Goal: Task Accomplishment & Management: Manage account settings

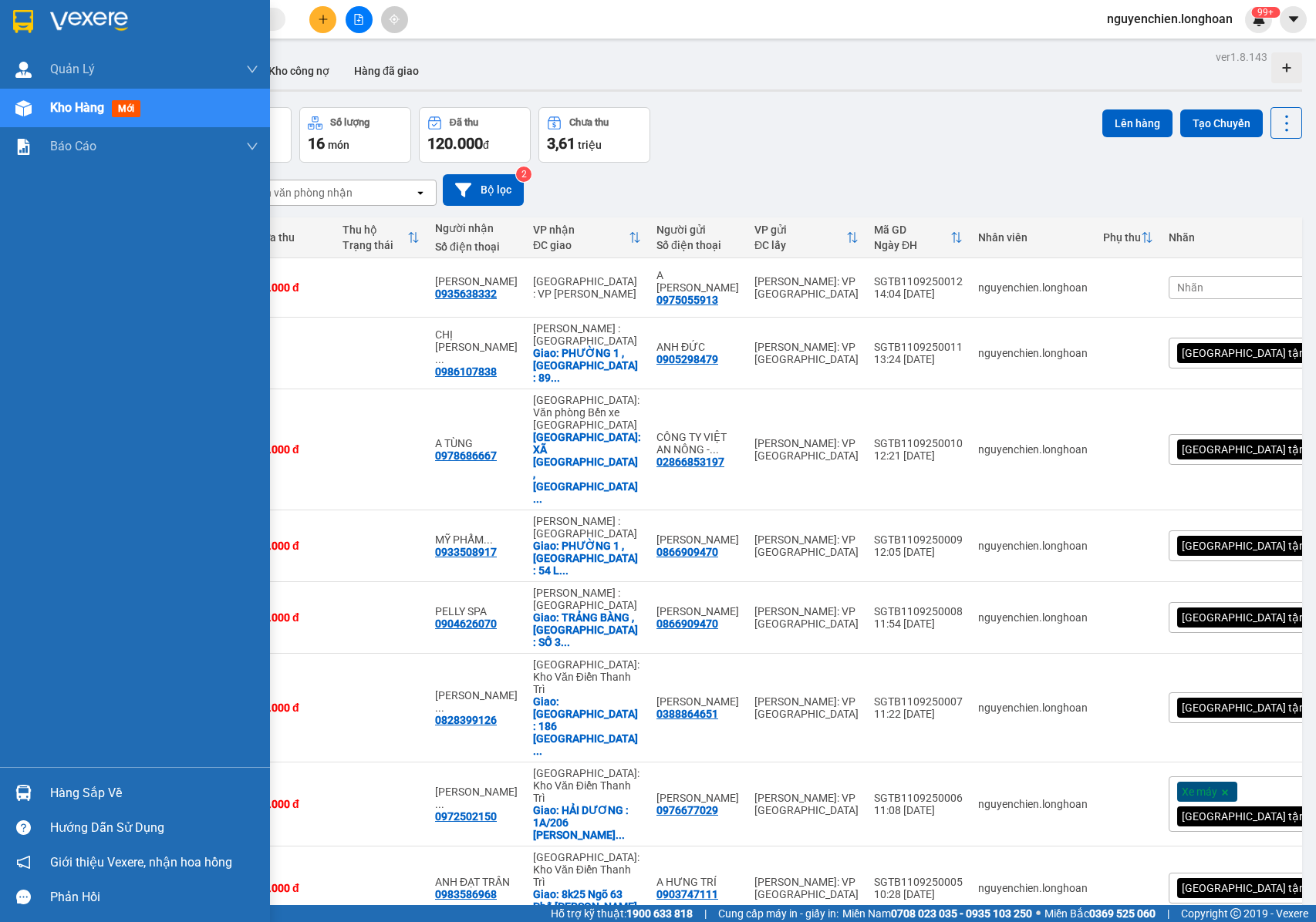
click at [41, 108] on div "Kho hàng mới" at bounding box center [134, 108] width 270 height 38
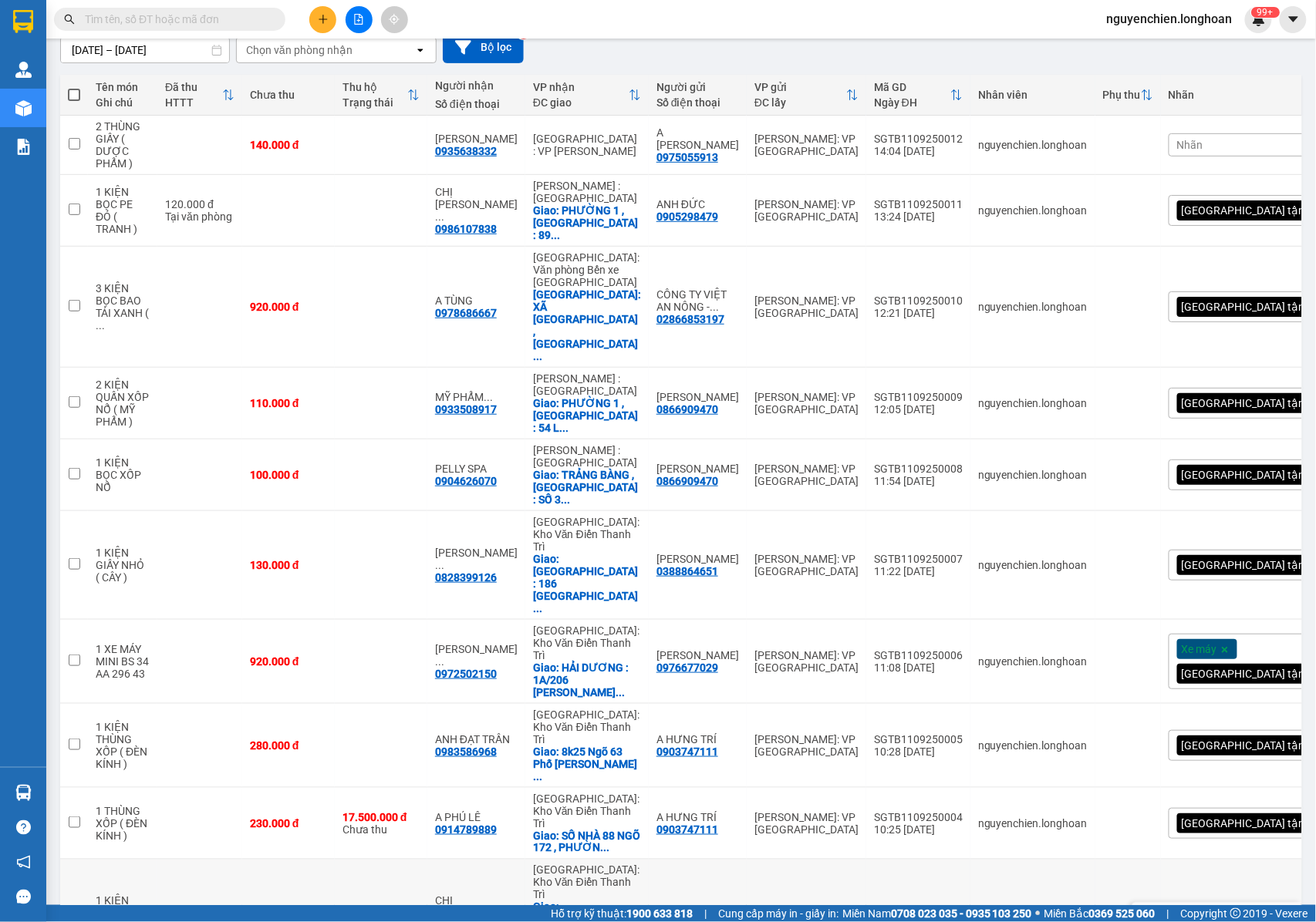
scroll to position [152, 0]
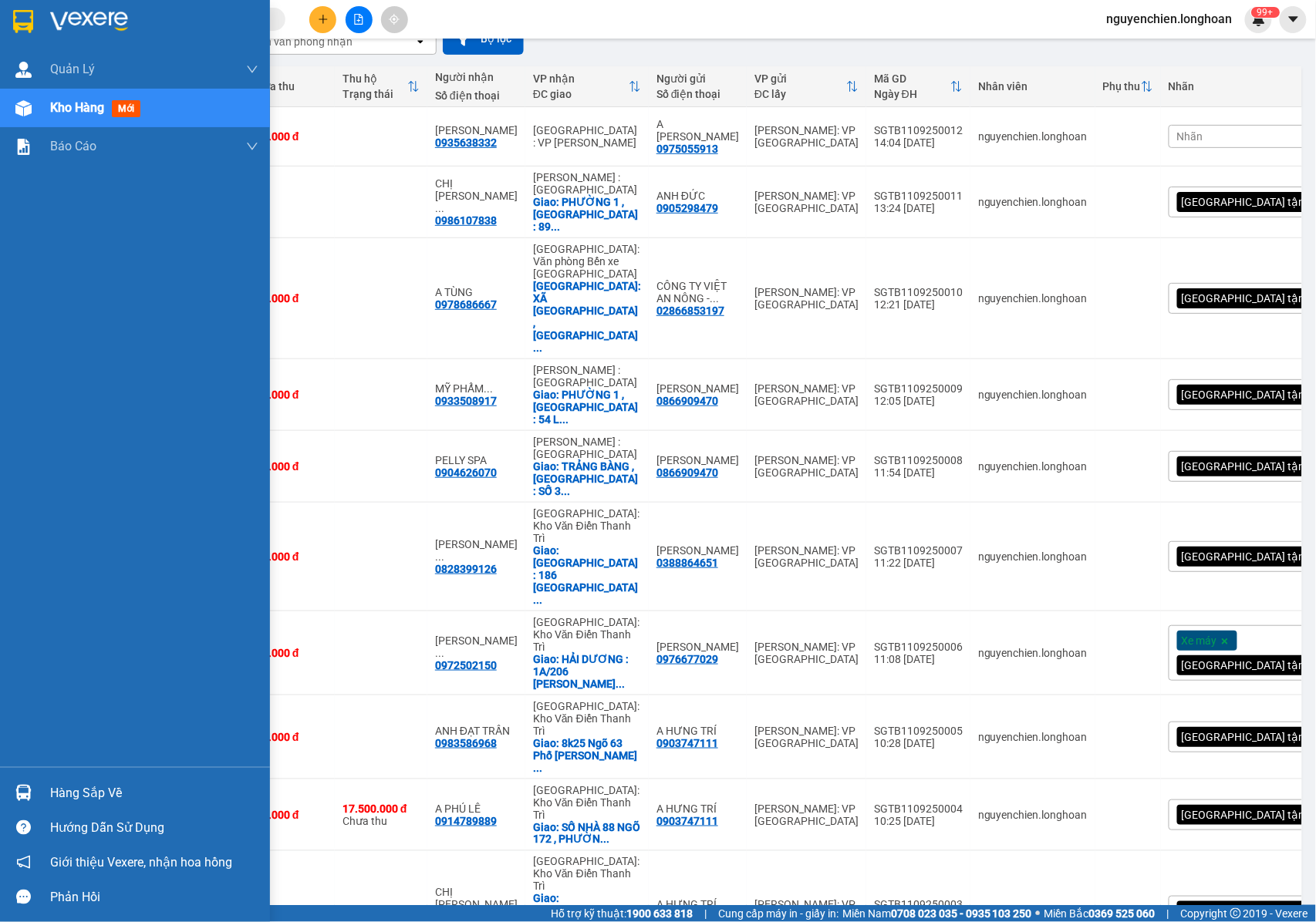
click at [26, 110] on img at bounding box center [23, 108] width 16 height 16
click at [38, 113] on div "Kho hàng mới" at bounding box center [134, 108] width 270 height 38
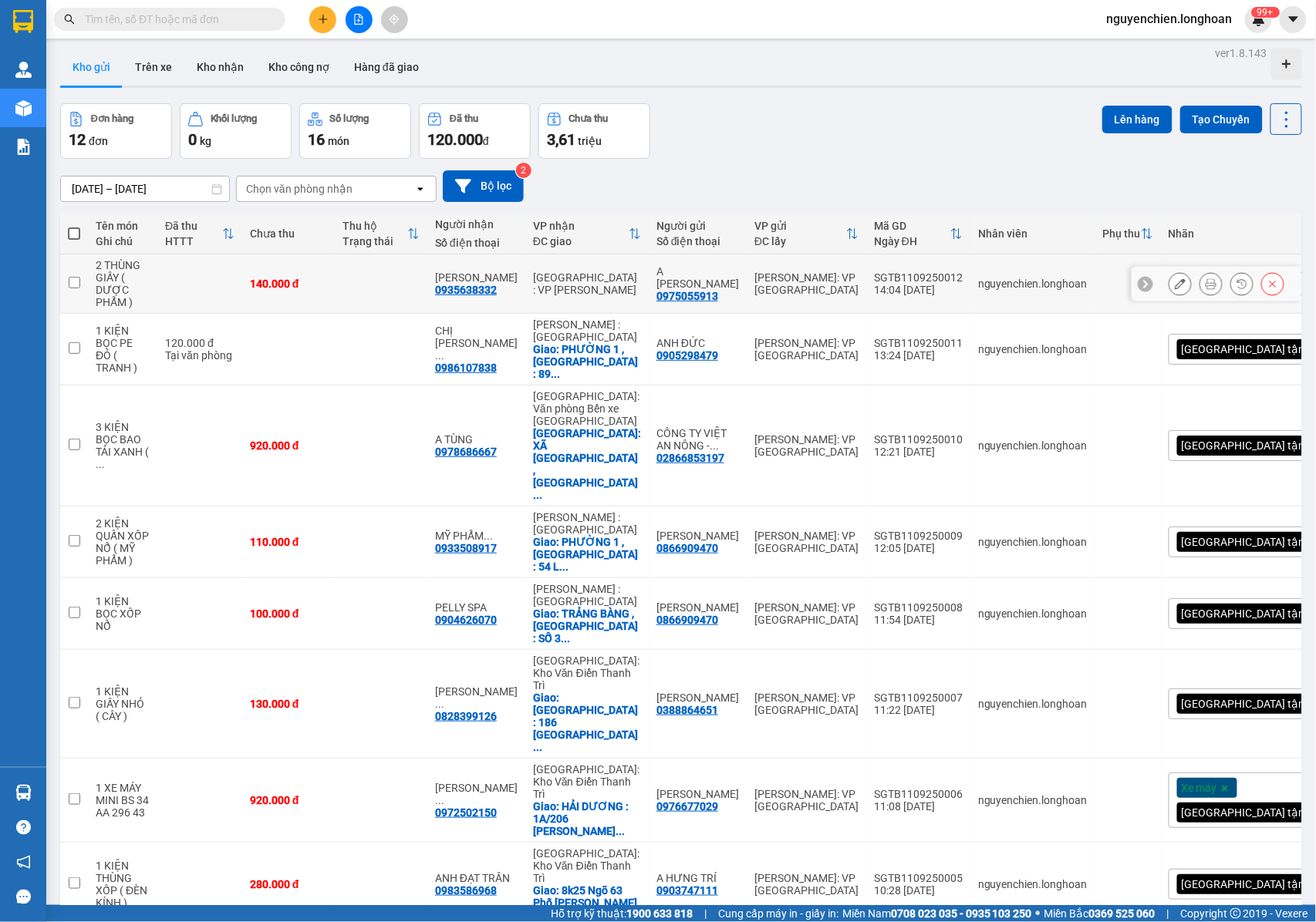
scroll to position [0, 0]
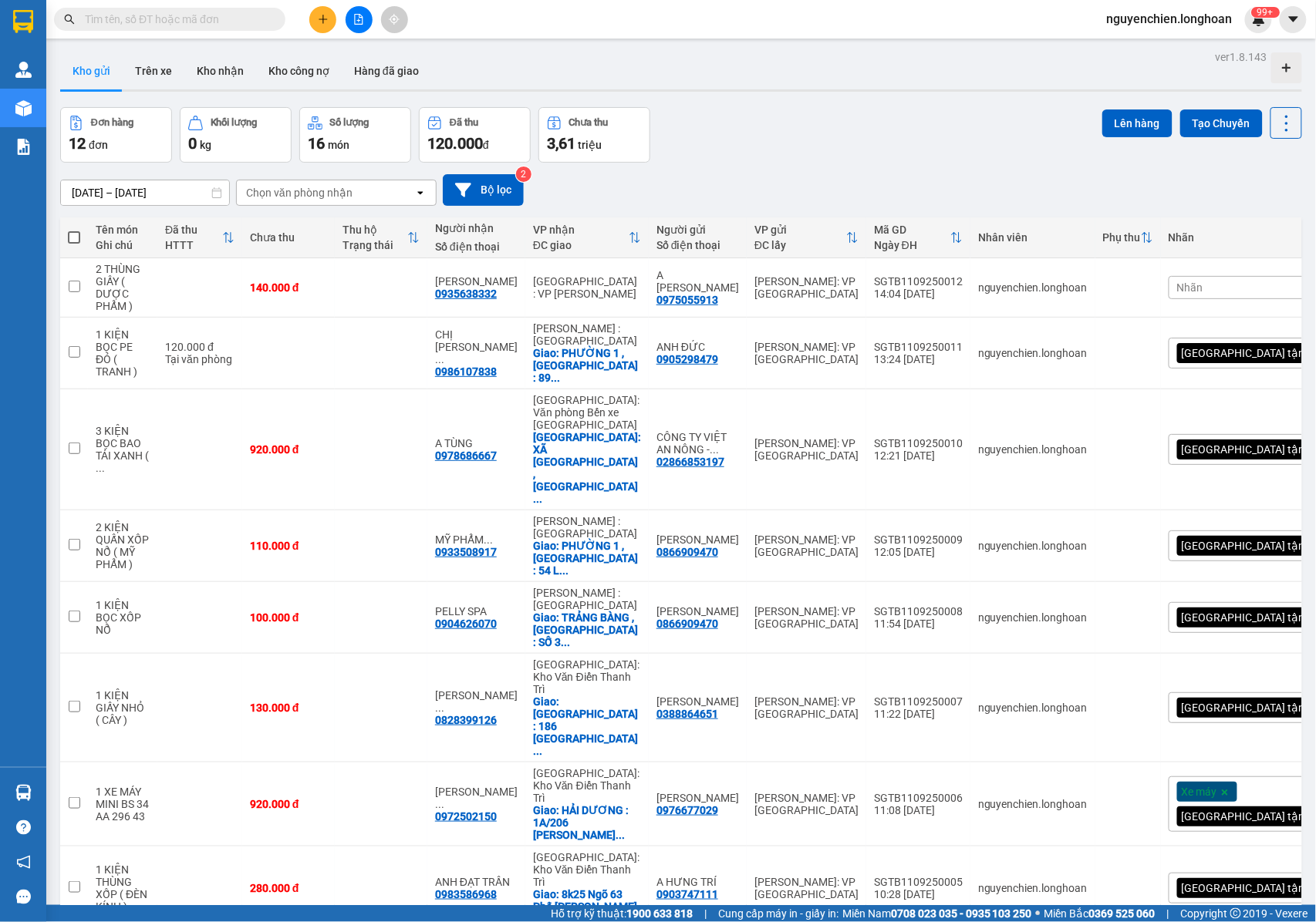
click at [332, 25] on button at bounding box center [322, 19] width 27 height 27
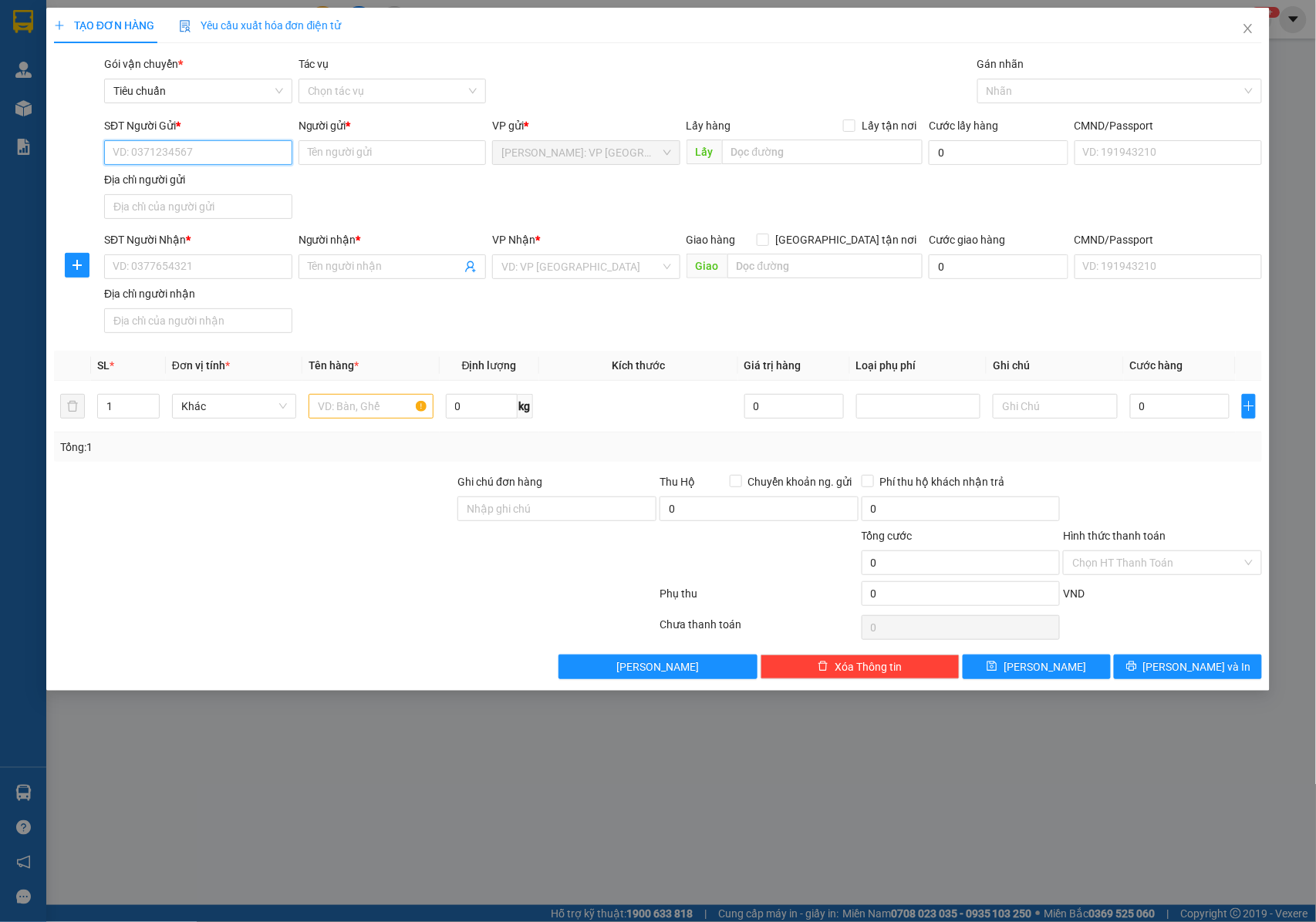
click at [125, 140] on input "SĐT Người Gửi *" at bounding box center [197, 153] width 188 height 25
click at [125, 150] on input "SĐT Người Gửi *" at bounding box center [197, 153] width 188 height 25
type input "0974571474"
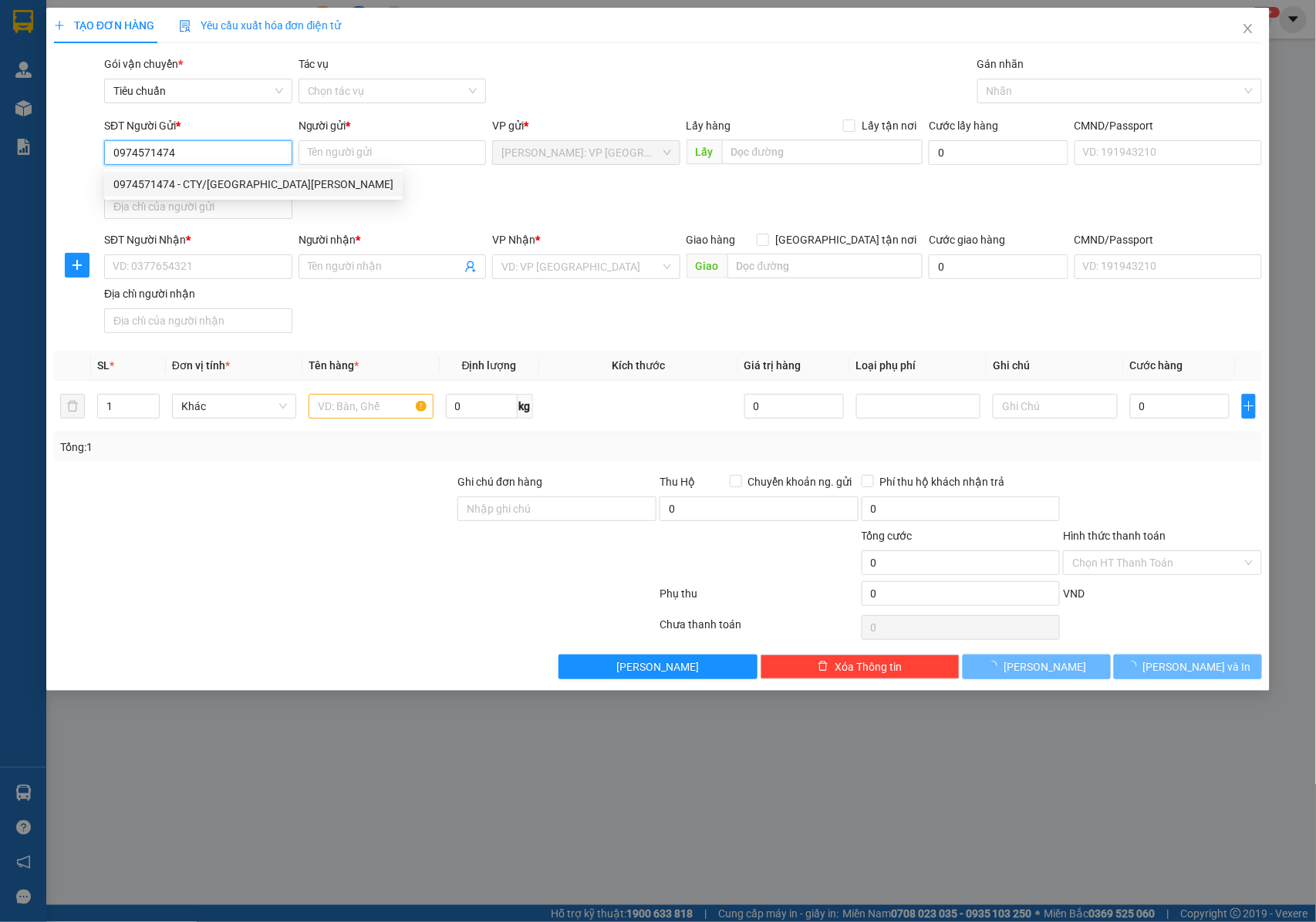
click at [195, 183] on div "0974571474 - CTY/NHẬT TRƯỜNG PHÚC" at bounding box center [254, 184] width 280 height 17
type input "CTY/[GEOGRAPHIC_DATA]"
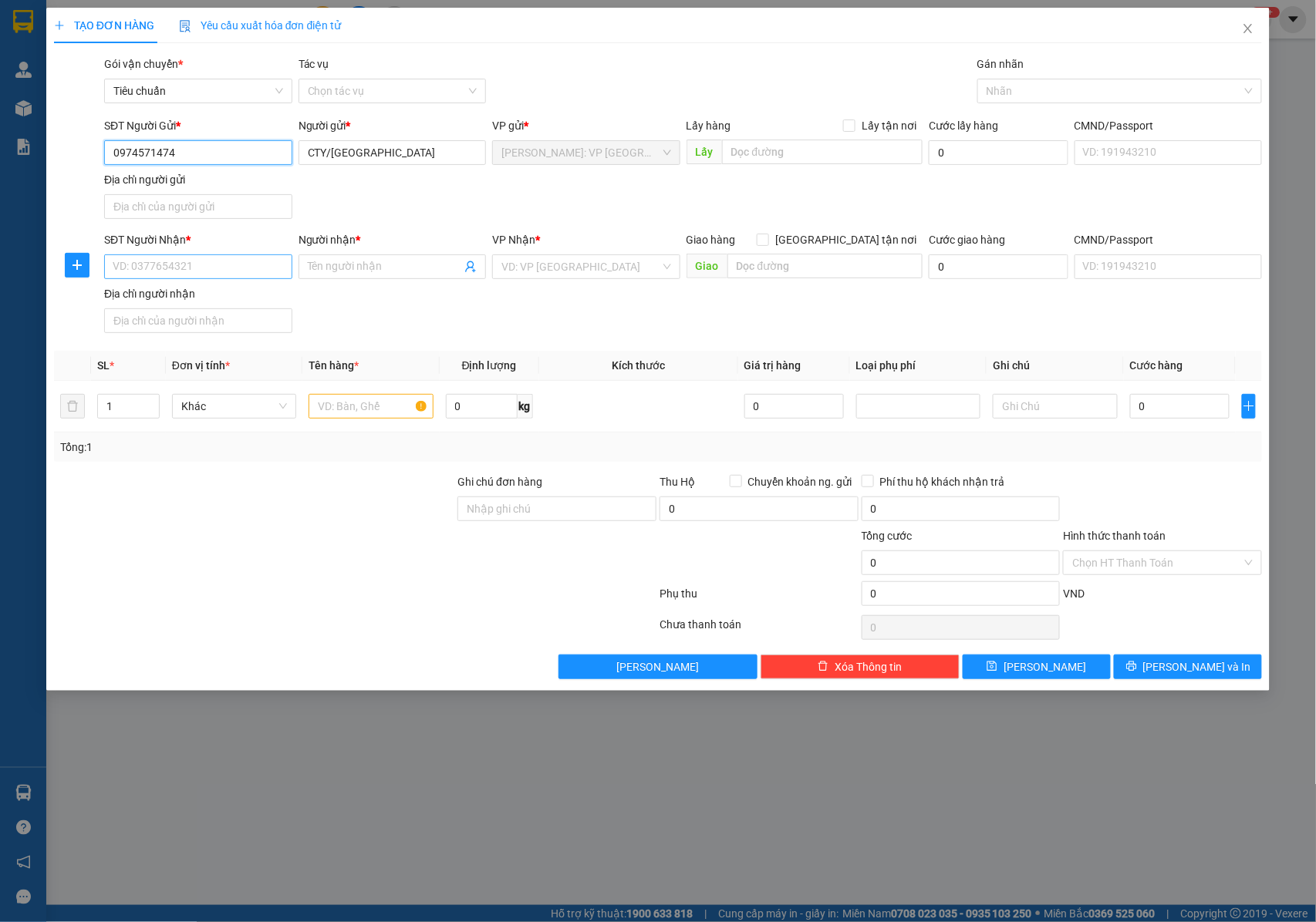
type input "0974571474"
click at [187, 265] on input "SĐT Người Nhận *" at bounding box center [197, 267] width 188 height 25
click at [187, 265] on input "0979255594" at bounding box center [197, 267] width 188 height 25
type input "0979255594"
click at [372, 273] on input "Người nhận *" at bounding box center [385, 267] width 154 height 17
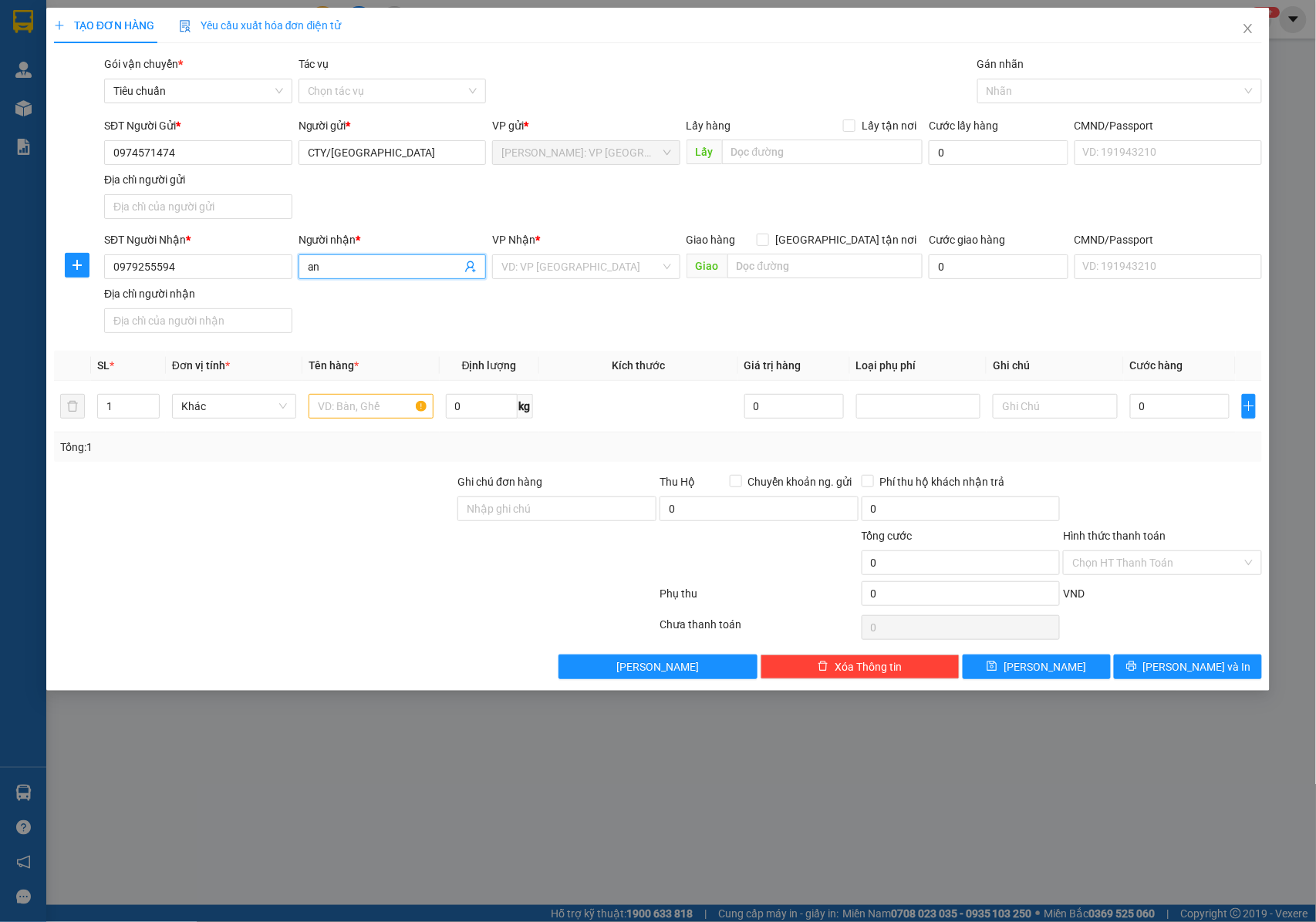
type input "a"
type input "ANH ĐỨC"
click at [550, 264] on input "search" at bounding box center [581, 267] width 159 height 23
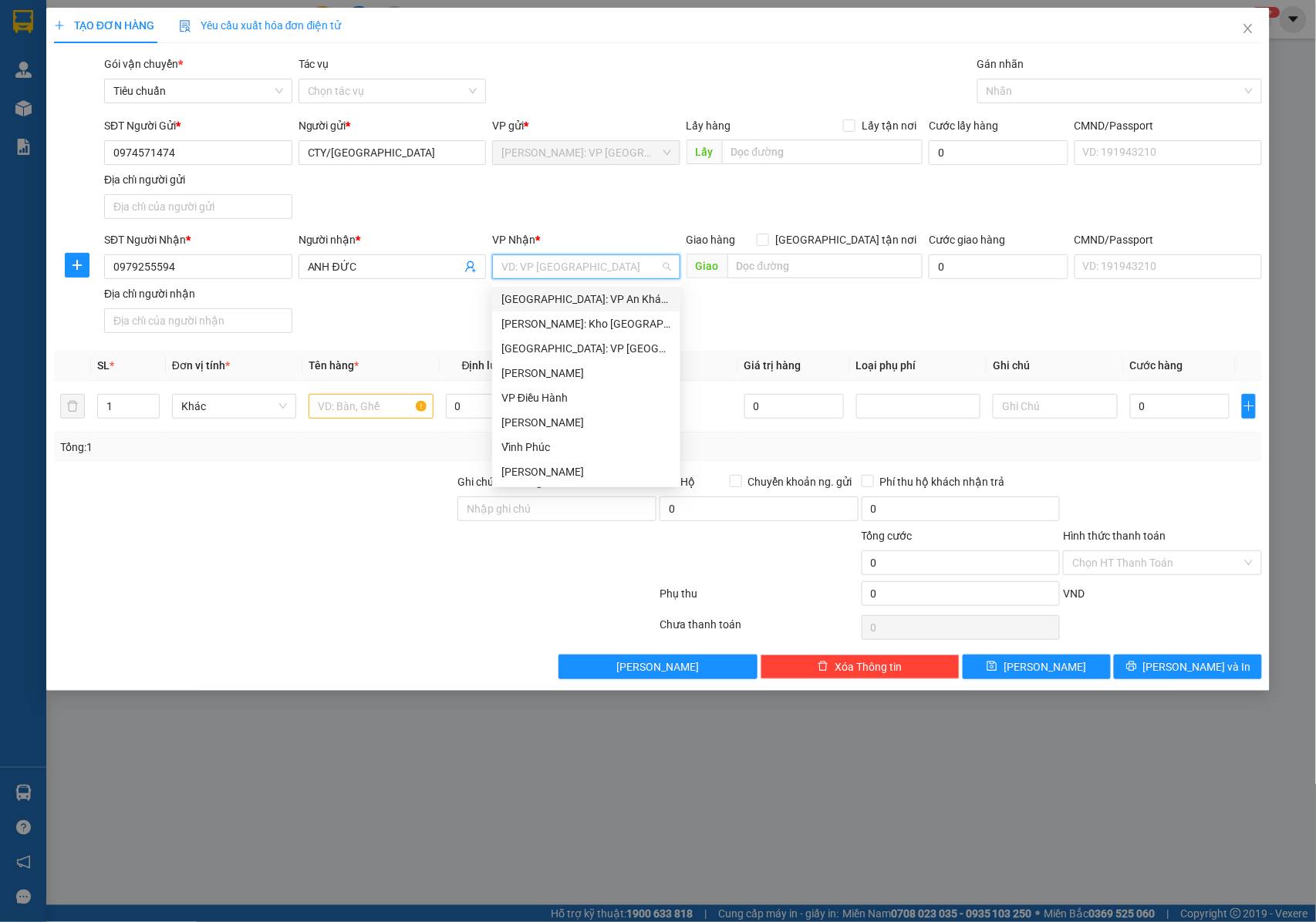
type input "J"
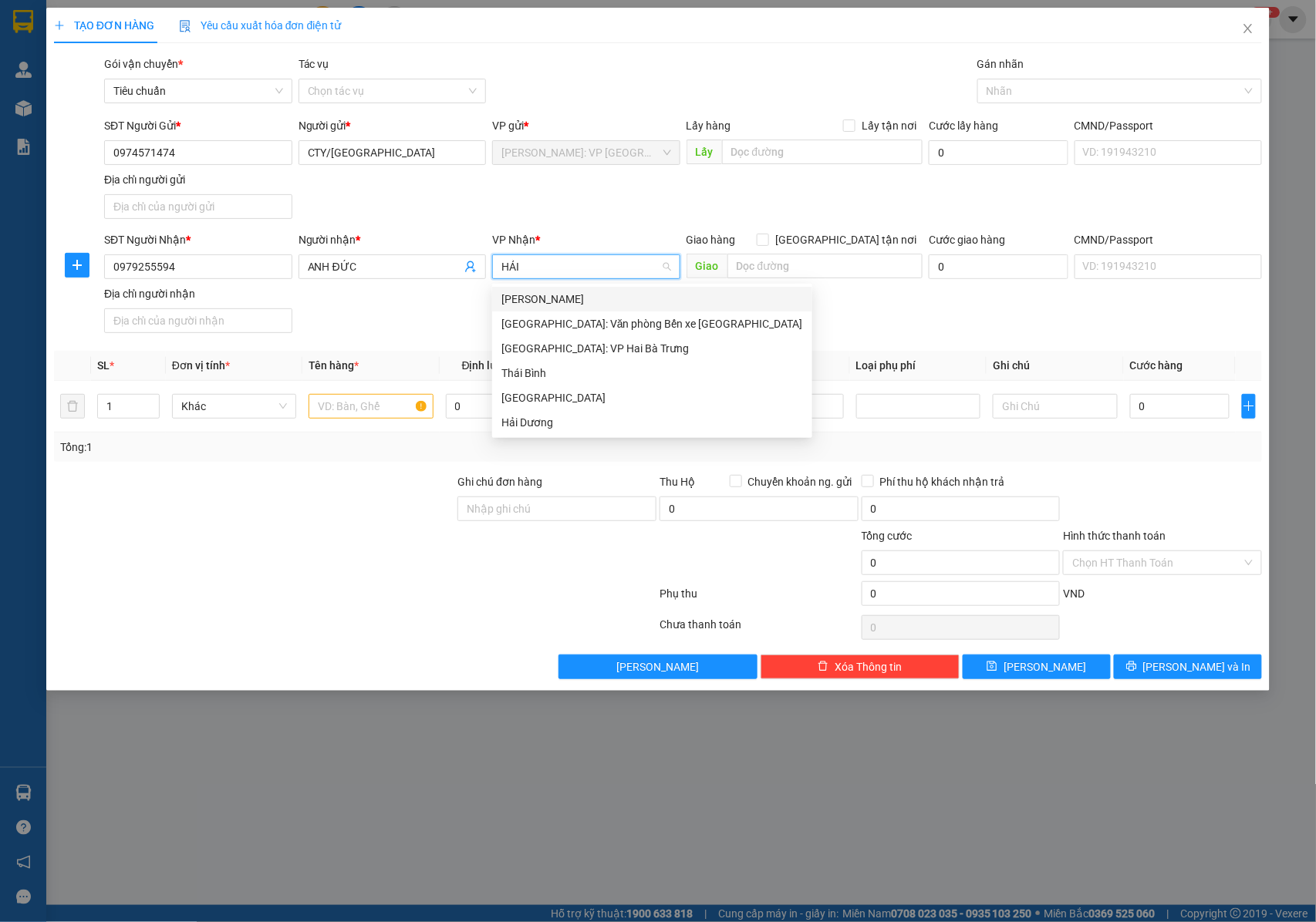
type input "HẢI"
drag, startPoint x: 569, startPoint y: 321, endPoint x: 704, endPoint y: 300, distance: 136.6
click at [579, 322] on div "[GEOGRAPHIC_DATA]: Văn phòng Bến xe [GEOGRAPHIC_DATA]" at bounding box center [652, 324] width 301 height 17
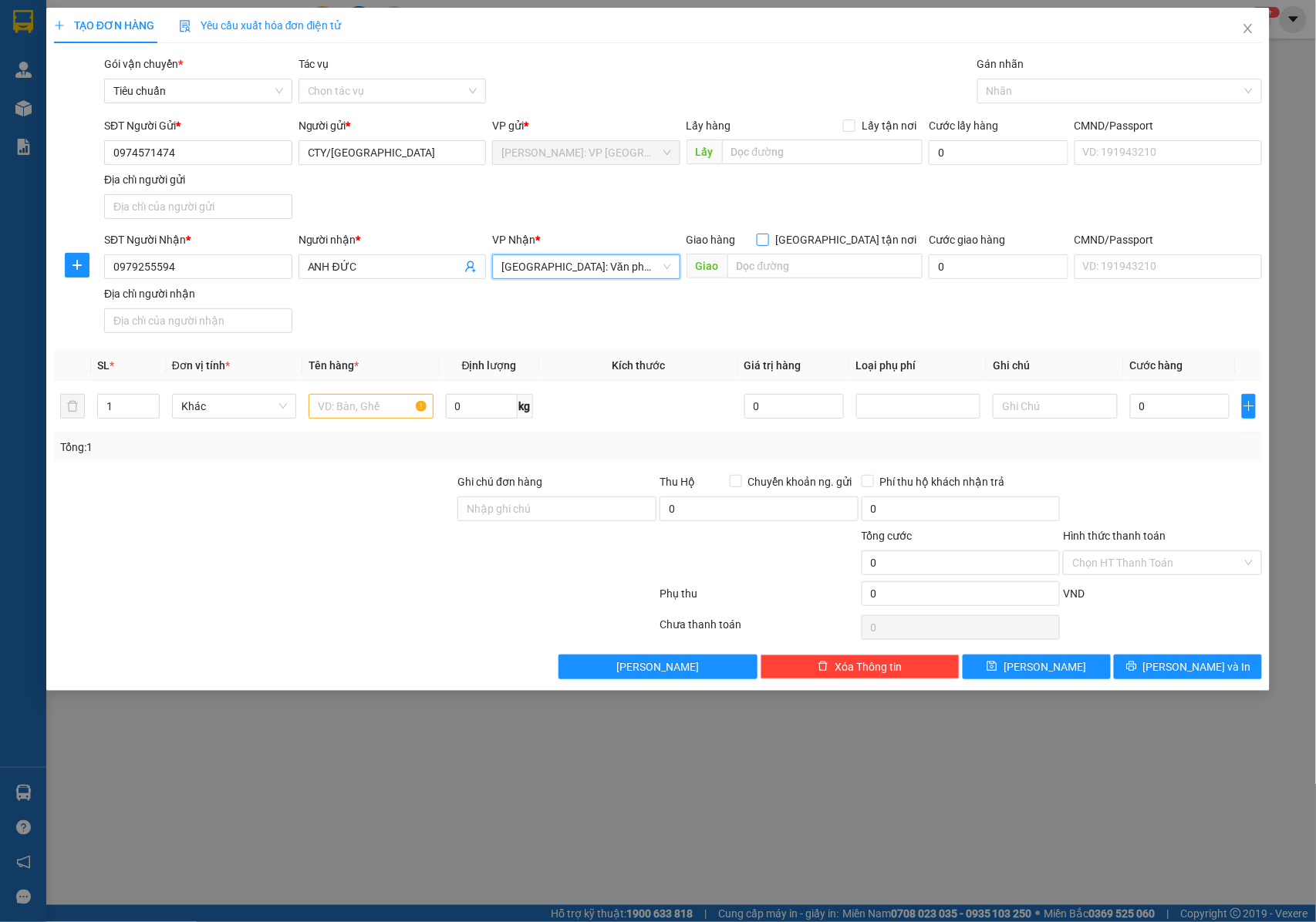
click at [768, 239] on input "[GEOGRAPHIC_DATA] tận nơi" at bounding box center [761, 238] width 10 height 10
checkbox input "true"
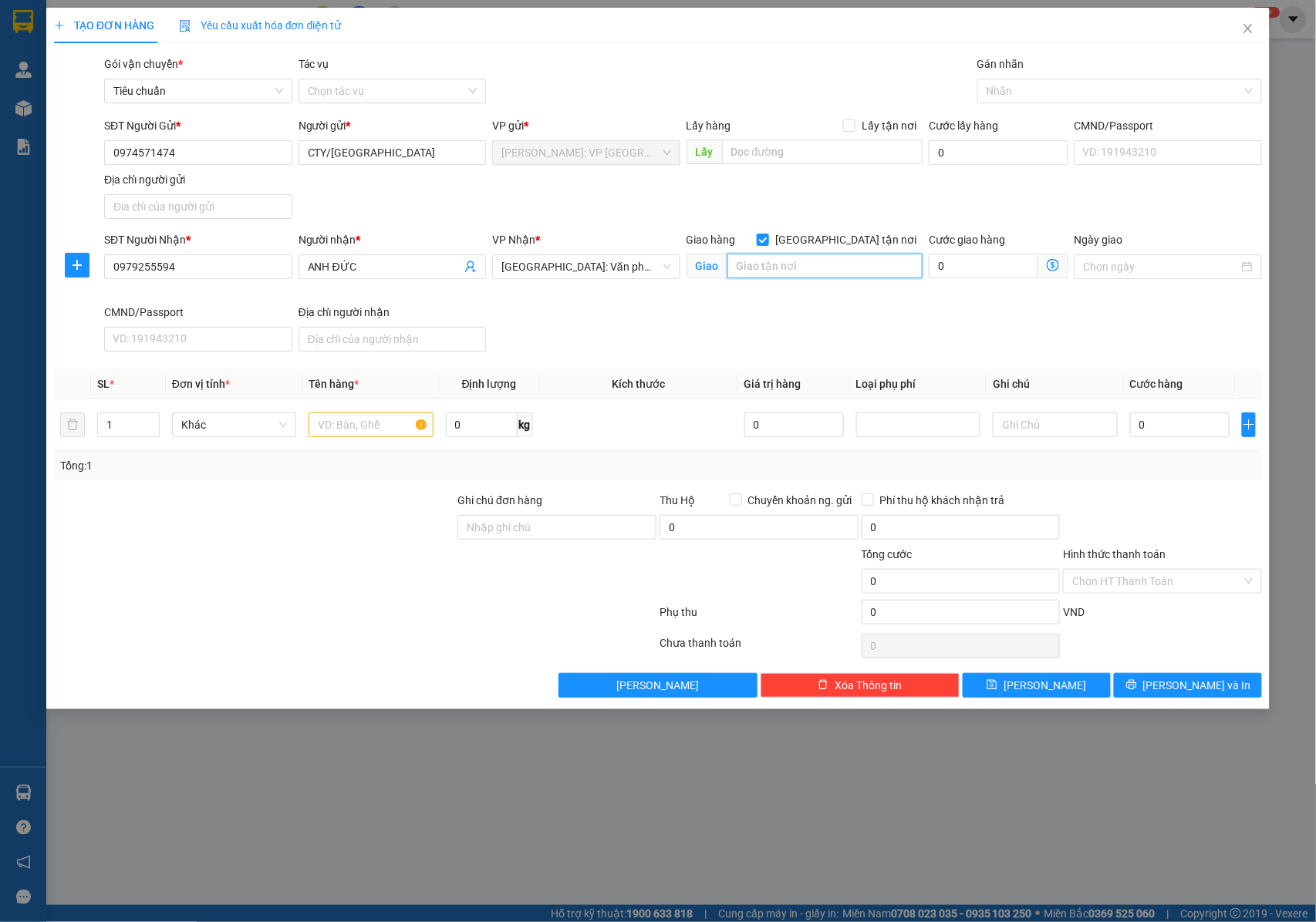
click at [821, 257] on input "text" at bounding box center [825, 266] width 195 height 25
click at [818, 259] on input "CÔNG TY CỔ PHẦN CÔNG NGHIỆP NHẤT TÍN , PHƯỜNG HÒA NGHĨA , QUẬN DƯƠNG KINH" at bounding box center [825, 266] width 195 height 25
type input "CÔNG TY CỔ PHẦN CÔNG NGHIỆP NHẤT TÍN : PHƯỜNG HÒA NGHĨA , QUẬN DƯƠNG KINH"
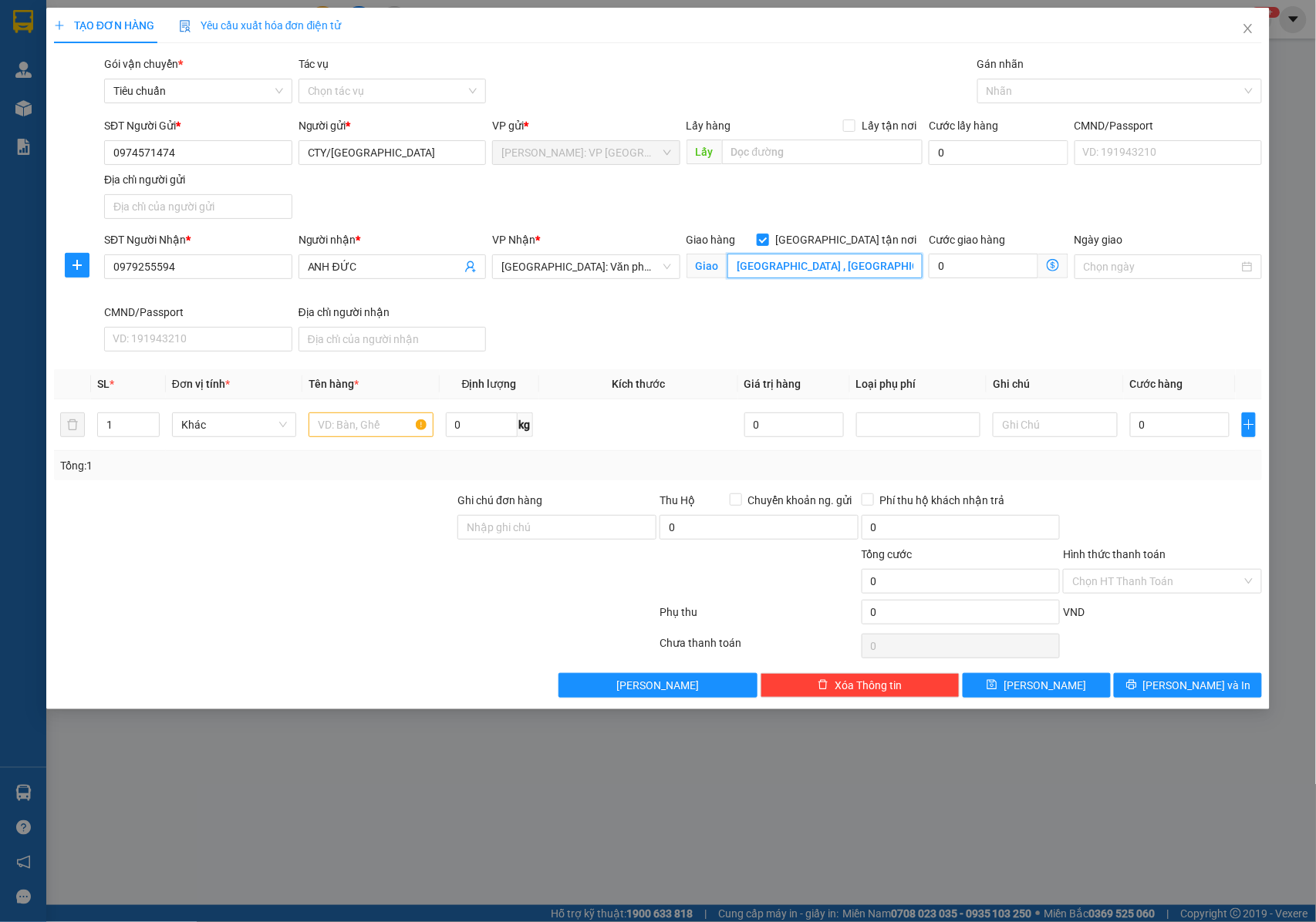
click at [829, 264] on input "CÔNG TY CỔ PHẦN CÔNG NGHIỆP NHẤT TÍN : PHƯỜNG HÒA NGHĨA , QUẬN DƯƠNG KINH" at bounding box center [825, 266] width 195 height 25
type input "K"
click at [1017, 87] on div at bounding box center [1112, 91] width 261 height 18
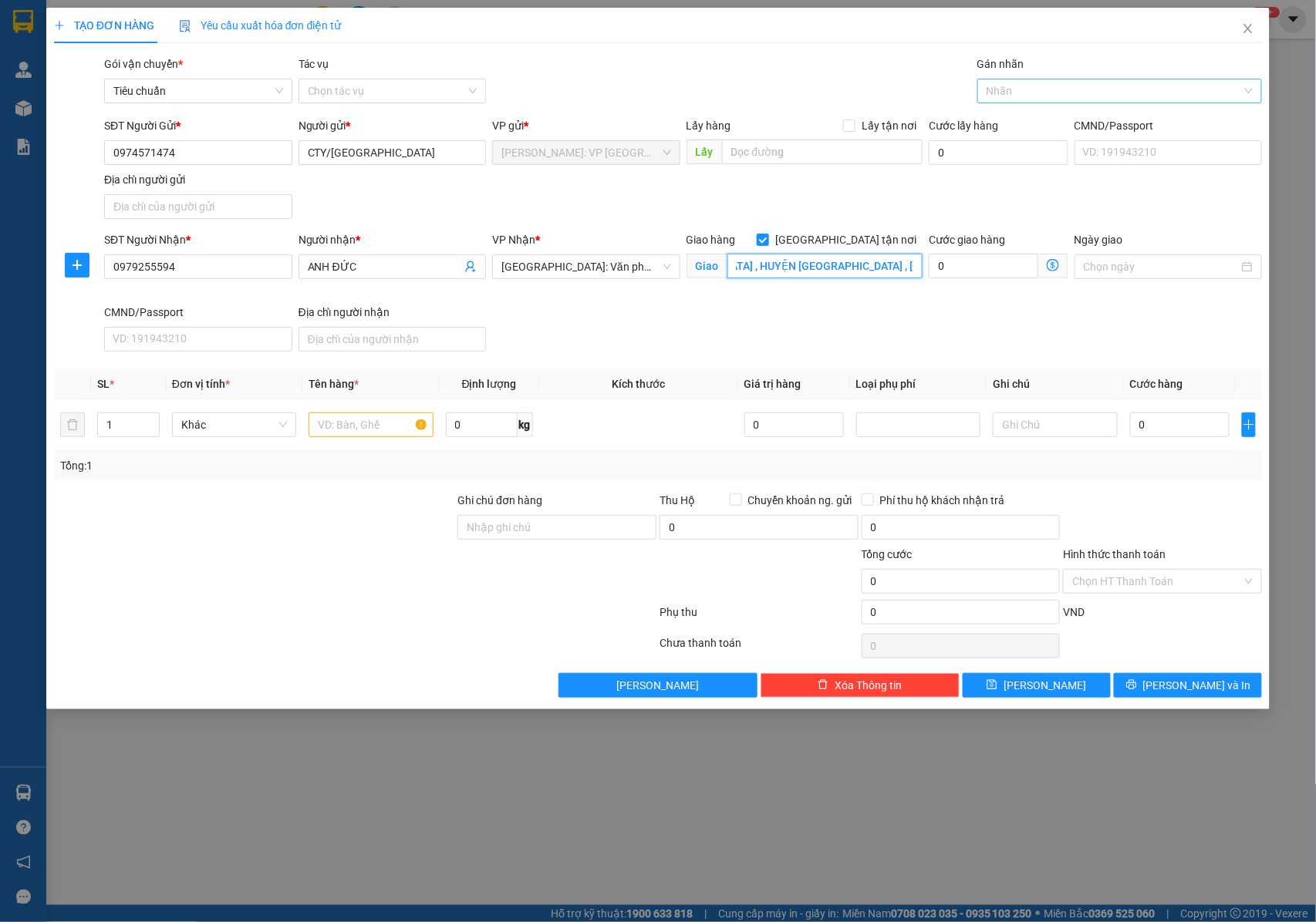
type input "VINHOMES DƯƠNG KINH , XÃ ĐẠI ĐỒNG , HUYỆN KIẾN THỤY , TP HẢI PHÒNG"
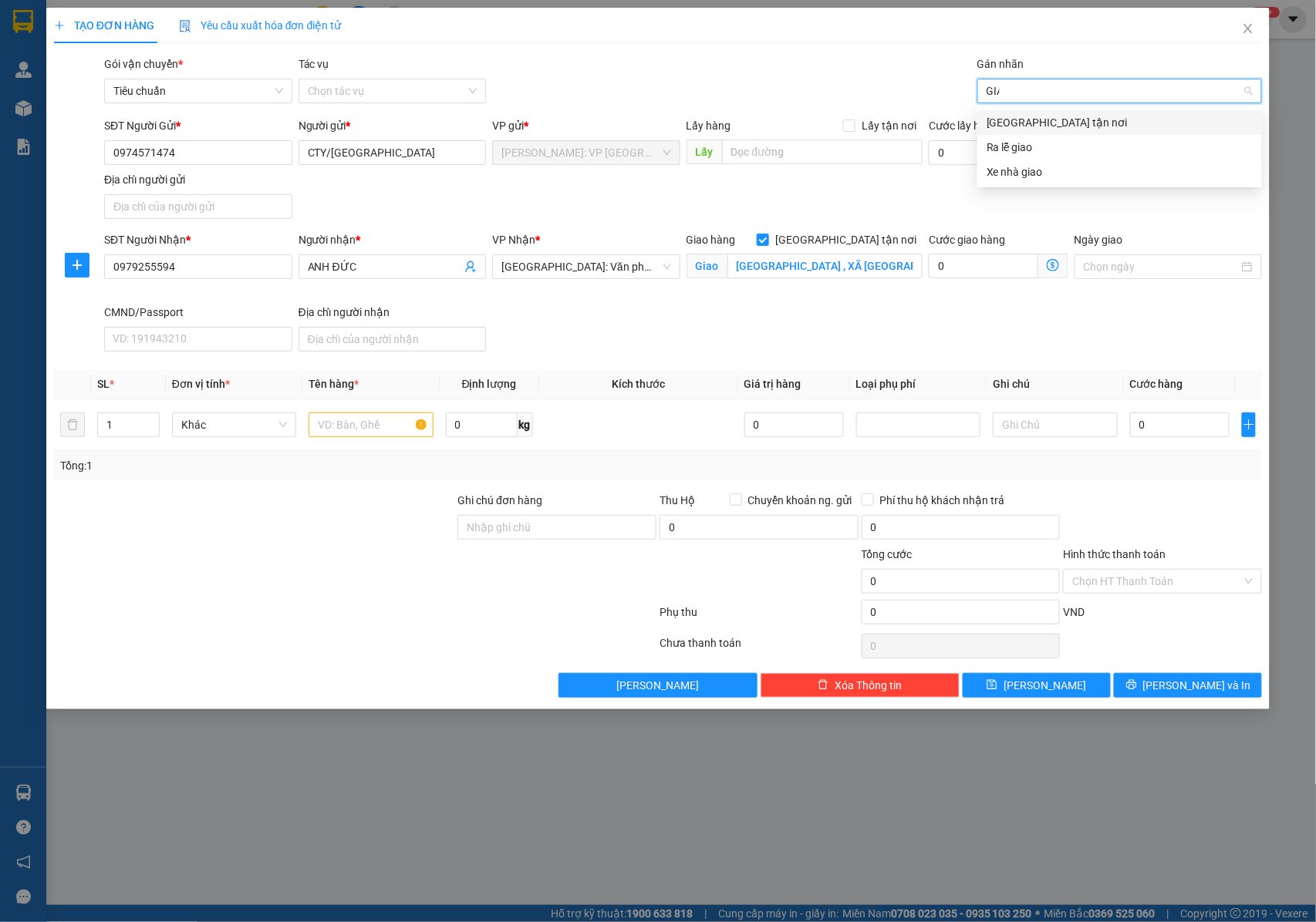
type input "GIAO"
click at [1028, 124] on div "[GEOGRAPHIC_DATA] tận nơi" at bounding box center [1119, 123] width 266 height 17
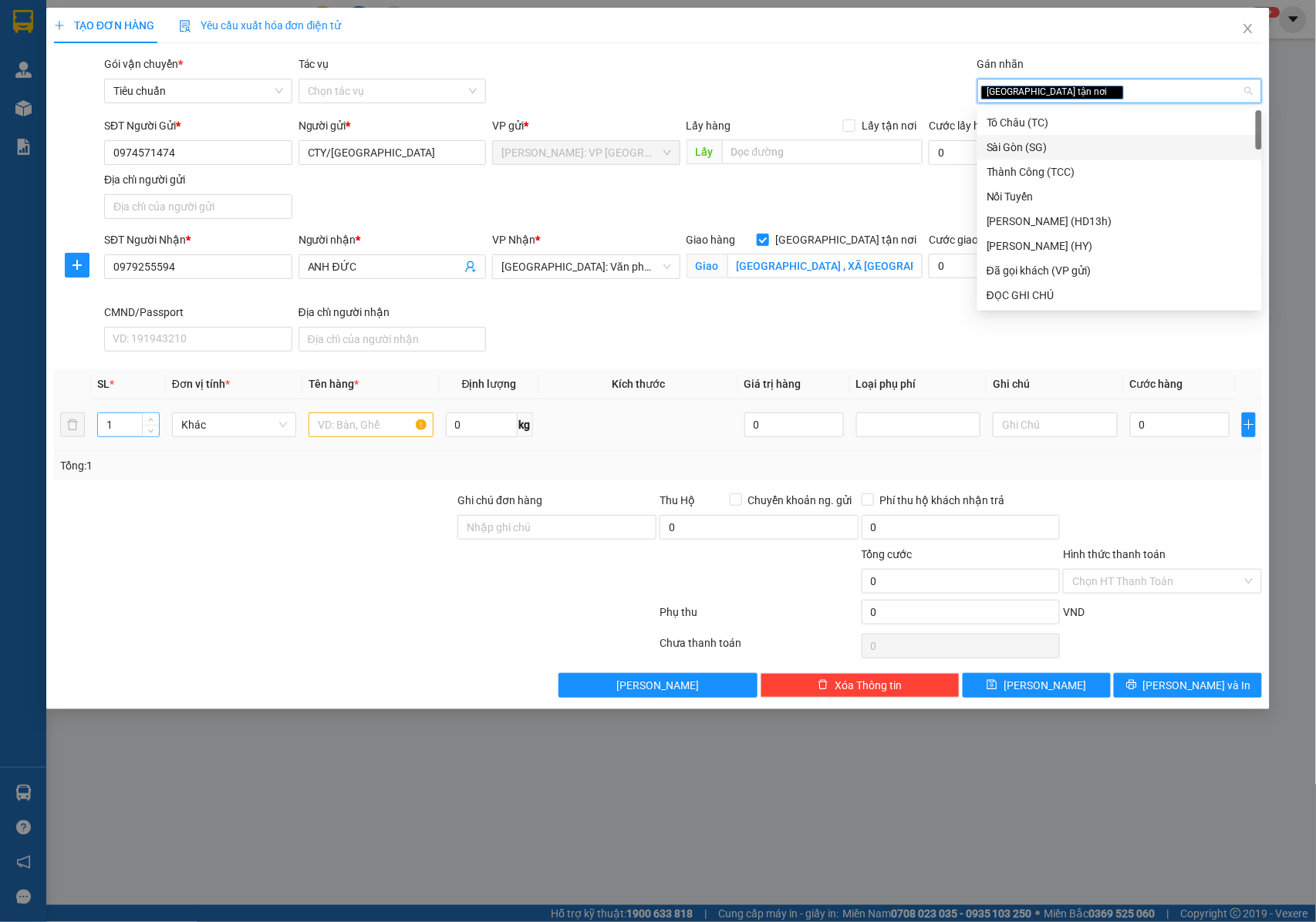
click at [127, 429] on input "1" at bounding box center [129, 424] width 61 height 23
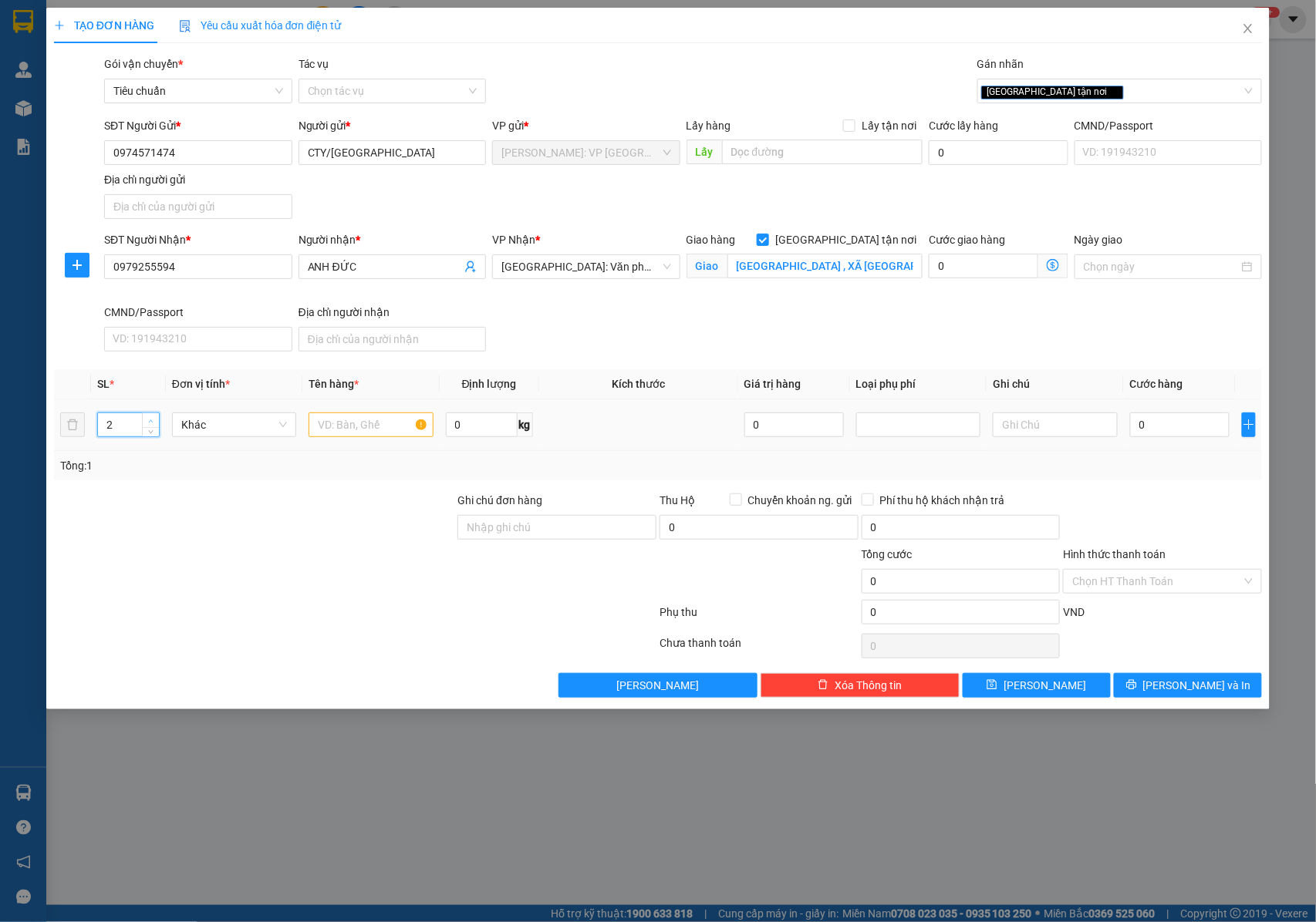
click at [152, 422] on icon "up" at bounding box center [151, 421] width 6 height 6
type input "4"
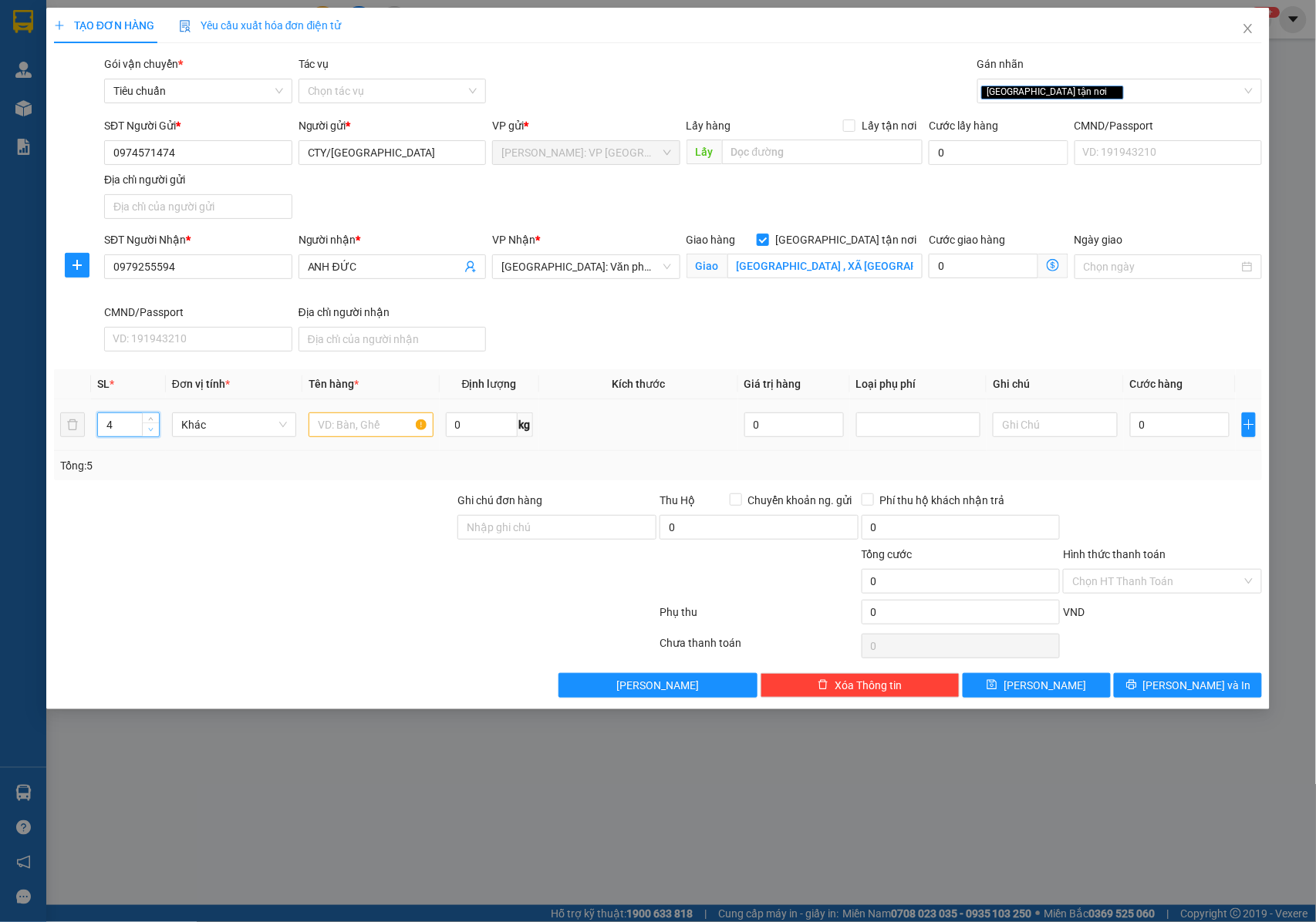
click at [154, 435] on span "down" at bounding box center [152, 430] width 10 height 10
click at [345, 429] on input "text" at bounding box center [370, 425] width 124 height 25
click at [360, 432] on input "2 KIỆN GIẤY DÀI + 2 KIỆN GIẤY KÈN PALET" at bounding box center [370, 425] width 124 height 25
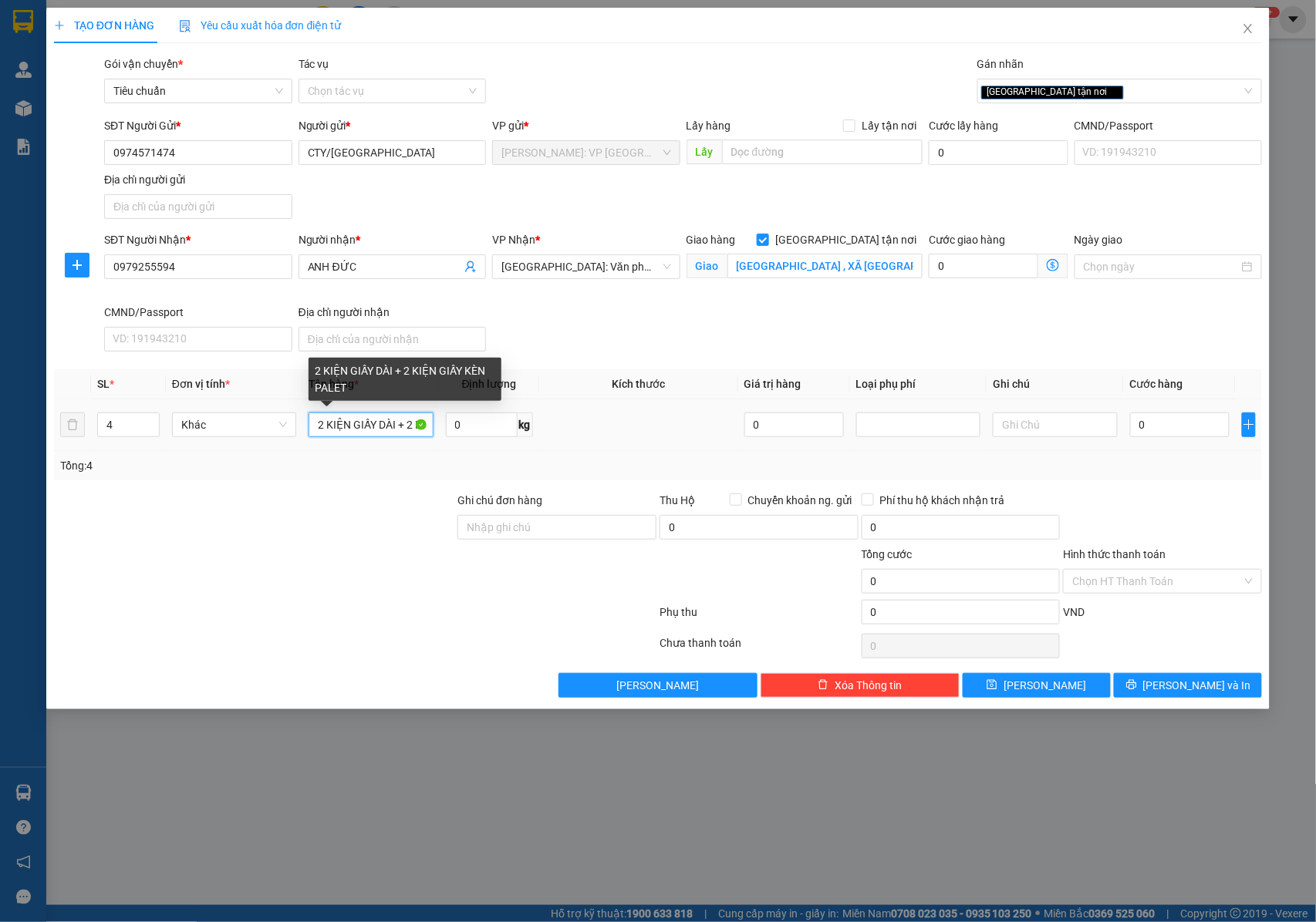
click at [395, 433] on input "2 KIỆN GIẤY DÀI + 2 KIỆN GIẤY KÈN PALET" at bounding box center [370, 425] width 124 height 25
click at [399, 429] on input "2 KIỆN GIẤY DÀI + 2 KIỆN GIẤY KÈN PALET" at bounding box center [370, 425] width 124 height 25
click at [407, 424] on input "2 KIỆN GIẤY DÀI 1M2 + 2 KIỆN GIẤY KÈN PALET" at bounding box center [370, 425] width 124 height 25
type input "2 KIỆN GIẤY DÀI 1M2 + 2 KIỆN GIẤY KÈN PALET"
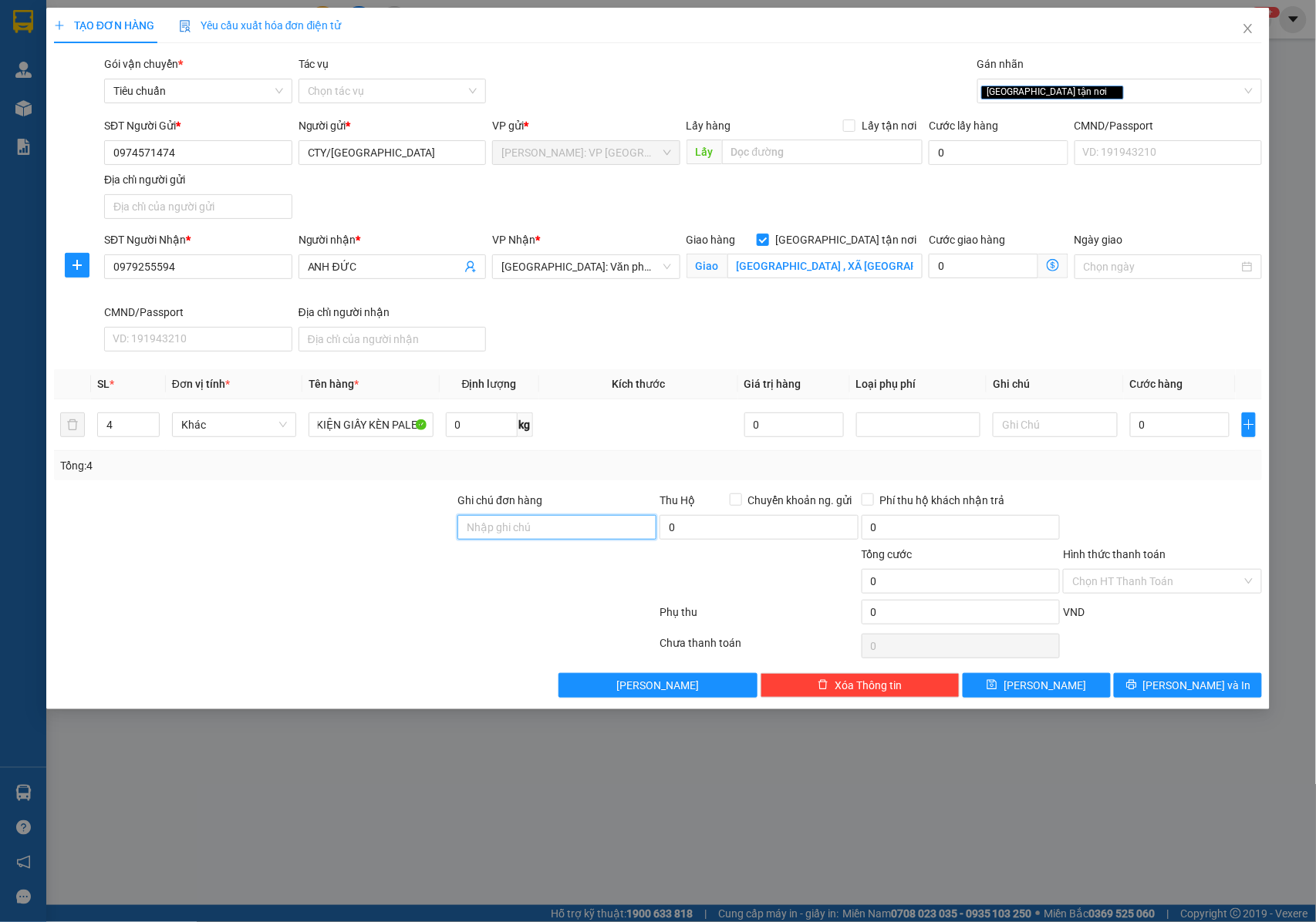
click at [535, 534] on input "Ghi chú đơn hàng" at bounding box center [557, 527] width 199 height 25
type input "NHẬN NGUYÊN KIỆN GIAO NGUYÊN KIỆN, HƯ VỠ K ĐỀN"
click at [353, 424] on input "2 KIỆN GIẤY DÀI 1M2 + 2 KIỆN GIẤY KÈN PALET" at bounding box center [370, 425] width 124 height 25
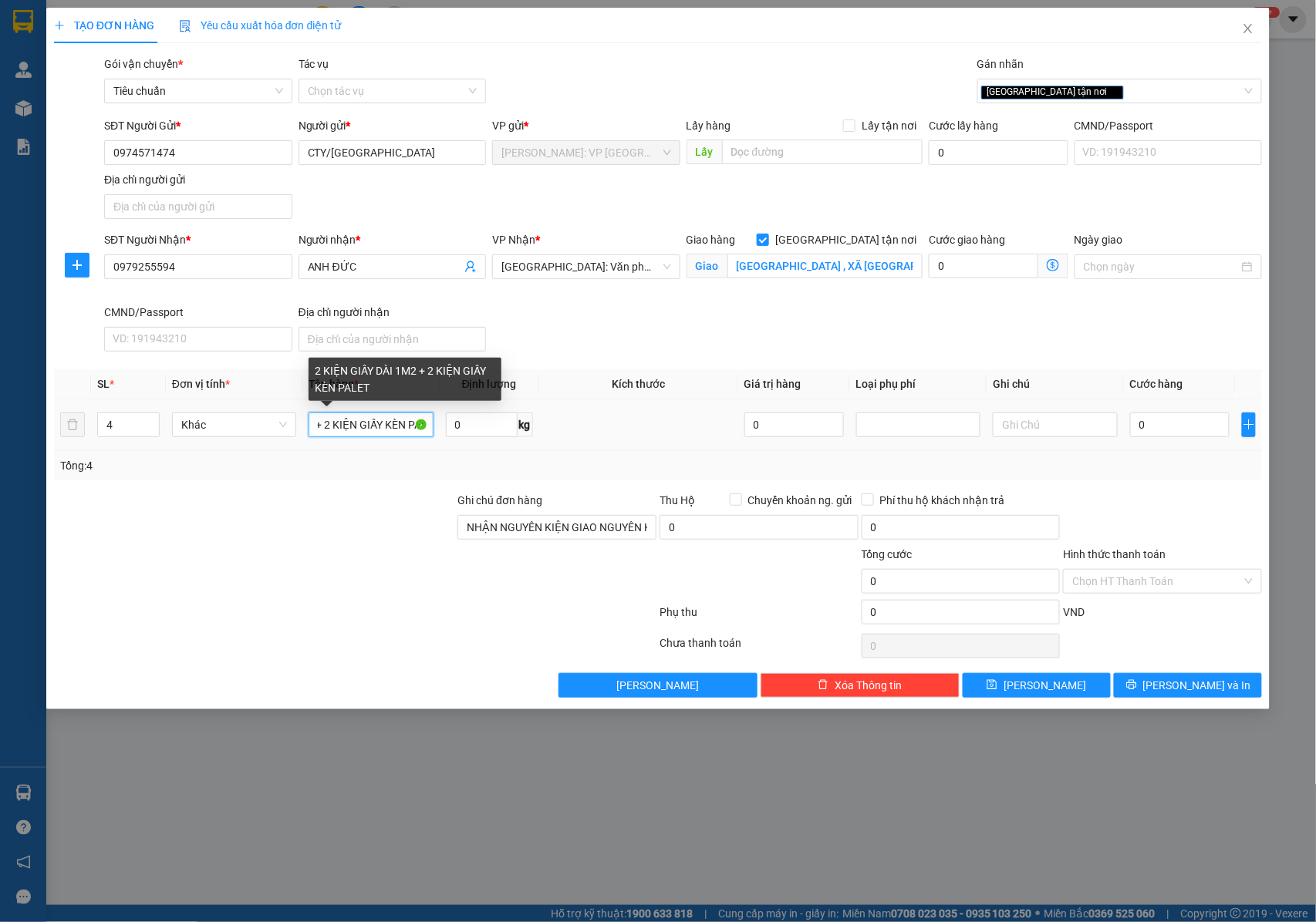
scroll to position [0, 127]
click at [389, 429] on input "2 KIỆN GIẤY DÀI 1M2 + 2 KIỆN GIẤY KÈN PALET" at bounding box center [370, 425] width 124 height 25
type input "2 KIỆN GIẤY DÀI 1M2 + 2 KIỆN GIẤY KÈM PALET"
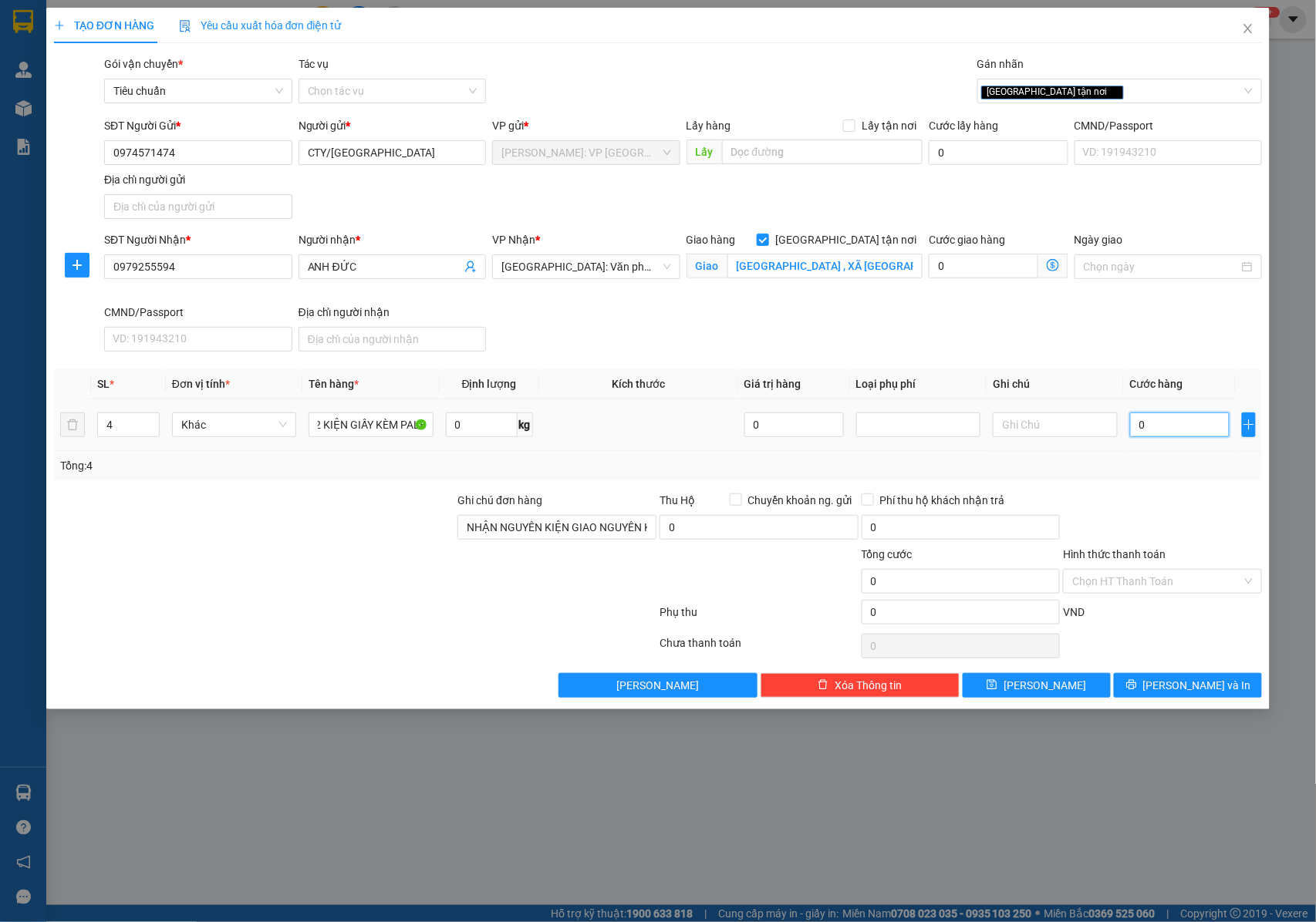
drag, startPoint x: 1177, startPoint y: 437, endPoint x: 967, endPoint y: 343, distance: 230.1
click at [1176, 437] on input "0" at bounding box center [1180, 425] width 99 height 25
click at [596, 74] on div "Gói vận chuyển * Tiêu chuẩn Tác vụ Chọn tác vụ Gán nhãn Giao tận nơi" at bounding box center [683, 82] width 1163 height 54
click at [1160, 429] on input "0" at bounding box center [1180, 425] width 99 height 25
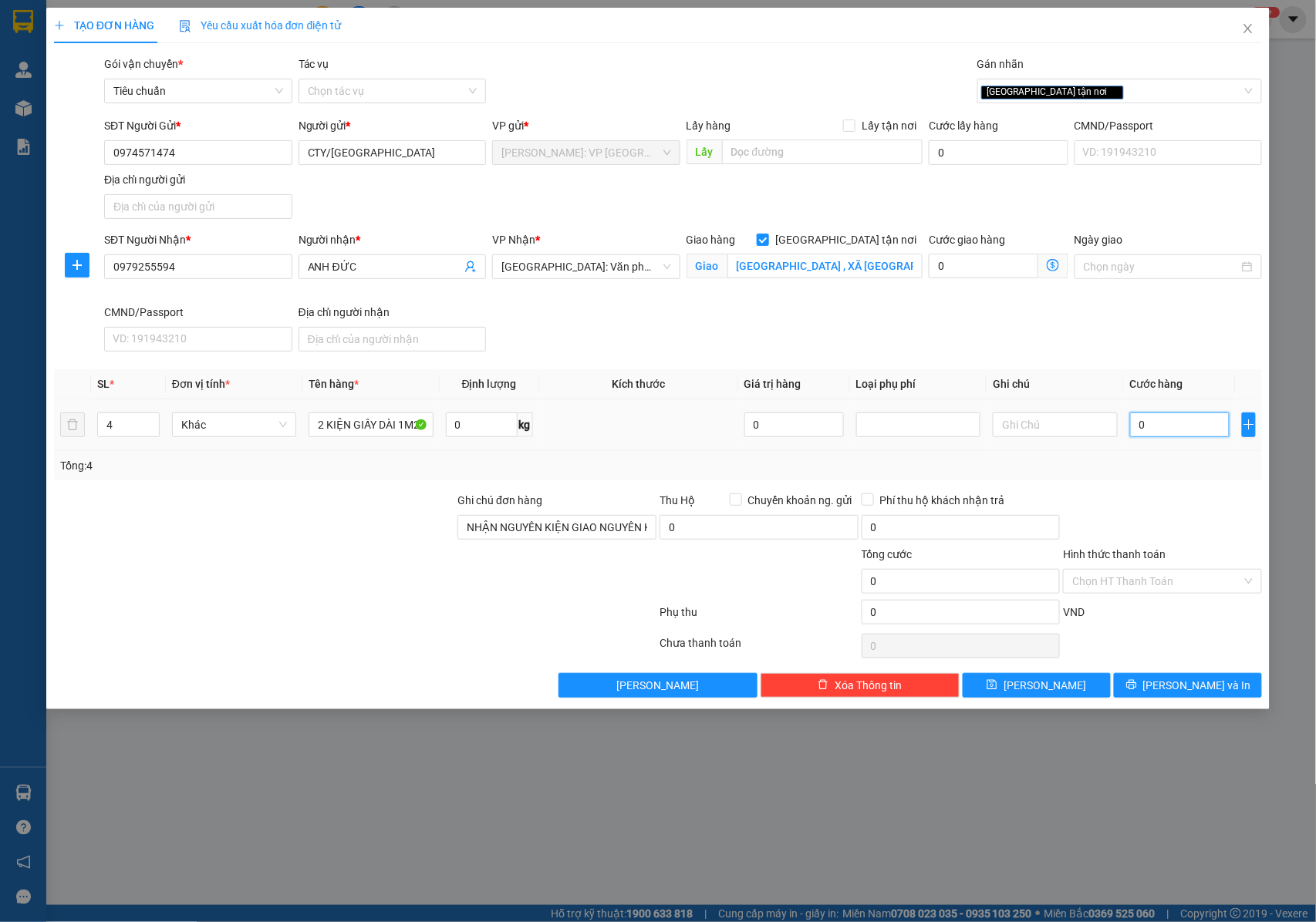
type input "9"
type input "96"
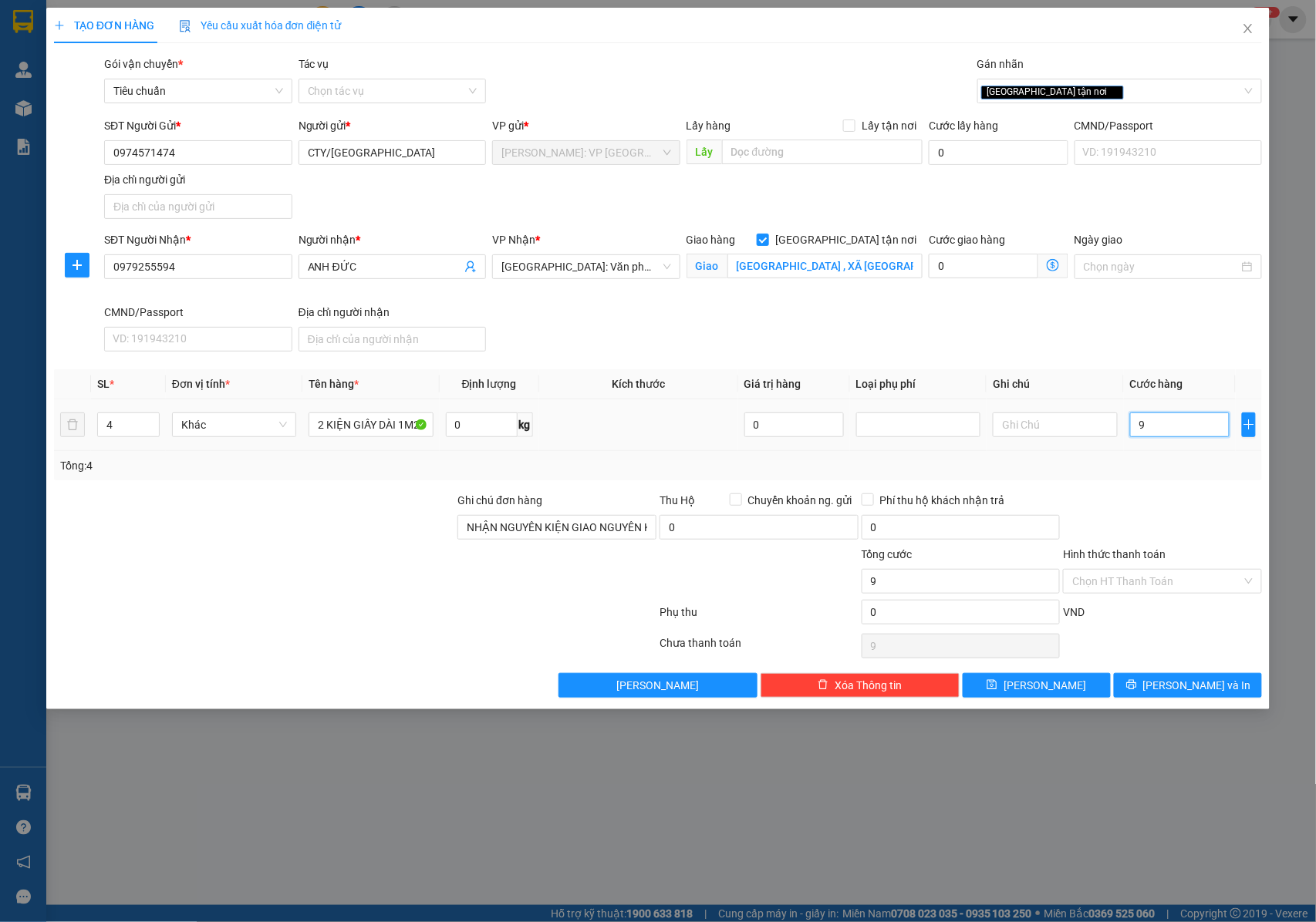
type input "96"
type input "960"
type input "9.600"
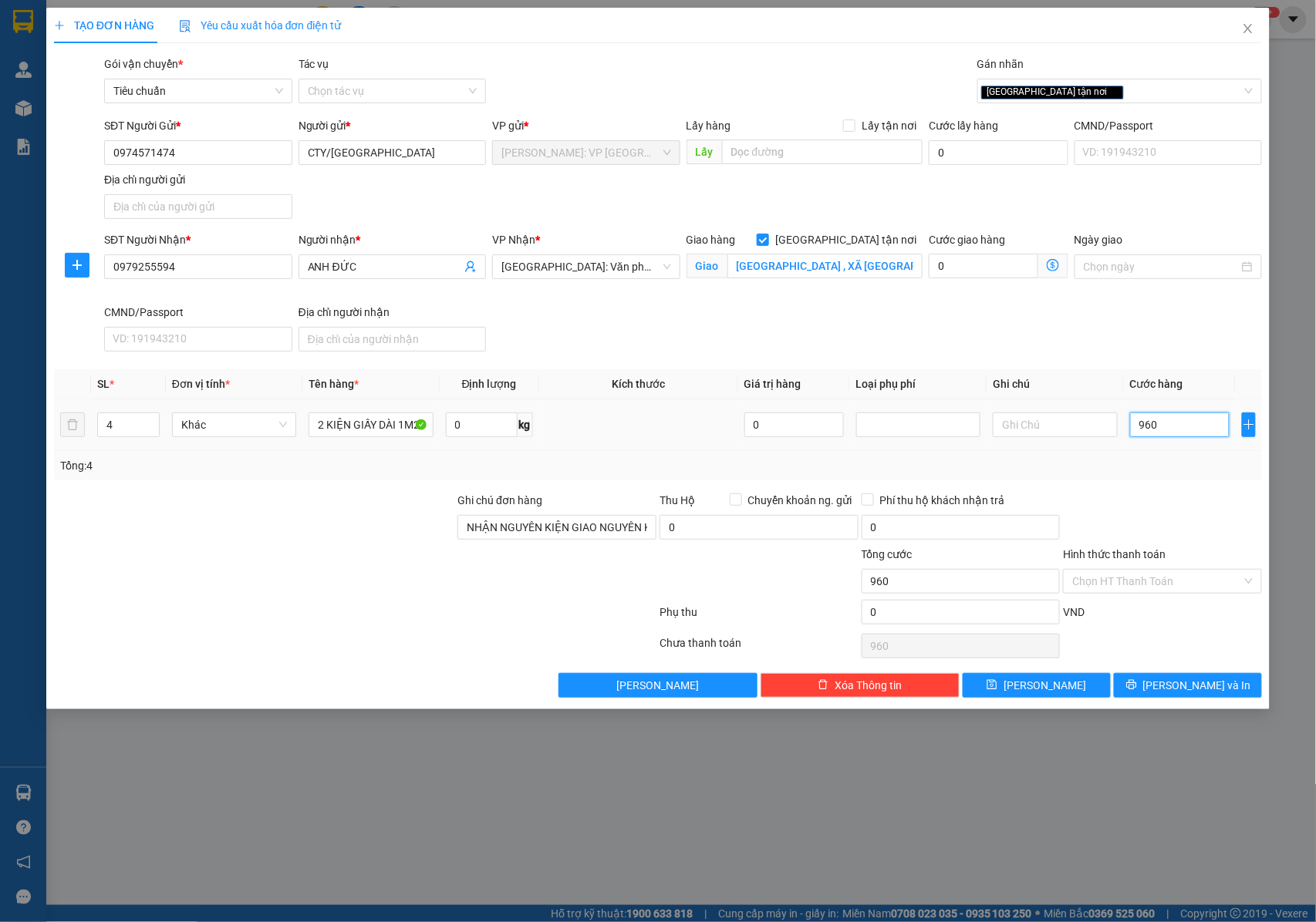
type input "9.600"
type input "96.000"
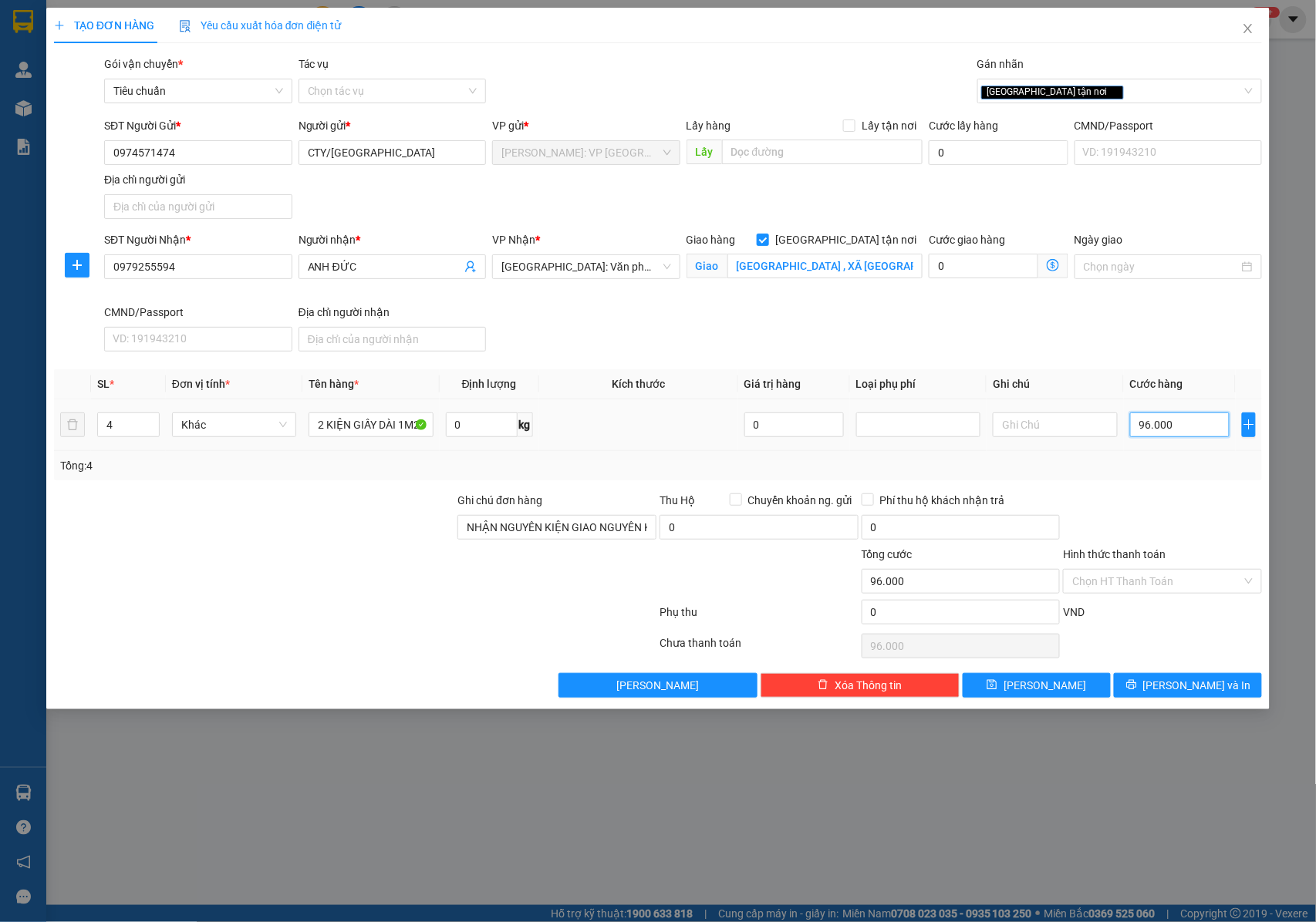
type input "960.000"
click at [1148, 429] on input "960.000" at bounding box center [1180, 425] width 99 height 25
click at [1189, 425] on input "960.000" at bounding box center [1180, 425] width 99 height 25
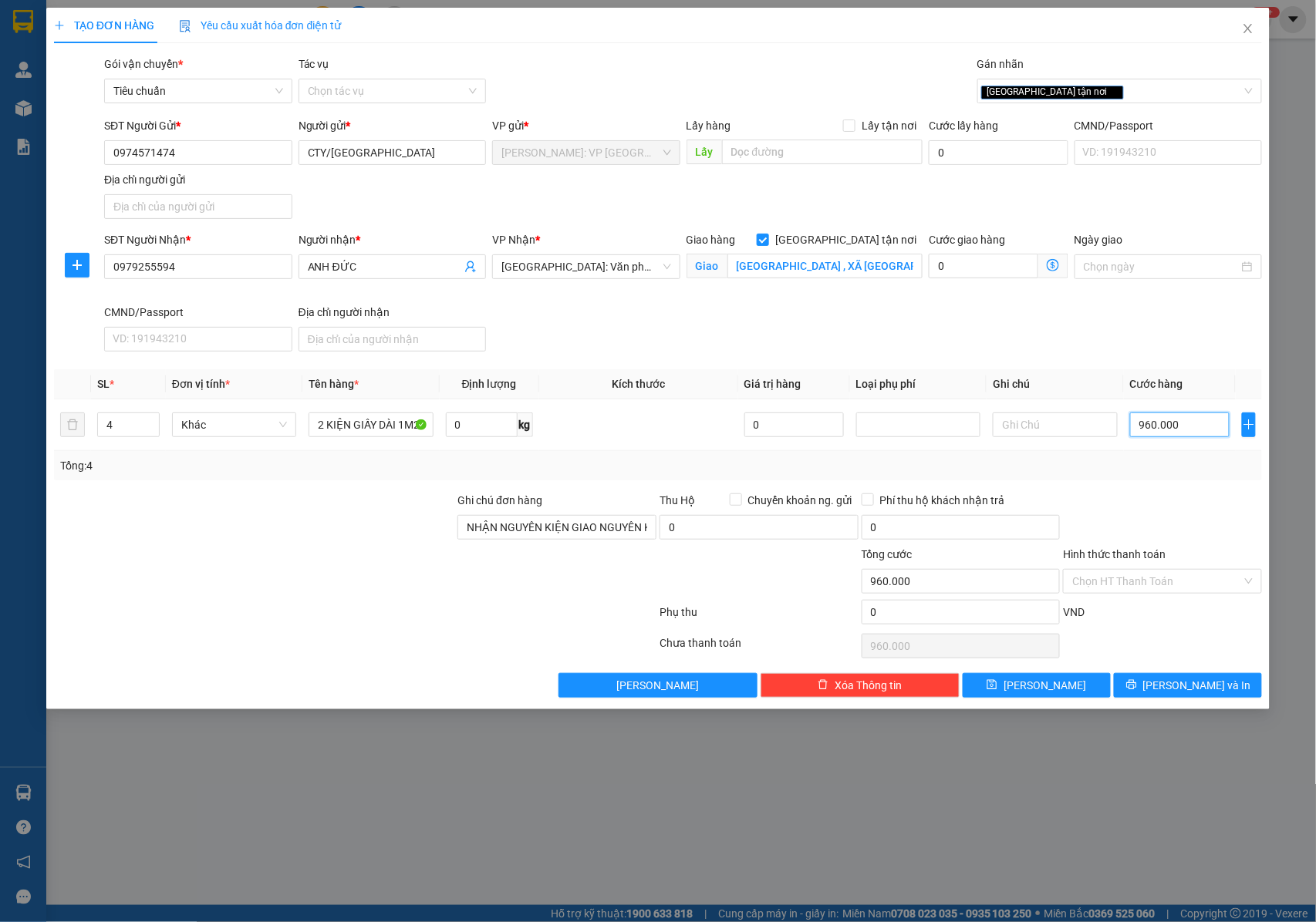
type input "960.000"
click at [1187, 426] on input "960.000" at bounding box center [1180, 425] width 99 height 25
click at [1155, 688] on button "Lưu và In" at bounding box center [1187, 686] width 148 height 25
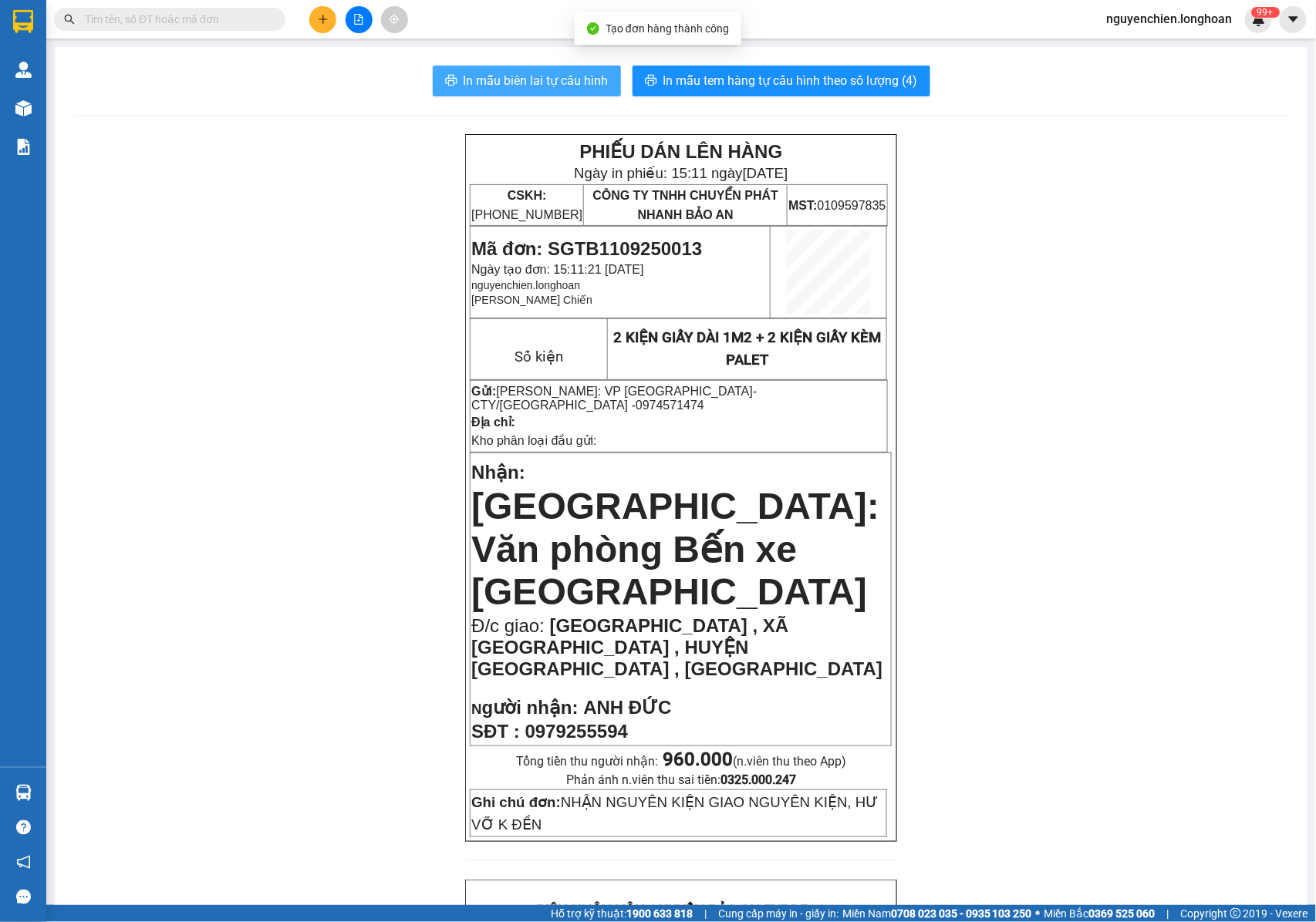
click at [519, 77] on span "In mẫu biên lai tự cấu hình" at bounding box center [536, 80] width 145 height 19
click at [538, 83] on span "In mẫu biên lai tự cấu hình" at bounding box center [536, 80] width 145 height 19
drag, startPoint x: 635, startPoint y: 686, endPoint x: 524, endPoint y: 691, distance: 111.1
click at [524, 721] on p "SĐT : 0979255594" at bounding box center [680, 731] width 419 height 22
copy span "0979255594"
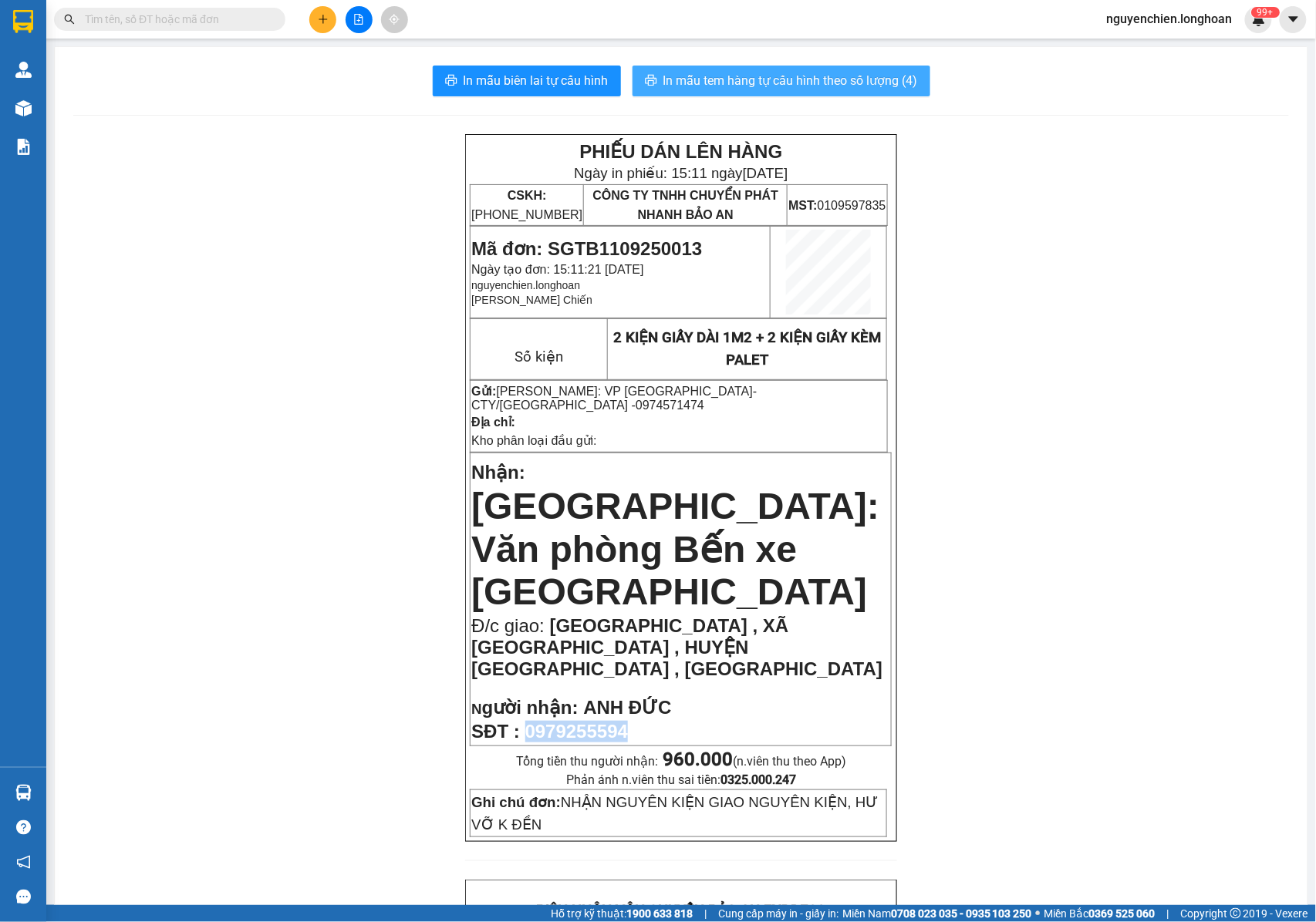
click at [809, 84] on span "In mẫu tem hàng tự cấu hình theo số lượng (4)" at bounding box center [790, 80] width 255 height 19
click at [799, 384] on td "Gửi: Hồ Chí Minh: VP Quận Tân Bình - CTY/NHẬT TRƯỜNG PHÚC - 0974571474 Địa chỉ:…" at bounding box center [679, 416] width 418 height 72
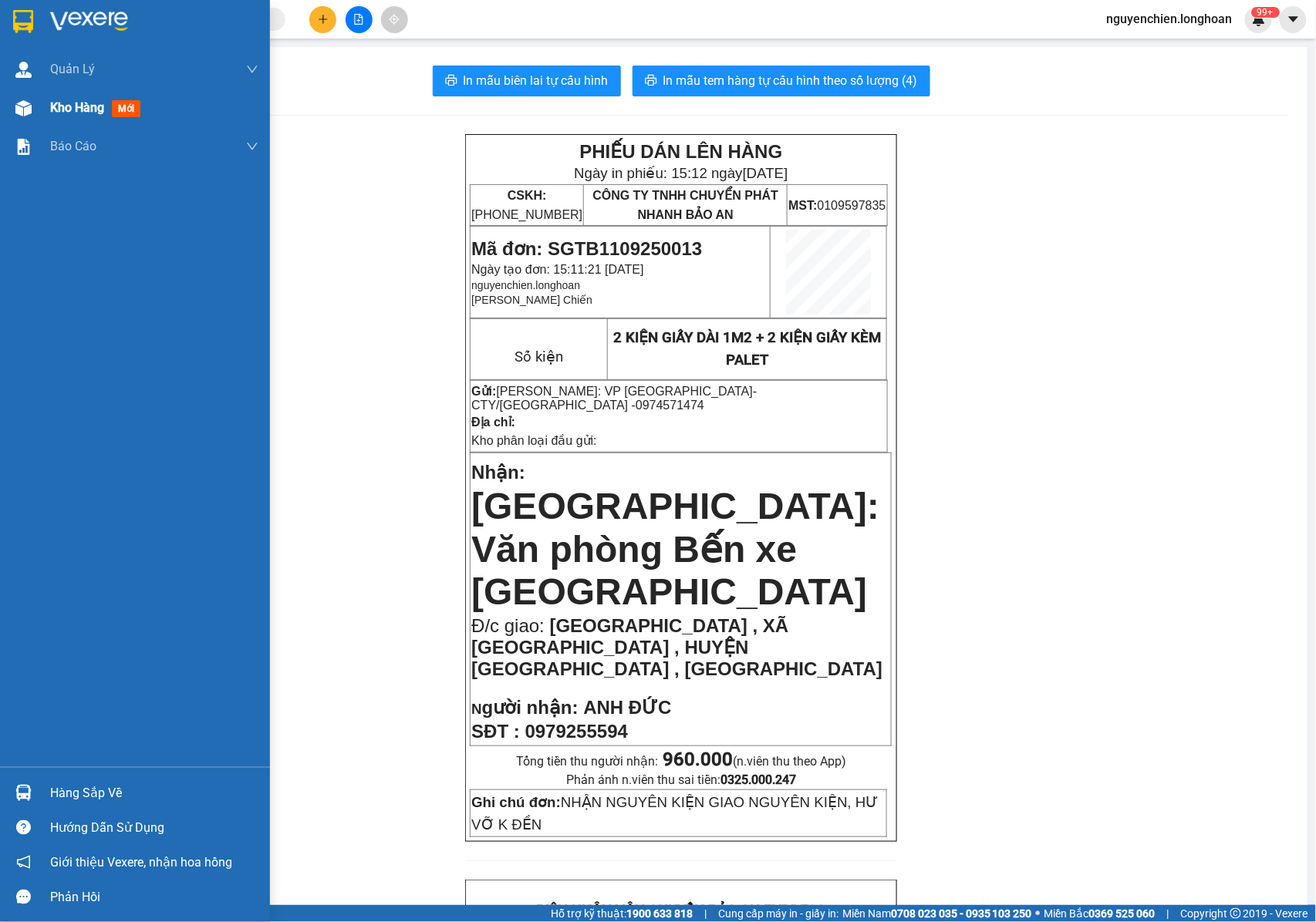
click at [26, 119] on div at bounding box center [24, 108] width 27 height 27
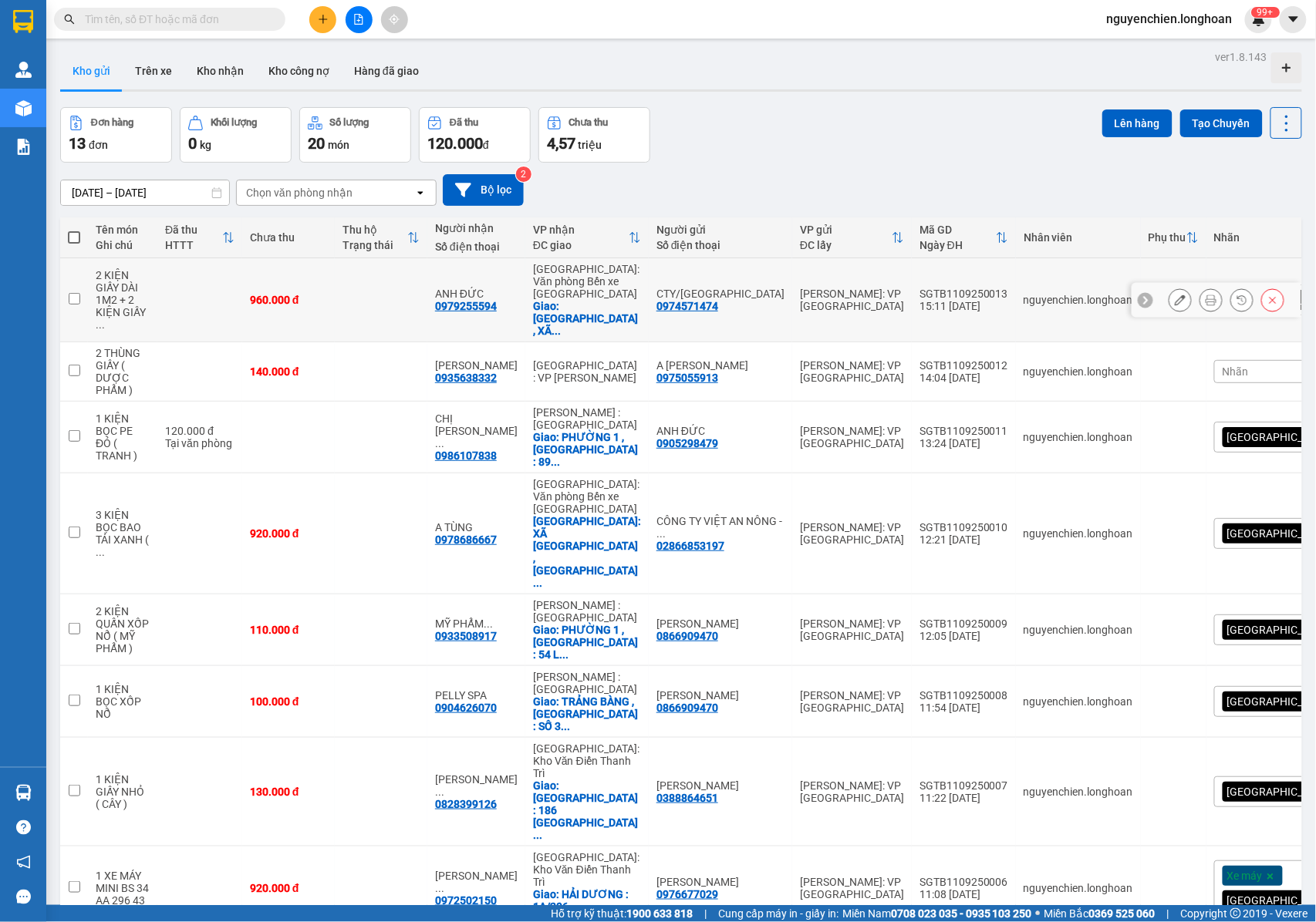
click at [1175, 299] on icon at bounding box center [1180, 299] width 10 height 10
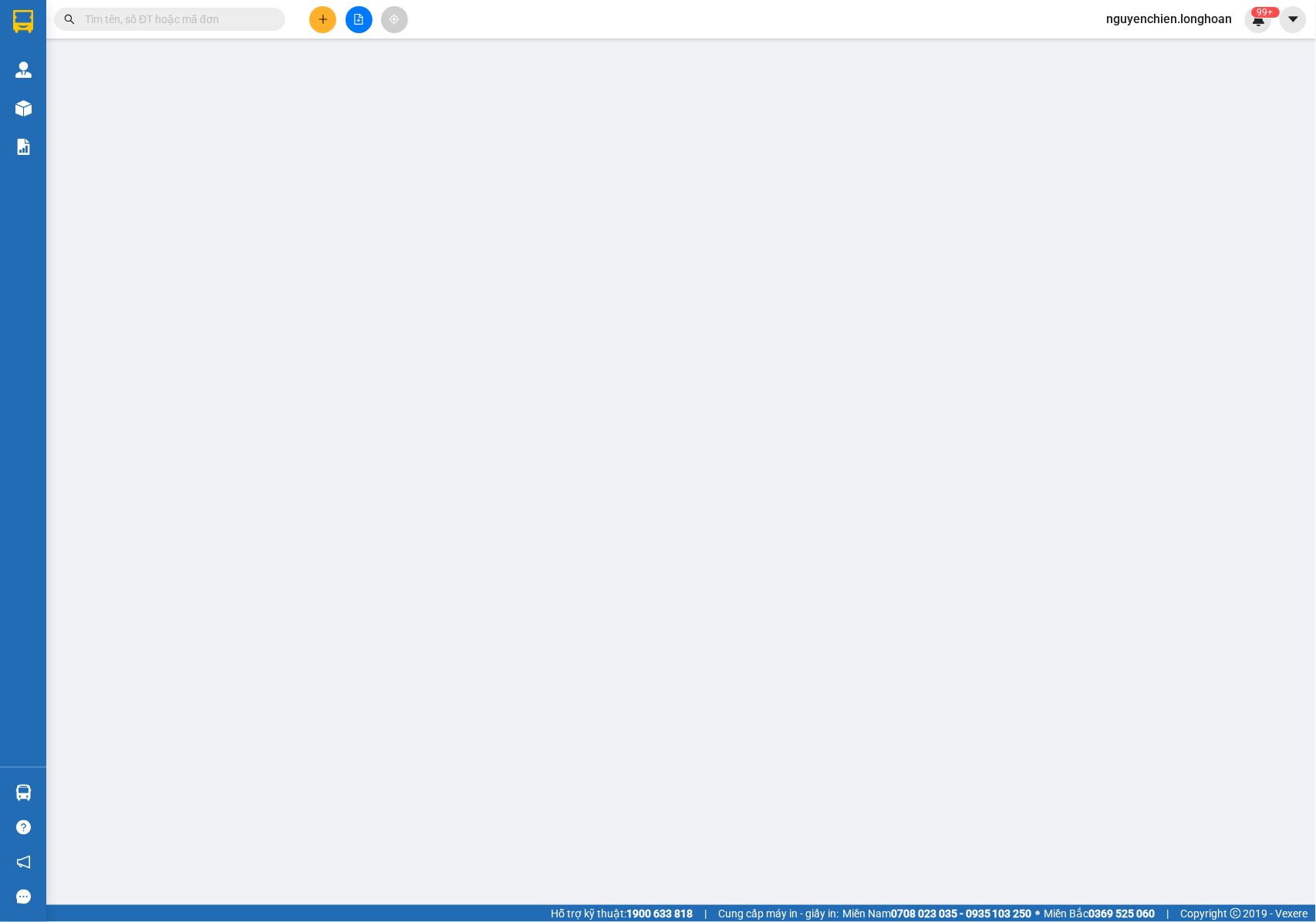
type input "0974571474"
type input "CTY/[GEOGRAPHIC_DATA]"
type input "0979255594"
type input "ANH ĐỨC"
checkbox input "true"
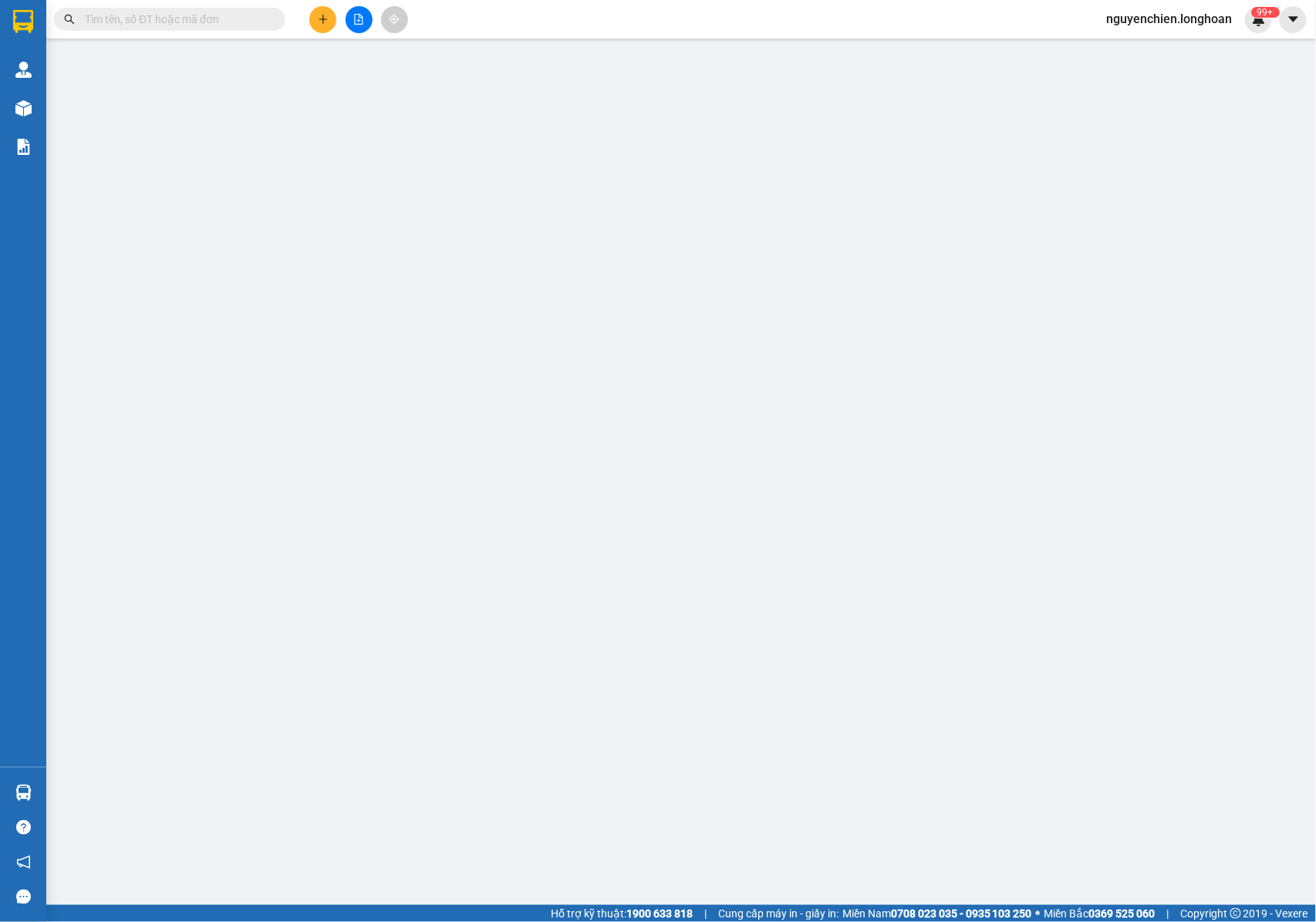
type input "VINHOMES DƯƠNG KINH , XÃ ĐẠI ĐỒNG , HUYỆN KIẾN THỤY , TP HẢI PHÒNG"
type input "NHẬN NGUYÊN KIỆN GIAO NGUYÊN KIỆN, HƯ VỠ K ĐỀN"
type input "960.000"
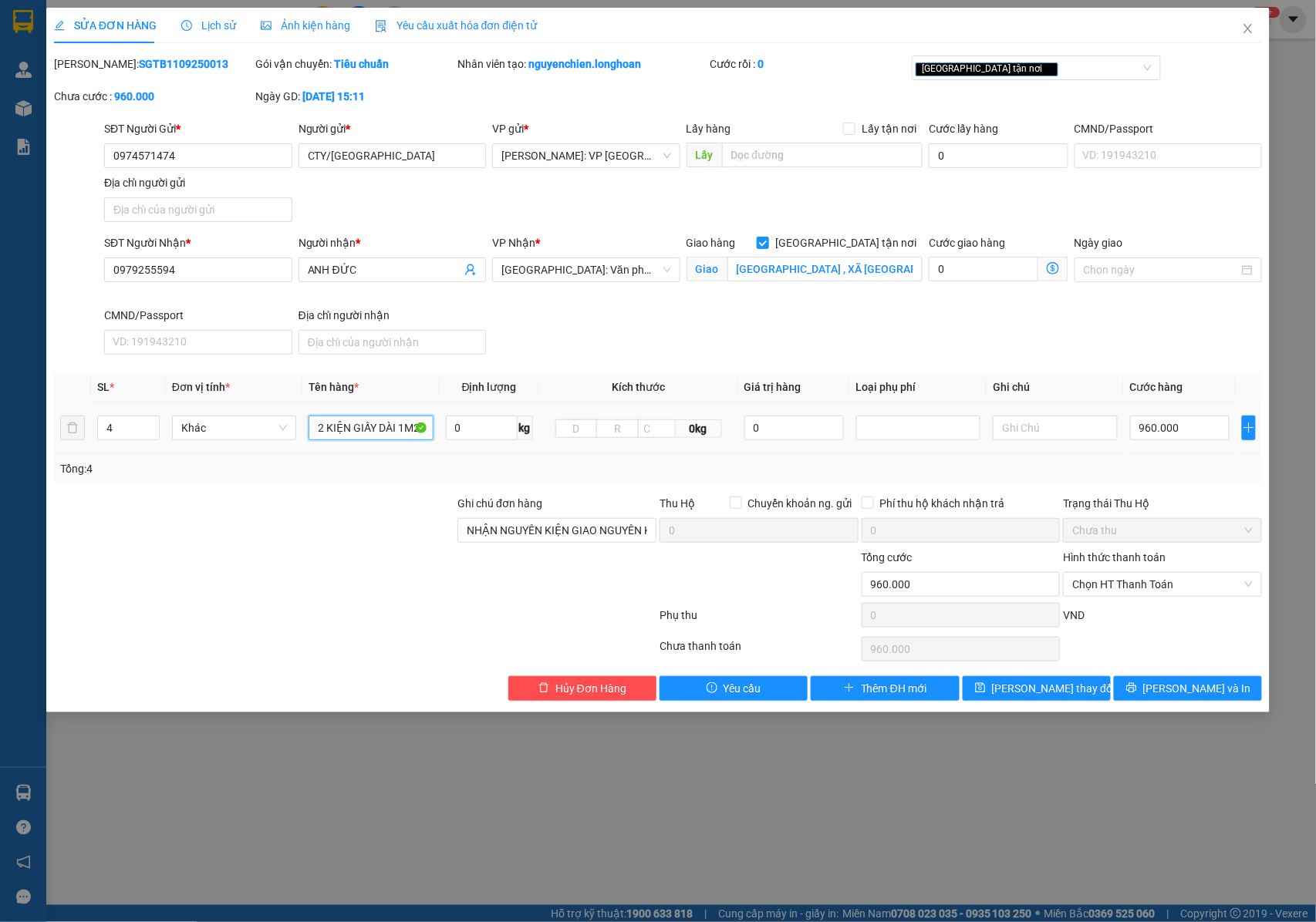
click at [402, 437] on input "2 KIỆN GIẤY DÀI 1M2 + 2 KIỆN GIẤY KÈM PALET" at bounding box center [370, 428] width 124 height 25
type input "2 KIỆN GIẤY DÀI 1M2 + 2 KIỆN GIẤY KÈM PALET ( MÁY BƠM )"
click at [1031, 694] on span "Lưu thay đổi" at bounding box center [1053, 688] width 123 height 17
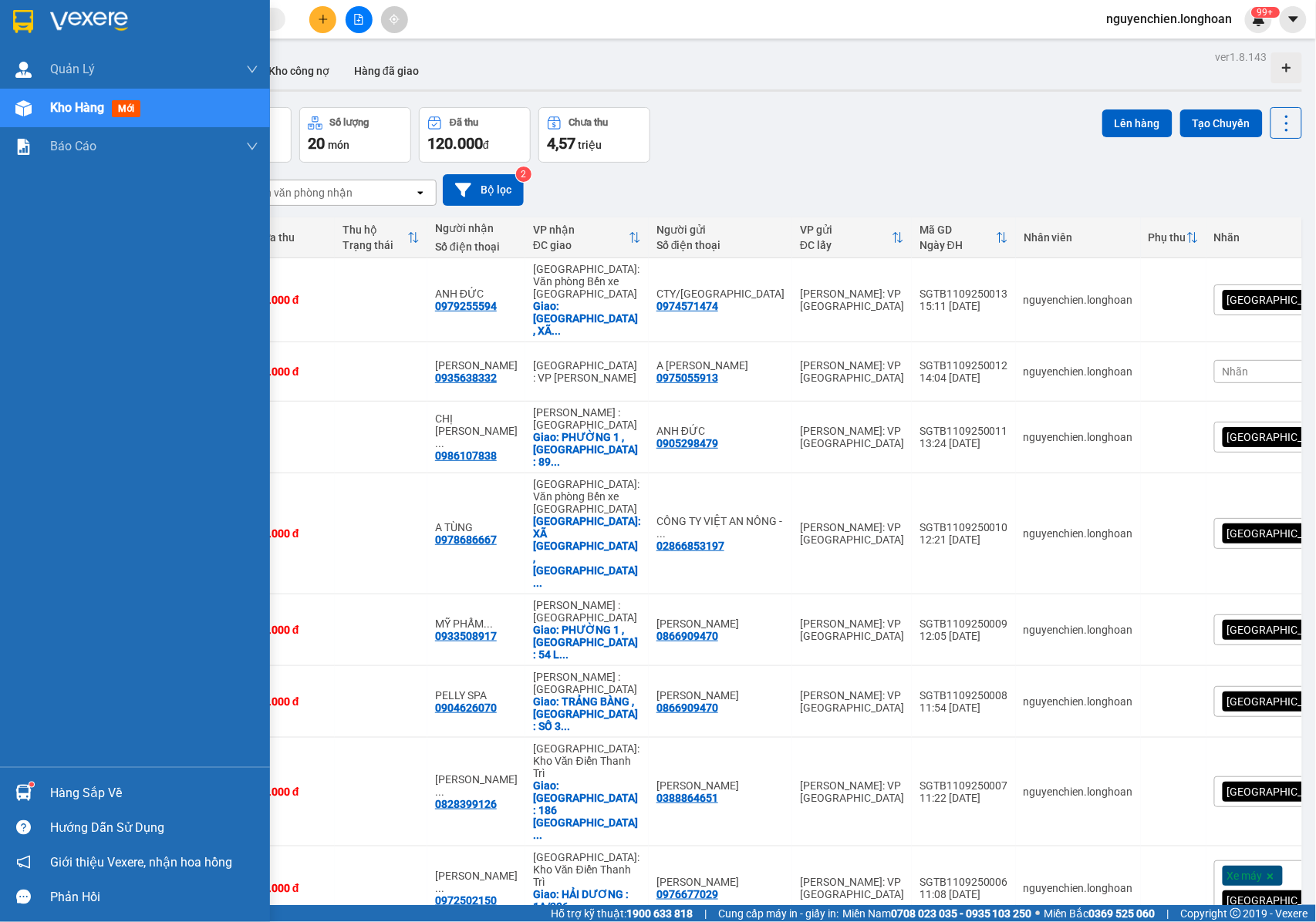
click at [20, 112] on img at bounding box center [23, 108] width 16 height 16
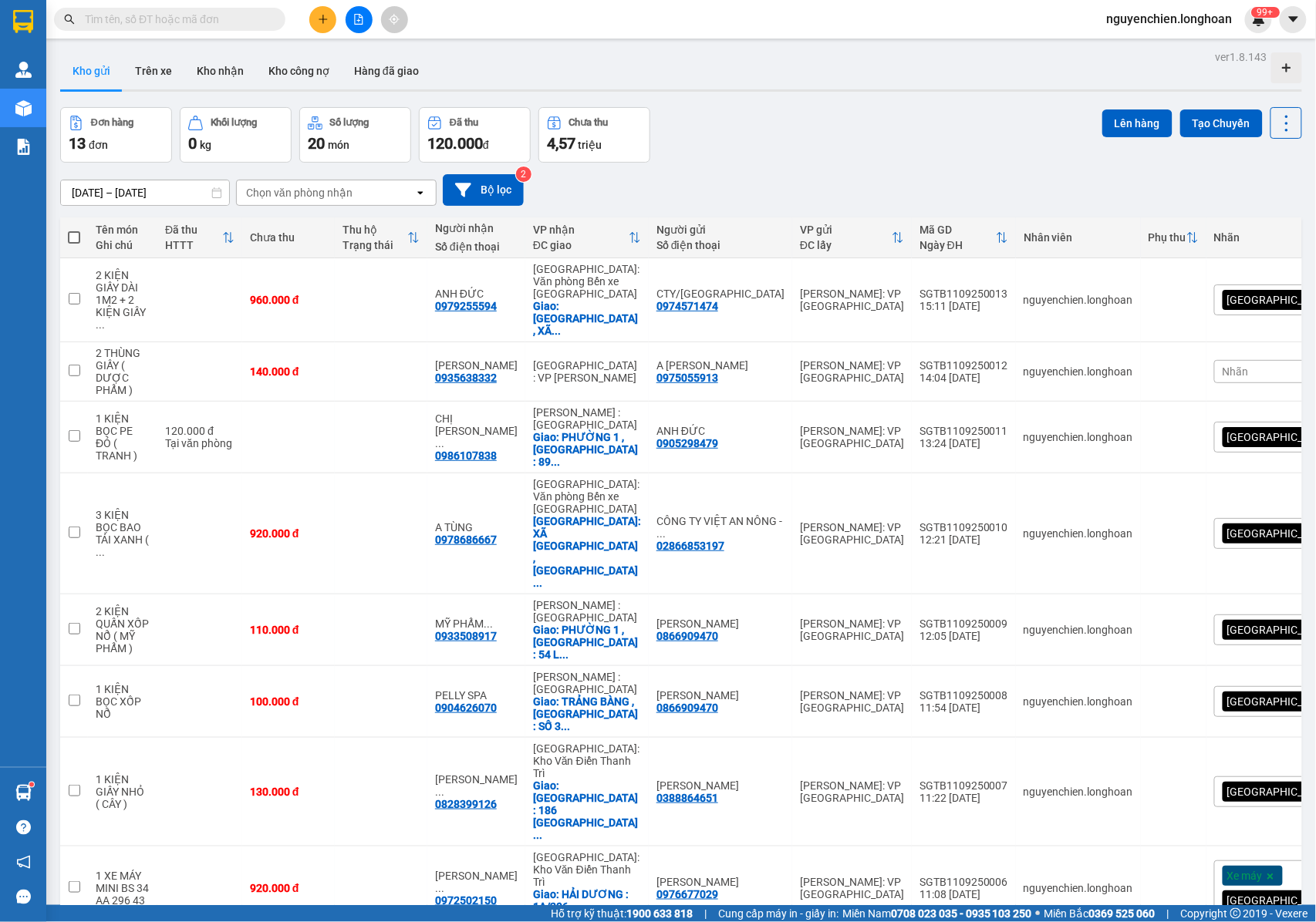
click at [251, 14] on input "text" at bounding box center [175, 19] width 182 height 17
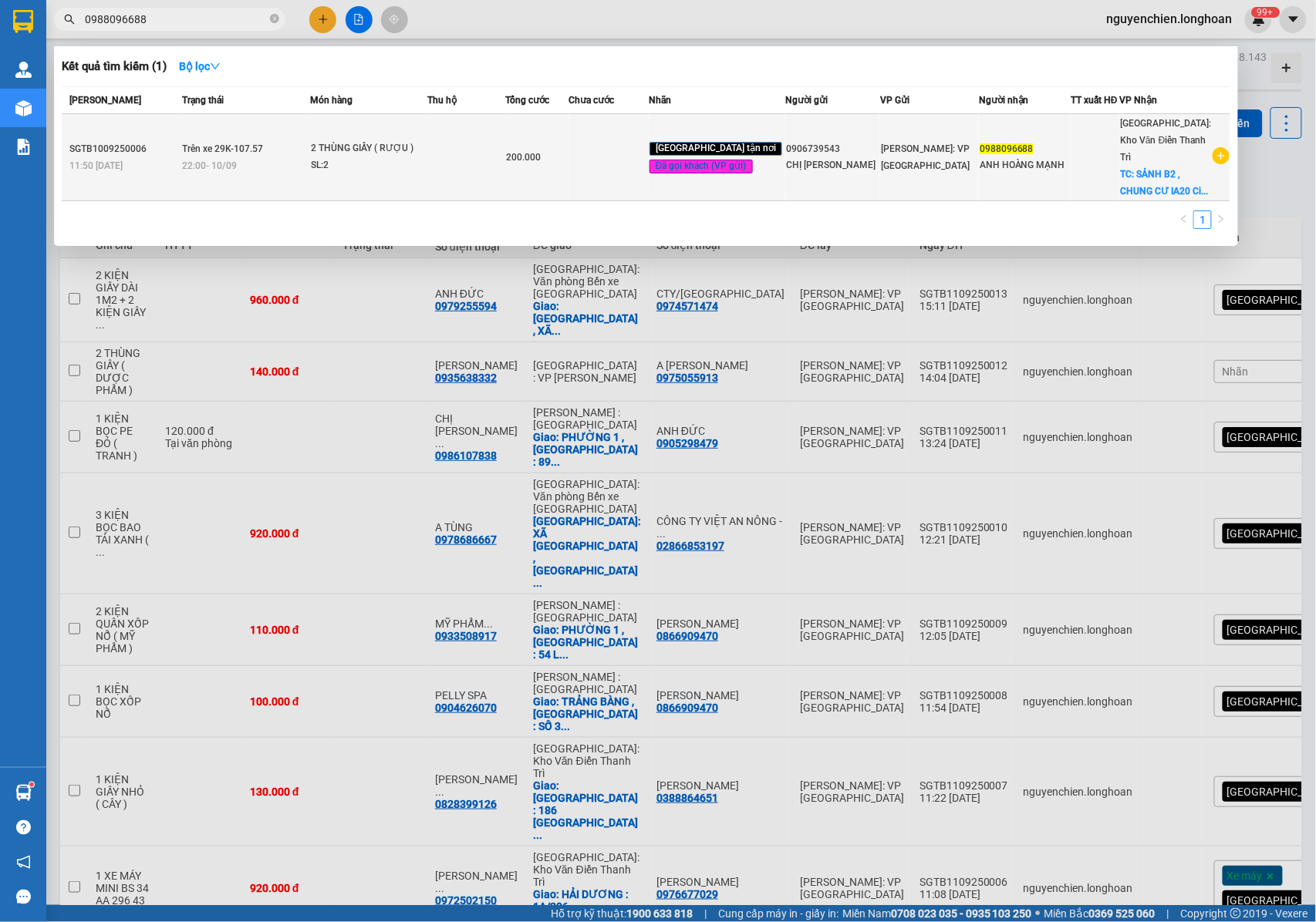
type input "0988096688"
click at [393, 175] on td "2 THÙNG GIẤY ( RƯỢU ) SL: 2" at bounding box center [368, 157] width 117 height 87
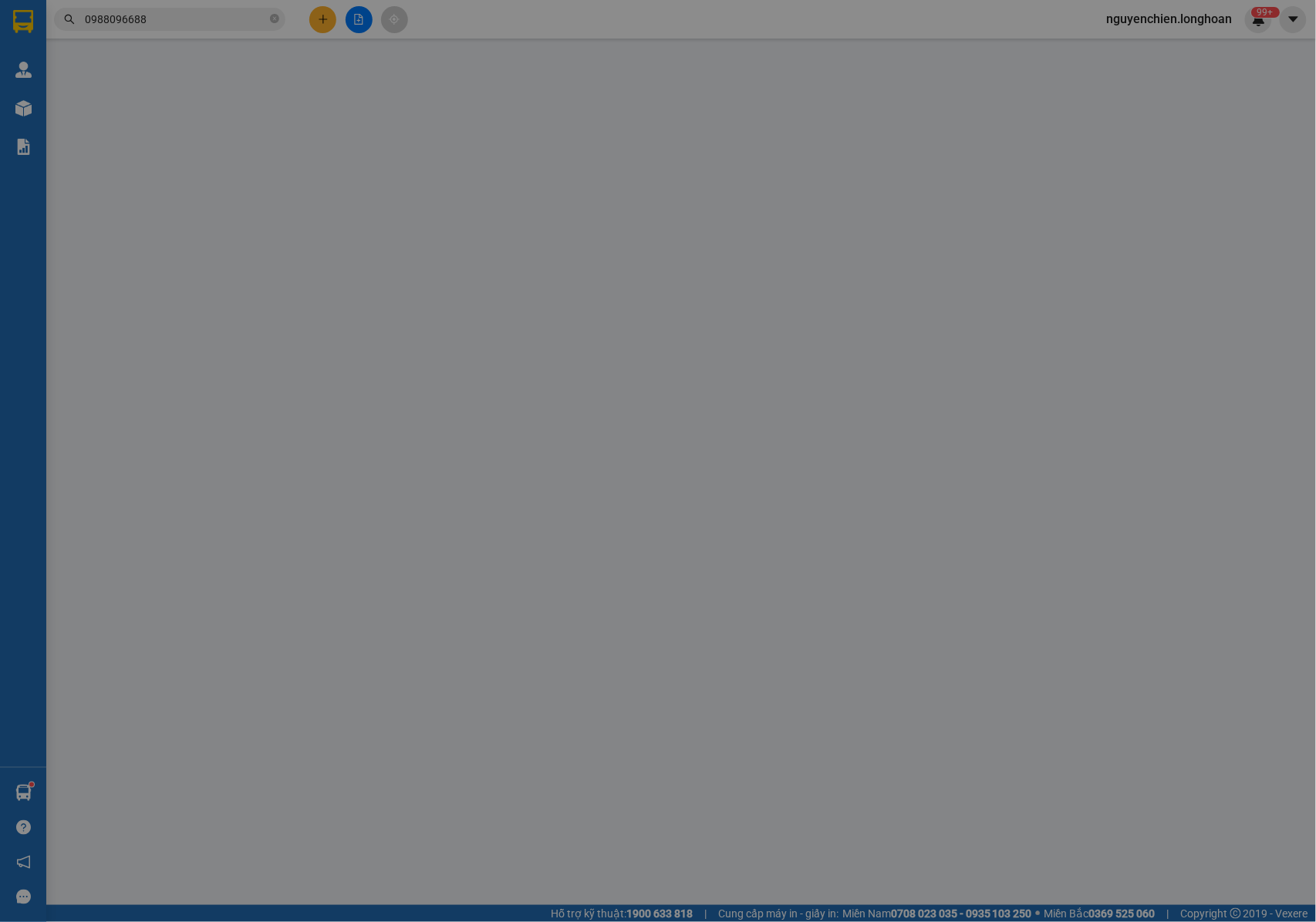
type input "0906739543"
type input "CHỊ THÙY TRANG"
type input "0988096688"
type input "ANH HOÀNG MẠNH"
checkbox input "true"
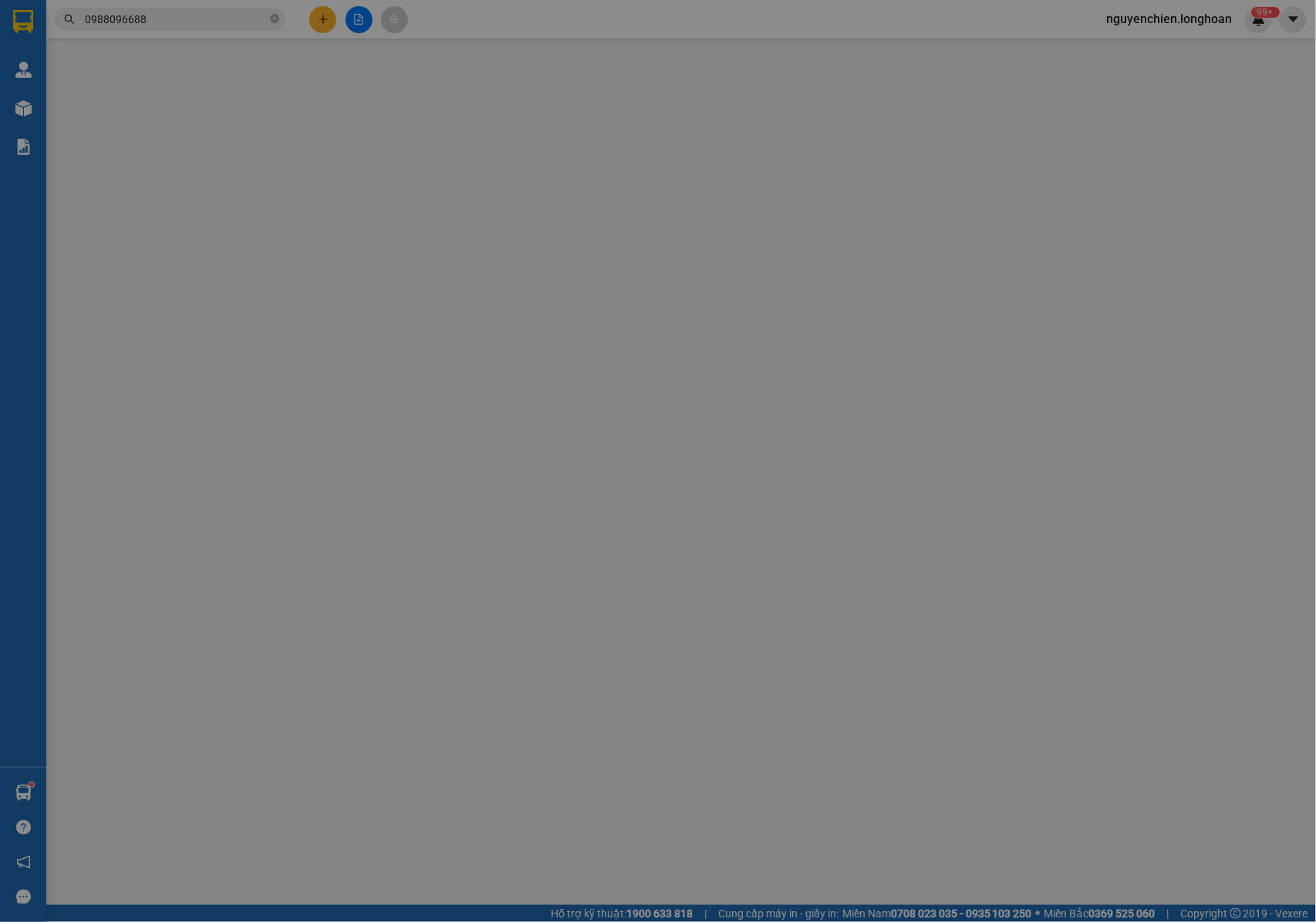
type input "SẢNH B2 , CHUNG CƯ IA20 Ciputra, Đông Ngạc, Bắc Từ Liêm, Hà Nội 100000, Việt Nam"
type input "NHẬN NGUYÊN KIỆN GIAO NGUYÊN KIỆN, HƯ VỠ K ĐỀN"
type input "200.000"
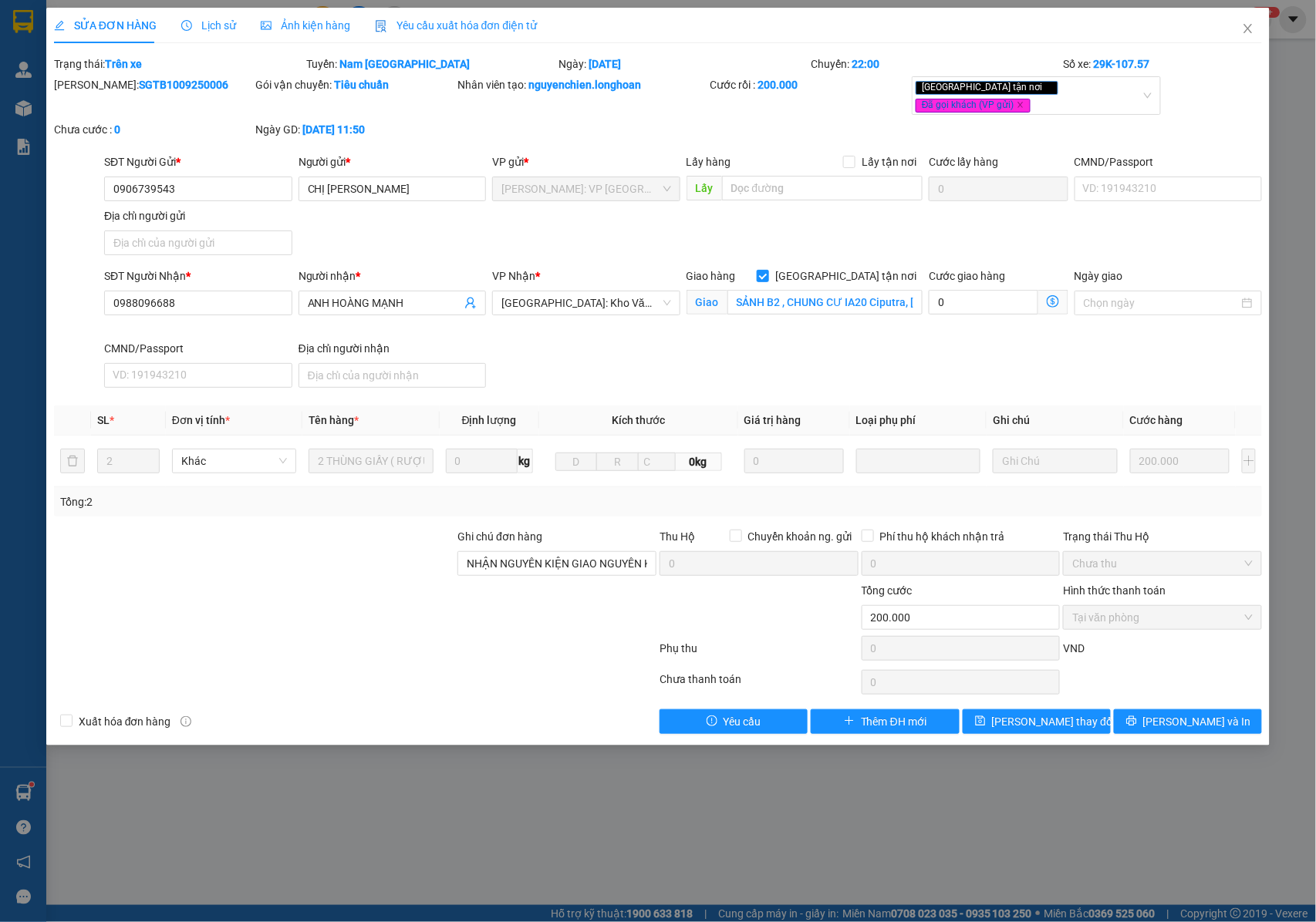
click at [208, 31] on span "Lịch sử" at bounding box center [208, 25] width 54 height 12
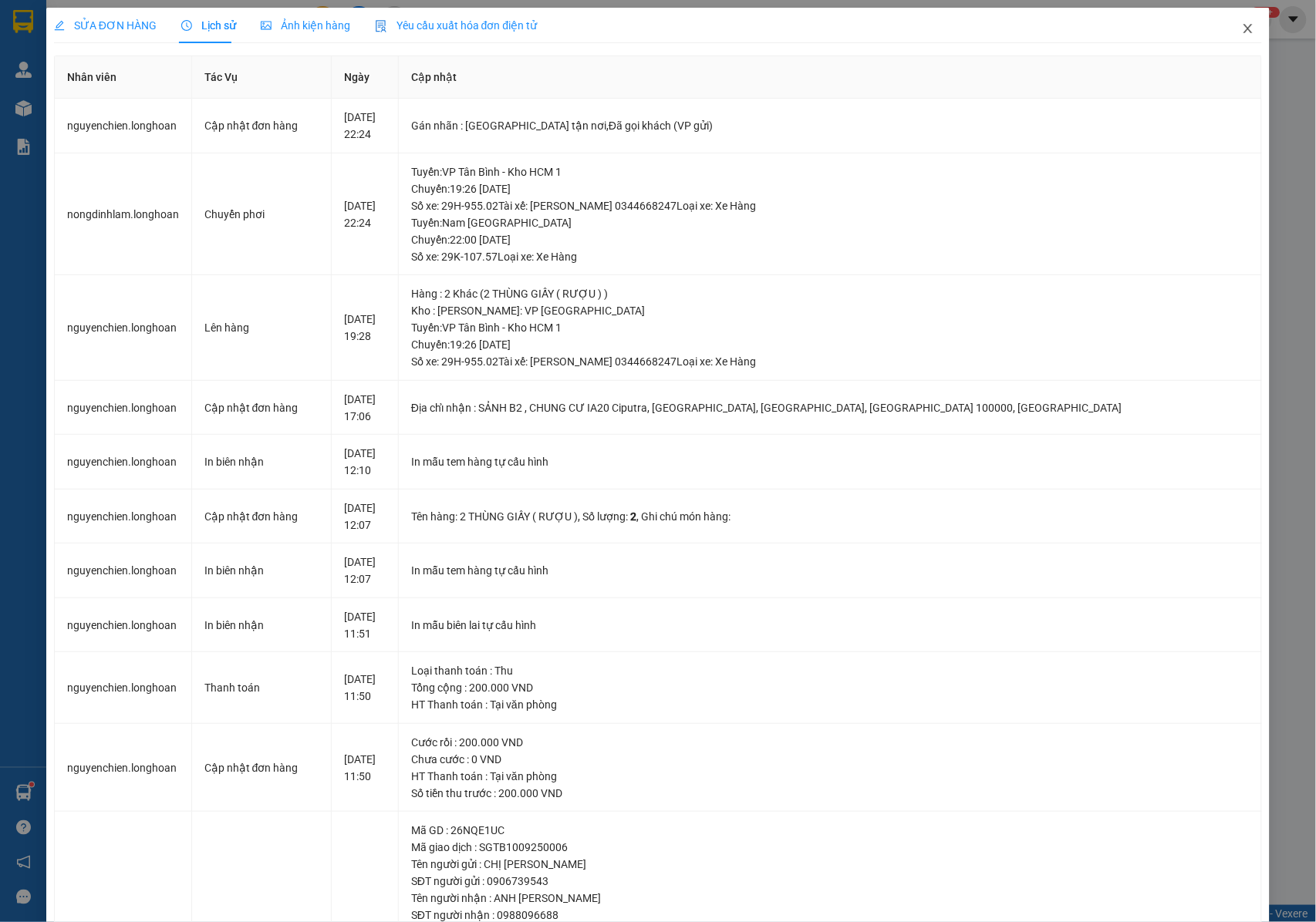
click at [1242, 32] on icon "close" at bounding box center [1247, 28] width 12 height 12
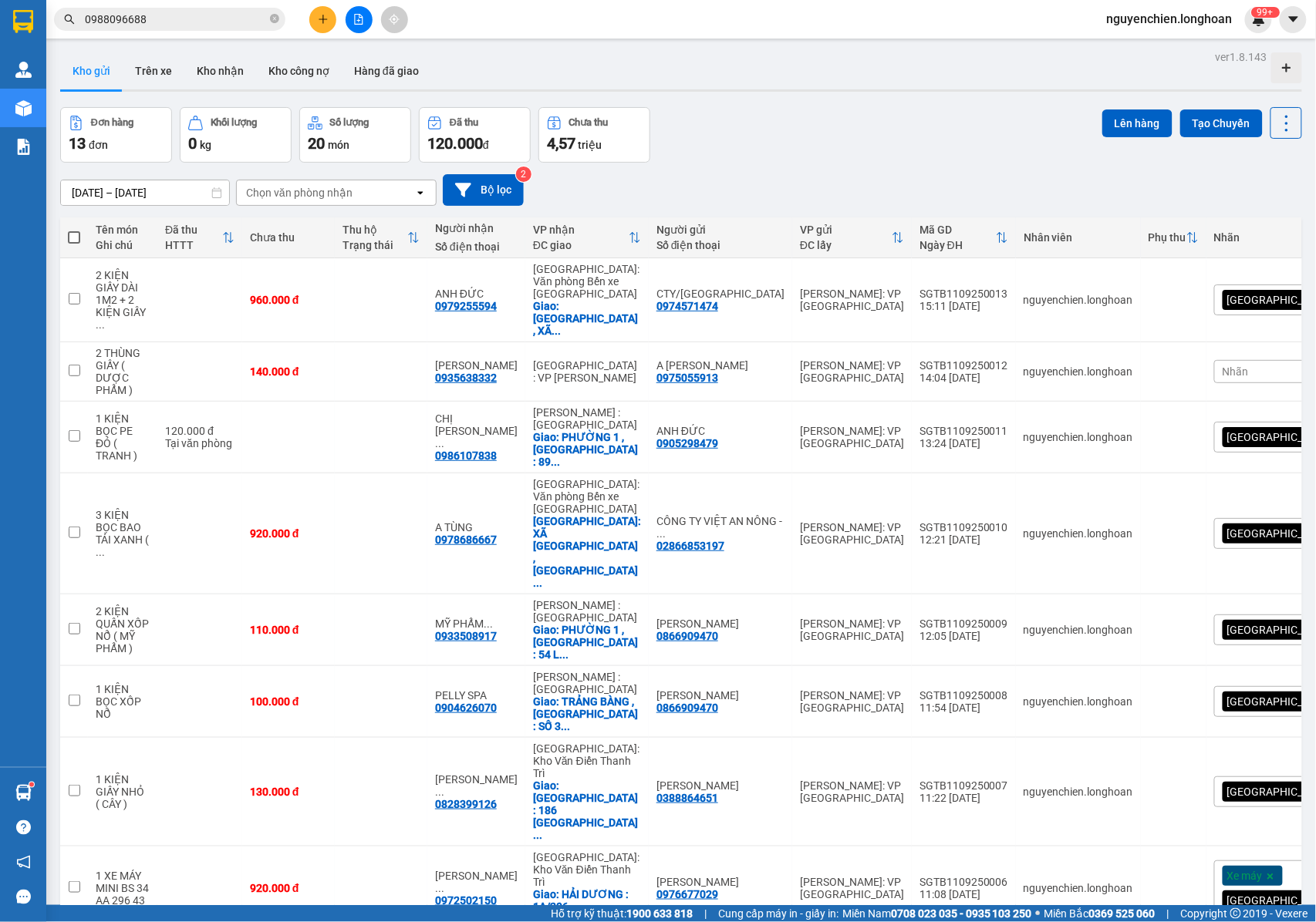
click at [195, 15] on input "0988096688" at bounding box center [175, 19] width 182 height 17
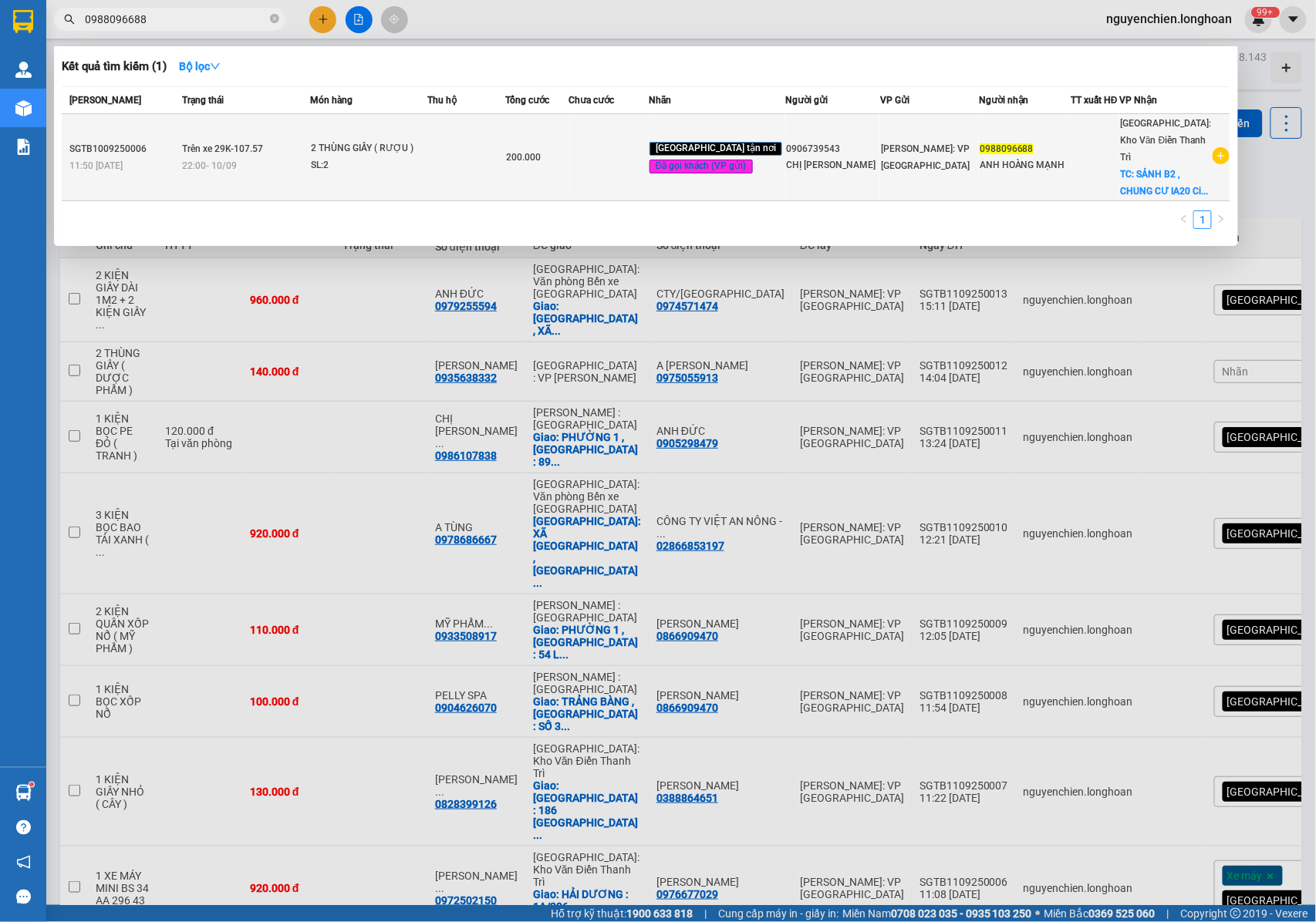
click at [340, 161] on div "SL: 2" at bounding box center [368, 166] width 115 height 17
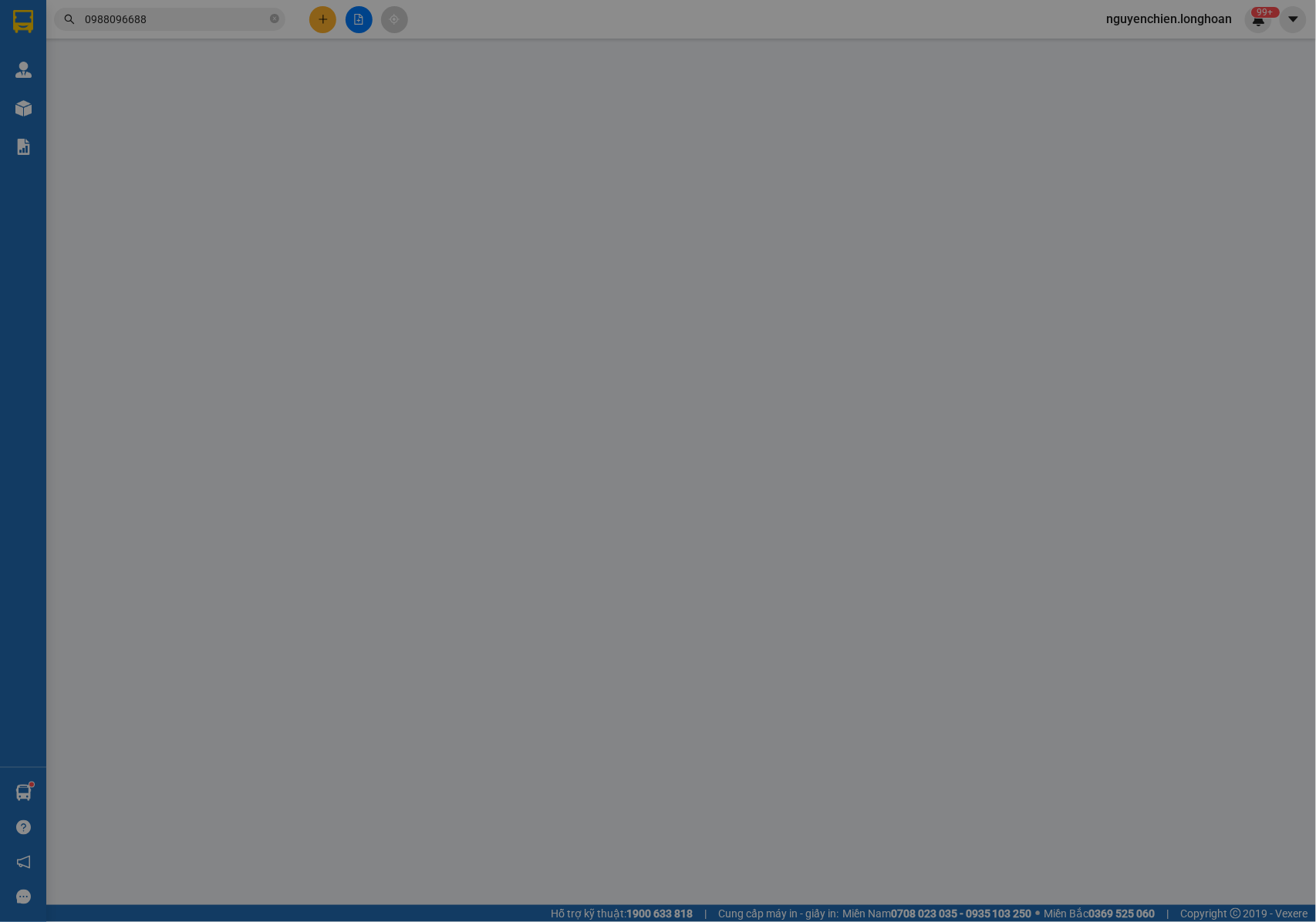
type input "0906739543"
type input "CHỊ THÙY TRANG"
type input "0988096688"
type input "ANH HOÀNG MẠNH"
checkbox input "true"
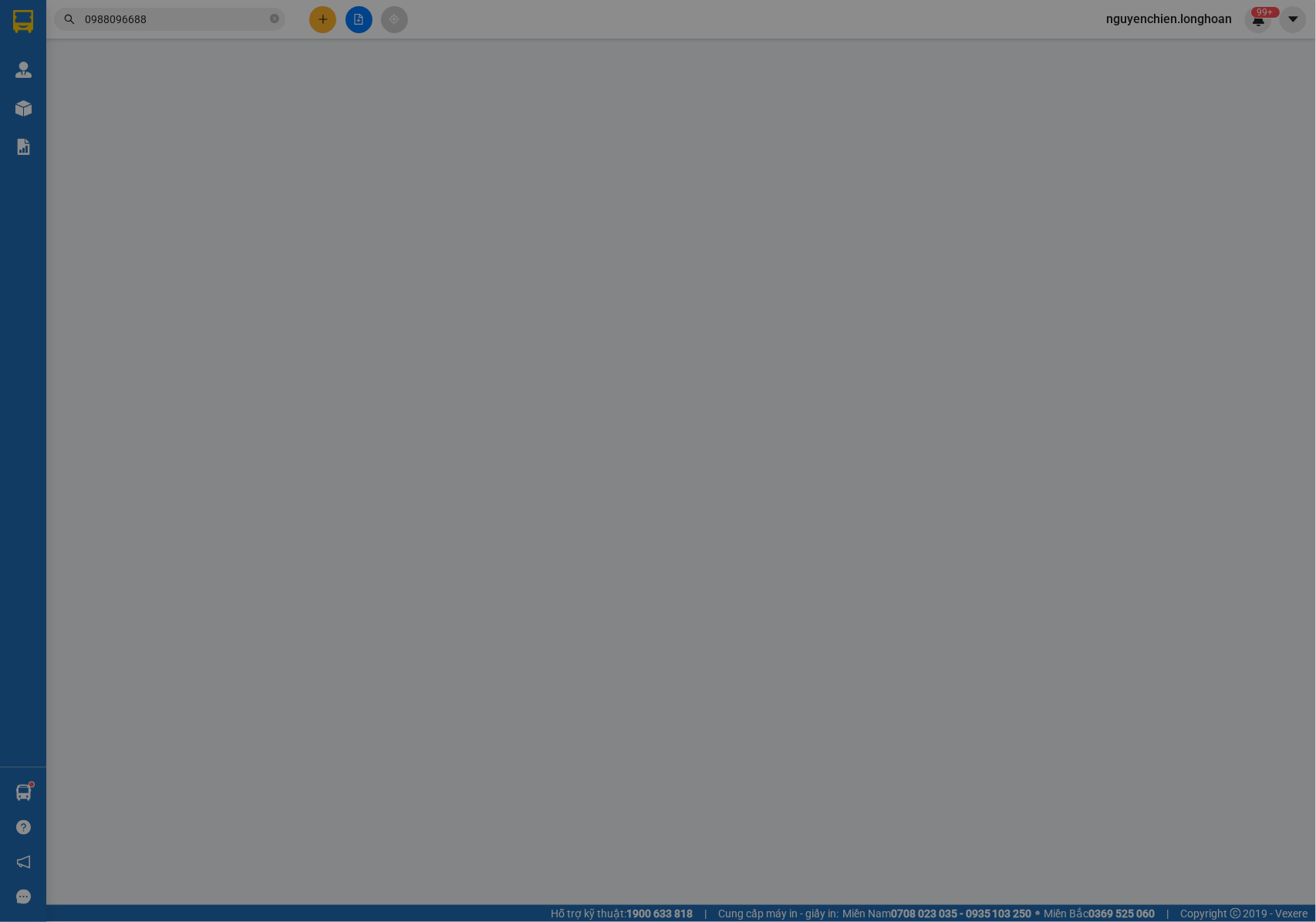
type input "SẢNH B2 , CHUNG CƯ IA20 Ciputra, Đông Ngạc, Bắc Từ Liêm, Hà Nội 100000, Việt Nam"
type input "NHẬN NGUYÊN KIỆN GIAO NGUYÊN KIỆN, HƯ VỠ K ĐỀN"
type input "200.000"
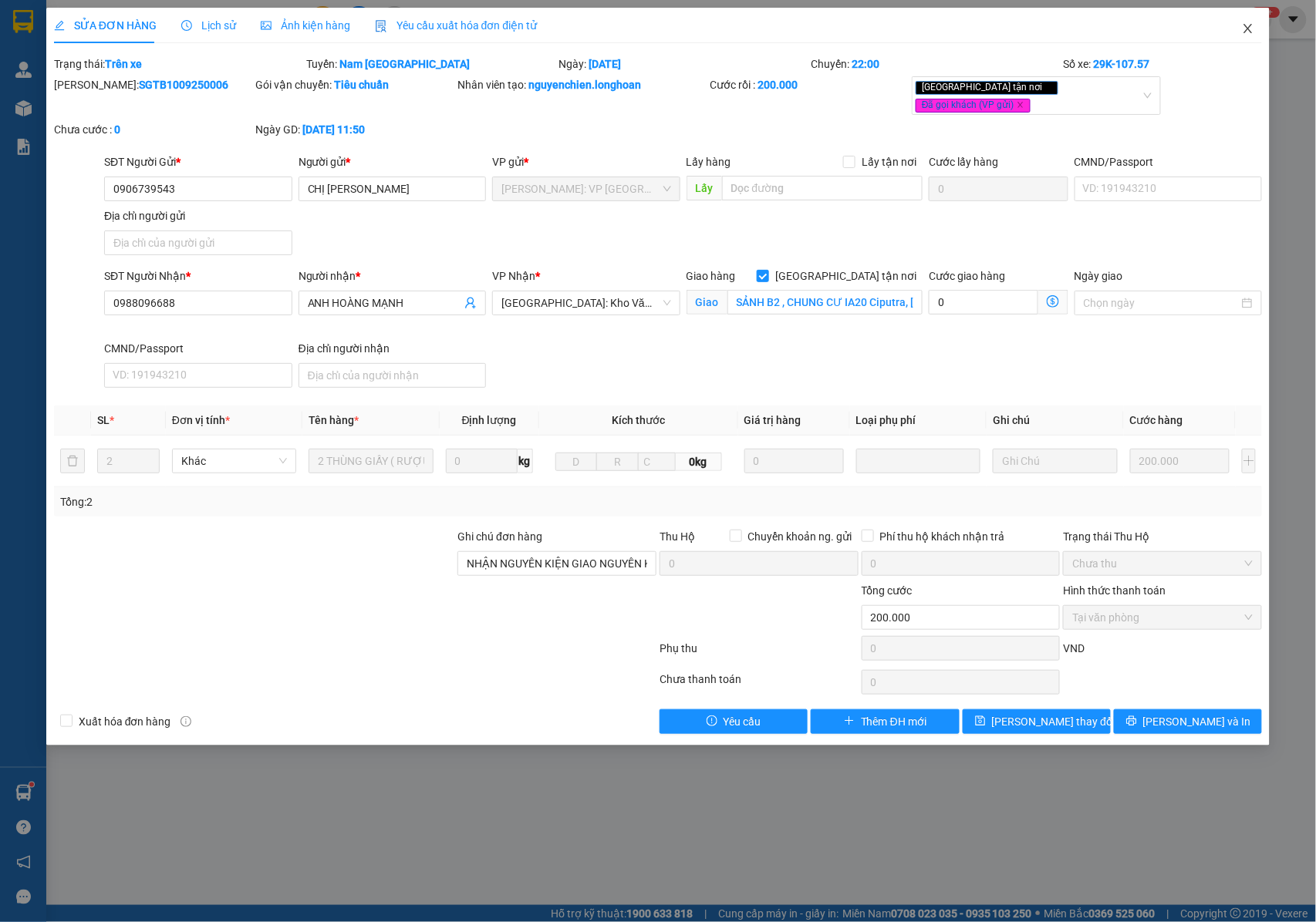
click at [1246, 30] on icon "close" at bounding box center [1247, 28] width 12 height 12
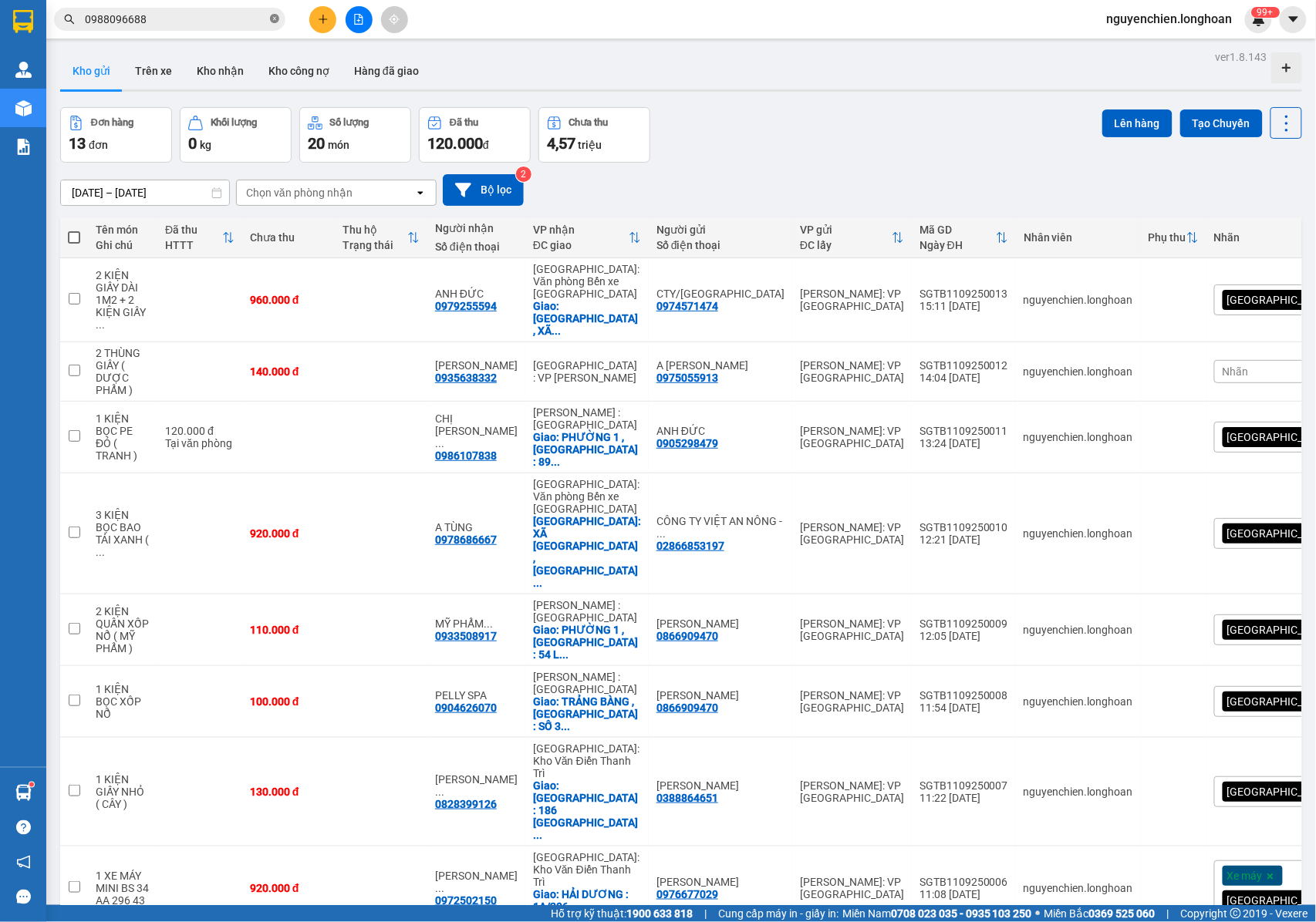
click at [278, 22] on icon "close-circle" at bounding box center [275, 19] width 10 height 10
drag, startPoint x: 187, startPoint y: 25, endPoint x: 153, endPoint y: 22, distance: 34.1
click at [153, 22] on input "text" at bounding box center [175, 19] width 182 height 17
paste input "0363657164"
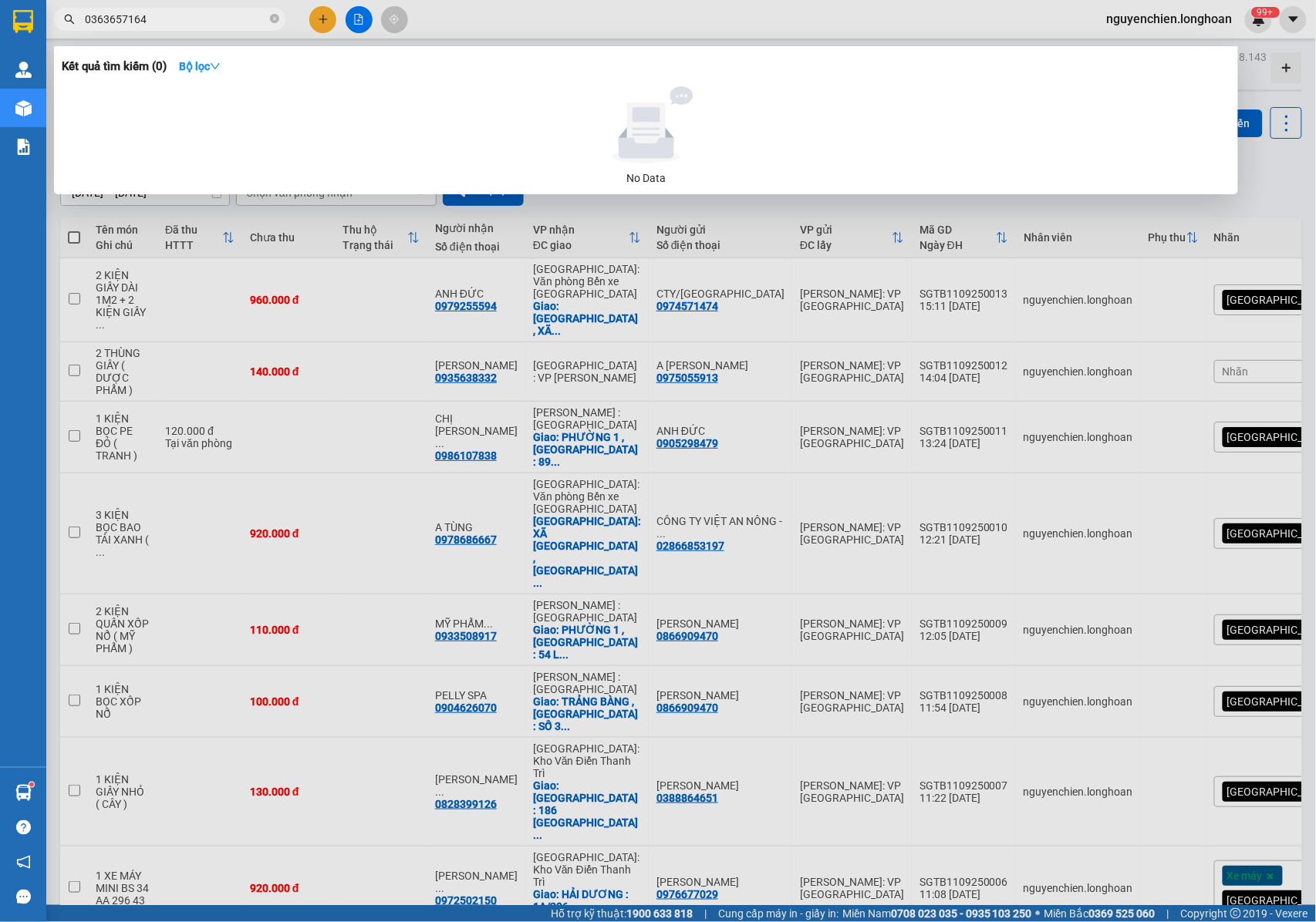
click at [172, 14] on input "0363657164" at bounding box center [175, 19] width 182 height 17
click at [134, 18] on input "0363657164" at bounding box center [175, 19] width 182 height 17
click at [175, 18] on input "0363657164" at bounding box center [175, 19] width 182 height 17
type input "0363657164"
click at [277, 26] on span at bounding box center [275, 19] width 10 height 14
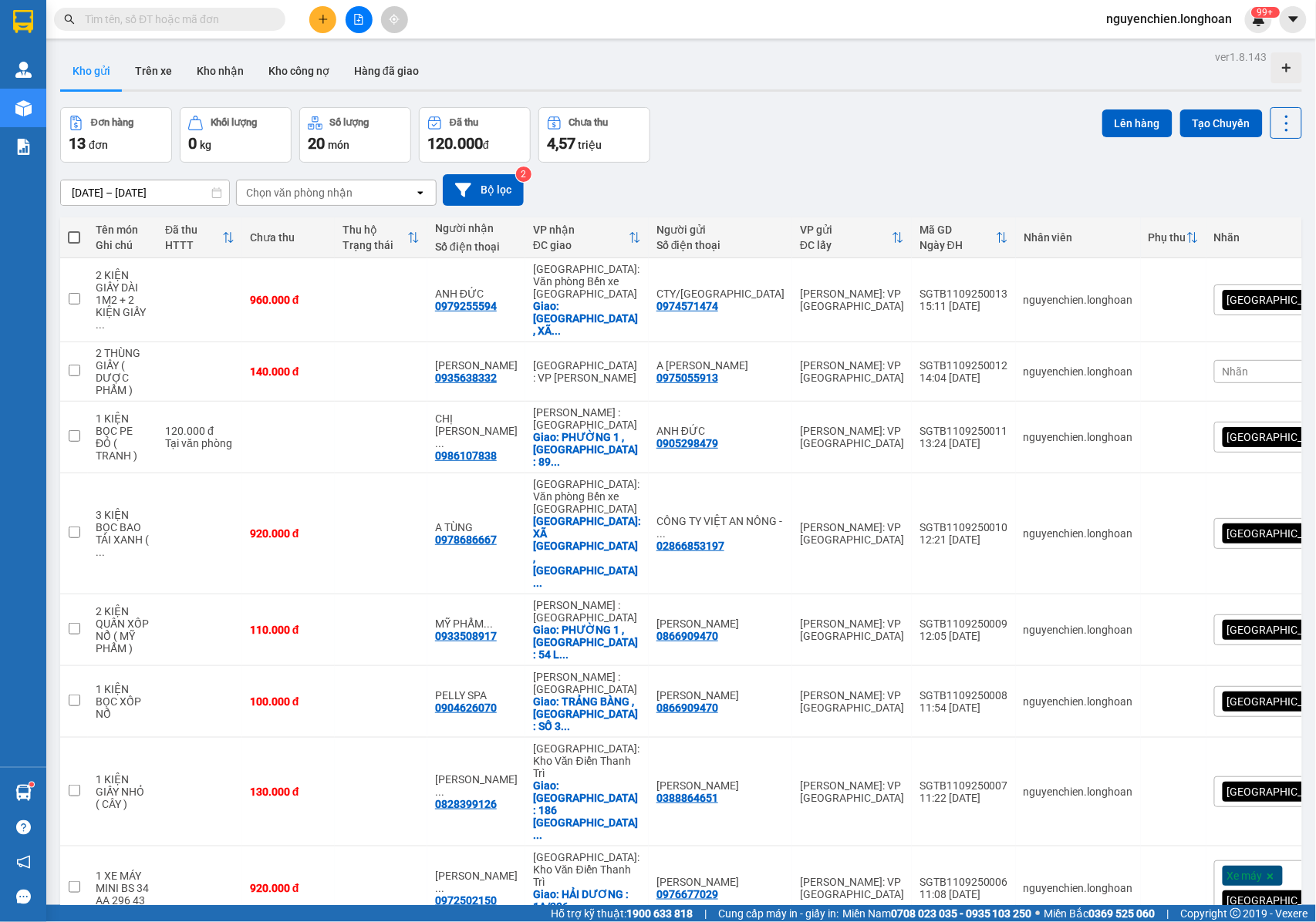
click at [224, 26] on input "text" at bounding box center [175, 19] width 182 height 17
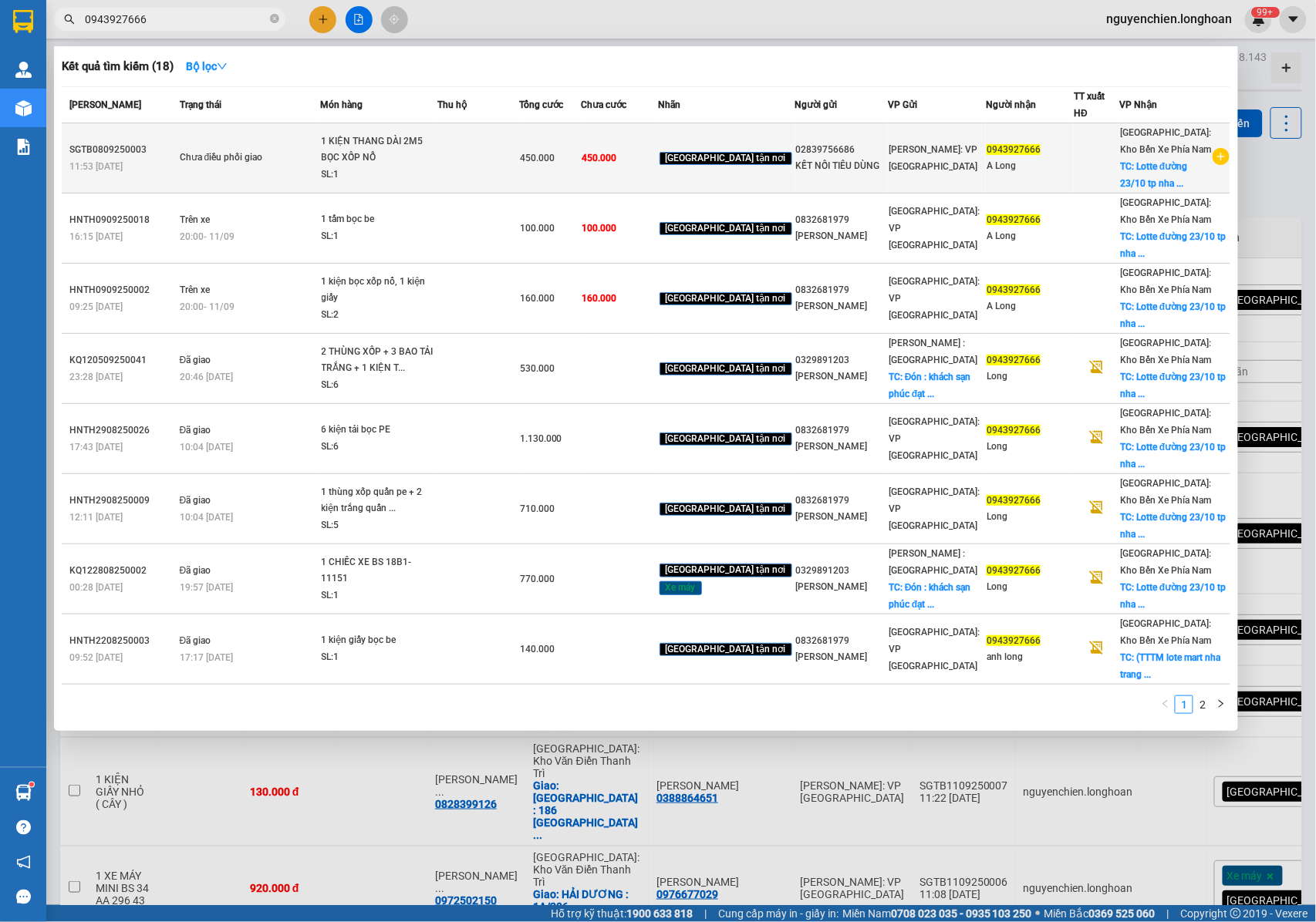
type input "0943927666"
click at [400, 167] on div "SL: 1" at bounding box center [379, 175] width 115 height 17
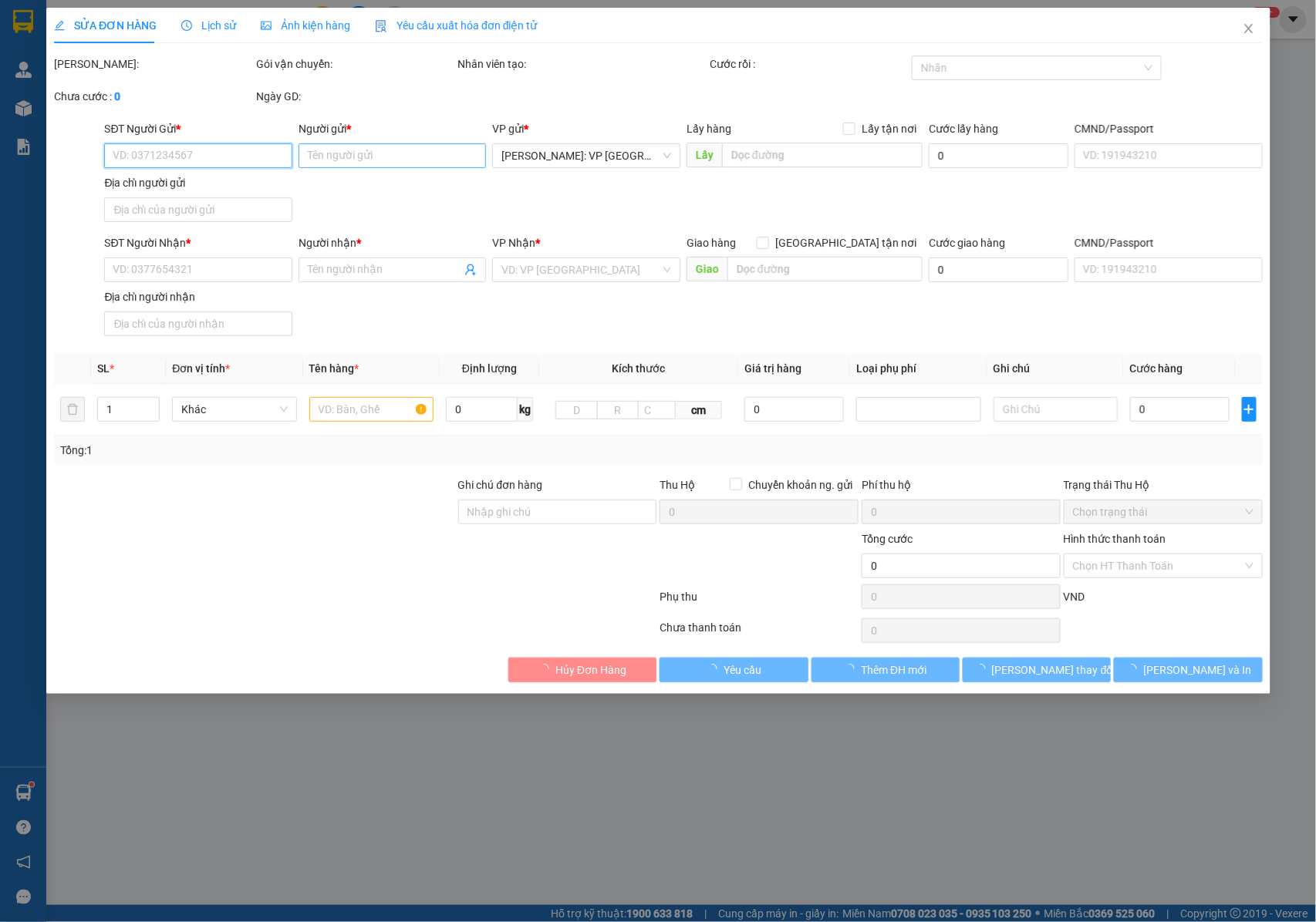
type input "02839756686"
type input "KẾT NỐI TIÊU DÙNG"
type input "0943927666"
type input "A Long"
checkbox input "true"
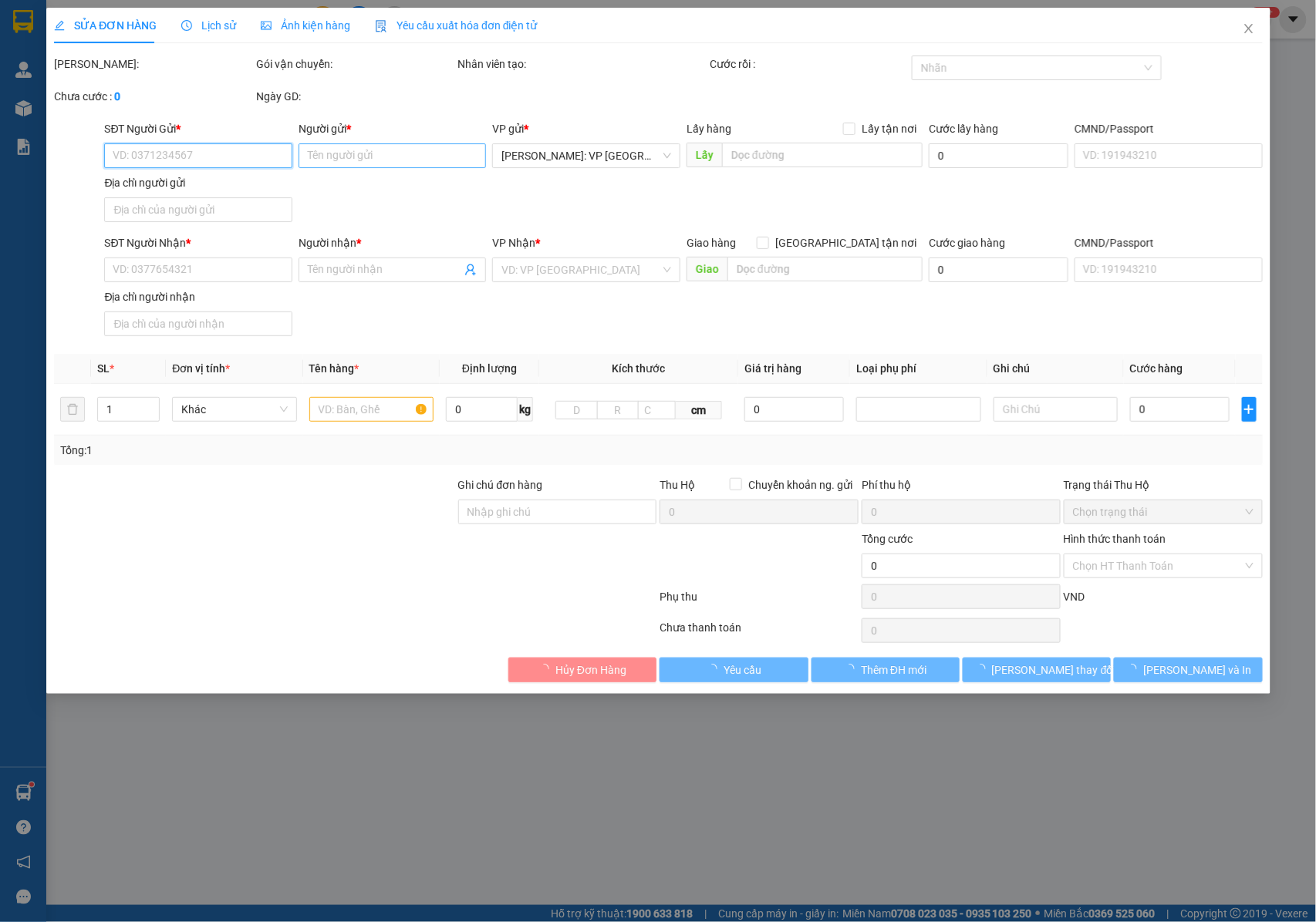
type input "Lotte đường 23/10 tp nha trang."
type input "NHẬN NGUYÊN KIỆN GIAO NGUYÊN KIỆN, HƯ VỠ K ĐỀN + PHỤ THU 60K TIỀN BỌC XỐP NỔ TH…"
type input "450.000"
type input "60.000"
type input "450.000"
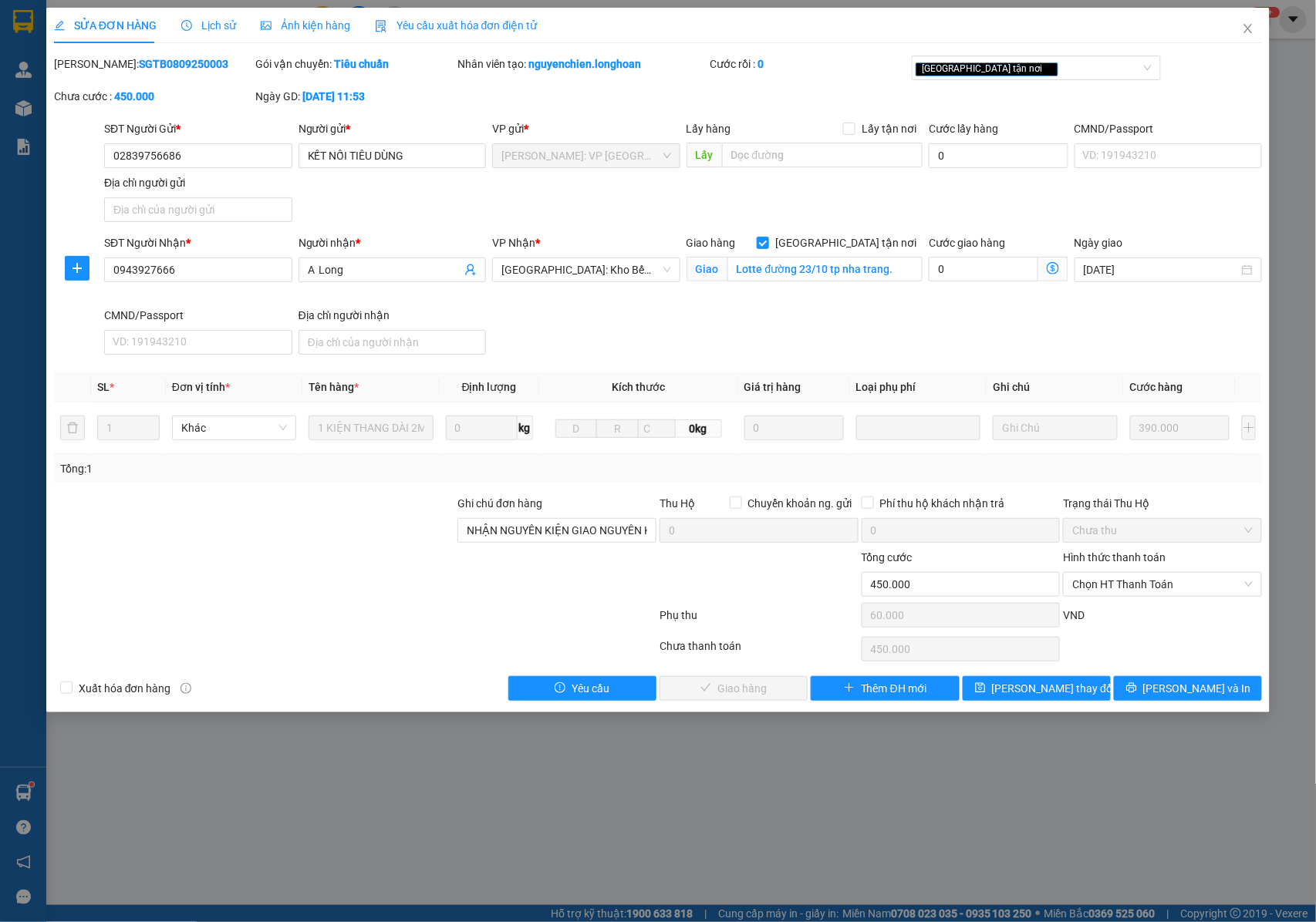
click at [200, 30] on span "Lịch sử" at bounding box center [208, 25] width 54 height 12
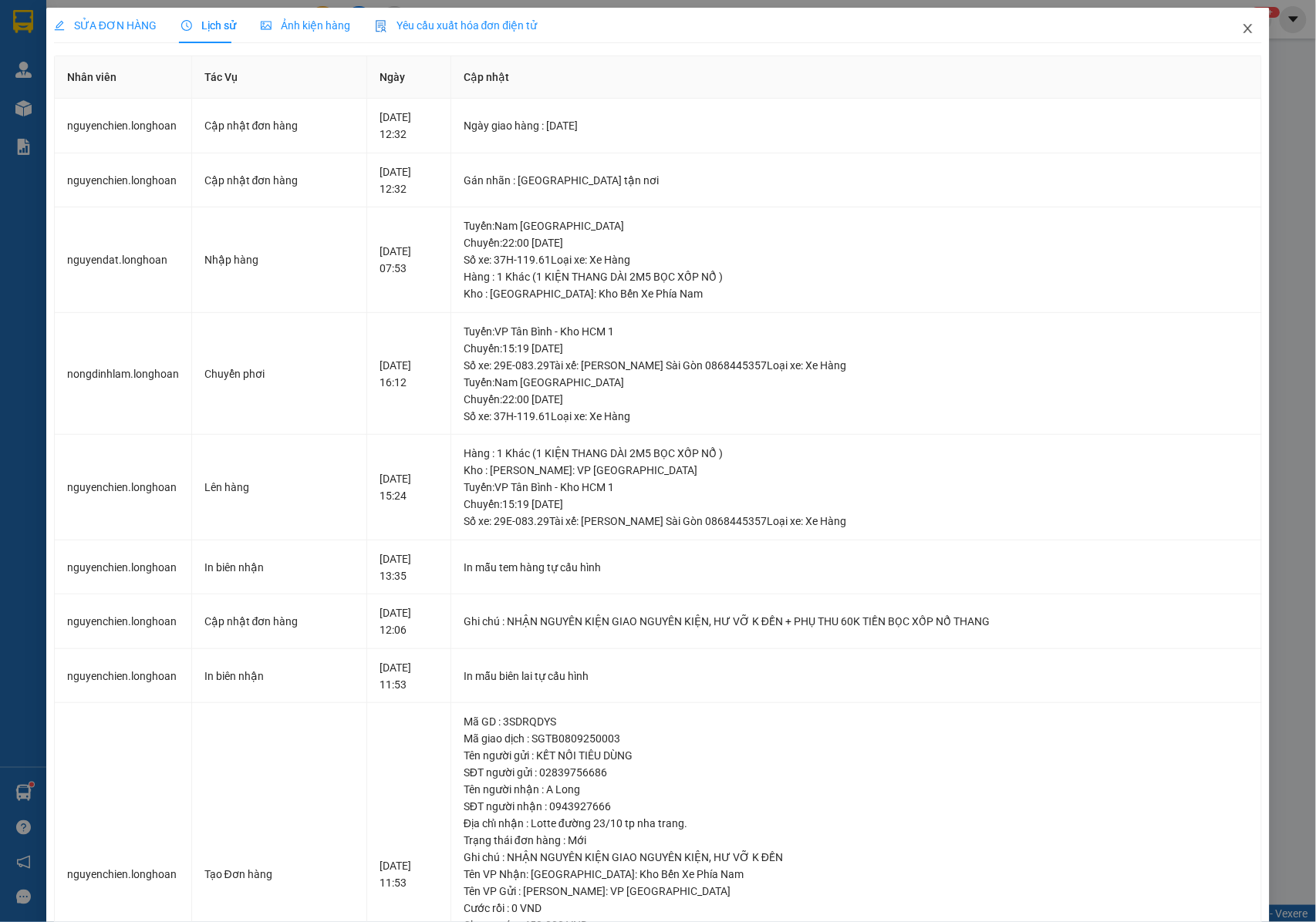
click at [1242, 32] on icon "close" at bounding box center [1247, 28] width 12 height 12
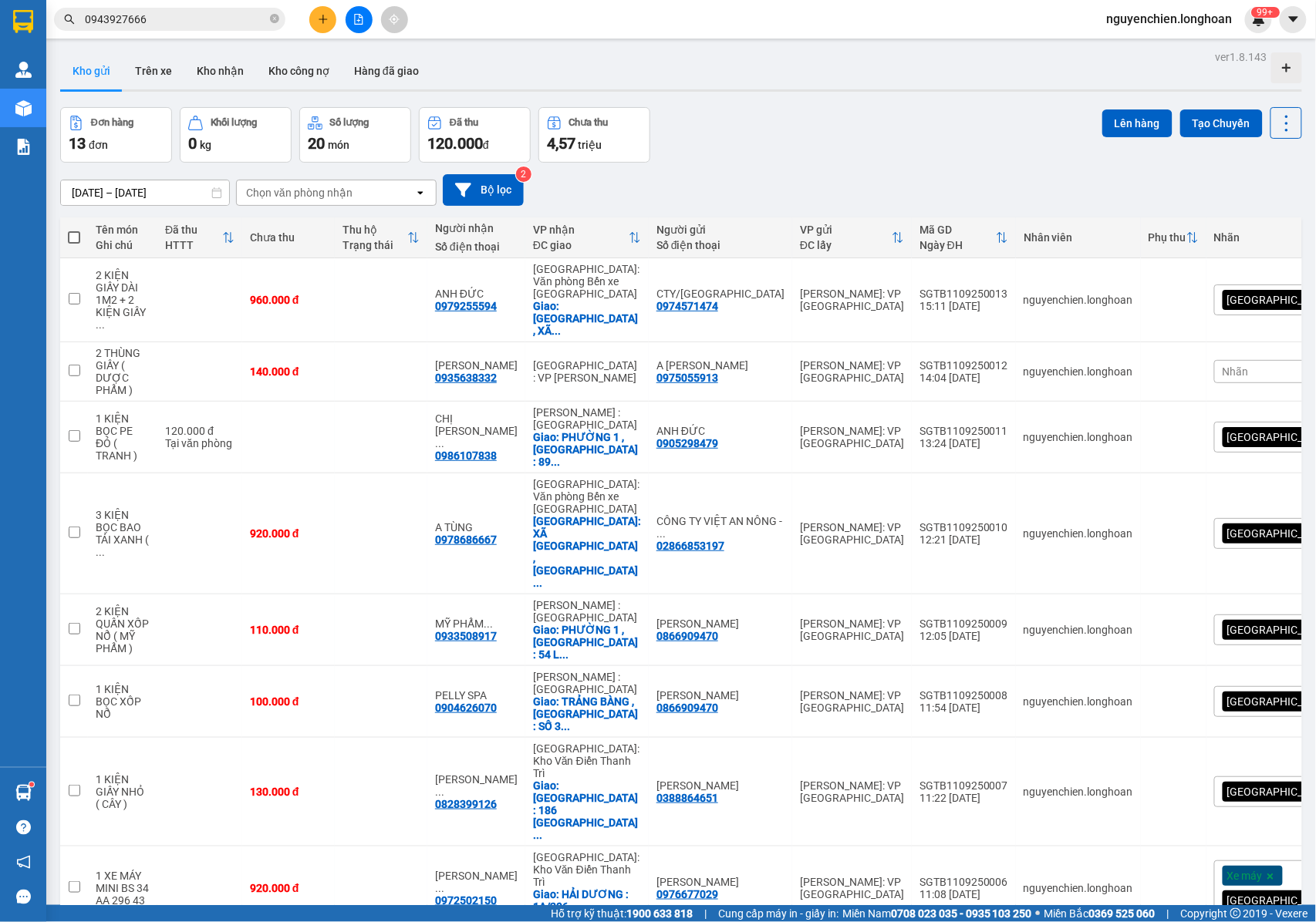
click at [185, 20] on input "0943927666" at bounding box center [175, 19] width 182 height 17
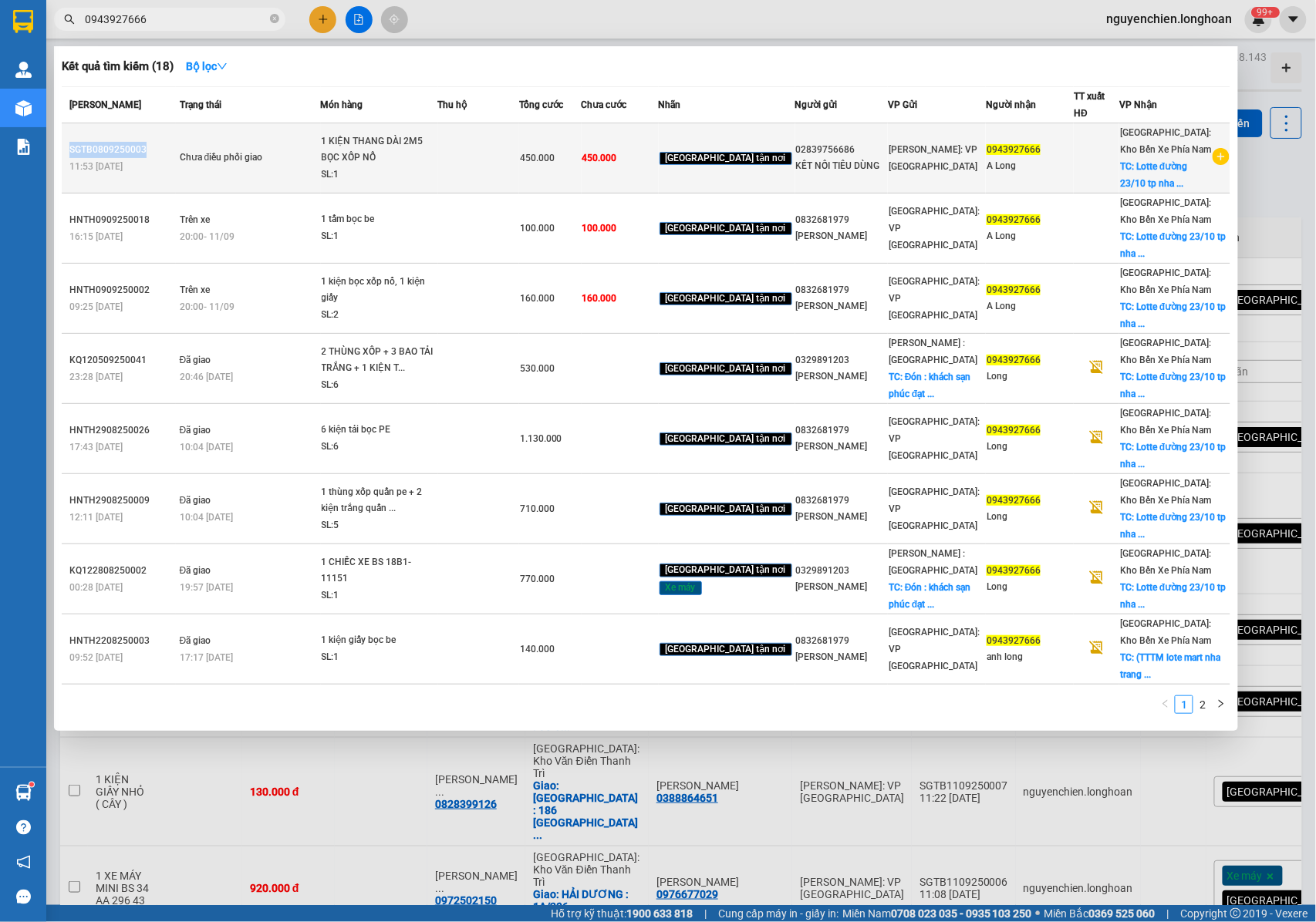
drag, startPoint x: 146, startPoint y: 136, endPoint x: 70, endPoint y: 140, distance: 76.1
click at [70, 142] on div "SGTB0809250003" at bounding box center [122, 150] width 106 height 16
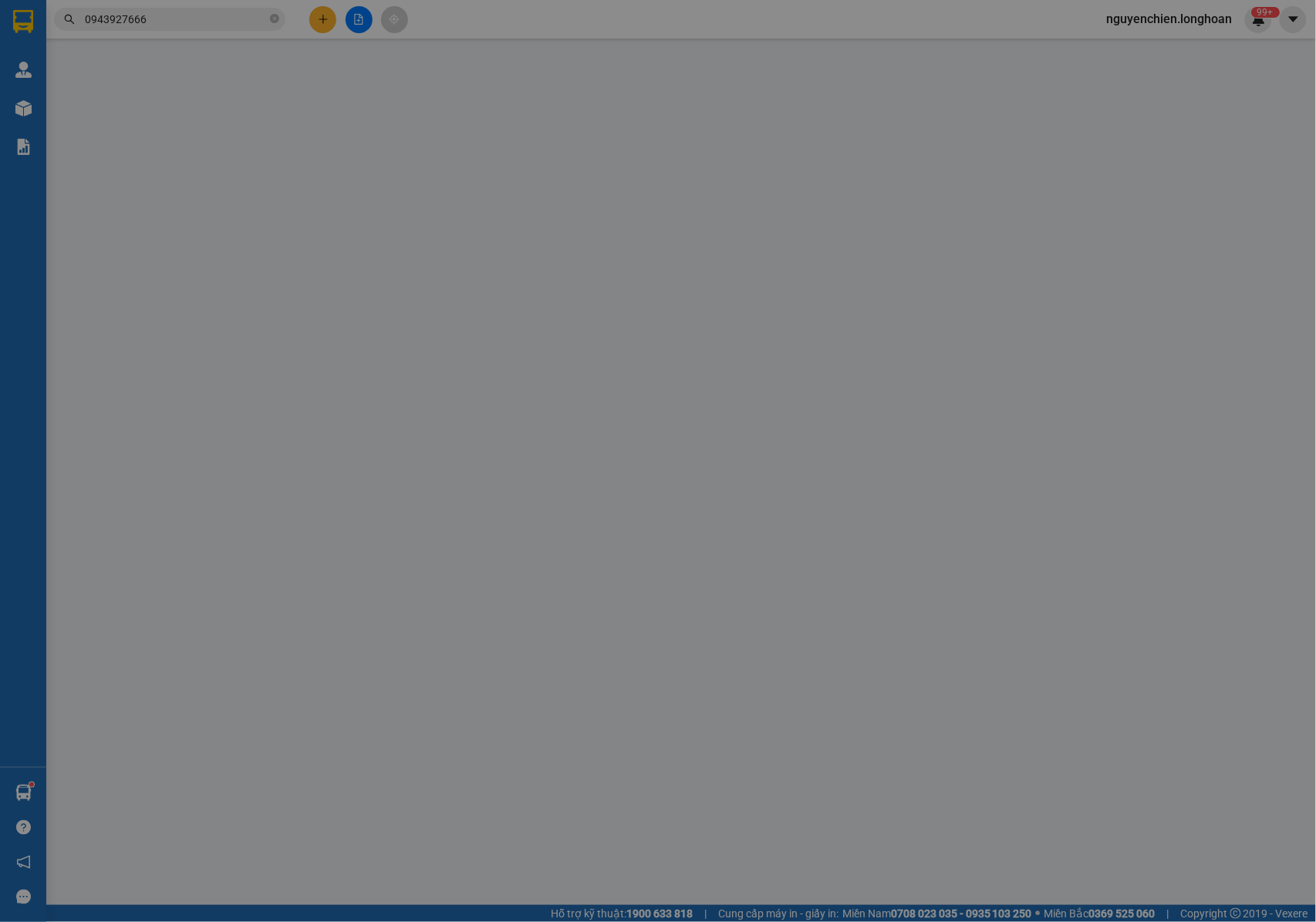
type input "02839756686"
type input "KẾT NỐI TIÊU DÙNG"
type input "0943927666"
type input "A Long"
checkbox input "true"
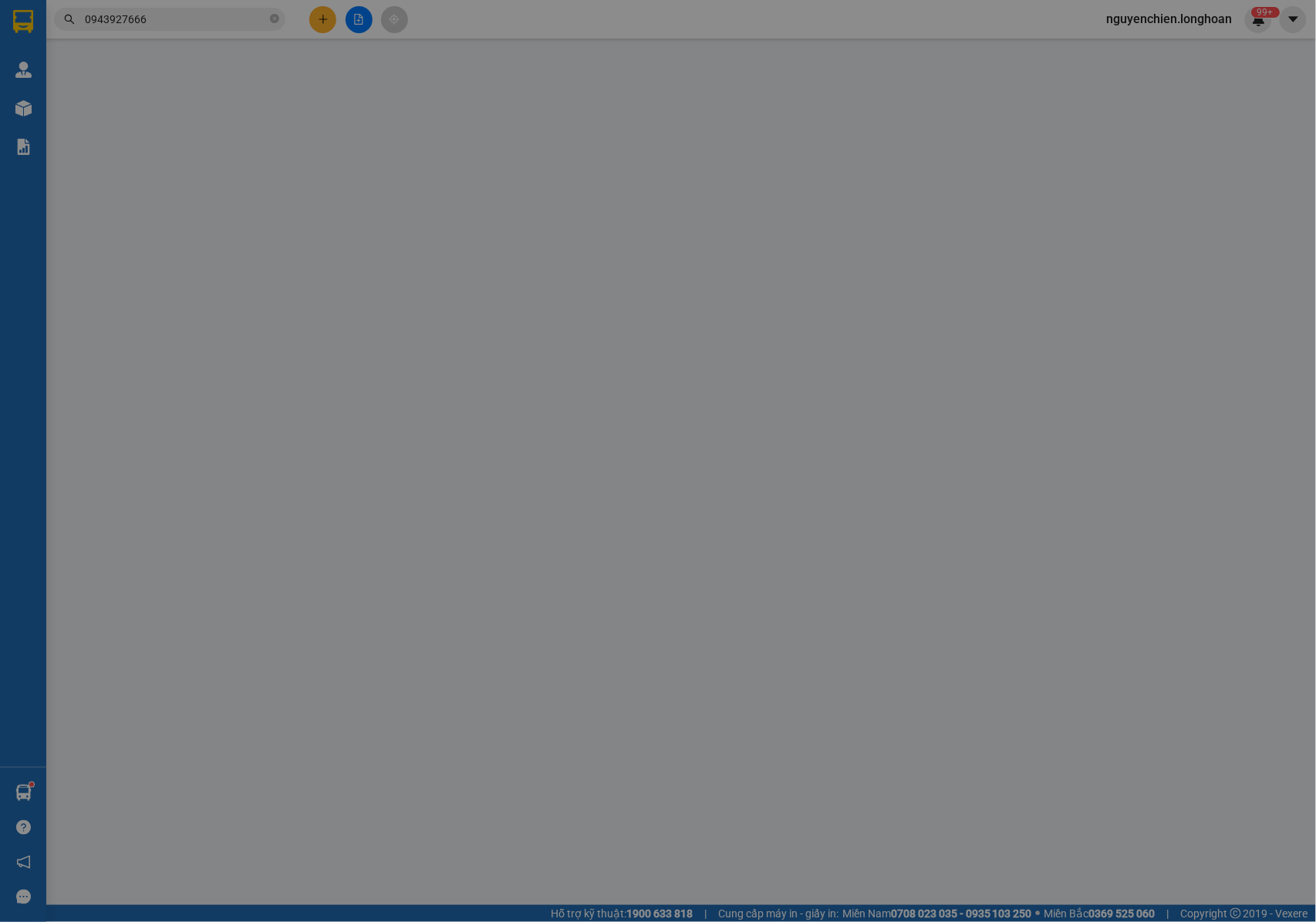
type input "Lotte đường 23/10 tp nha trang."
type input "NHẬN NGUYÊN KIỆN GIAO NGUYÊN KIỆN, HƯ VỠ K ĐỀN + PHỤ THU 60K TIỀN BỌC XỐP NỔ TH…"
type input "450.000"
type input "60.000"
type input "450.000"
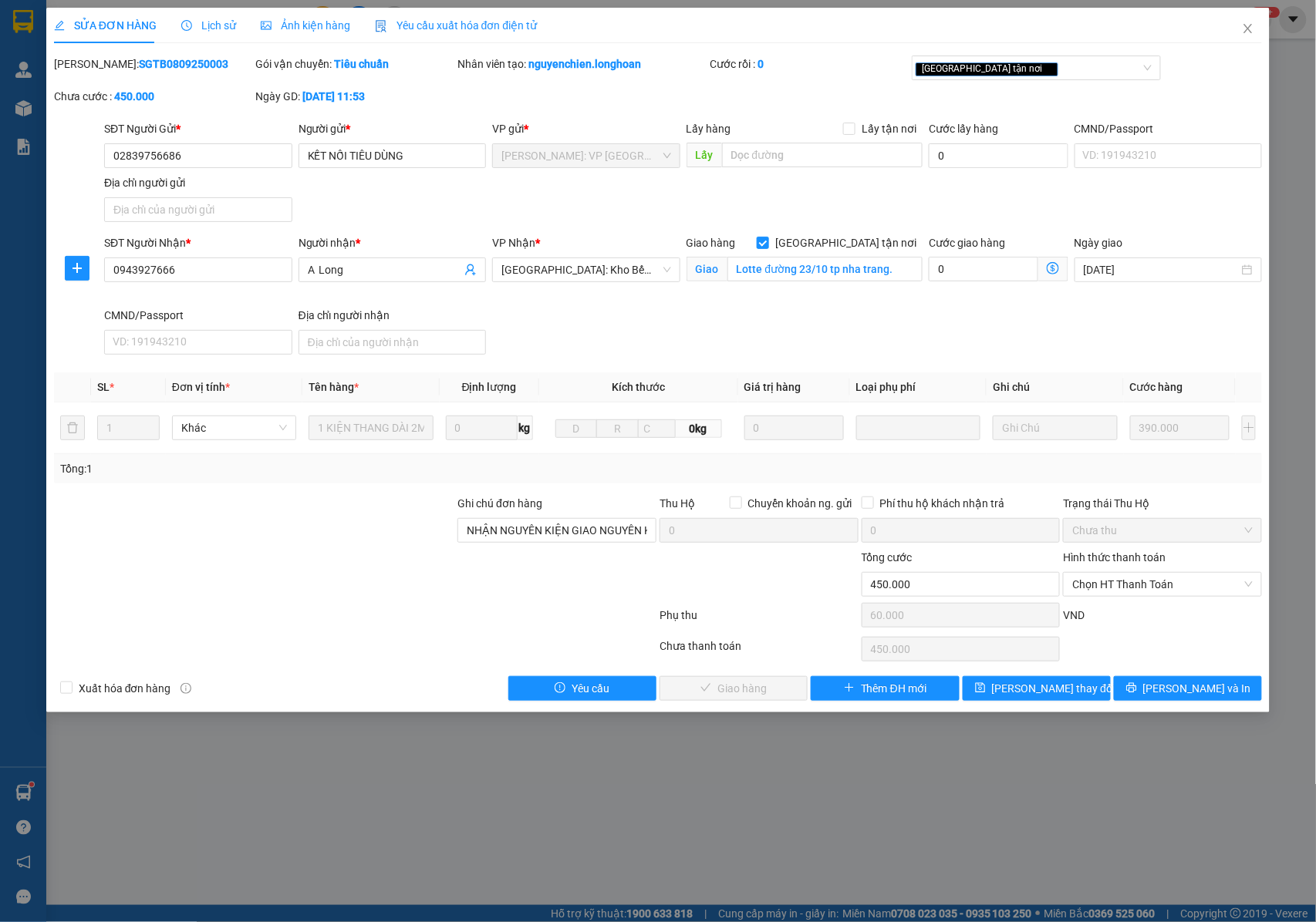
drag, startPoint x: 204, startPoint y: 109, endPoint x: 197, endPoint y: 25, distance: 84.3
click at [197, 25] on span "Lịch sử" at bounding box center [208, 25] width 54 height 12
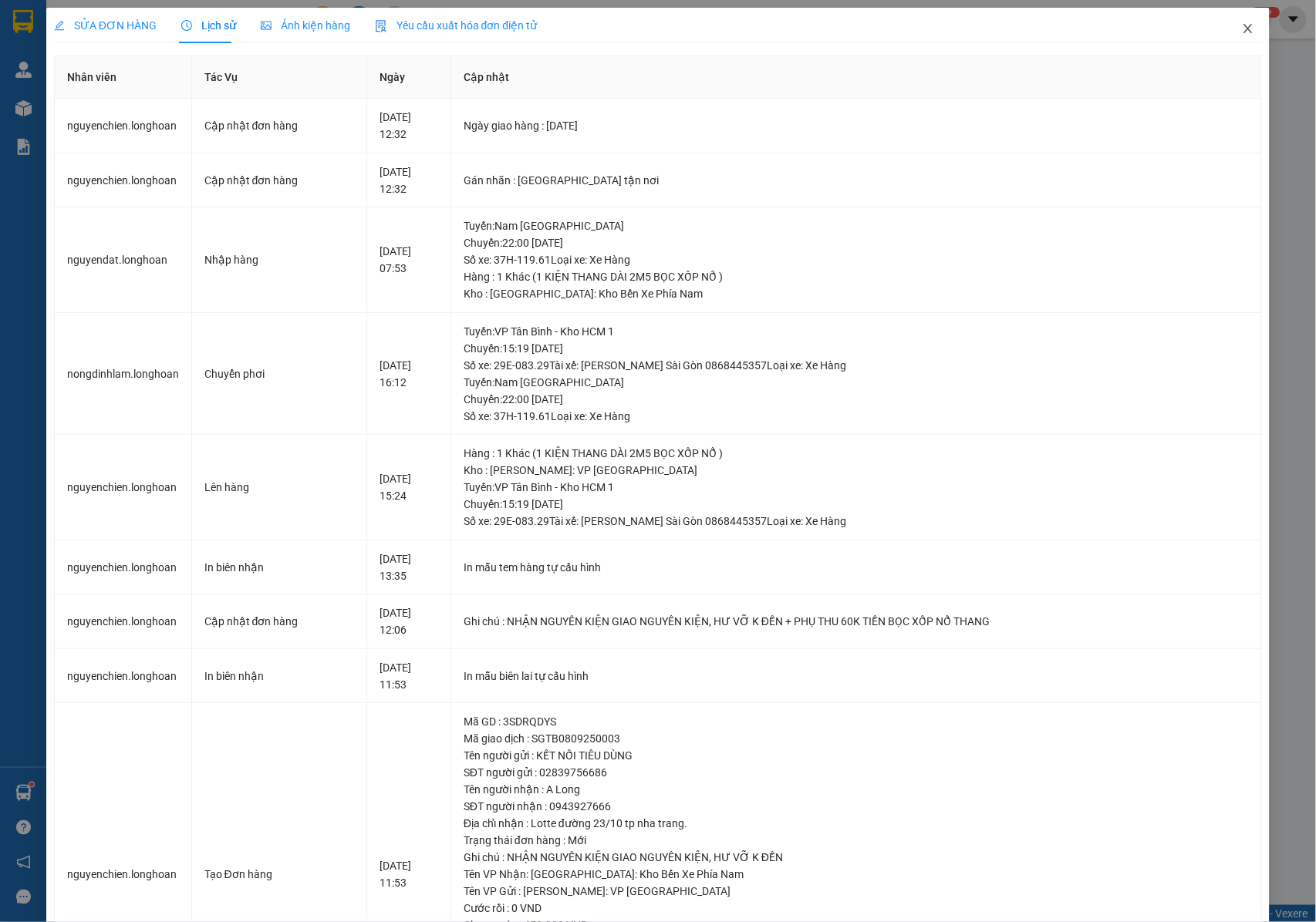
click at [1242, 30] on icon "close" at bounding box center [1247, 28] width 12 height 12
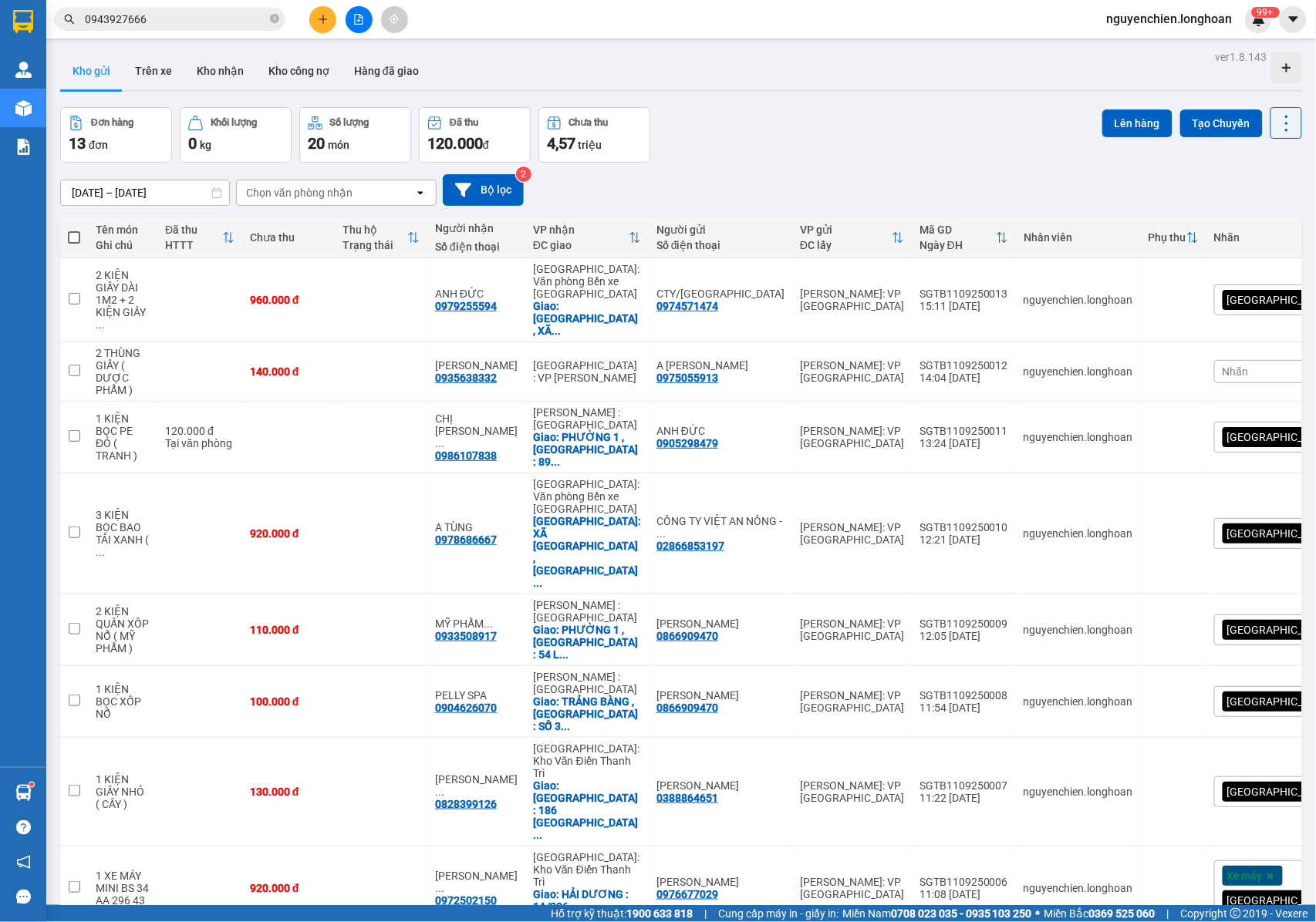
click at [190, 18] on input "0943927666" at bounding box center [175, 19] width 182 height 17
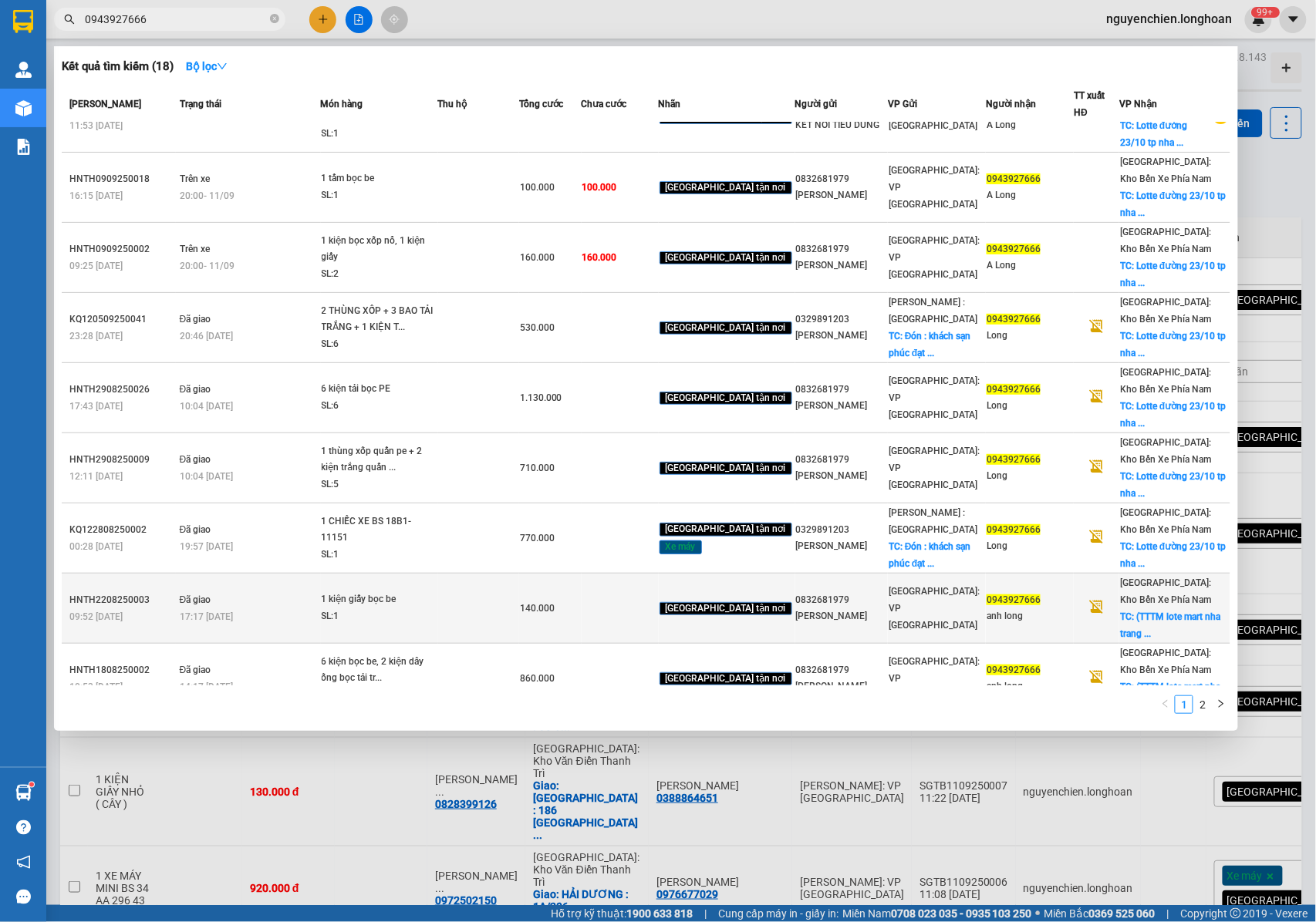
scroll to position [102, 0]
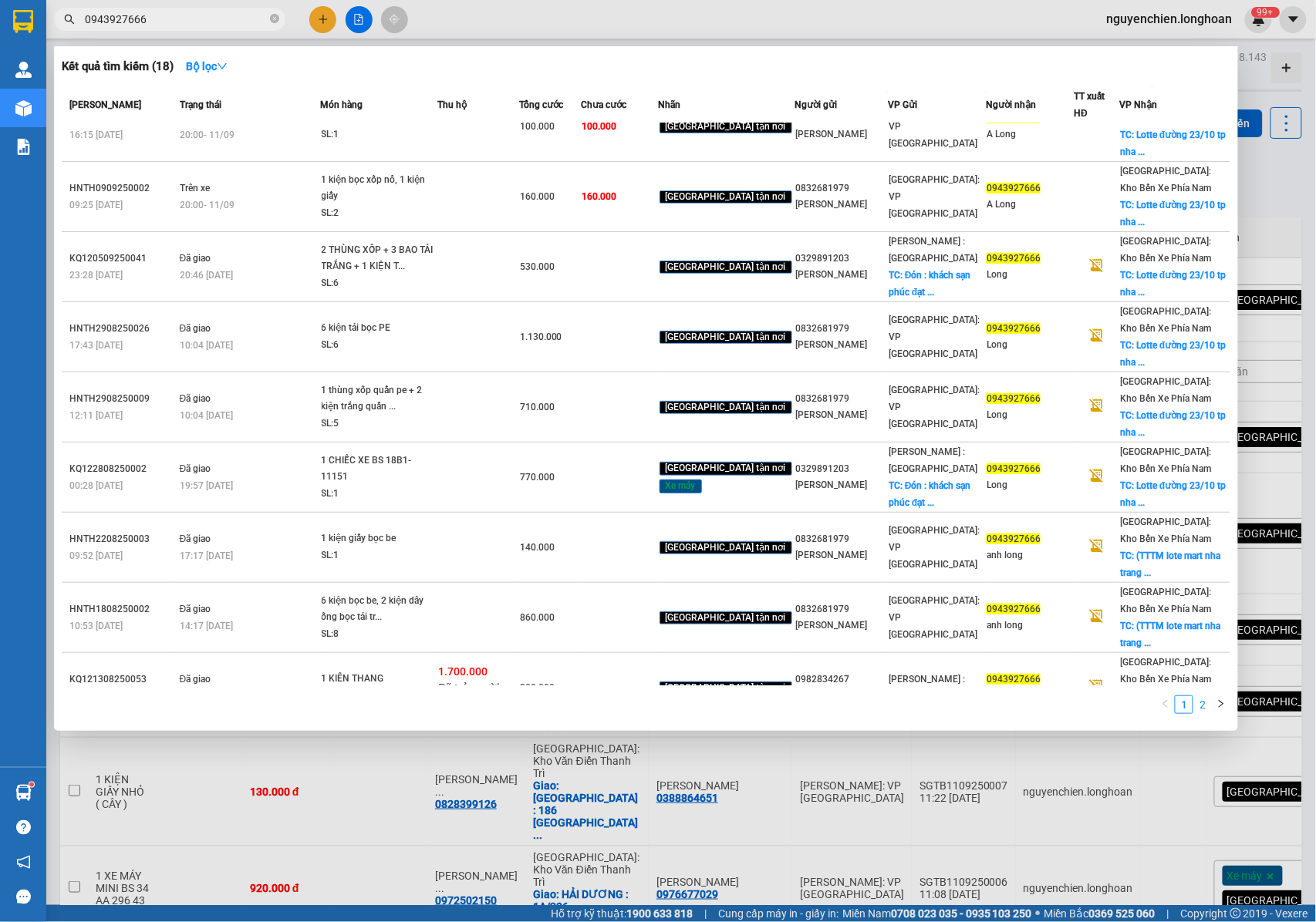
click at [1201, 704] on link "2" at bounding box center [1203, 705] width 17 height 17
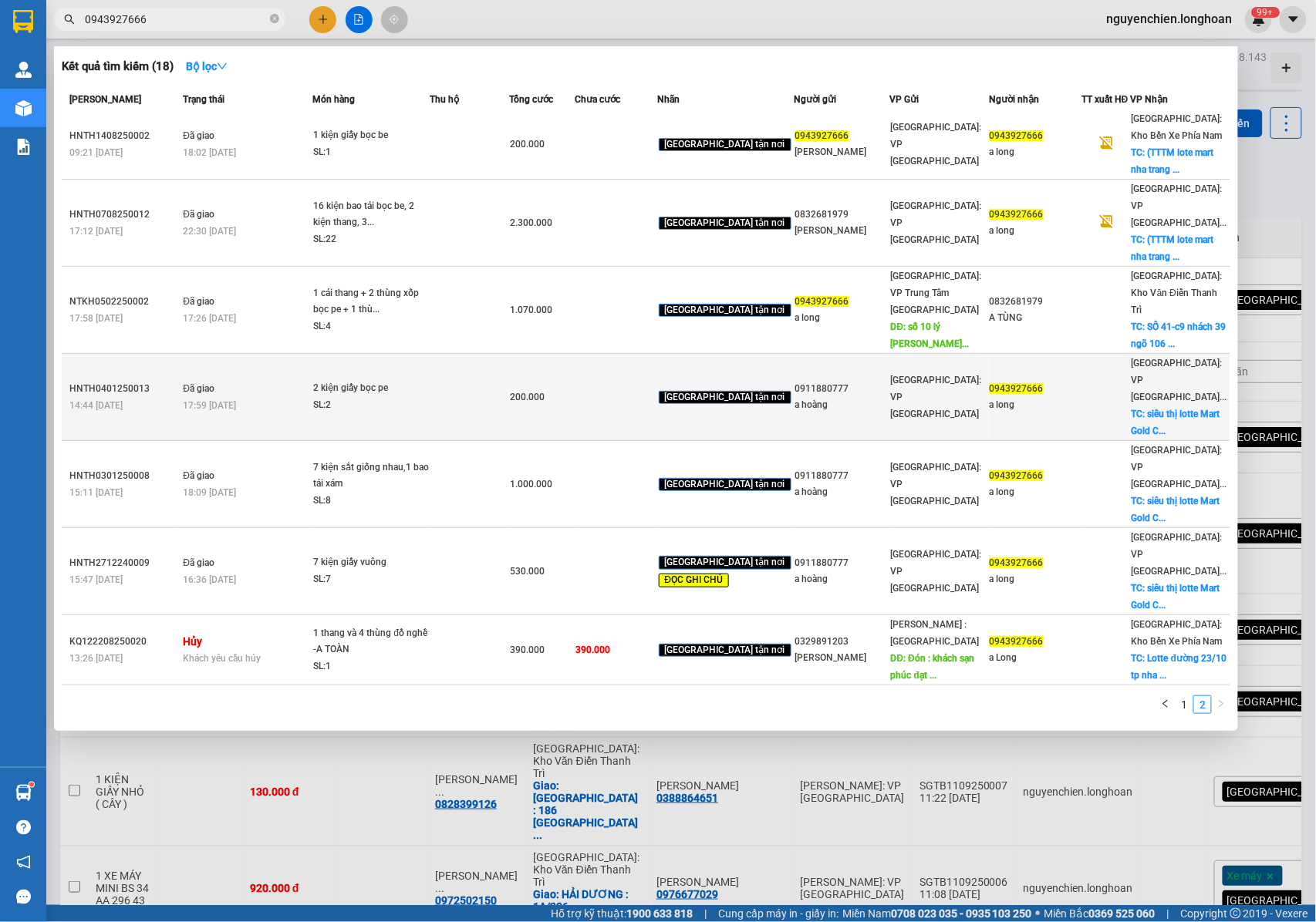
scroll to position [0, 0]
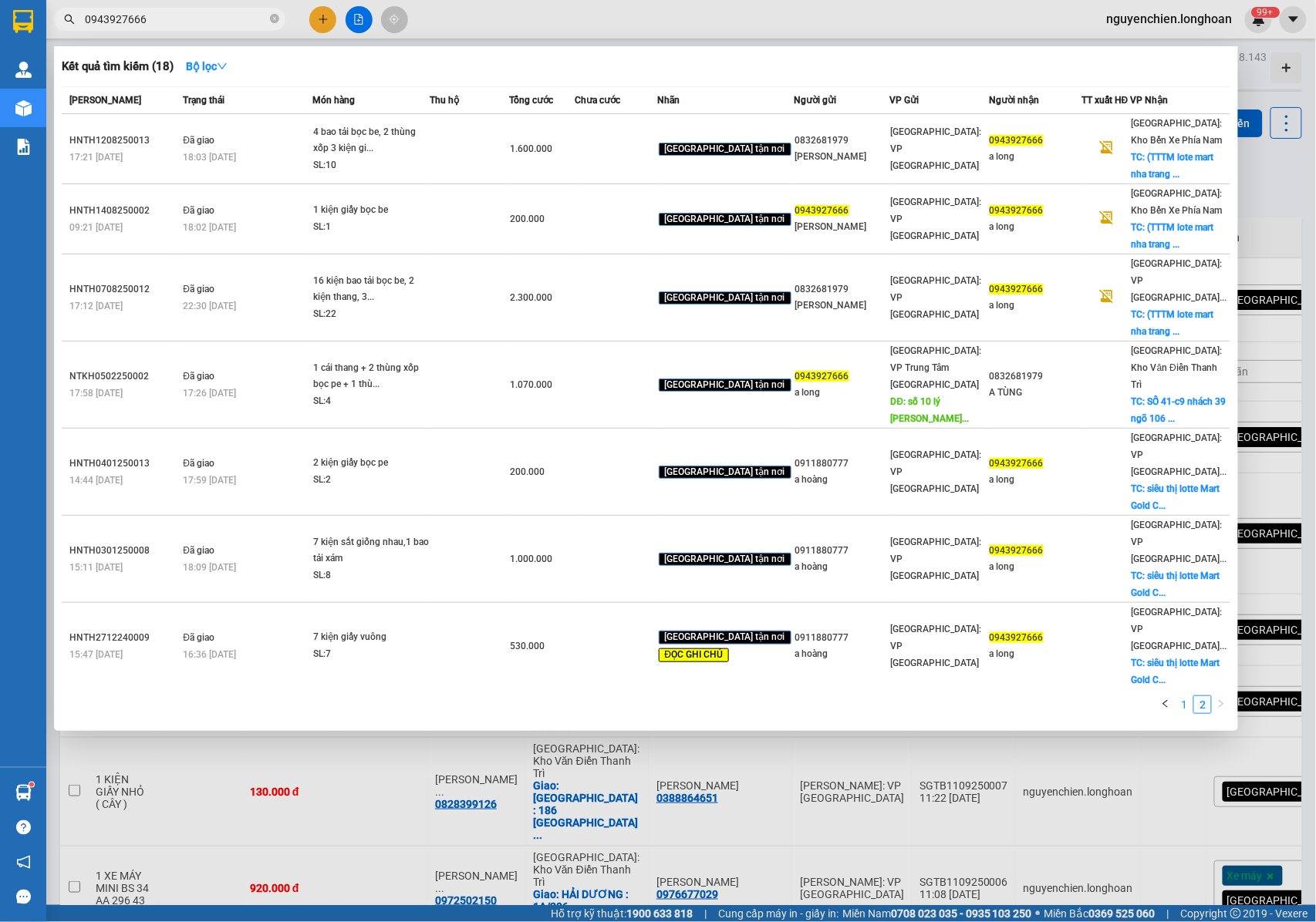
click at [1182, 696] on link "1" at bounding box center [1183, 705] width 17 height 17
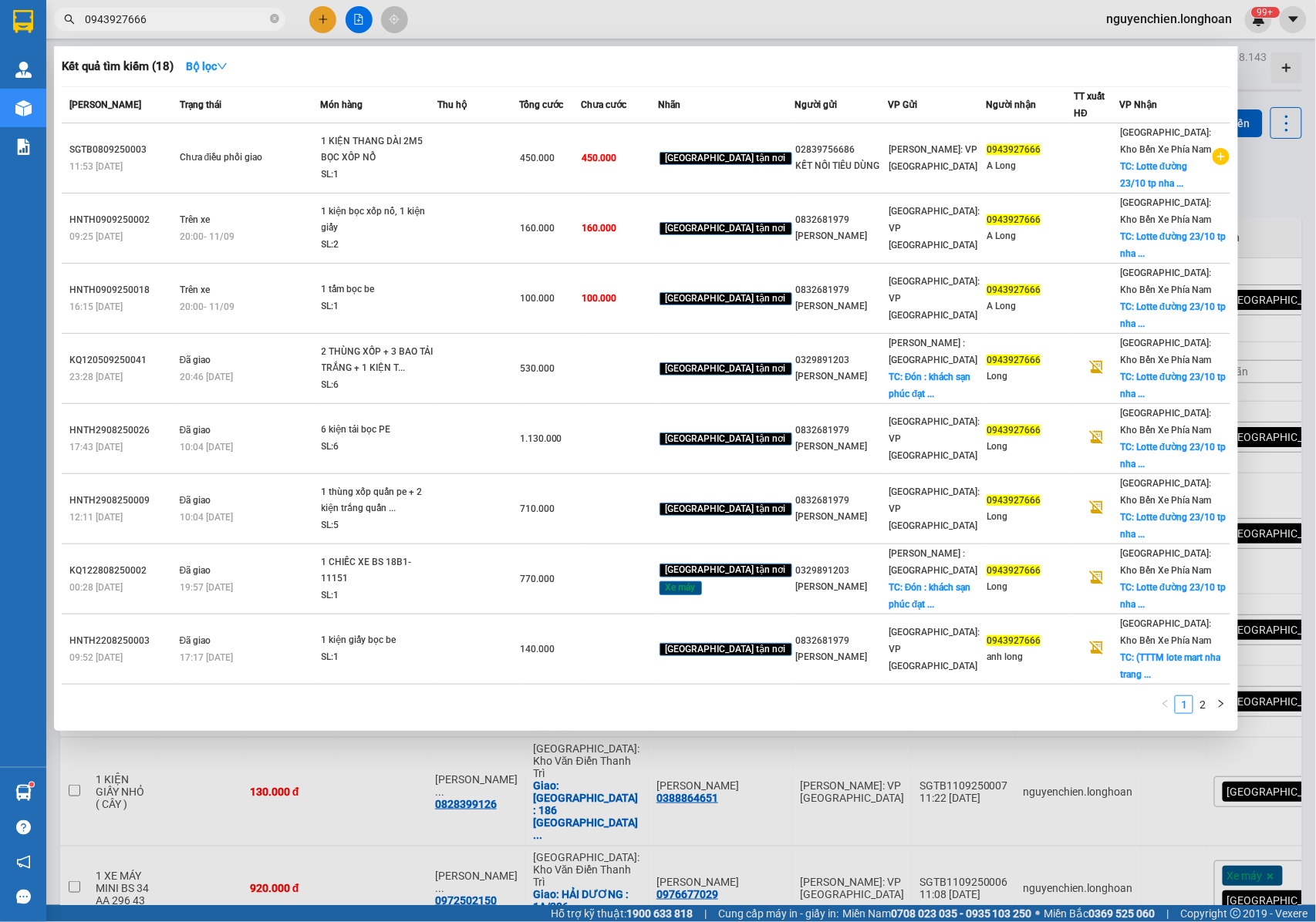
click at [1135, 868] on div at bounding box center [658, 461] width 1316 height 922
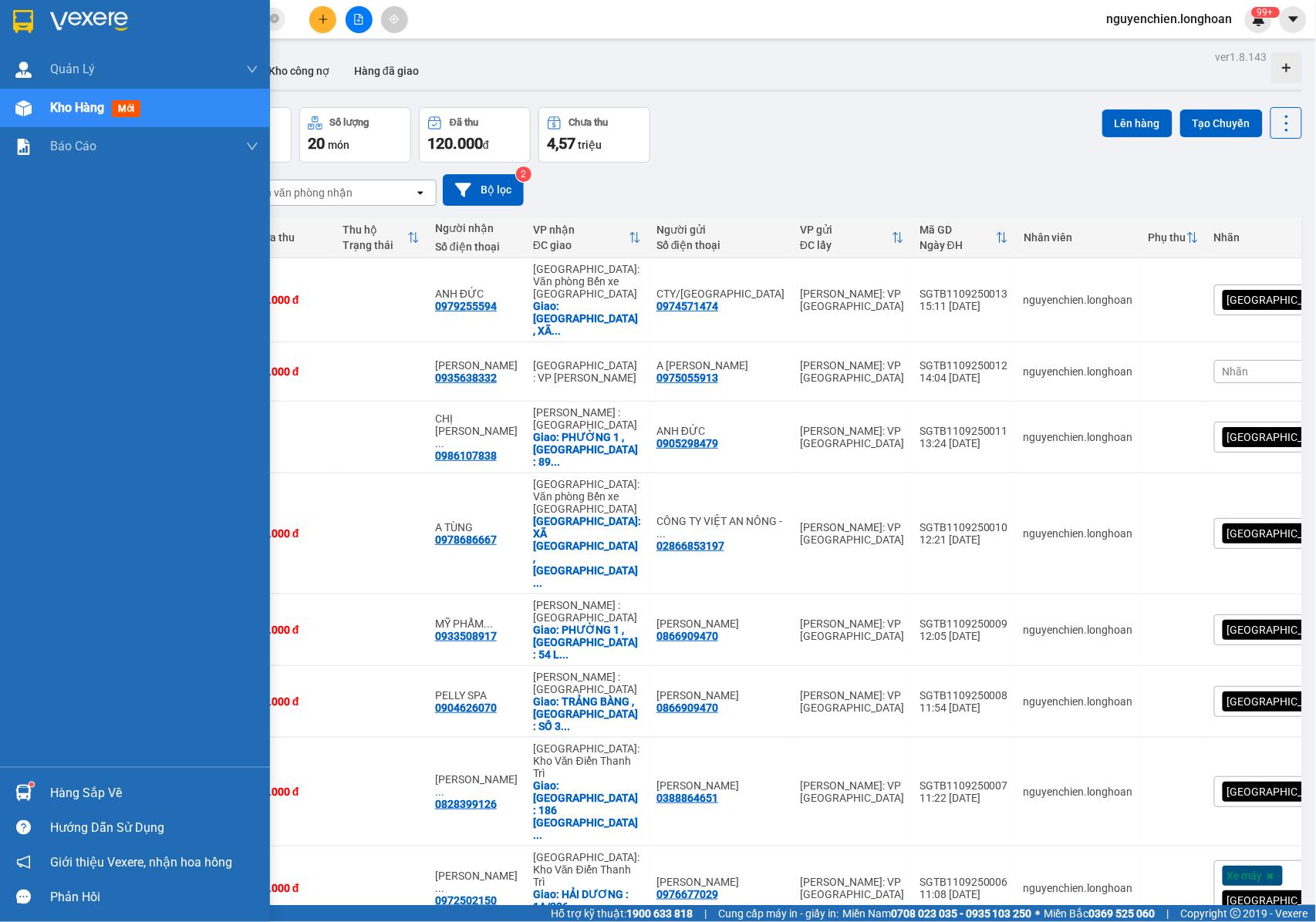
click at [22, 119] on div at bounding box center [24, 108] width 27 height 27
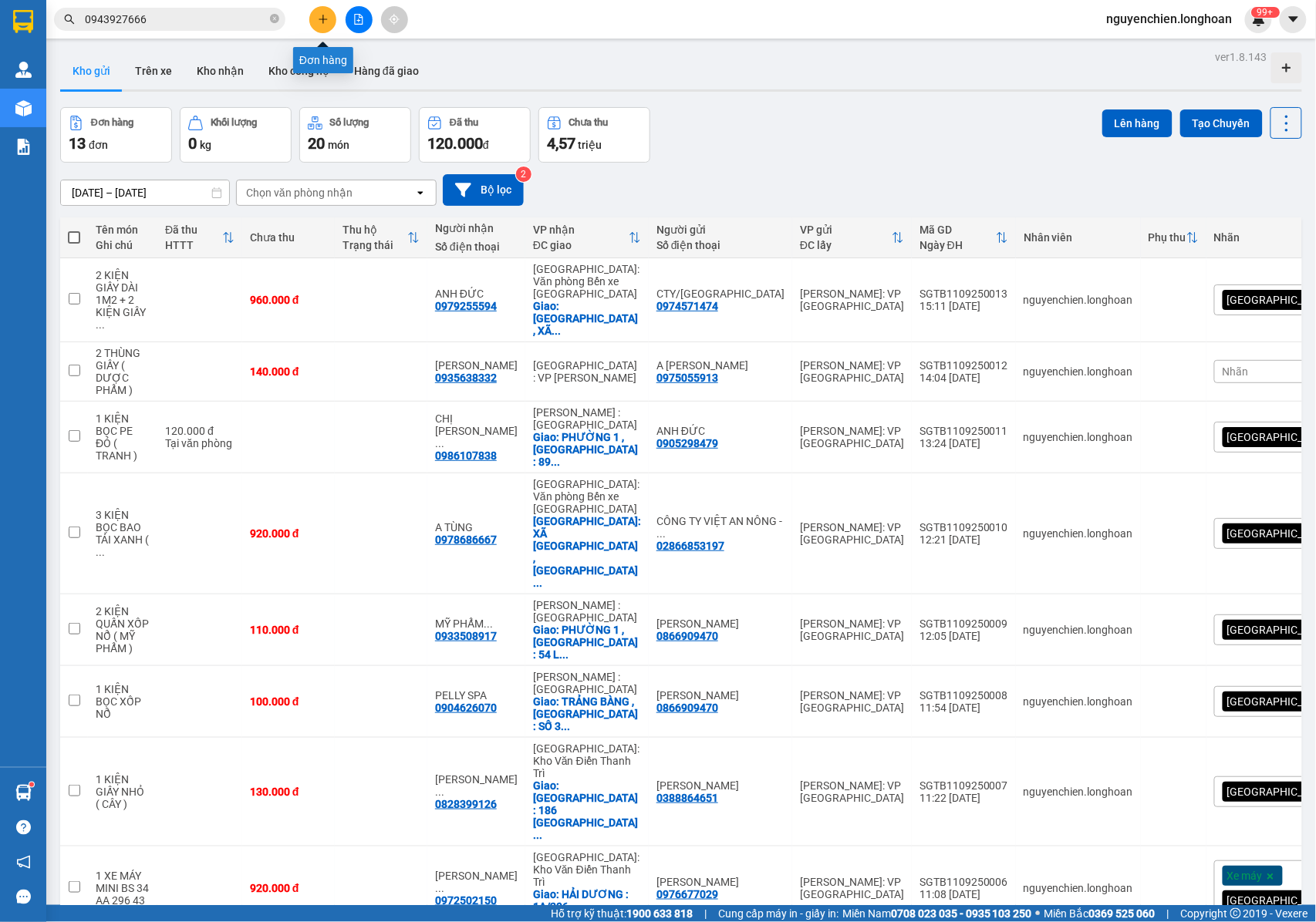
click at [329, 25] on button at bounding box center [322, 19] width 27 height 27
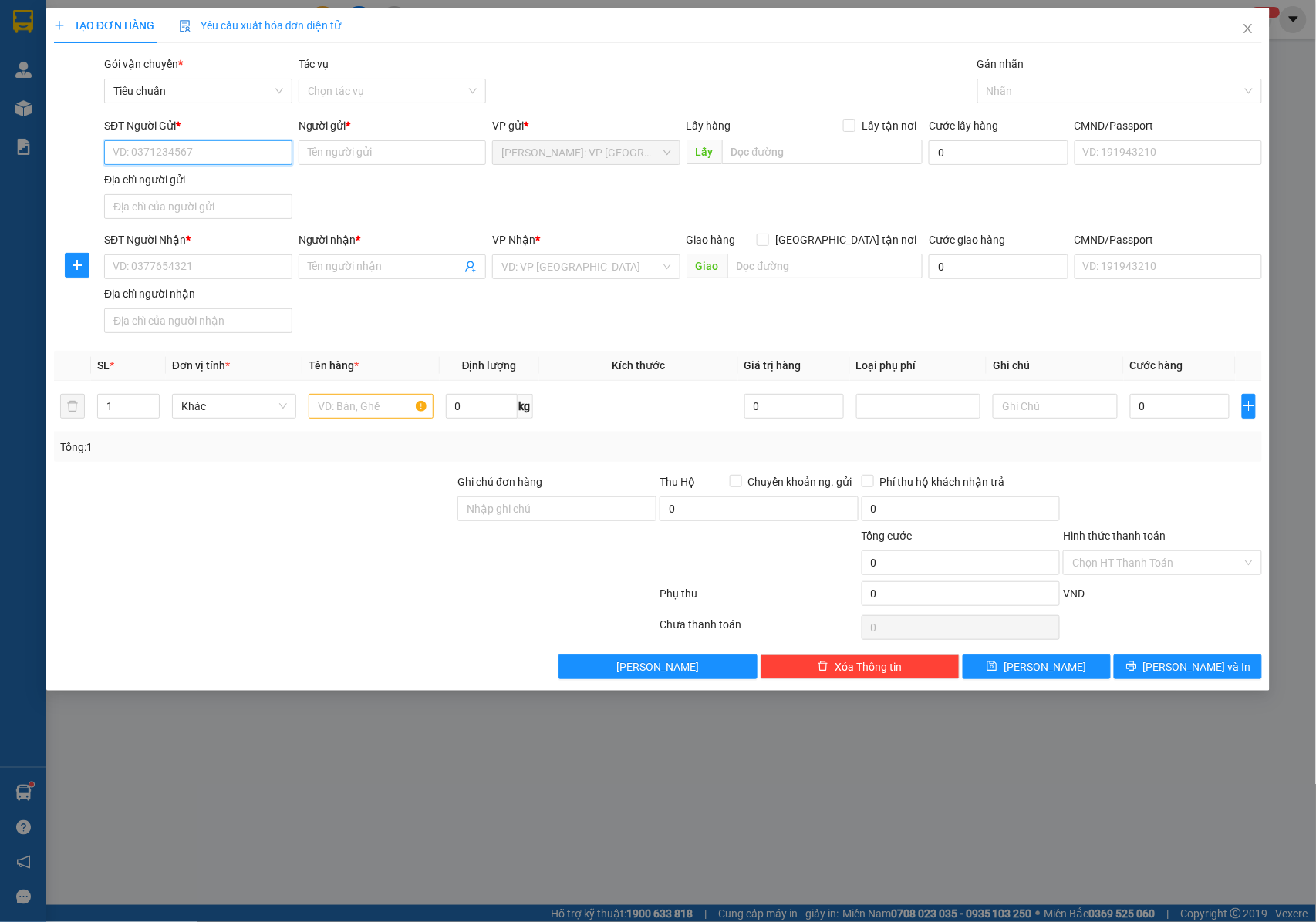
click at [187, 152] on input "SĐT Người Gửi *" at bounding box center [197, 153] width 188 height 25
click at [235, 145] on input "SĐT Người Gửi *" at bounding box center [197, 153] width 188 height 25
type input "0902557456"
click at [230, 188] on div "0902557456 - XUÂN" at bounding box center [198, 184] width 170 height 17
type input "XUÂN"
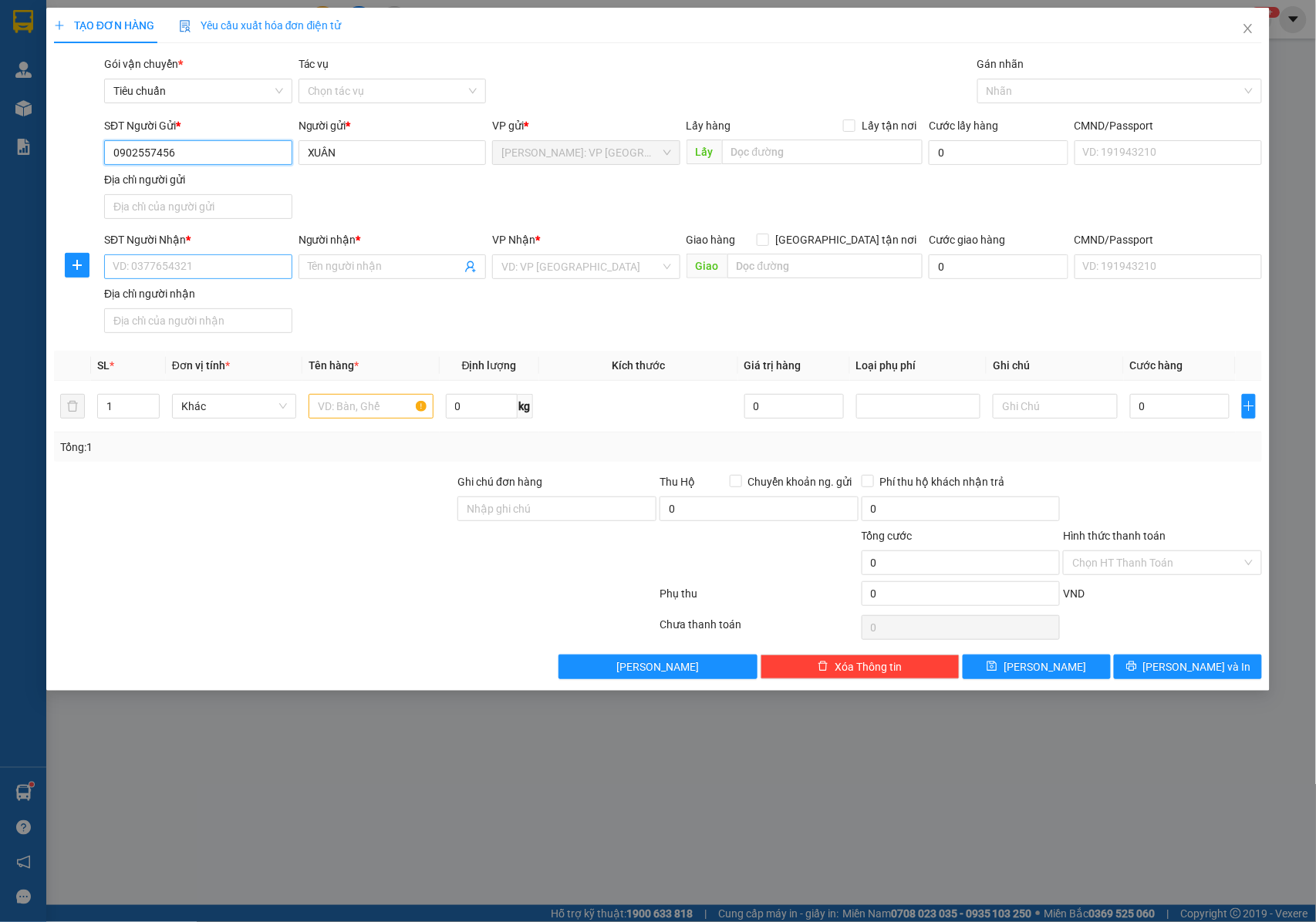
type input "0902557456"
click at [248, 272] on input "SĐT Người Nhận *" at bounding box center [197, 267] width 188 height 25
drag, startPoint x: 158, startPoint y: 272, endPoint x: 167, endPoint y: 272, distance: 9.0
click at [158, 272] on input "0905135530" at bounding box center [197, 267] width 188 height 25
click at [175, 268] on input "0905135530" at bounding box center [197, 267] width 188 height 25
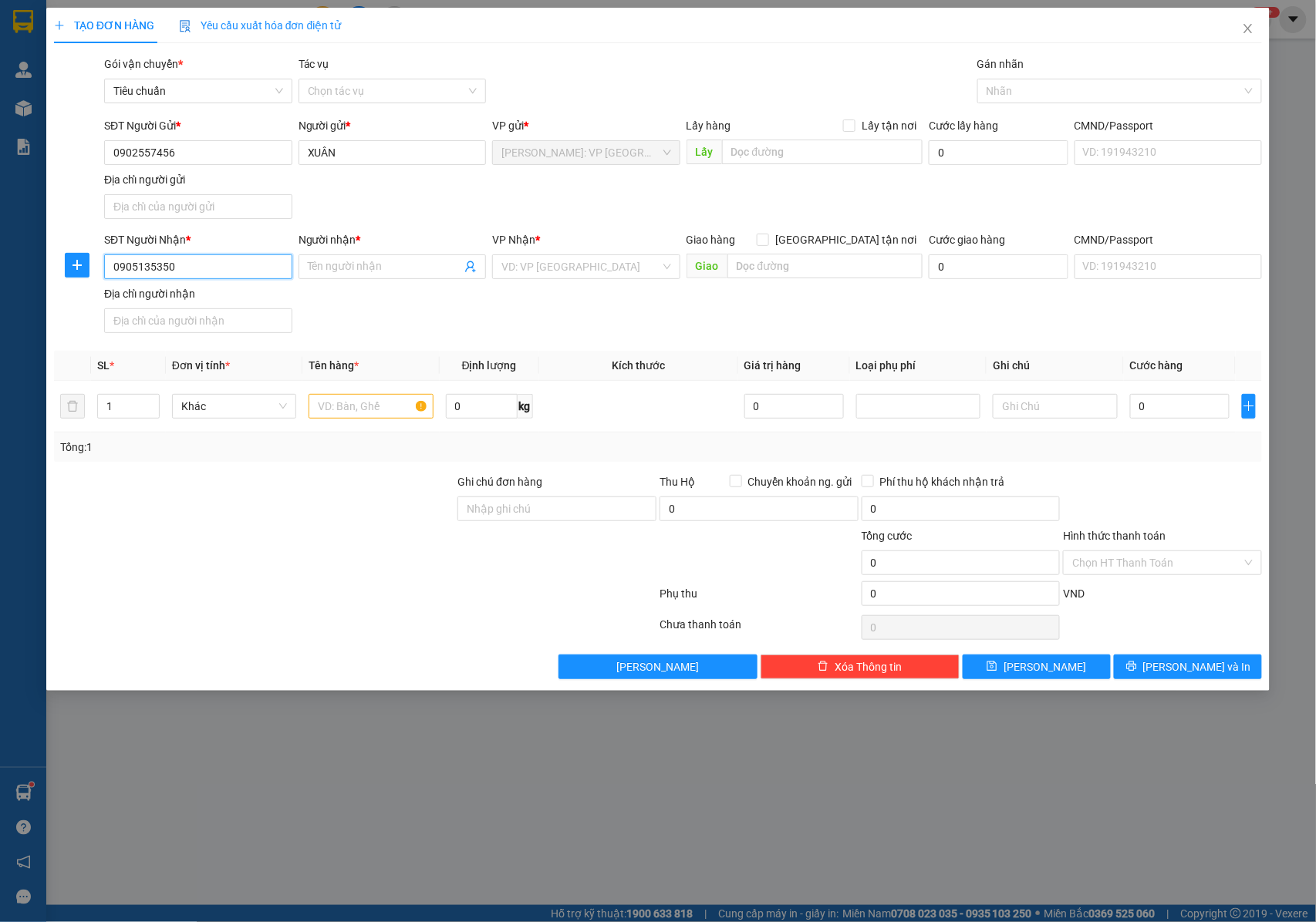
click at [175, 268] on input "0905135350" at bounding box center [197, 267] width 188 height 25
type input "0905135350"
click at [359, 268] on input "Người nhận *" at bounding box center [385, 267] width 154 height 17
drag, startPoint x: 208, startPoint y: 265, endPoint x: 114, endPoint y: 273, distance: 94.3
click at [114, 273] on input "0905135350" at bounding box center [197, 267] width 188 height 25
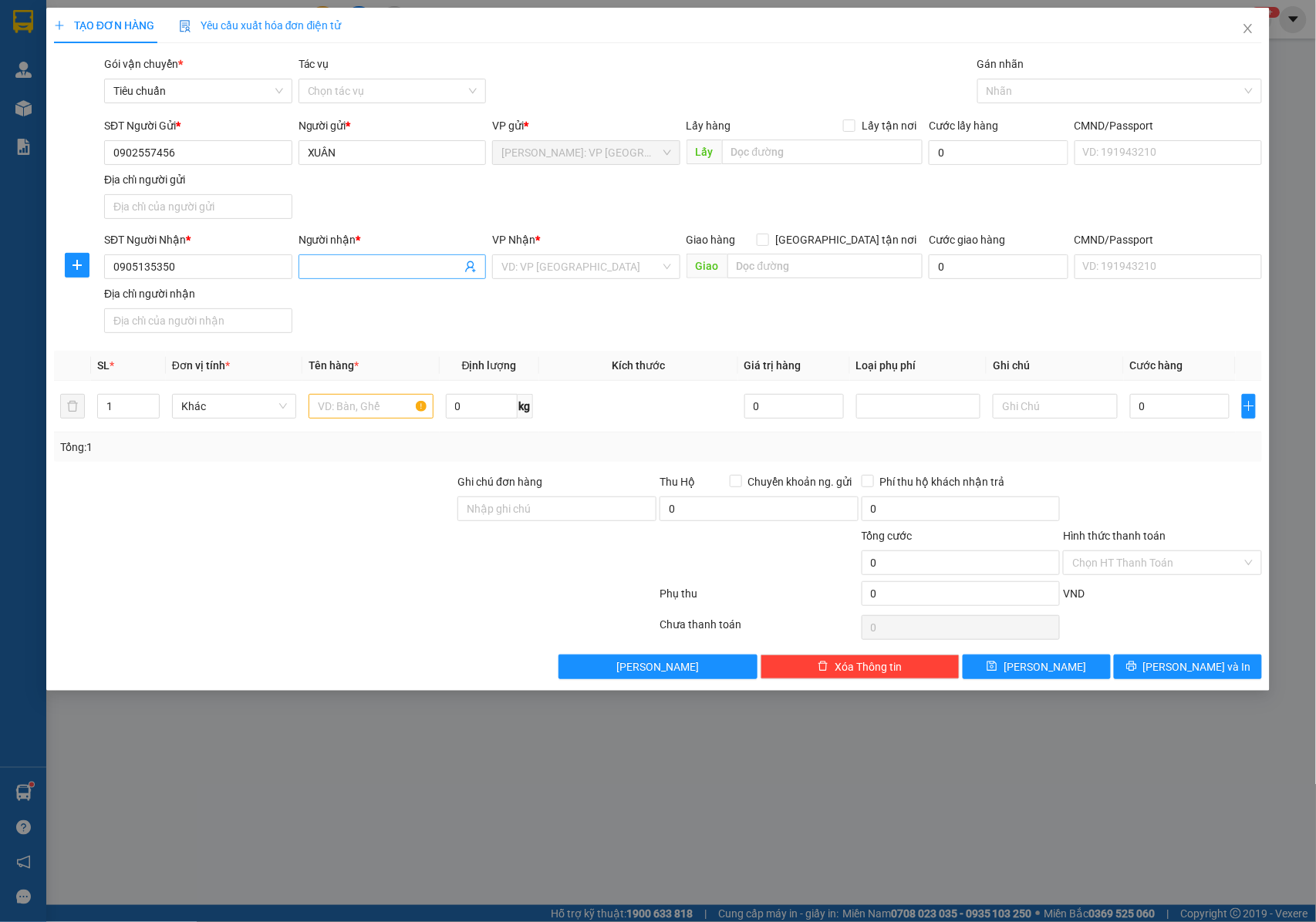
click at [334, 272] on input "Người nhận *" at bounding box center [385, 267] width 154 height 17
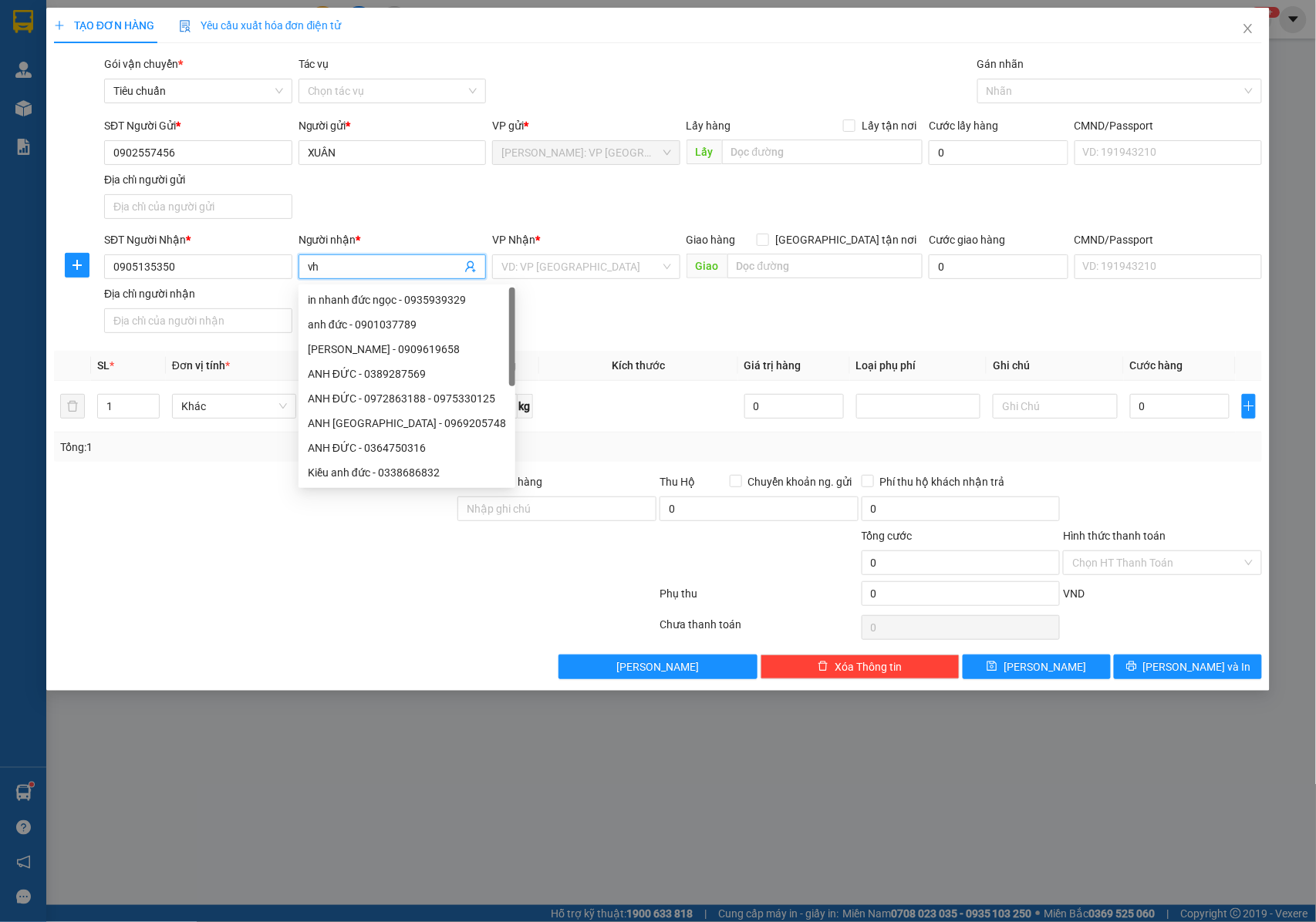
type input "v"
type input "c"
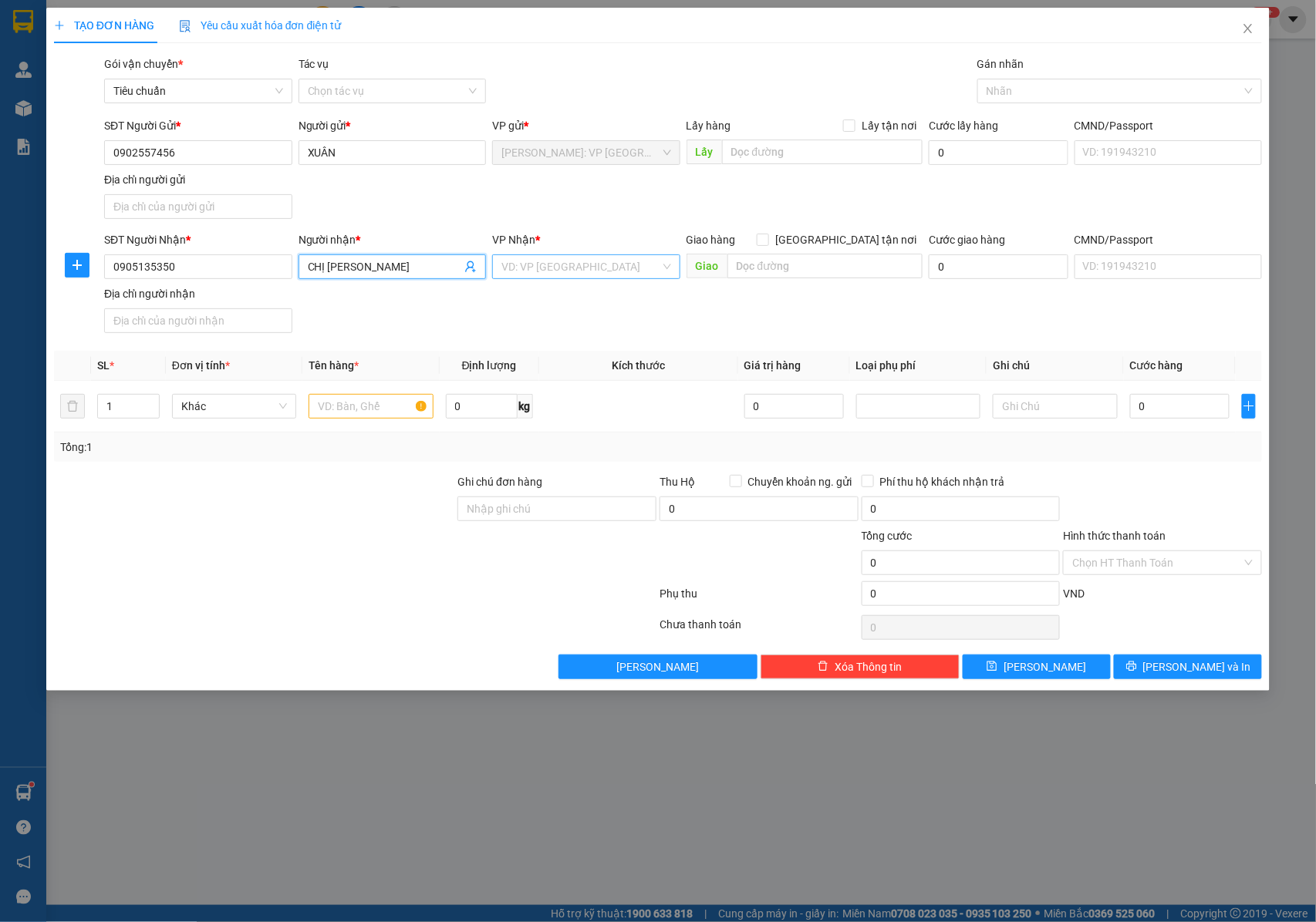
type input "CHỊ [PERSON_NAME]"
click at [523, 266] on input "search" at bounding box center [581, 267] width 159 height 23
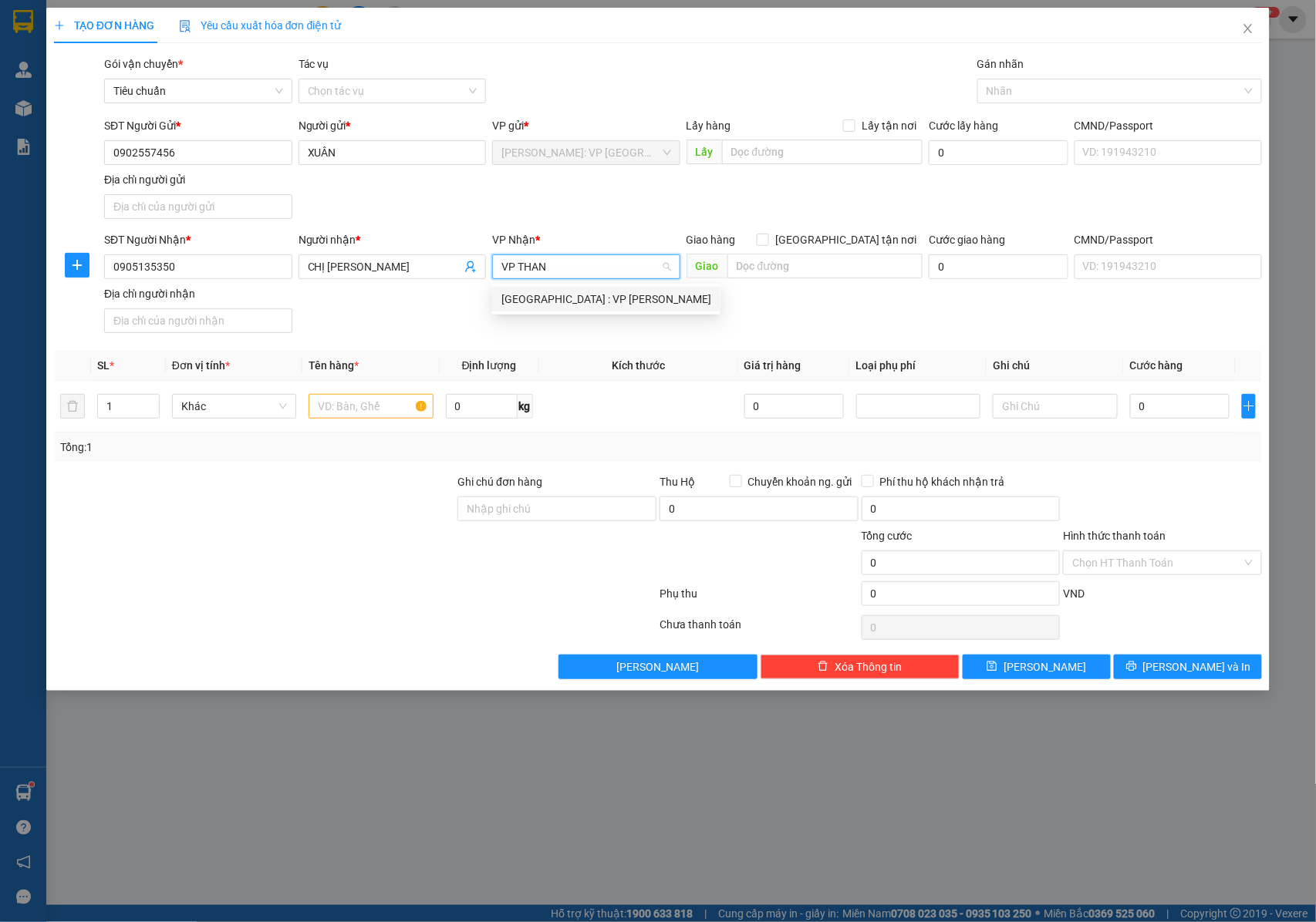
type input "VP THANH"
drag, startPoint x: 607, startPoint y: 297, endPoint x: 734, endPoint y: 272, distance: 129.4
click at [607, 297] on div "[GEOGRAPHIC_DATA] : VP [PERSON_NAME]" at bounding box center [607, 299] width 210 height 17
click at [768, 244] on input "[GEOGRAPHIC_DATA] tận nơi" at bounding box center [761, 238] width 10 height 10
checkbox input "true"
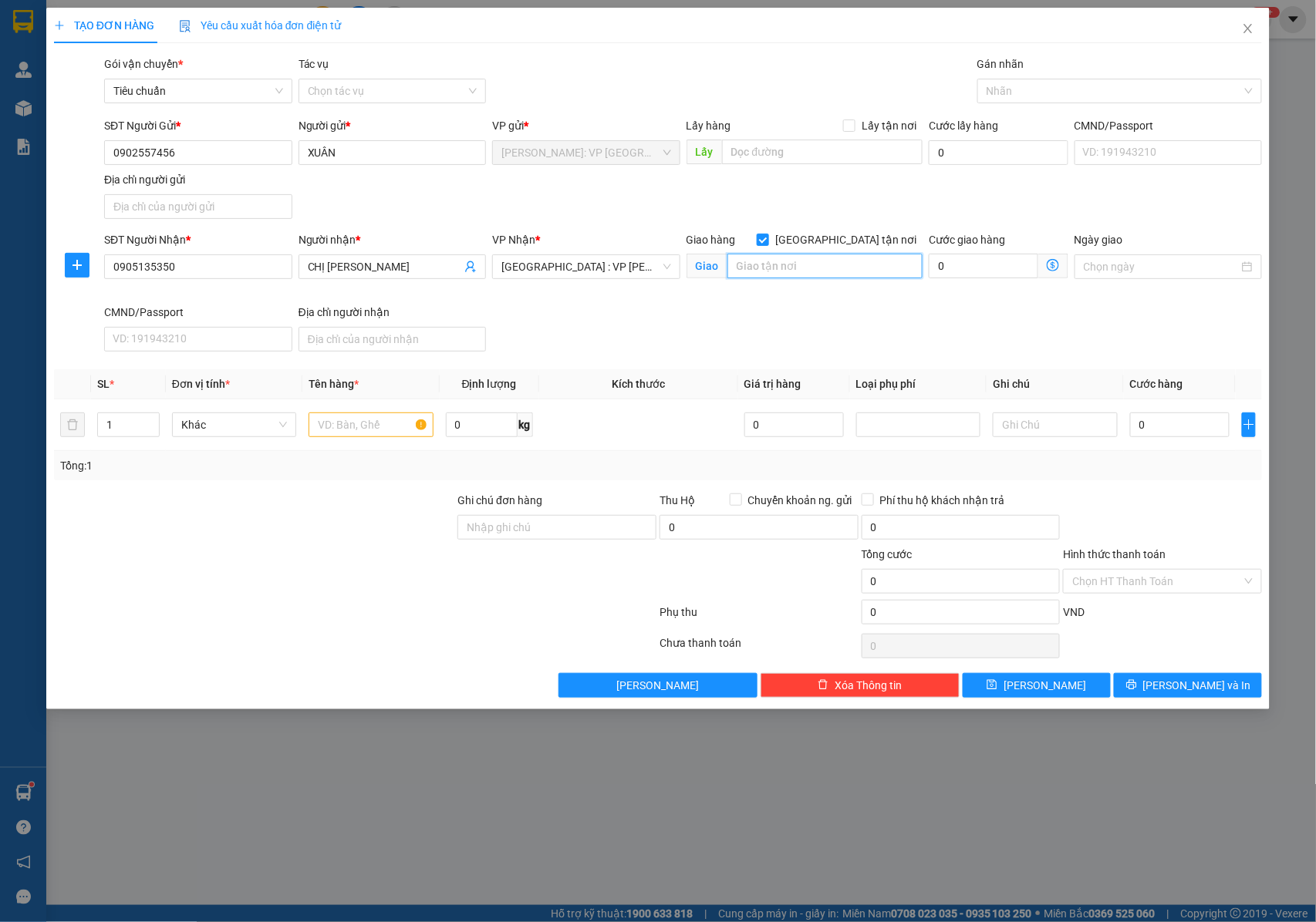
click at [833, 266] on input "text" at bounding box center [825, 266] width 195 height 25
click at [1000, 82] on div at bounding box center [1112, 91] width 261 height 18
type input "218 HOÀNG DIỆU , P HẢI CHÂU , TP ĐÀ NẴNG"
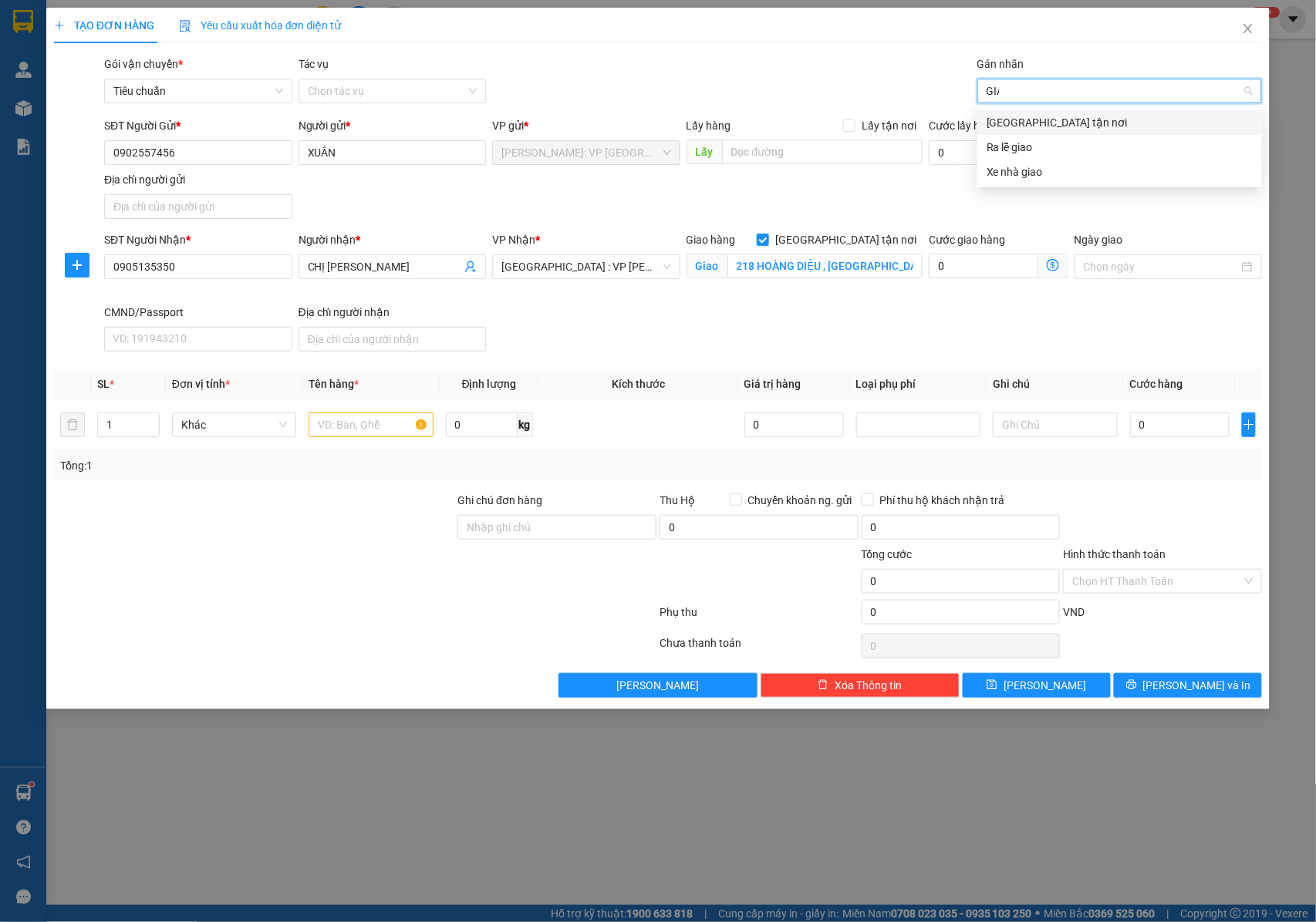
type input "GIAO"
click at [1017, 124] on div "[GEOGRAPHIC_DATA] tận nơi" at bounding box center [1119, 123] width 266 height 17
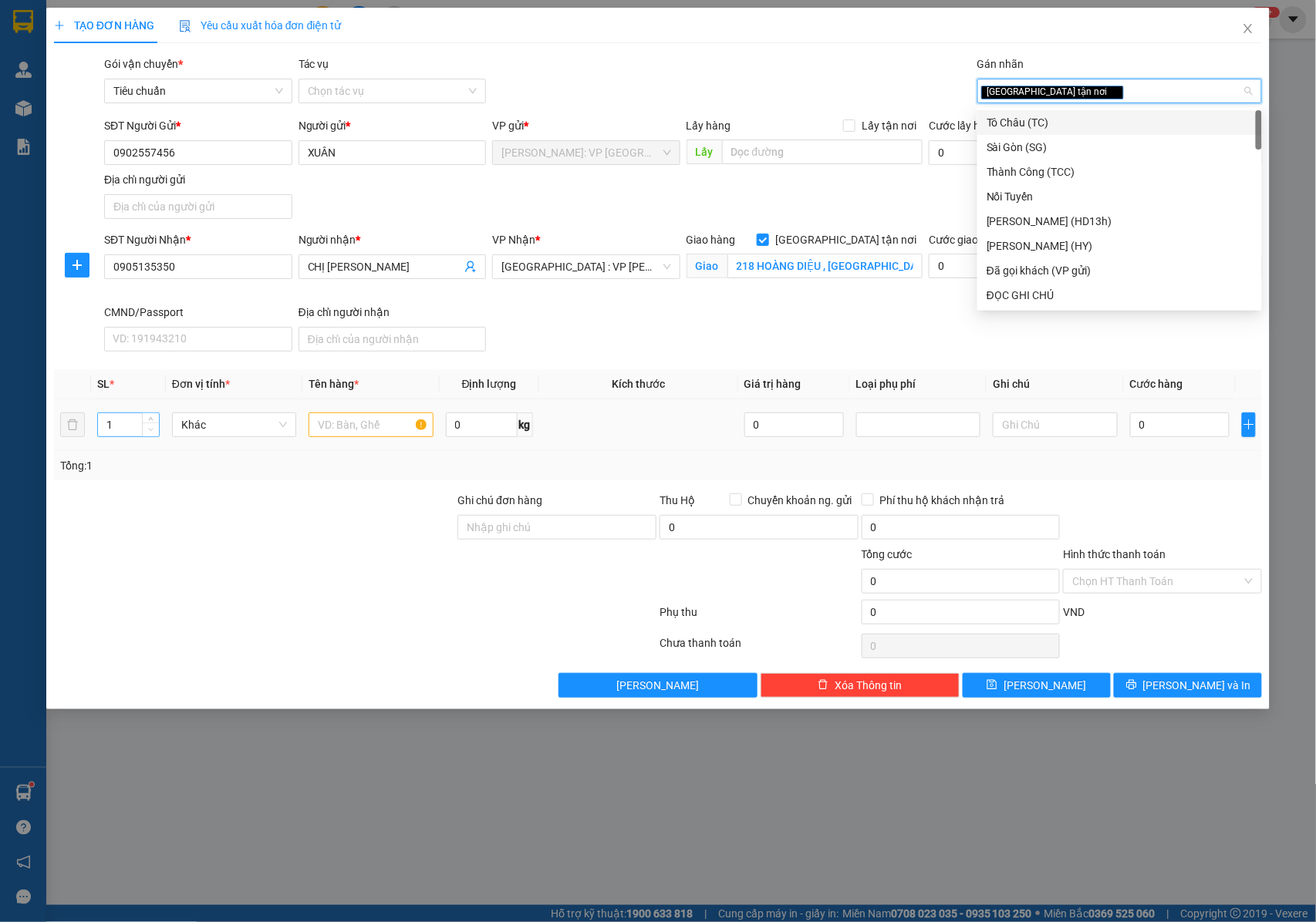
click at [145, 429] on span "Decrease Value" at bounding box center [151, 429] width 17 height 14
type input "2"
click at [154, 420] on span "up" at bounding box center [152, 421] width 10 height 10
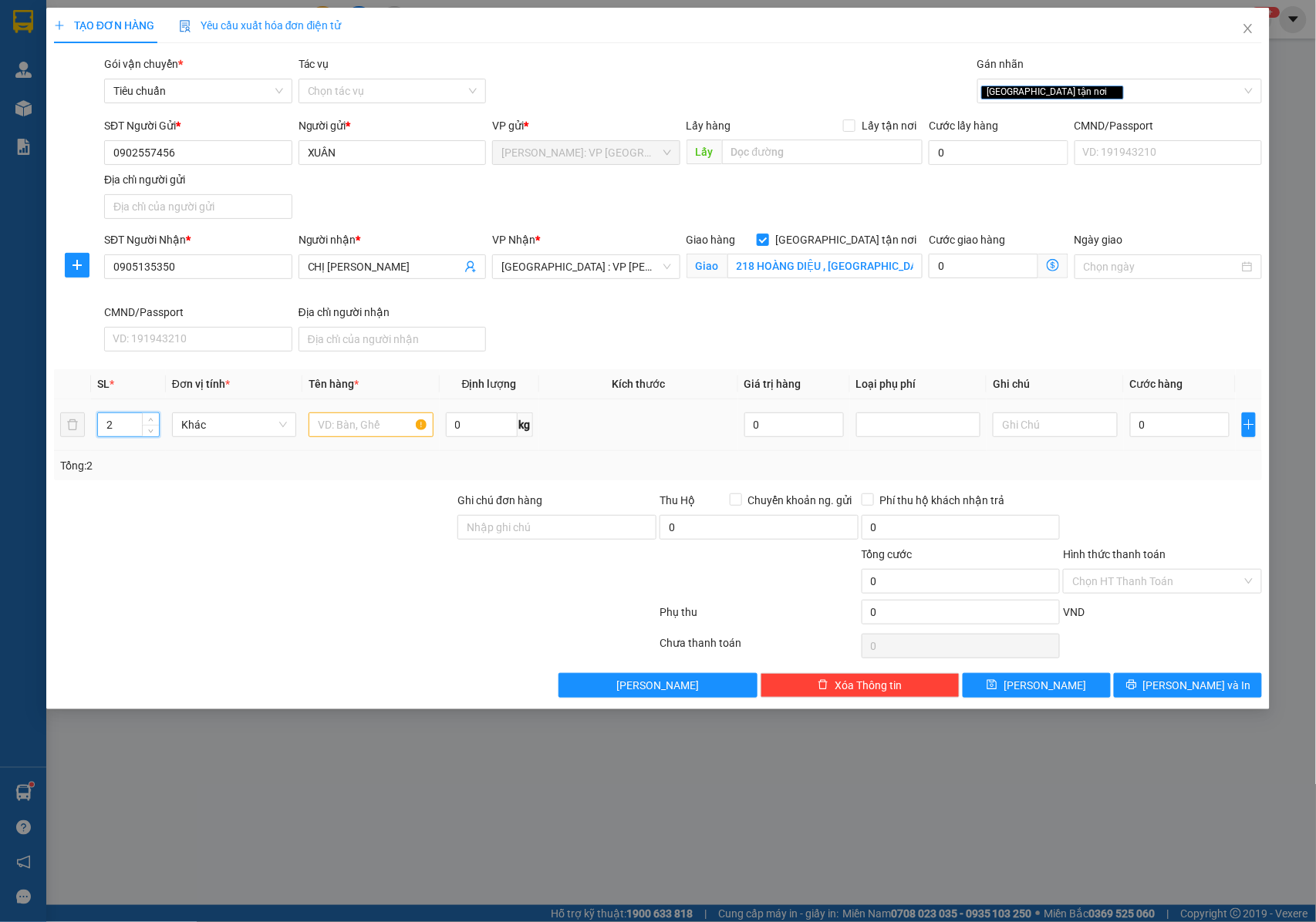
click at [335, 449] on td at bounding box center [370, 425] width 136 height 51
click at [344, 433] on input "text" at bounding box center [370, 425] width 124 height 25
type input "1 THÙNG XỐP + 1 THÙNG GIẤY"
drag, startPoint x: 523, startPoint y: 529, endPoint x: 531, endPoint y: 542, distance: 15.3
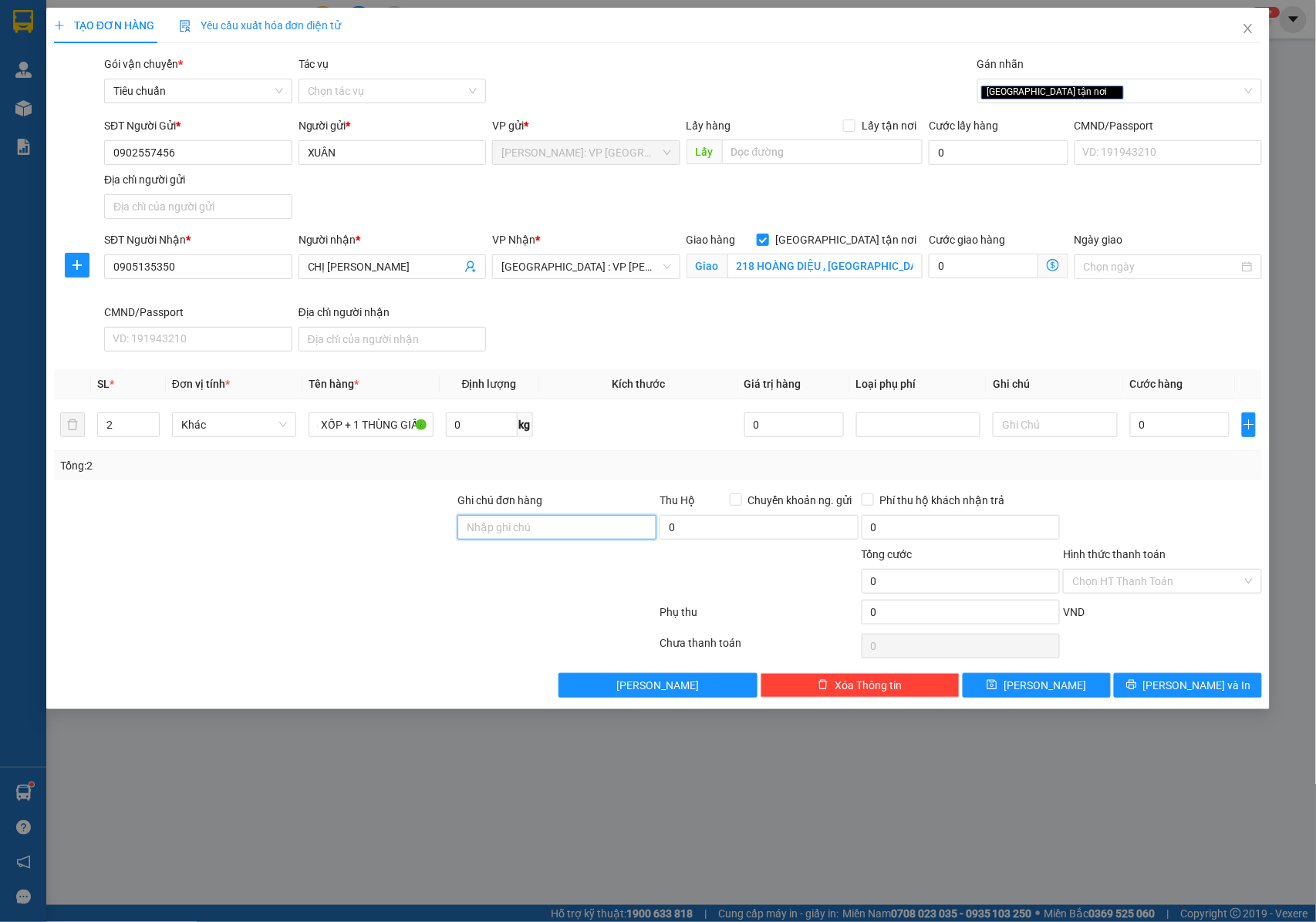
click at [523, 531] on input "Ghi chú đơn hàng" at bounding box center [557, 527] width 199 height 25
click at [1152, 429] on input "0" at bounding box center [1180, 425] width 99 height 25
click at [1161, 427] on input "0" at bounding box center [1180, 425] width 99 height 25
type input "01"
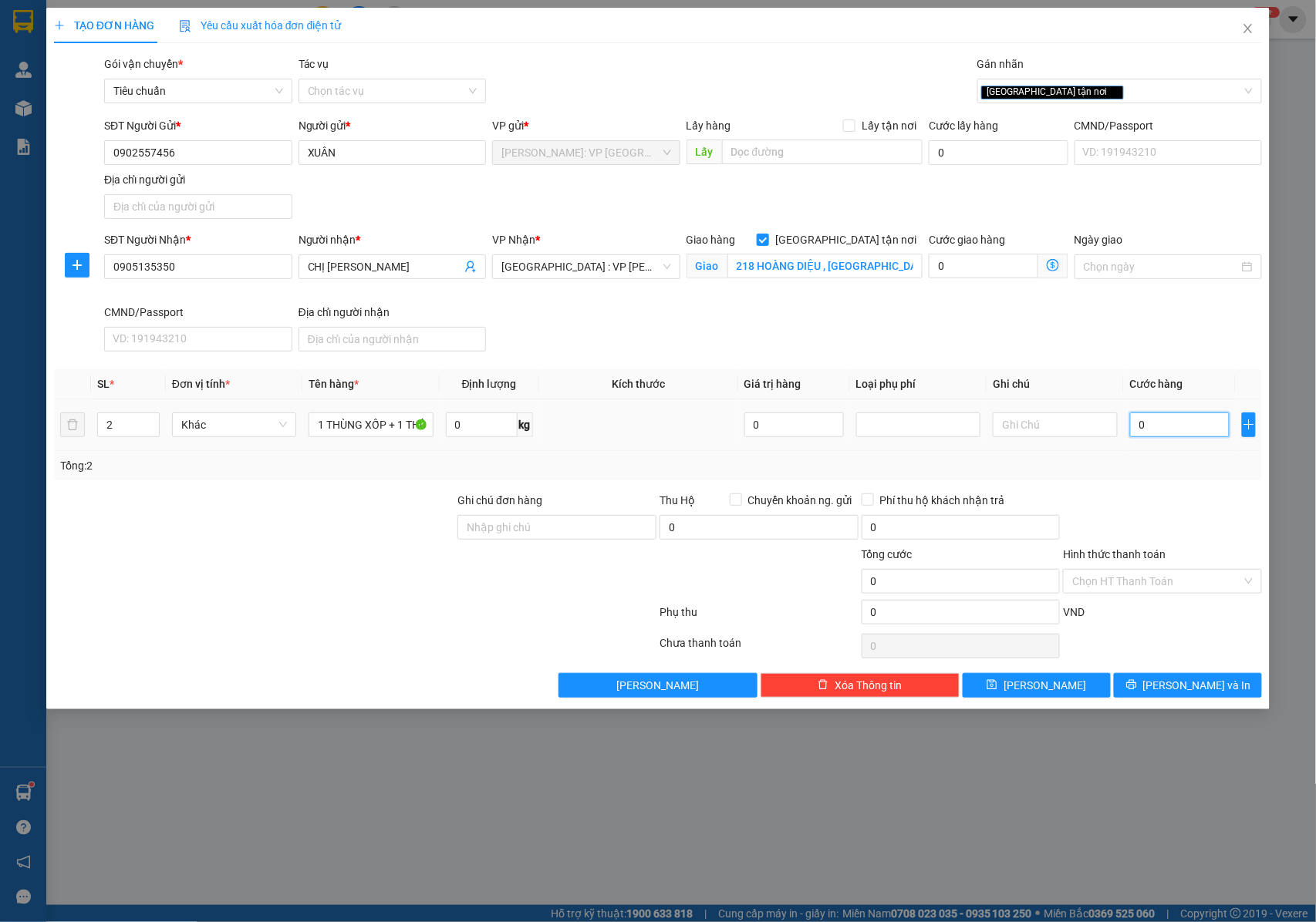
type input "1"
type input "016"
type input "16"
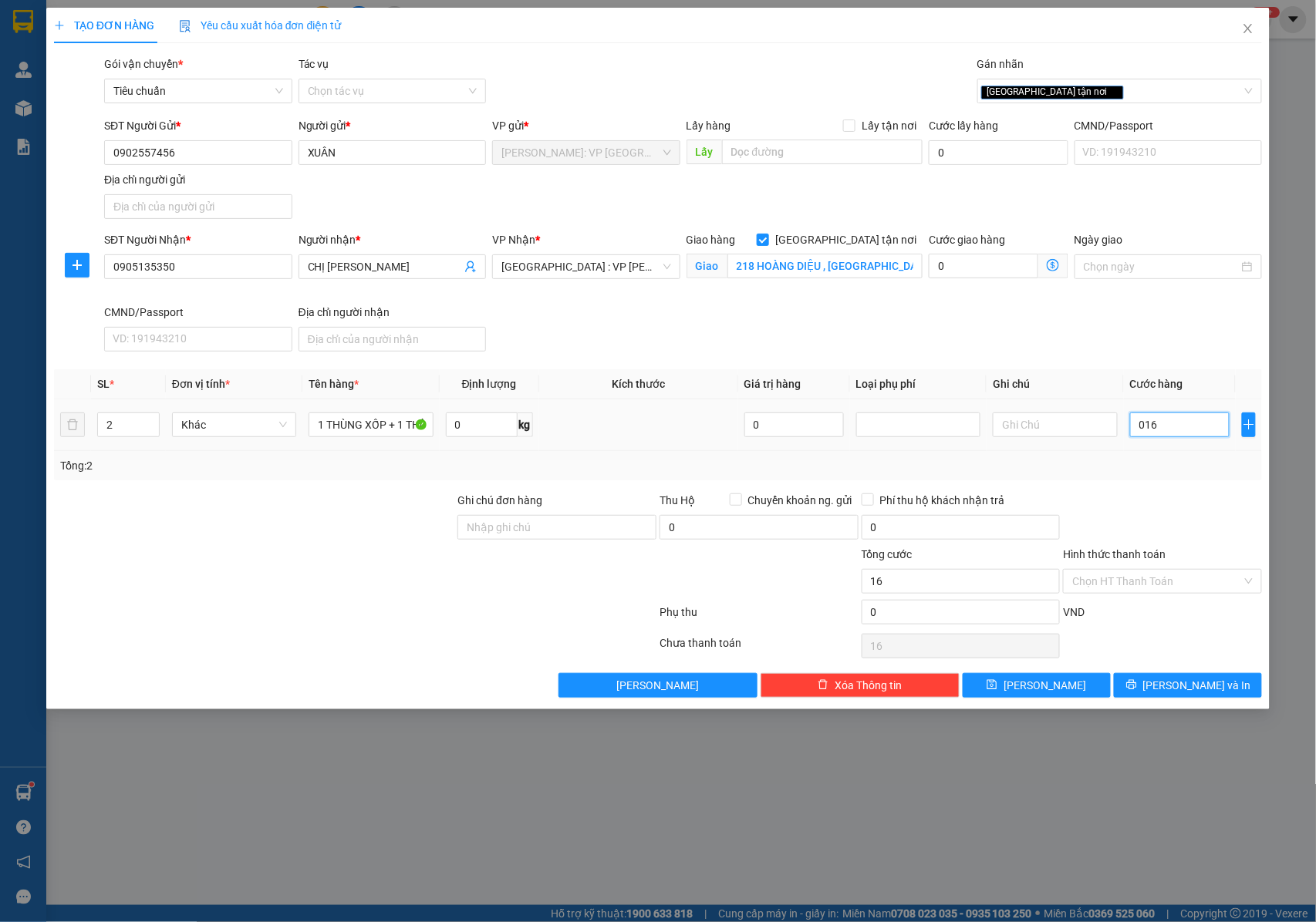
type input "0.160"
type input "160"
type input "01.600"
type input "1.600"
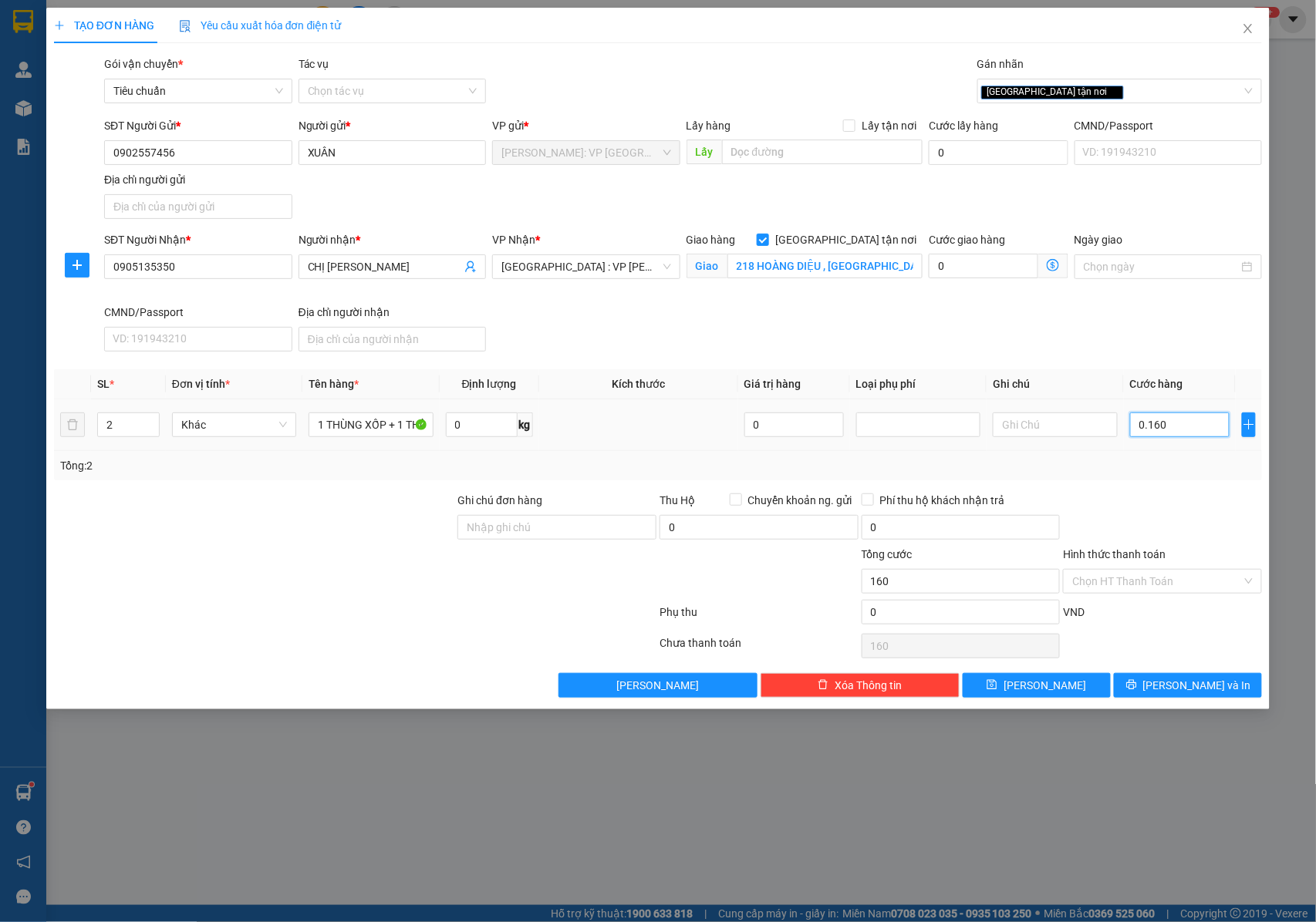
type input "1.600"
type input "016.000"
type input "16.000"
type input "0.160.000"
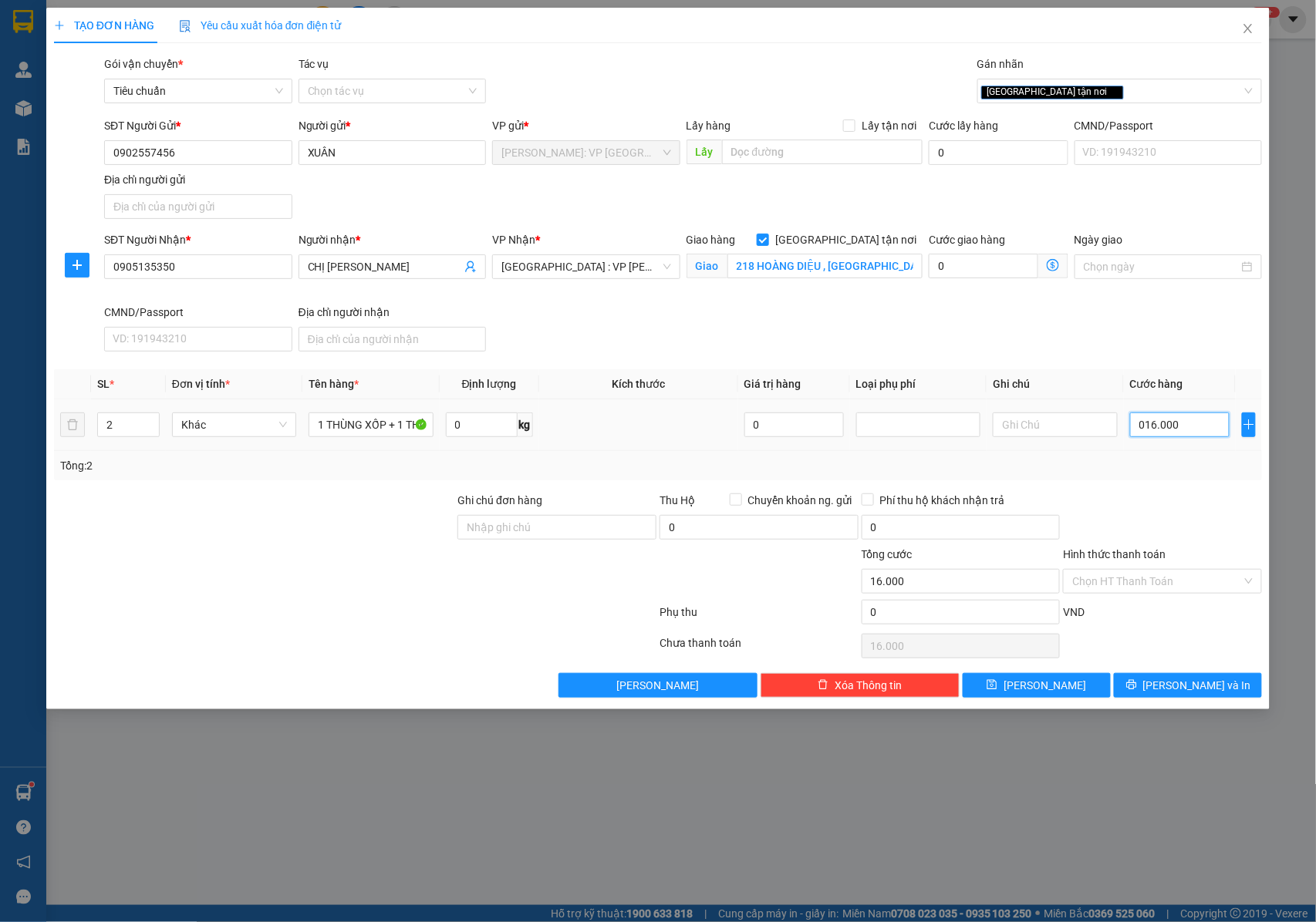
type input "160.000"
click at [557, 524] on input "Ghi chú đơn hàng" at bounding box center [557, 527] width 199 height 25
type input "NHẬN NGUYÊN KIỆN GIAO NGUYÊN KIỆN, HƯ VỠ K ĐỀN"
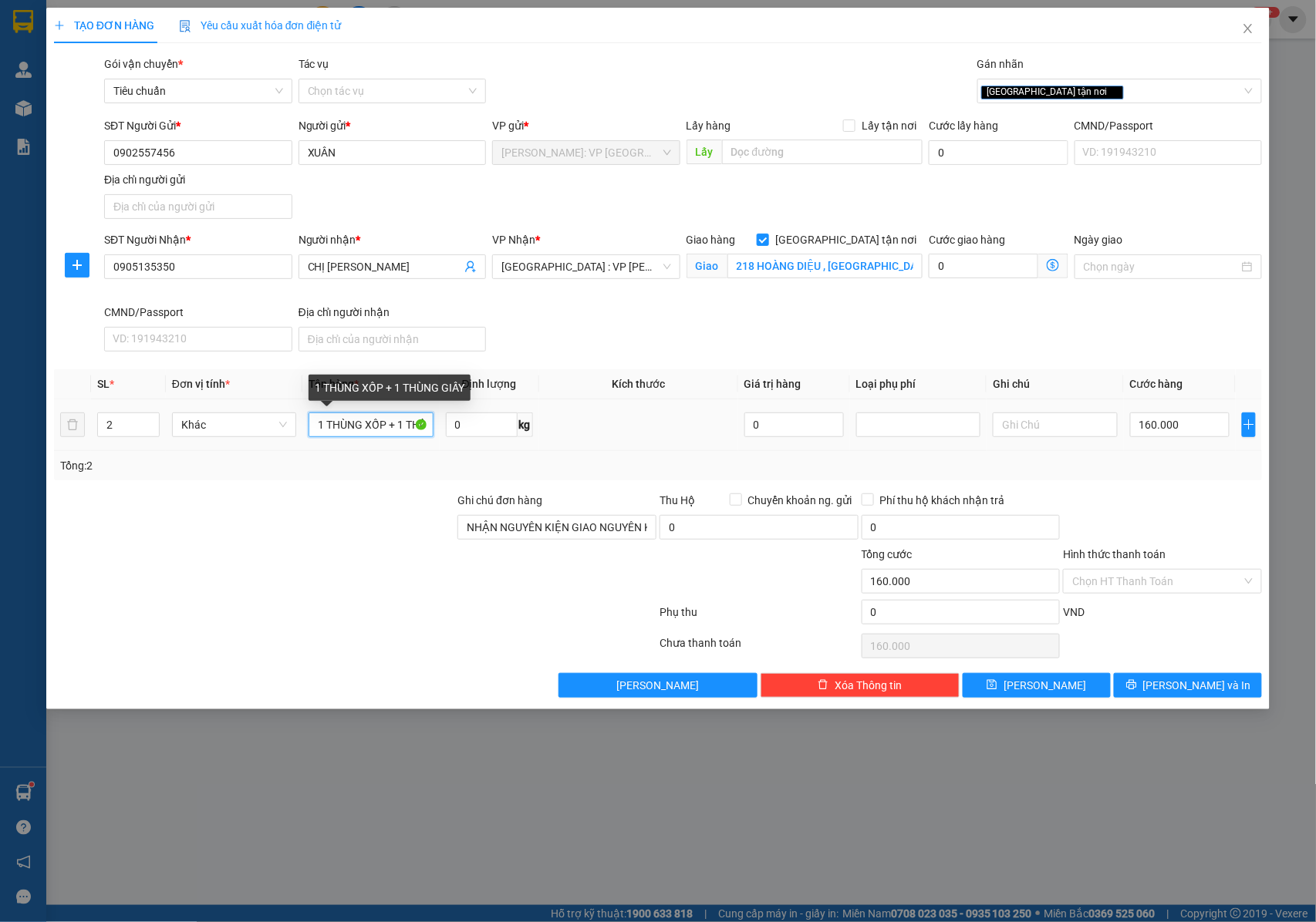
click at [387, 433] on input "1 THÙNG XỐP + 1 THÙNG GIẤY" at bounding box center [370, 425] width 124 height 25
type input "1 THÙNG XỐP + 1 THÙNG GIẤY ( ĐỒ ĐIỆN TỬ )"
click at [847, 264] on input "218 HOÀNG DIỆU , P HẢI CHÂU , TP ĐÀ NẴNG" at bounding box center [825, 266] width 195 height 25
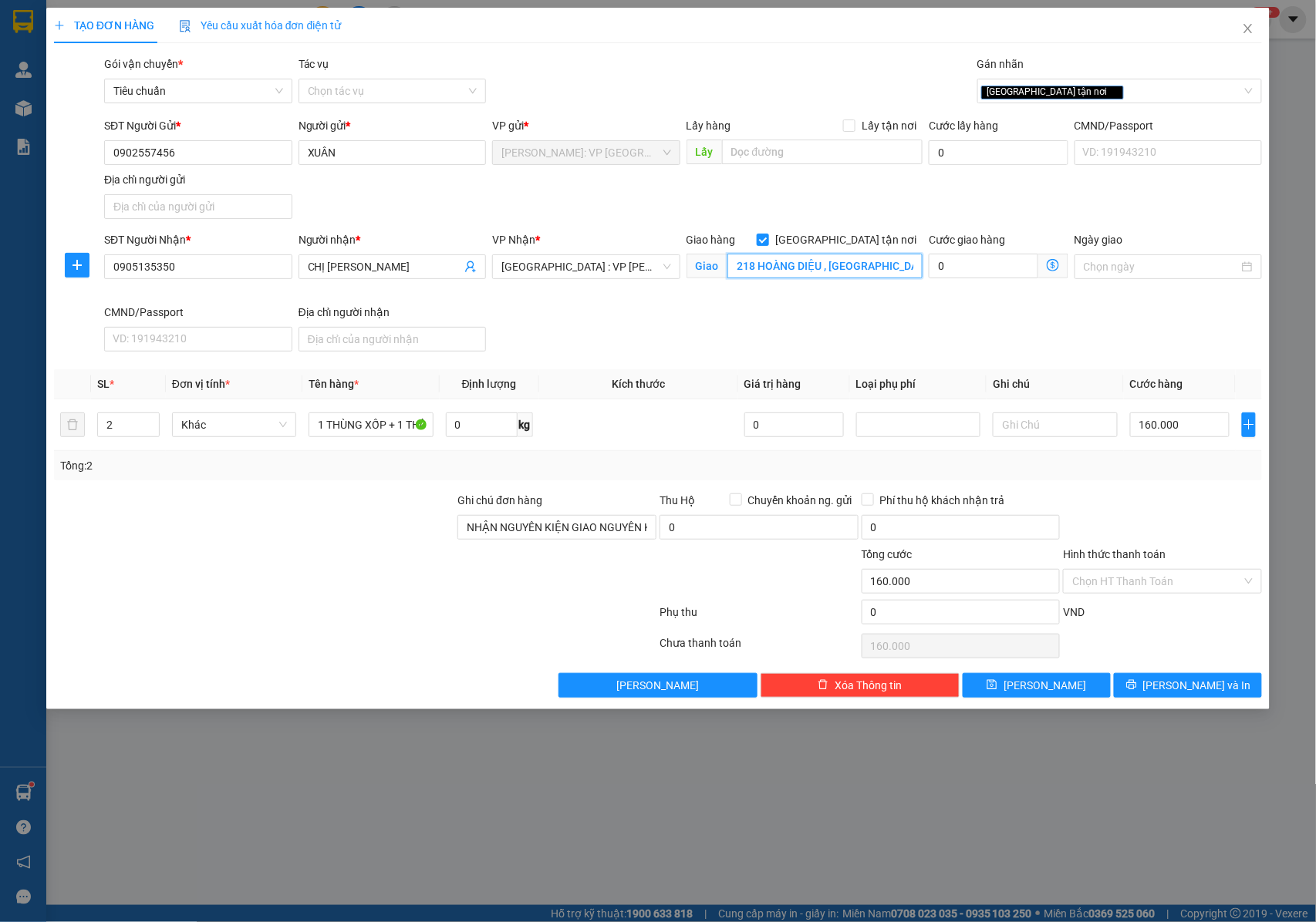
click at [847, 264] on input "218 HOÀNG DIỆU , P HẢI CHÂU , TP ĐÀ NẴNG" at bounding box center [825, 266] width 195 height 25
click at [1096, 577] on input "Hình thức thanh toán" at bounding box center [1157, 582] width 170 height 23
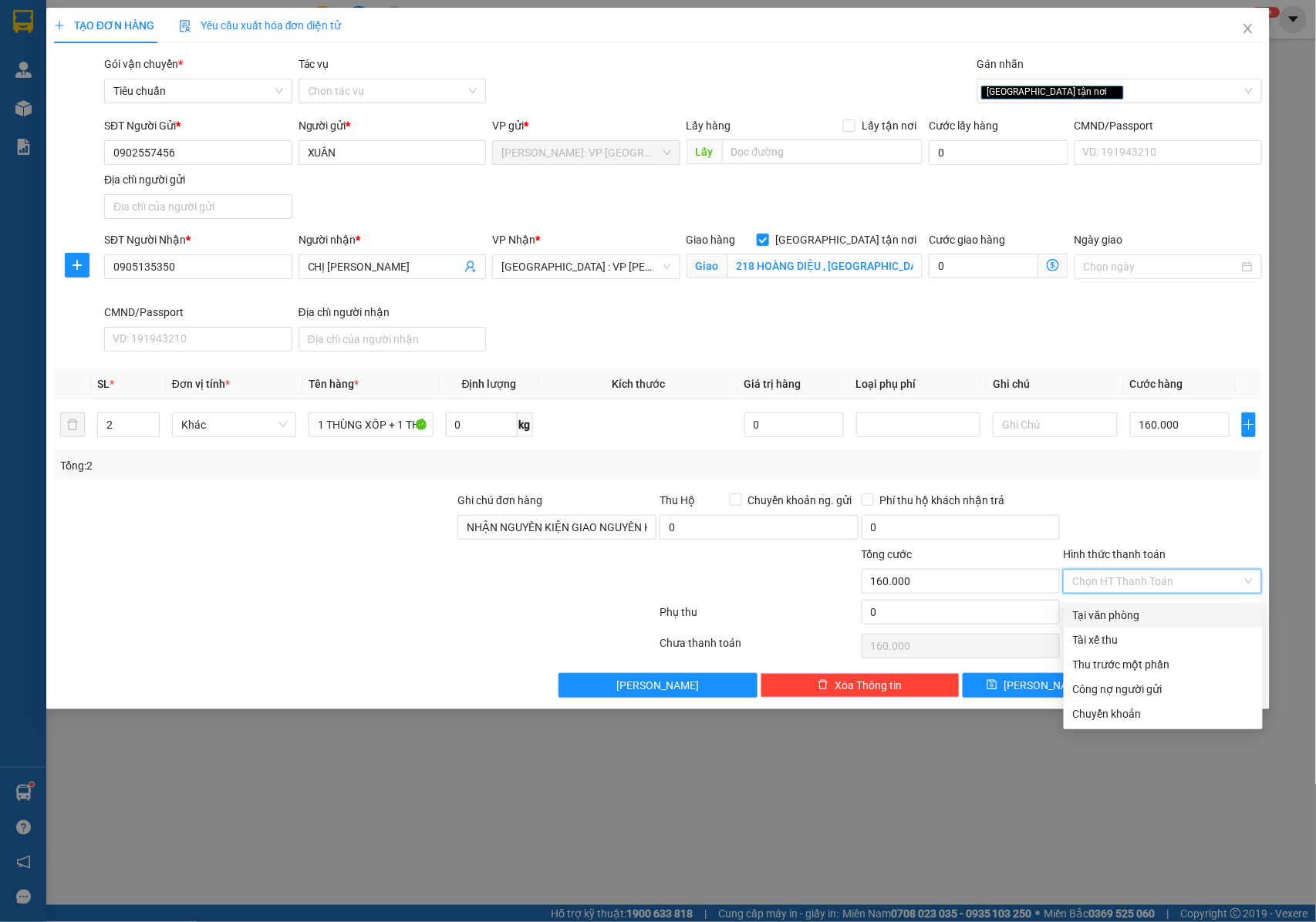
click at [1142, 617] on div "Tại văn phòng" at bounding box center [1162, 615] width 180 height 17
type input "0"
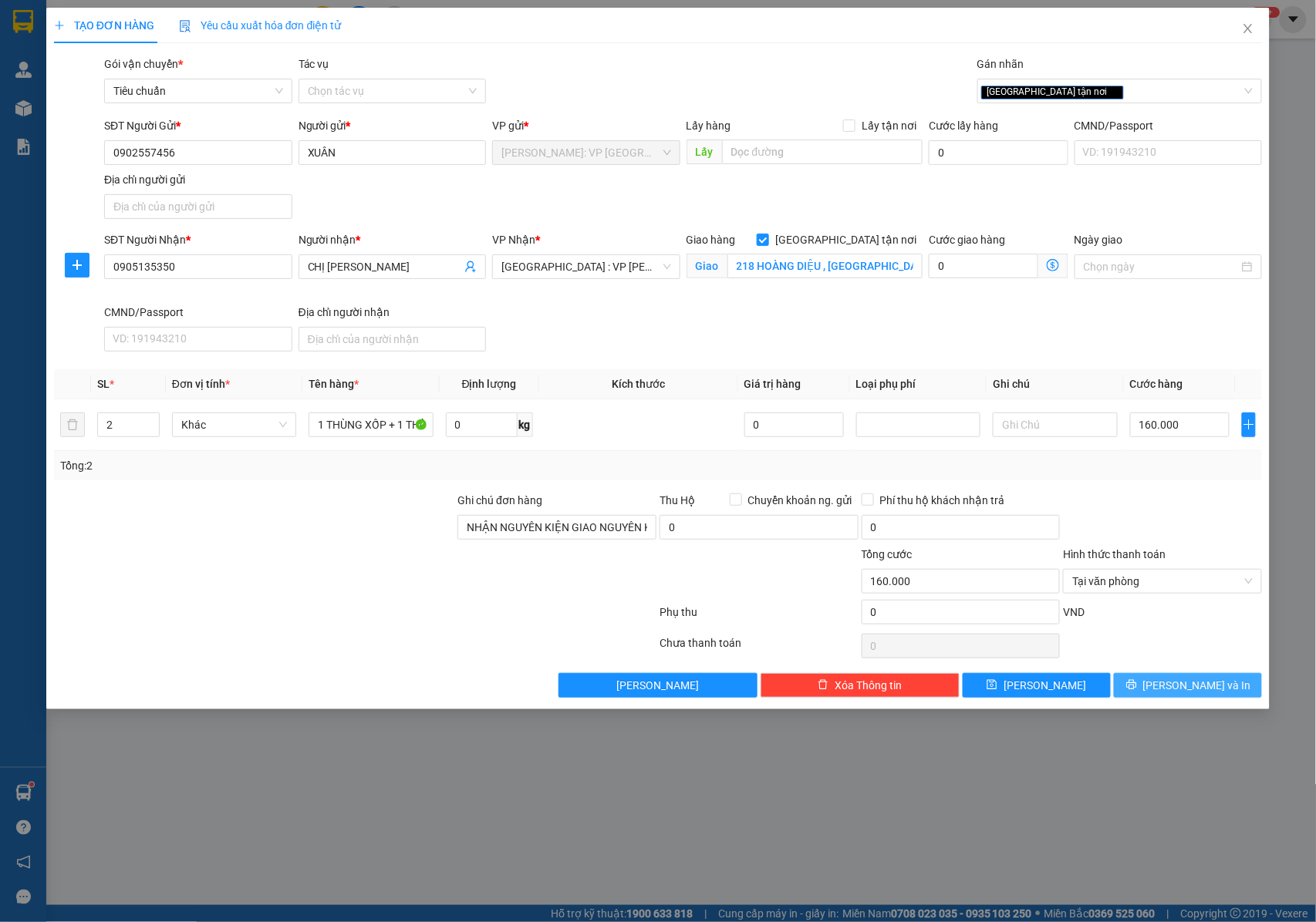
click at [1173, 679] on button "Lưu và In" at bounding box center [1187, 686] width 148 height 25
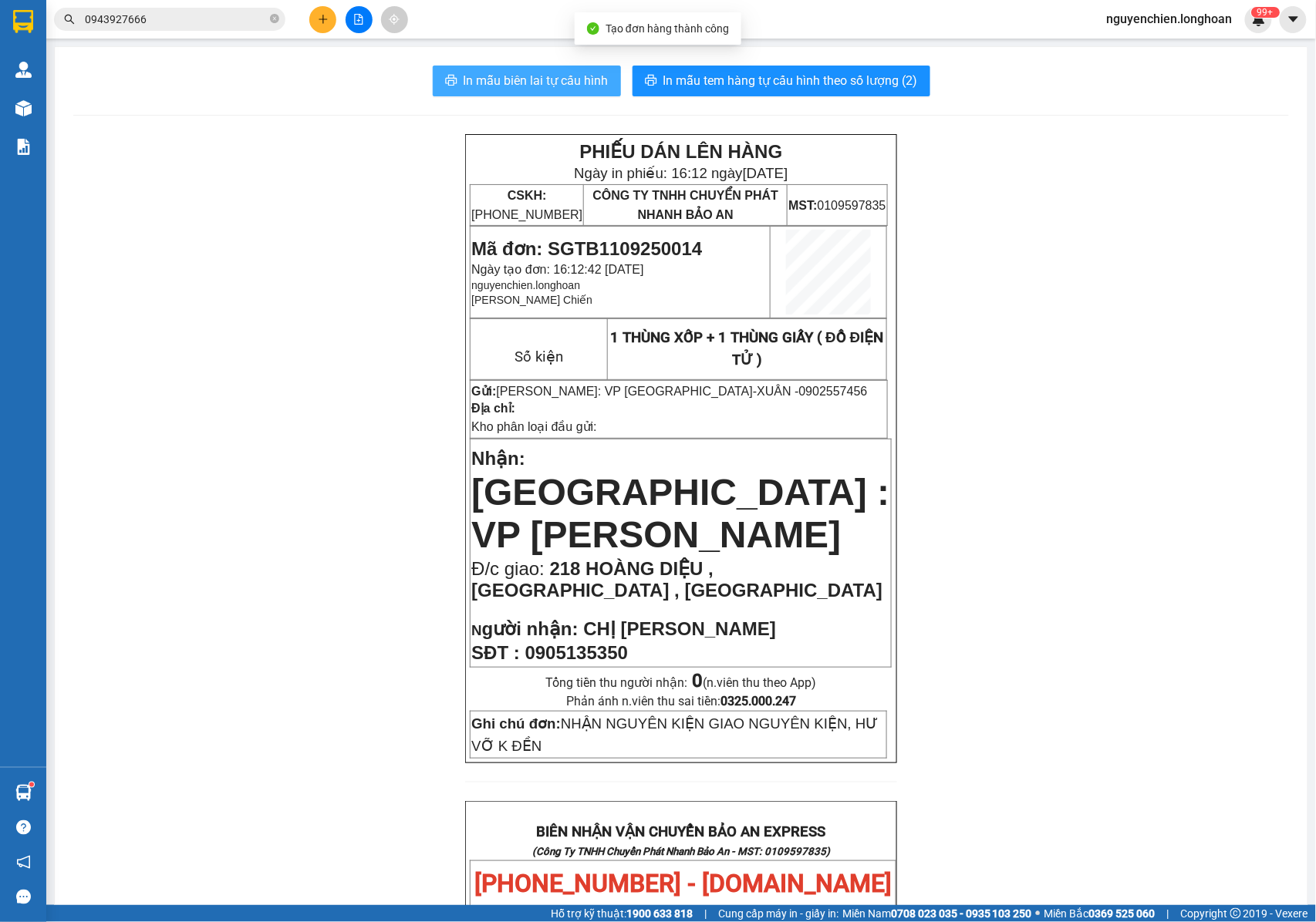
click at [579, 87] on span "In mẫu biên lai tự cấu hình" at bounding box center [536, 80] width 145 height 19
drag, startPoint x: 635, startPoint y: 624, endPoint x: 524, endPoint y: 630, distance: 111.2
click at [524, 643] on p "SĐT : 0905135350" at bounding box center [680, 653] width 419 height 22
copy span "0905135350"
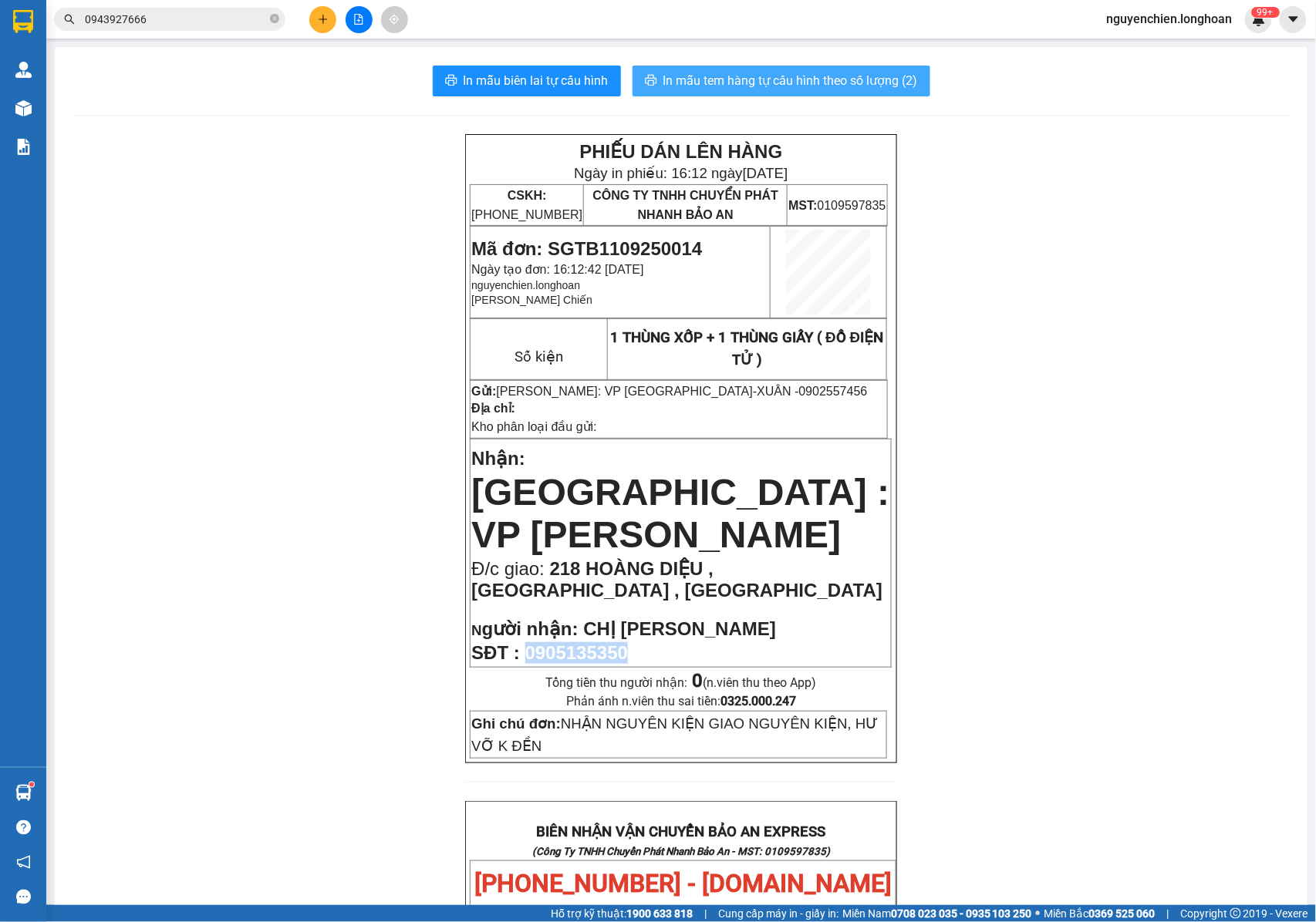
click at [732, 78] on span "In mẫu tem hàng tự cấu hình theo số lượng (2)" at bounding box center [790, 80] width 255 height 19
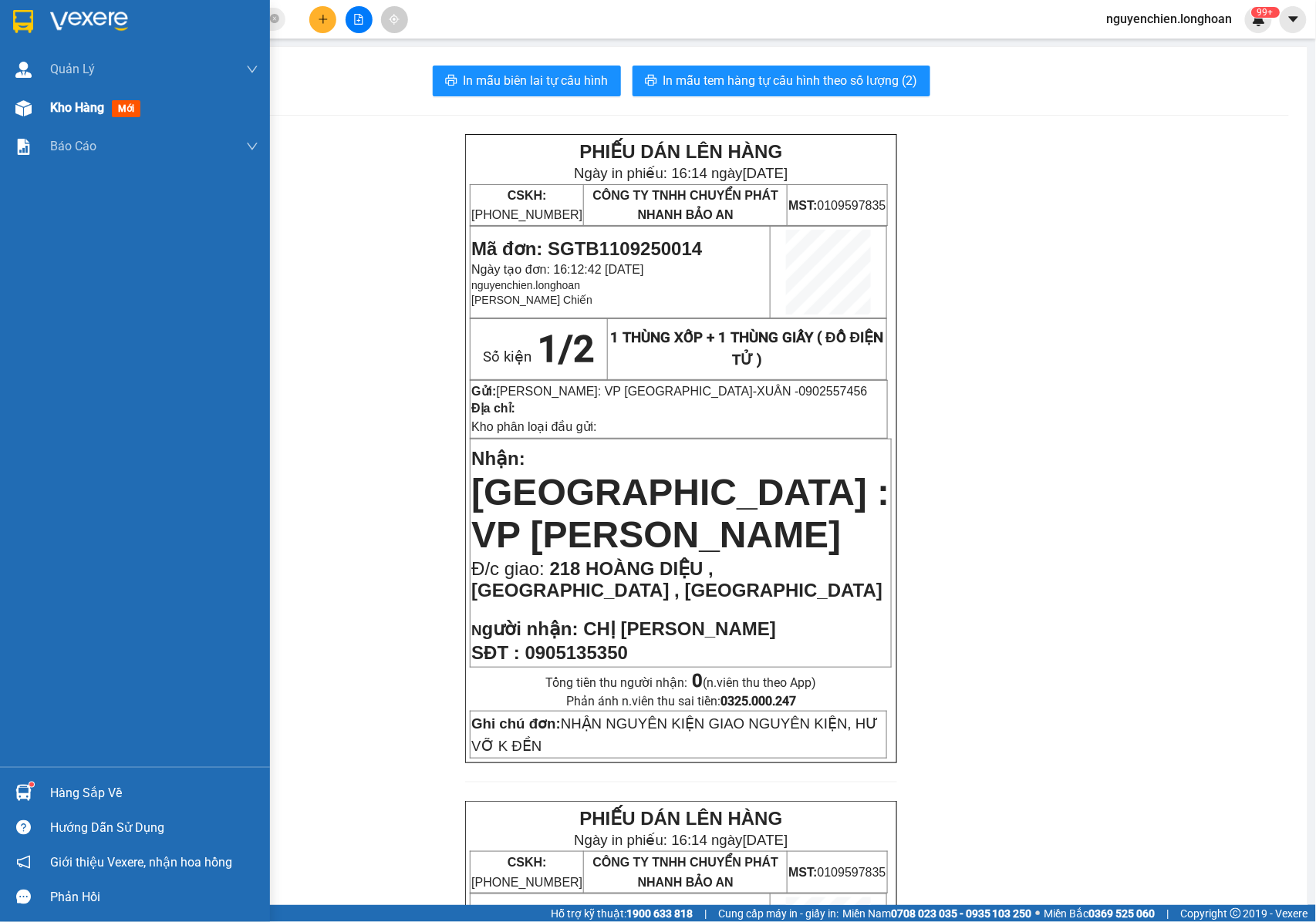
click at [28, 115] on div at bounding box center [24, 108] width 27 height 27
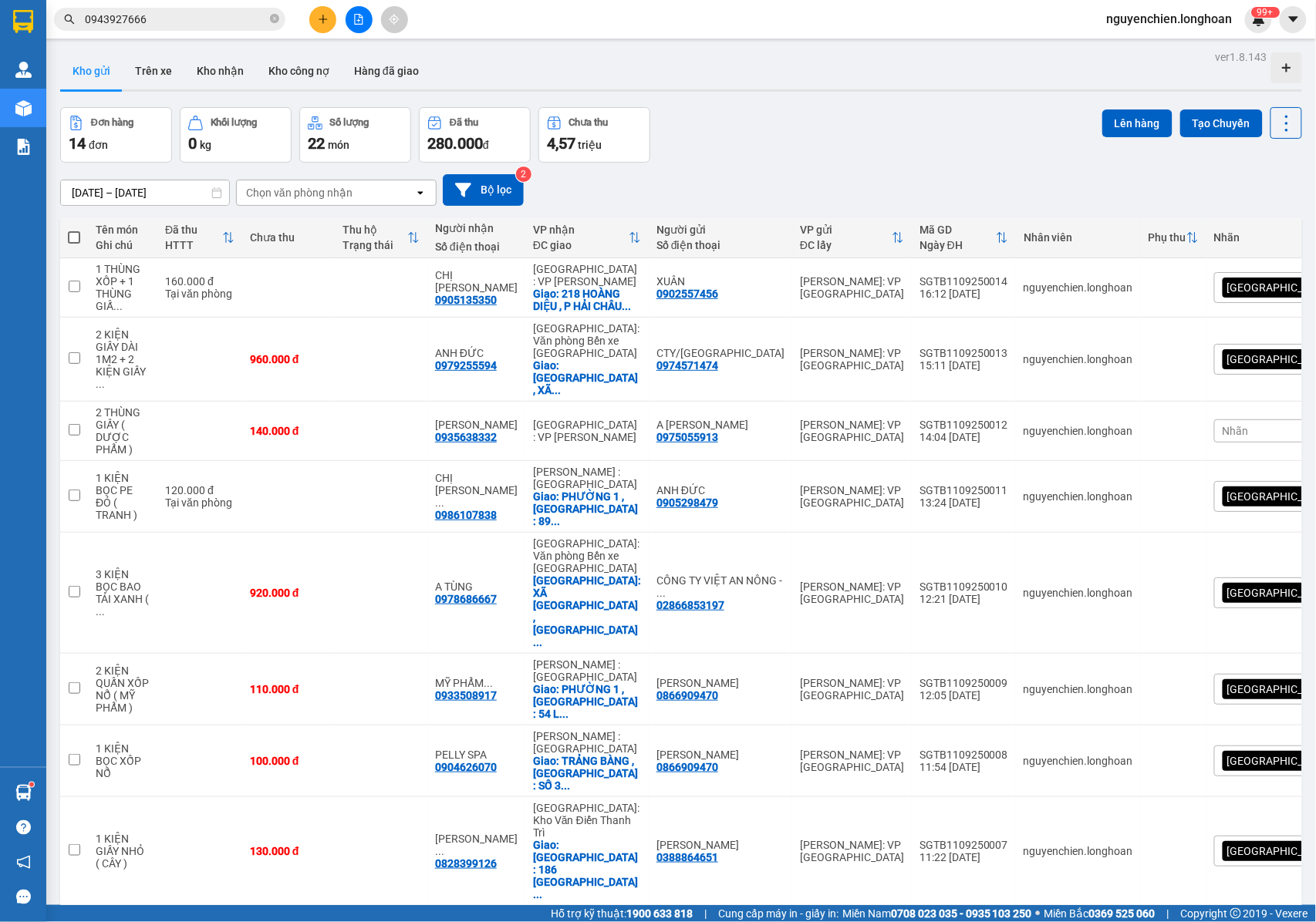
click at [724, 152] on div "Đơn hàng 14 đơn Khối lượng 0 kg Số lượng 22 món Đã thu 280.000 đ Chưa thu 4,57 …" at bounding box center [681, 134] width 1242 height 55
click at [365, 195] on div "Chọn văn phòng nhận" at bounding box center [325, 193] width 177 height 25
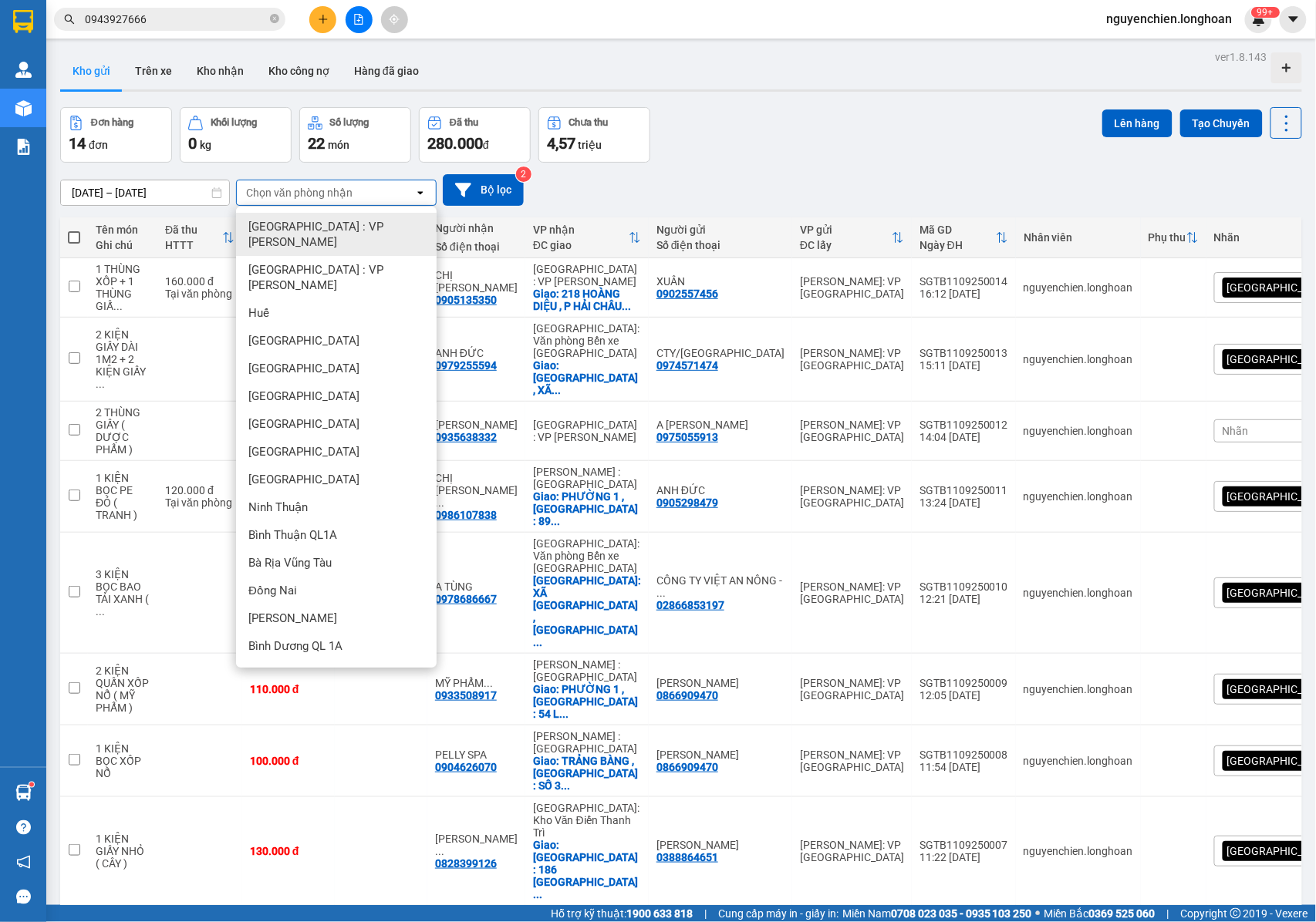
click at [420, 190] on icon "open" at bounding box center [420, 193] width 12 height 12
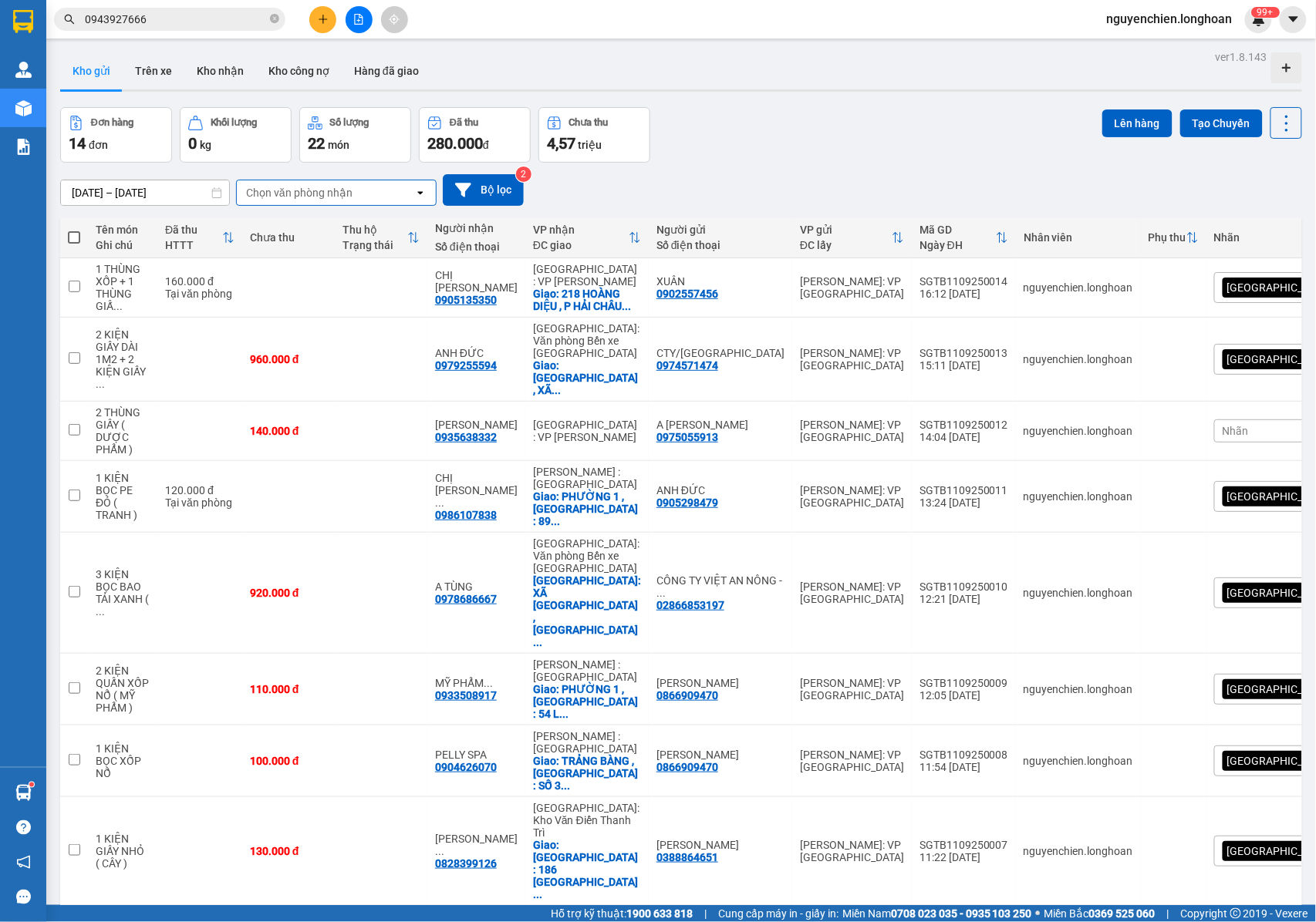
click at [747, 148] on div "Đơn hàng 14 đơn Khối lượng 0 kg Số lượng 22 món Đã thu 280.000 đ Chưa thu 4,57 …" at bounding box center [681, 134] width 1242 height 55
click at [219, 78] on button "Kho nhận" at bounding box center [219, 71] width 72 height 37
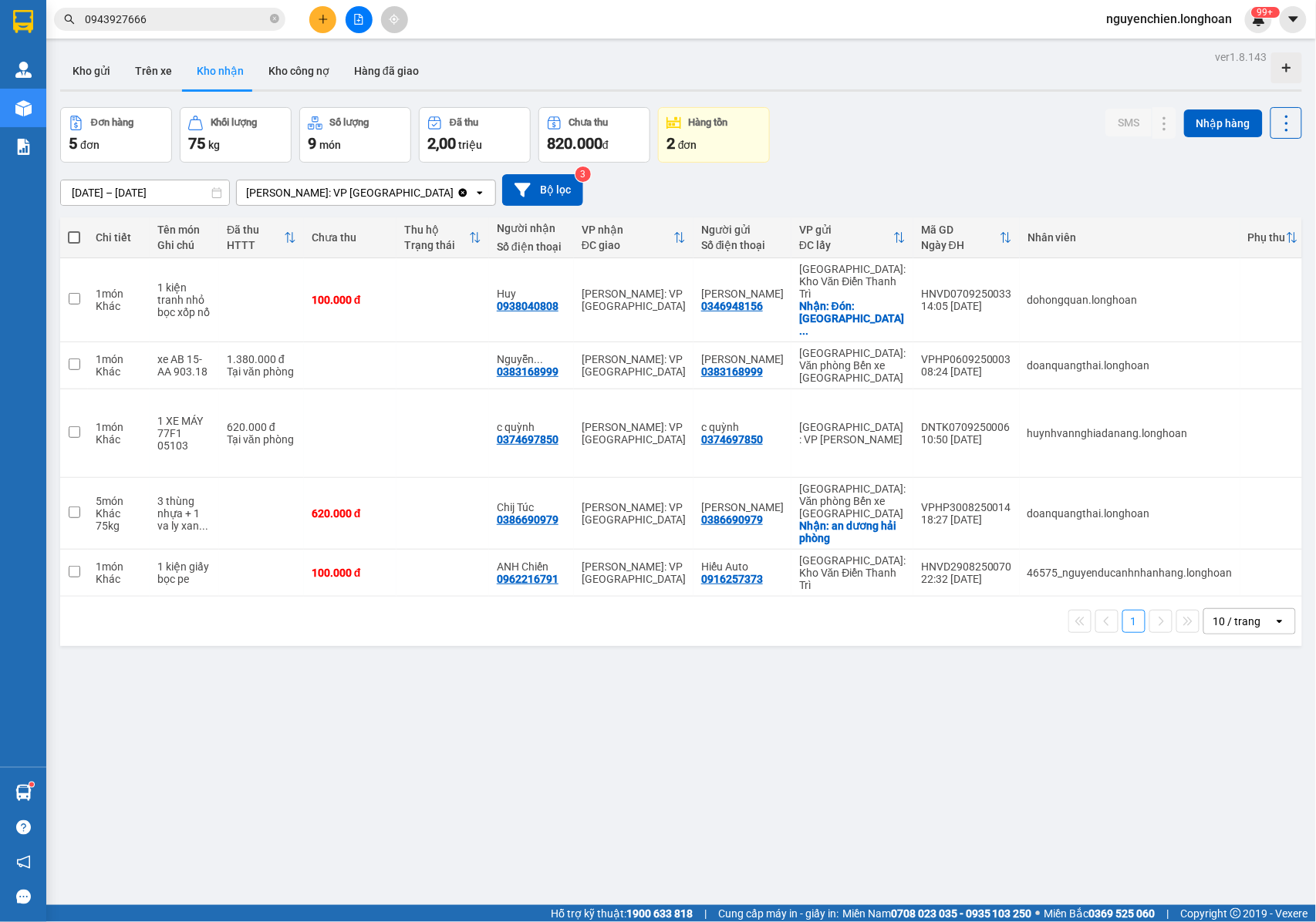
click at [284, 16] on span "0943927666" at bounding box center [170, 19] width 232 height 23
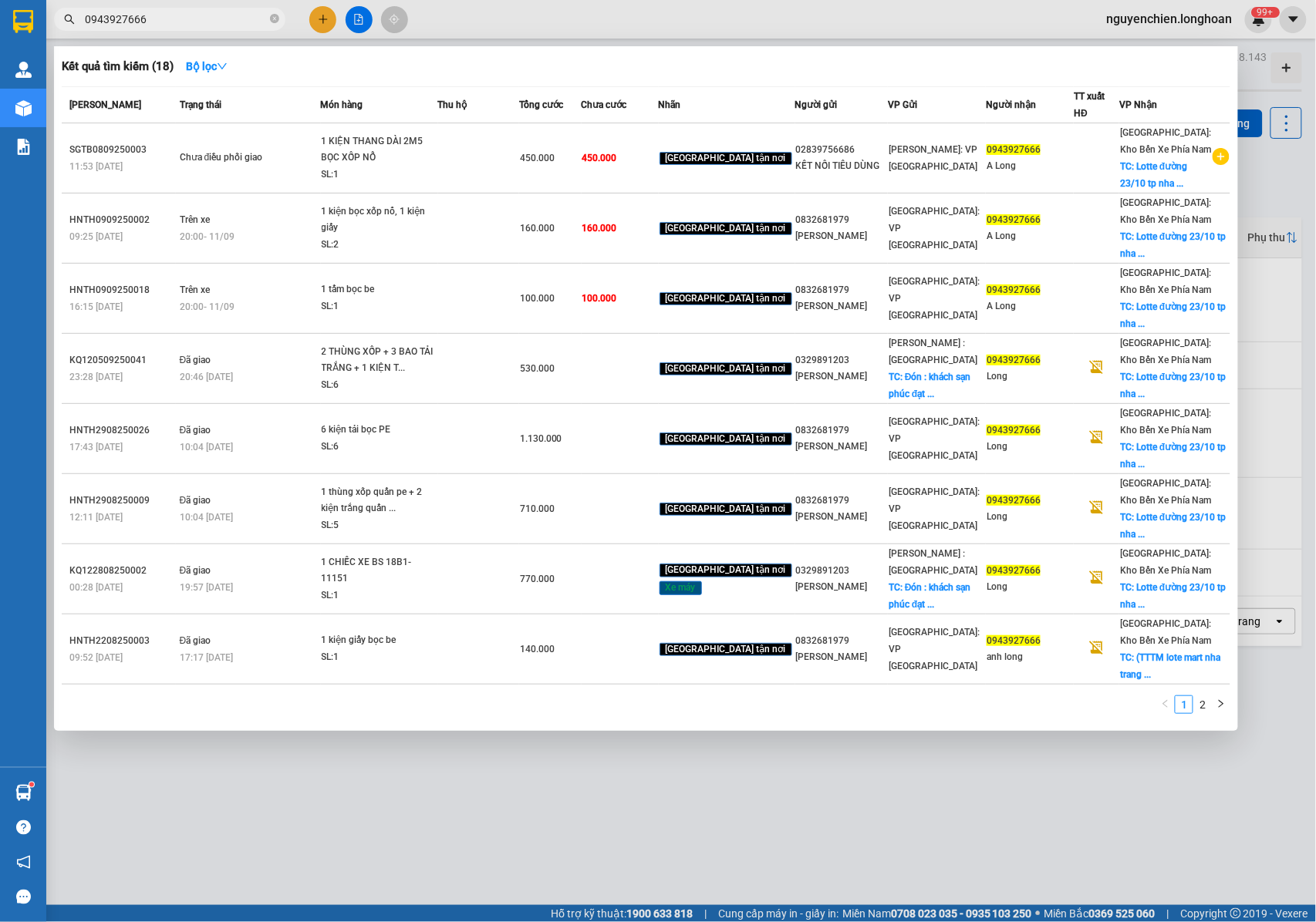
click at [279, 16] on span "0943927666" at bounding box center [170, 19] width 232 height 23
click at [270, 20] on icon "close-circle" at bounding box center [275, 19] width 10 height 10
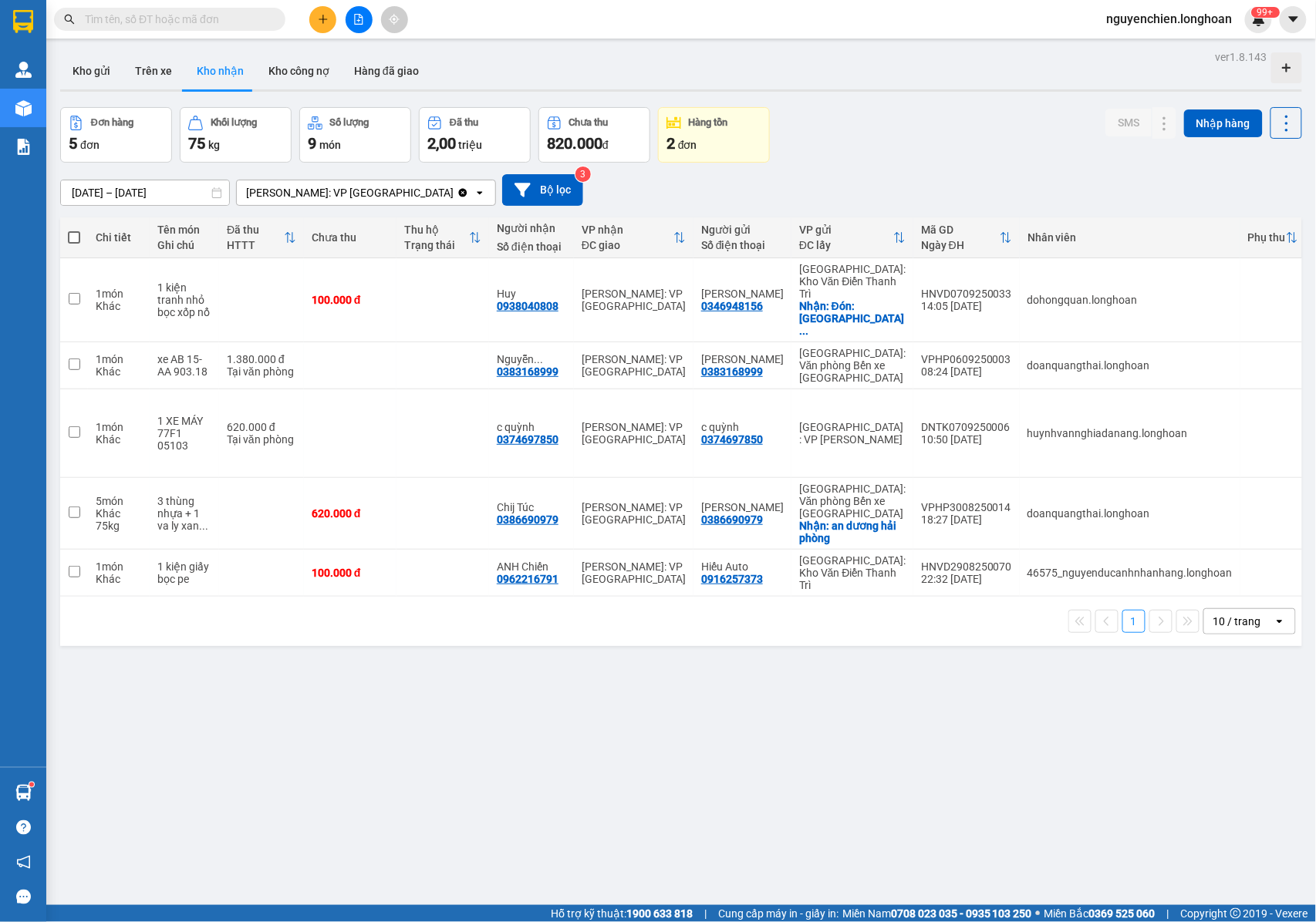
click at [201, 20] on input "text" at bounding box center [175, 19] width 182 height 17
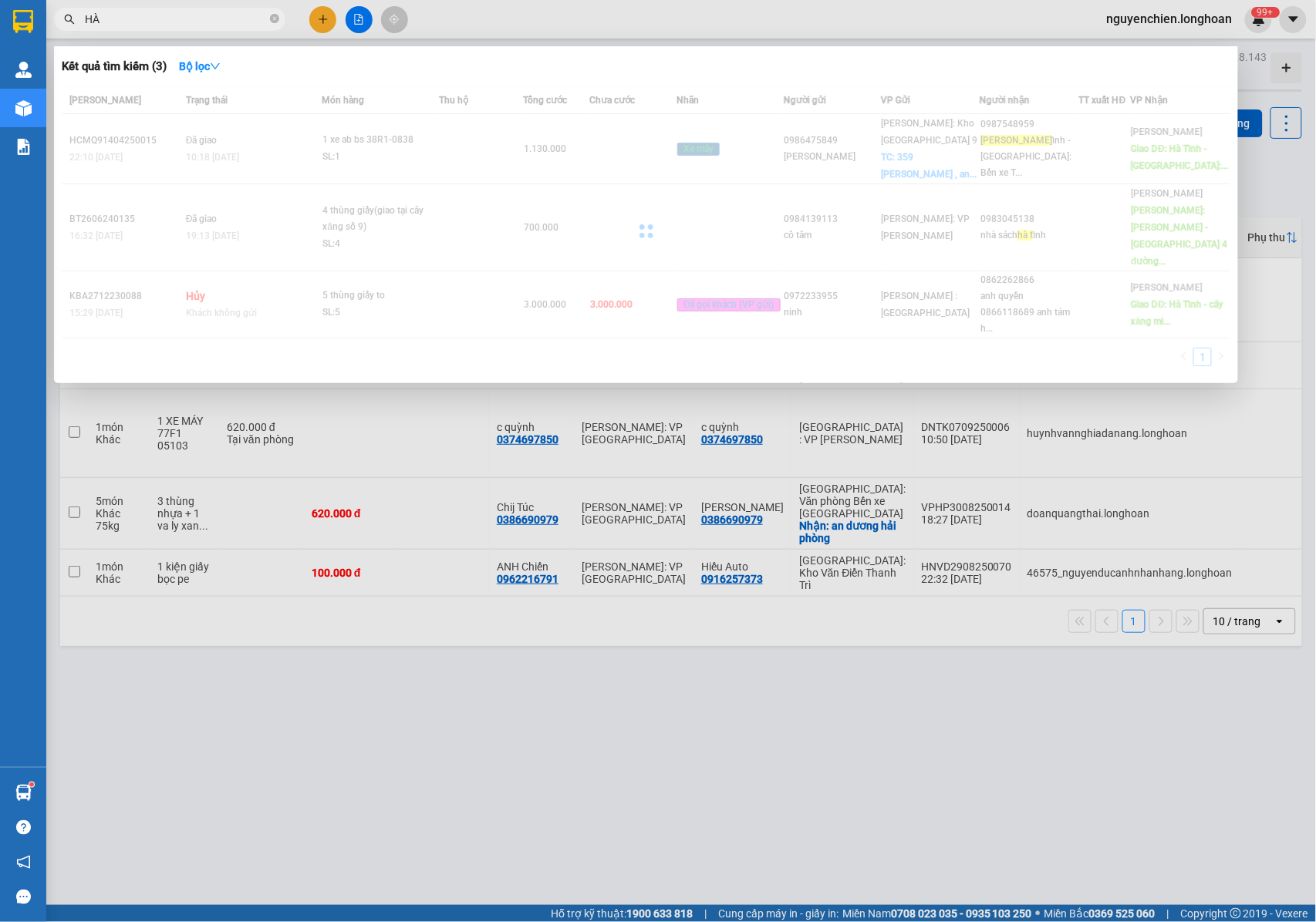
type input "H"
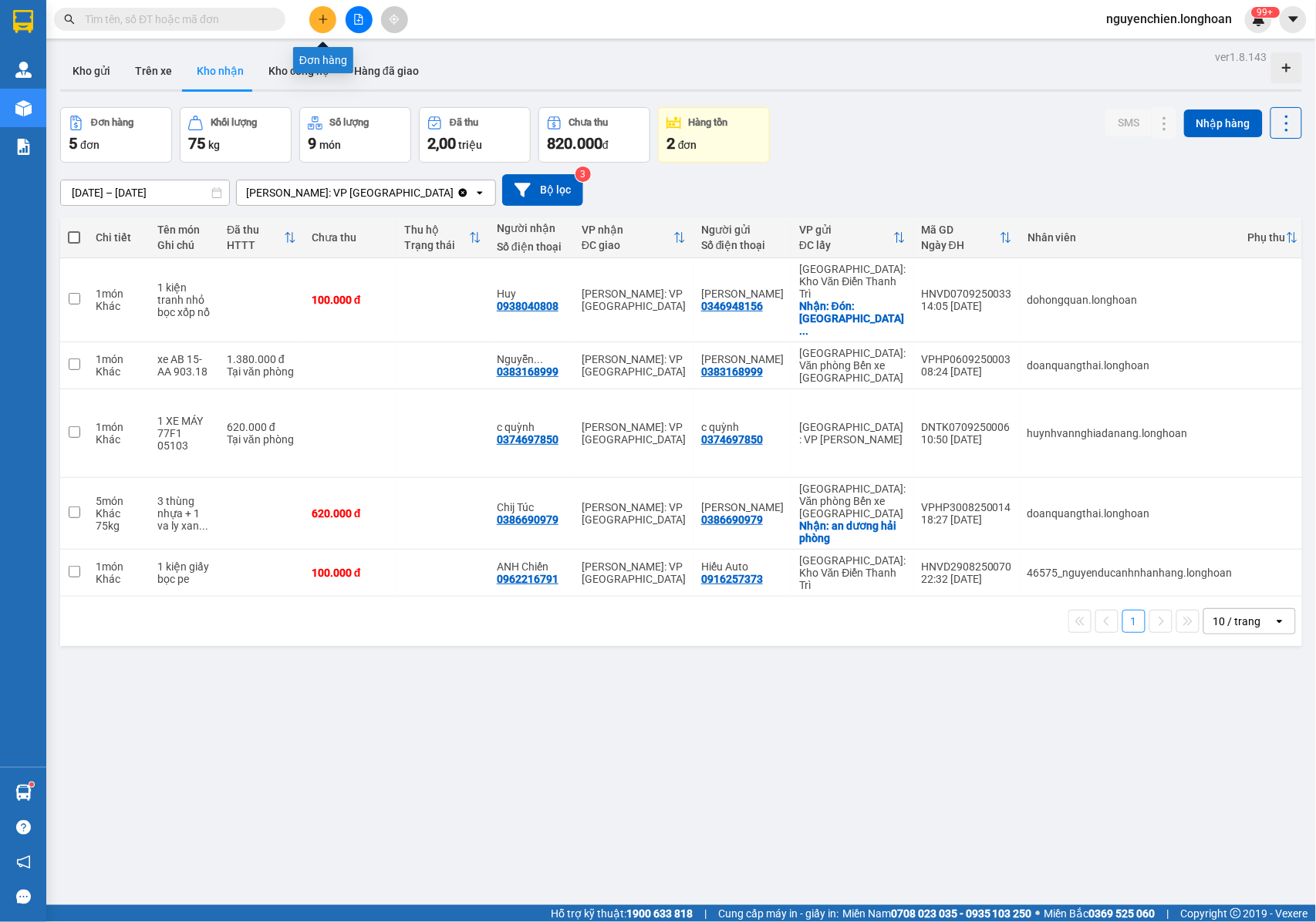
click at [313, 13] on button at bounding box center [322, 19] width 27 height 27
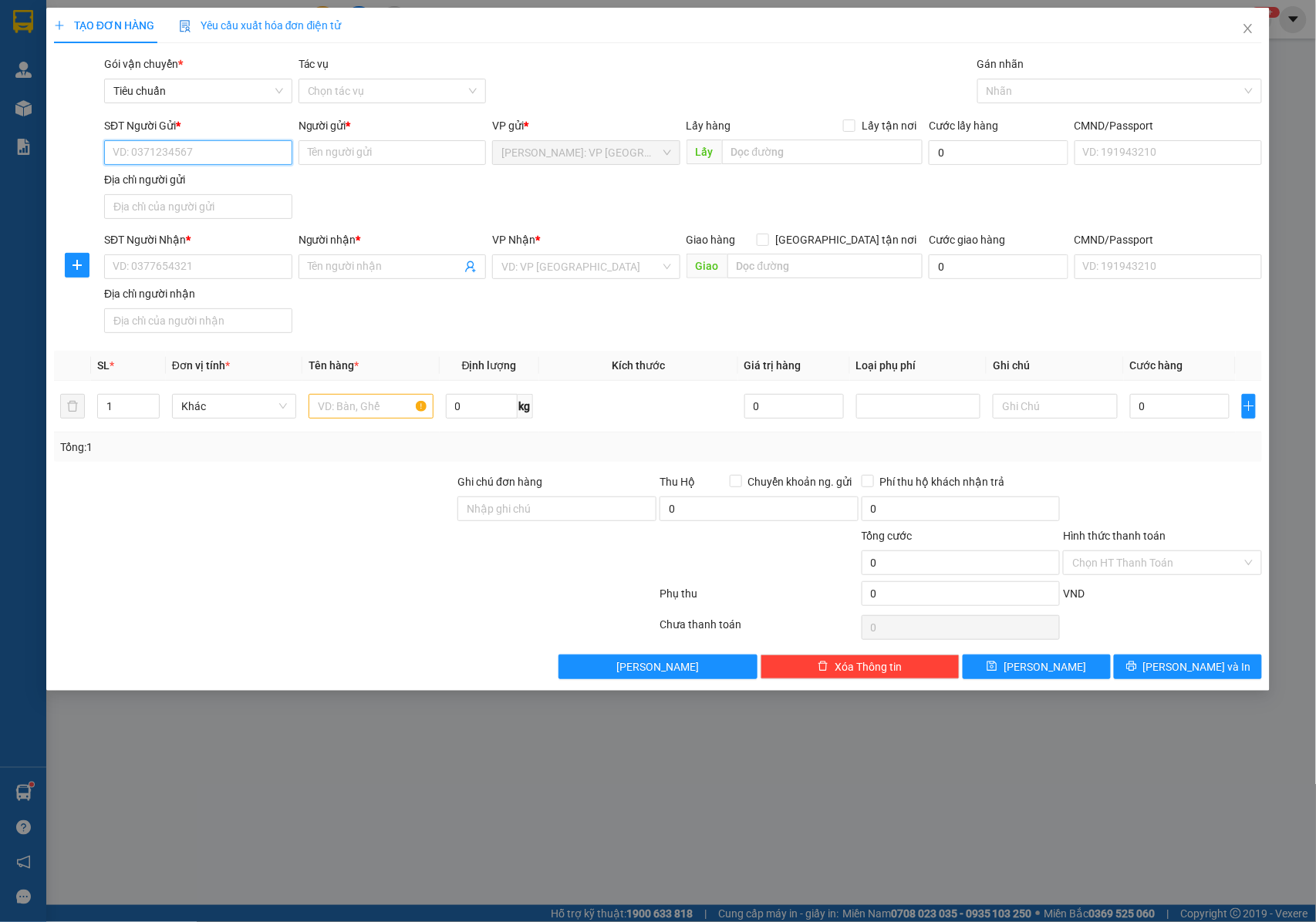
click at [215, 160] on input "SĐT Người Gửi *" at bounding box center [197, 153] width 188 height 25
type input "0964007107"
click at [210, 175] on div "0964007107 - CHỊ THÙY" at bounding box center [199, 184] width 172 height 17
type input "CHỊ [PERSON_NAME]"
type input "0964007107"
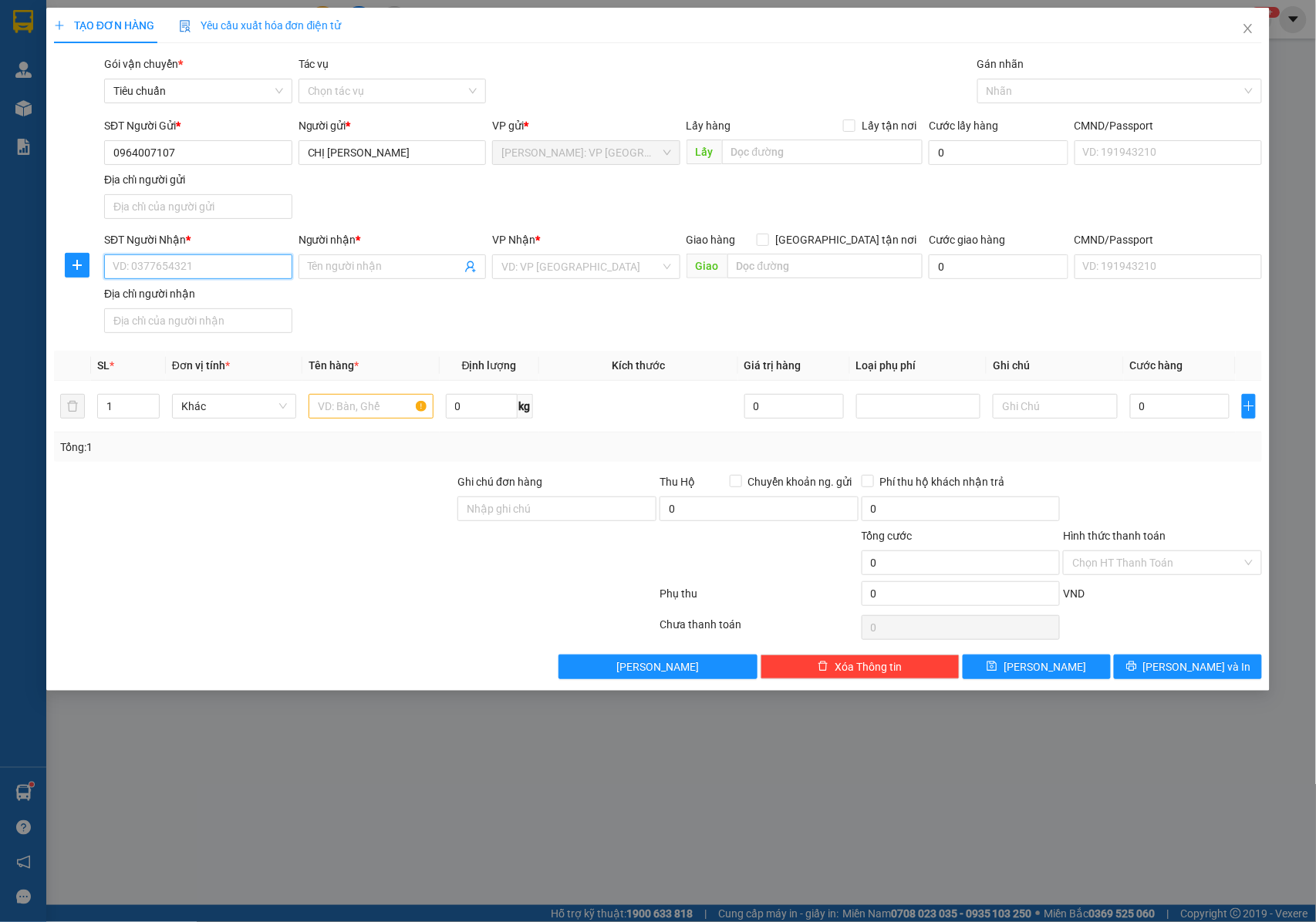
click at [214, 276] on input "SĐT Người Nhận *" at bounding box center [197, 267] width 188 height 25
type input "0903689789"
click at [238, 293] on div "0903689789 - MR BẢO – Hoặc Duy-0902.590.541)" at bounding box center [265, 300] width 304 height 17
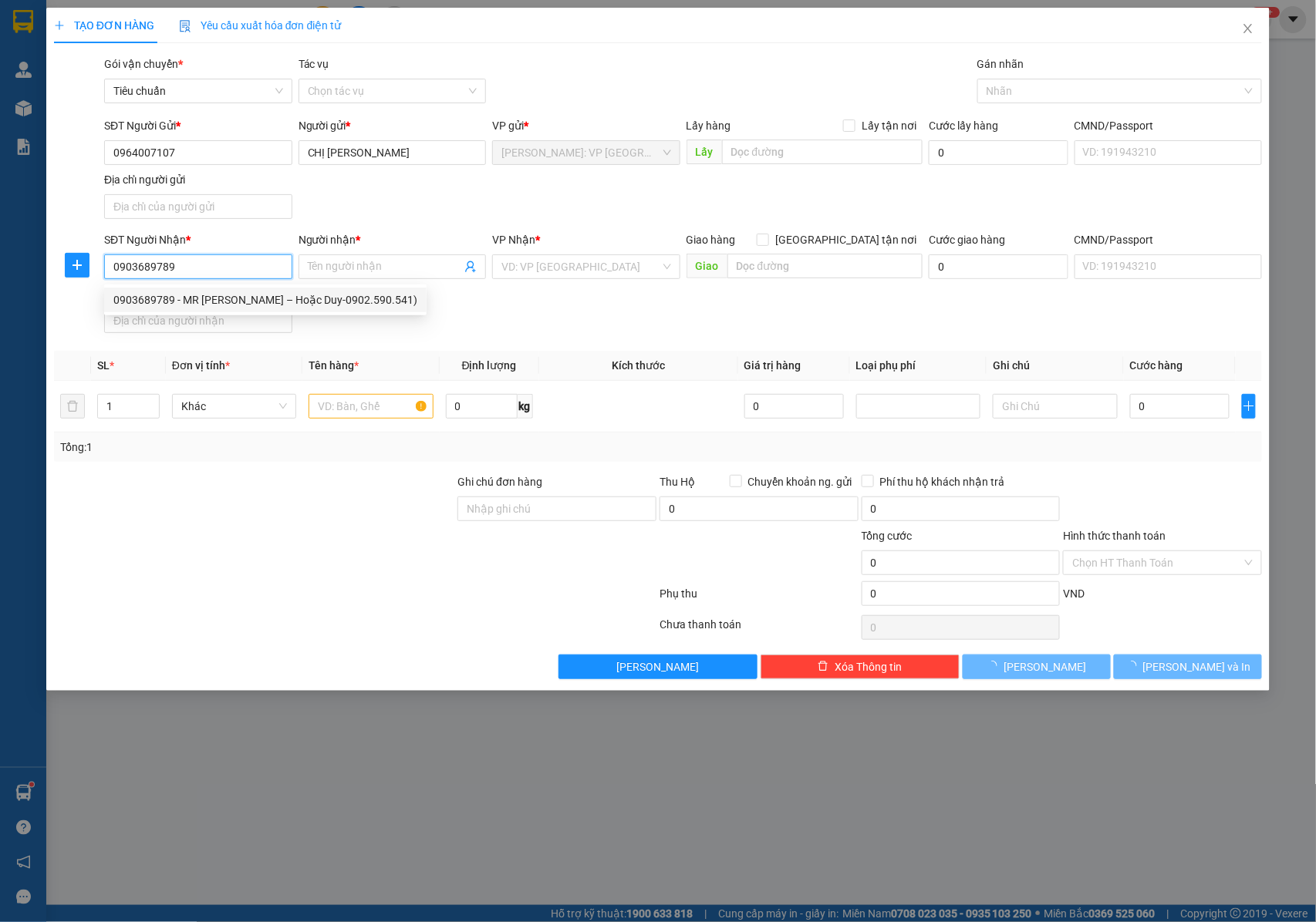
type input "MR BẢO – Hoặc Duy-0902.590.541)"
checkbox input "true"
type input "TPHCM - 47 năm châu p bảy hiền"
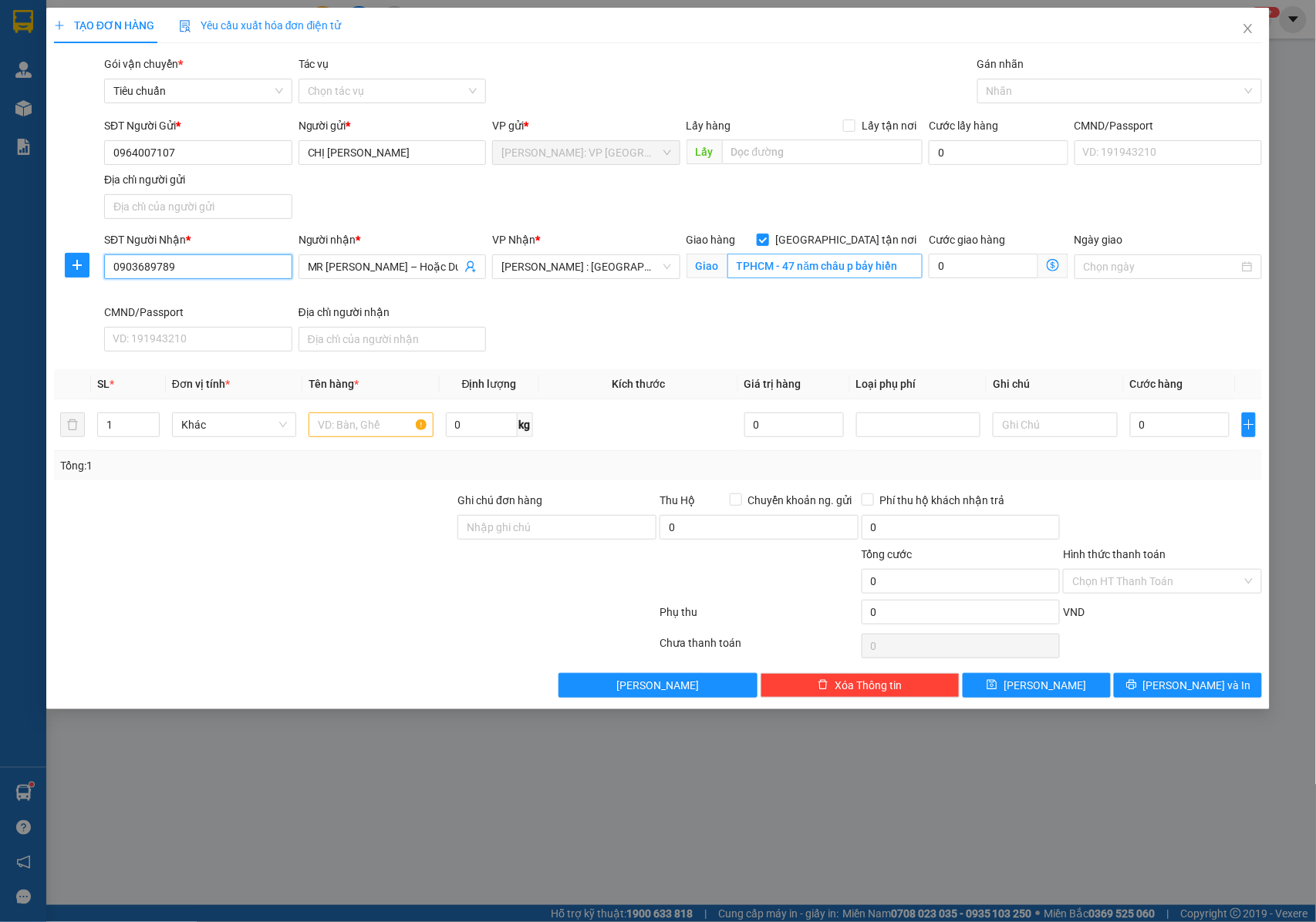
type input "0903689789"
click at [806, 272] on input "TPHCM - 47 năm châu p bảy hiền" at bounding box center [825, 266] width 195 height 25
click at [744, 267] on input "text" at bounding box center [825, 266] width 195 height 25
click at [849, 270] on input "TRUNG TÂM TRUYỀN THÔNG QUẢNG NINH , SỐ 2 ĐƯỜNG HẢI LONG" at bounding box center [825, 266] width 195 height 25
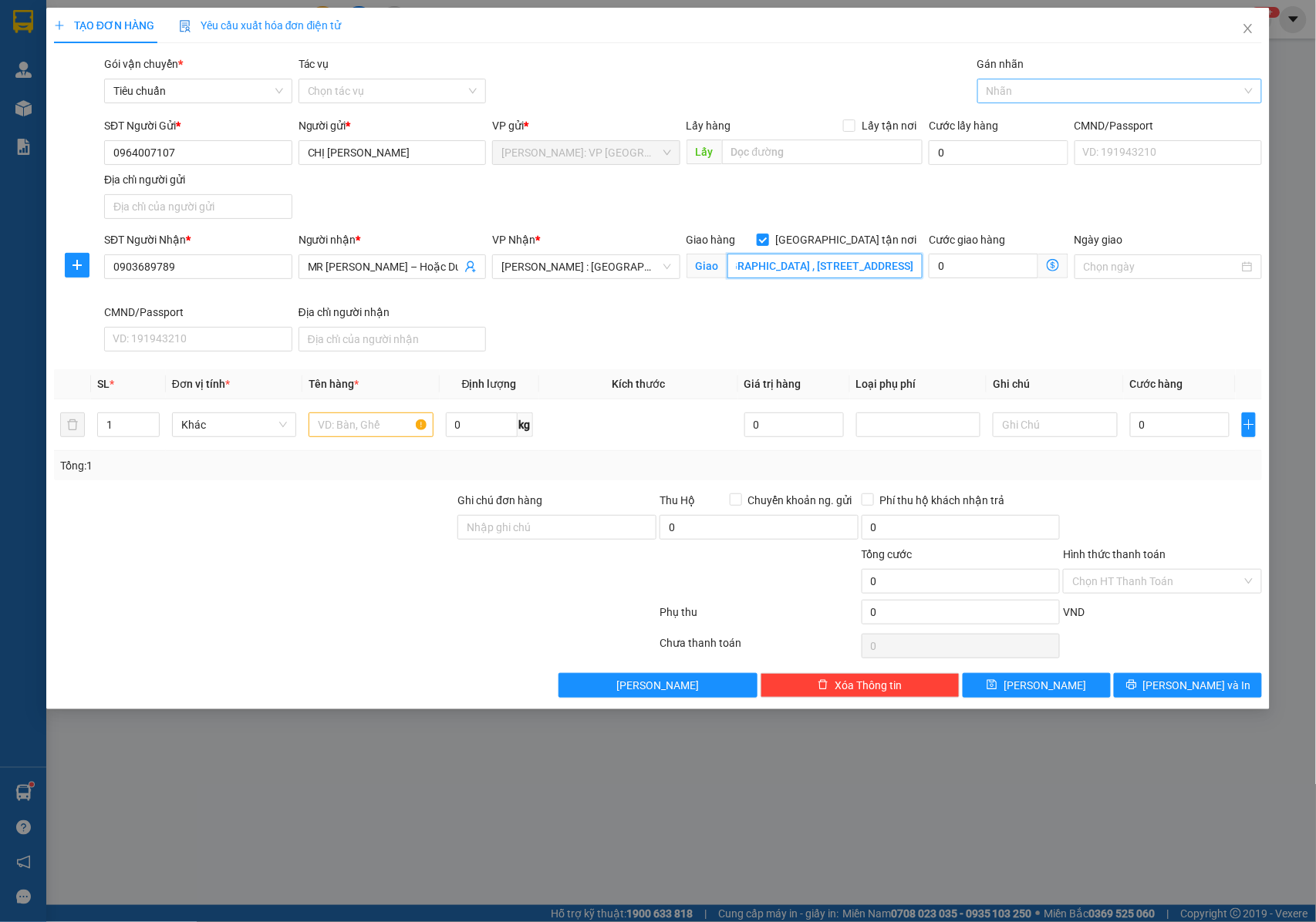
click at [1129, 83] on div at bounding box center [1112, 91] width 261 height 18
type input "TRUNG TÂM TRUYỀN THÔNG QUẢNG NINH , SỐ 2 ĐƯỜNG HẢI LONG, PHƯỜNG HỒNG HẢI , TP H…"
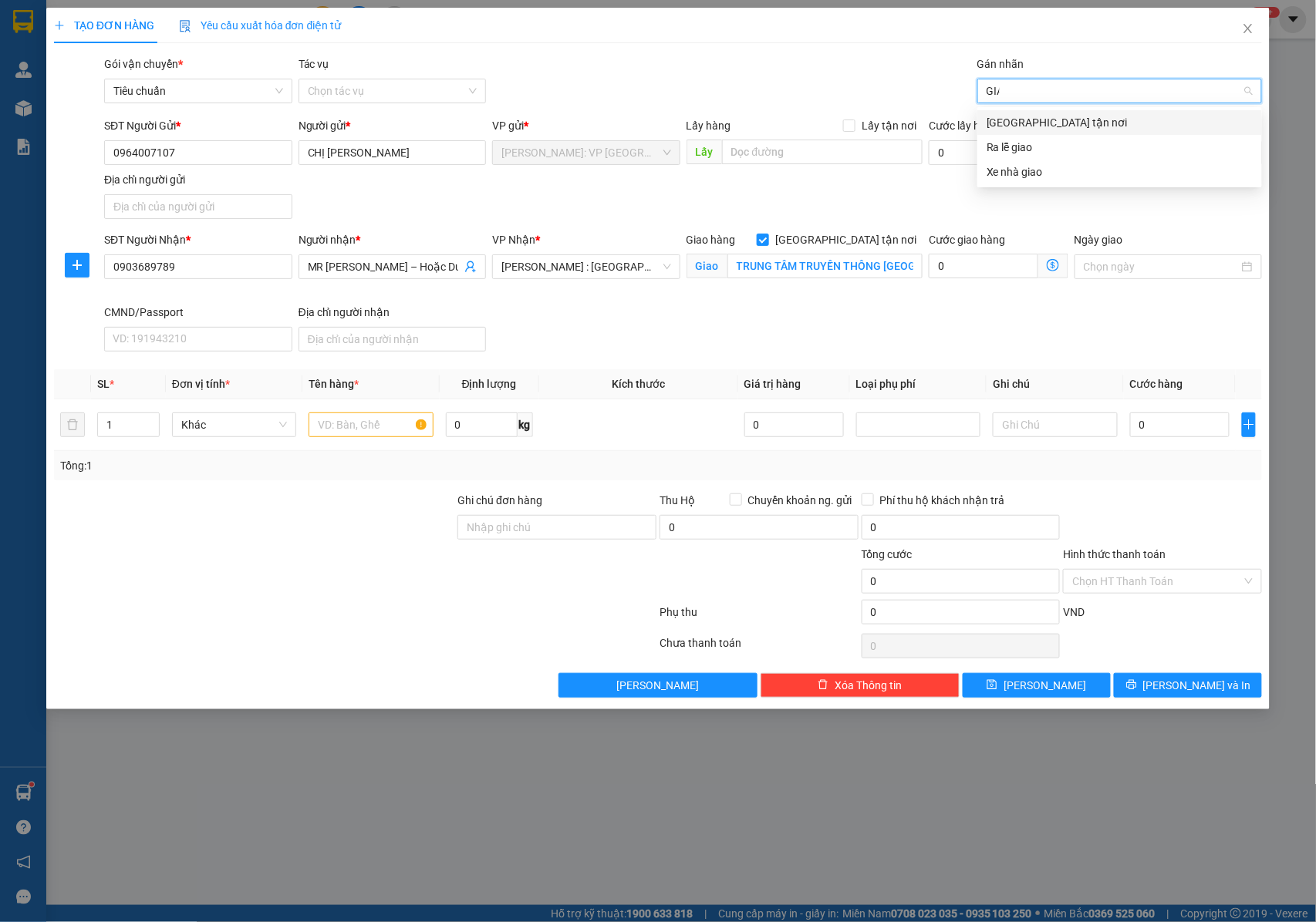
type input "GIAO"
click at [1038, 127] on div "[GEOGRAPHIC_DATA] tận nơi" at bounding box center [1119, 123] width 266 height 17
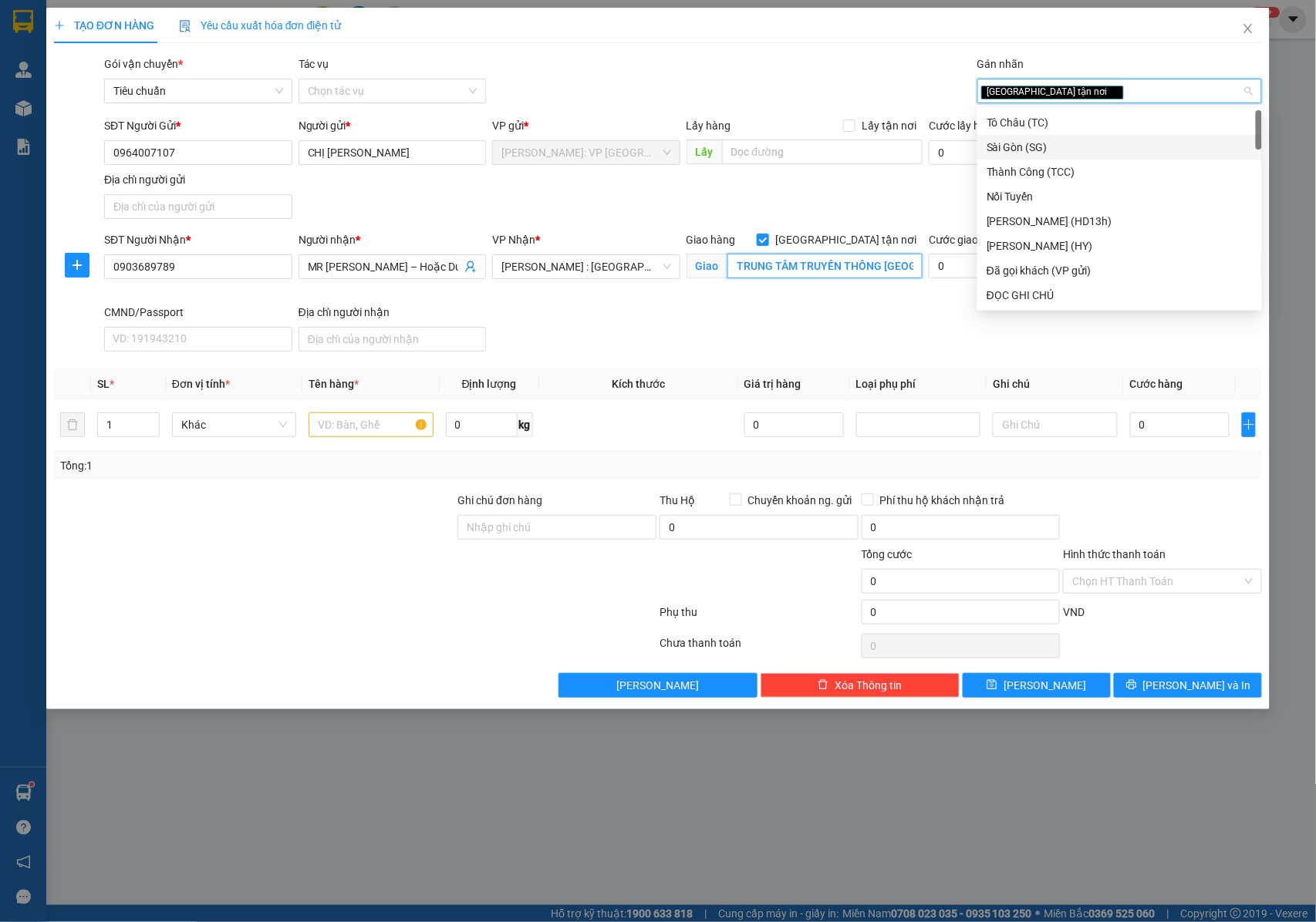
click at [788, 270] on input "TRUNG TÂM TRUYỀN THÔNG QUẢNG NINH , SỐ 2 ĐƯỜNG HẢI LONG, PHƯỜNG HỒNG HẢI , TP H…" at bounding box center [825, 266] width 195 height 25
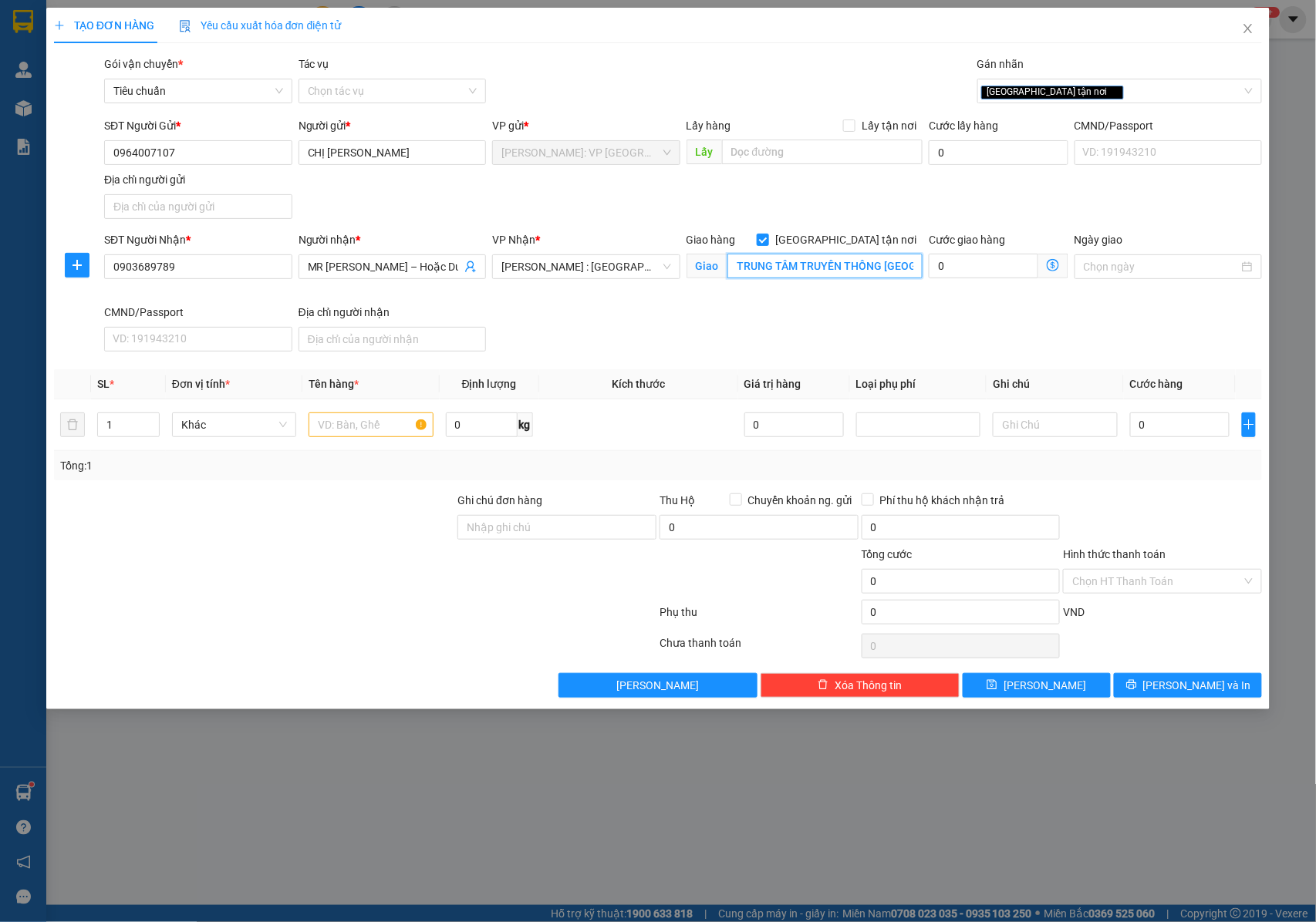
click at [797, 264] on input "TRUNG TÂM TRUYỀN THÔNG QUẢNG NINH , SỐ 2 ĐƯỜNG HẢI LONG, PHƯỜNG HỒNG HẢI , TP H…" at bounding box center [825, 266] width 195 height 25
click at [120, 435] on input "1" at bounding box center [129, 424] width 61 height 23
click at [152, 421] on icon "up" at bounding box center [151, 421] width 6 height 6
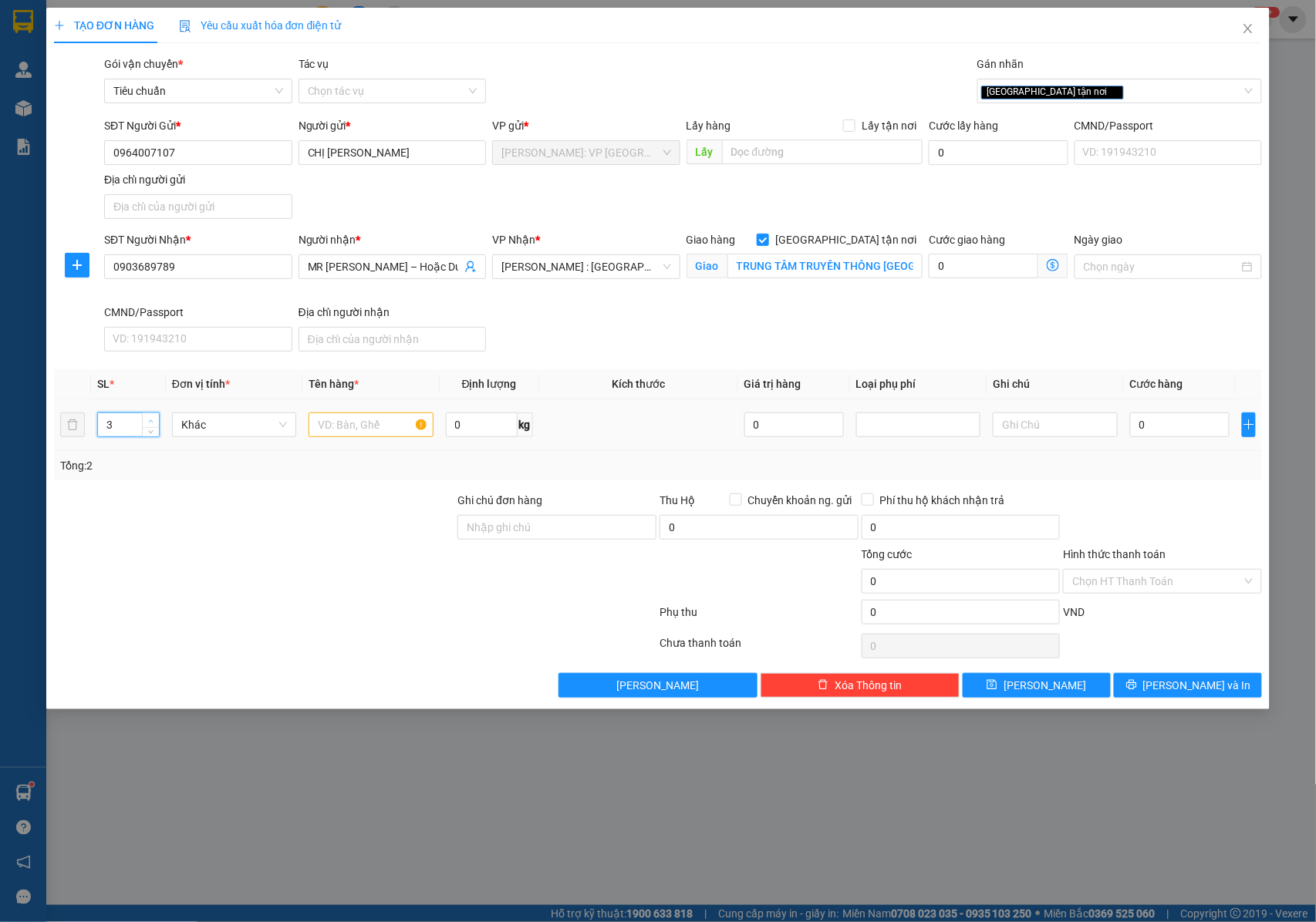
click at [152, 421] on icon "up" at bounding box center [151, 421] width 6 height 6
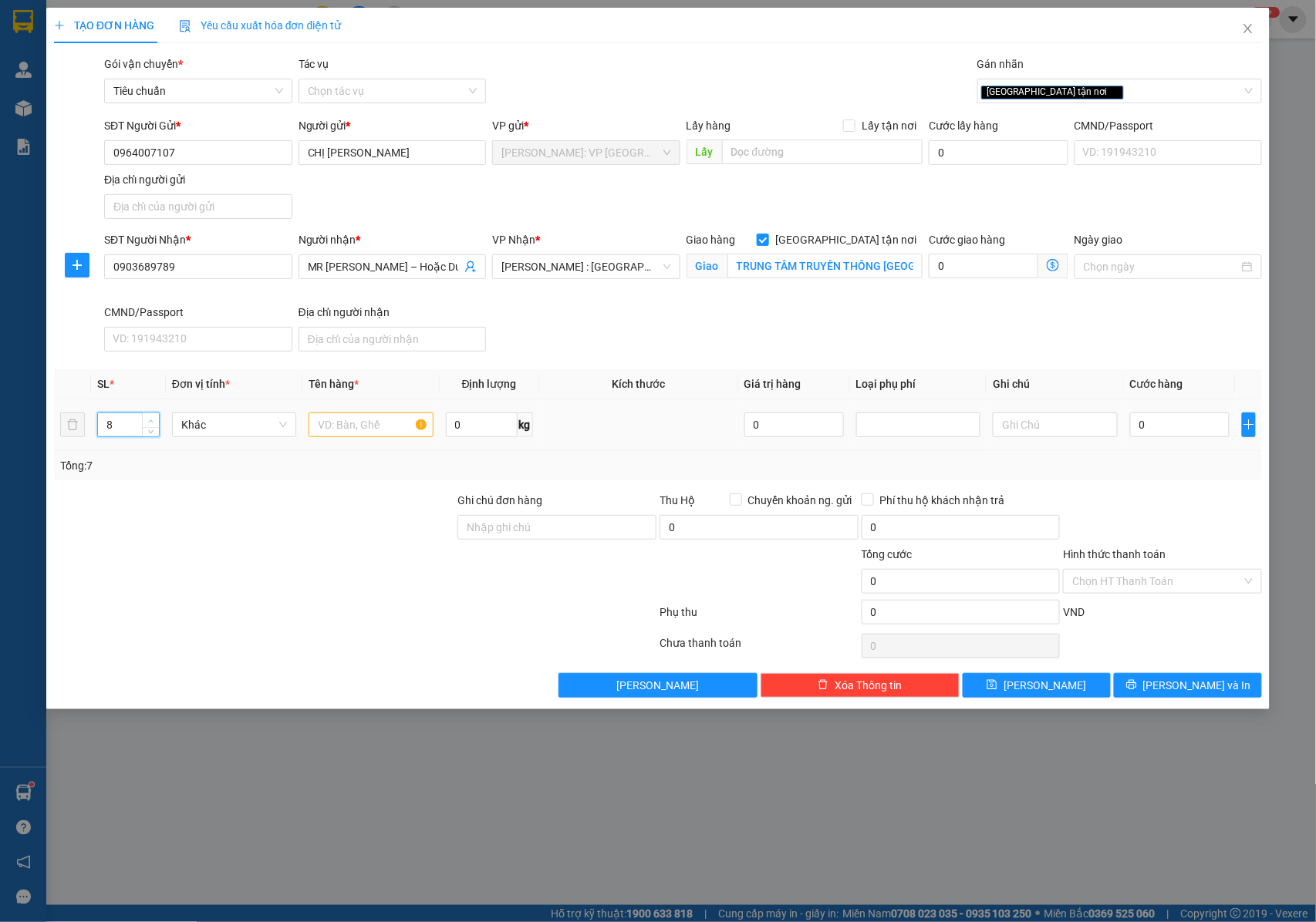
click at [152, 421] on icon "up" at bounding box center [151, 421] width 6 height 6
type input "11"
click at [152, 421] on icon "up" at bounding box center [151, 421] width 6 height 6
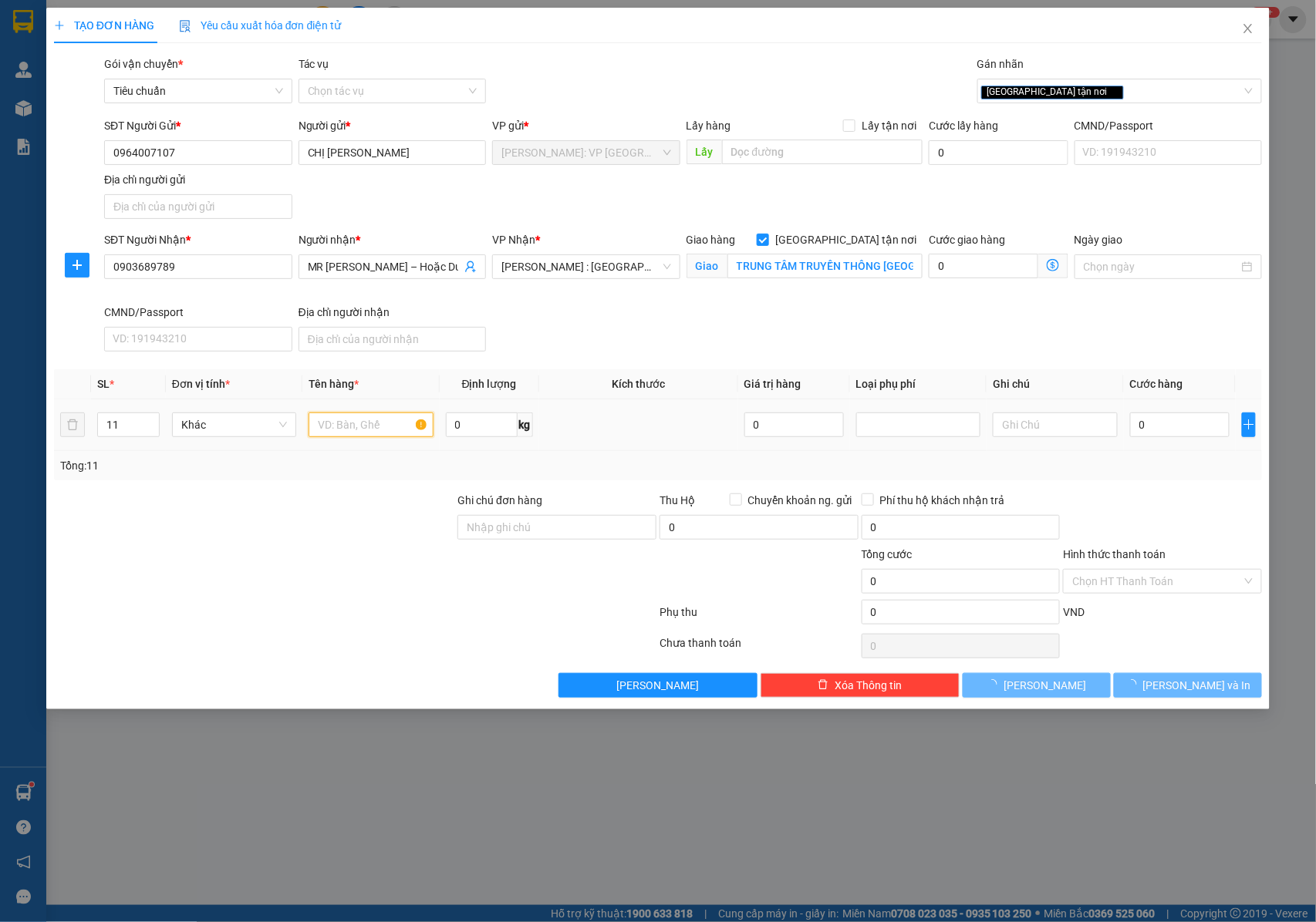
click at [339, 418] on input "text" at bounding box center [370, 425] width 124 height 25
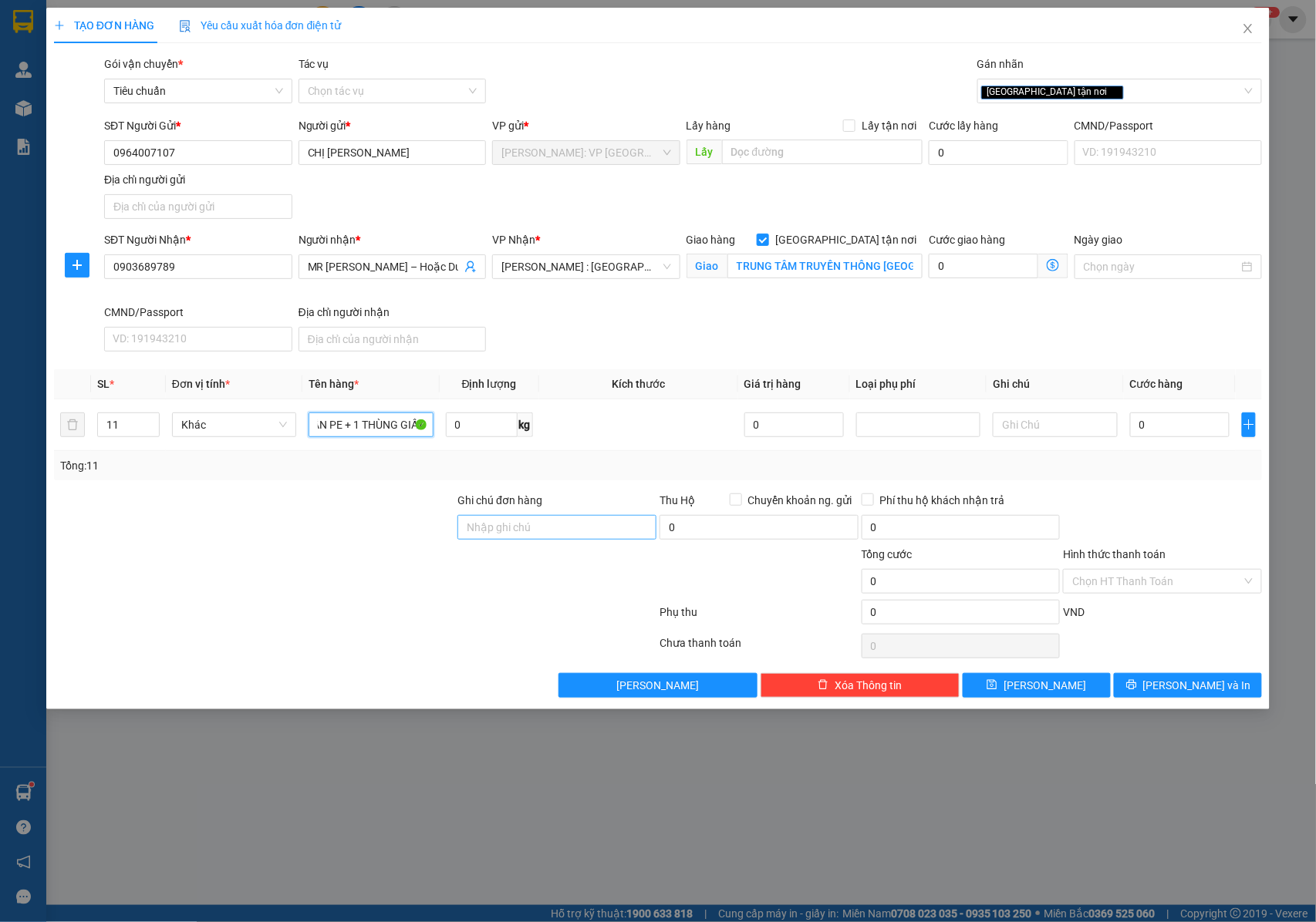
type input "10 KIỆN SẮT ĐEN QUẤN PE + 1 THÙNG GIẤY"
click at [544, 528] on input "Ghi chú đơn hàng" at bounding box center [557, 527] width 199 height 25
type input "NHẬN NGUYÊN KIỆN GIAO NGUYÊN KIỆN, HƯ VỠ K ĐỀN"
click at [1154, 423] on input "0" at bounding box center [1180, 425] width 99 height 25
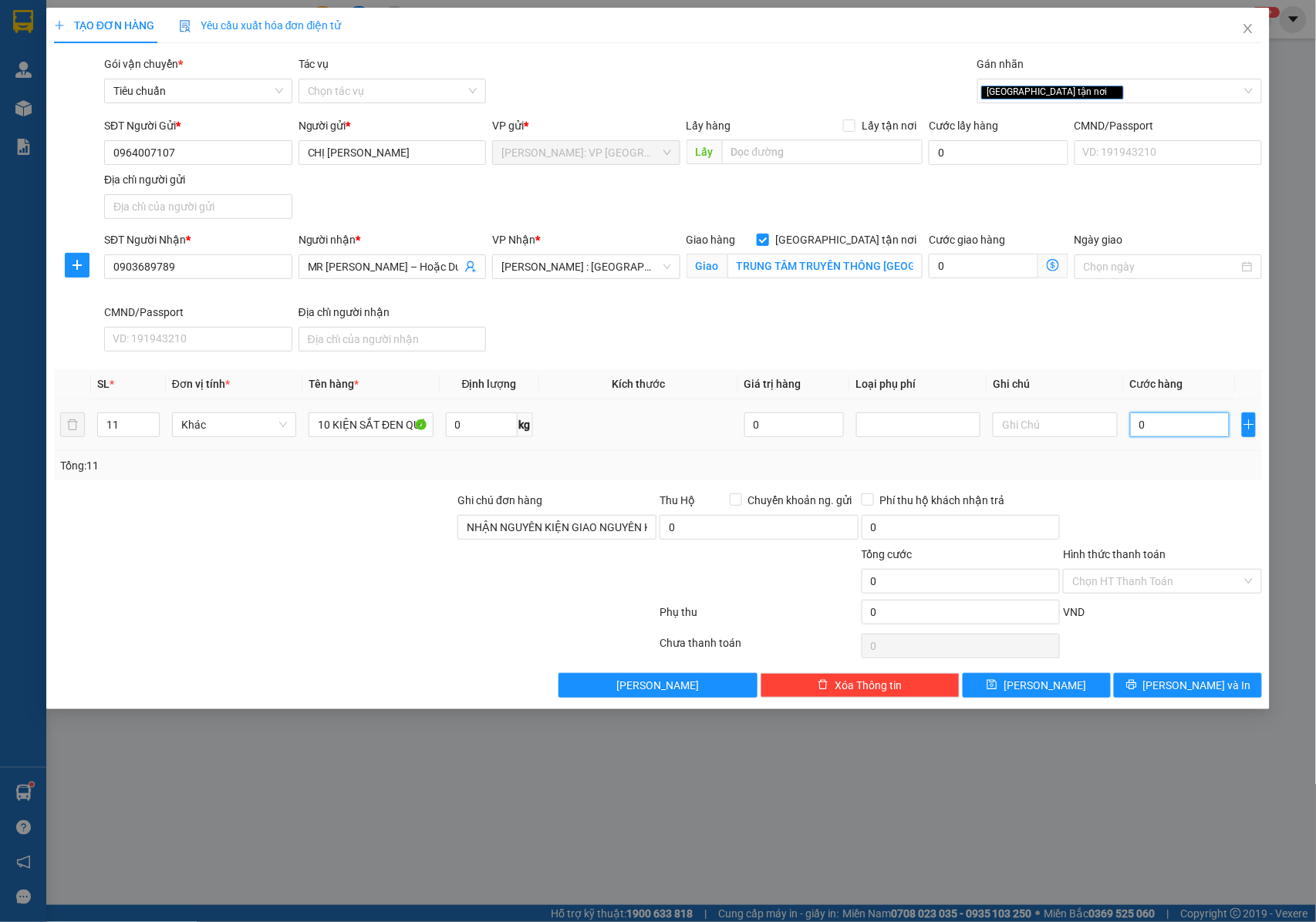
type input "1"
type input "12"
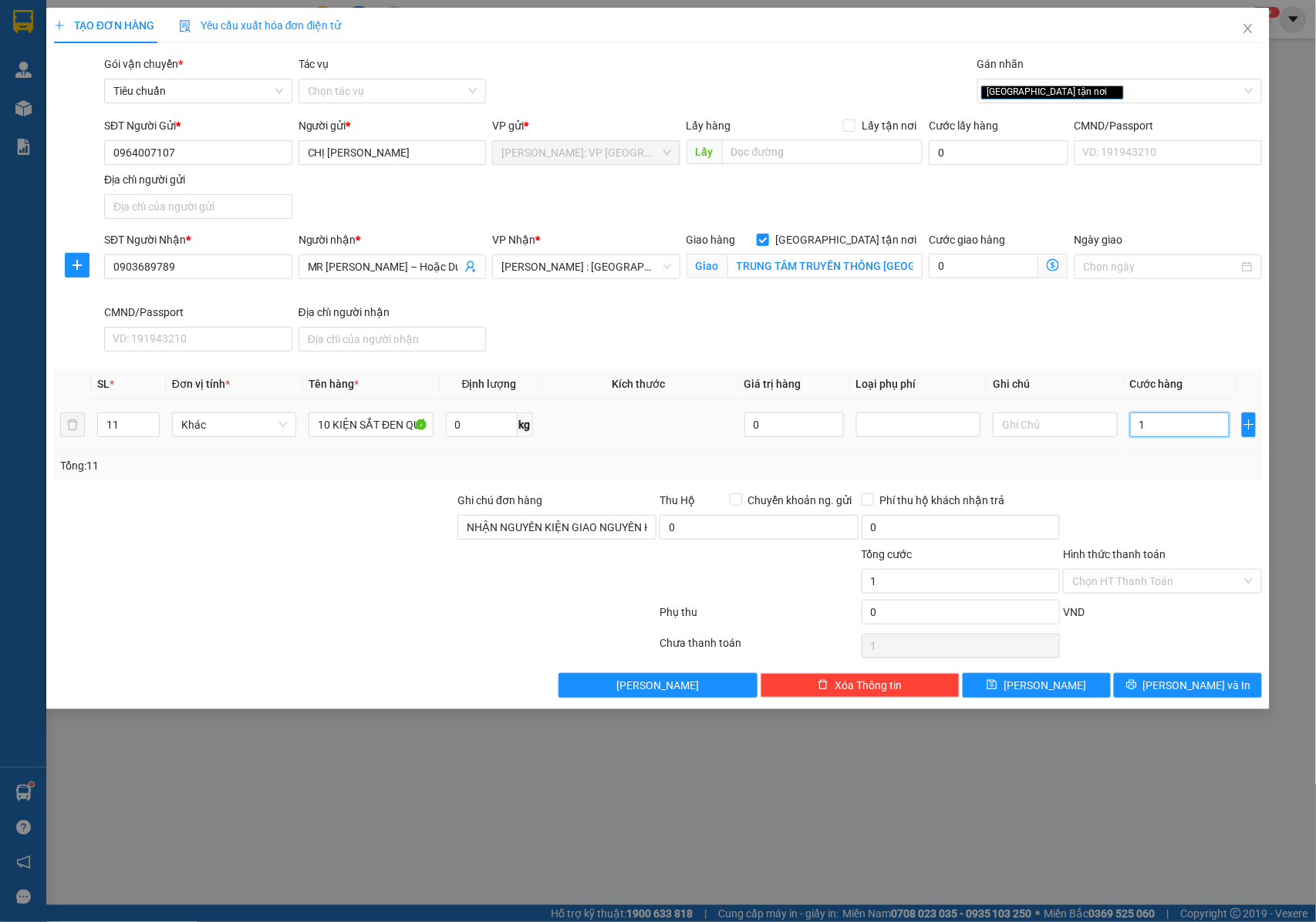
type input "12"
type input "120"
type input "1.200"
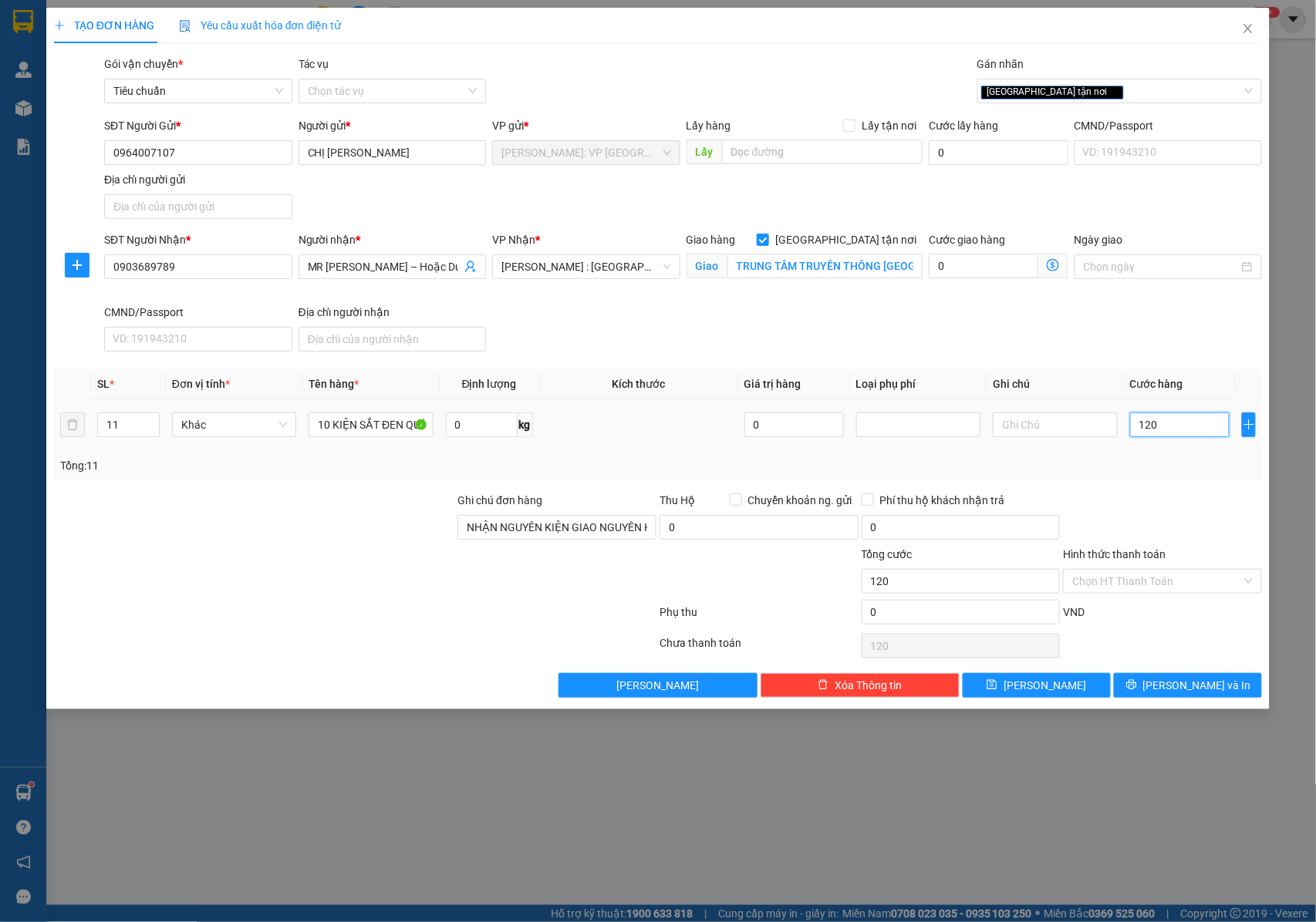
type input "1.200"
type input "12.000"
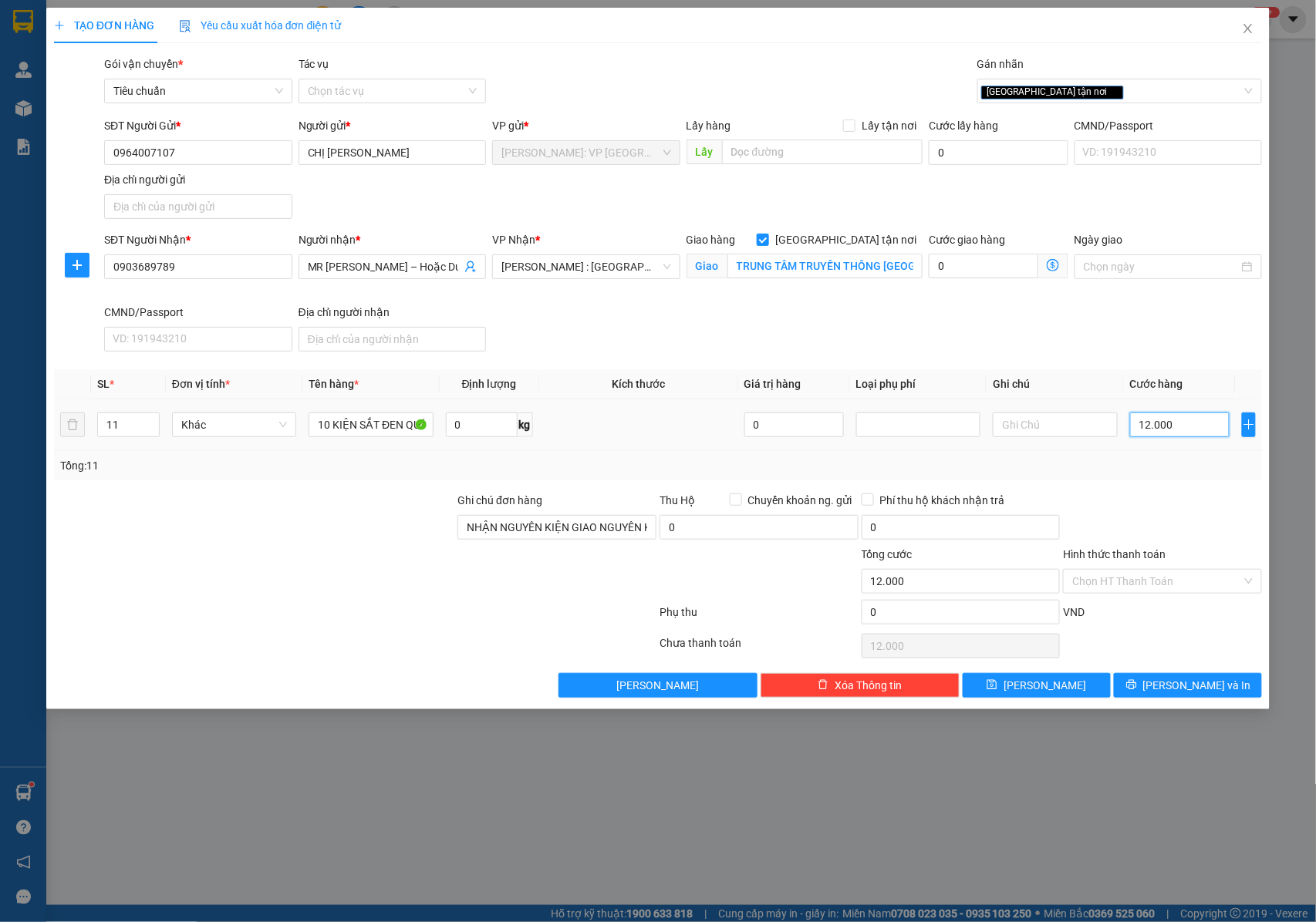
type input "120.000"
type input "1.200.000"
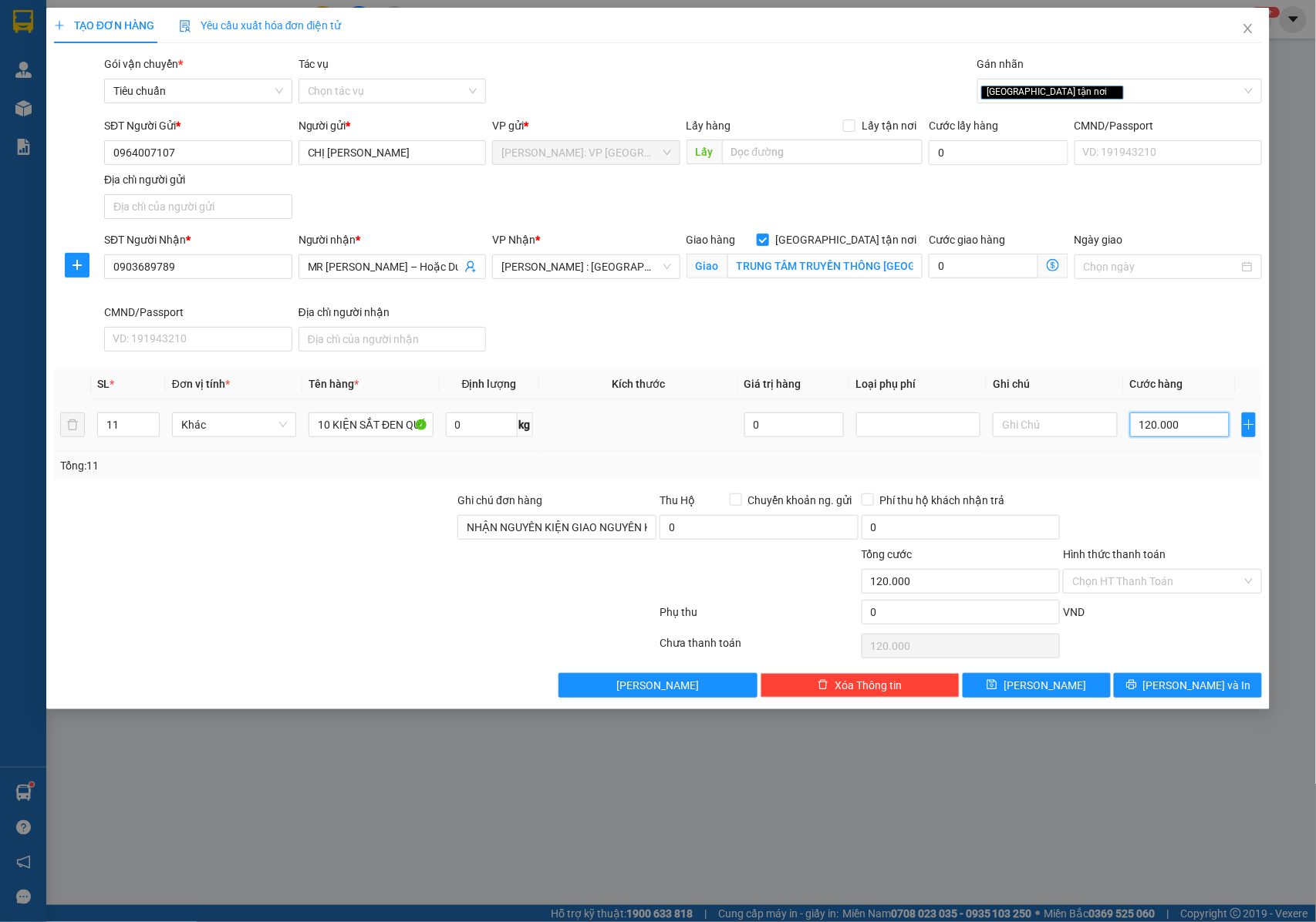
type input "1.200.000"
click at [1159, 423] on input "1.200.000" at bounding box center [1180, 425] width 99 height 25
type input "120.000"
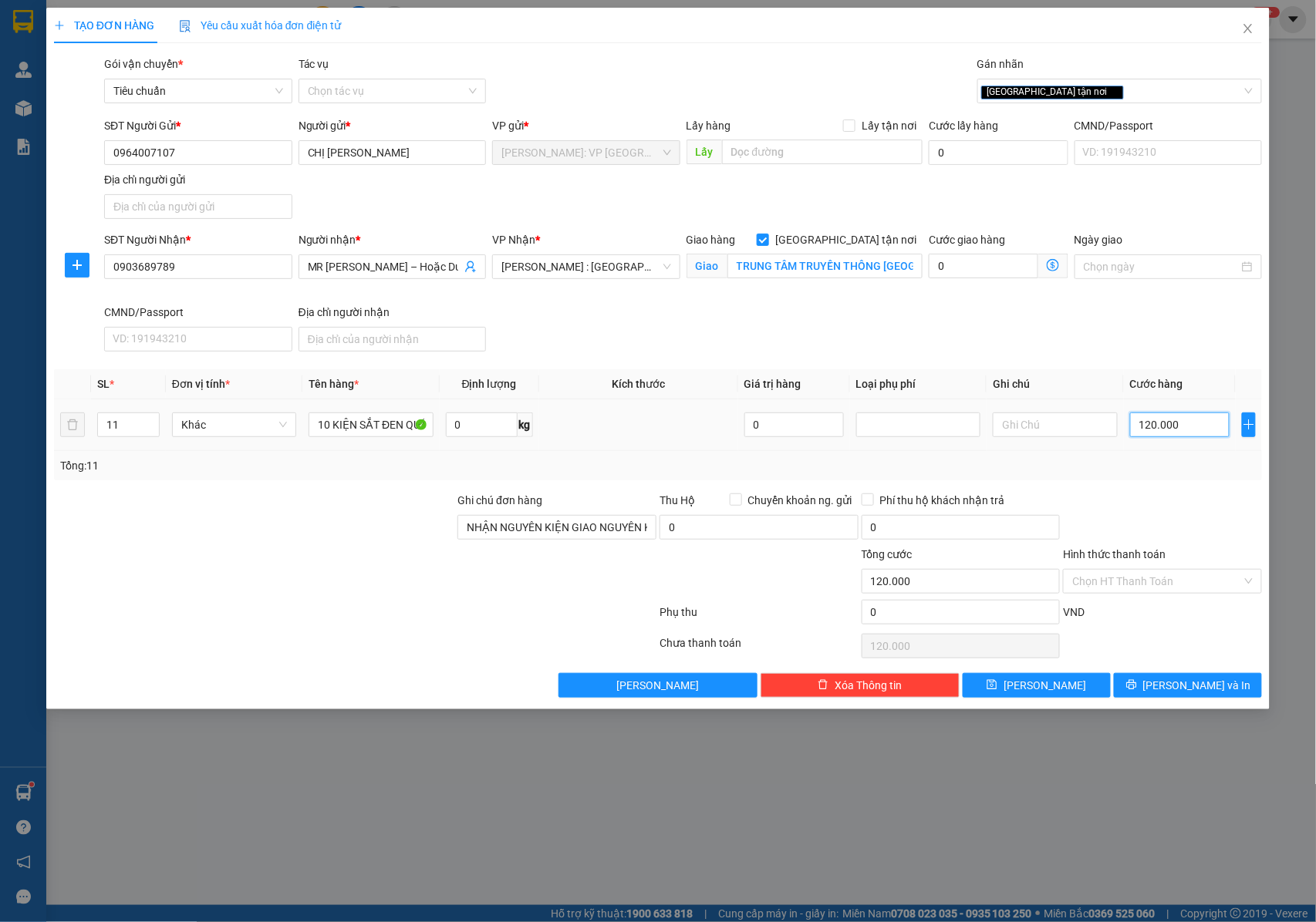
type input "1.200.006"
drag, startPoint x: 1186, startPoint y: 433, endPoint x: 1147, endPoint y: 437, distance: 39.2
click at [1147, 437] on input "1.200.006" at bounding box center [1180, 425] width 99 height 25
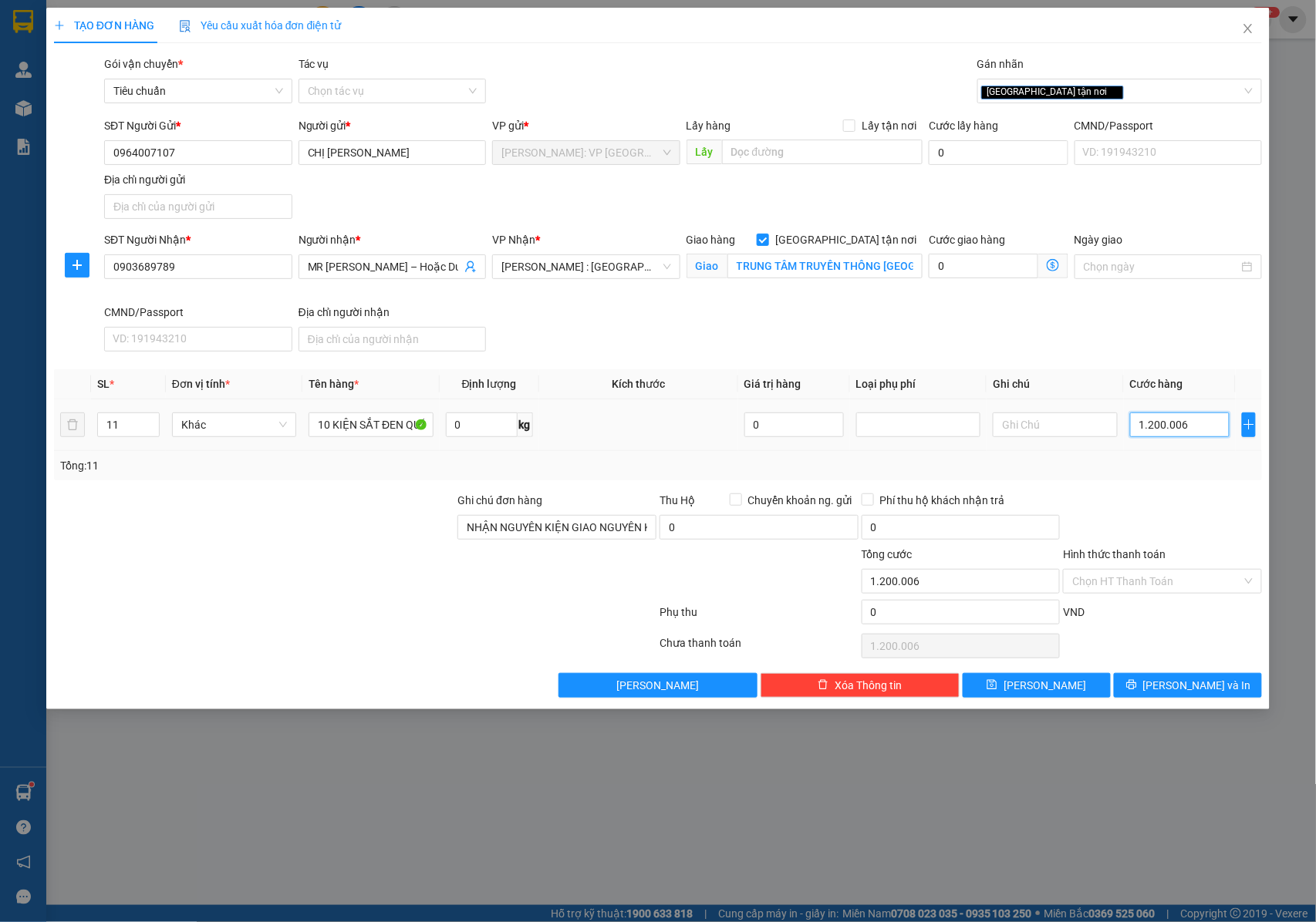
type input "1"
type input "12"
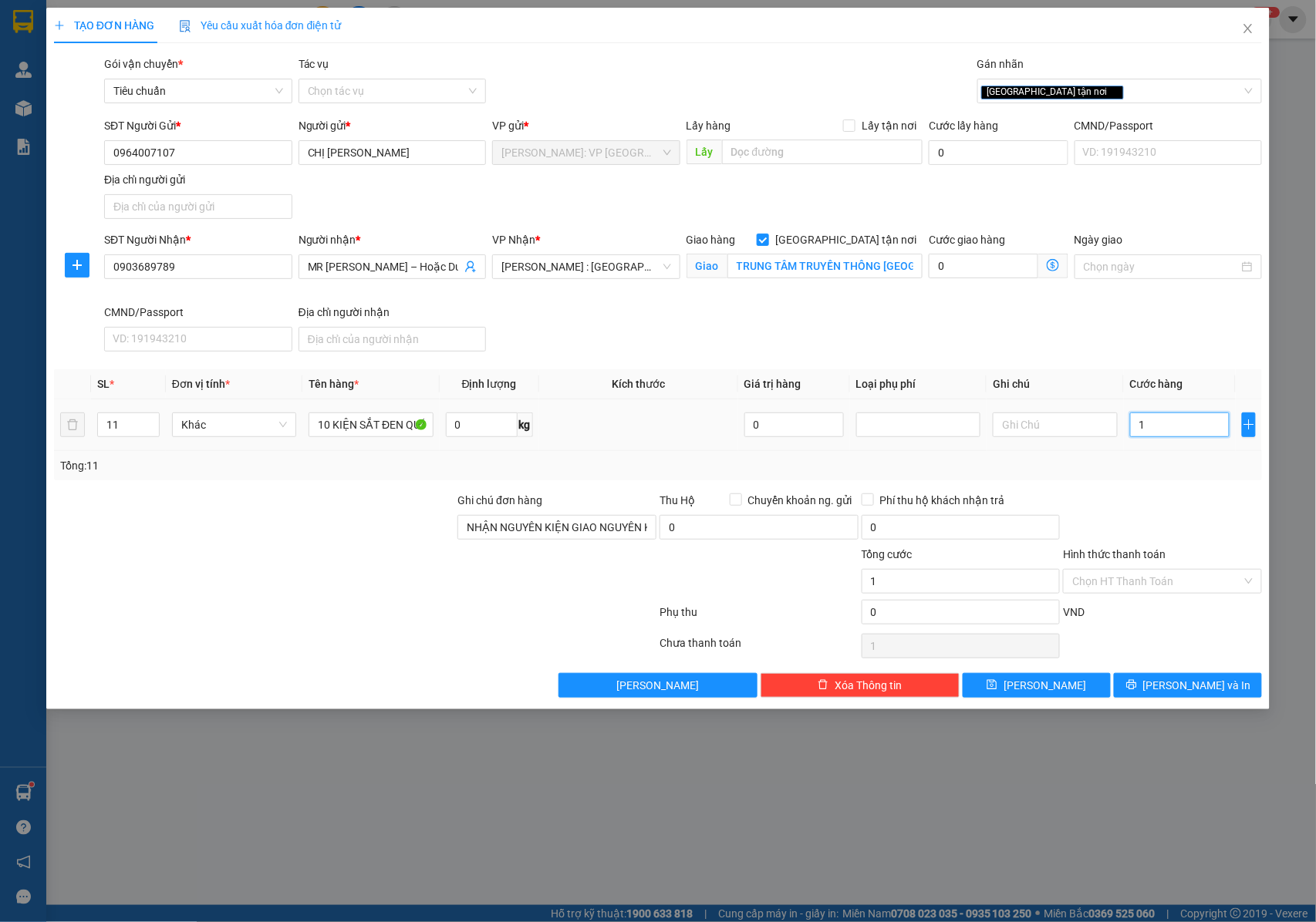
type input "12"
type input "126"
type input "1.260"
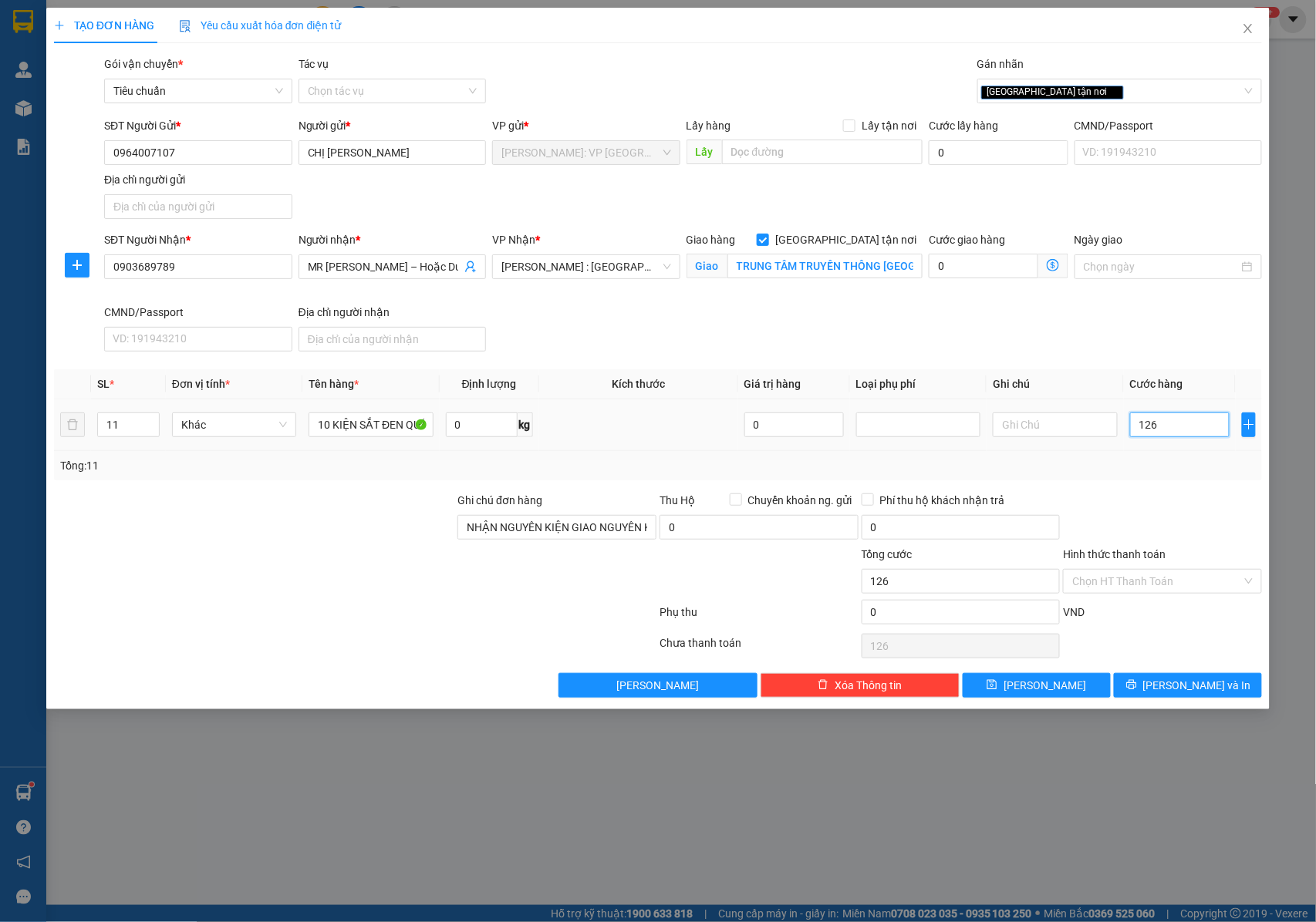
type input "1.260"
type input "12.600"
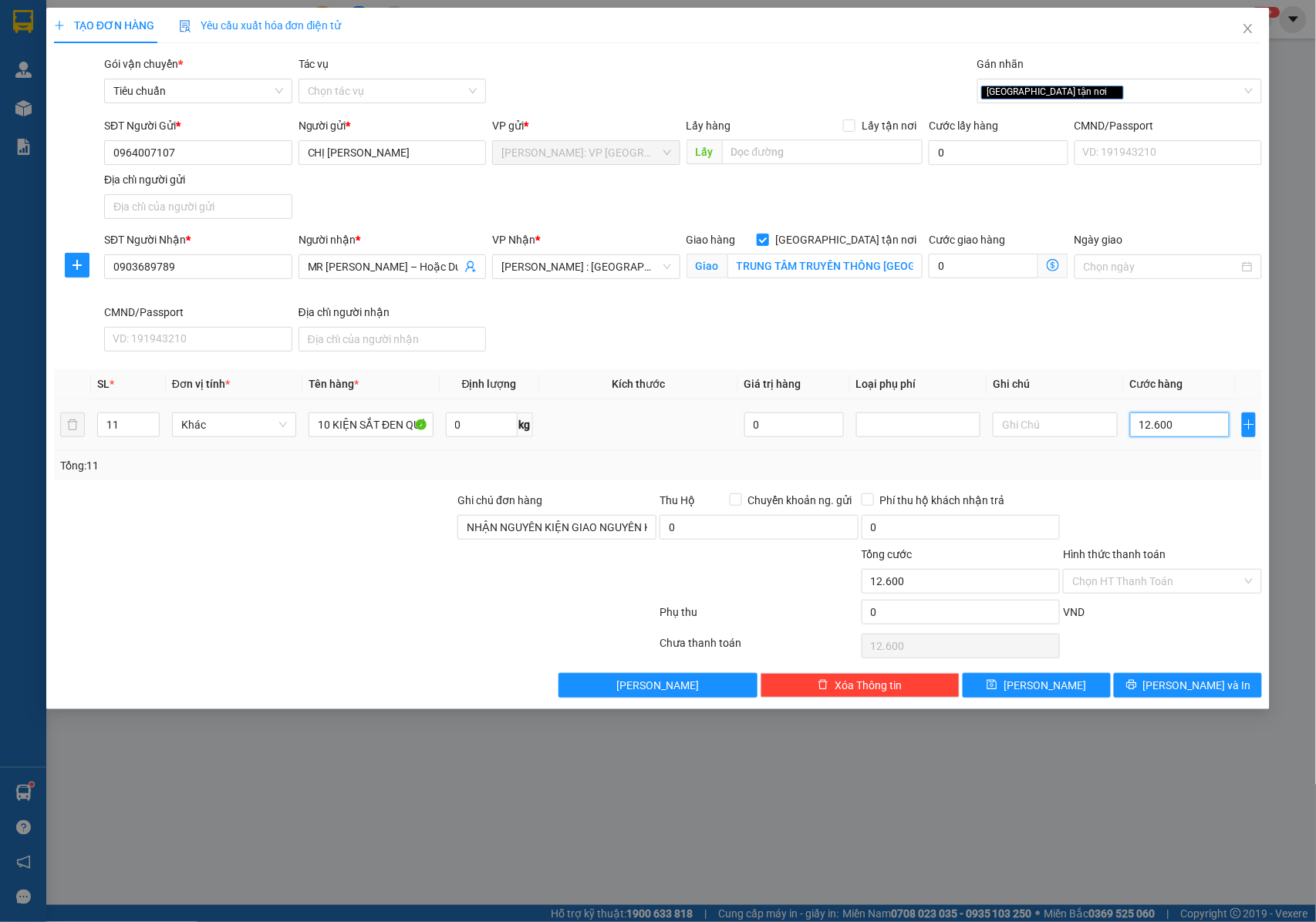
type input "126.000"
type input "1.260.000"
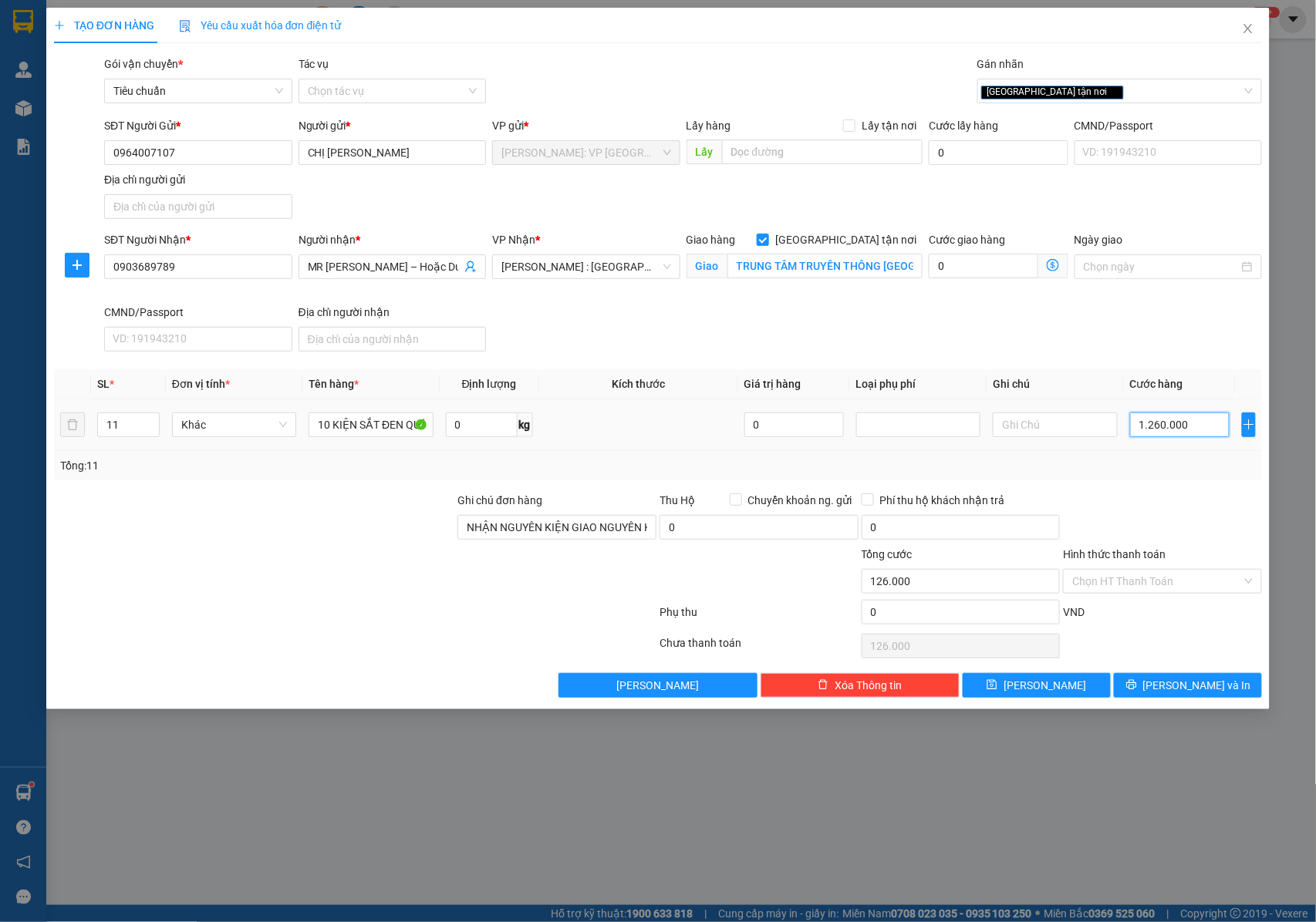
type input "1.260.000"
click at [1191, 689] on span "Lưu và In" at bounding box center [1197, 686] width 108 height 17
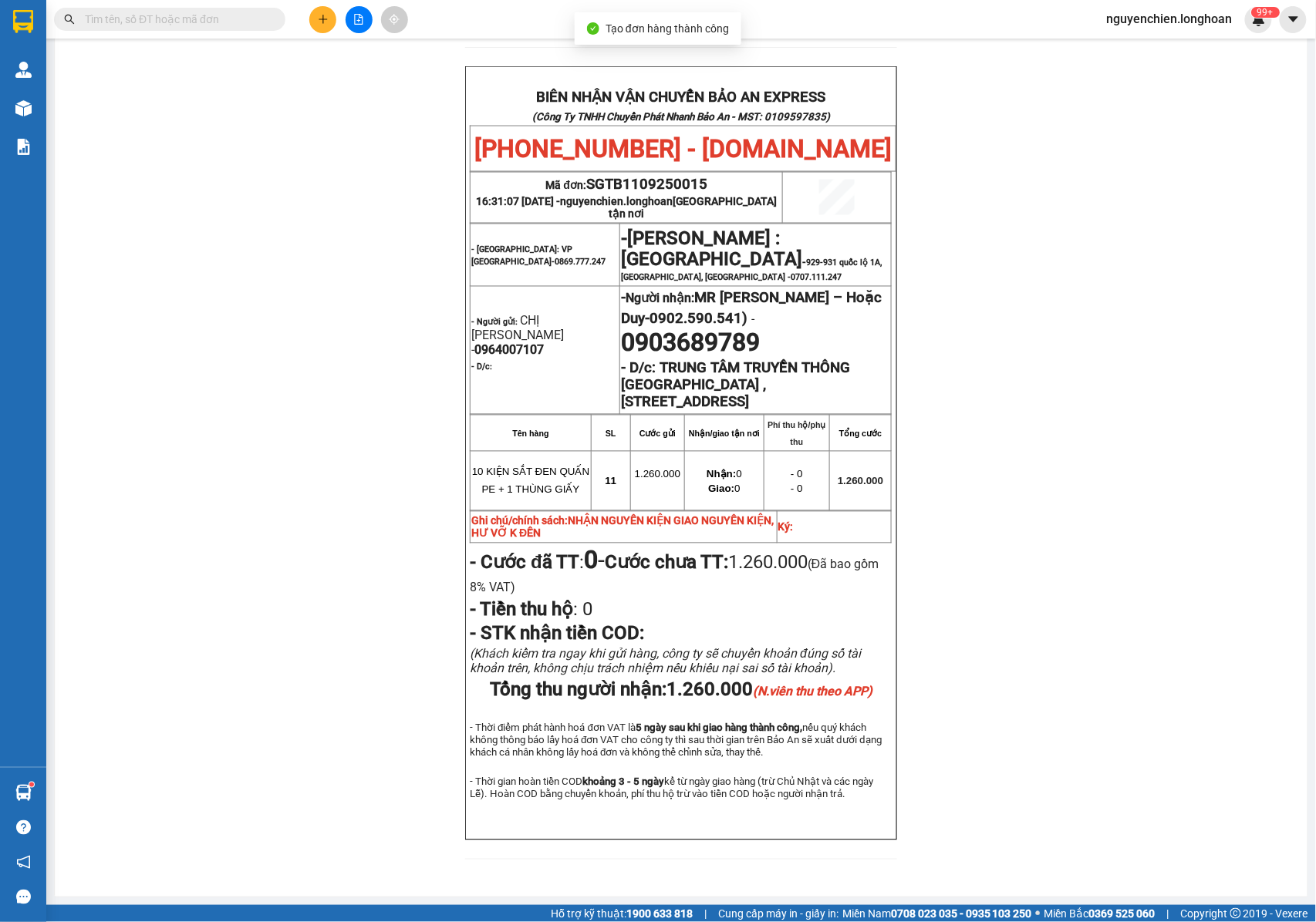
scroll to position [788, 0]
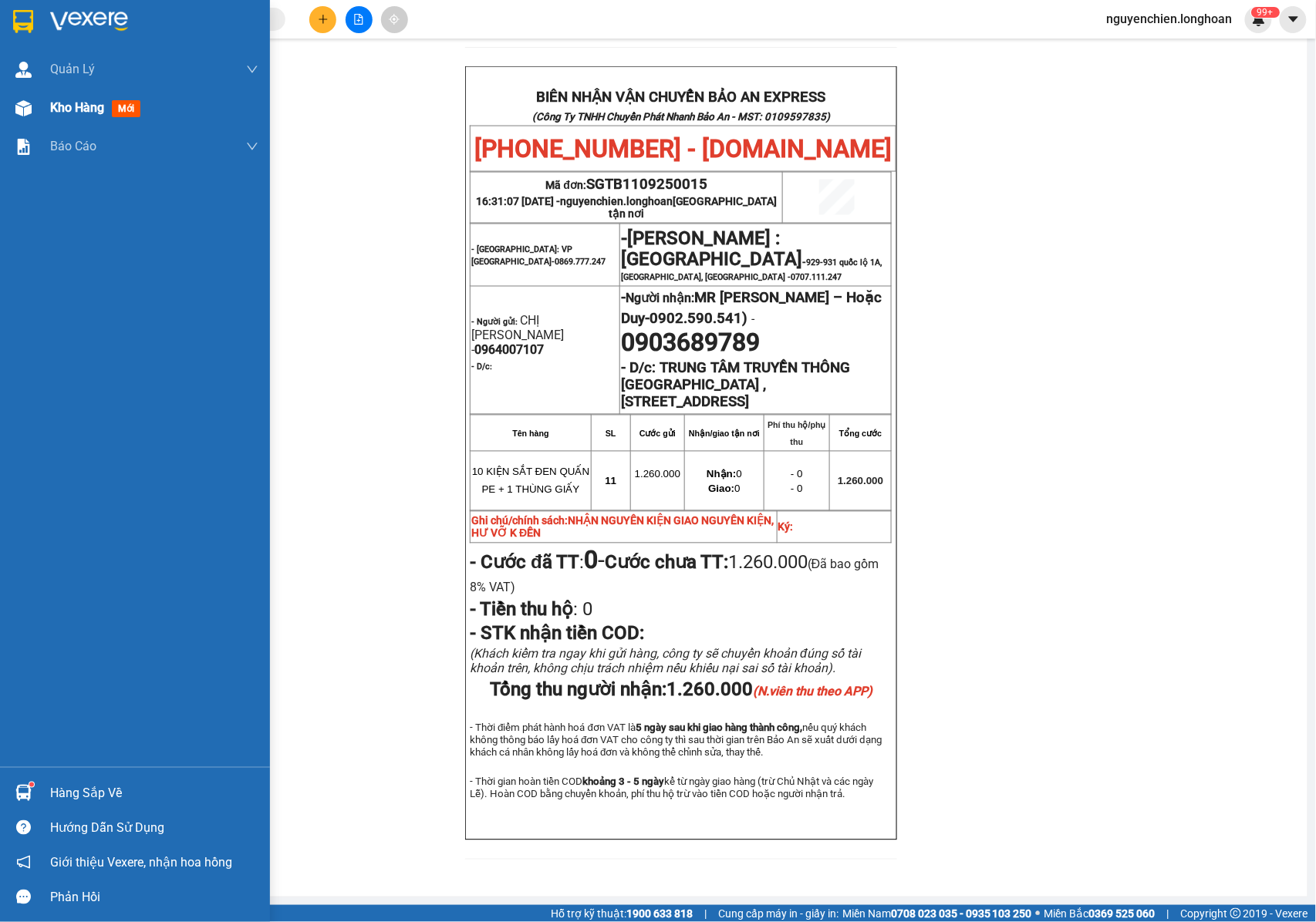
click at [26, 114] on img at bounding box center [23, 108] width 16 height 16
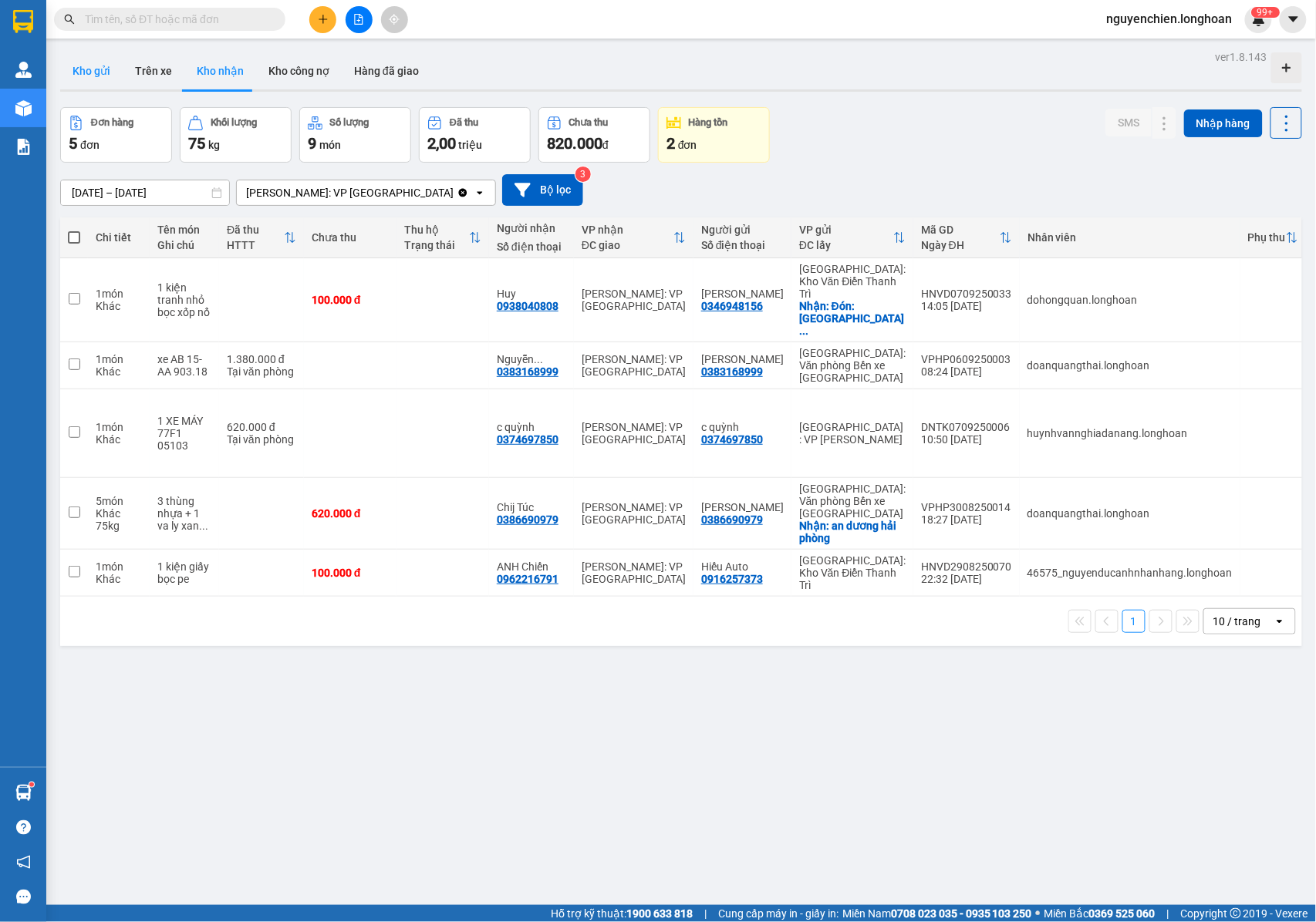
click at [100, 74] on button "Kho gửi" at bounding box center [92, 71] width 63 height 37
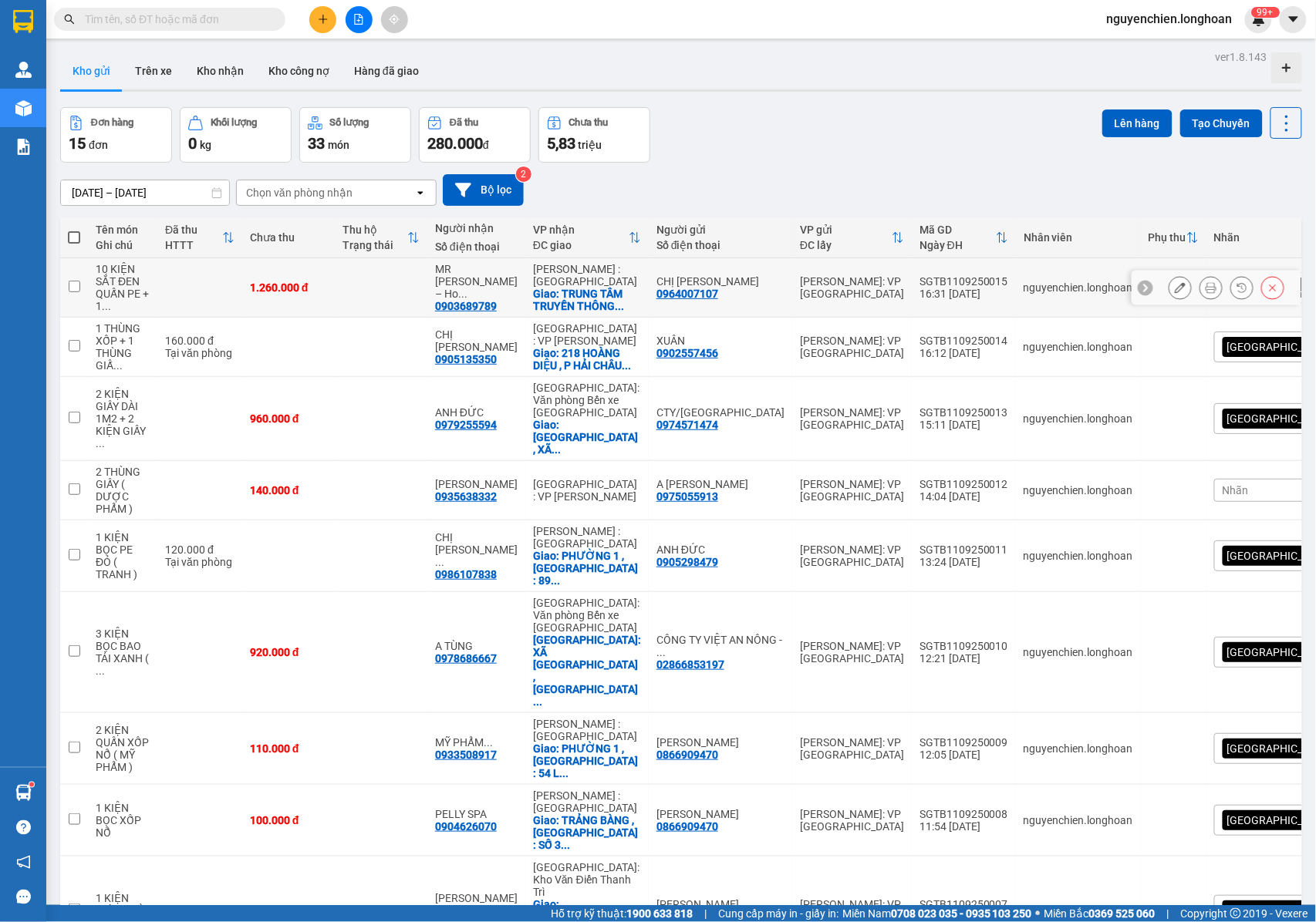
click at [1175, 290] on icon at bounding box center [1180, 287] width 10 height 10
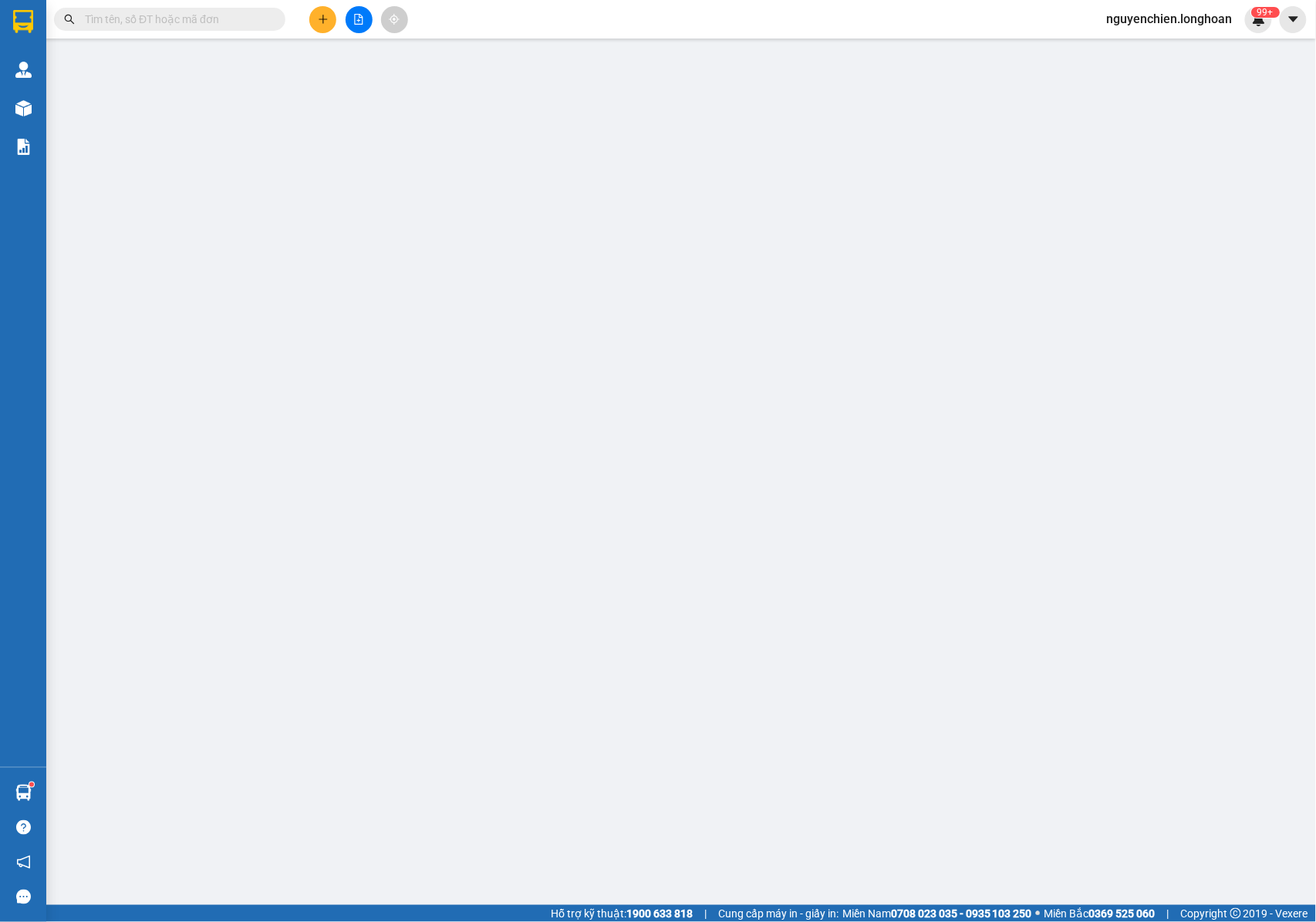
type input "0964007107"
type input "CHỊ [PERSON_NAME]"
type input "0903689789"
type input "MR BẢO – Hoặc Duy-0902.590.541)"
checkbox input "true"
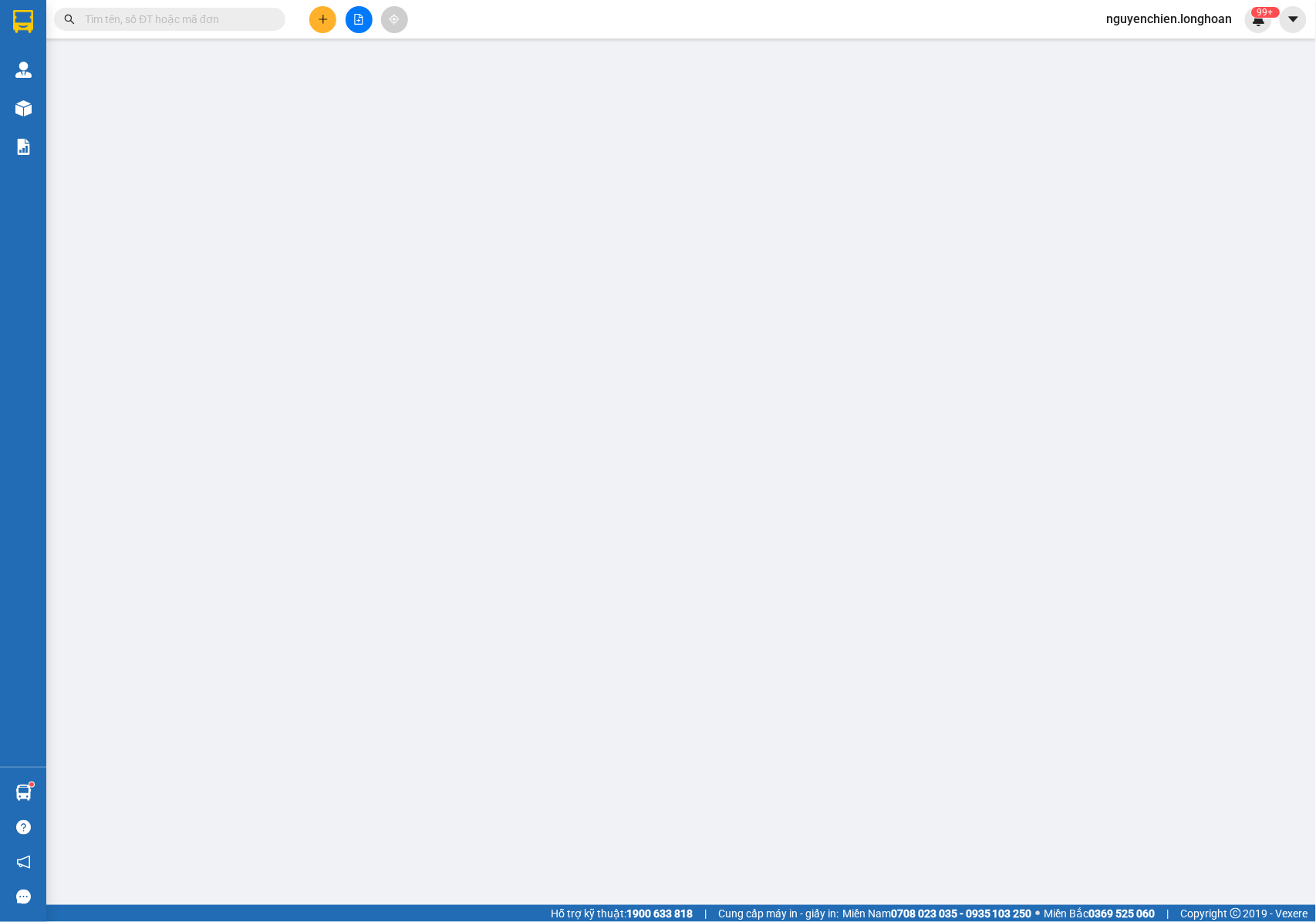
type input "TRUNG TÂM TRUYỀN THÔNG QUẢNG NINH , SỐ 2 ĐƯỜNG HẢI LONG, PHƯỜNG HỒNG HẢI , TP H…"
type input "NHẬN NGUYÊN KIỆN GIAO NGUYÊN KIỆN, HƯ VỠ K ĐỀN"
type input "1.260.000"
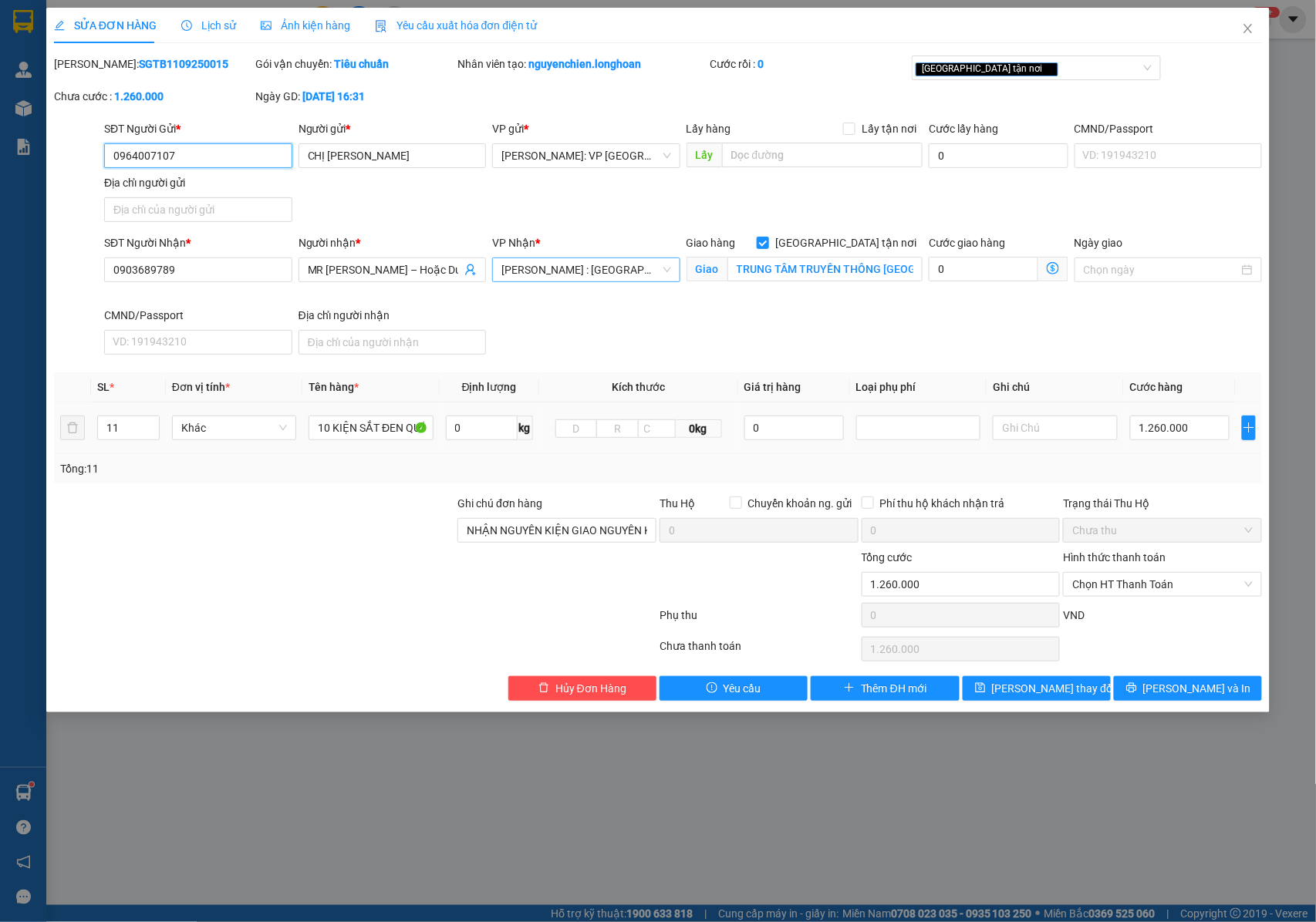
click at [577, 269] on span "[PERSON_NAME] : [GEOGRAPHIC_DATA]" at bounding box center [586, 270] width 170 height 23
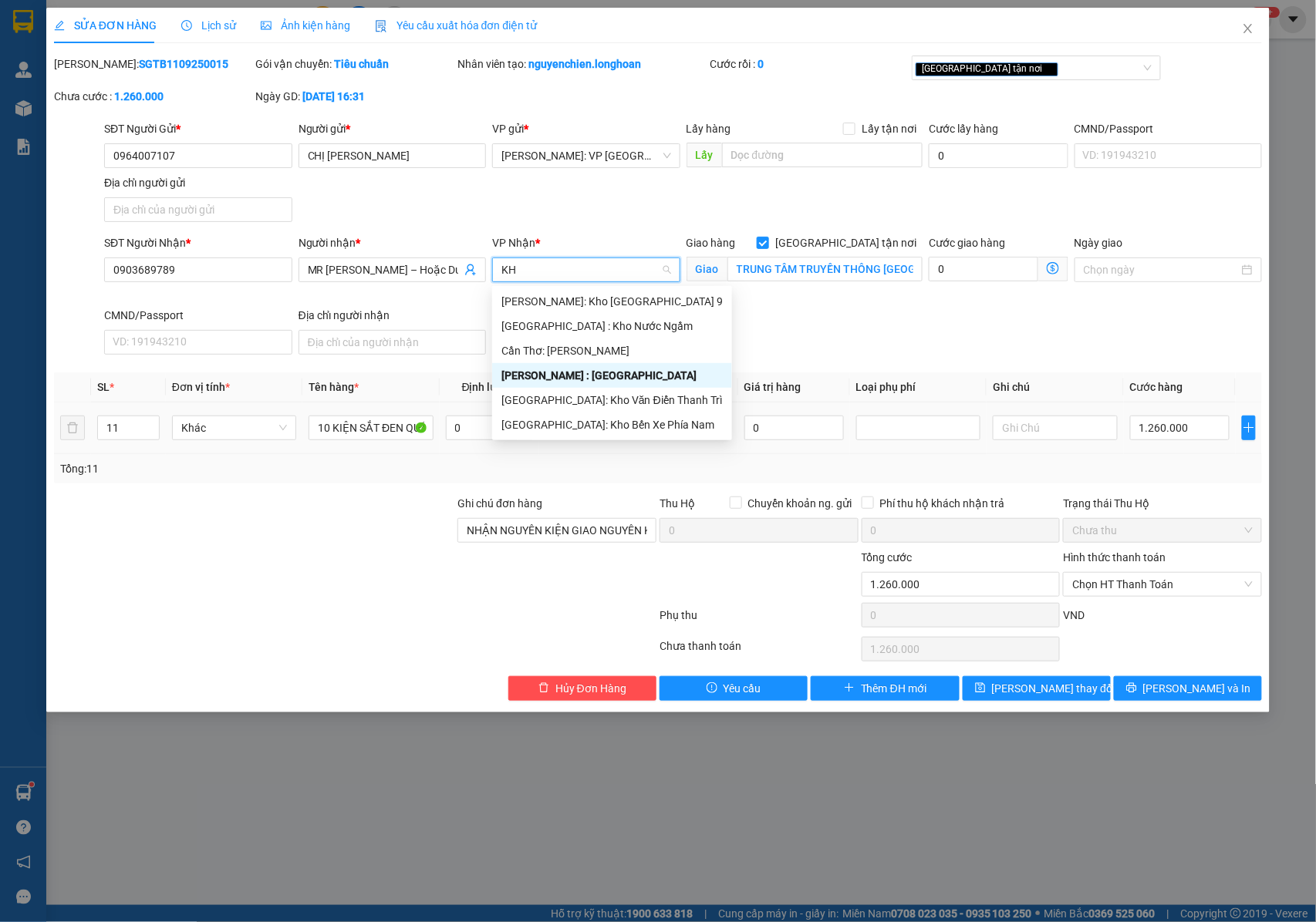
type input "K"
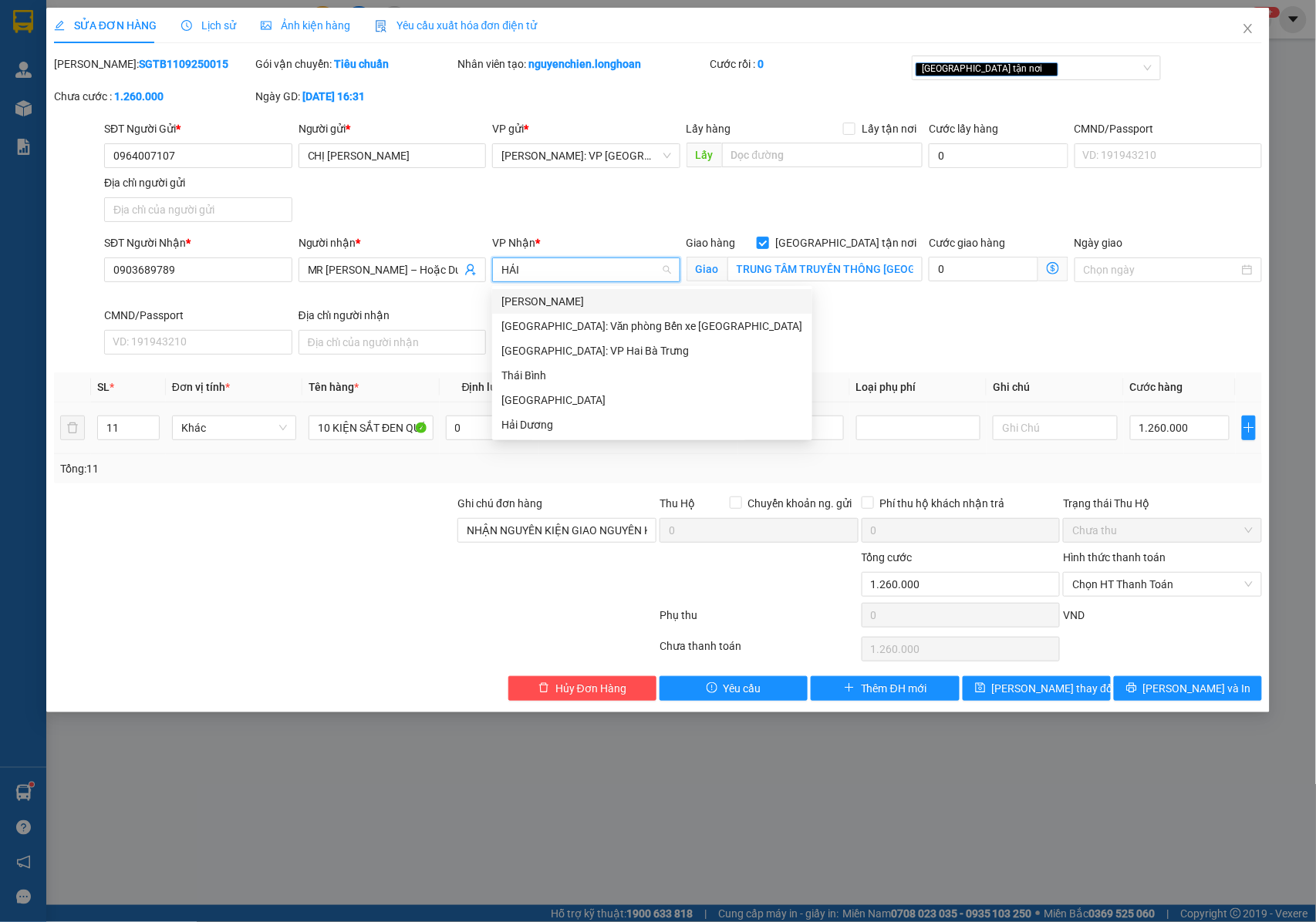
type input "HẢI"
click at [596, 315] on div "[GEOGRAPHIC_DATA]: Văn phòng Bến xe [GEOGRAPHIC_DATA]" at bounding box center [652, 326] width 320 height 25
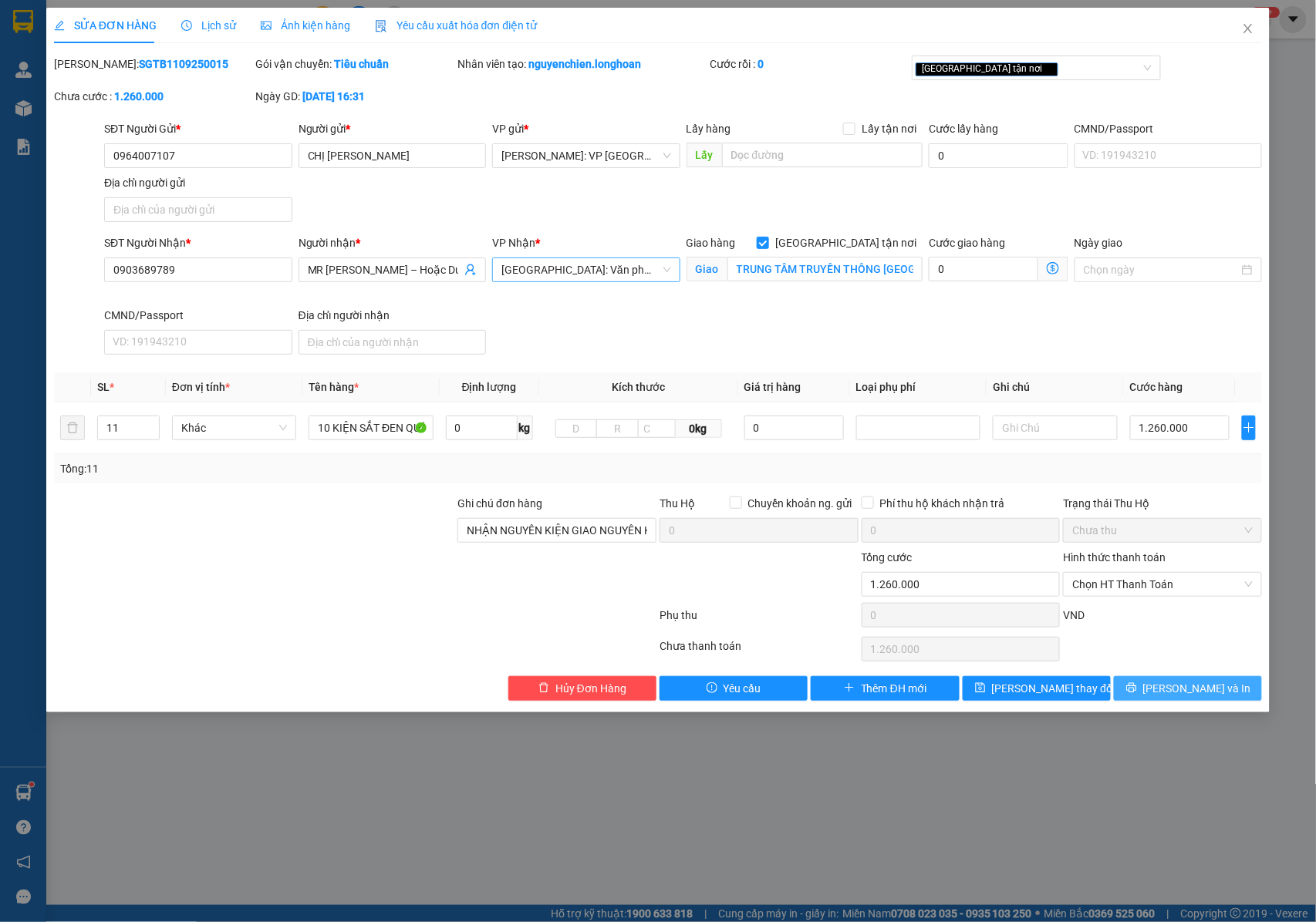
click at [1152, 699] on button "Lưu và In" at bounding box center [1187, 688] width 148 height 25
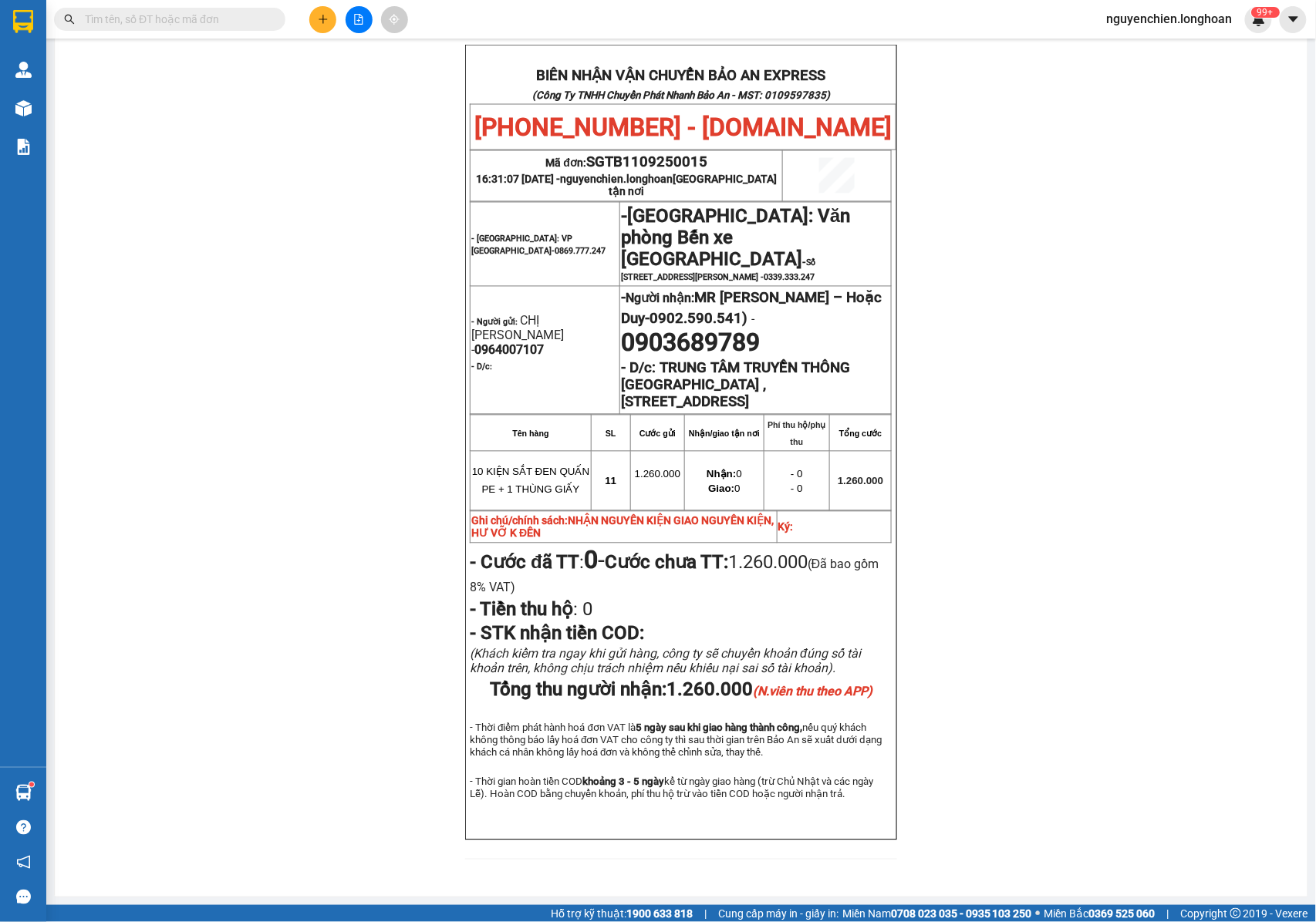
scroll to position [855, 0]
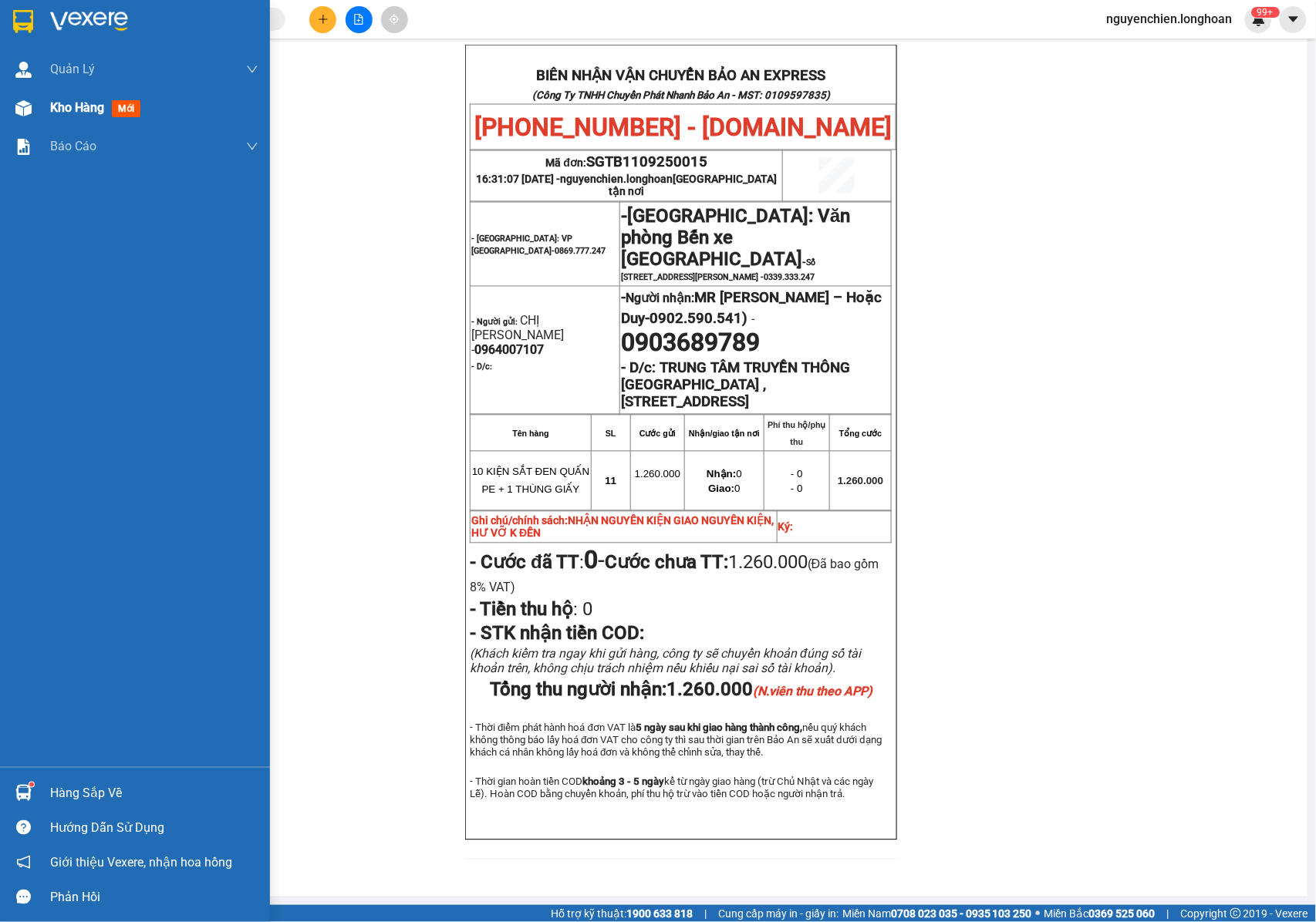
click at [34, 114] on div at bounding box center [24, 108] width 27 height 27
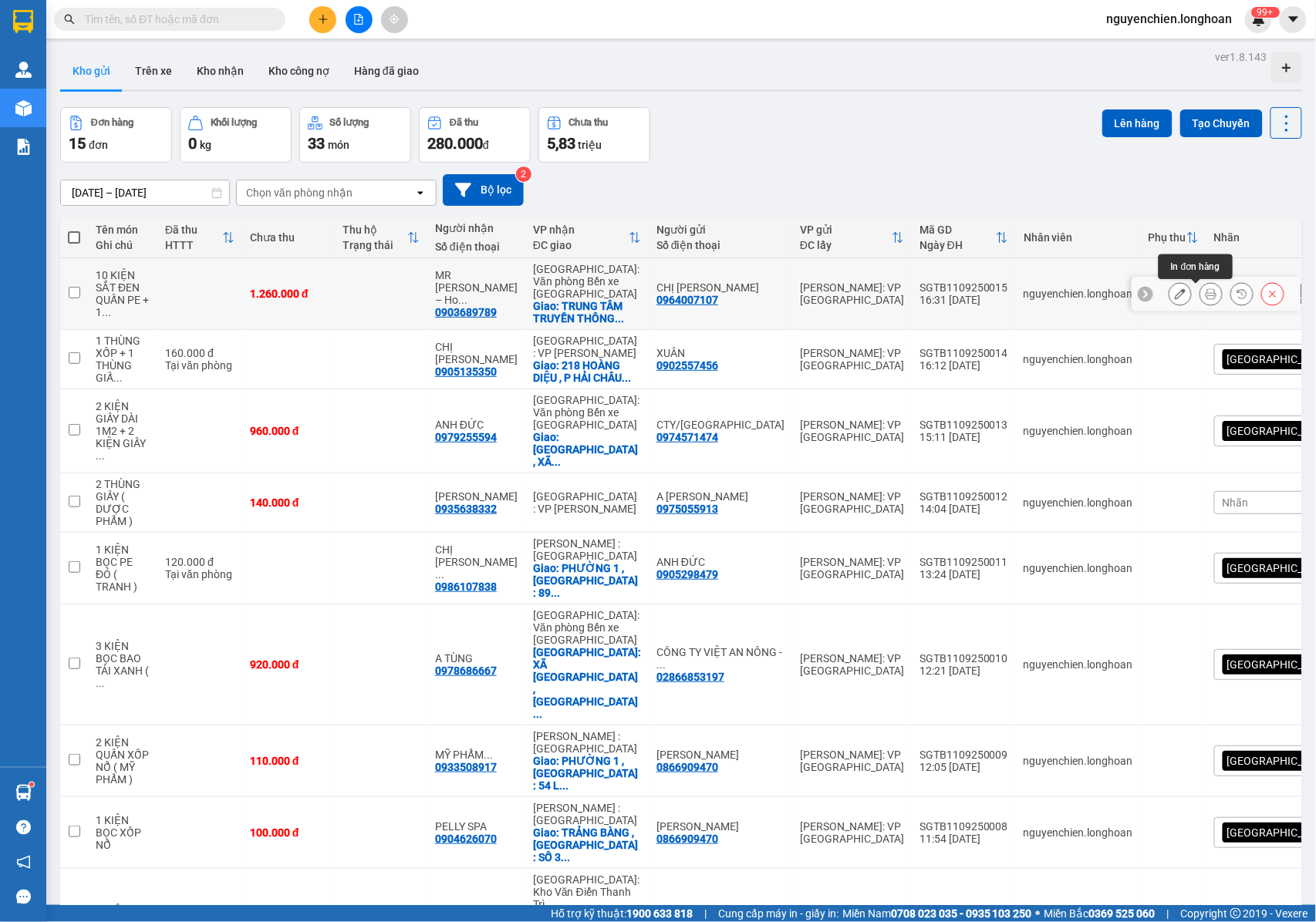
click at [1200, 303] on button at bounding box center [1210, 294] width 22 height 27
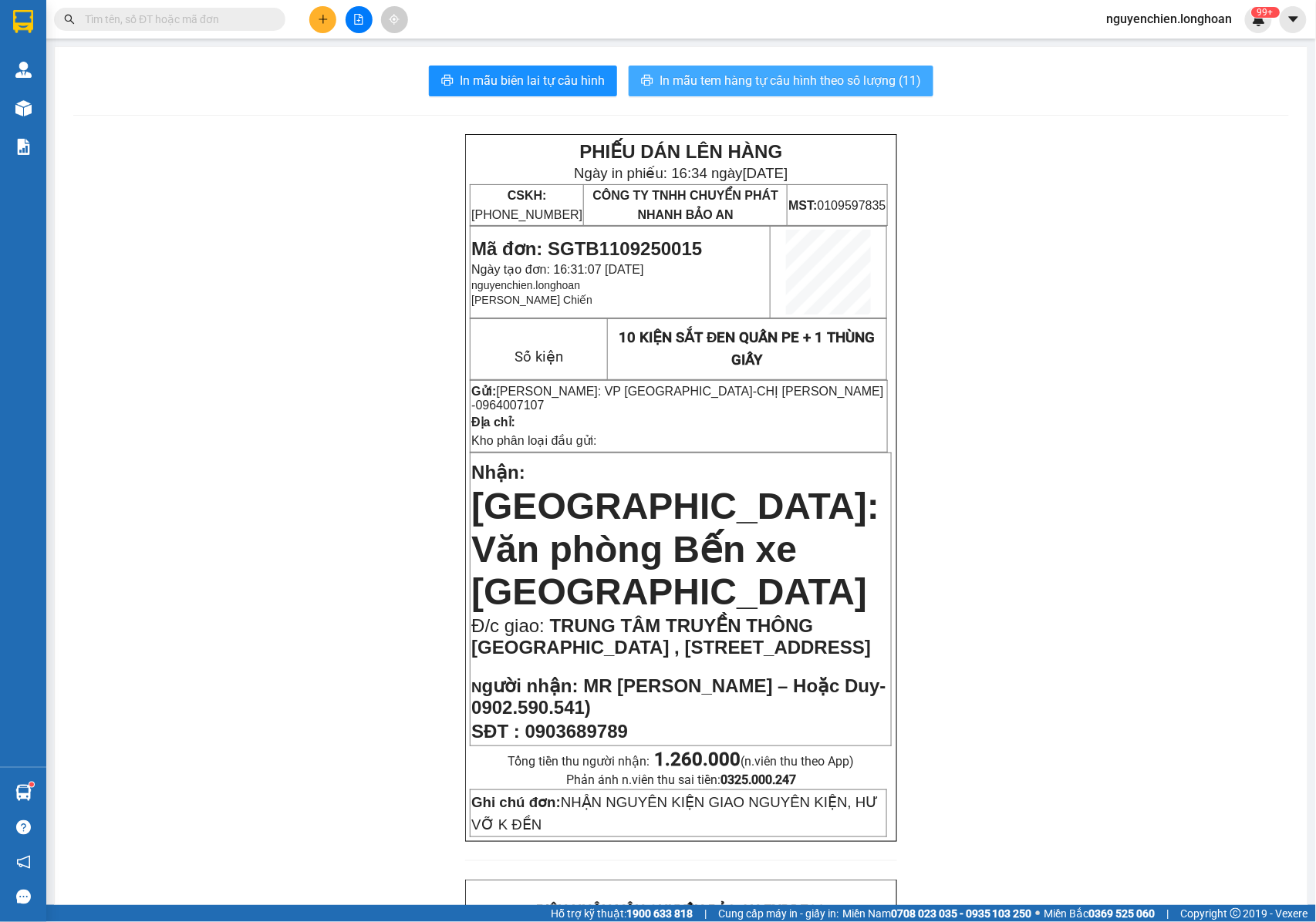
click at [722, 71] on span "In mẫu tem hàng tự cấu hình theo số lượng (11)" at bounding box center [790, 80] width 261 height 19
click at [545, 399] on span "0964007107" at bounding box center [510, 405] width 69 height 13
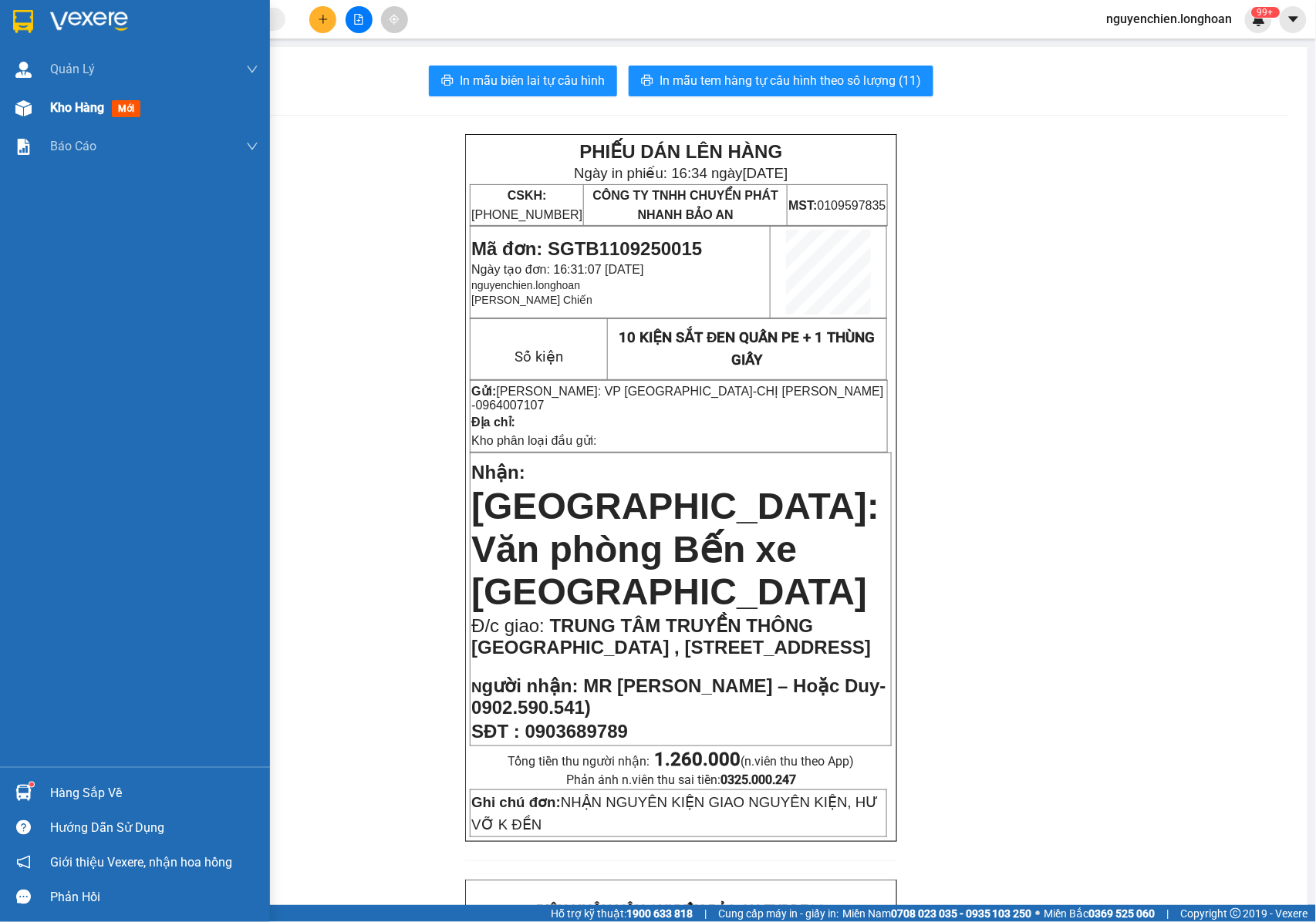
click at [26, 113] on img at bounding box center [23, 108] width 16 height 16
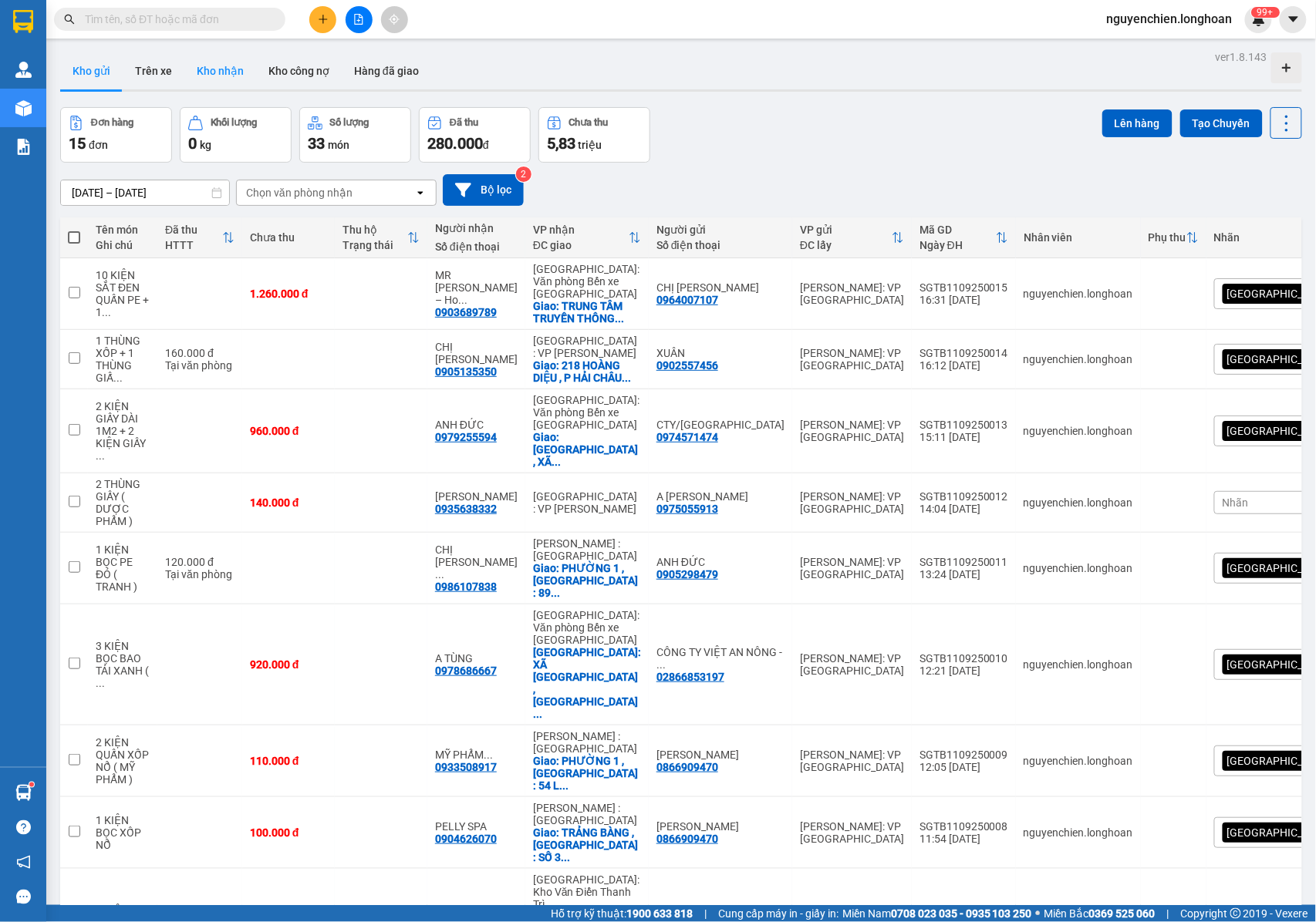
click at [204, 72] on button "Kho nhận" at bounding box center [219, 71] width 72 height 37
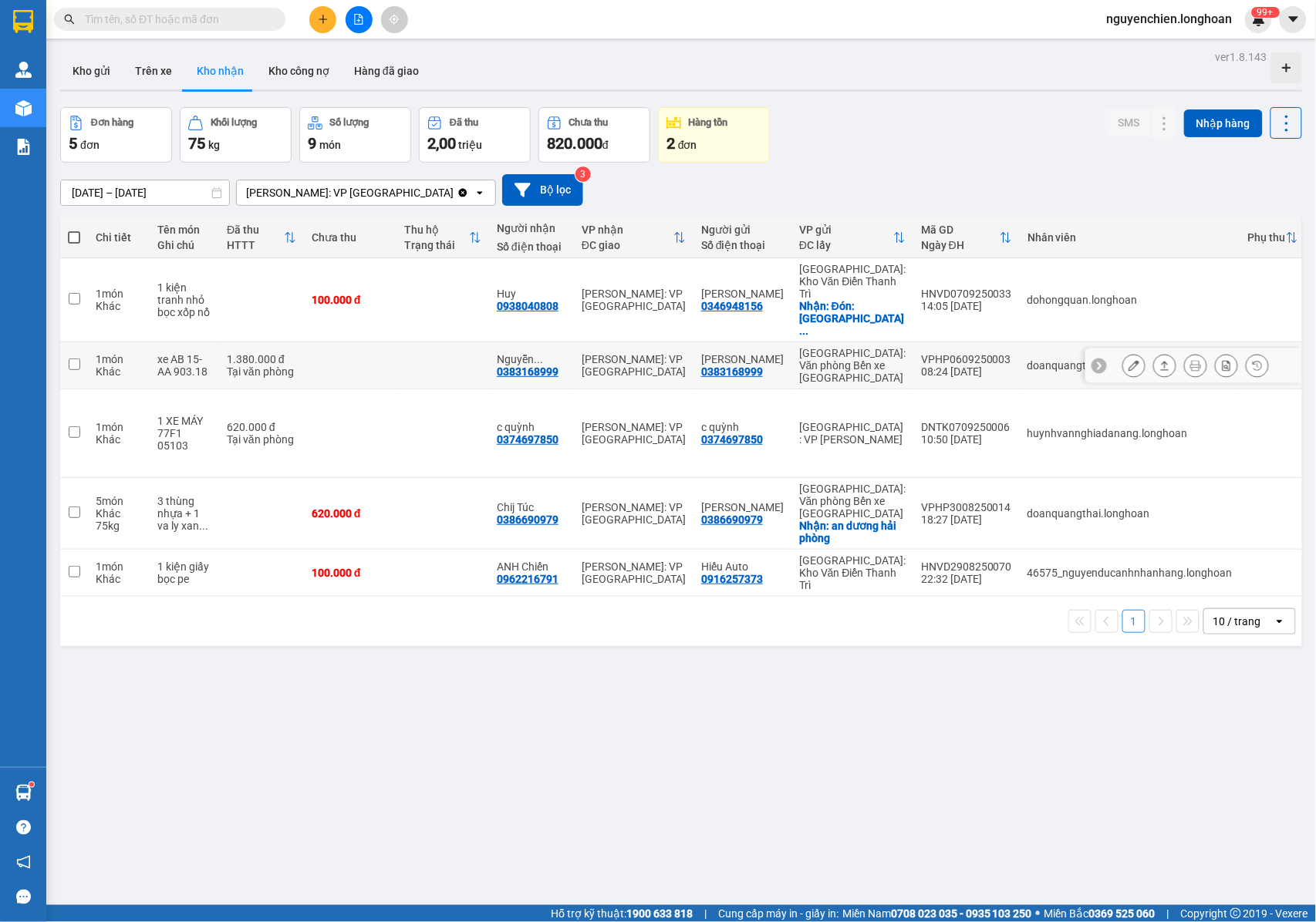
click at [1190, 360] on icon at bounding box center [1195, 365] width 10 height 10
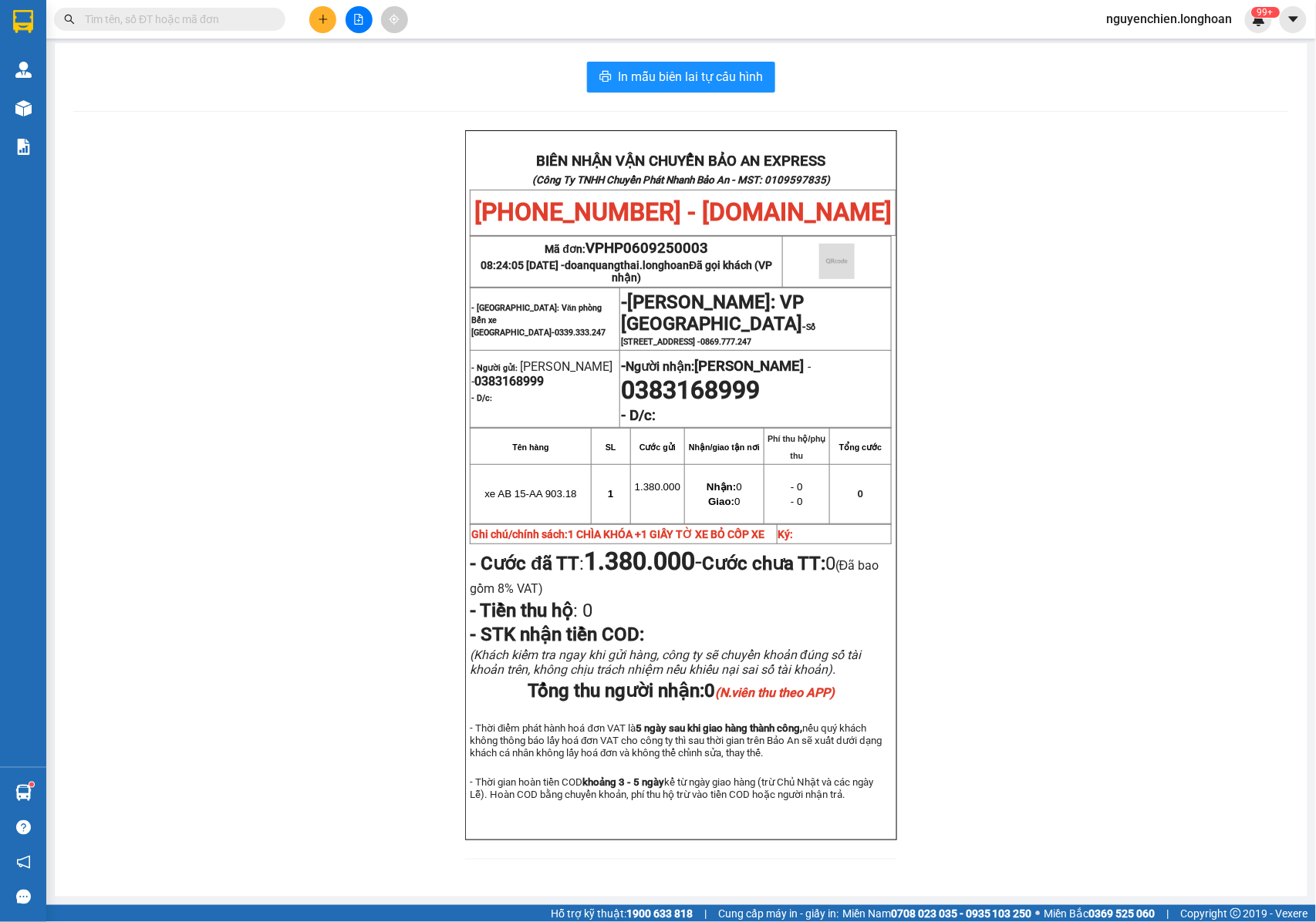
scroll to position [67, 0]
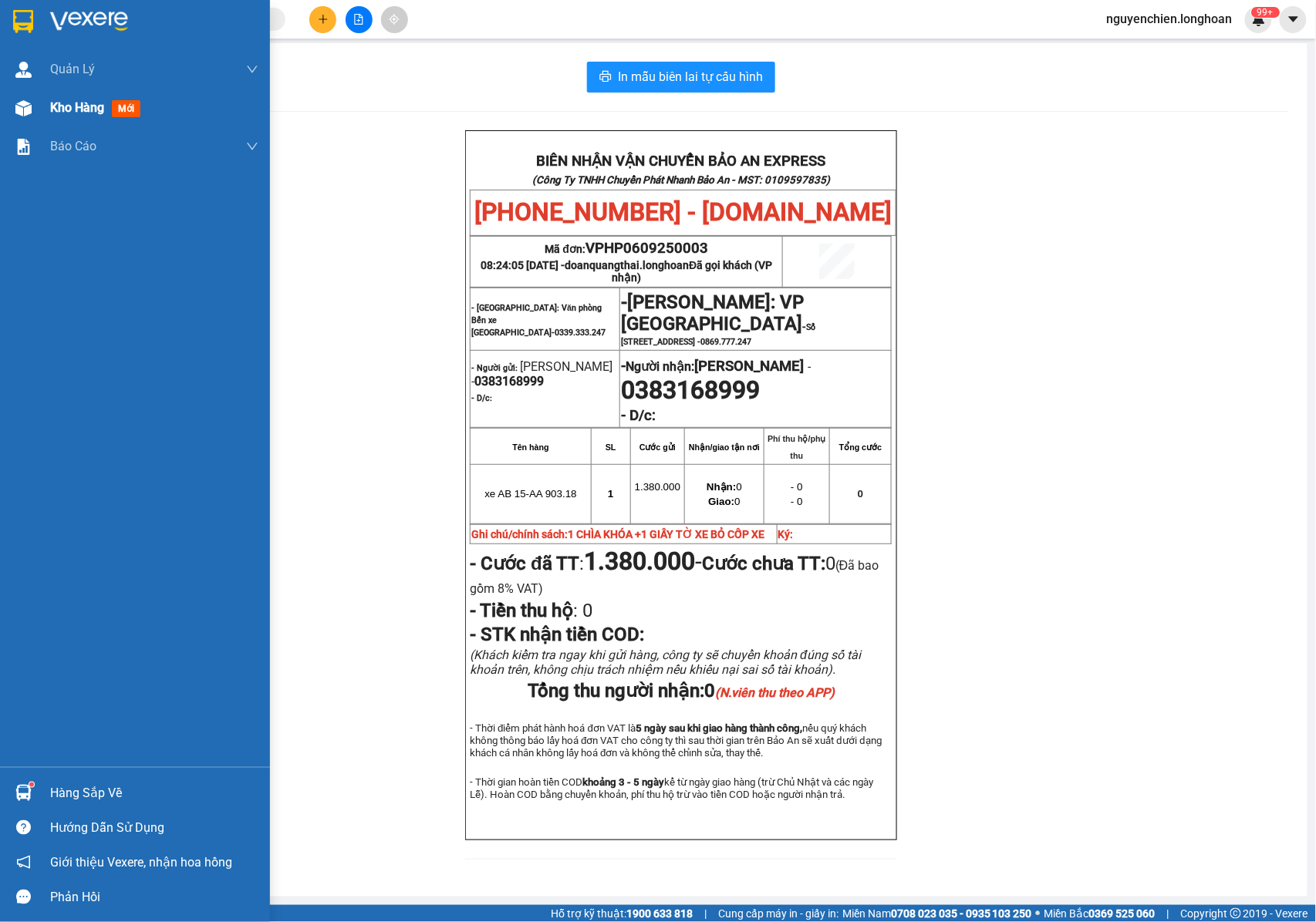
click at [30, 107] on img at bounding box center [23, 108] width 16 height 16
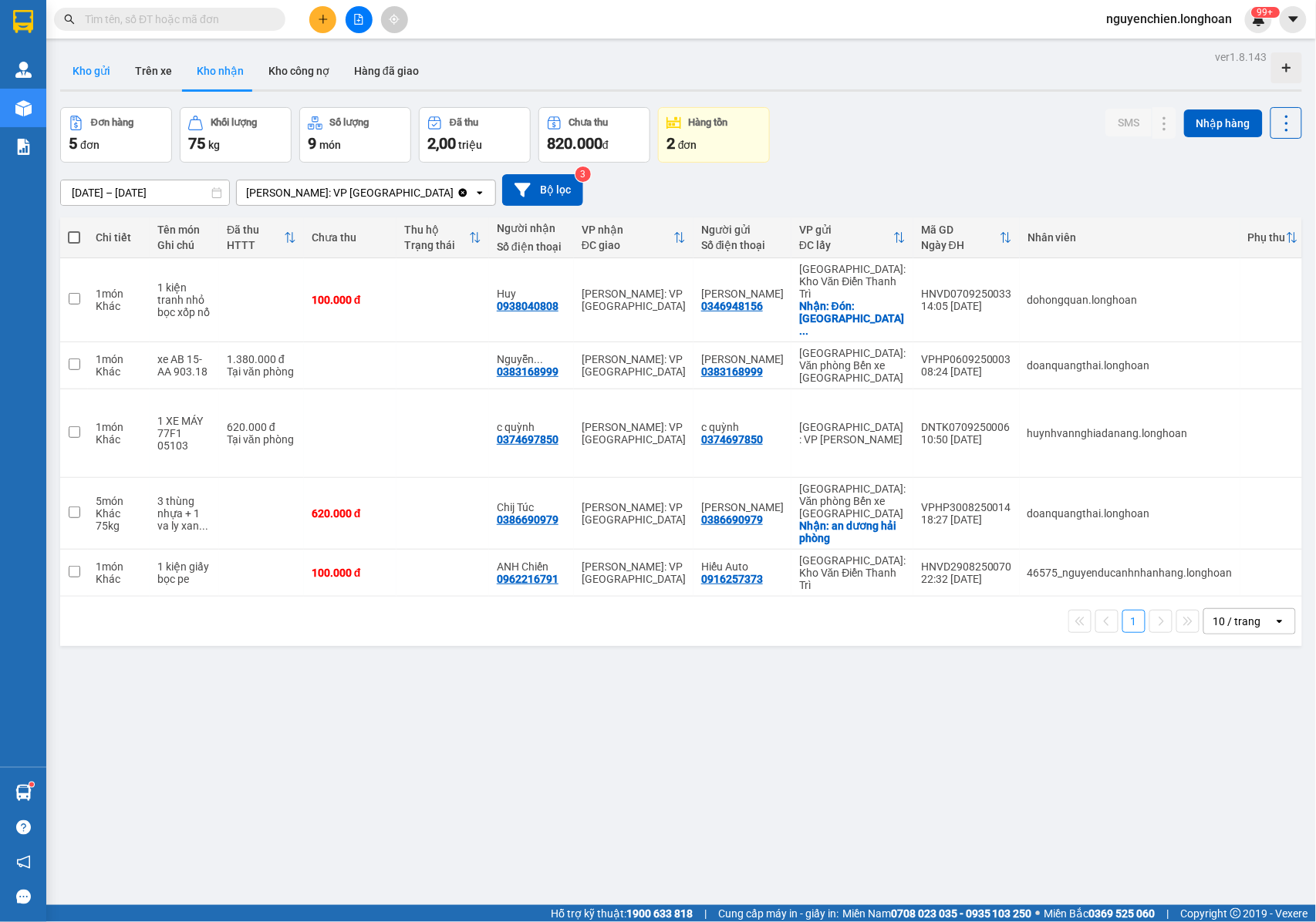
click at [91, 74] on button "Kho gửi" at bounding box center [92, 71] width 63 height 37
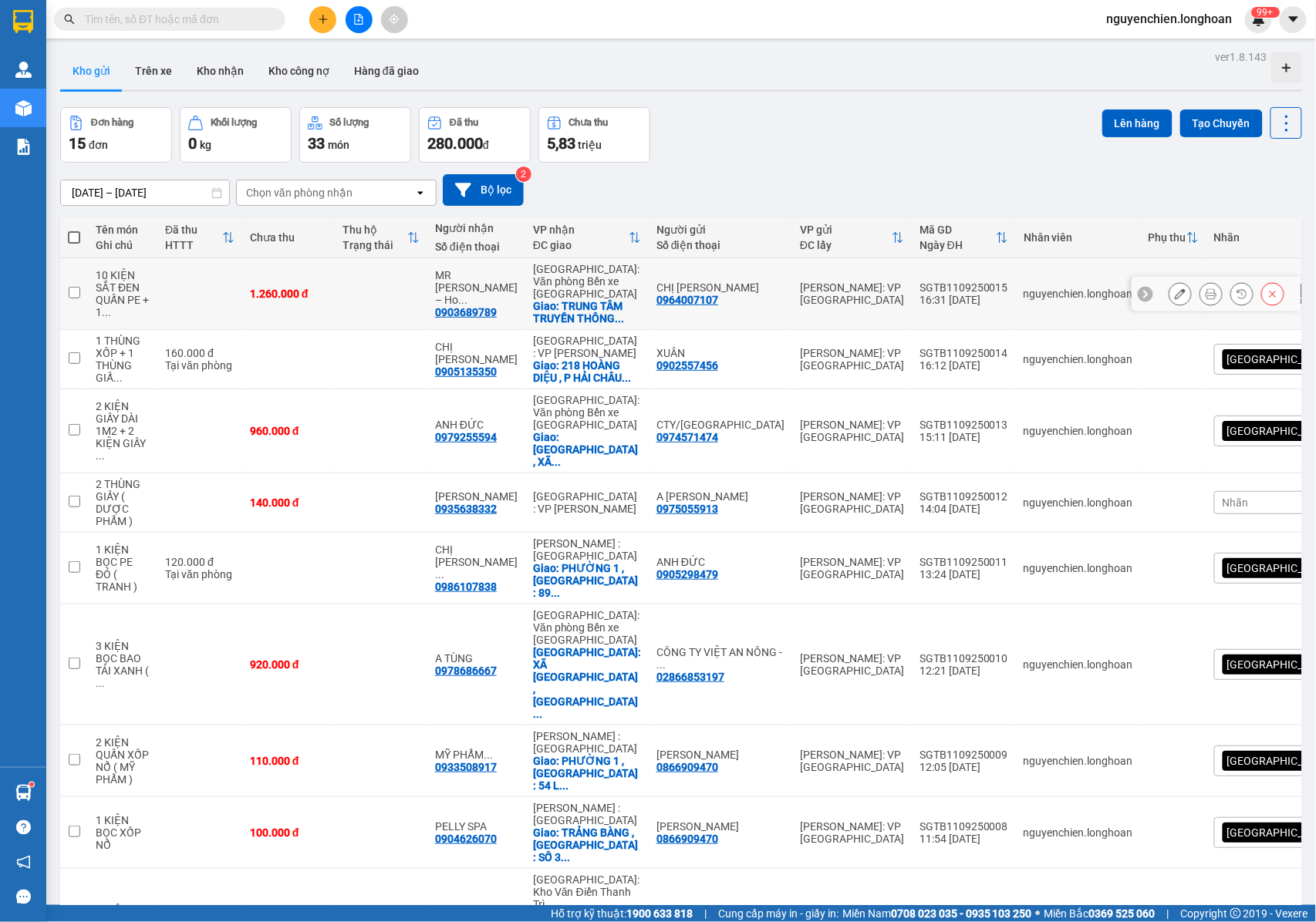
click at [1175, 293] on icon at bounding box center [1180, 293] width 10 height 10
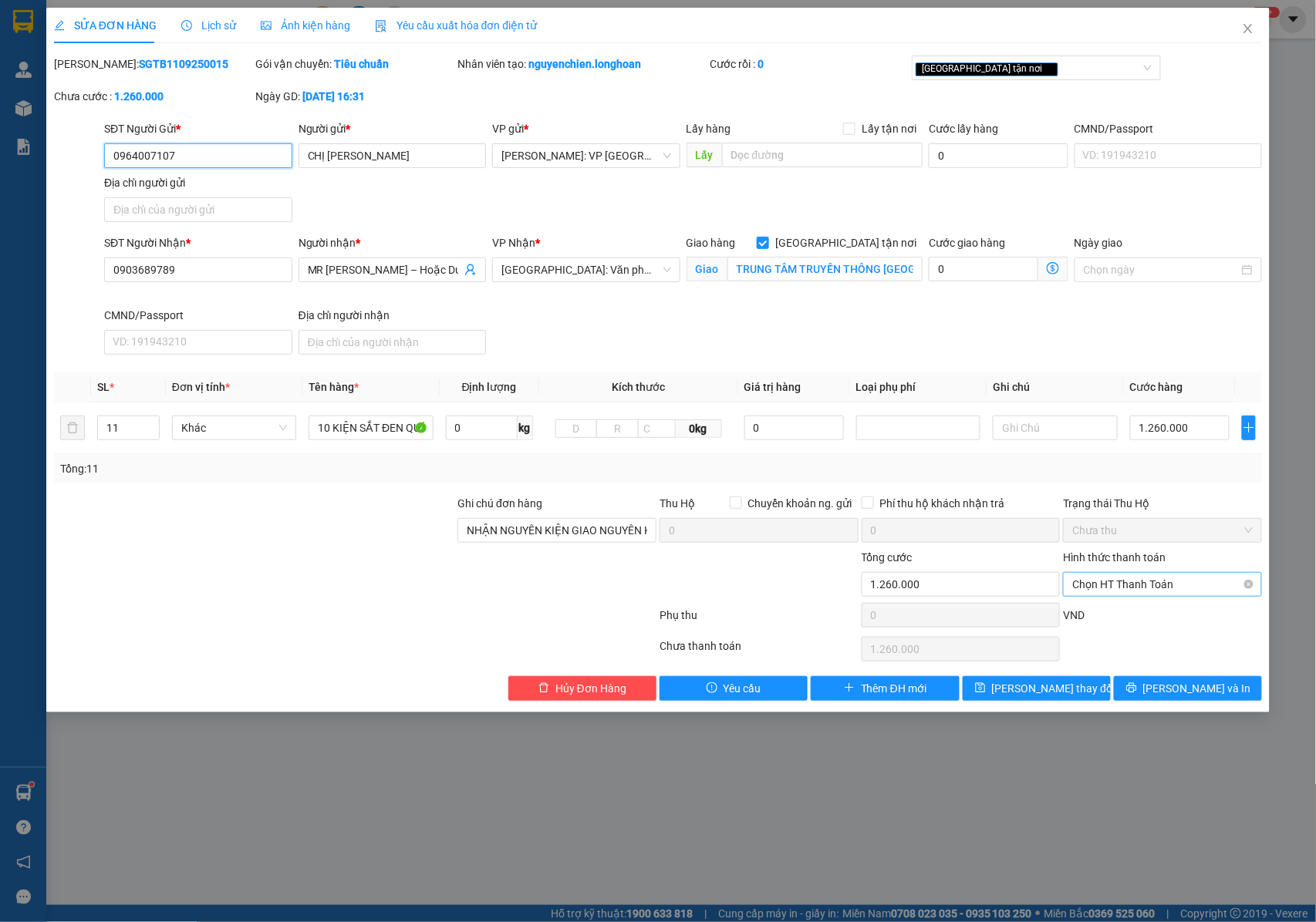
click at [1115, 579] on span "Chọn HT Thanh Toán" at bounding box center [1162, 584] width 180 height 23
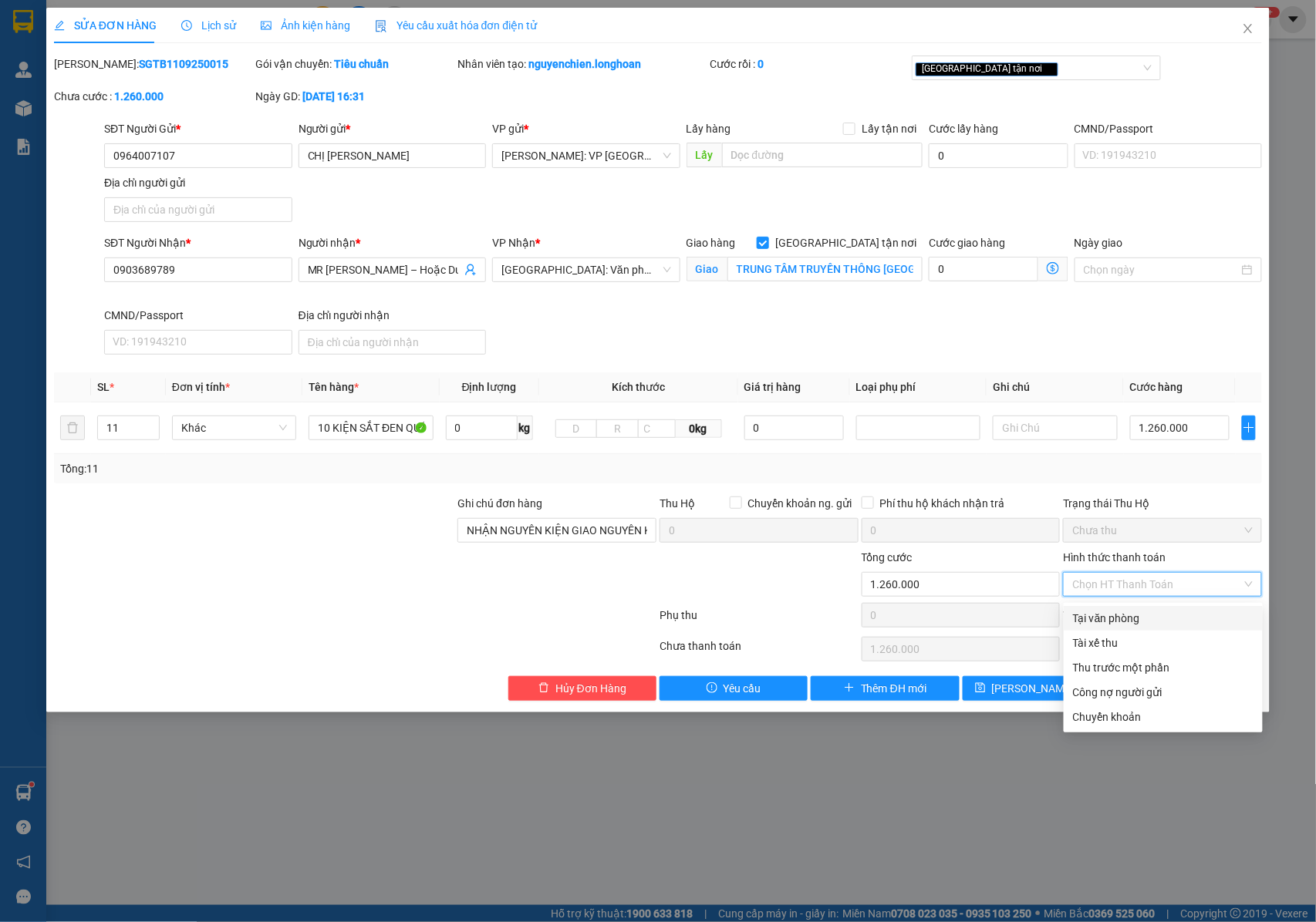
click at [1107, 621] on div "Tại văn phòng" at bounding box center [1162, 619] width 180 height 17
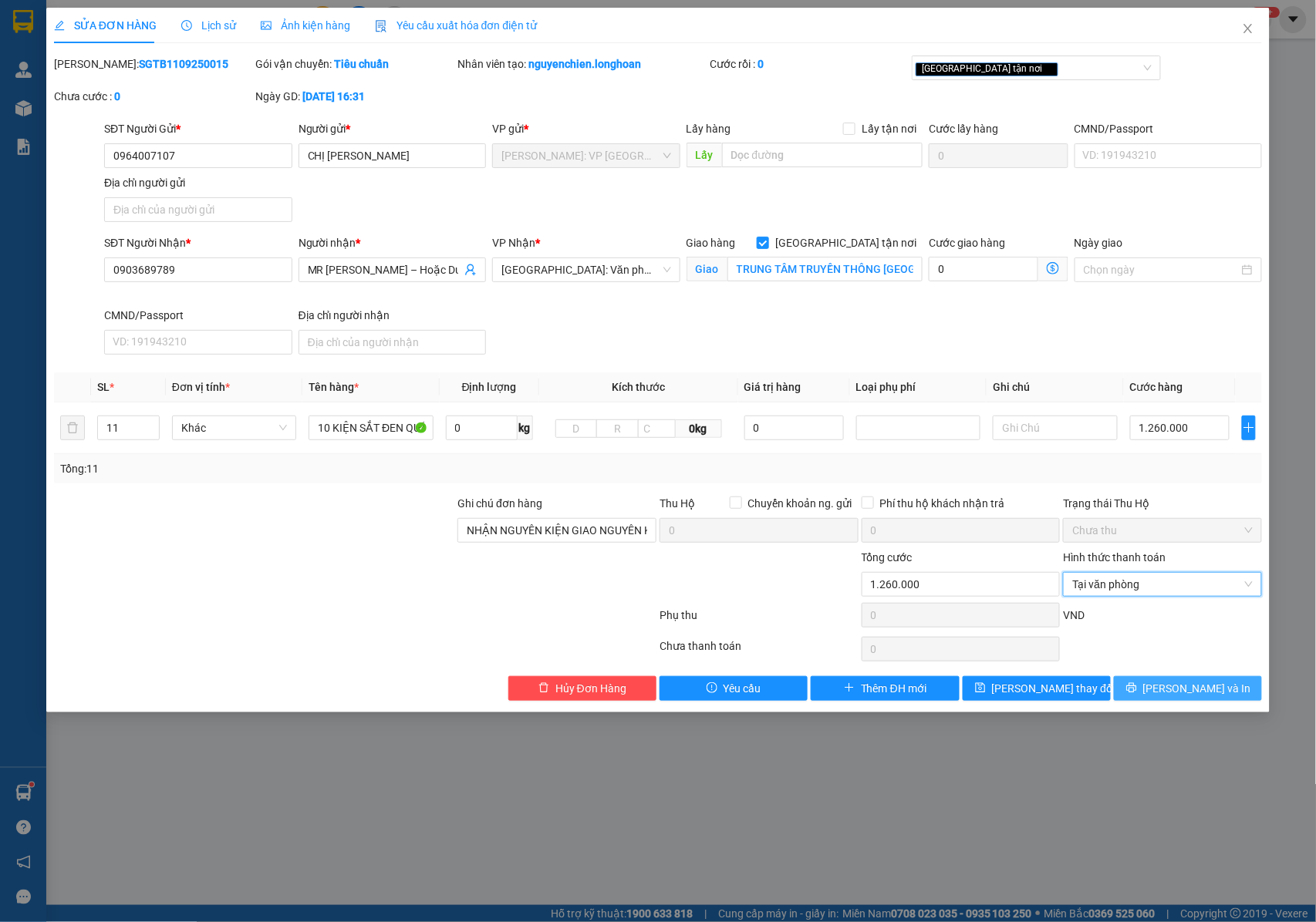
click at [1189, 691] on span "Lưu và In" at bounding box center [1197, 688] width 108 height 17
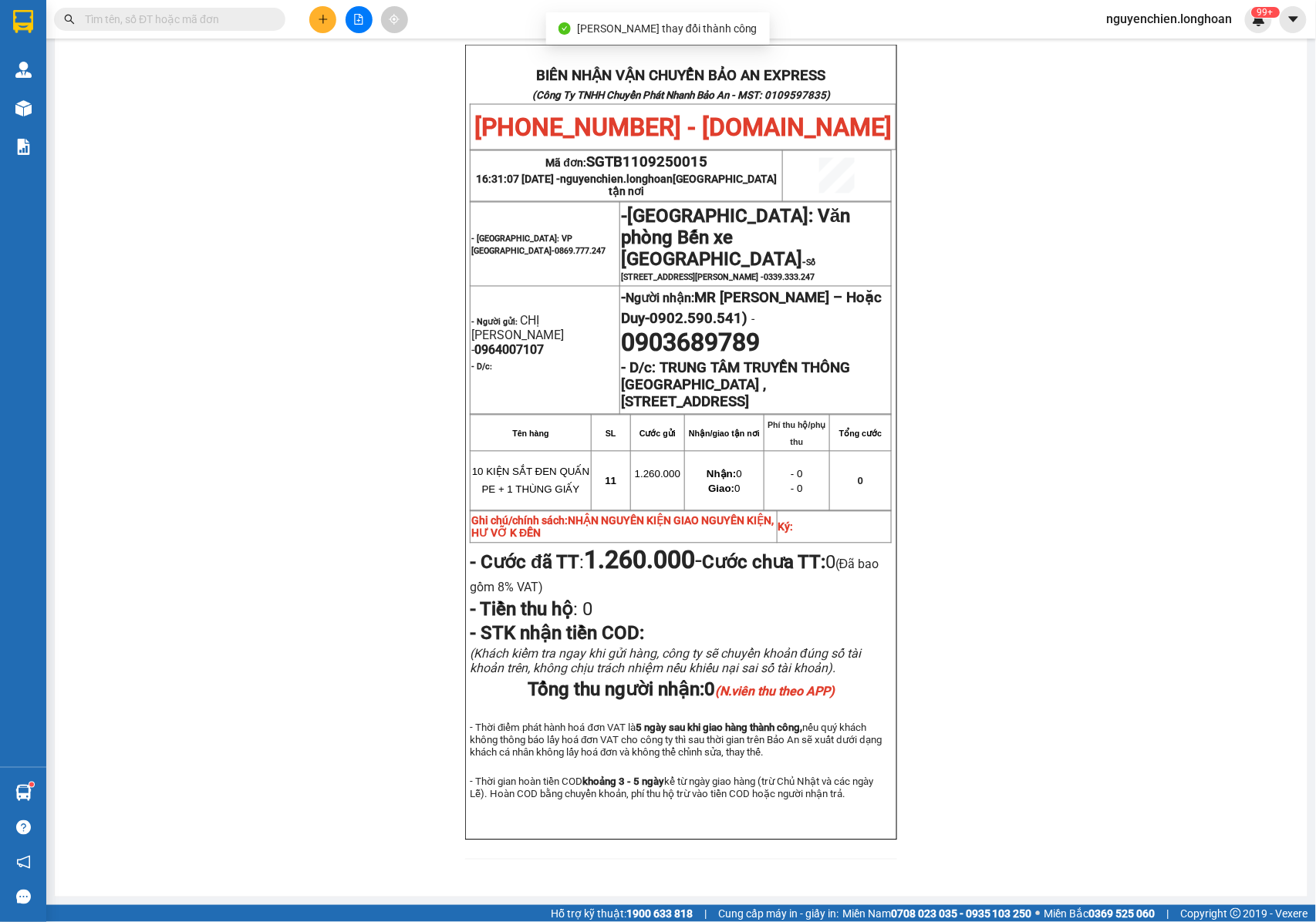
scroll to position [855, 0]
click at [330, 15] on button at bounding box center [322, 19] width 27 height 27
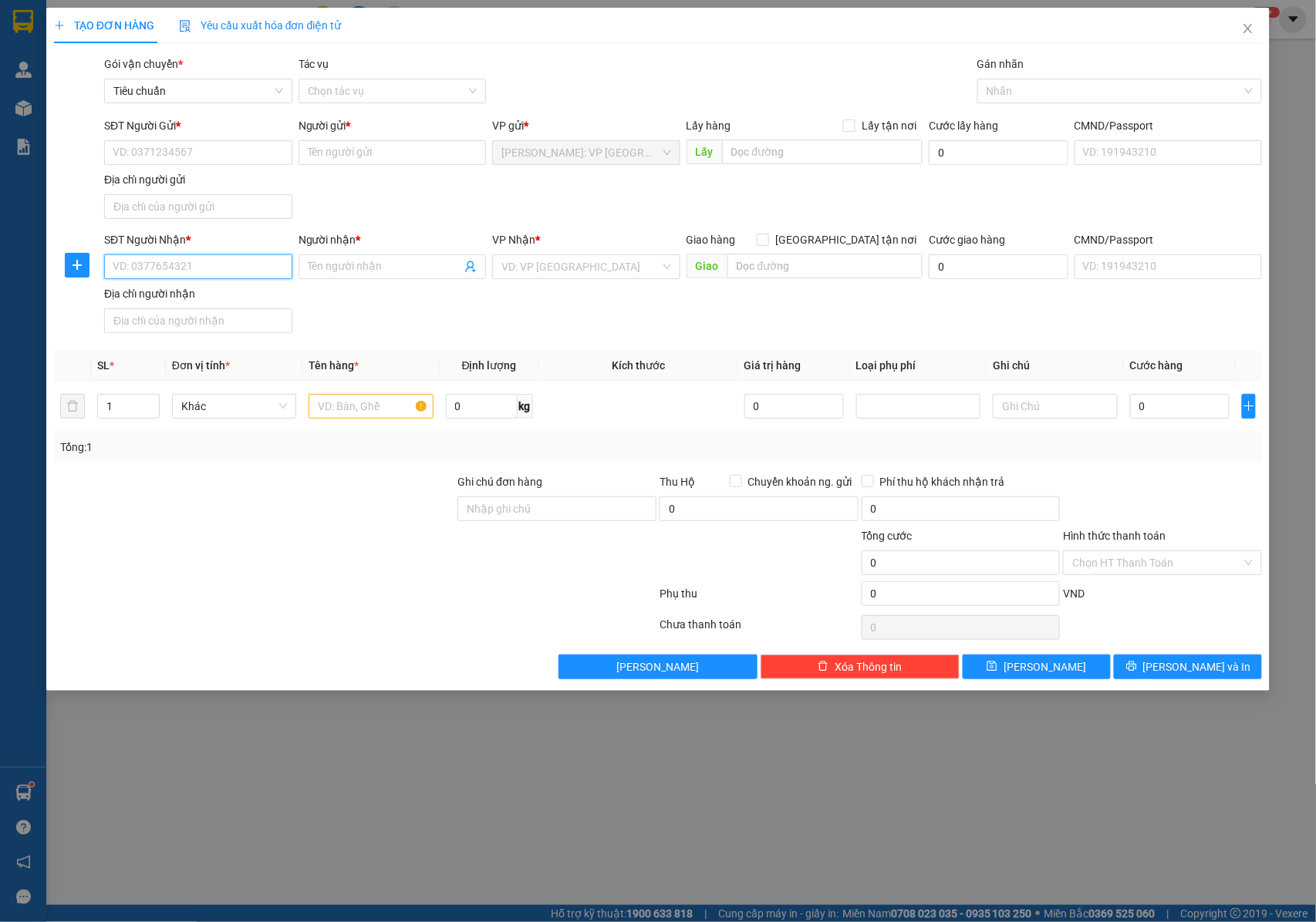
click at [260, 275] on input "SĐT Người Nhận *" at bounding box center [197, 267] width 188 height 25
click at [250, 300] on div "0987702600 - ANH NAM" at bounding box center [198, 300] width 170 height 17
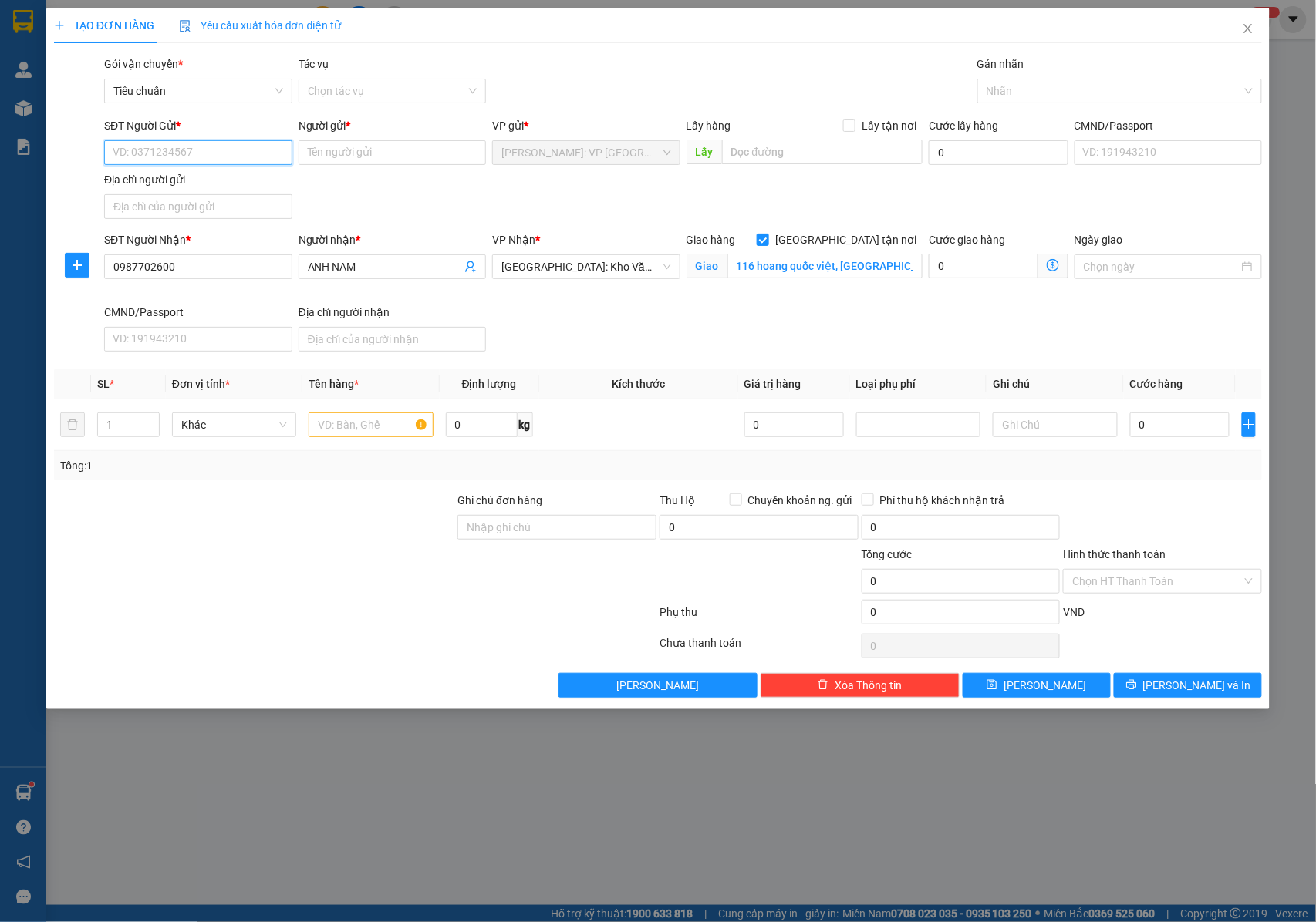
click at [253, 160] on input "SĐT Người Gửi *" at bounding box center [197, 153] width 188 height 25
click at [244, 202] on div "0916729159 - CHỊ BÍCH" at bounding box center [198, 209] width 170 height 17
click at [1006, 96] on div at bounding box center [1112, 91] width 261 height 18
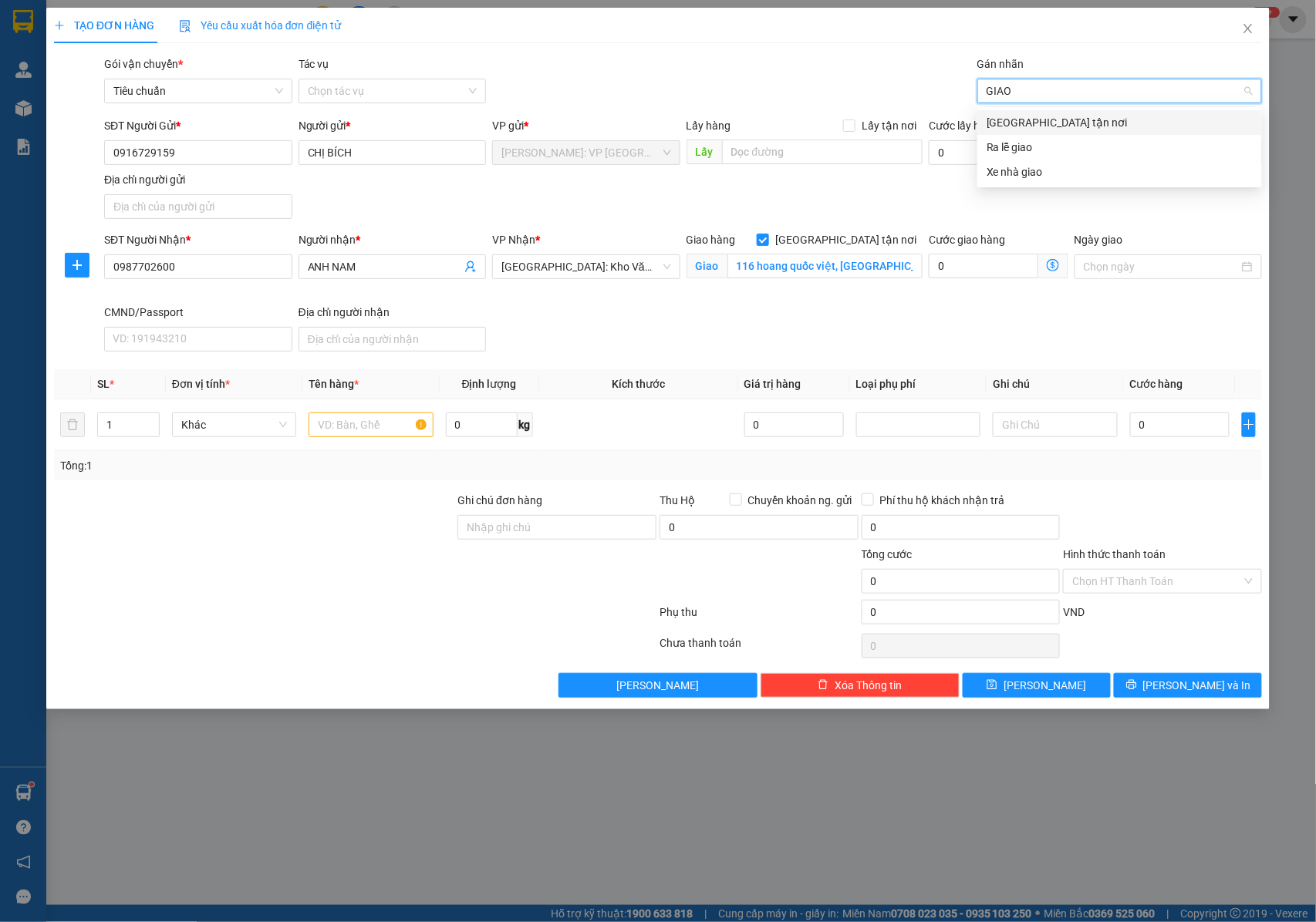
click at [1018, 121] on div "[GEOGRAPHIC_DATA] tận nơi" at bounding box center [1119, 123] width 266 height 17
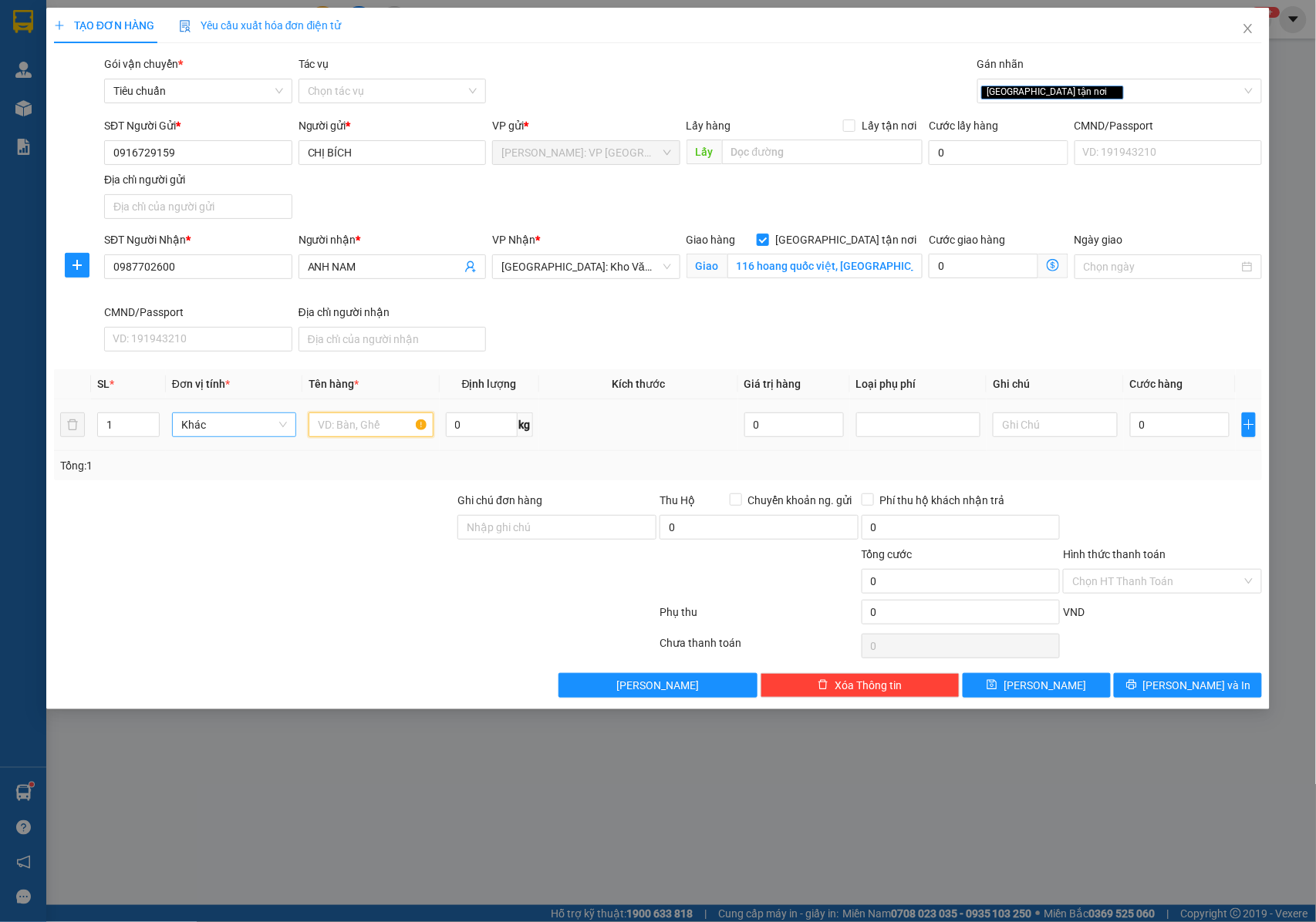
drag, startPoint x: 321, startPoint y: 433, endPoint x: 297, endPoint y: 427, distance: 24.7
click at [321, 434] on input "text" at bounding box center [370, 425] width 124 height 25
click at [133, 422] on input "1" at bounding box center [129, 424] width 61 height 23
click at [149, 418] on span "up" at bounding box center [152, 421] width 10 height 10
click at [337, 424] on input "text" at bounding box center [370, 425] width 124 height 25
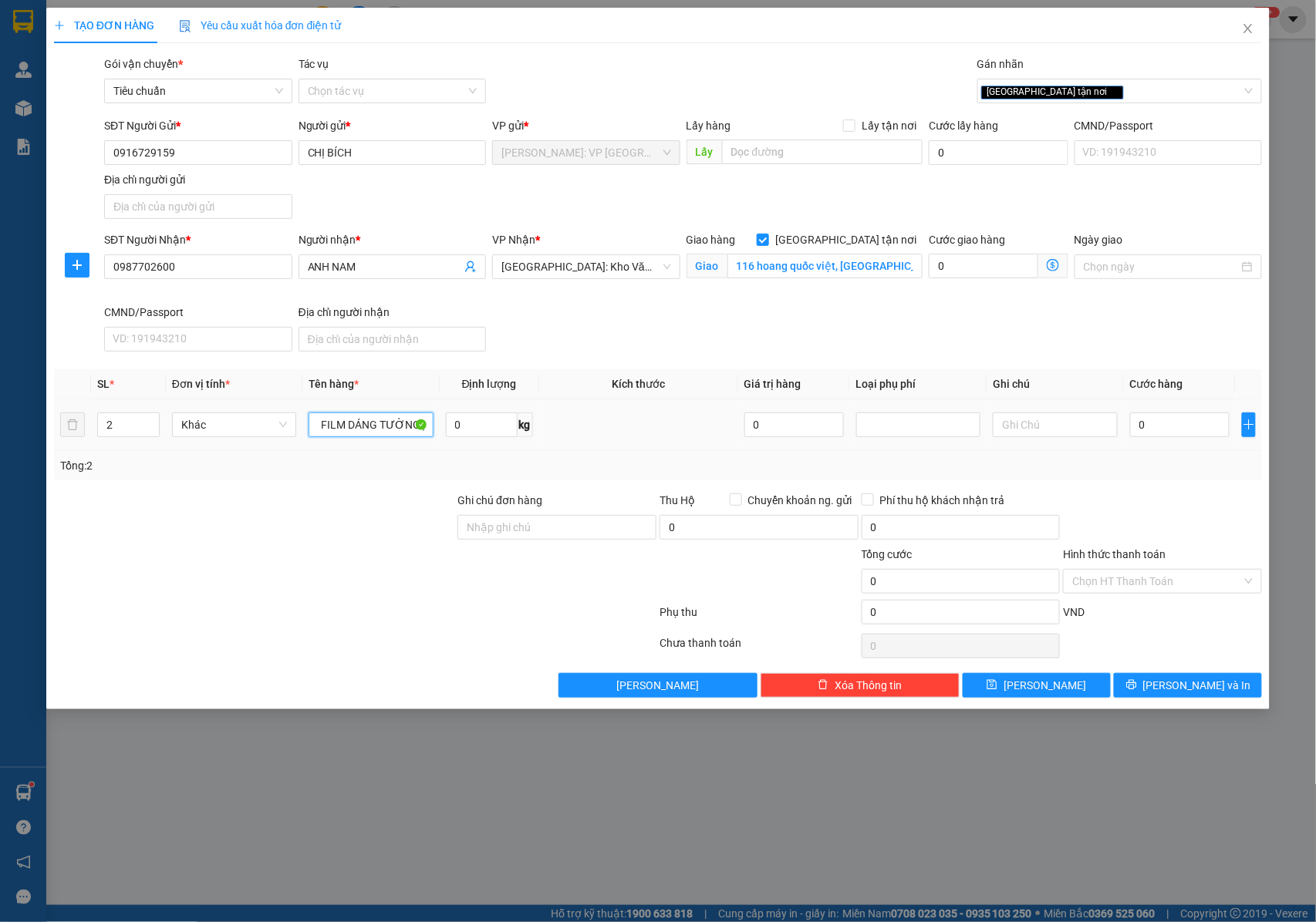
scroll to position [0, 108]
click at [482, 514] on div "Ghi chú đơn hàng" at bounding box center [557, 503] width 199 height 23
drag, startPoint x: 557, startPoint y: 534, endPoint x: 577, endPoint y: 532, distance: 20.1
click at [557, 534] on input "Ghi chú đơn hàng" at bounding box center [557, 527] width 199 height 25
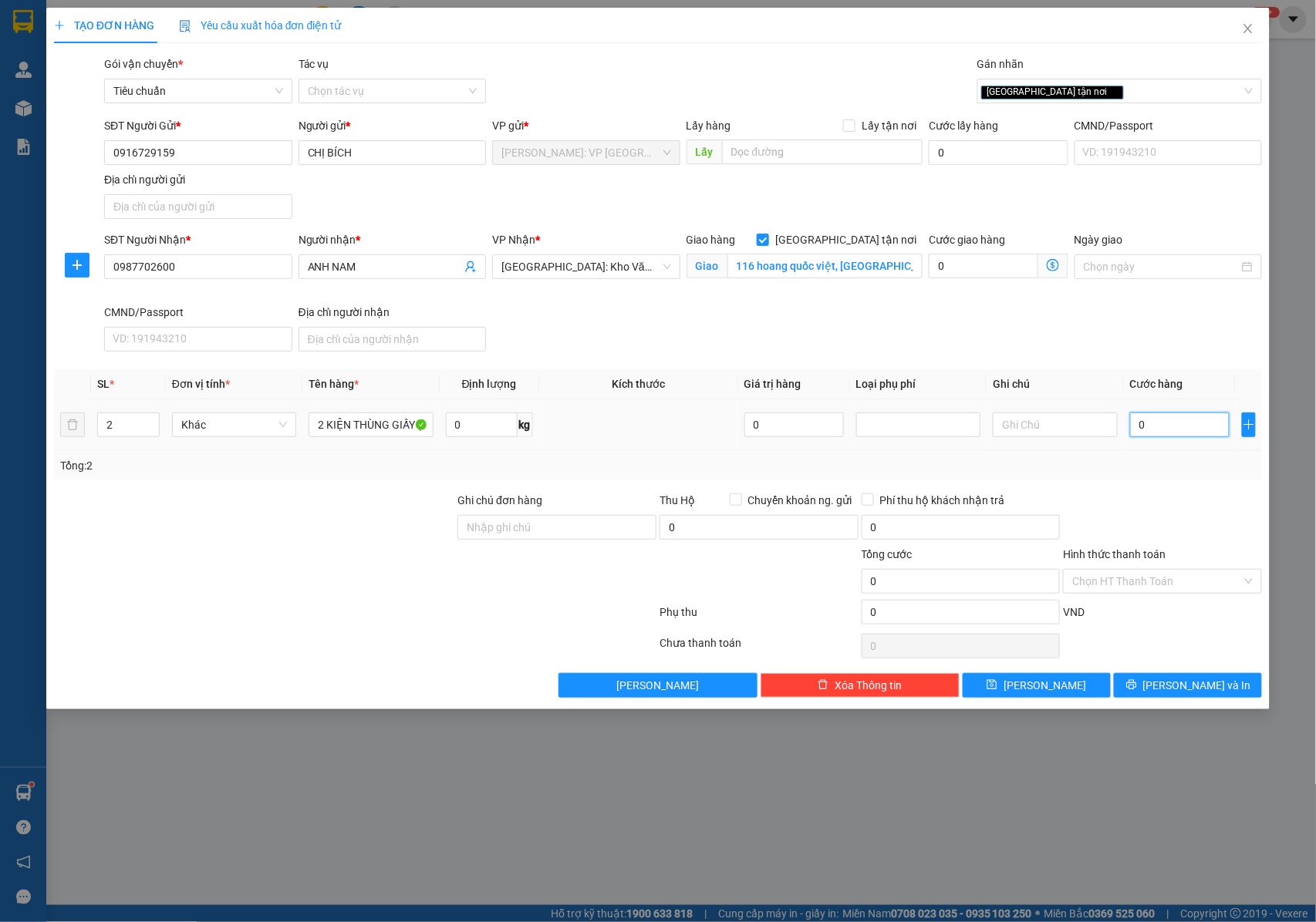
click at [1175, 424] on input "0" at bounding box center [1180, 425] width 99 height 25
click at [1175, 430] on input "0" at bounding box center [1180, 425] width 99 height 25
click at [543, 537] on input "Ghi chú đơn hàng" at bounding box center [557, 527] width 199 height 25
click at [1104, 512] on div at bounding box center [1162, 519] width 202 height 54
click at [1154, 579] on input "Hình thức thanh toán" at bounding box center [1157, 582] width 170 height 23
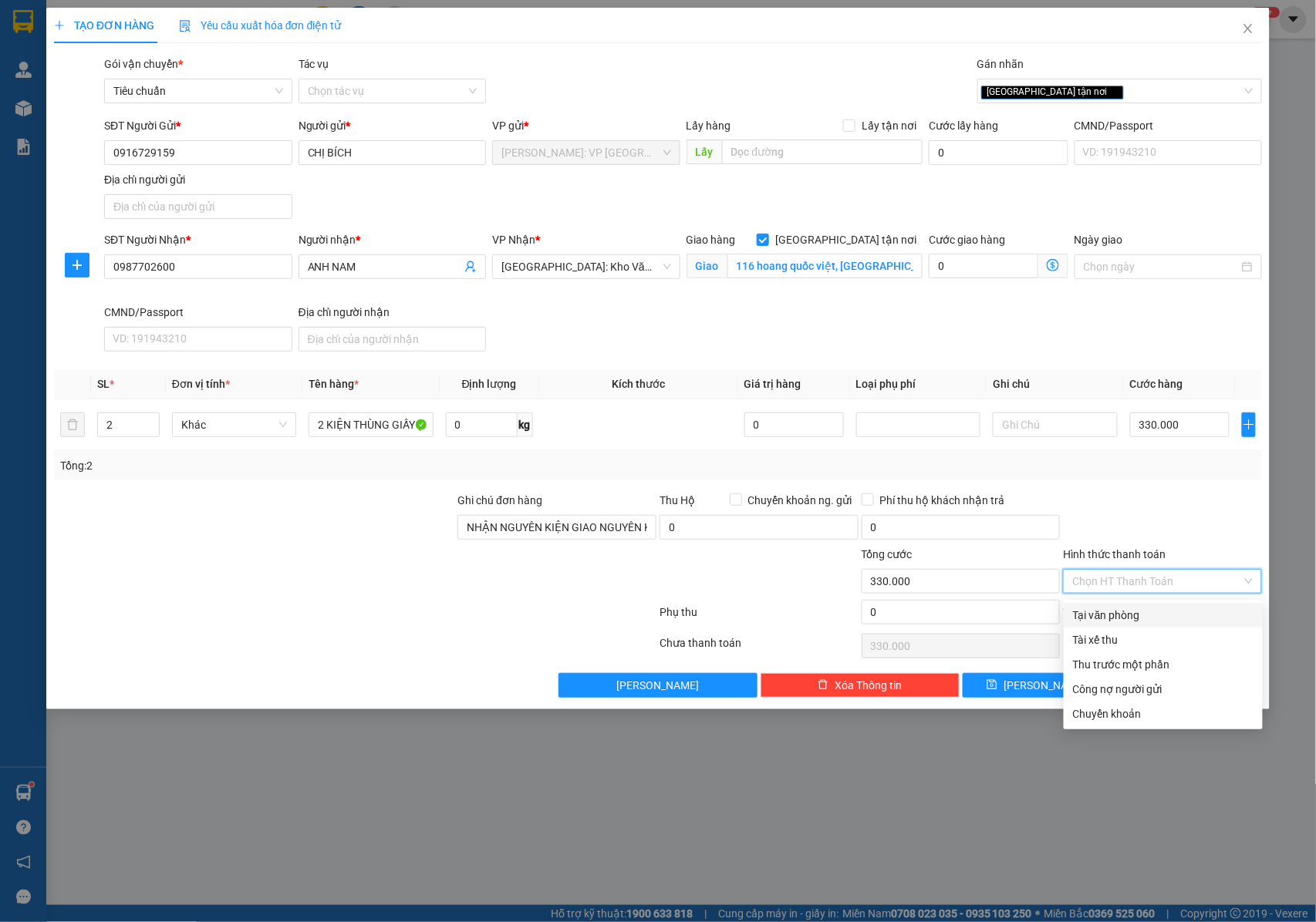
click at [1140, 612] on div "Tại văn phòng" at bounding box center [1162, 615] width 180 height 17
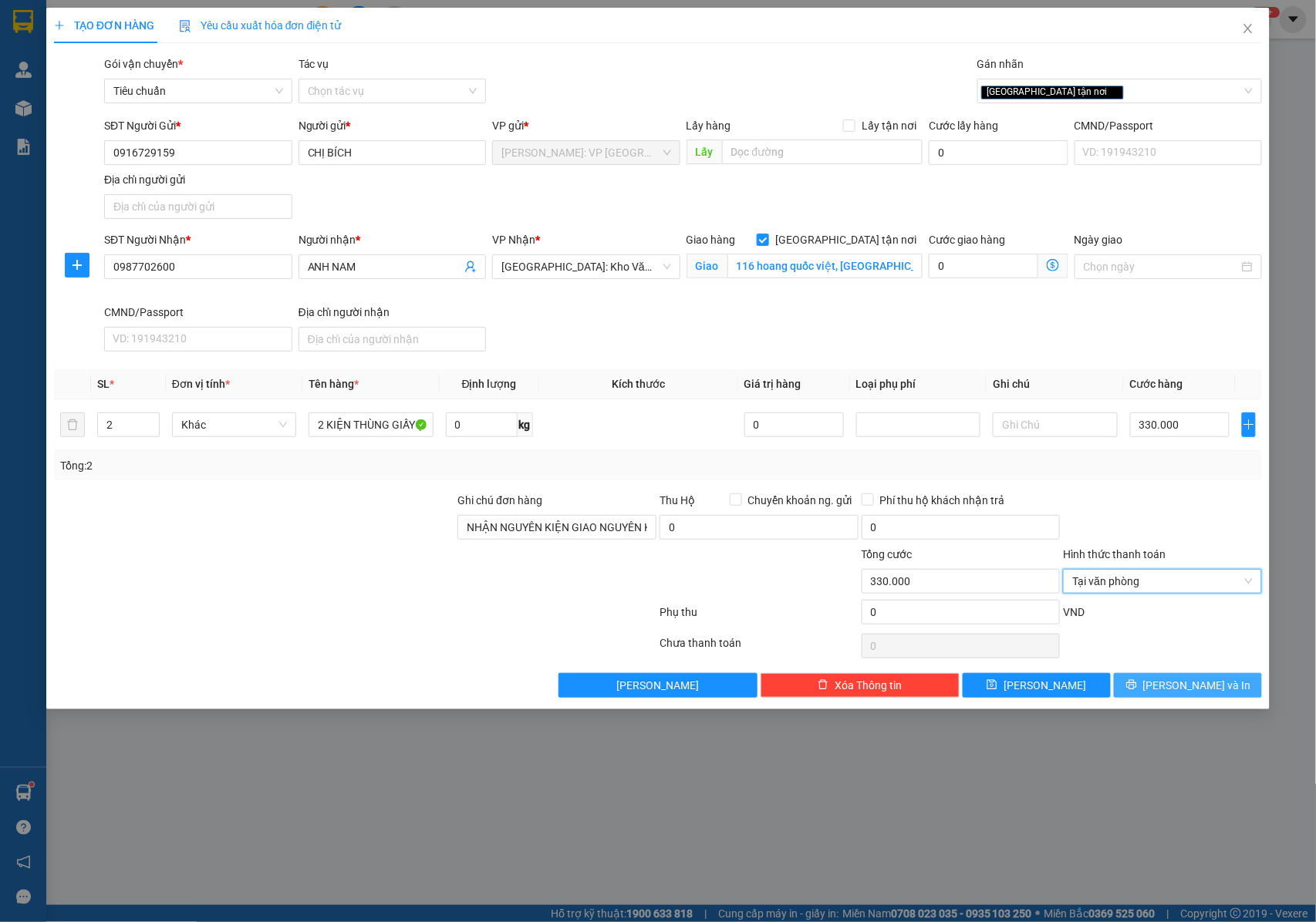
click at [1137, 690] on icon "printer" at bounding box center [1131, 684] width 10 height 10
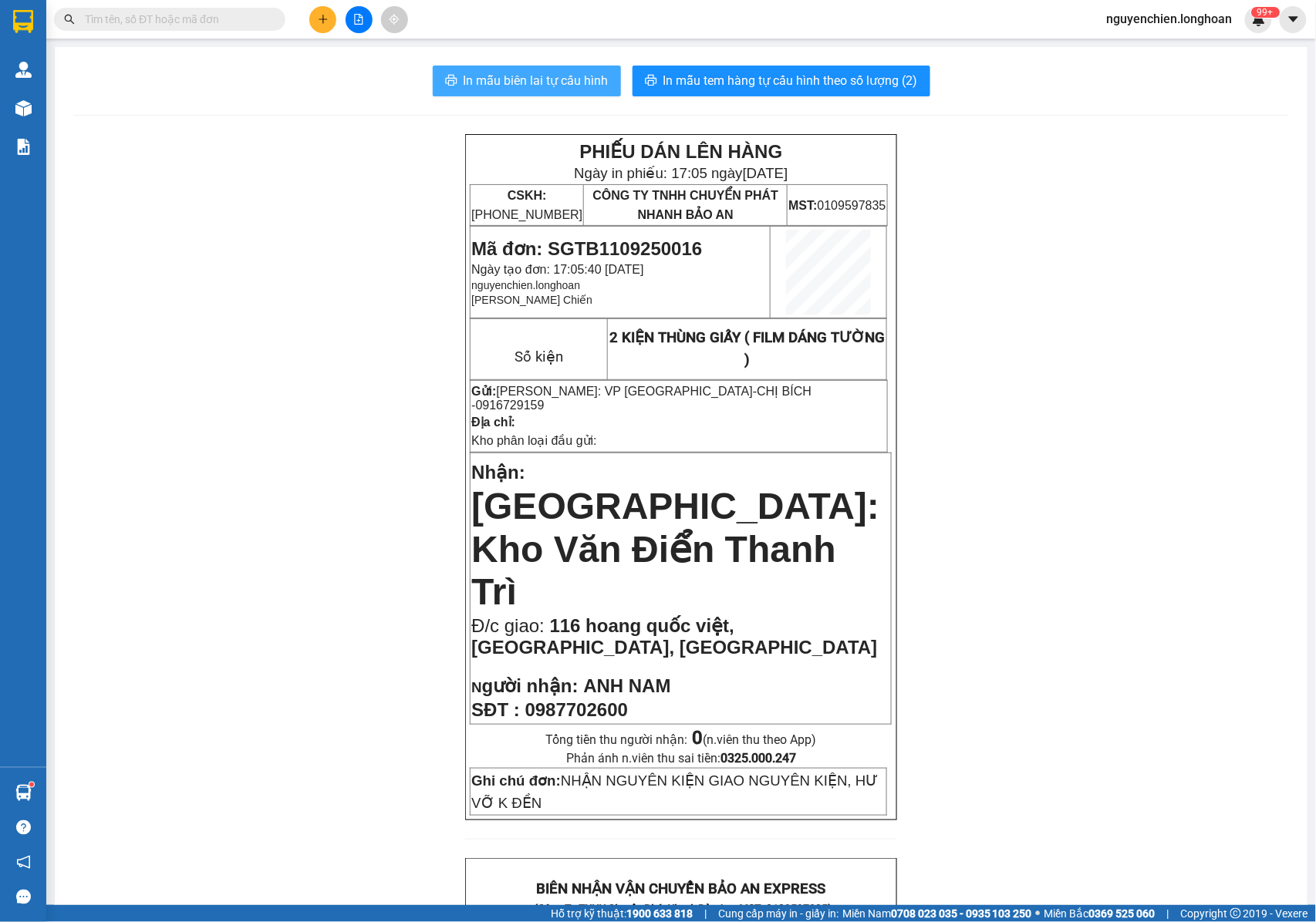
click at [555, 93] on button "In mẫu biên lai tự cấu hình" at bounding box center [526, 81] width 188 height 31
click at [967, 513] on div "PHIẾU DÁN LÊN HÀNG Ngày in phiếu: 17:05 ngày 11-09-2025 CSKH: 1900.06.88.33 CÔN…" at bounding box center [681, 893] width 1216 height 1519
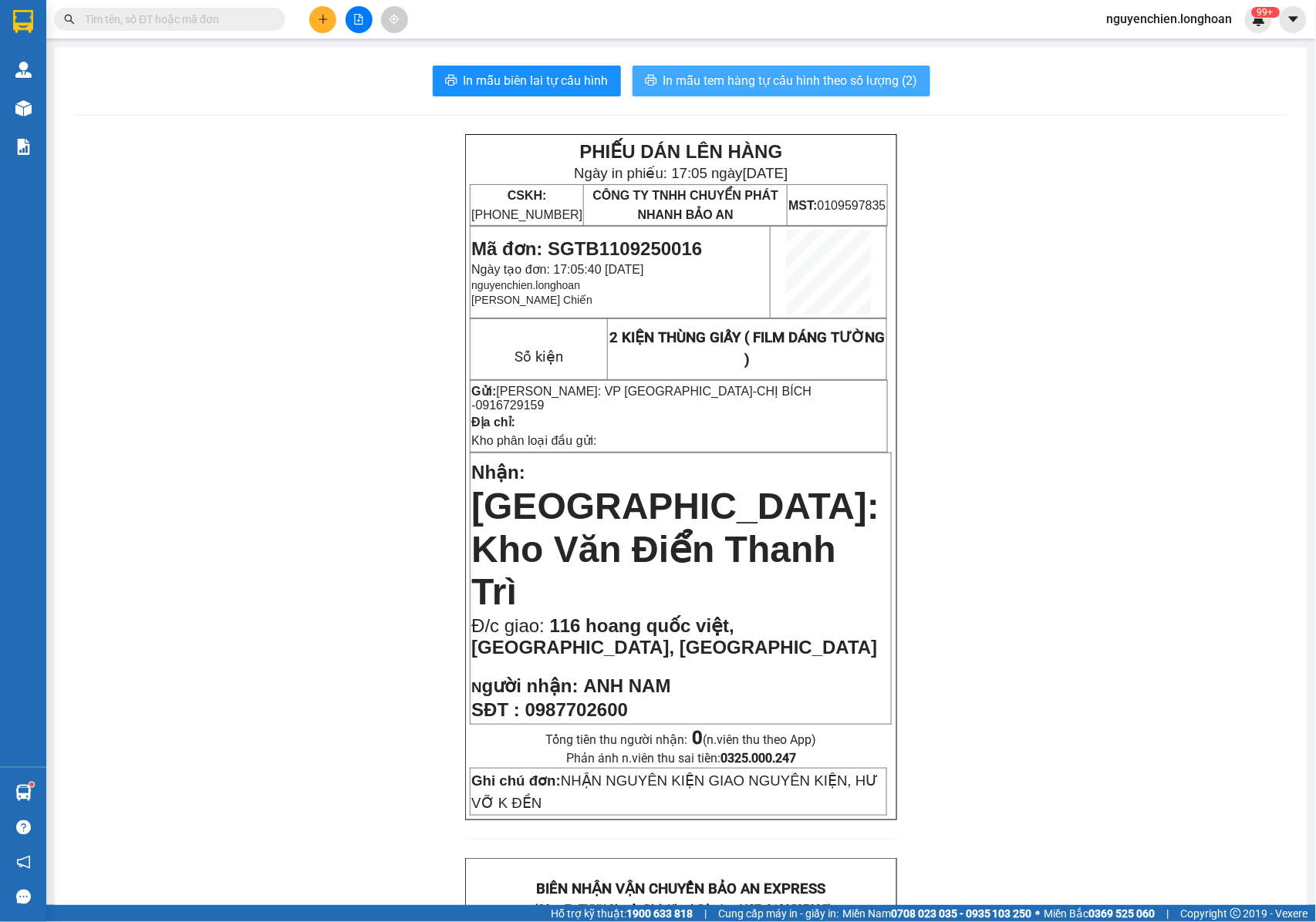
click at [741, 92] on button "In mẫu tem hàng tự cấu hình theo số lượng (2)" at bounding box center [781, 81] width 298 height 31
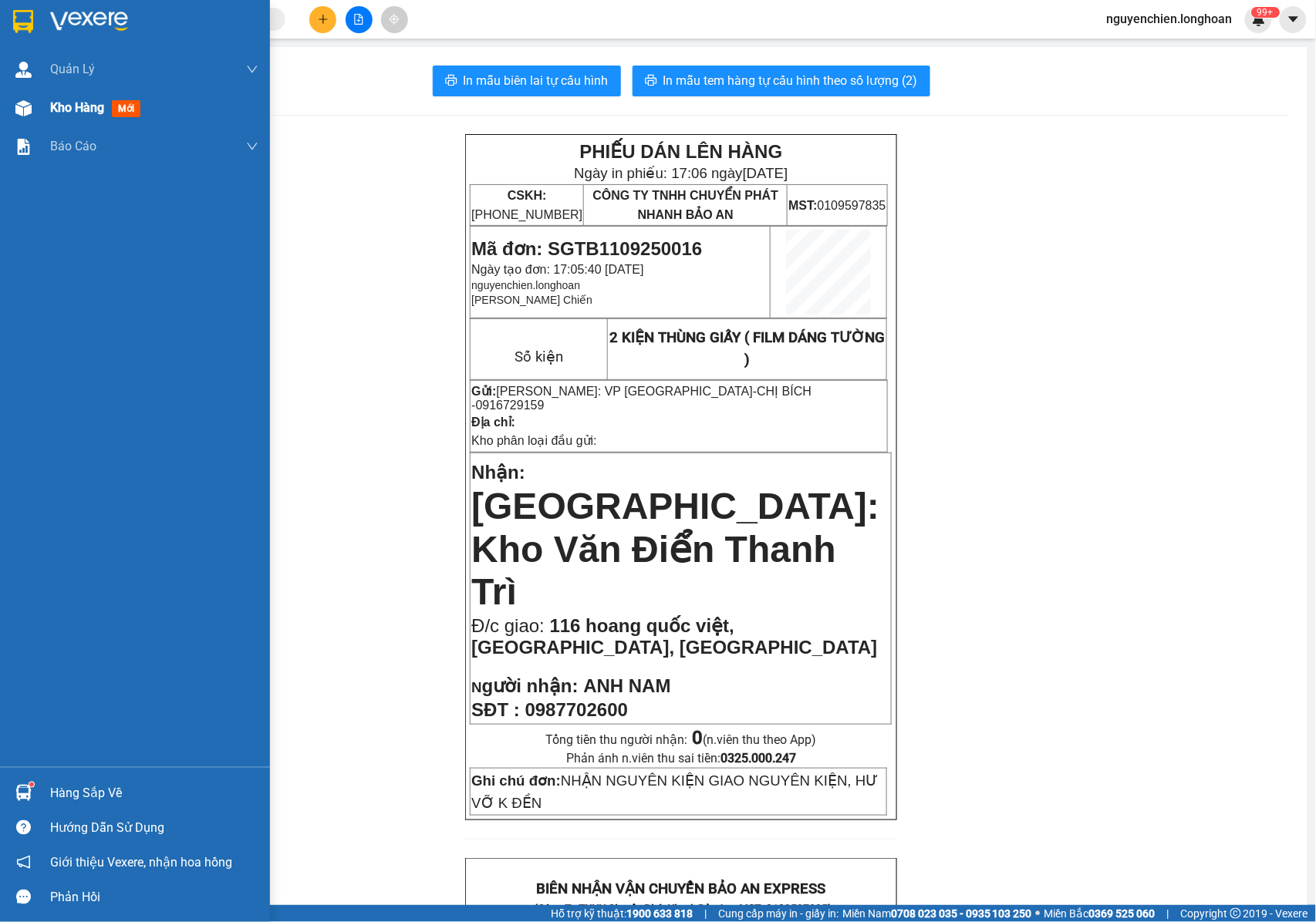
click at [20, 115] on div at bounding box center [24, 108] width 27 height 27
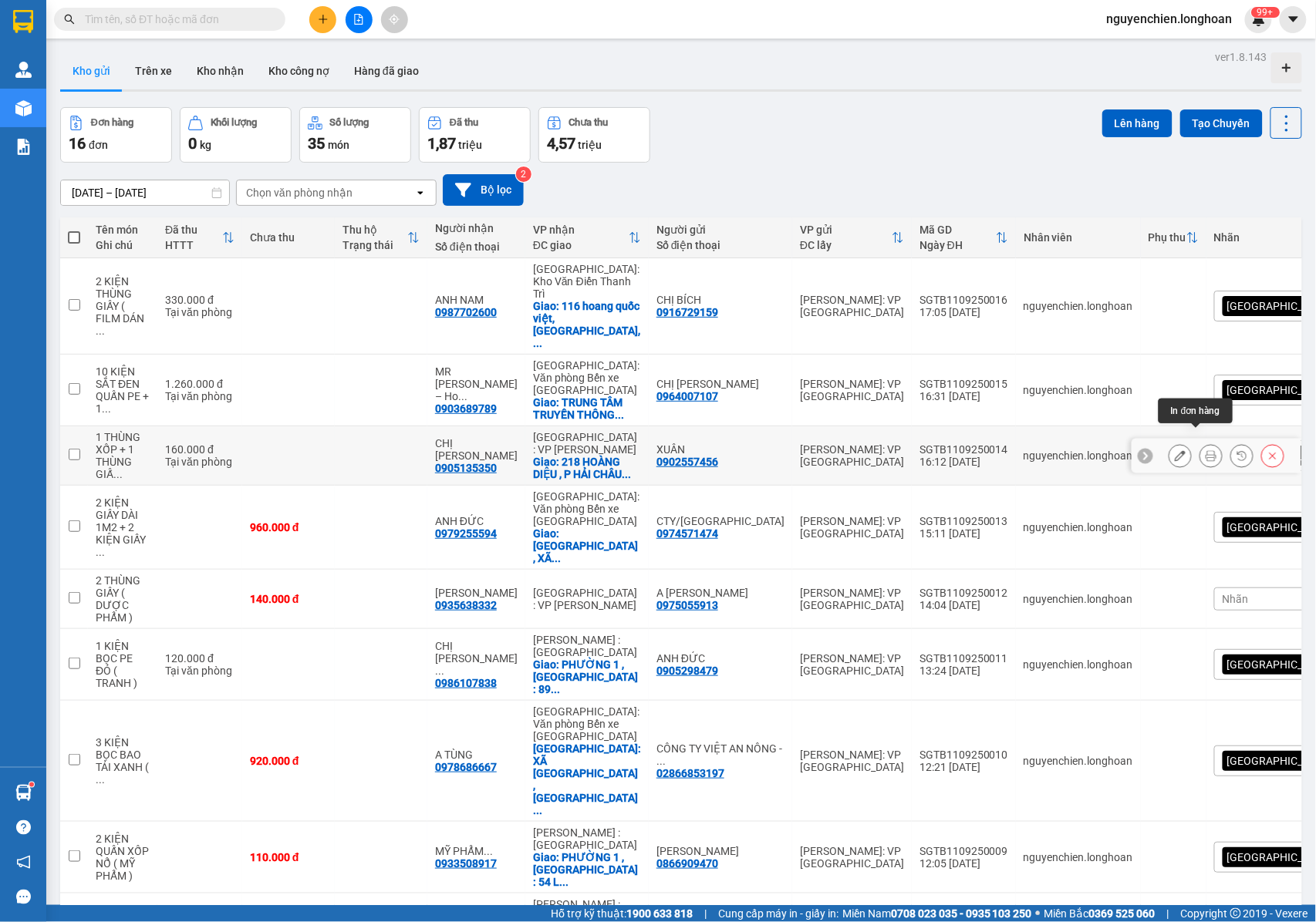
click at [1205, 450] on icon at bounding box center [1210, 455] width 10 height 10
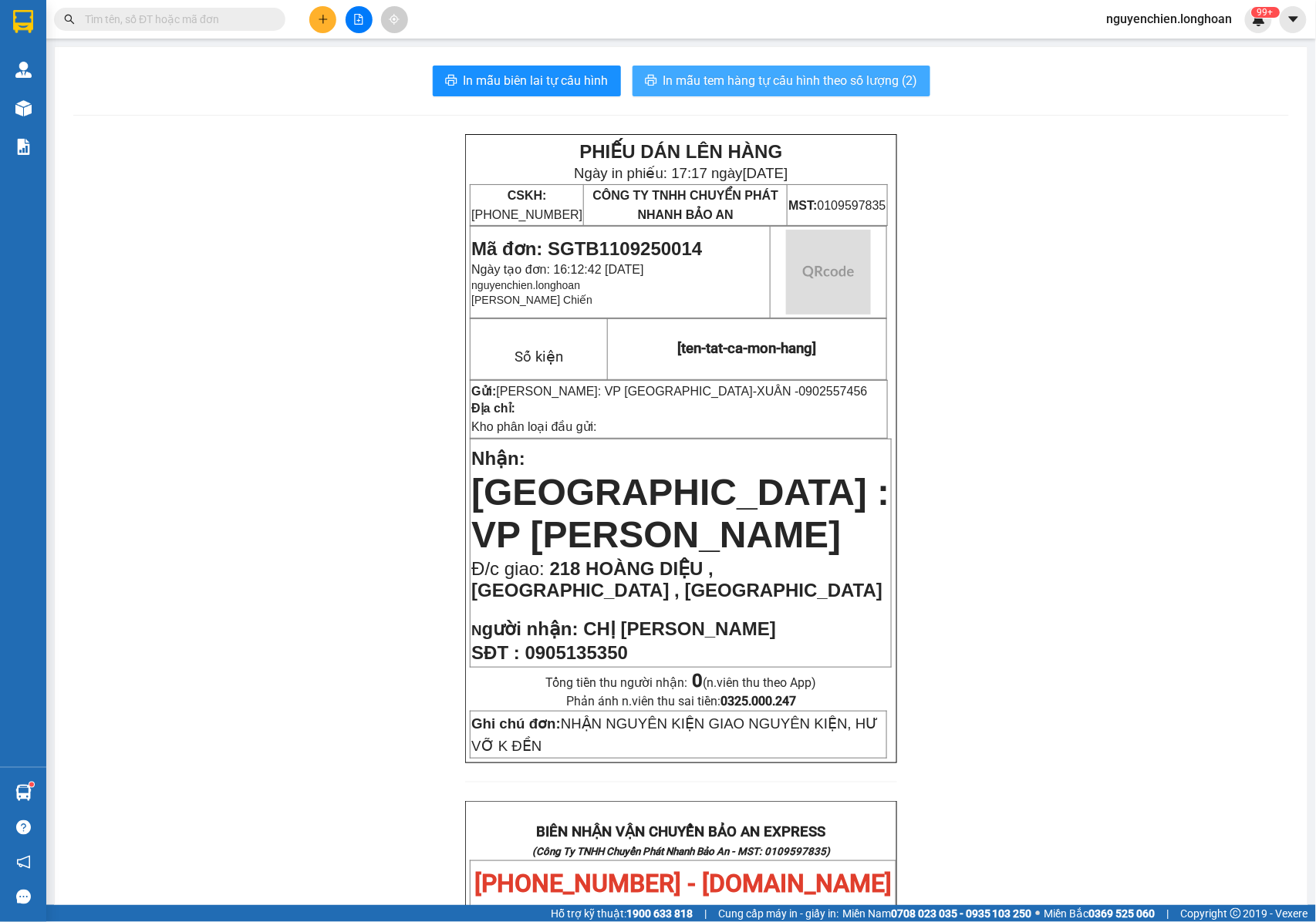
click at [800, 87] on span "In mẫu tem hàng tự cấu hình theo số lượng (2)" at bounding box center [790, 80] width 255 height 19
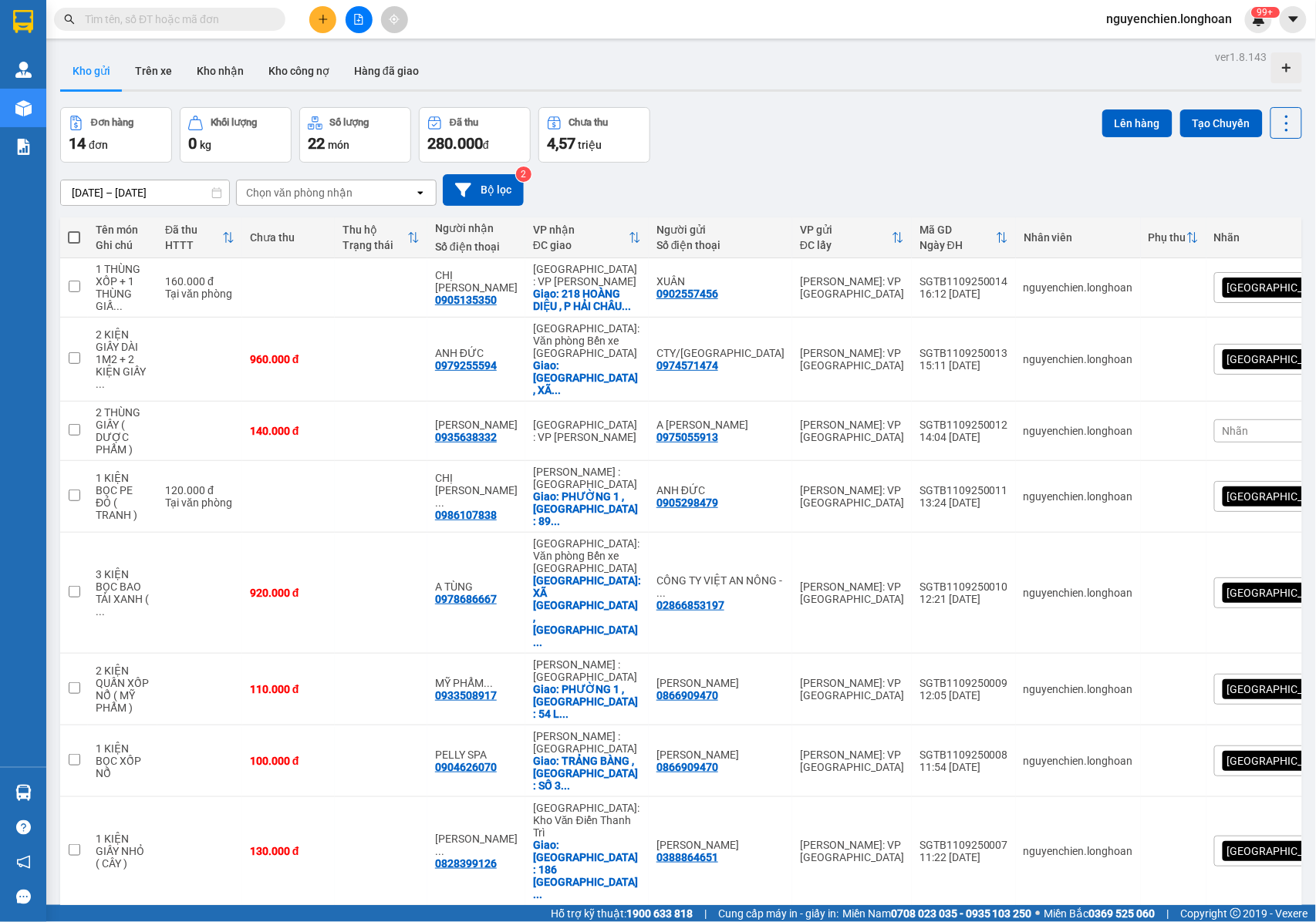
click at [187, 25] on input "text" at bounding box center [175, 19] width 182 height 17
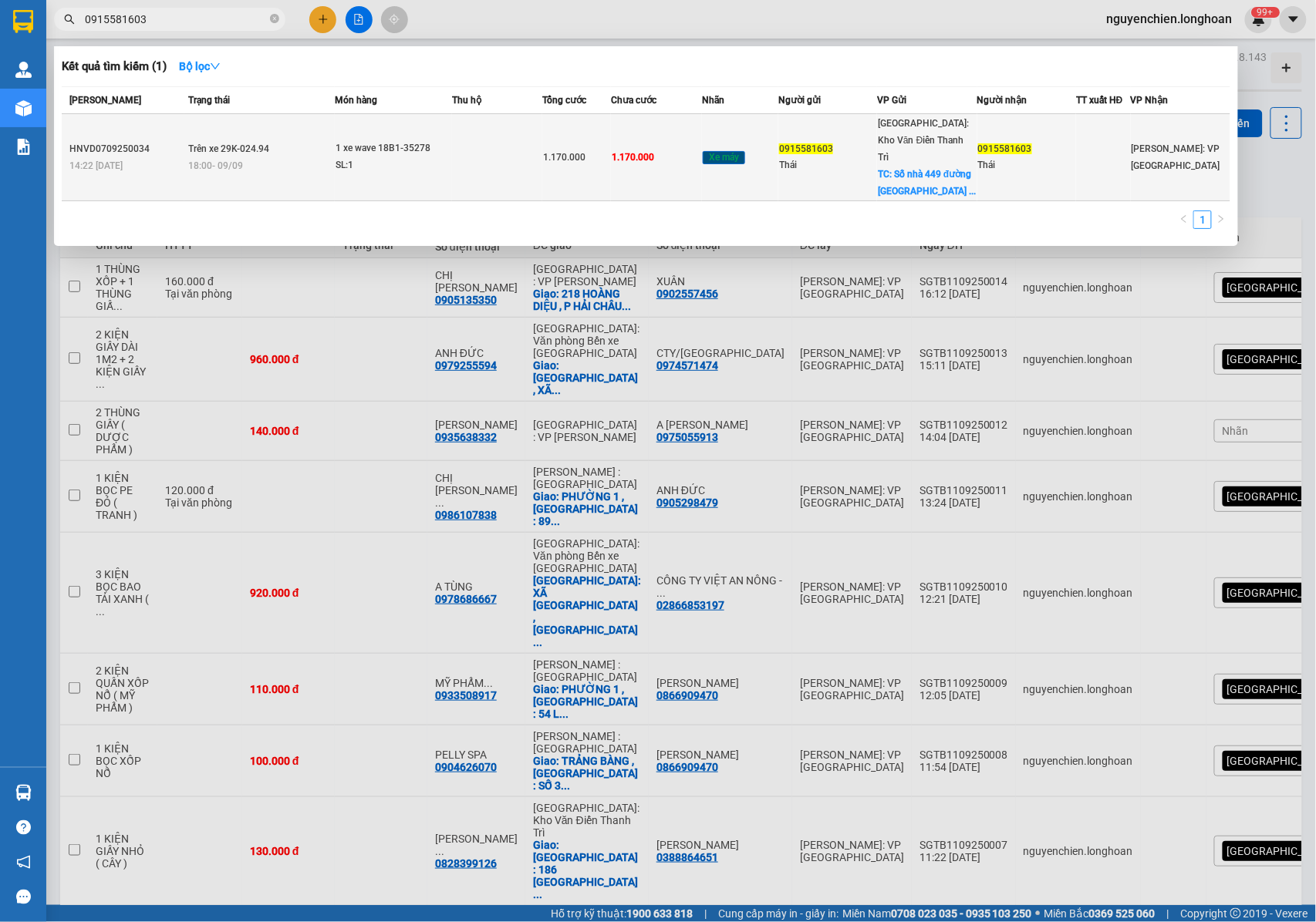
type input "0915581603"
click at [247, 157] on div "18:00 [DATE]" at bounding box center [260, 166] width 146 height 17
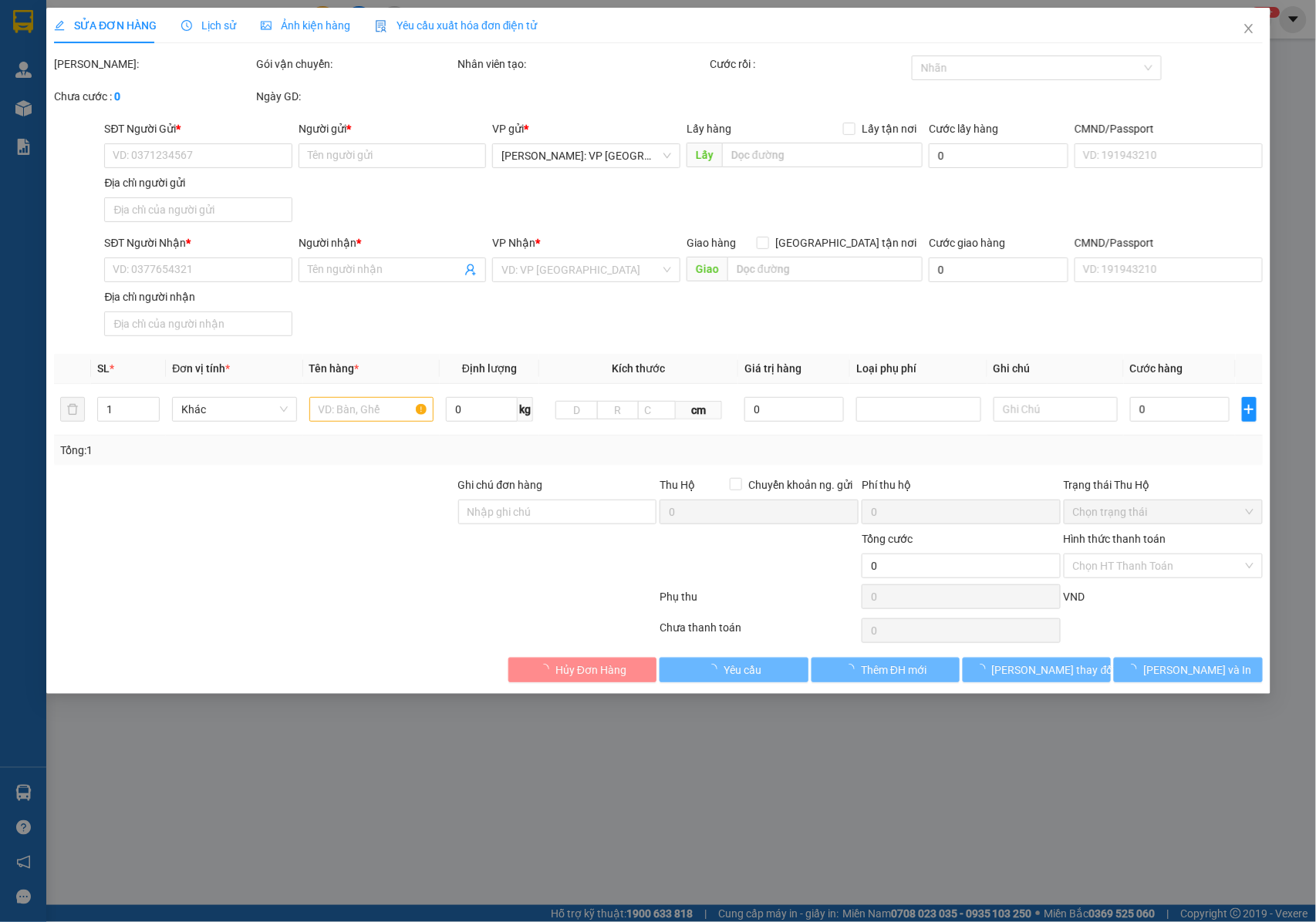
type input "0915581603"
type input "Thái"
checkbox input "true"
type input "Số nhà 449 đường [GEOGRAPHIC_DATA] [GEOGRAPHIC_DATA]"
type input "0915581603"
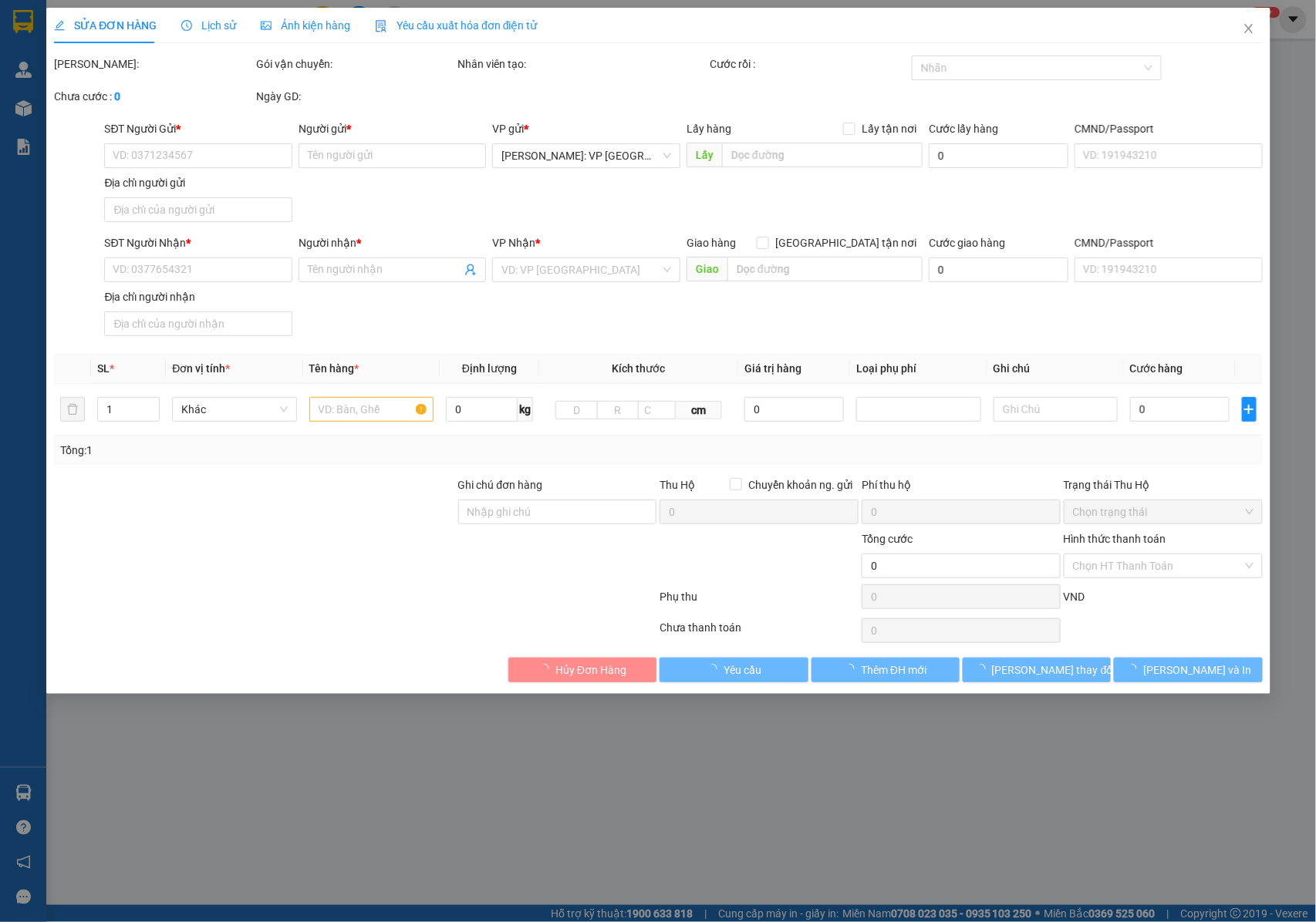
type input "Thái"
type input "không chìa khóa không giấy tờ"
type input "1.170.000"
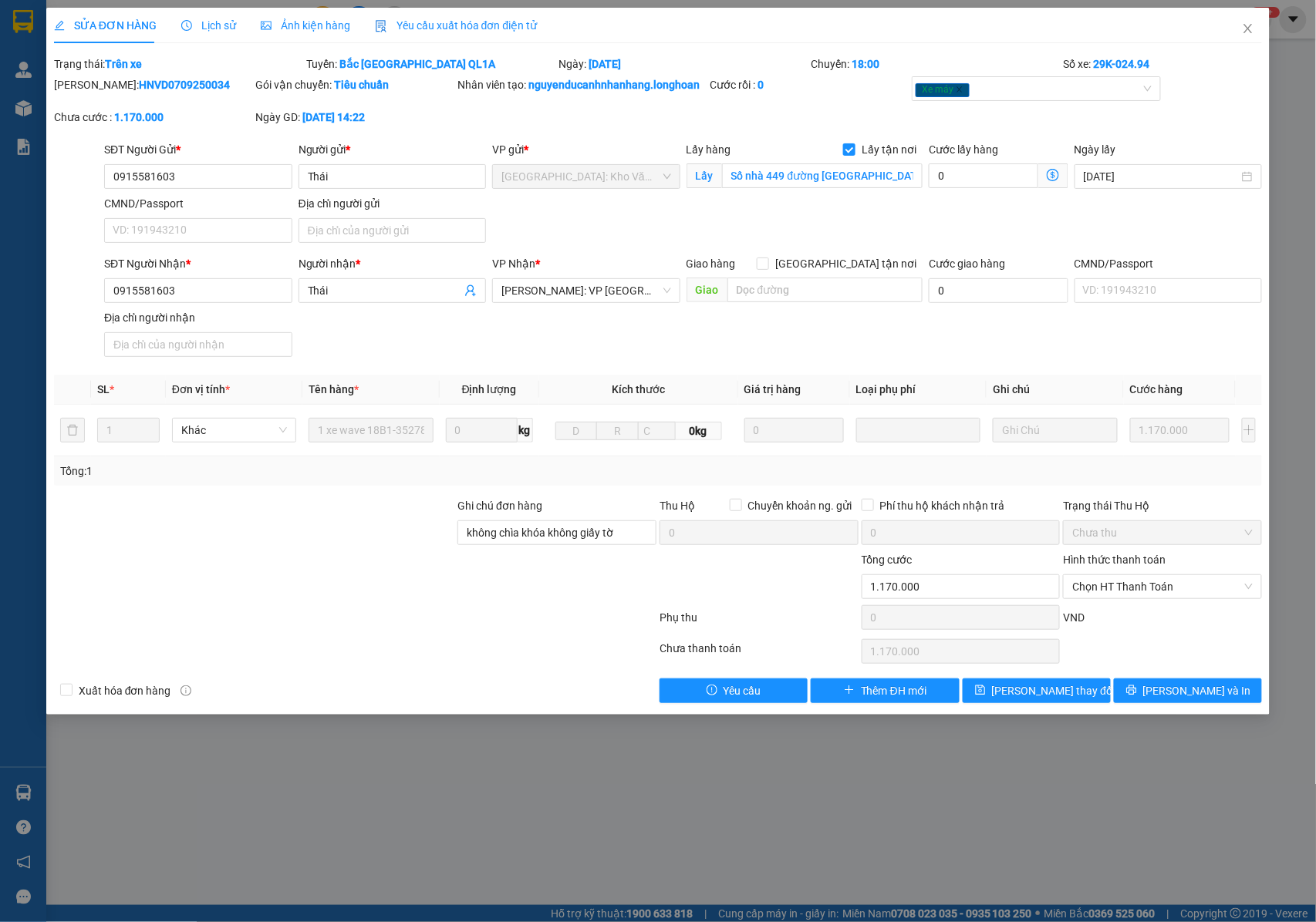
click at [219, 26] on span "Lịch sử" at bounding box center [208, 25] width 54 height 12
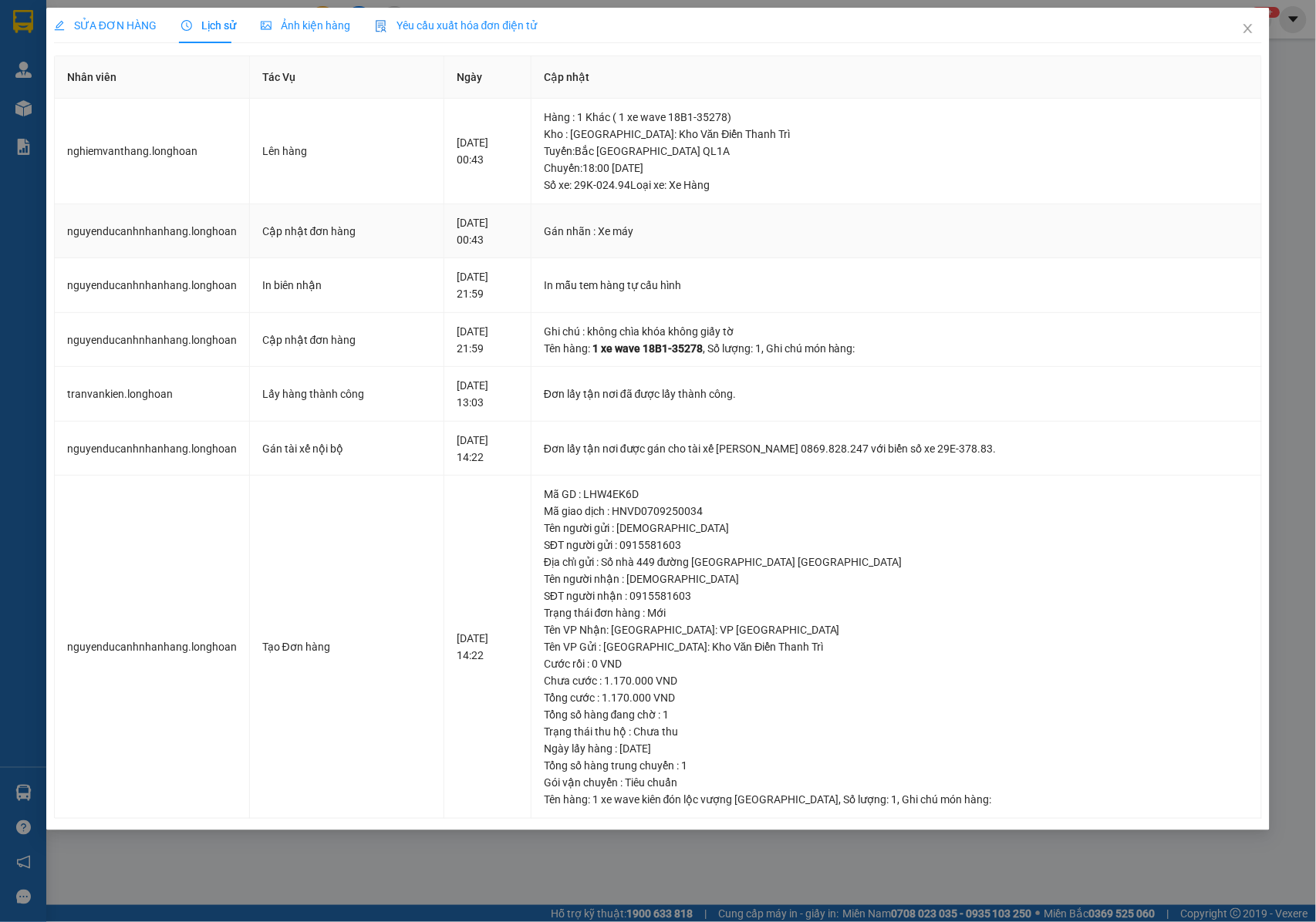
click at [836, 239] on div "Gán nhãn : Xe máy" at bounding box center [895, 232] width 705 height 17
click at [1247, 30] on icon "close" at bounding box center [1247, 28] width 12 height 12
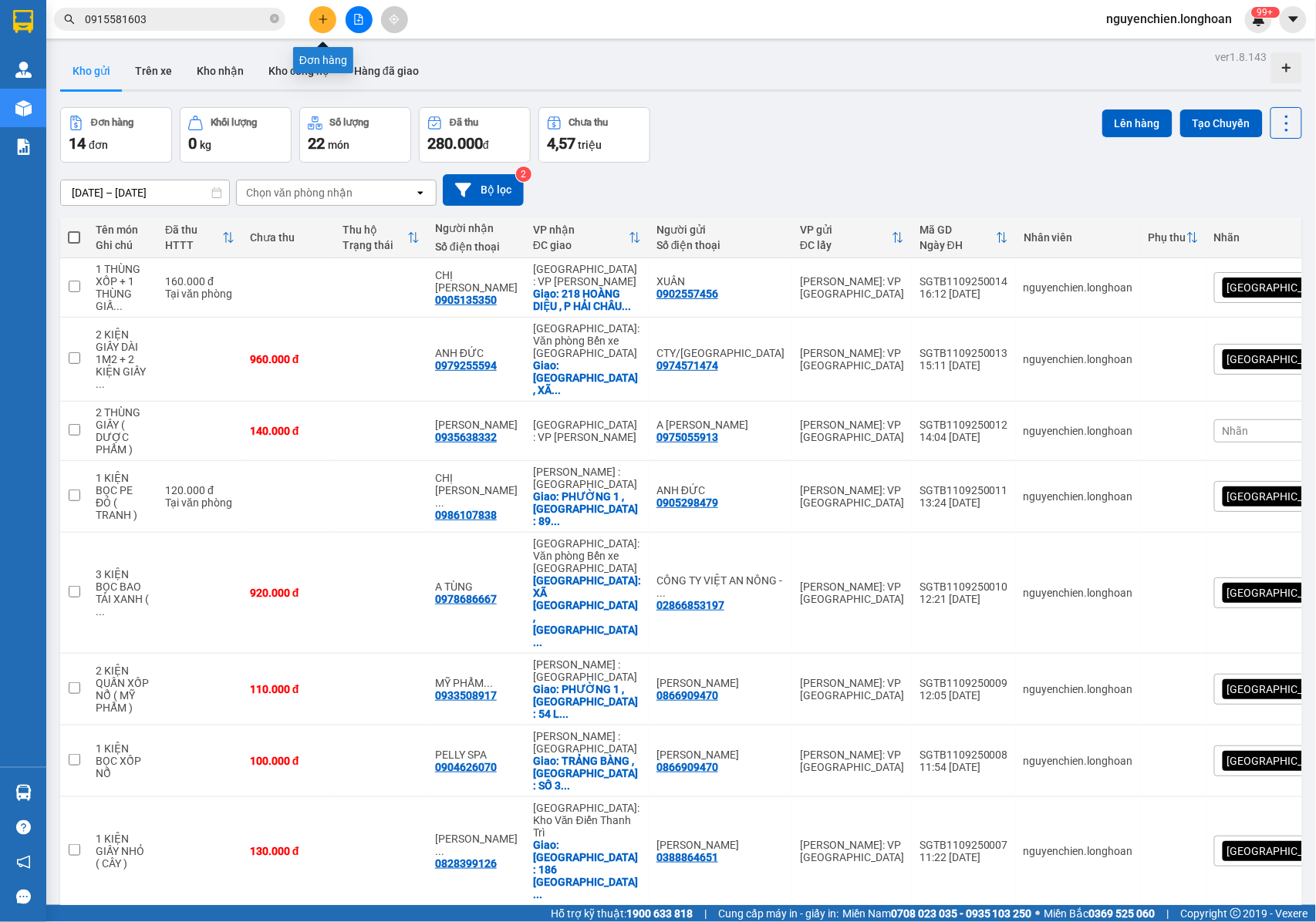
click at [330, 25] on button at bounding box center [322, 19] width 27 height 27
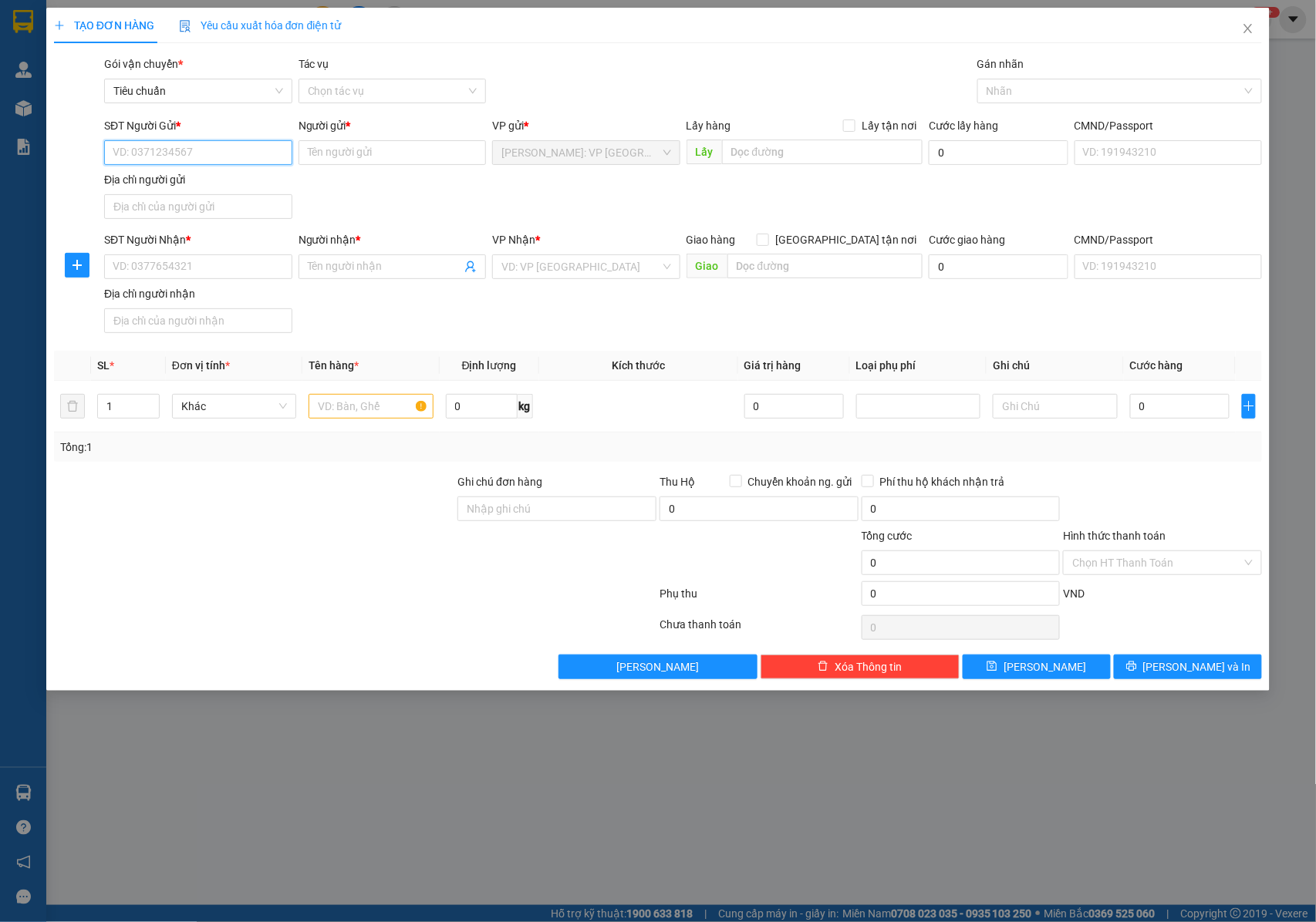
click at [202, 158] on input "SĐT Người Gửi *" at bounding box center [197, 153] width 188 height 25
click at [179, 268] on input "SĐT Người Nhận *" at bounding box center [197, 267] width 188 height 25
type input "0939798730"
click at [337, 276] on input "Người nhận *" at bounding box center [385, 267] width 154 height 17
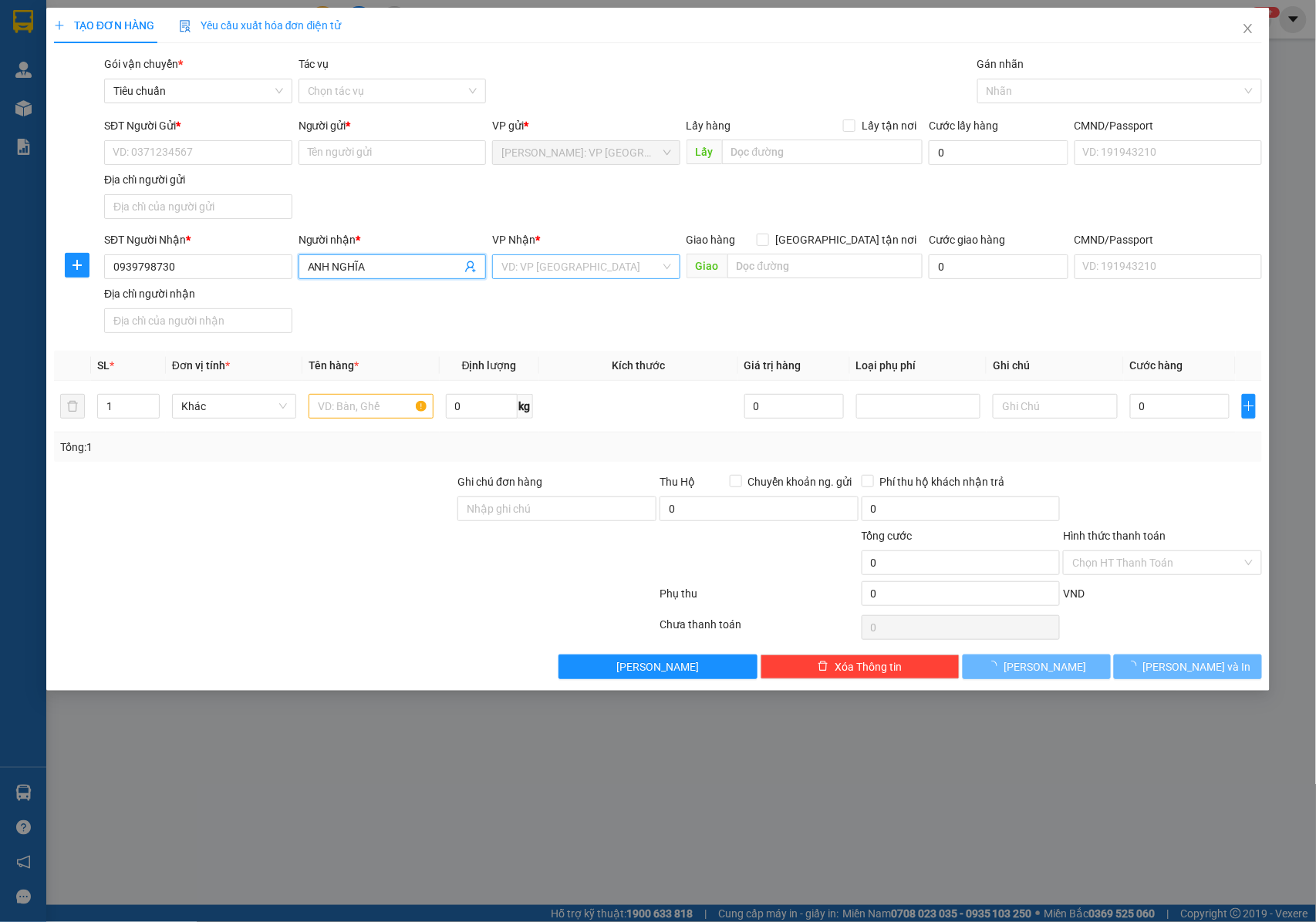
type input "ANH NGHĨA"
click at [550, 267] on input "search" at bounding box center [581, 267] width 159 height 23
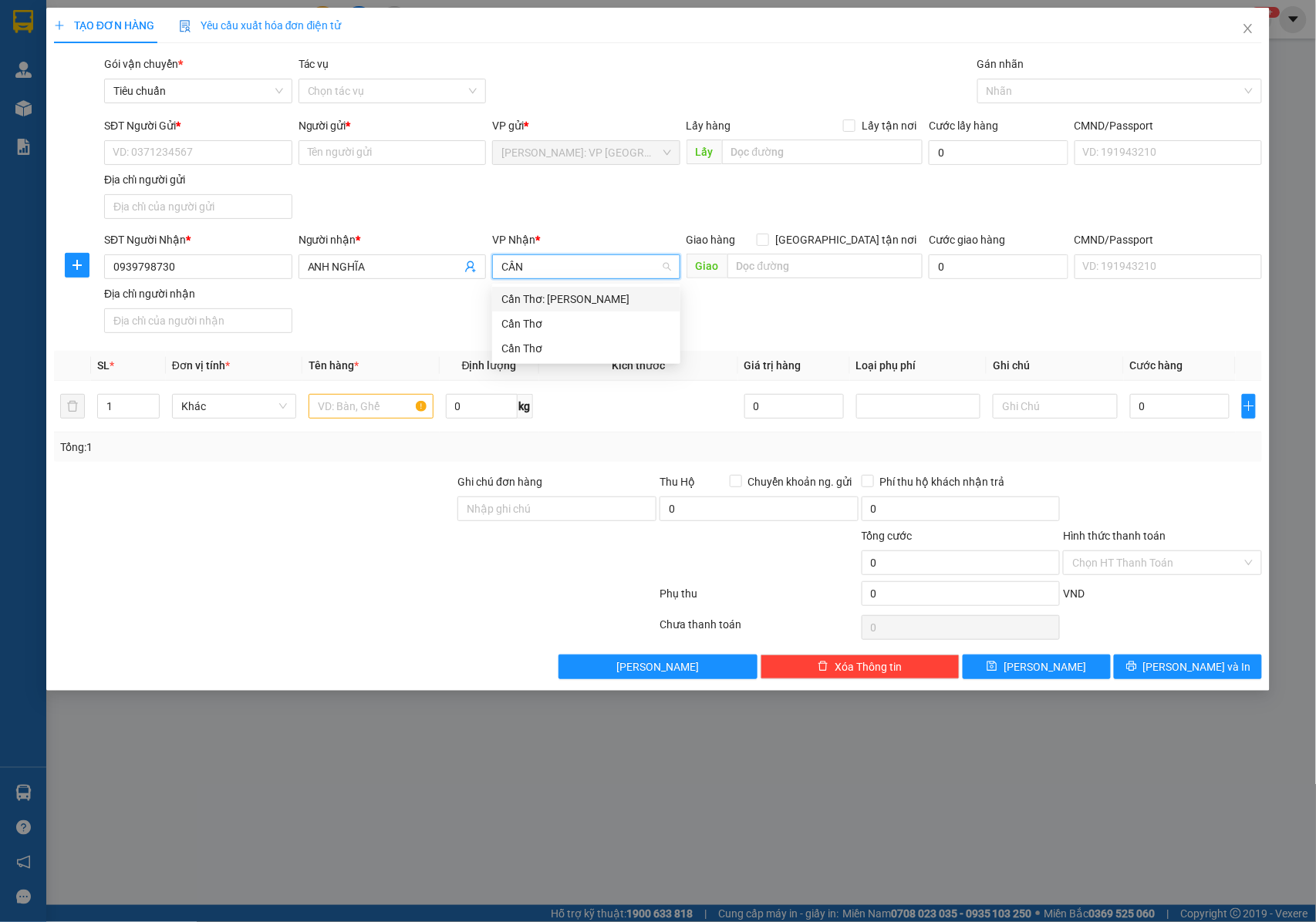
type input "CẦN"
drag, startPoint x: 559, startPoint y: 300, endPoint x: 812, endPoint y: 229, distance: 262.8
click at [565, 300] on div "Cần Thơ: [PERSON_NAME]" at bounding box center [586, 299] width 170 height 17
drag, startPoint x: 853, startPoint y: 236, endPoint x: 818, endPoint y: 259, distance: 41.9
click at [853, 237] on span "[GEOGRAPHIC_DATA] tận nơi" at bounding box center [845, 240] width 154 height 17
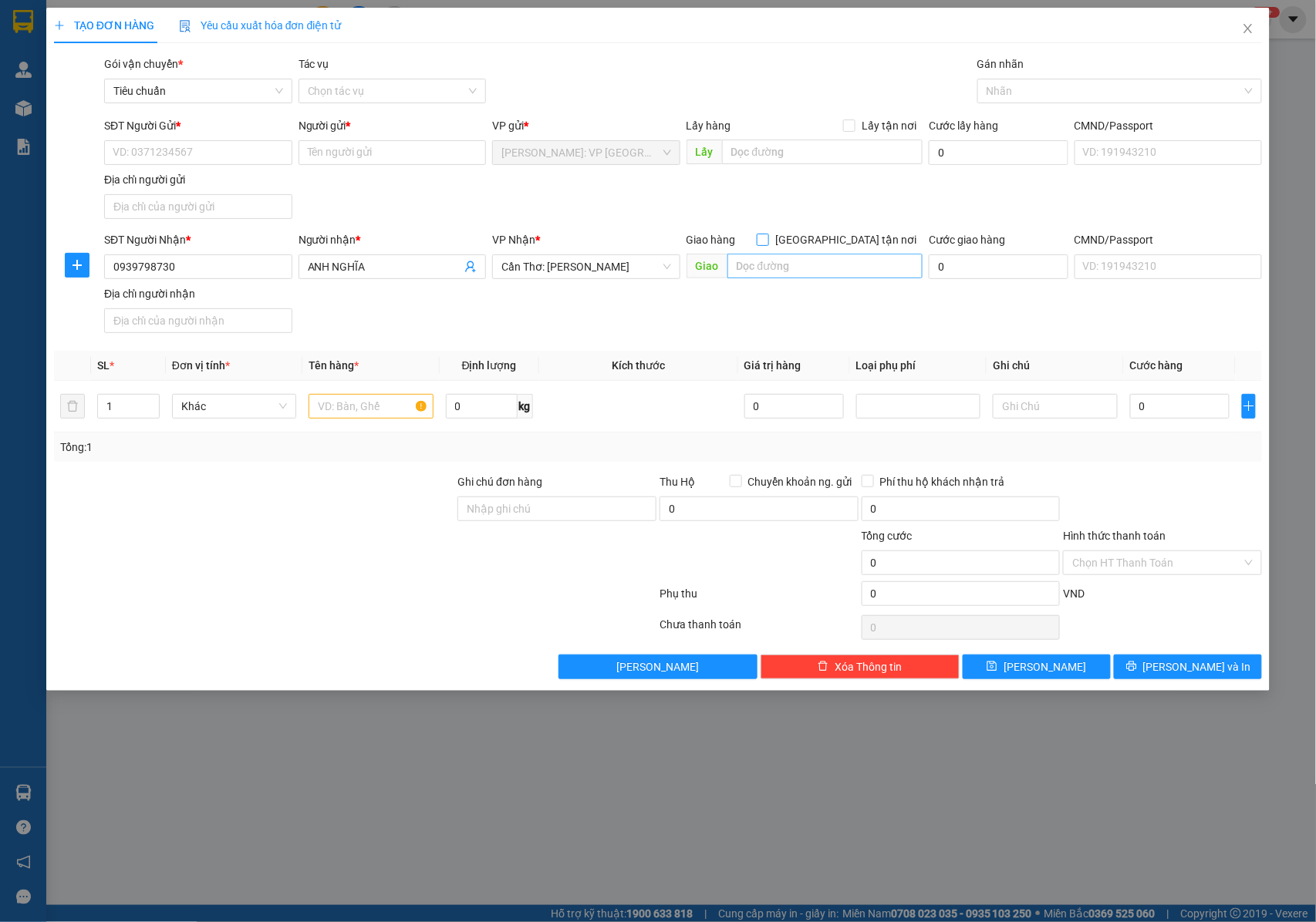
click at [768, 237] on input "[GEOGRAPHIC_DATA] tận nơi" at bounding box center [761, 238] width 10 height 10
checkbox input "true"
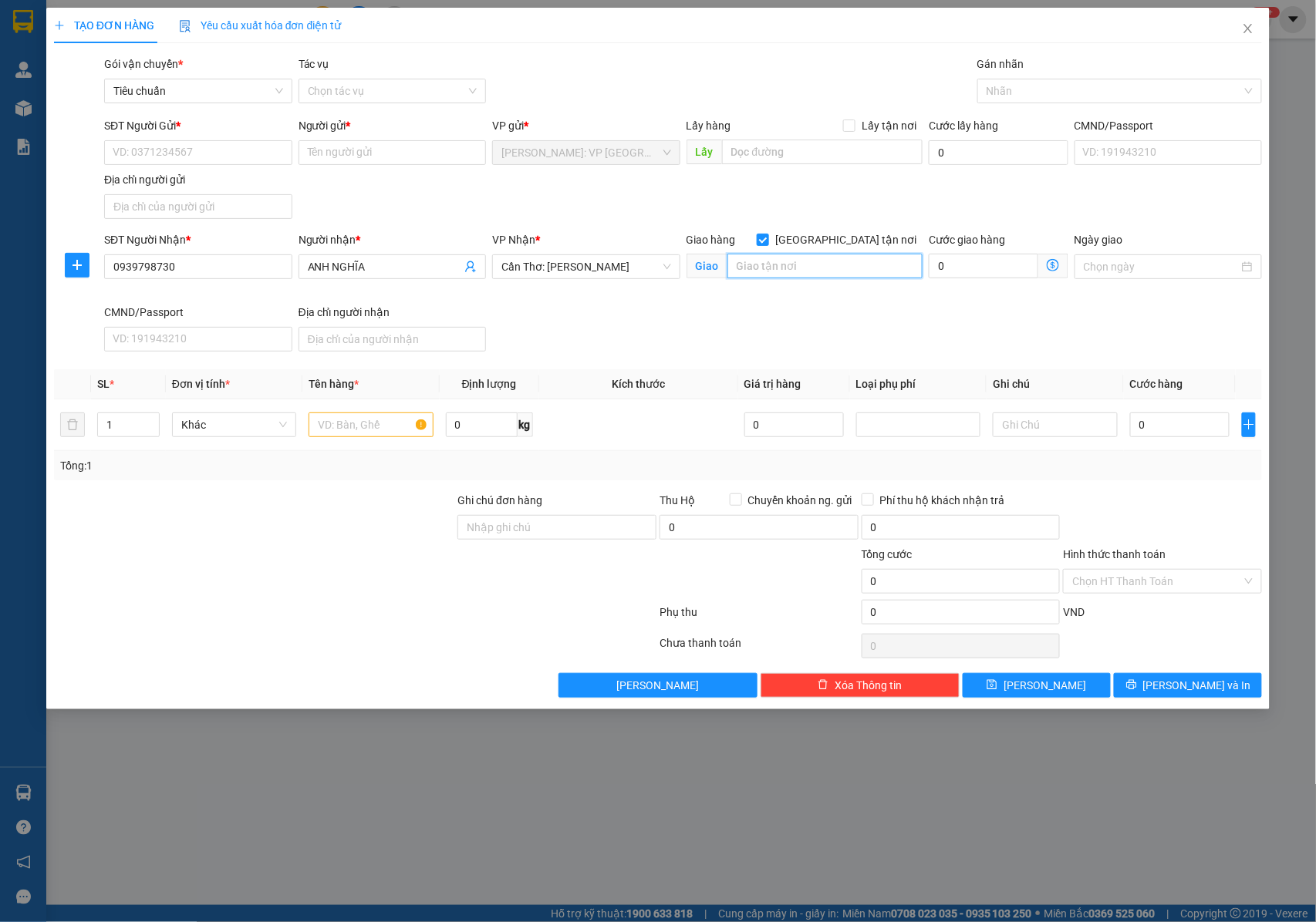
click at [804, 263] on input "text" at bounding box center [825, 266] width 195 height 25
click at [1021, 91] on div at bounding box center [1112, 91] width 261 height 18
type input "GIỒNG RIỀNG , KIÊN GIANG : ẤP NĂM CHIẾN , XÃ TÂN ĐỊNH , GIỒNG RIỀNG , KIÊN GIANG"
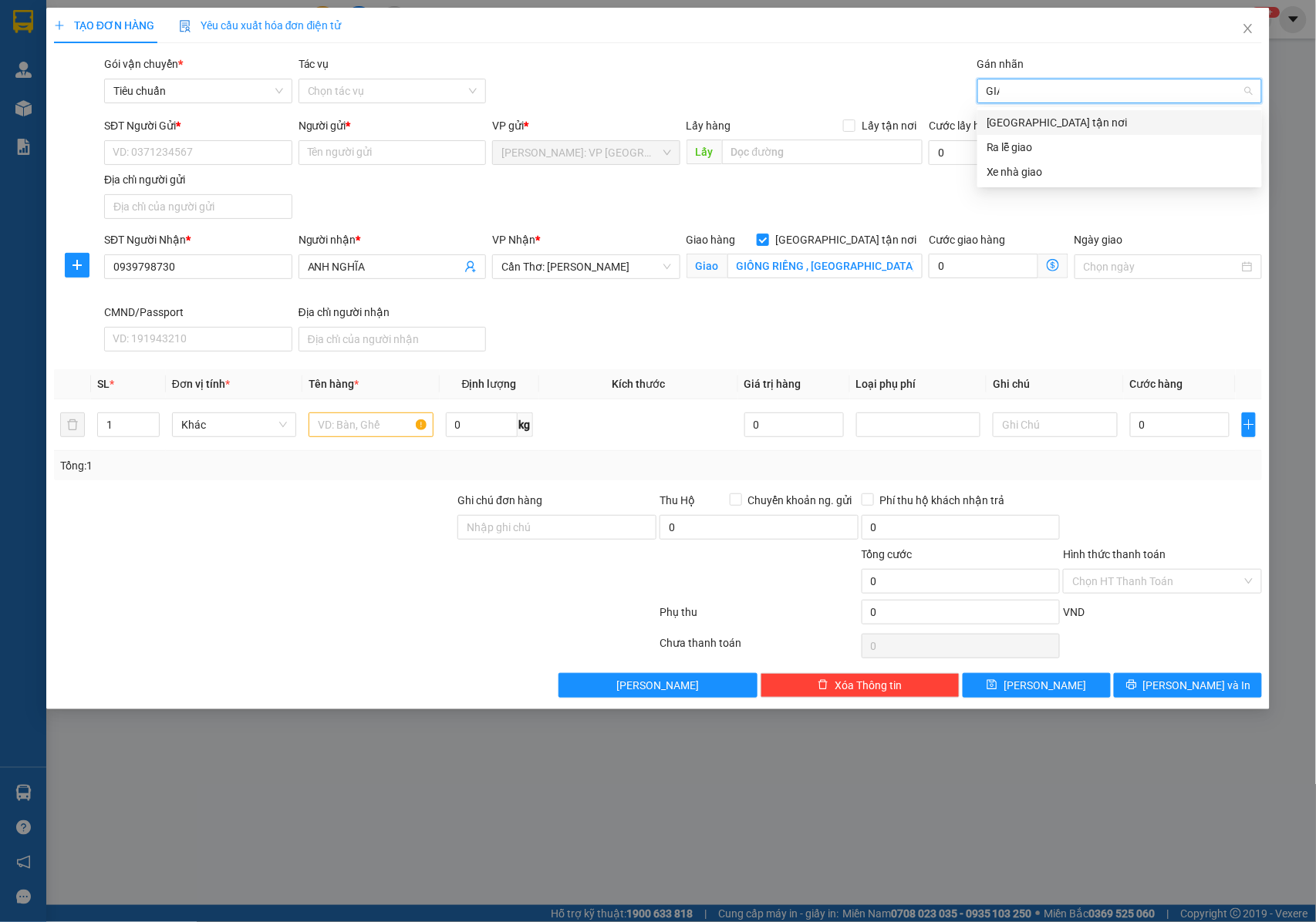
type input "GIAO"
click at [1001, 125] on div "[GEOGRAPHIC_DATA] tận nơi" at bounding box center [1119, 123] width 266 height 17
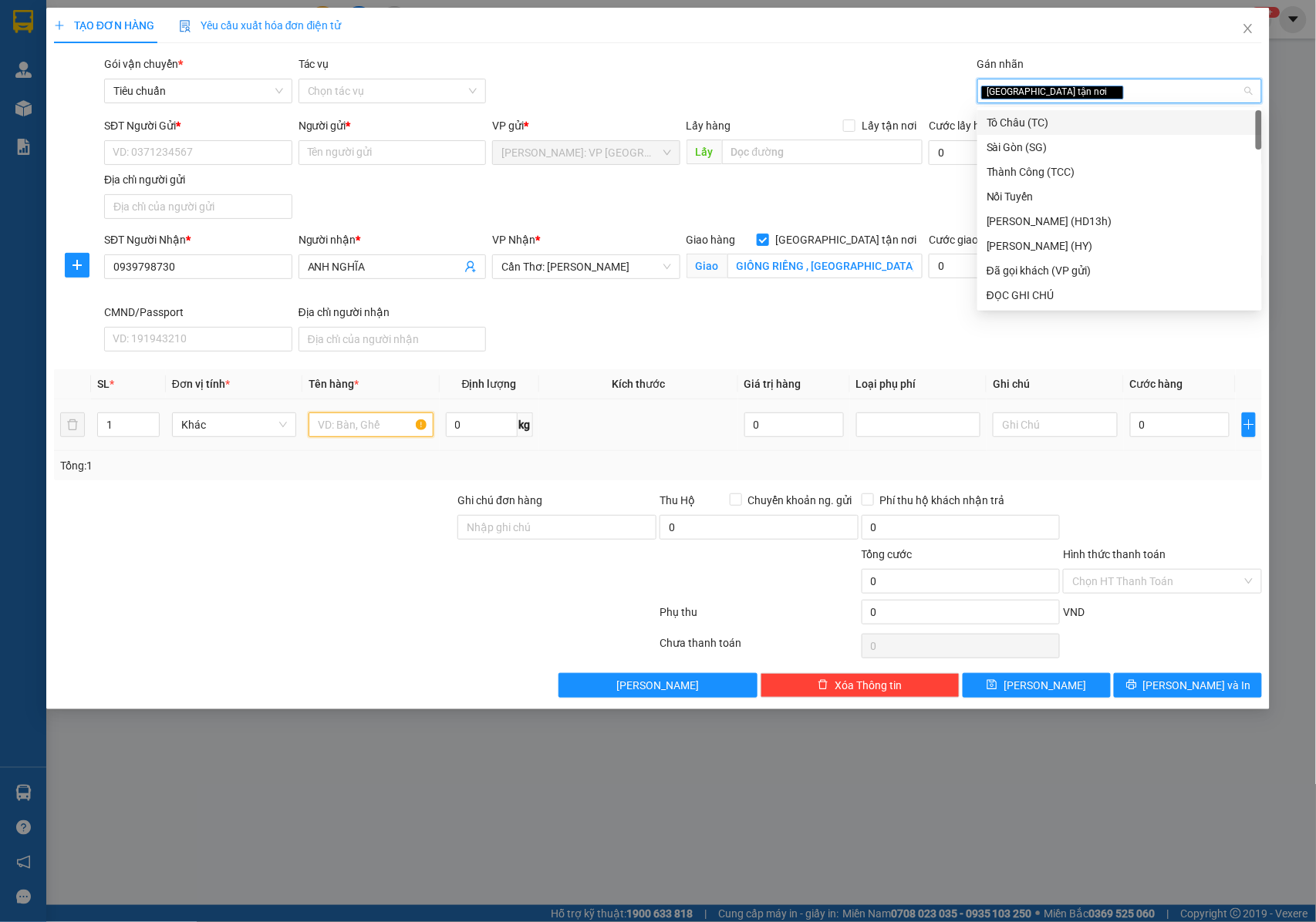
click at [342, 433] on input "text" at bounding box center [370, 425] width 124 height 25
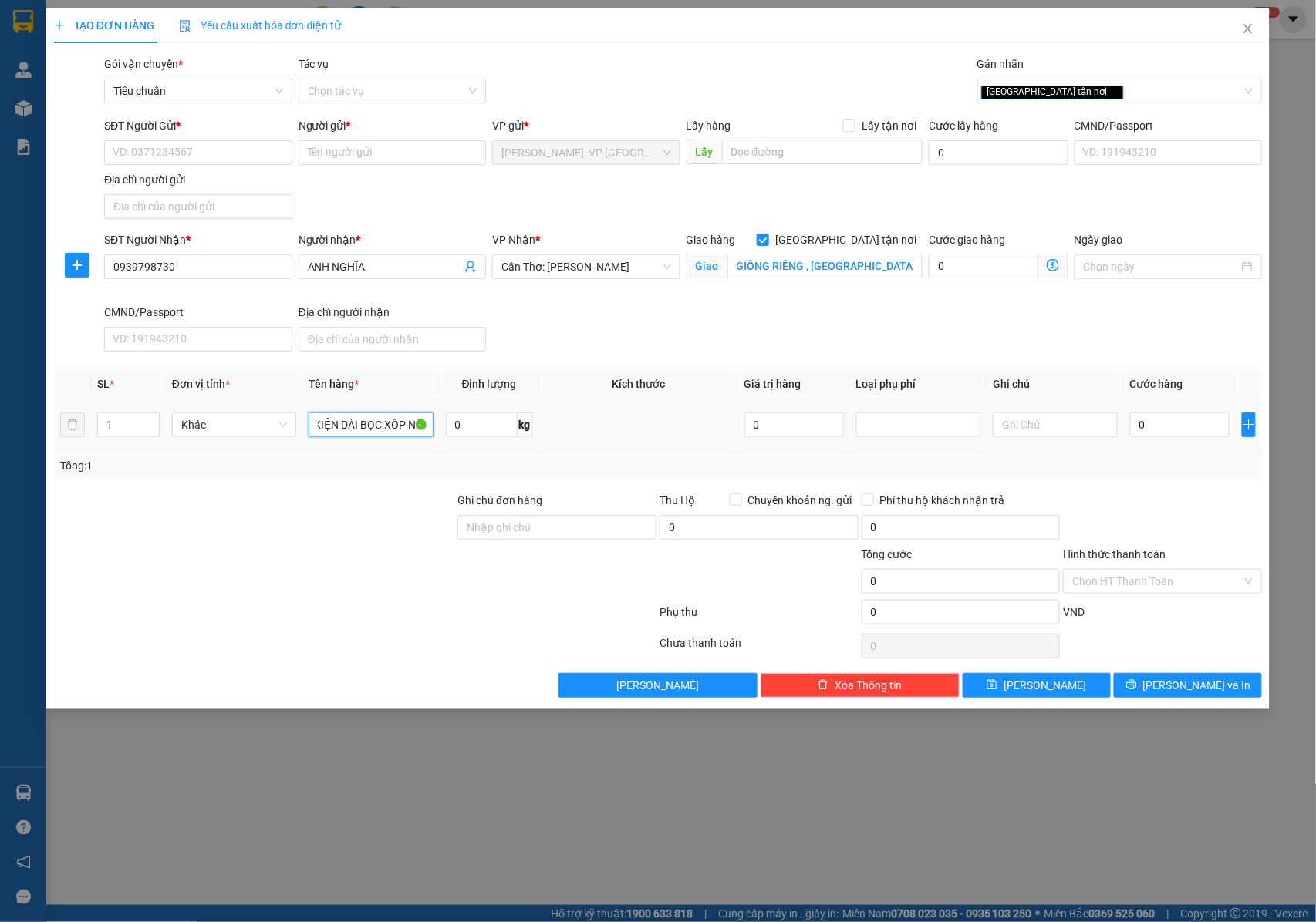
scroll to position [0, 15]
type input "1 KIỆN DÀI BỌC XỐP NỔ"
click at [506, 526] on input "Ghi chú đơn hàng" at bounding box center [557, 527] width 199 height 25
type input "HÀNG BỂ VỠ KO ĐỀN"
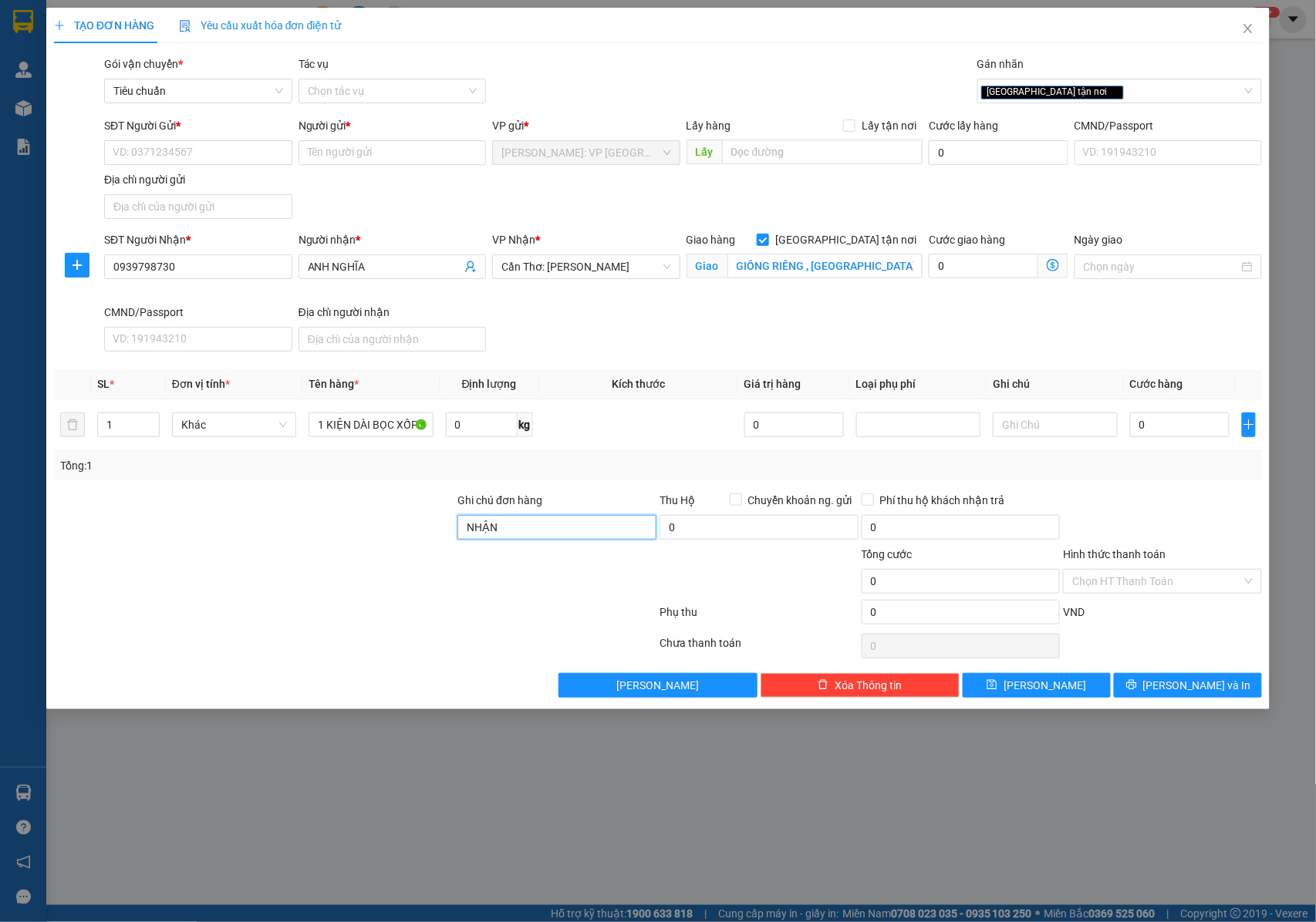
type input "NHẬN NGUYÊN KIỆN GIAO NGUYÊN KIỆN, HƯ VỠ K ĐỀN"
click at [145, 145] on input "SĐT Người Gửi *" at bounding box center [197, 153] width 188 height 25
click at [159, 146] on input "SĐT Người Gửi *" at bounding box center [197, 153] width 188 height 25
type input "0965796640"
click at [199, 154] on input "0965796640" at bounding box center [197, 153] width 188 height 25
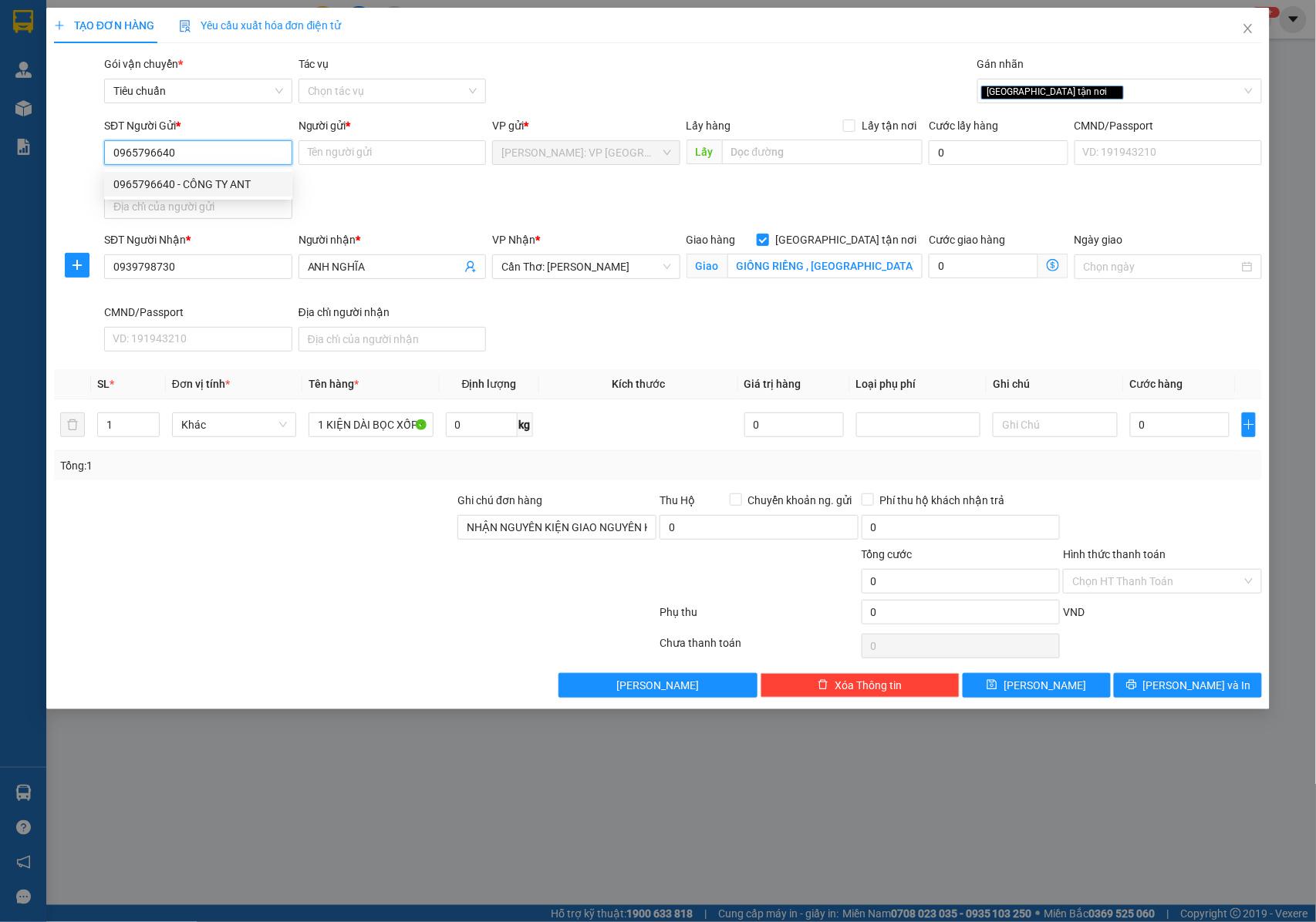
click at [219, 183] on div "0965796640 - CÔNG TY ANT" at bounding box center [198, 184] width 170 height 17
type input "CÔNG TY ANT"
checkbox input "true"
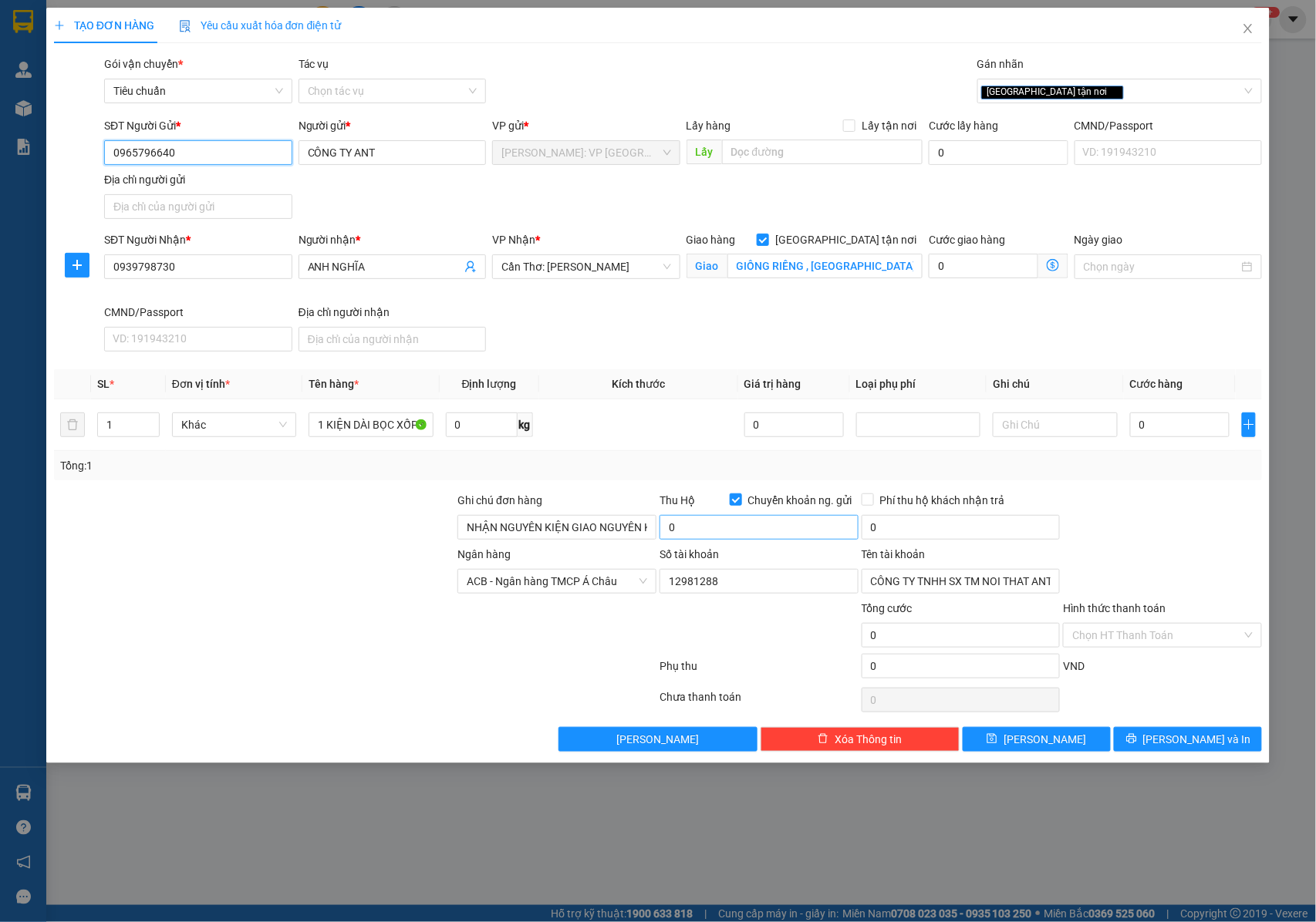
type input "0965796640"
click at [697, 528] on input "0" at bounding box center [758, 527] width 199 height 25
type input "2.040.000"
click at [949, 534] on input "0" at bounding box center [960, 527] width 199 height 25
type input "20.000"
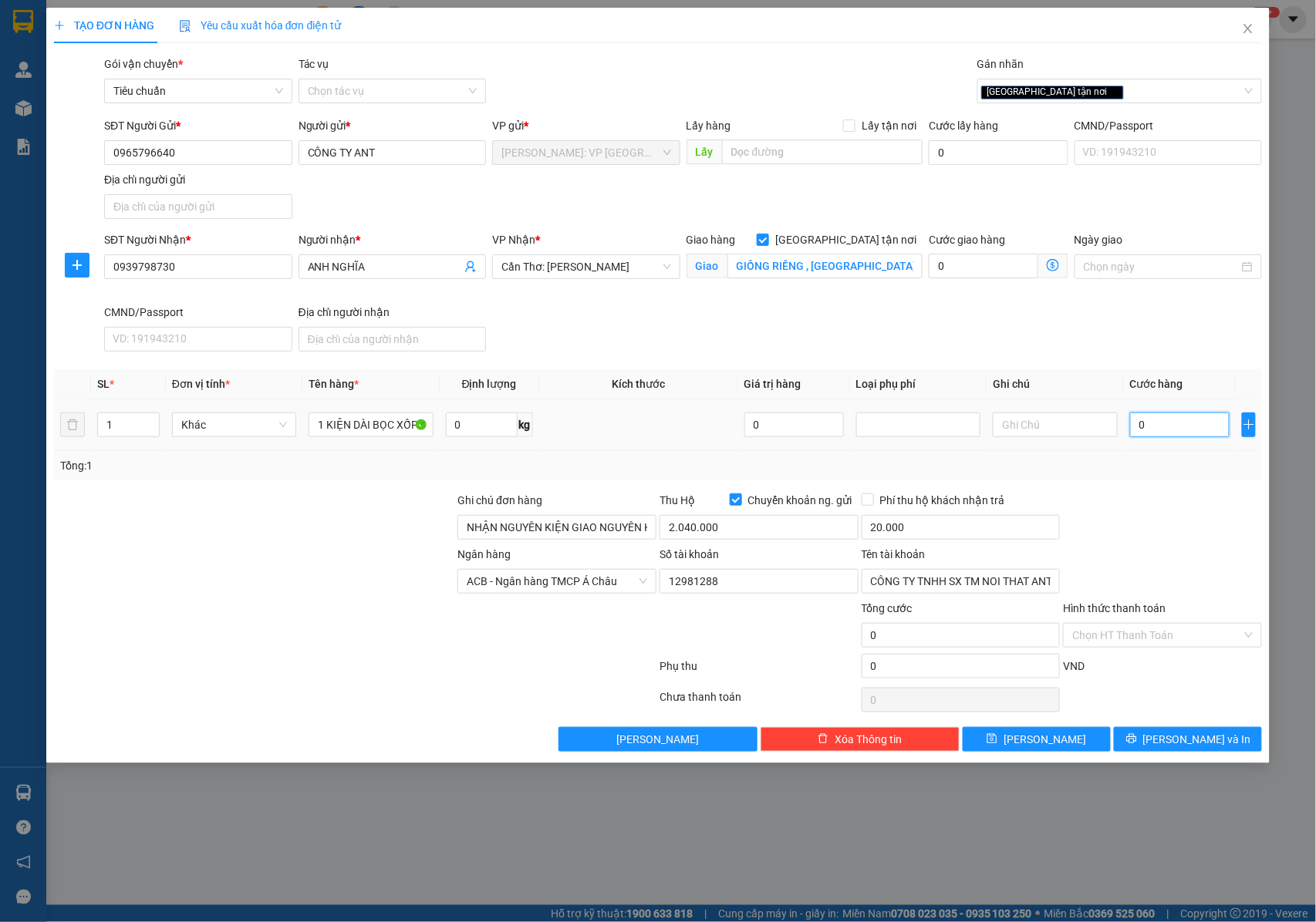
click at [1136, 427] on input "0" at bounding box center [1180, 425] width 99 height 25
type input "3"
type input "35"
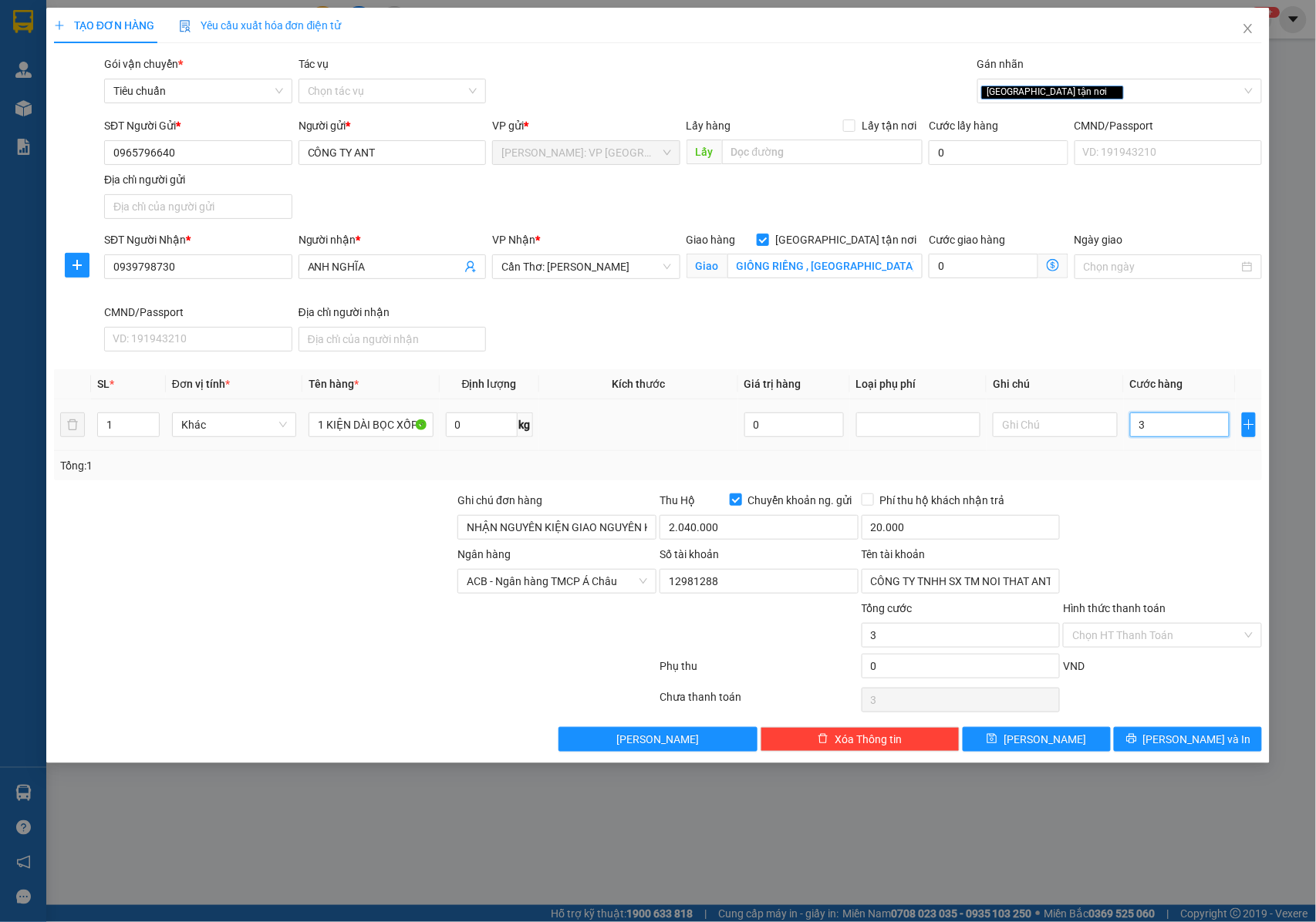
type input "35"
type input "350"
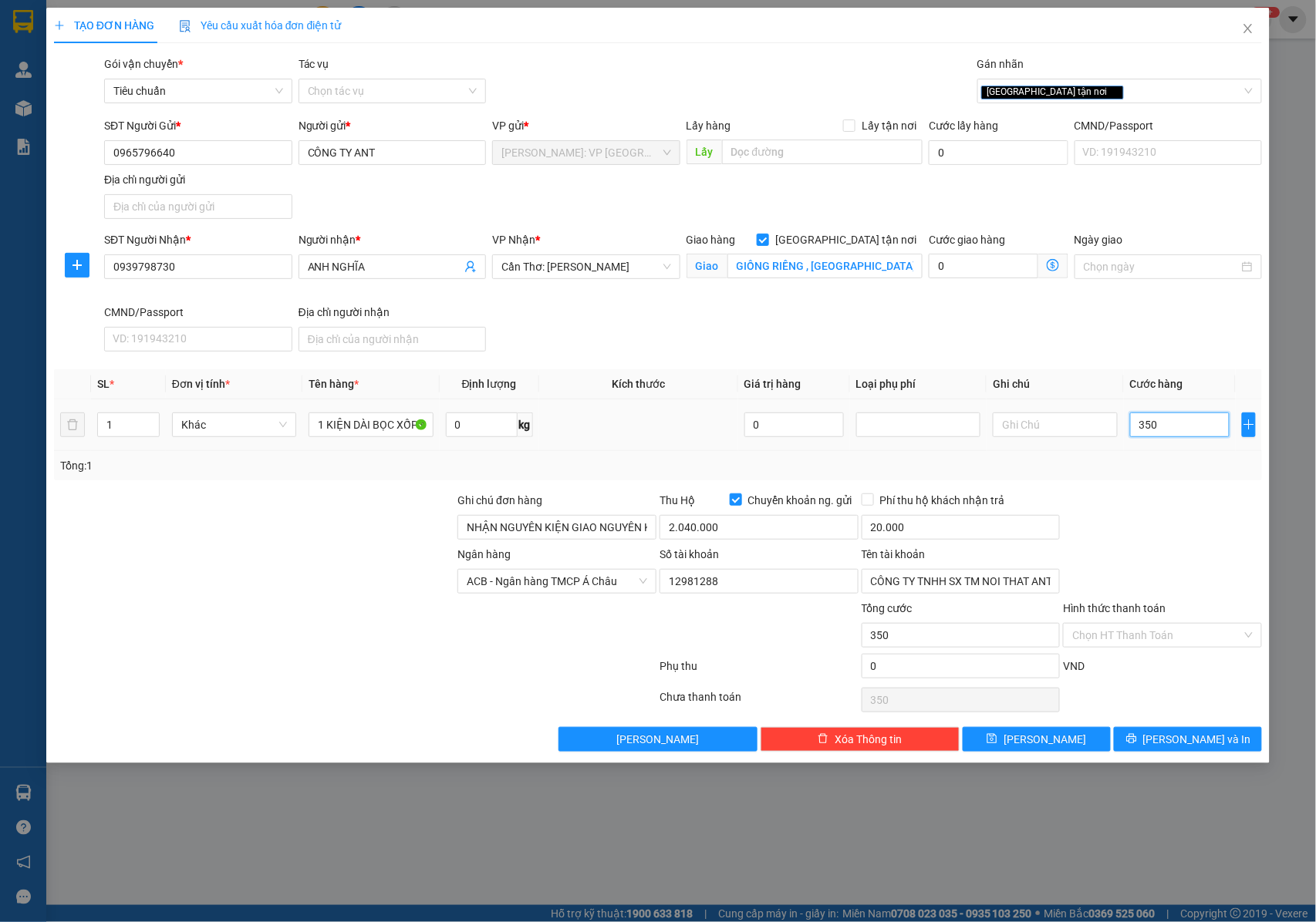
type input "3.500"
type input "35.000"
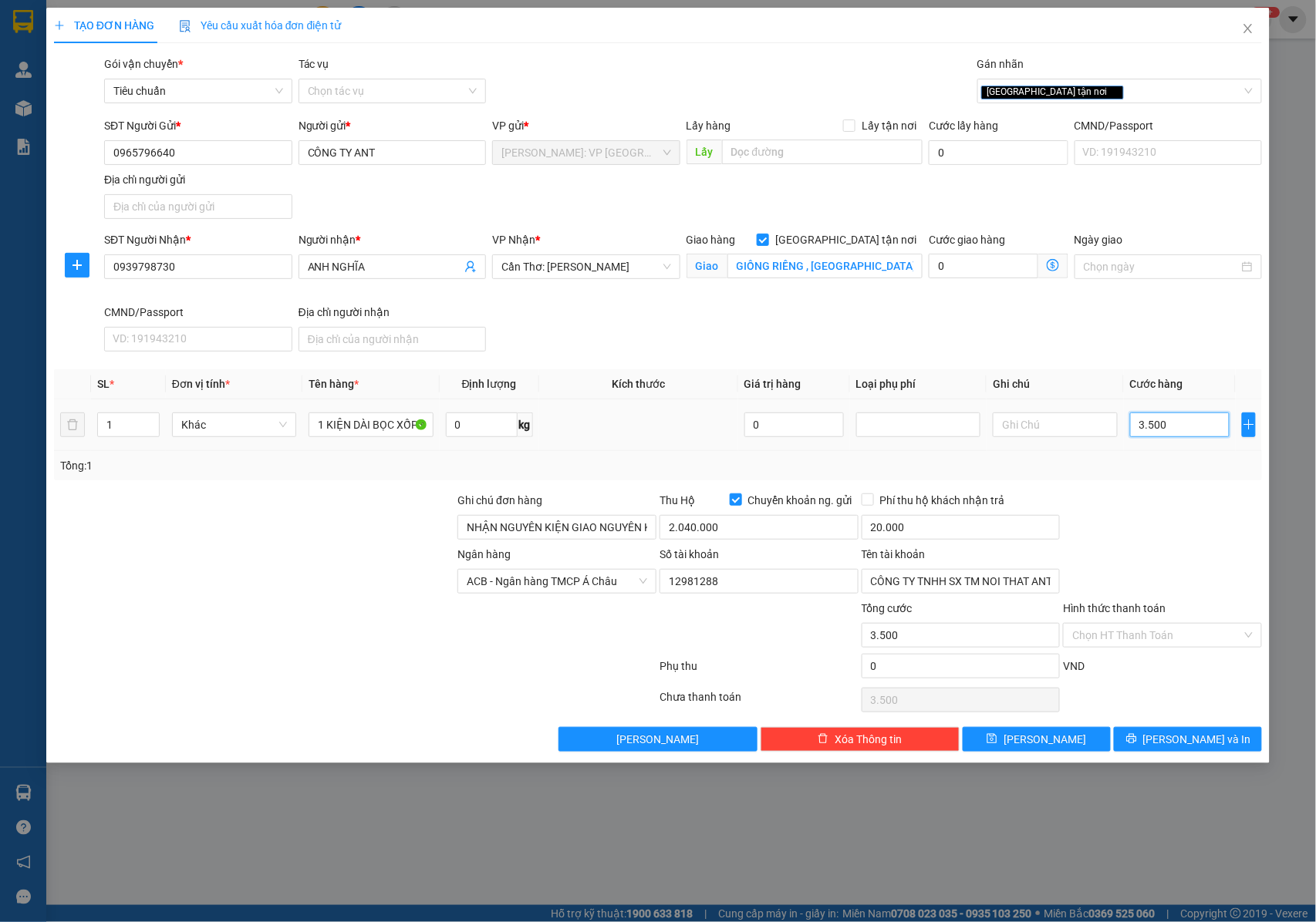
type input "35.000"
type input "350.000"
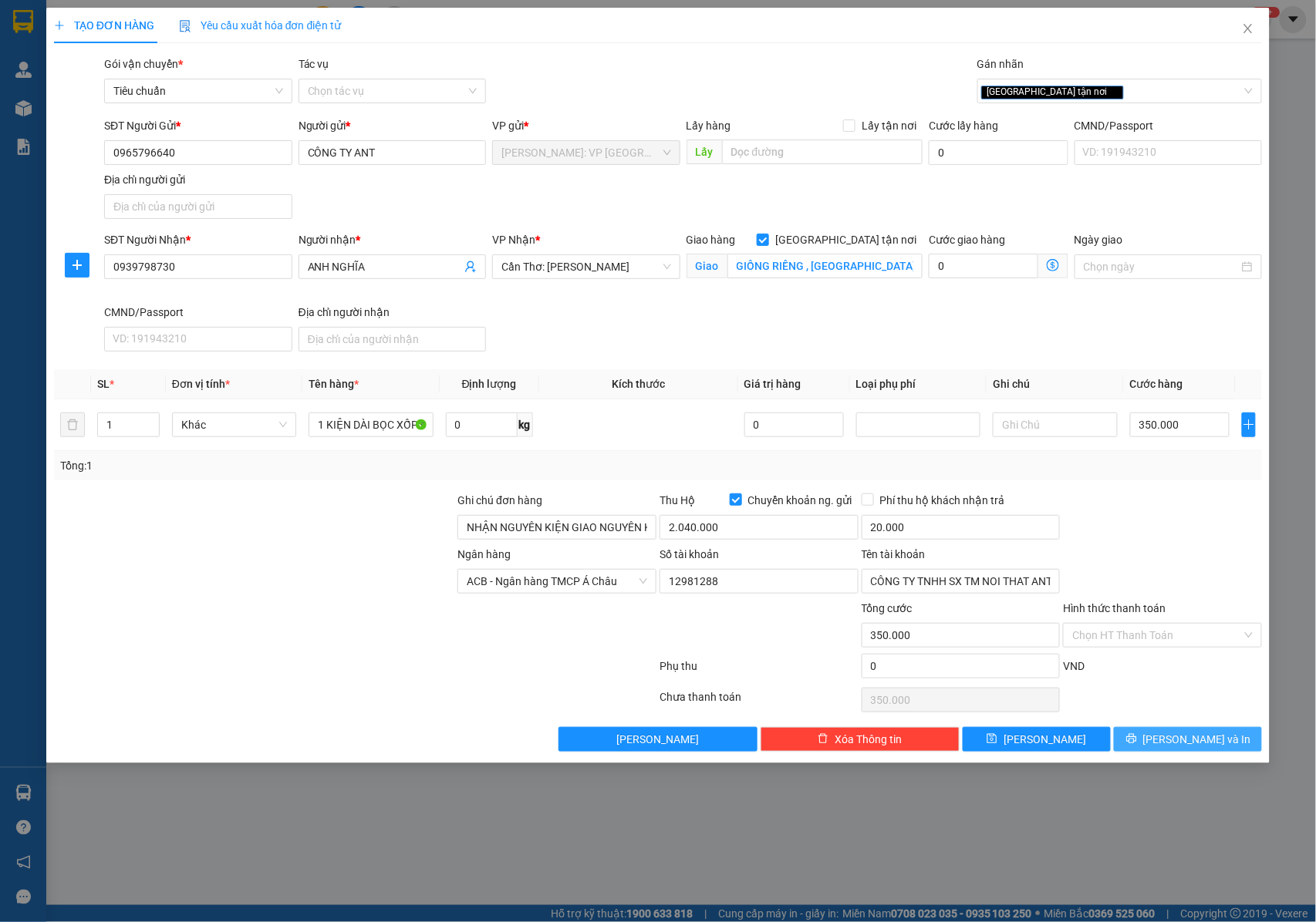
click at [1157, 739] on button "[PERSON_NAME] và In" at bounding box center [1187, 740] width 148 height 25
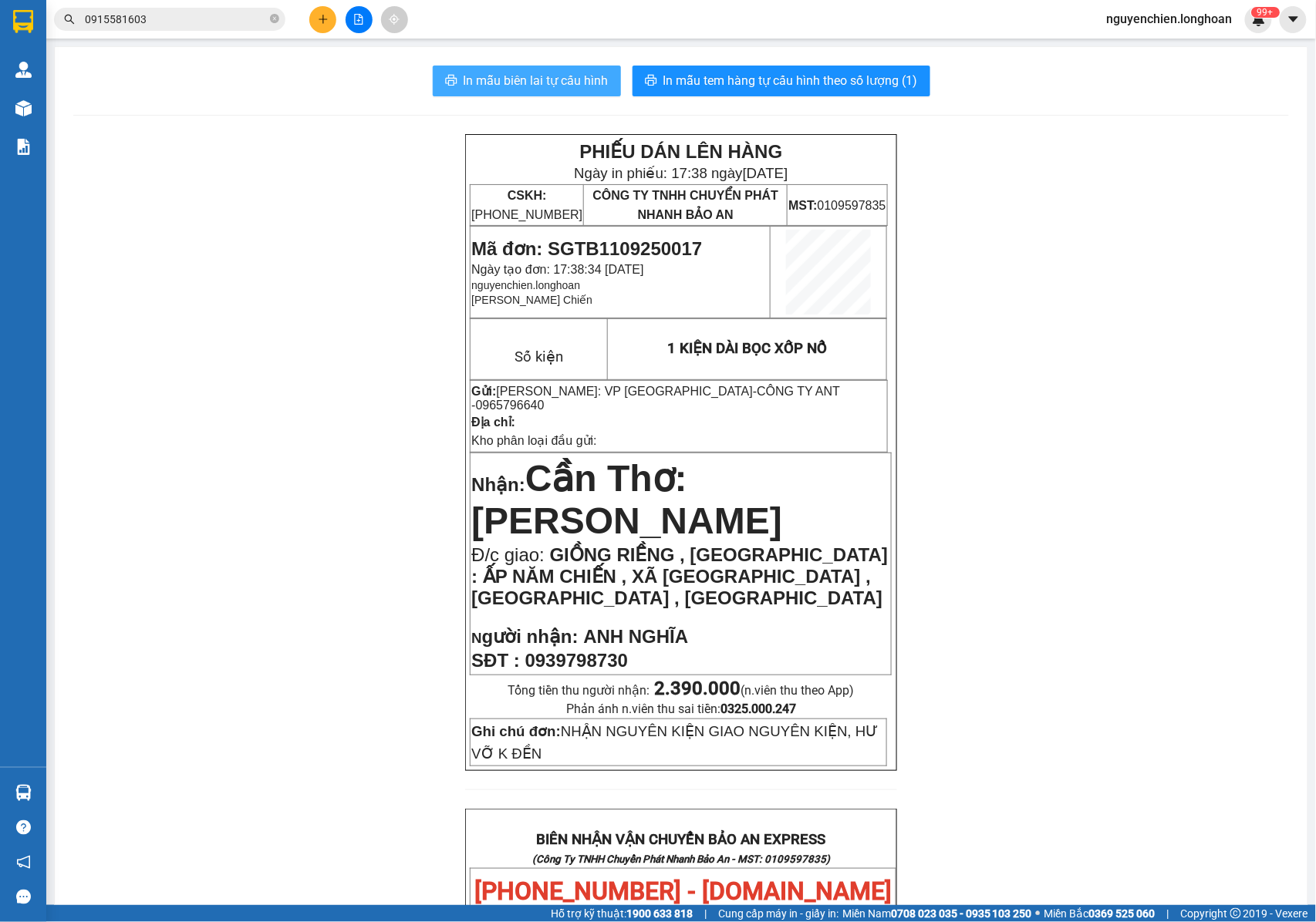
click at [535, 74] on span "In mẫu biên lai tự cấu hình" at bounding box center [536, 80] width 145 height 19
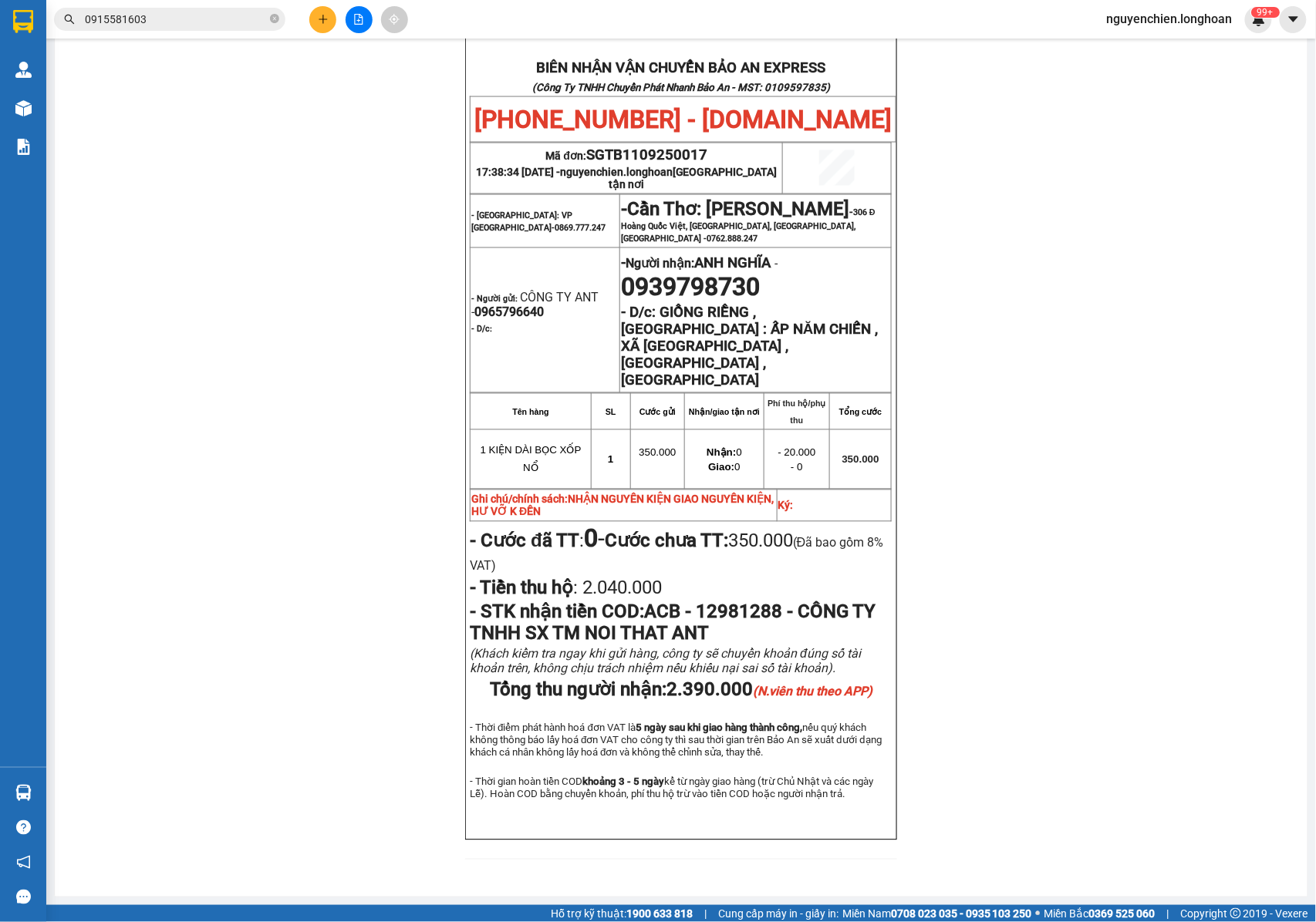
scroll to position [776, 0]
click at [796, 227] on td "- Cần Thơ: Kho Ninh Kiều - 306 Đ Hoàng Quốc Việt, An Bình, Ninh Kiều, Cần Thơ -…" at bounding box center [755, 221] width 272 height 53
click at [880, 248] on td "- Người nhận: ANH NGHĨA - 0939798730 - D/c: GIỒNG RIỀNG , KIÊN GIANG : ẤP NĂM C…" at bounding box center [755, 320] width 272 height 145
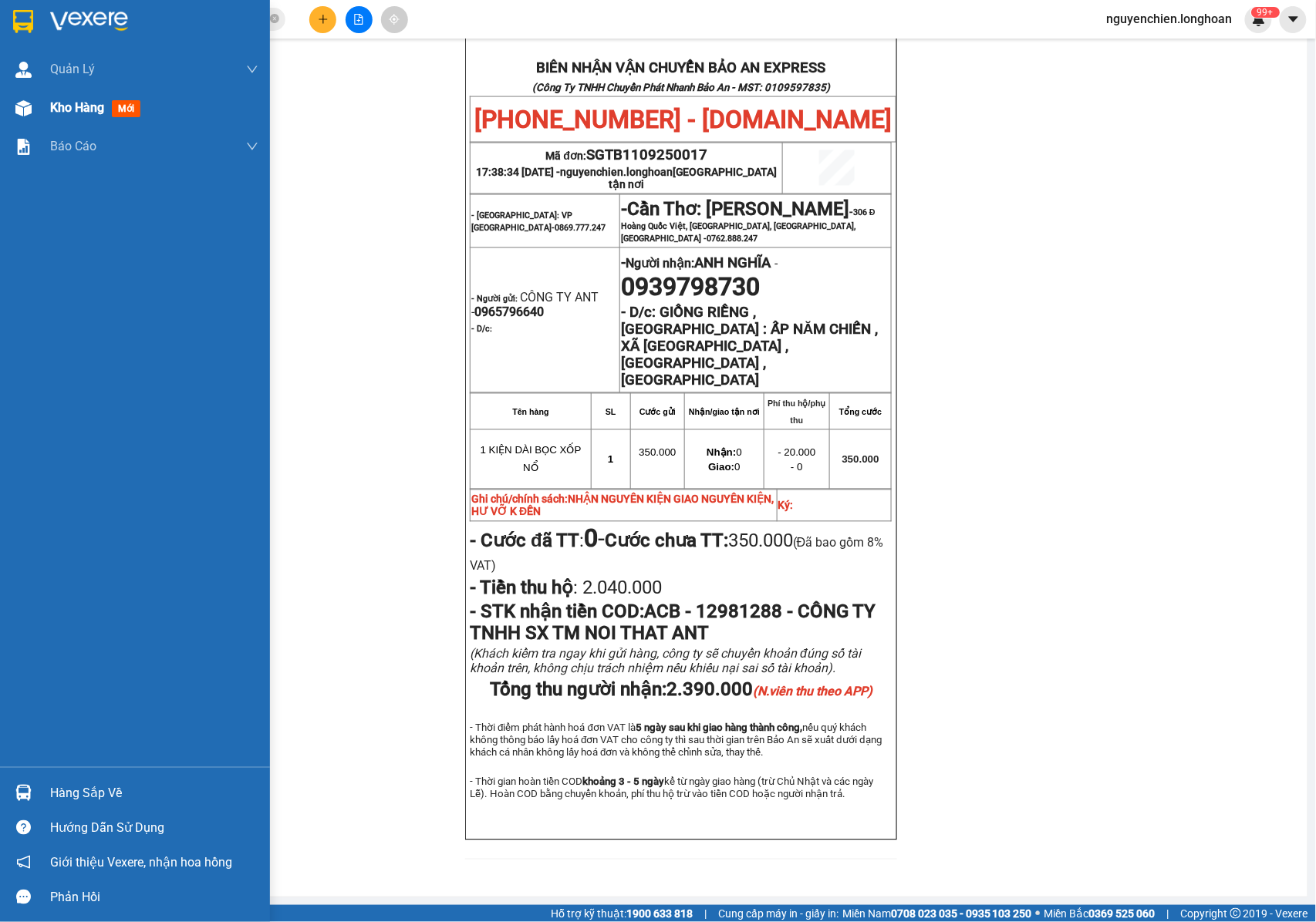
click at [30, 113] on img at bounding box center [23, 108] width 16 height 16
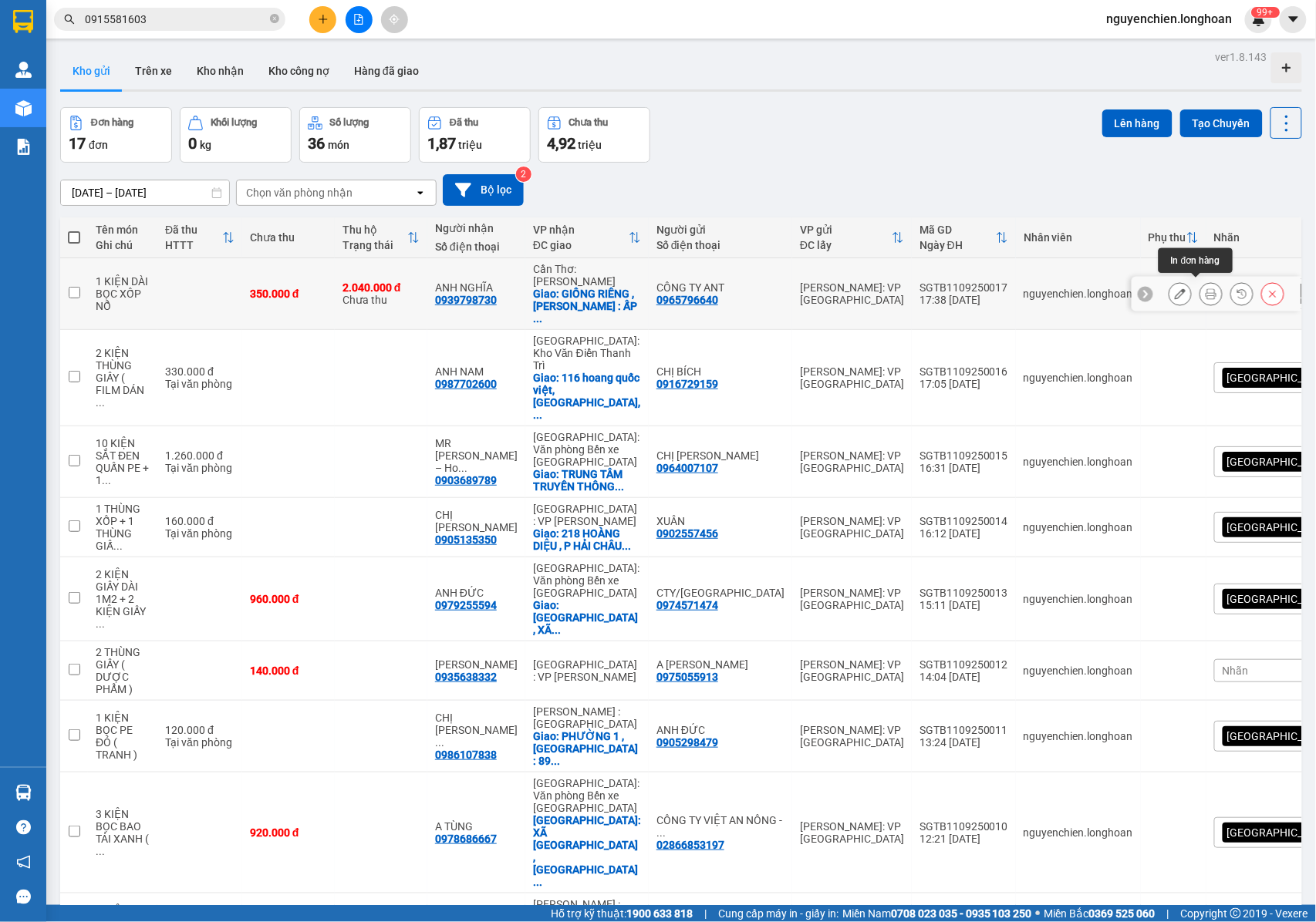
click at [1205, 292] on icon at bounding box center [1210, 293] width 10 height 10
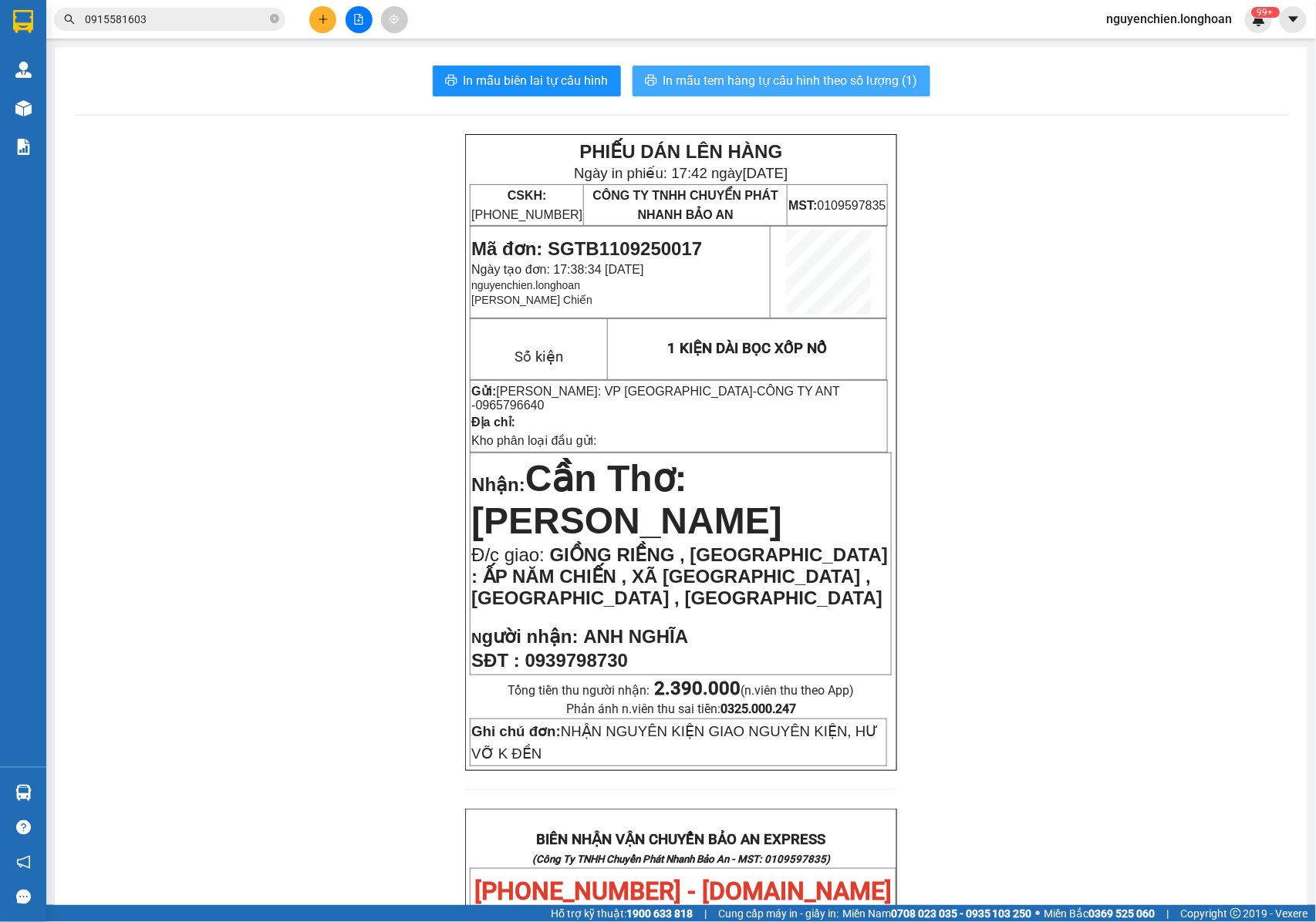
click at [745, 77] on span "In mẫu tem hàng tự cấu hình theo số lượng (1)" at bounding box center [790, 80] width 255 height 19
click at [850, 498] on p "Nhận: Cần Thơ: Kho Ninh Kiều" at bounding box center [680, 500] width 419 height 86
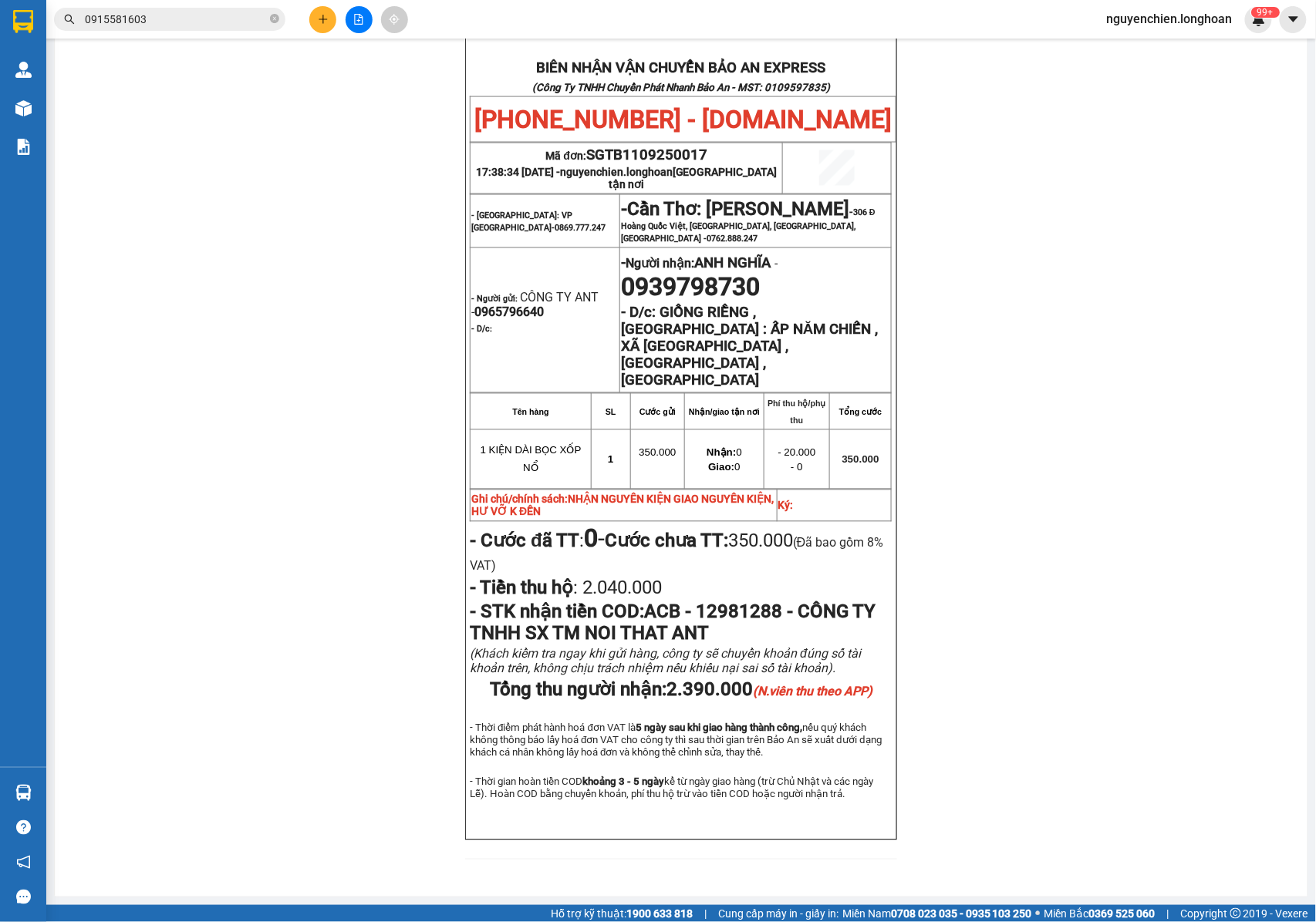
scroll to position [776, 0]
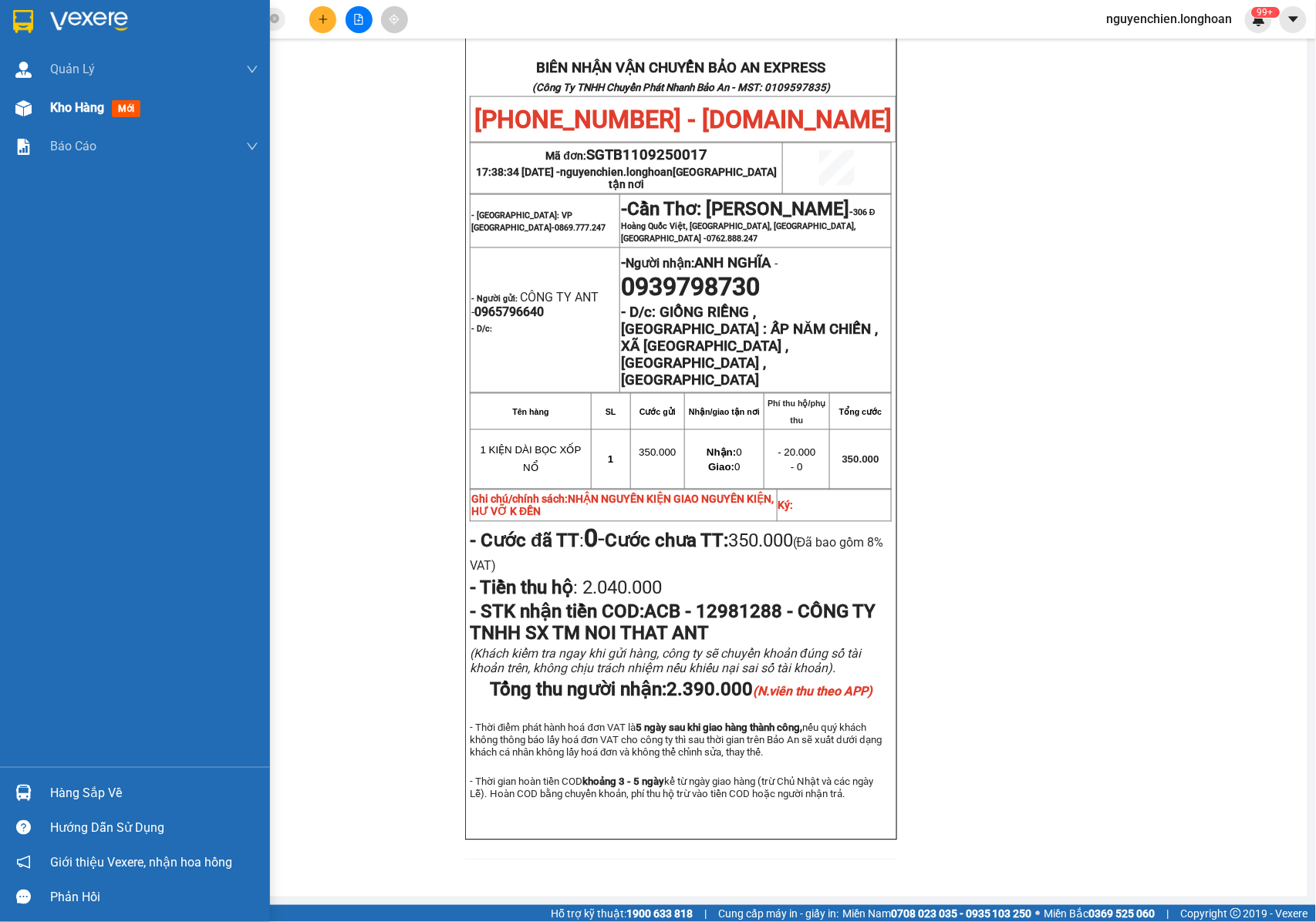
click at [25, 111] on img at bounding box center [23, 108] width 16 height 16
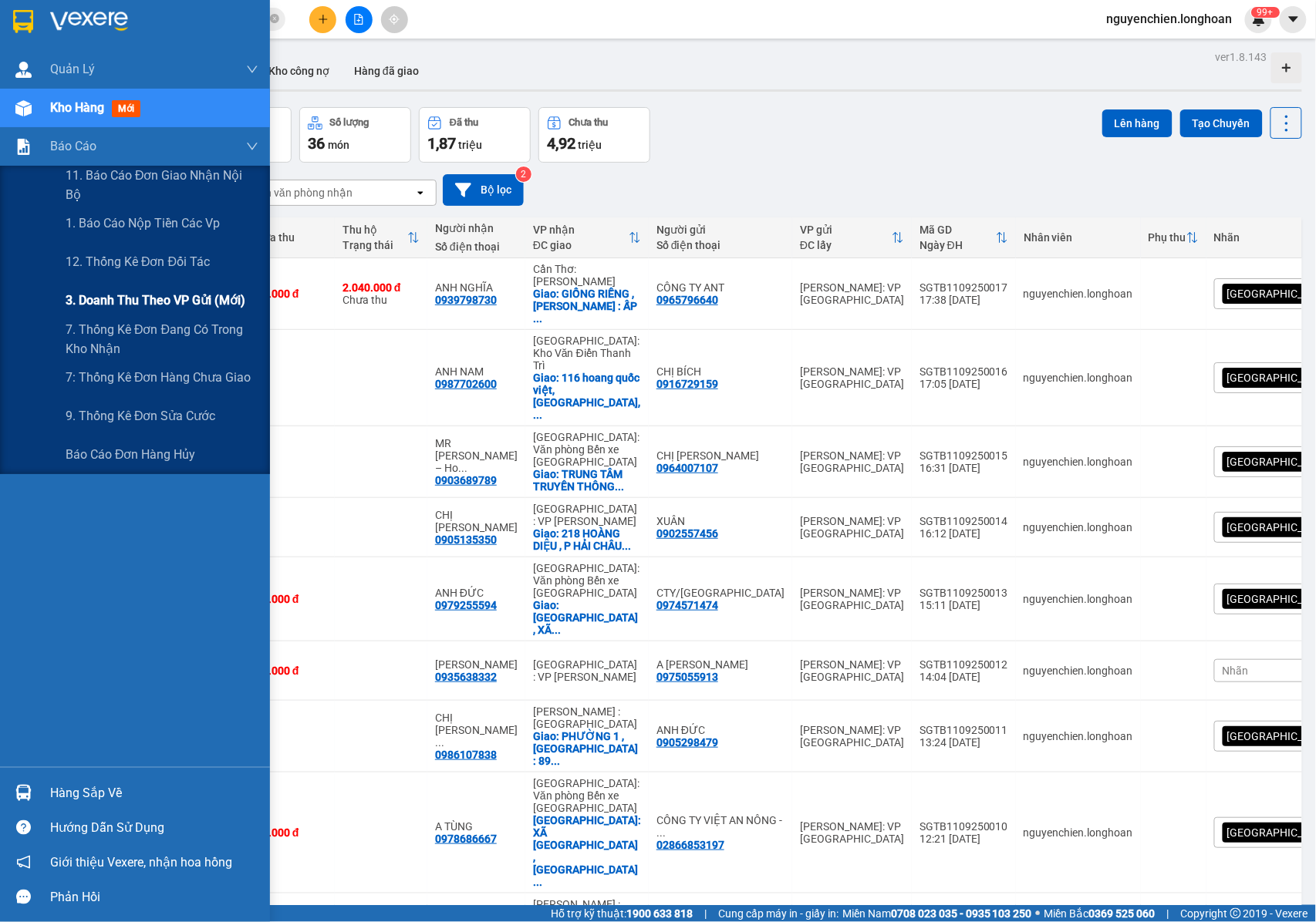
click at [127, 291] on span "3. Doanh Thu theo VP Gửi (mới)" at bounding box center [155, 300] width 179 height 19
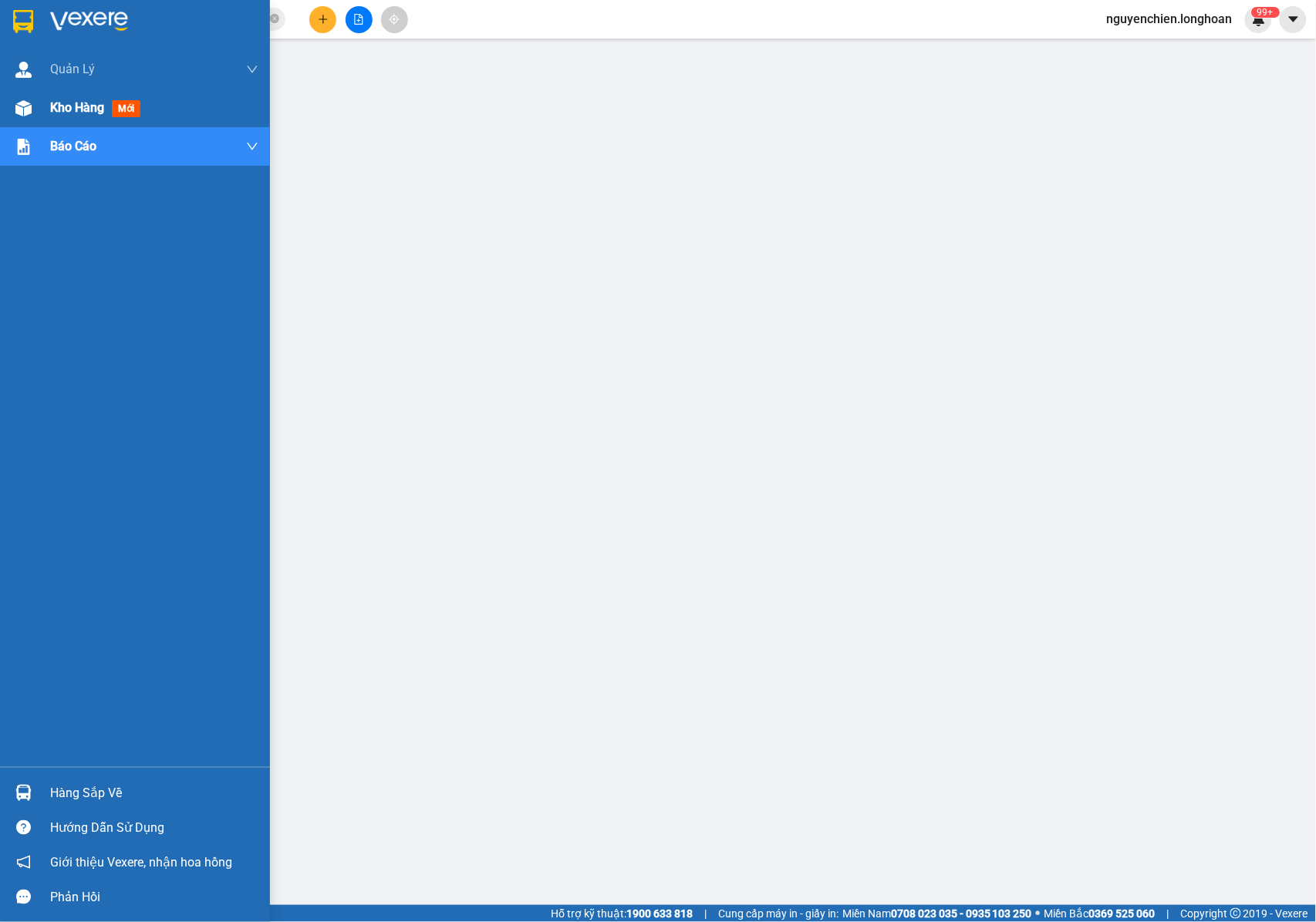
click at [26, 114] on img at bounding box center [23, 108] width 16 height 16
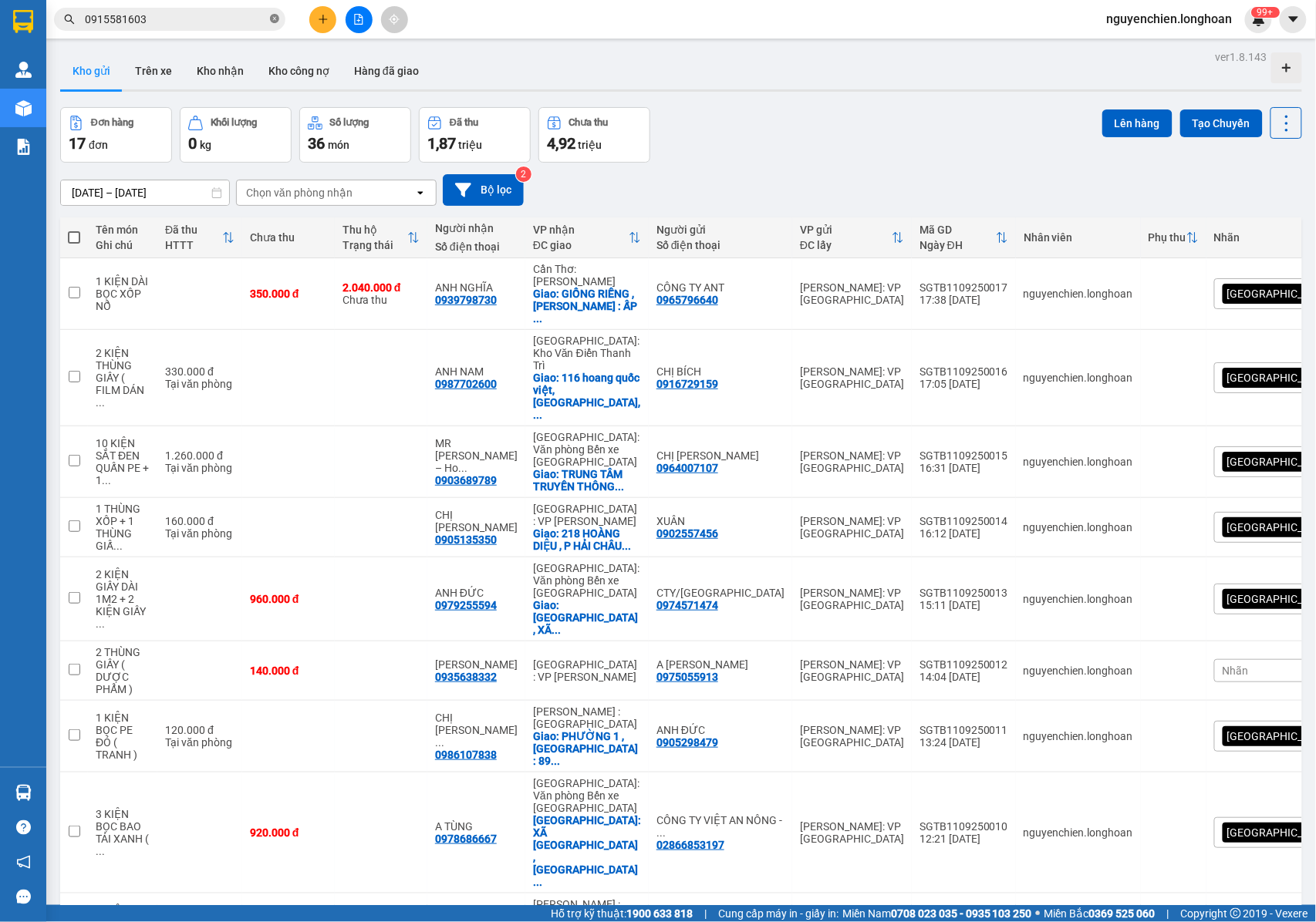
click at [269, 22] on span "0915581603" at bounding box center [170, 19] width 232 height 23
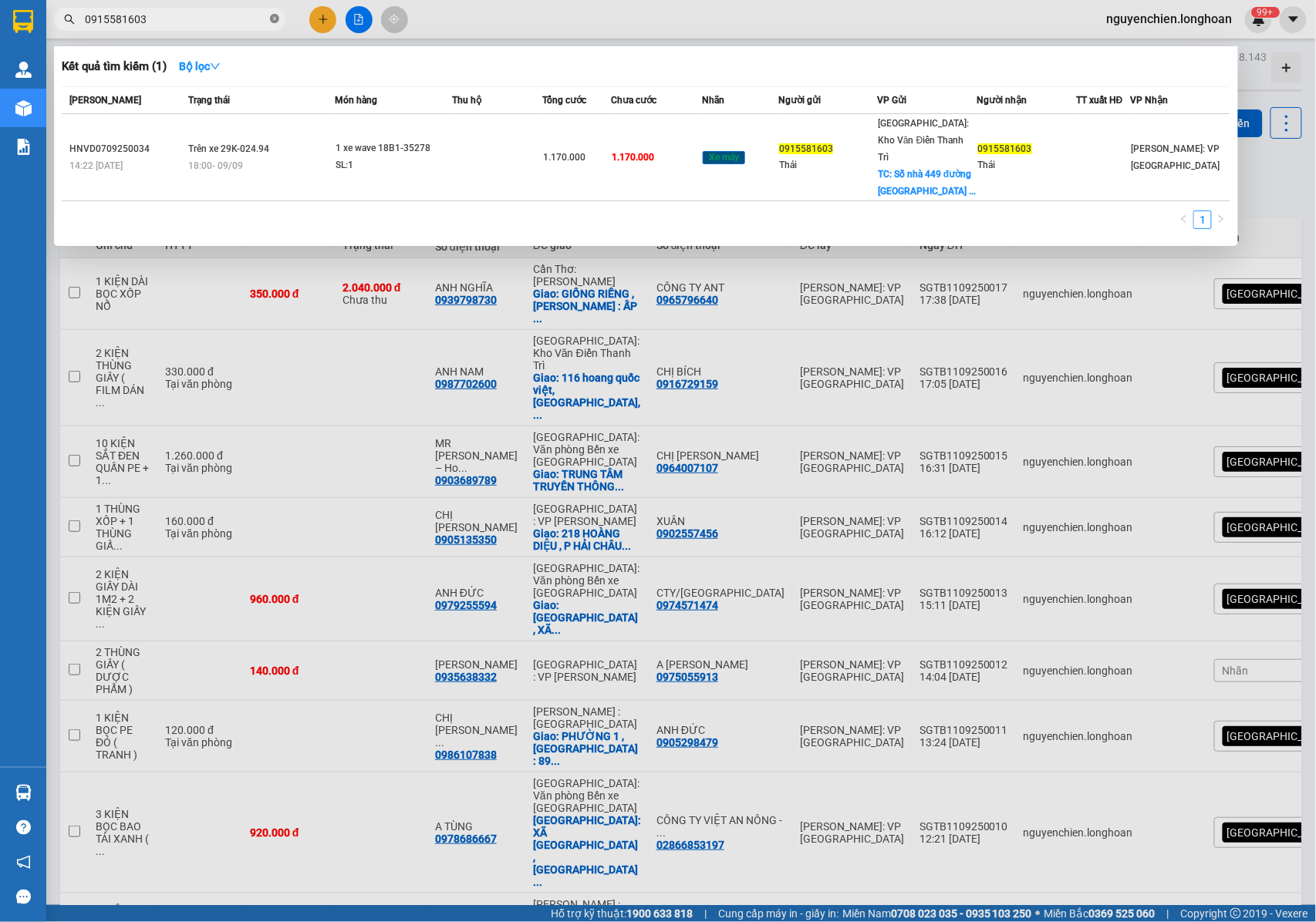
click at [275, 19] on icon "close-circle" at bounding box center [275, 19] width 10 height 10
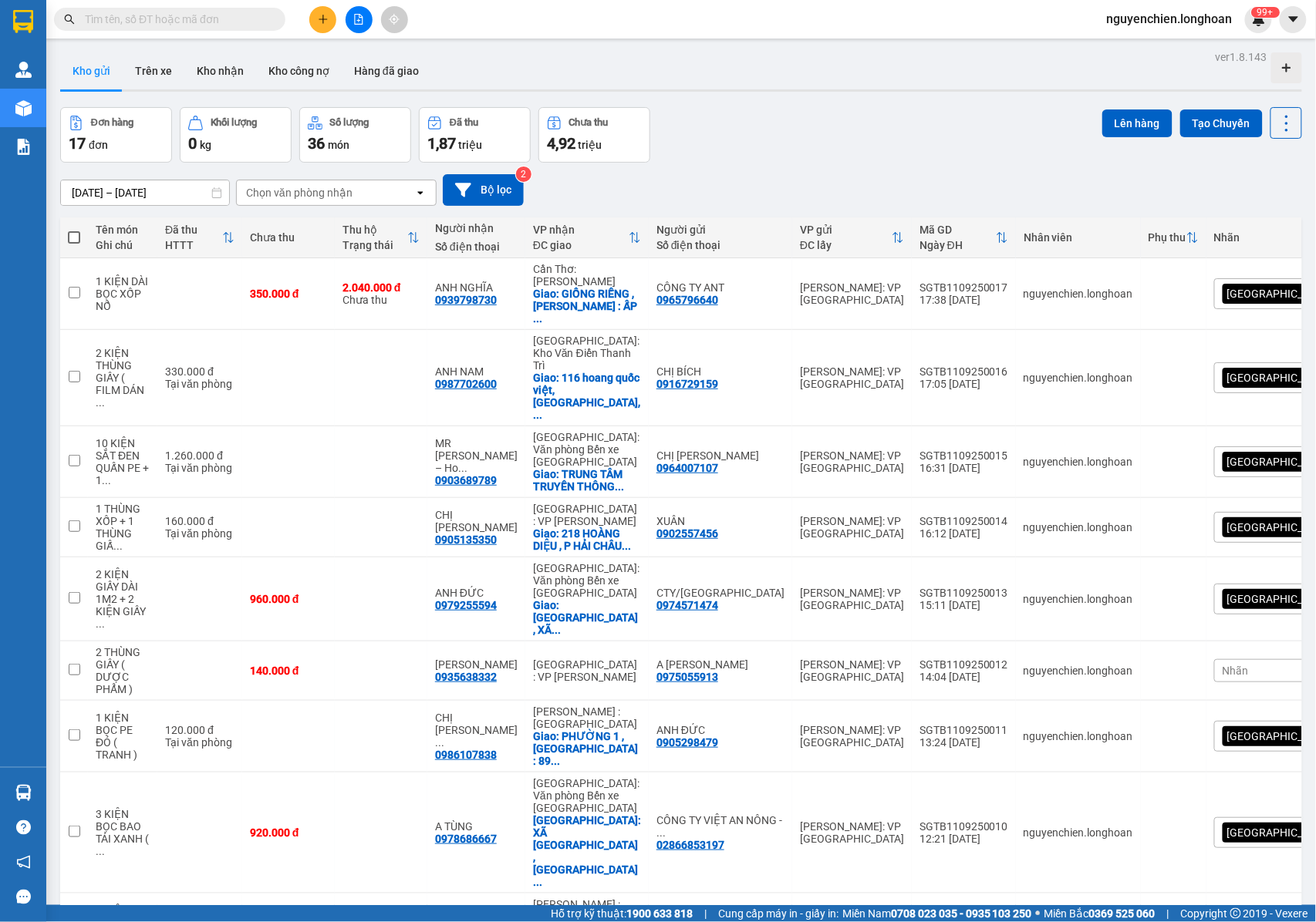
click at [208, 19] on input "text" at bounding box center [175, 19] width 182 height 17
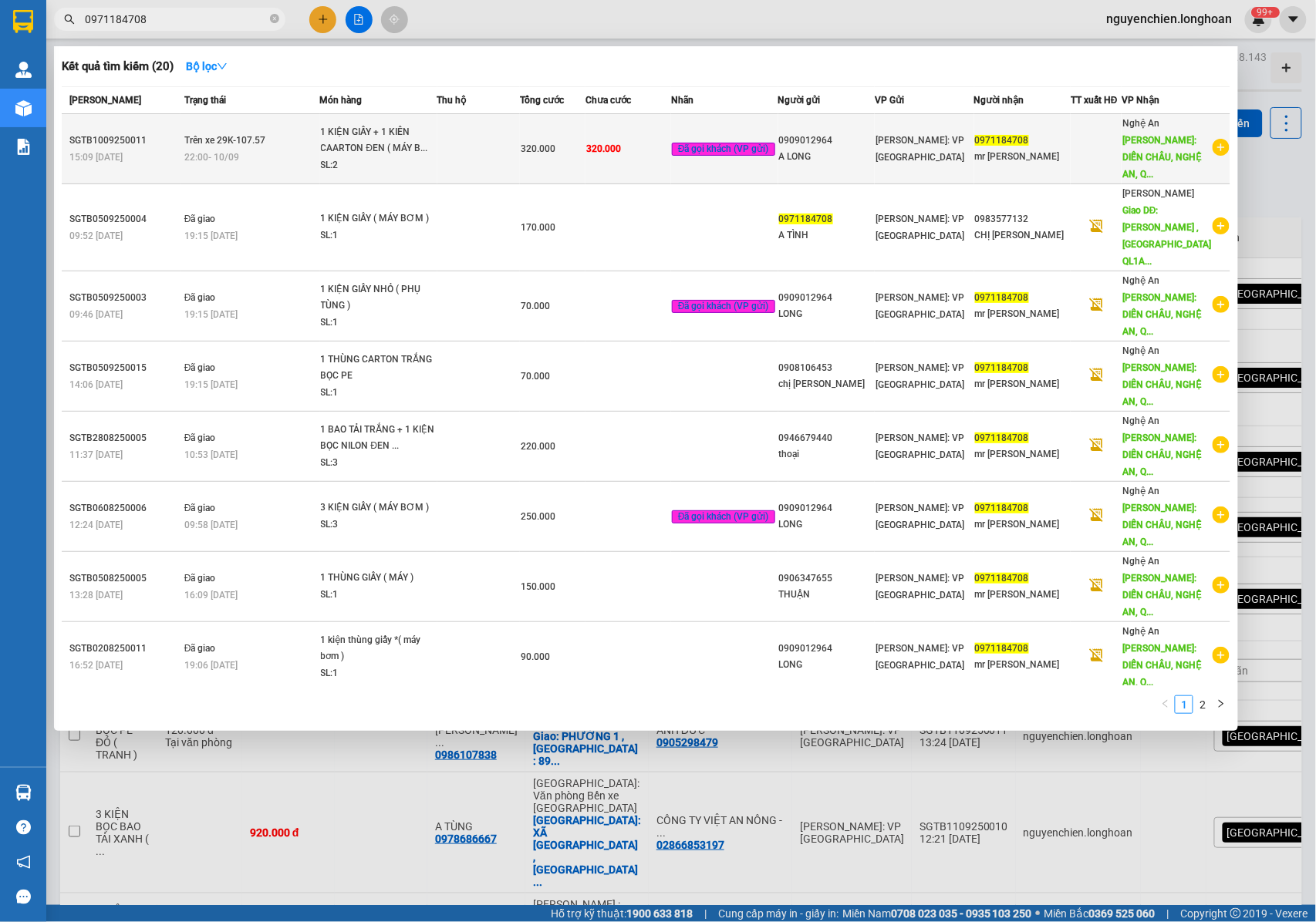
type input "0971184708"
click at [292, 161] on div "22:00 - 10/09" at bounding box center [252, 157] width 135 height 17
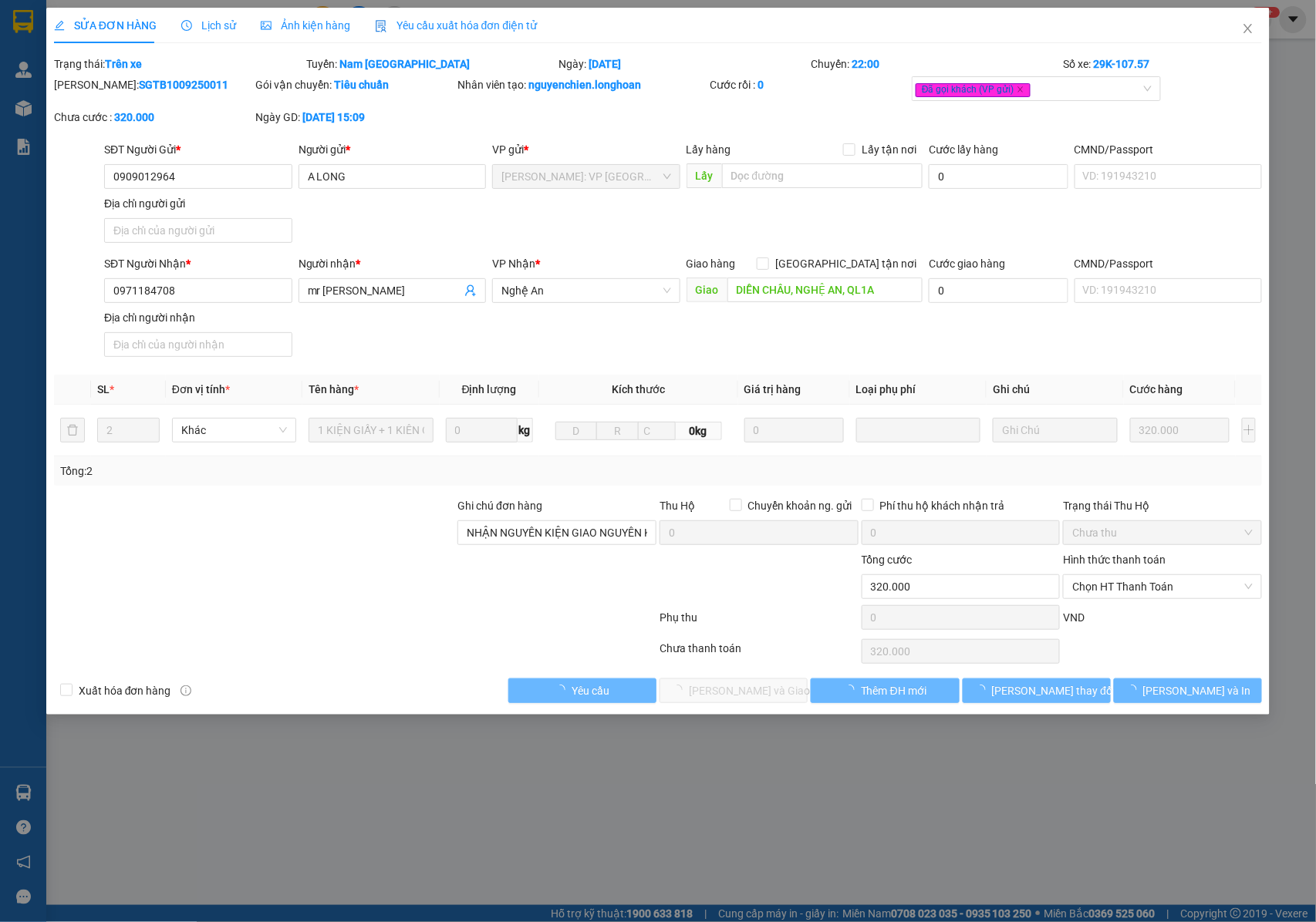
type input "0909012964"
type input "A LONG"
type input "0971184708"
type input "mr tình"
type input "DIỄN CHÂU, NGHỆ AN, QL1A"
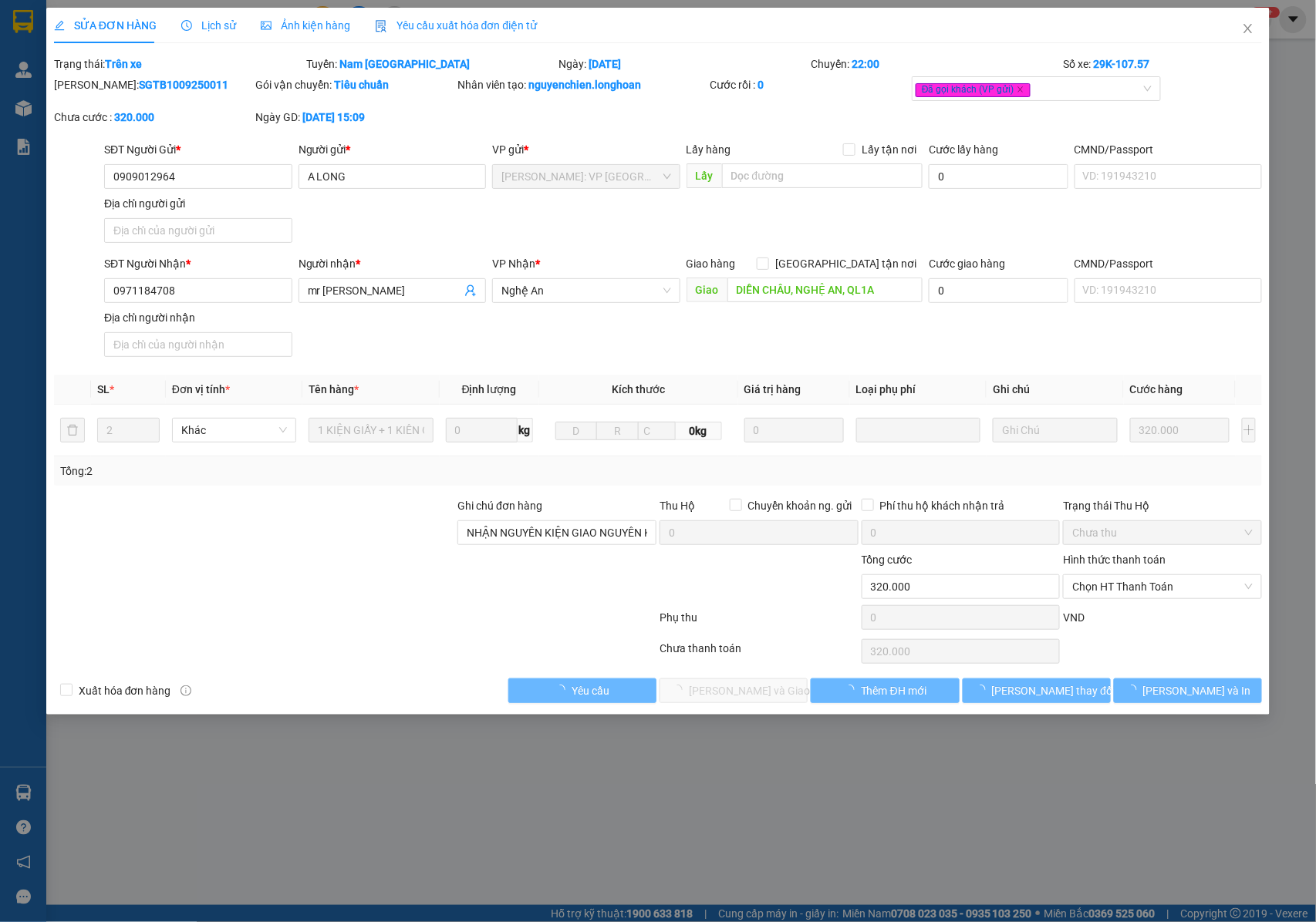
type input "NHẬN NGUYÊN KIỆN GIAO NGUYÊN KIỆN, HƯ VỠ K ĐỀN"
type input "320.000"
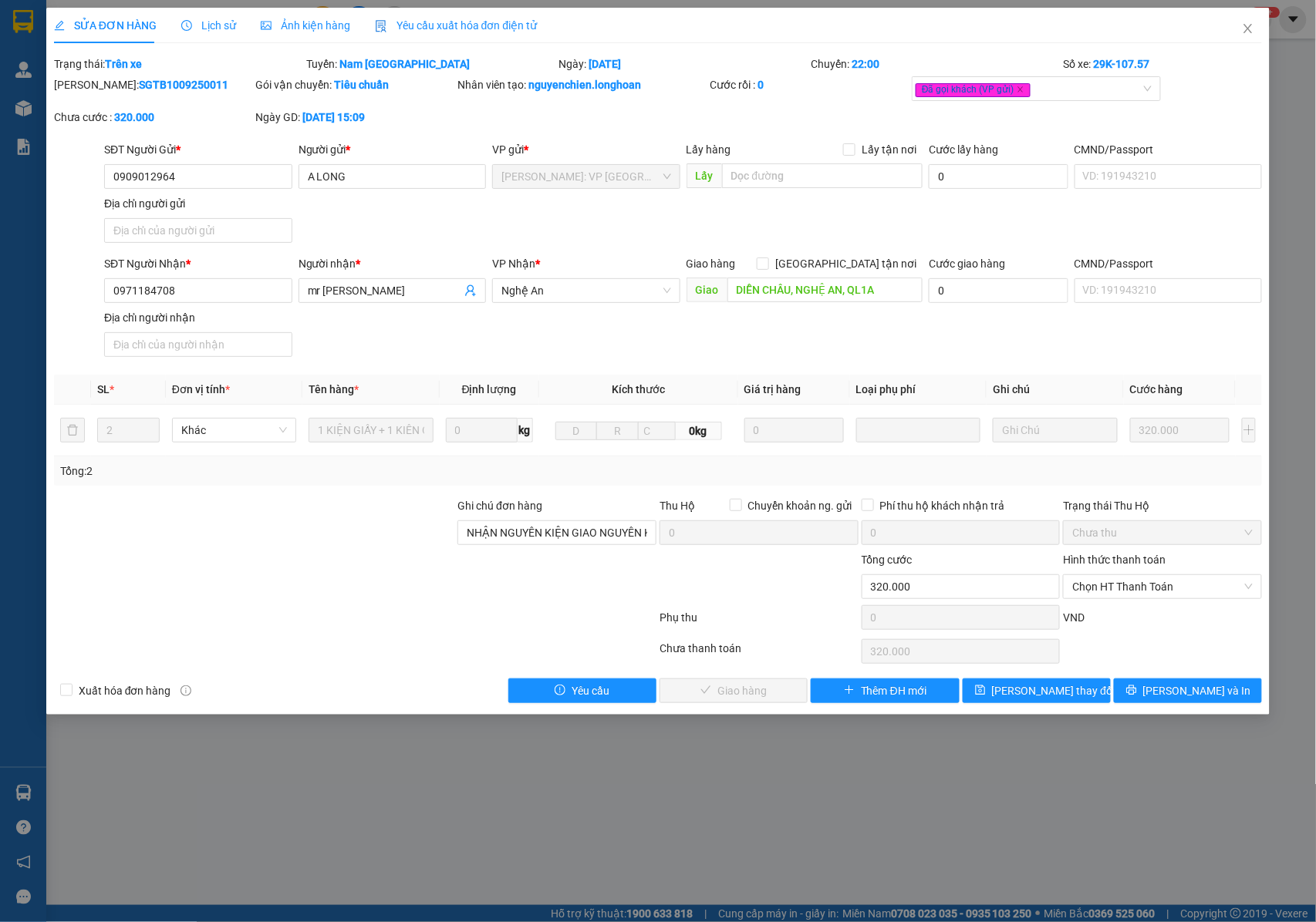
click at [205, 26] on span "Lịch sử" at bounding box center [208, 25] width 54 height 12
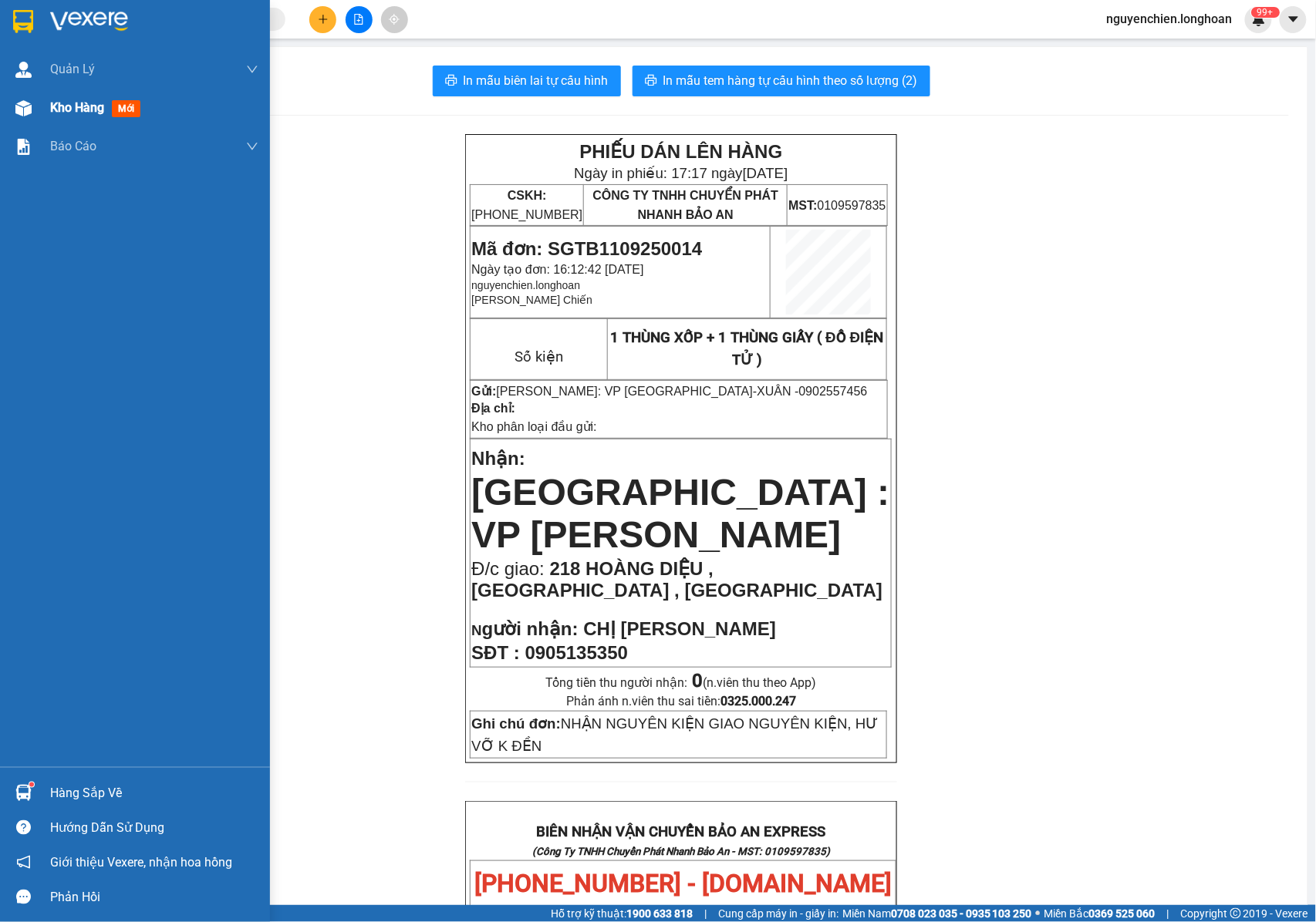
click at [45, 122] on div "Kho hàng mới" at bounding box center [134, 108] width 270 height 38
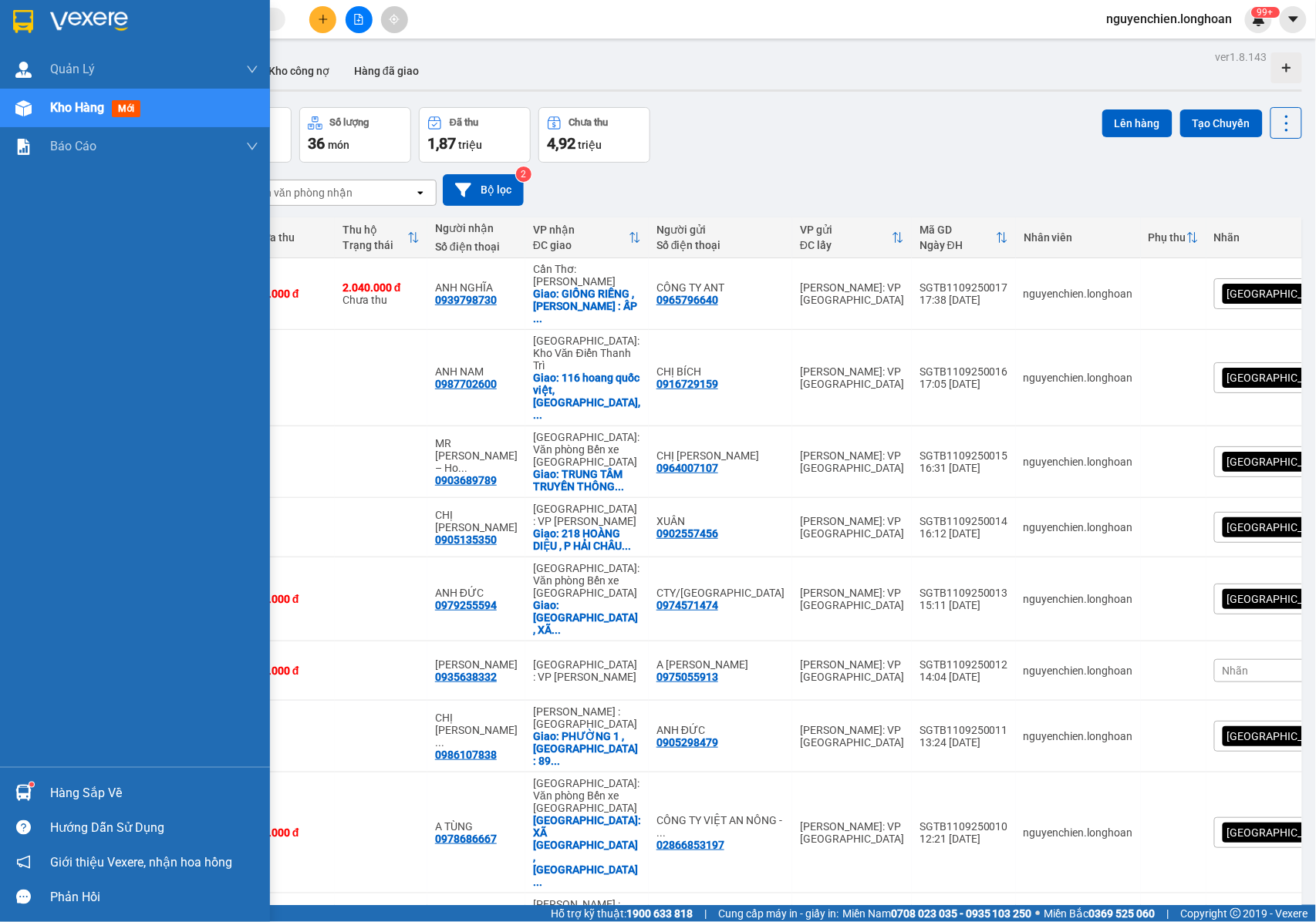
click at [38, 110] on div "Kho hàng mới" at bounding box center [134, 108] width 270 height 38
click at [34, 114] on div at bounding box center [24, 108] width 27 height 27
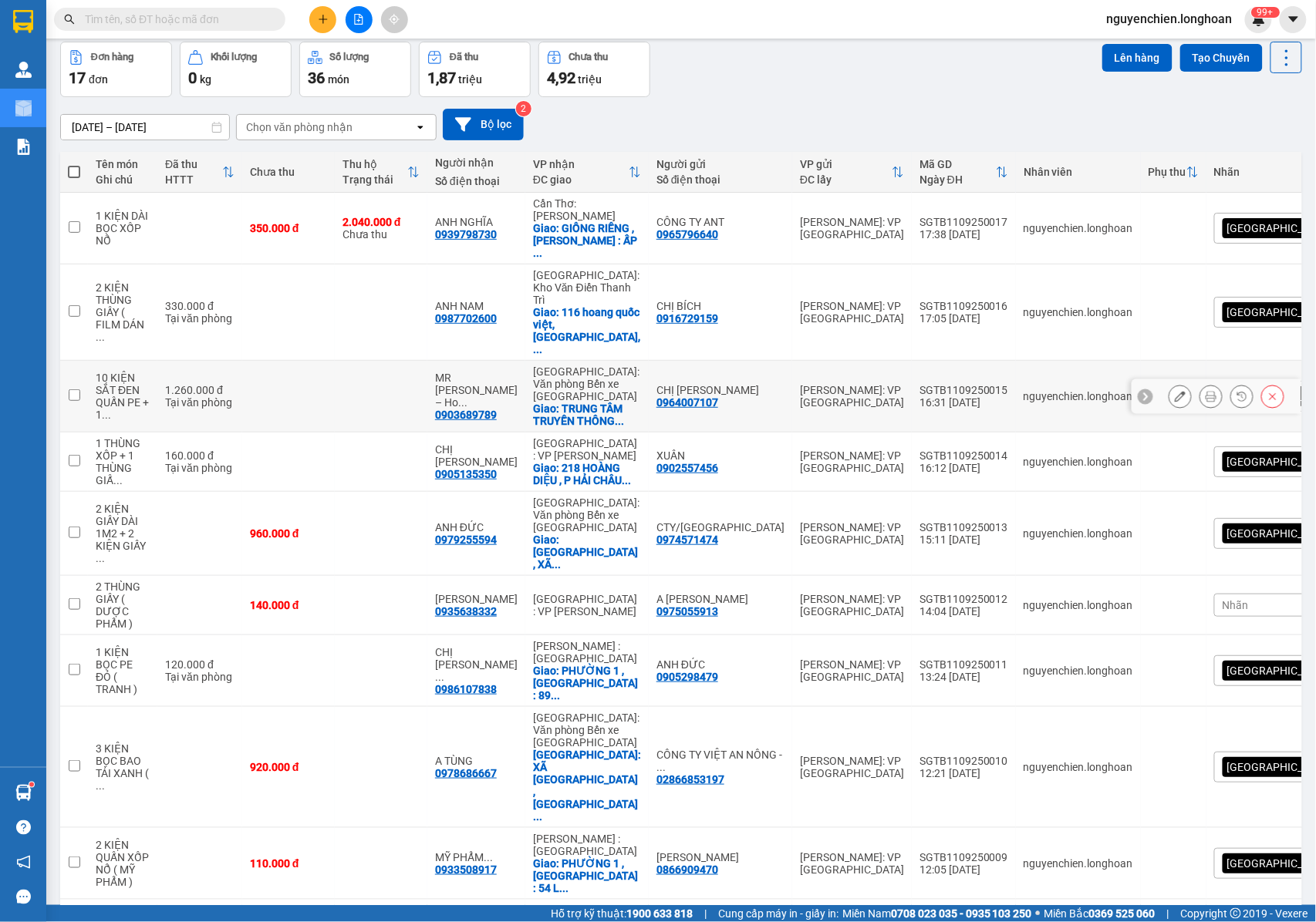
scroll to position [103, 0]
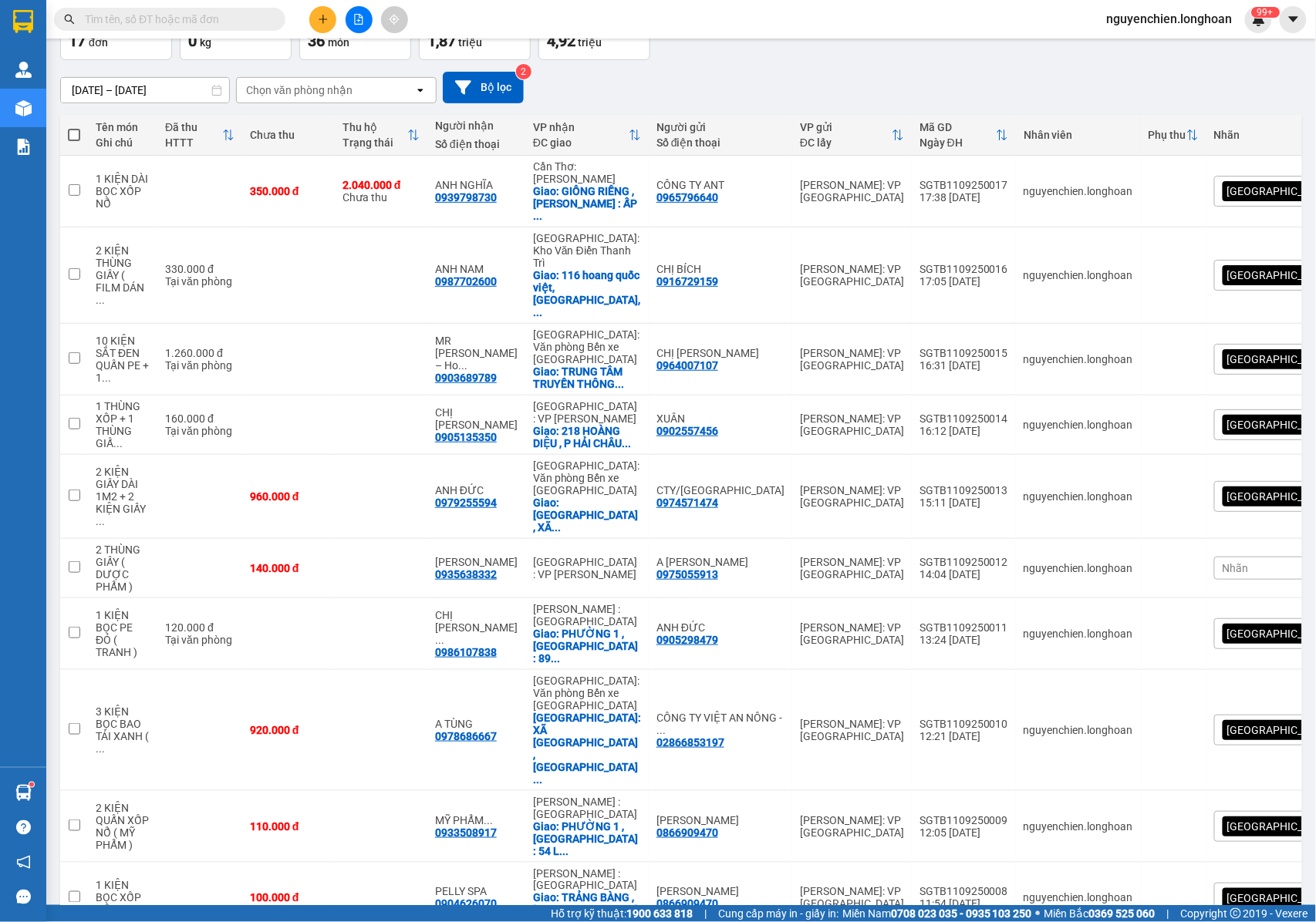
click at [214, 15] on input "text" at bounding box center [175, 19] width 182 height 17
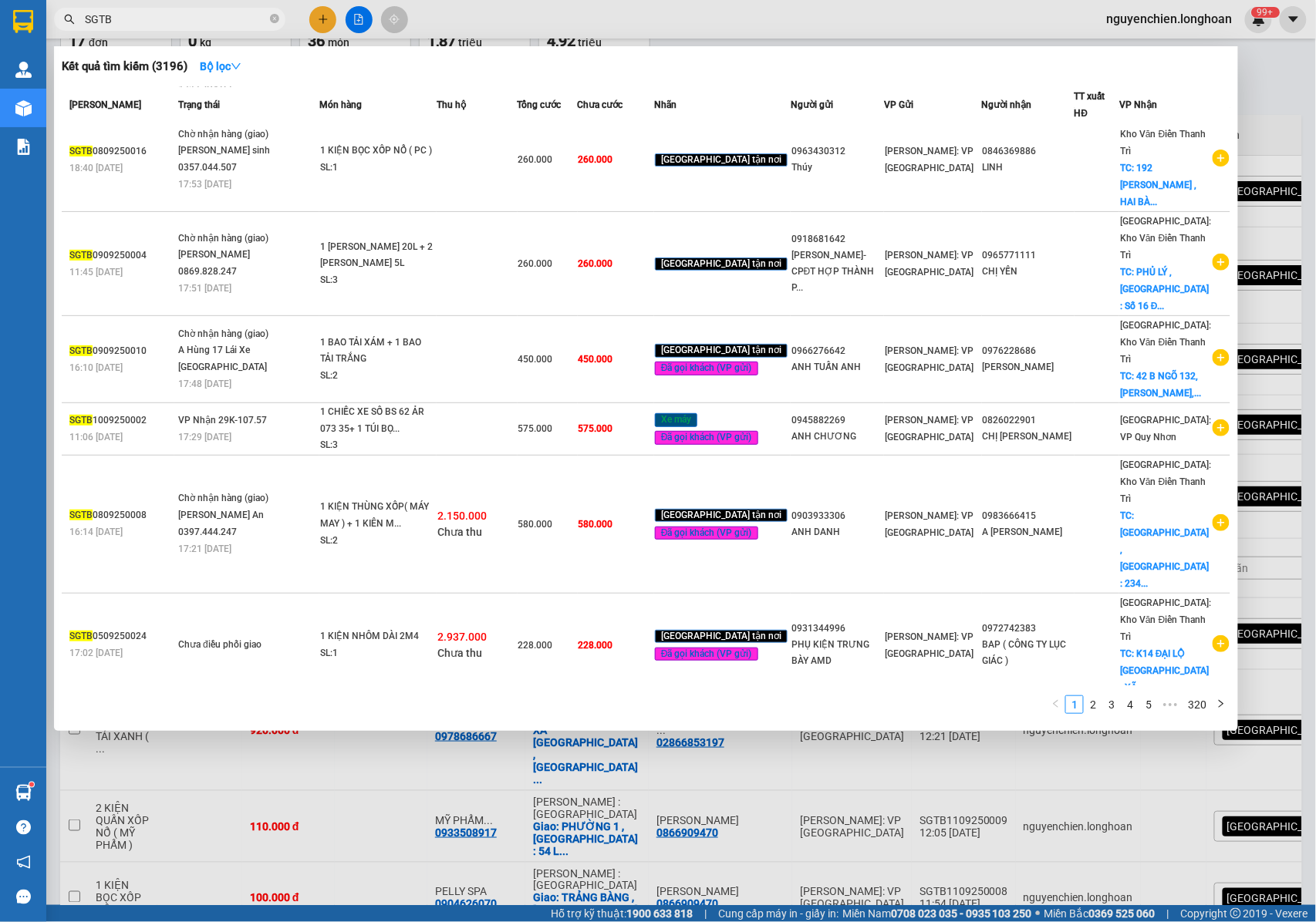
type input "SGTB"
click at [1121, 763] on div at bounding box center [658, 461] width 1316 height 922
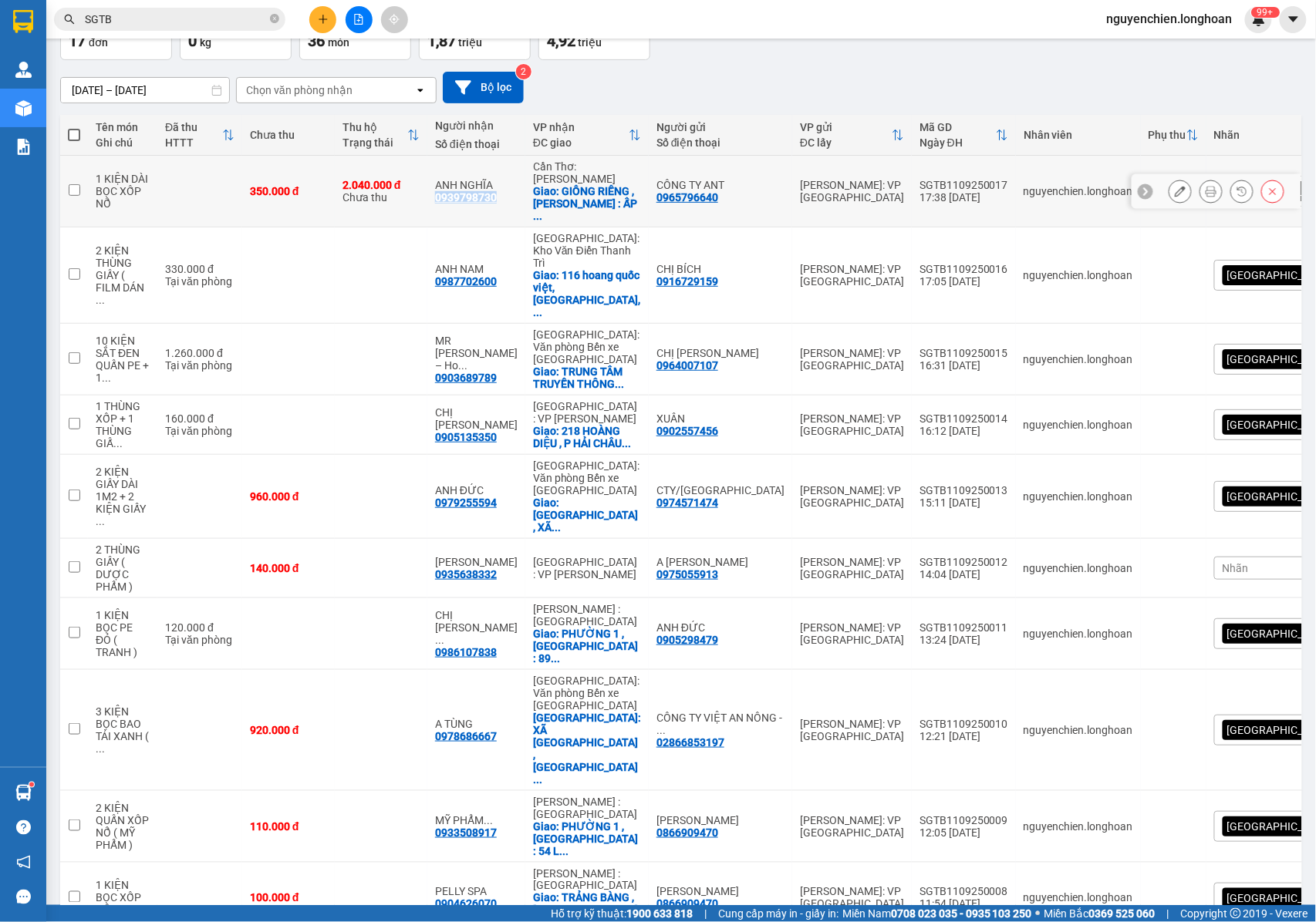
drag, startPoint x: 534, startPoint y: 193, endPoint x: 470, endPoint y: 195, distance: 64.0
click at [470, 195] on div "ANH NGHĨA 0939798730" at bounding box center [476, 192] width 83 height 25
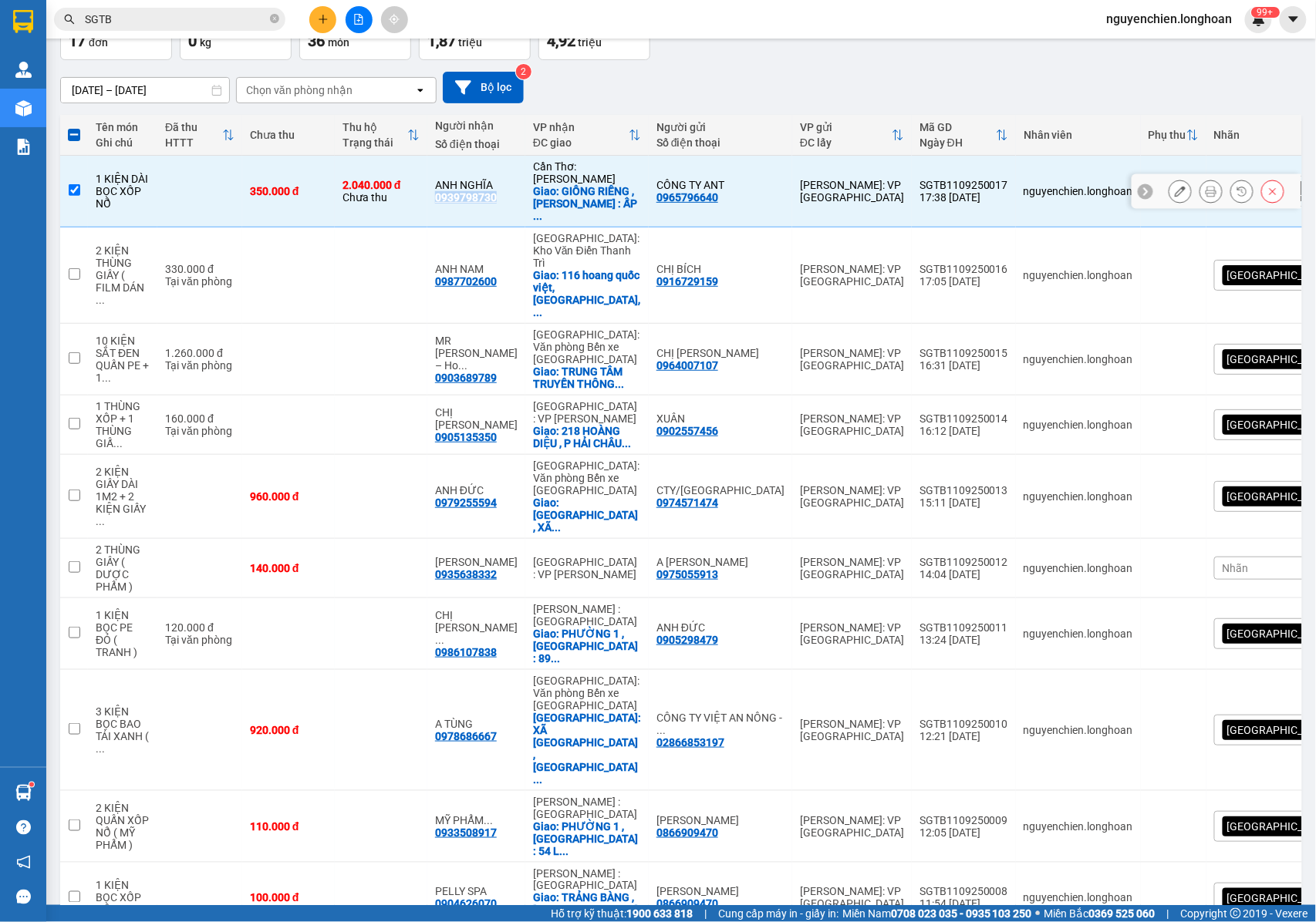
copy div "0939798730"
click at [78, 184] on input "checkbox" at bounding box center [74, 190] width 11 height 11
checkbox input "false"
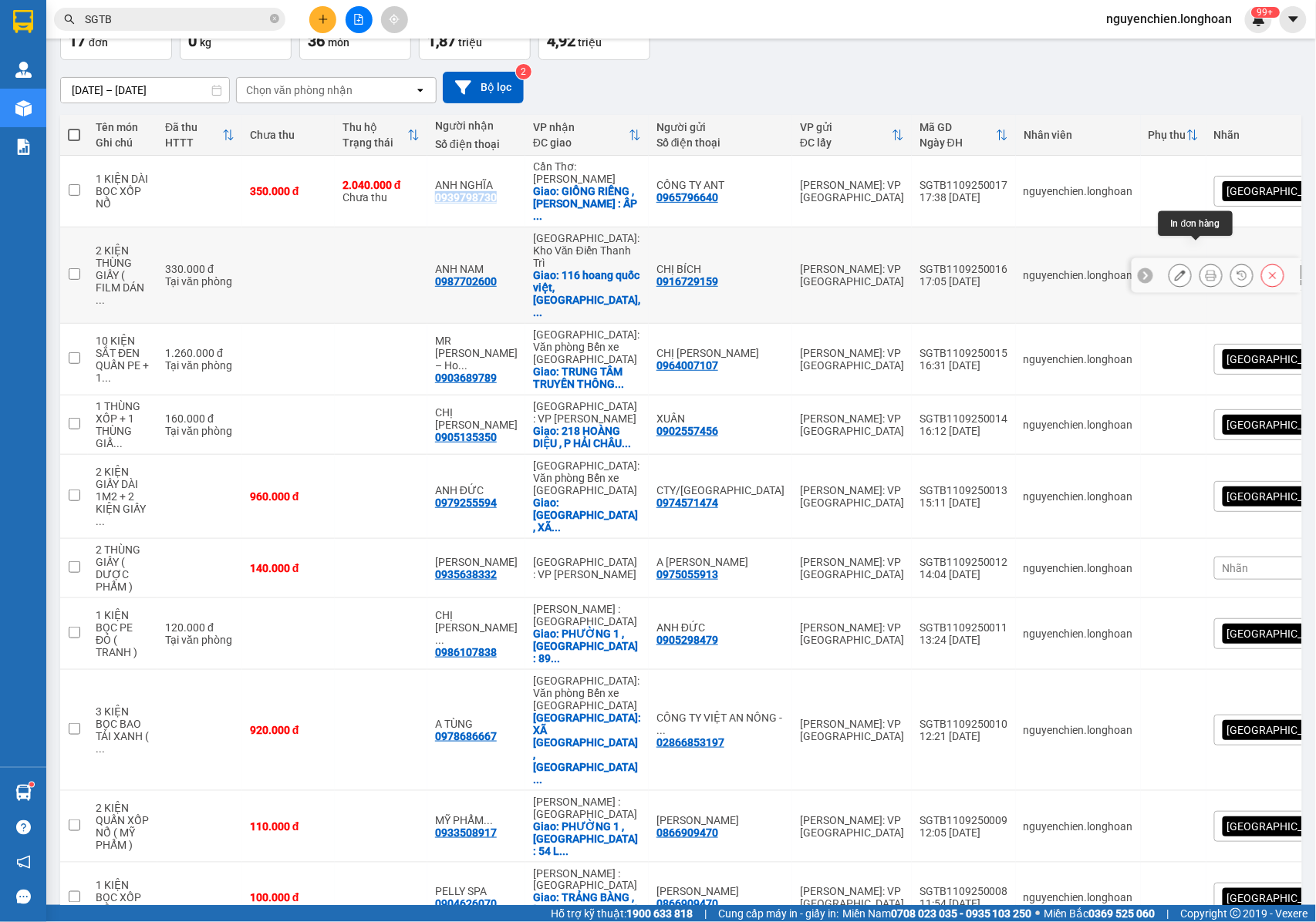
click at [1202, 262] on button at bounding box center [1210, 276] width 22 height 27
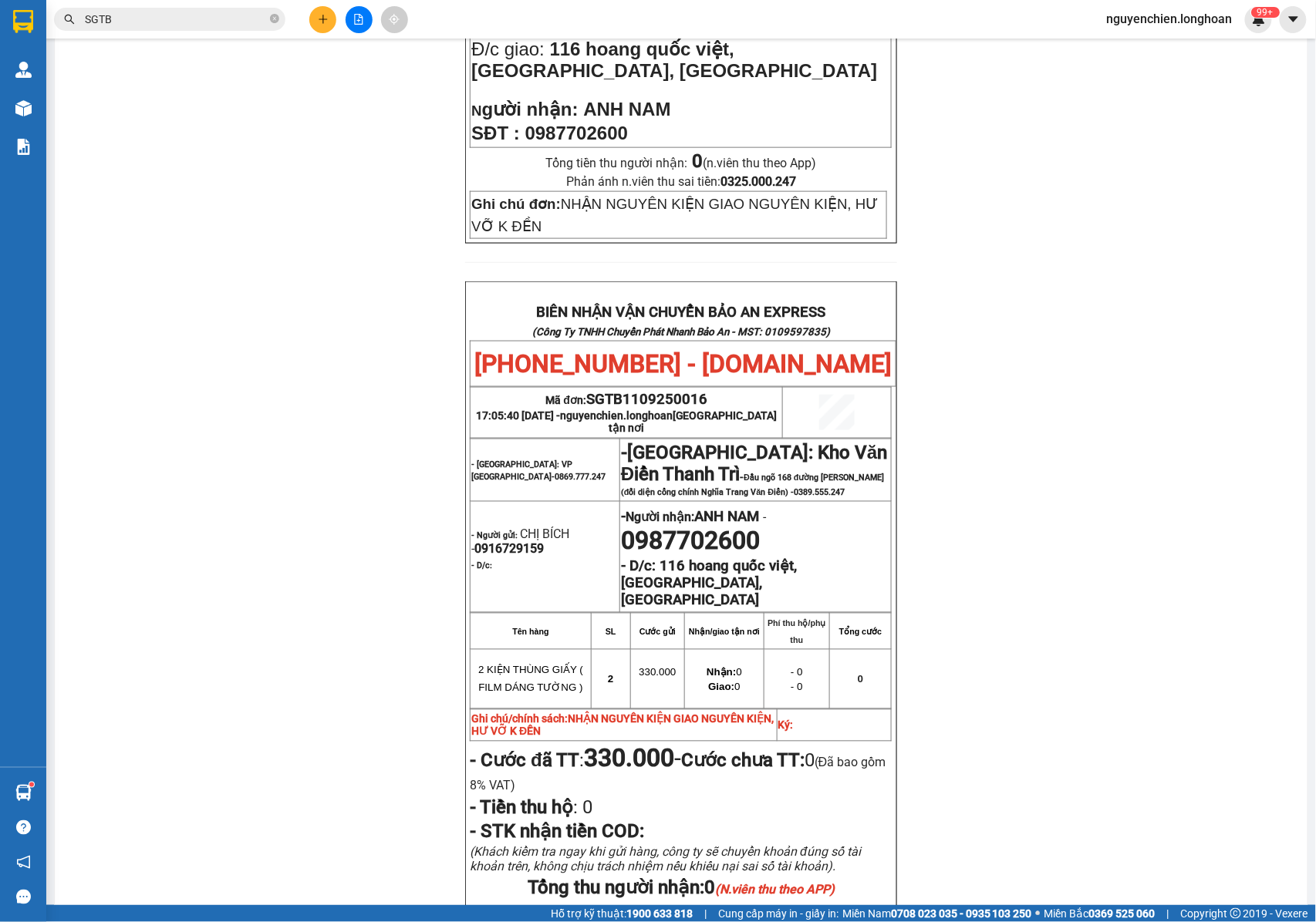
scroll to position [713, 0]
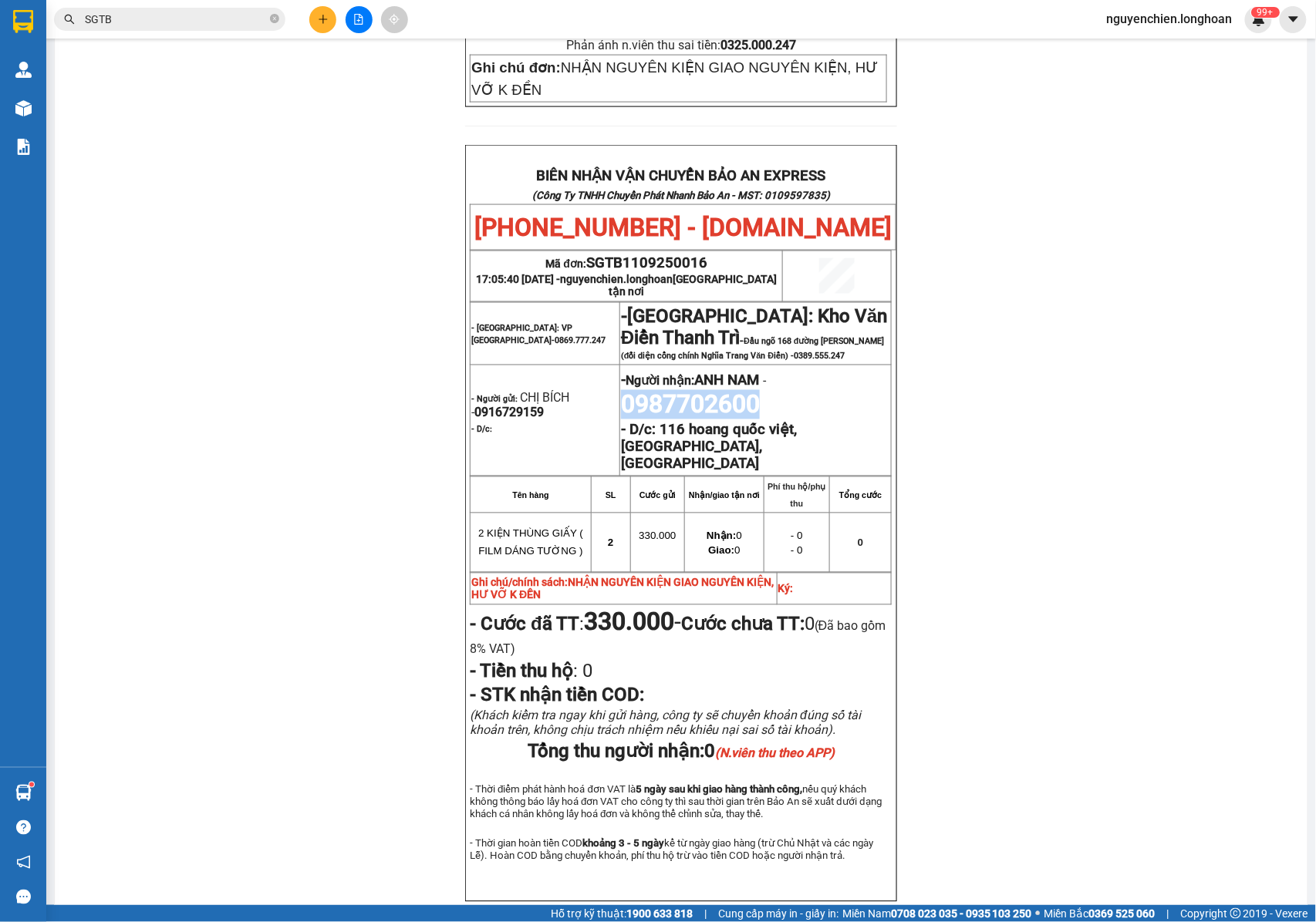
drag, startPoint x: 767, startPoint y: 315, endPoint x: 646, endPoint y: 319, distance: 121.1
click at [624, 369] on p "- Người nhận: ANH NAM - 0987702600" at bounding box center [755, 394] width 269 height 51
drag, startPoint x: 646, startPoint y: 319, endPoint x: 787, endPoint y: 288, distance: 144.4
click at [793, 369] on p "- Người nhận: ANH NAM - 0987702600" at bounding box center [755, 394] width 269 height 51
drag, startPoint x: 776, startPoint y: 313, endPoint x: 634, endPoint y: 316, distance: 142.0
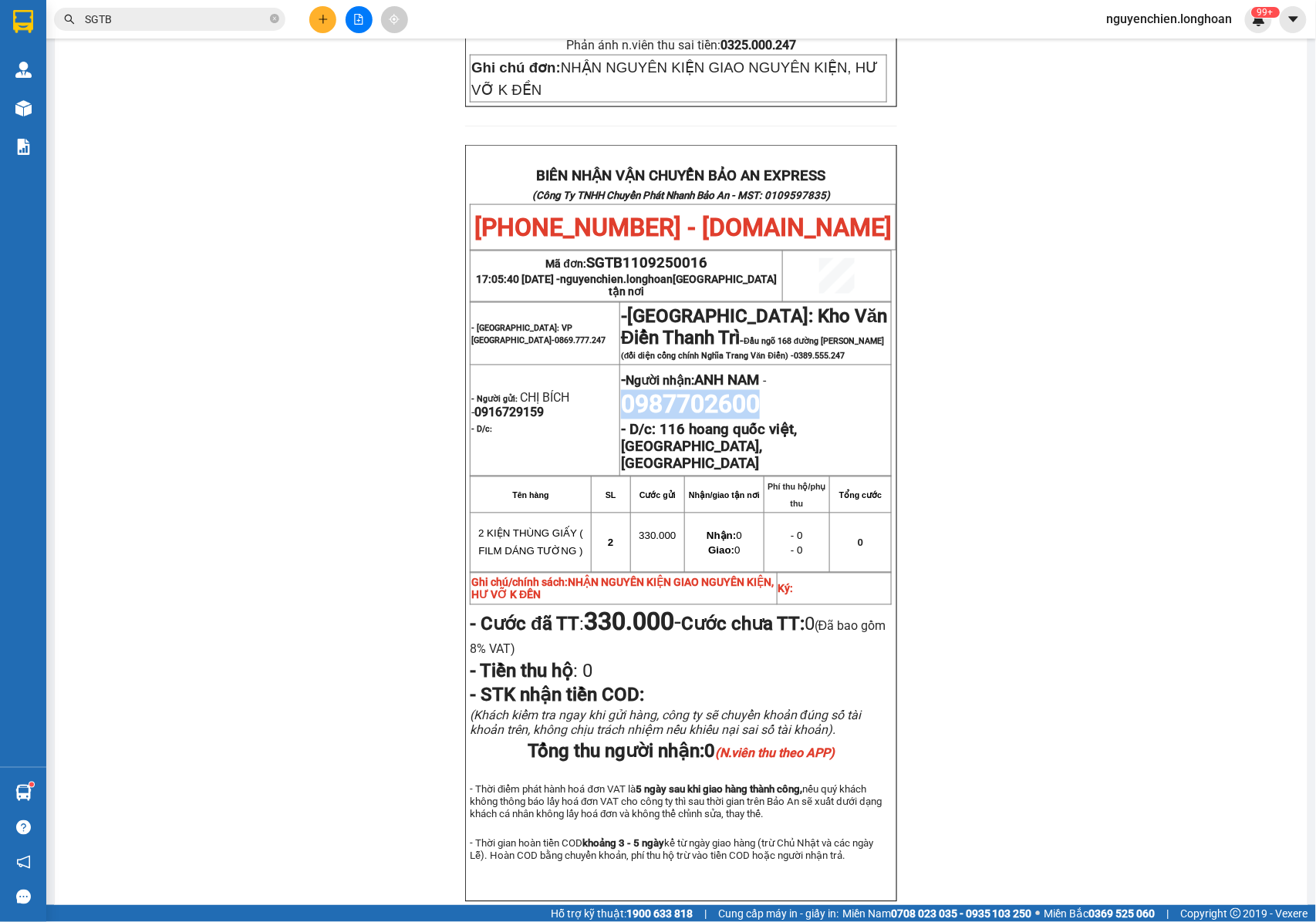
click at [621, 369] on p "- Người nhận: ANH NAM - 0987702600" at bounding box center [755, 394] width 269 height 51
copy span "0987702600"
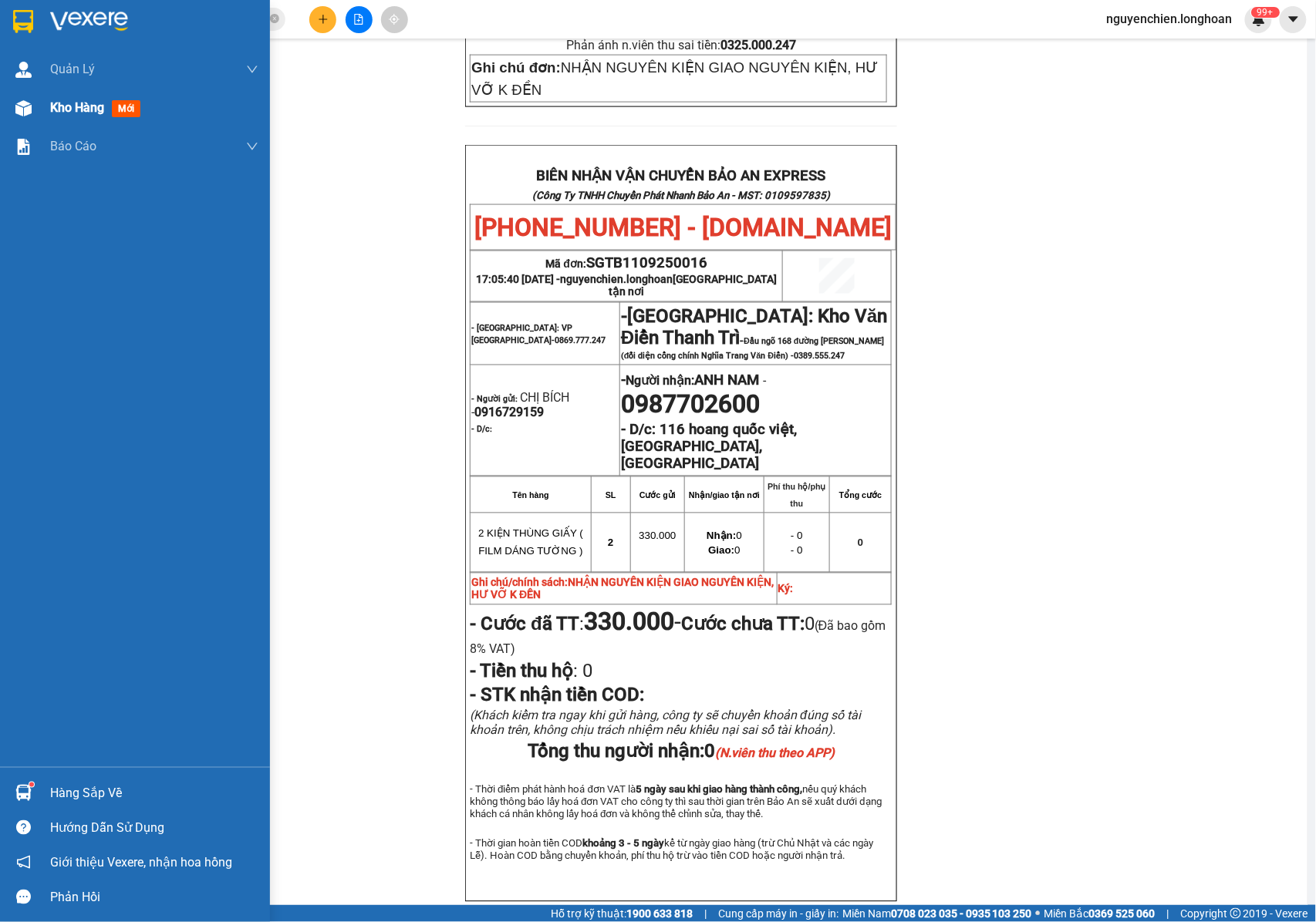
click at [26, 117] on div at bounding box center [24, 108] width 27 height 27
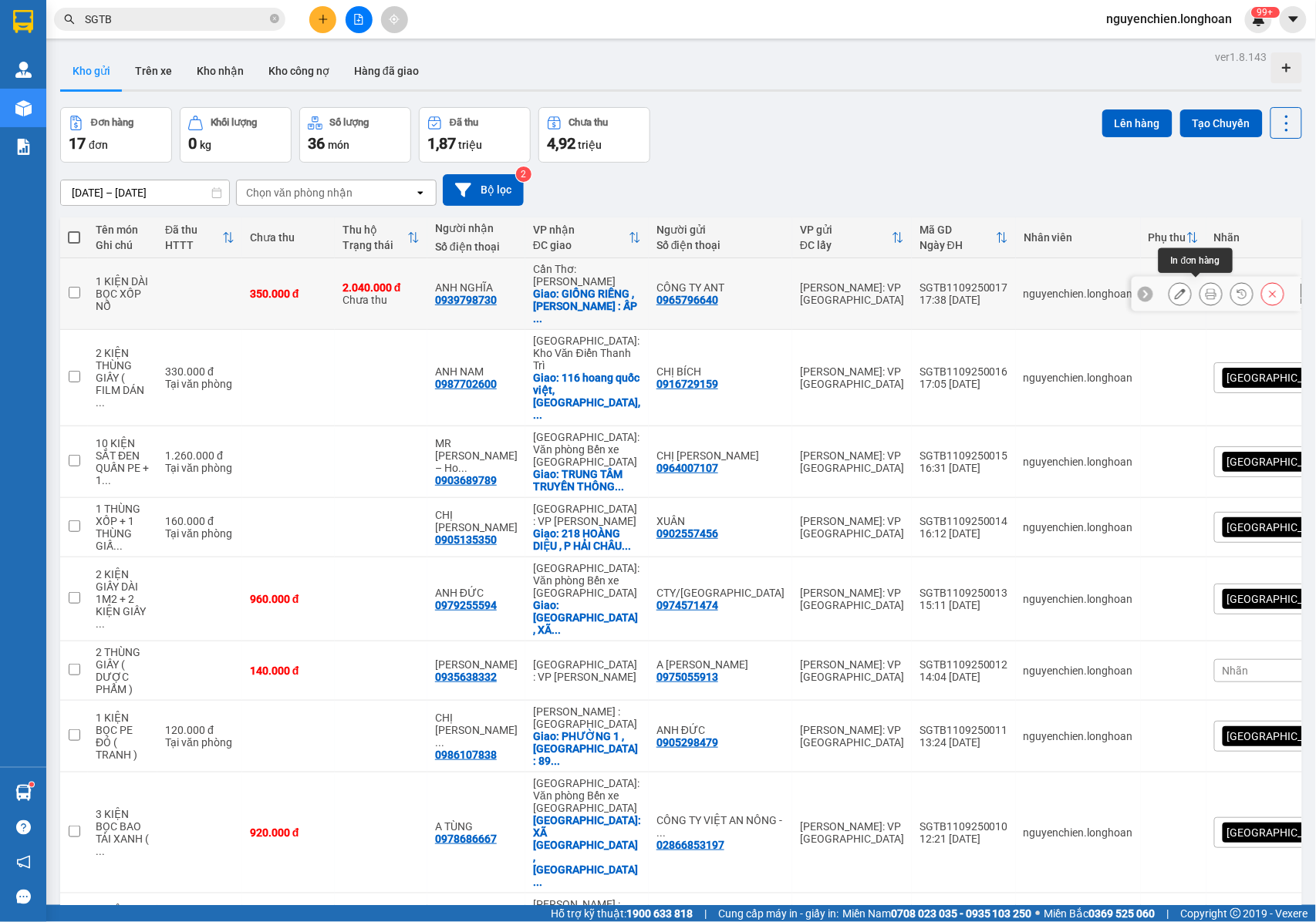
click at [1205, 294] on icon at bounding box center [1210, 293] width 10 height 10
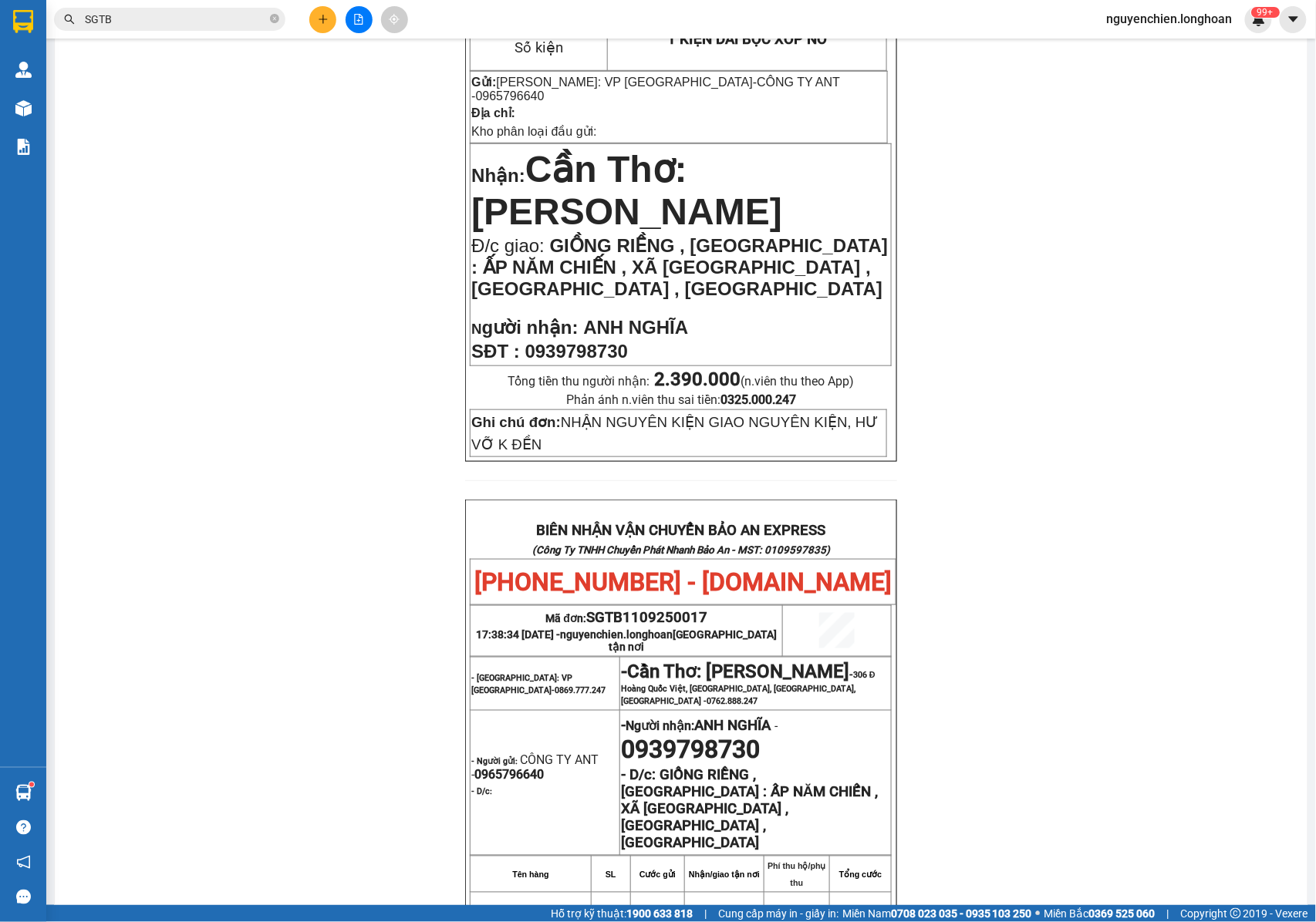
scroll to position [308, 0]
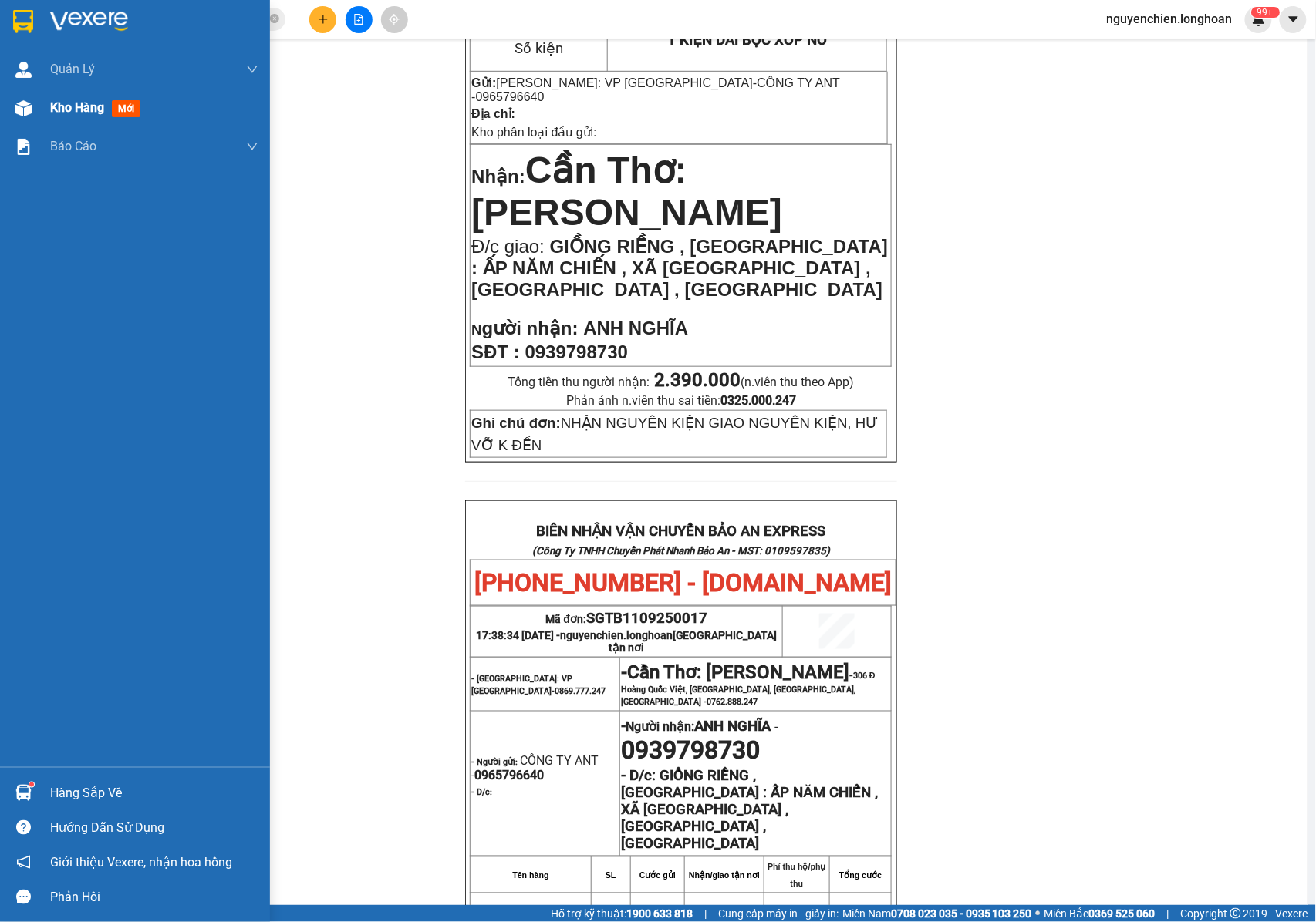
click at [31, 114] on div at bounding box center [24, 108] width 27 height 27
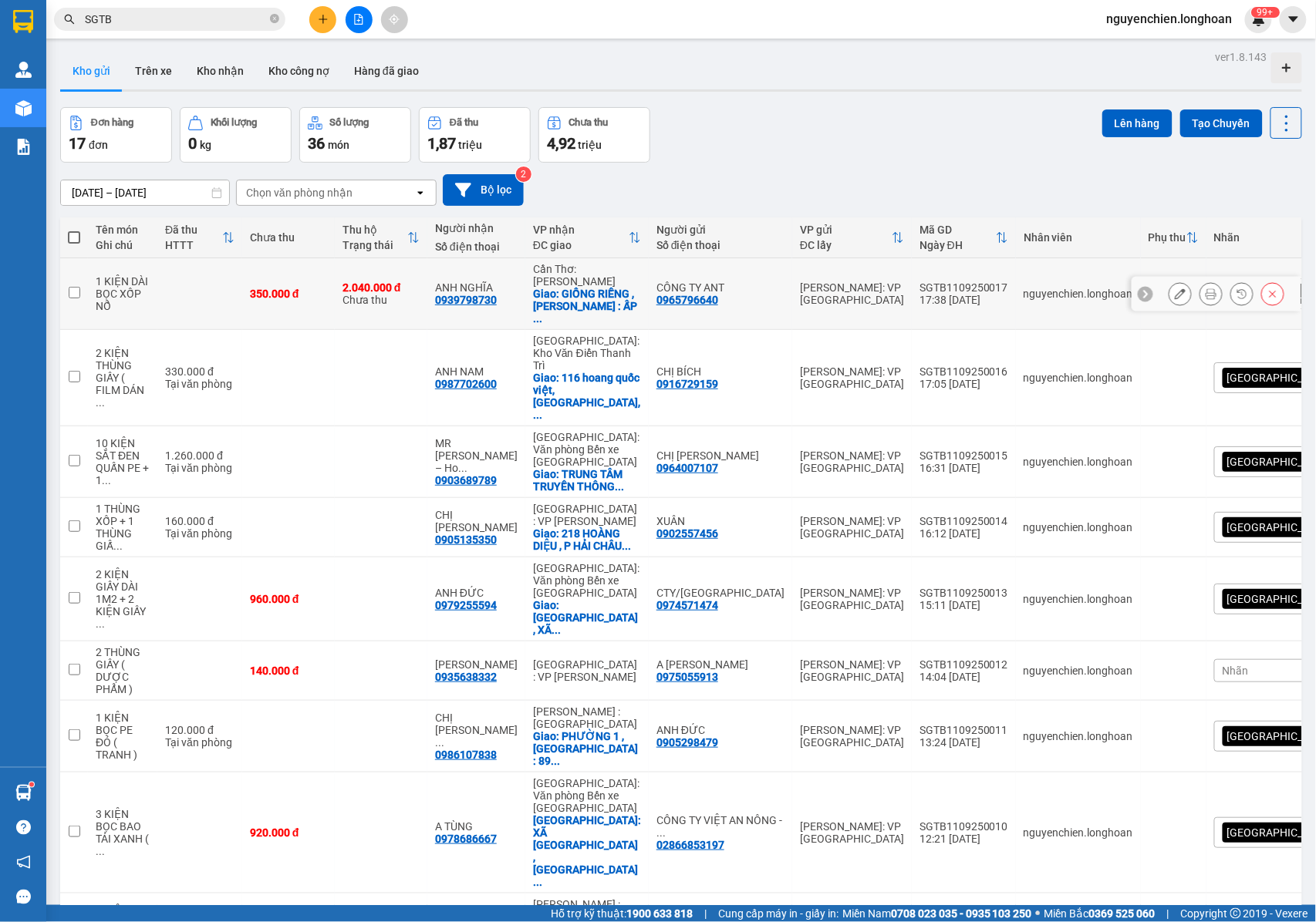
click at [1175, 288] on icon at bounding box center [1180, 293] width 10 height 10
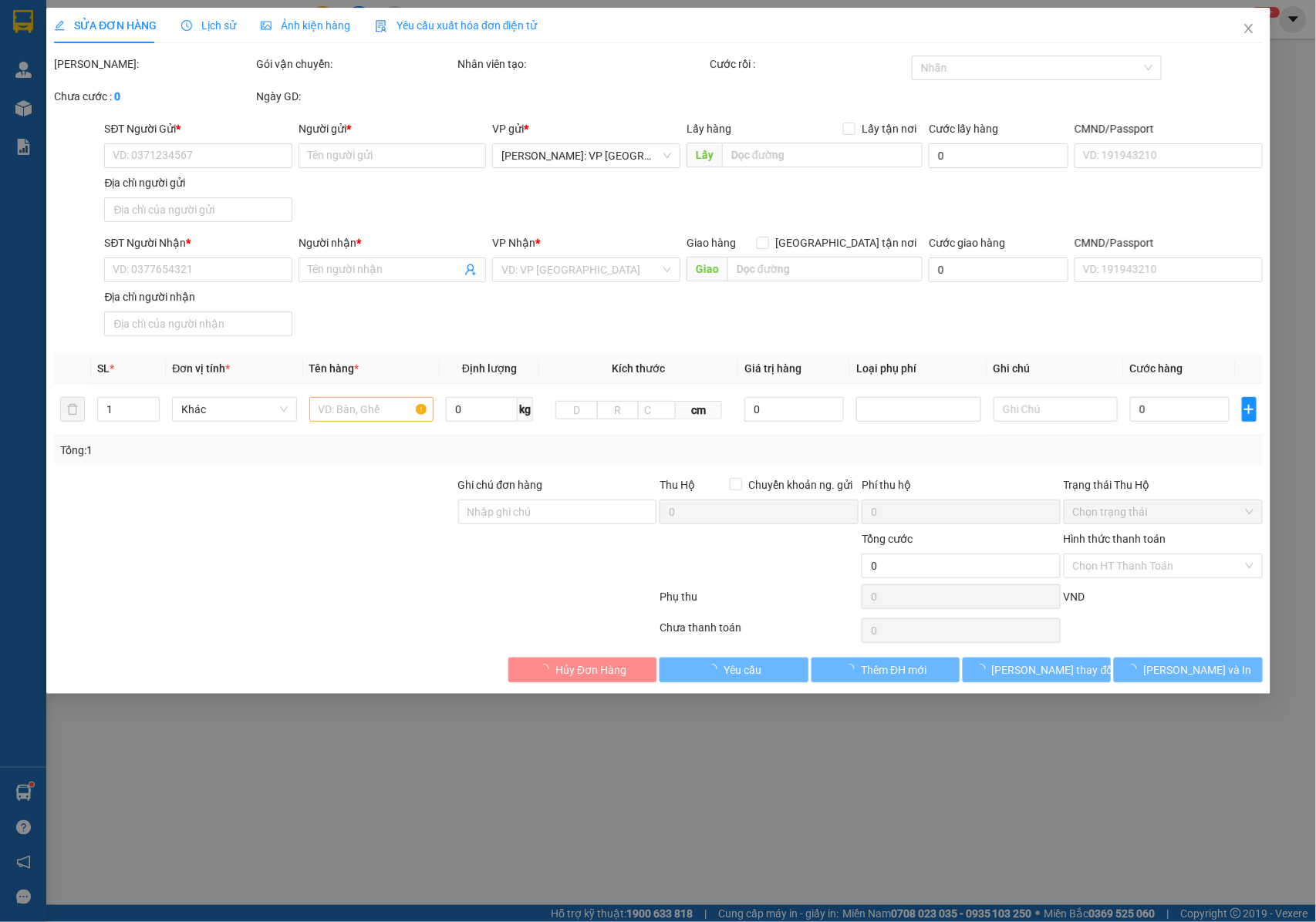
type input "0965796640"
type input "CÔNG TY ANT"
type input "0939798730"
type input "ANH NGHĨA"
checkbox input "true"
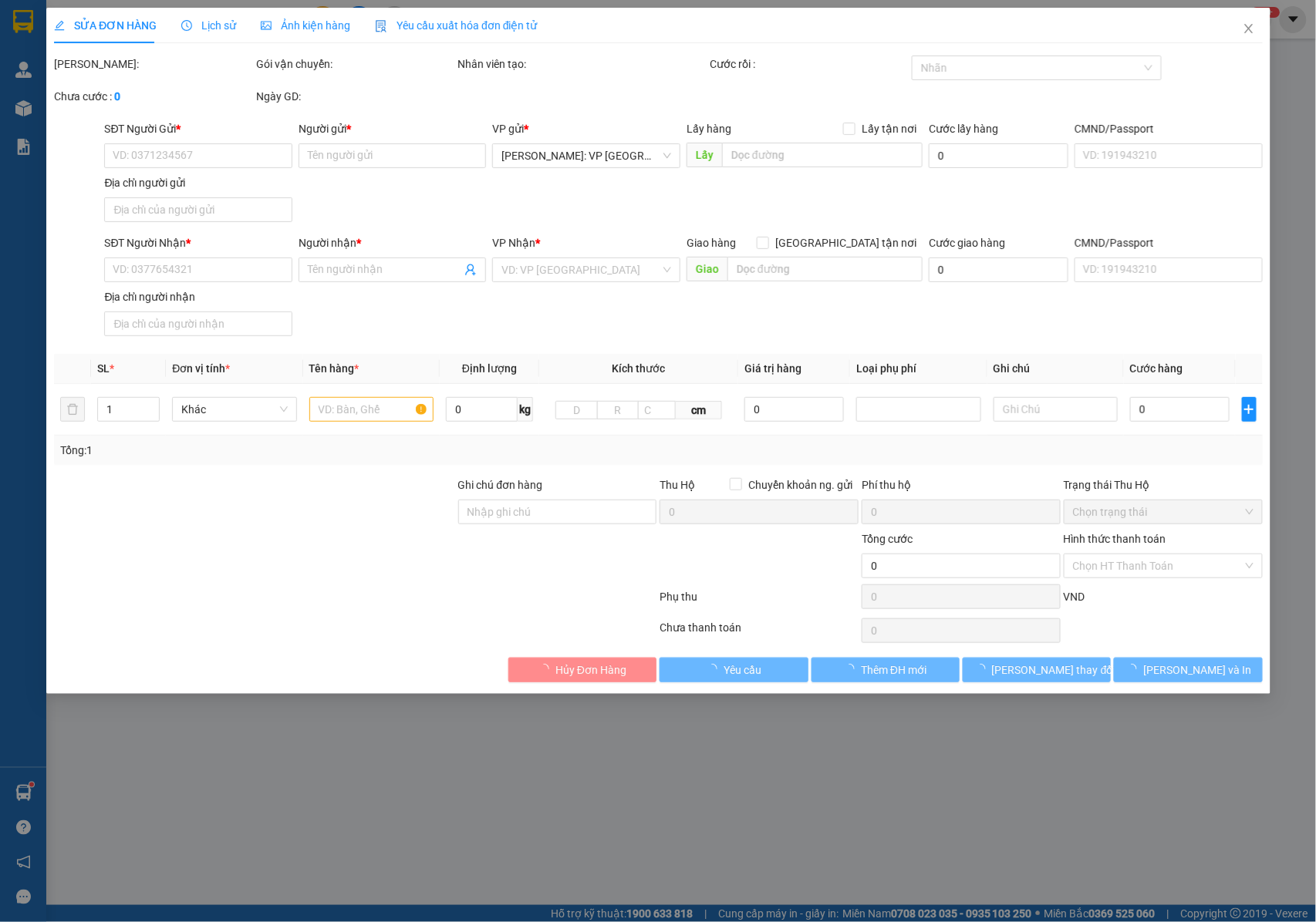
type input "GIỒNG RIỀNG , KIÊN GIANG : ẤP NĂM CHIẾN , XÃ TÂN ĐỊNH , GIỒNG RIỀNG , KIÊN GIANG"
type input "NHẬN NGUYÊN KIỆN GIAO NGUYÊN KIỆN, HƯ VỠ K ĐỀN"
type input "350.000"
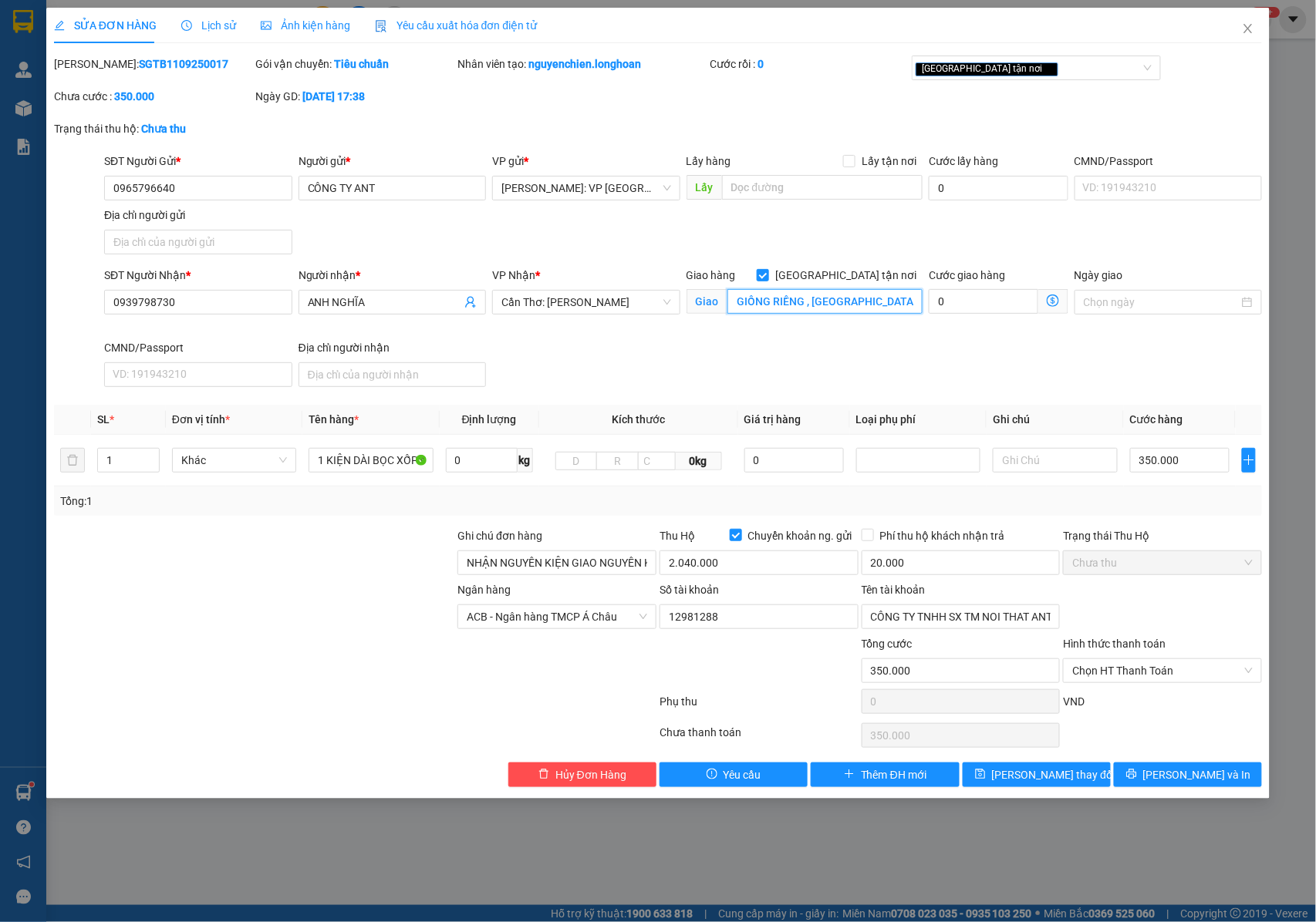
click at [876, 299] on input "GIỒNG RIỀNG , KIÊN GIANG : ẤP NĂM CHIẾN , XÃ TÂN ĐỊNH , GIỒNG RIỀNG , KIÊN GIANG" at bounding box center [825, 301] width 195 height 25
click at [884, 302] on input "GIỒNG RIỀNG , KIÊN GIANG : ẤP NĂM CHIẾN , XÃ TÂN ĐỊNH , GIỒNG RIỀNG , KIÊN GIANG" at bounding box center [825, 301] width 195 height 25
click at [833, 297] on input "GIỒNG RIỀNG , KIÊN GIANG : ẤP NĂM CHIẾN , XÃ TÂN ĐỊNH , GIỒNG RIỀNG , KIÊN GIANG" at bounding box center [825, 301] width 195 height 25
click at [1056, 69] on div "[GEOGRAPHIC_DATA] tận nơi" at bounding box center [1028, 67] width 226 height 18
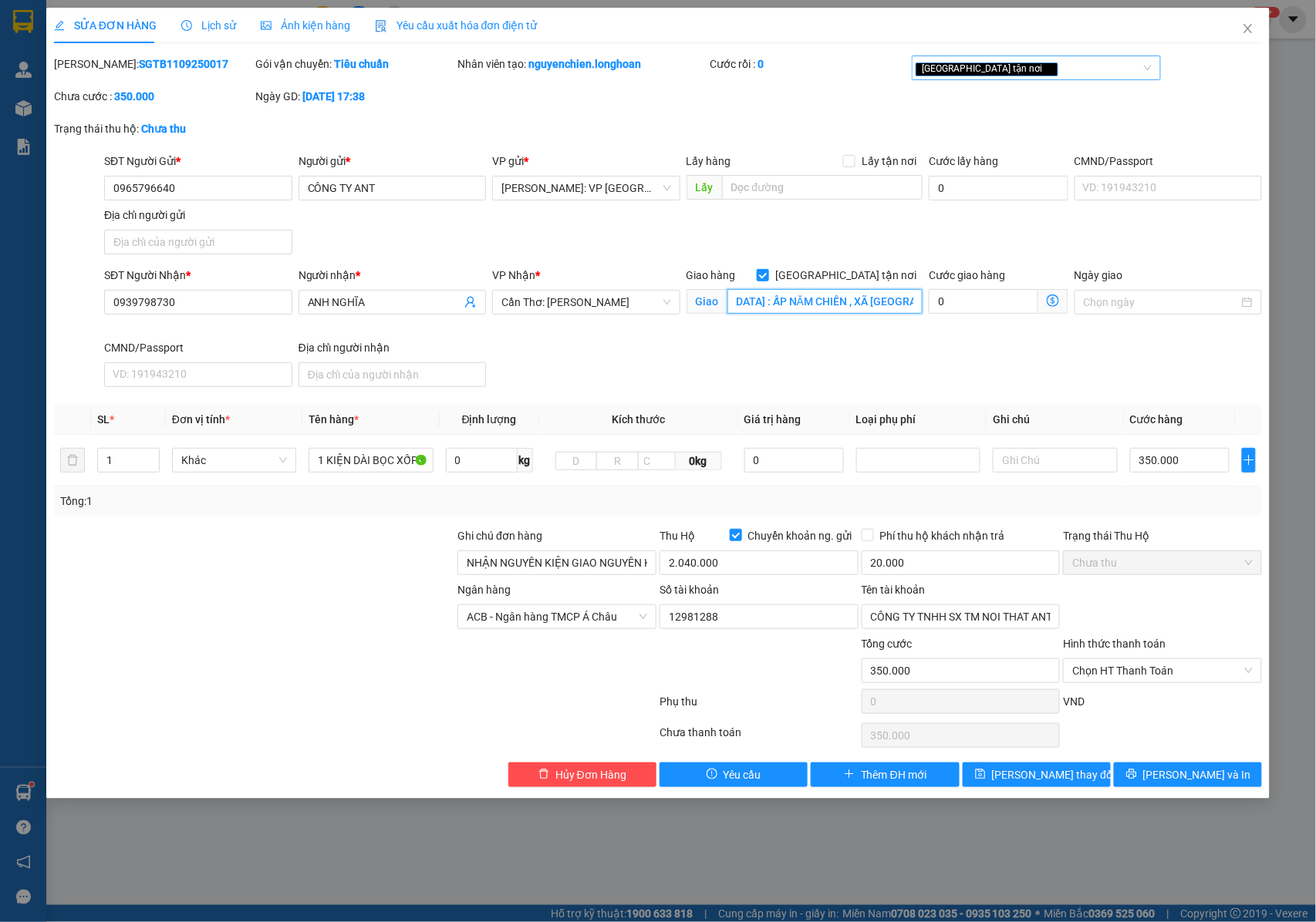
type input "GIỒNG RIỀNG , KIÊN GIANG : ẤP NĂM CHIẾN , XÃ BÀN TÂN ĐỊNH , GIỒNG RIỀNG , KIÊN …"
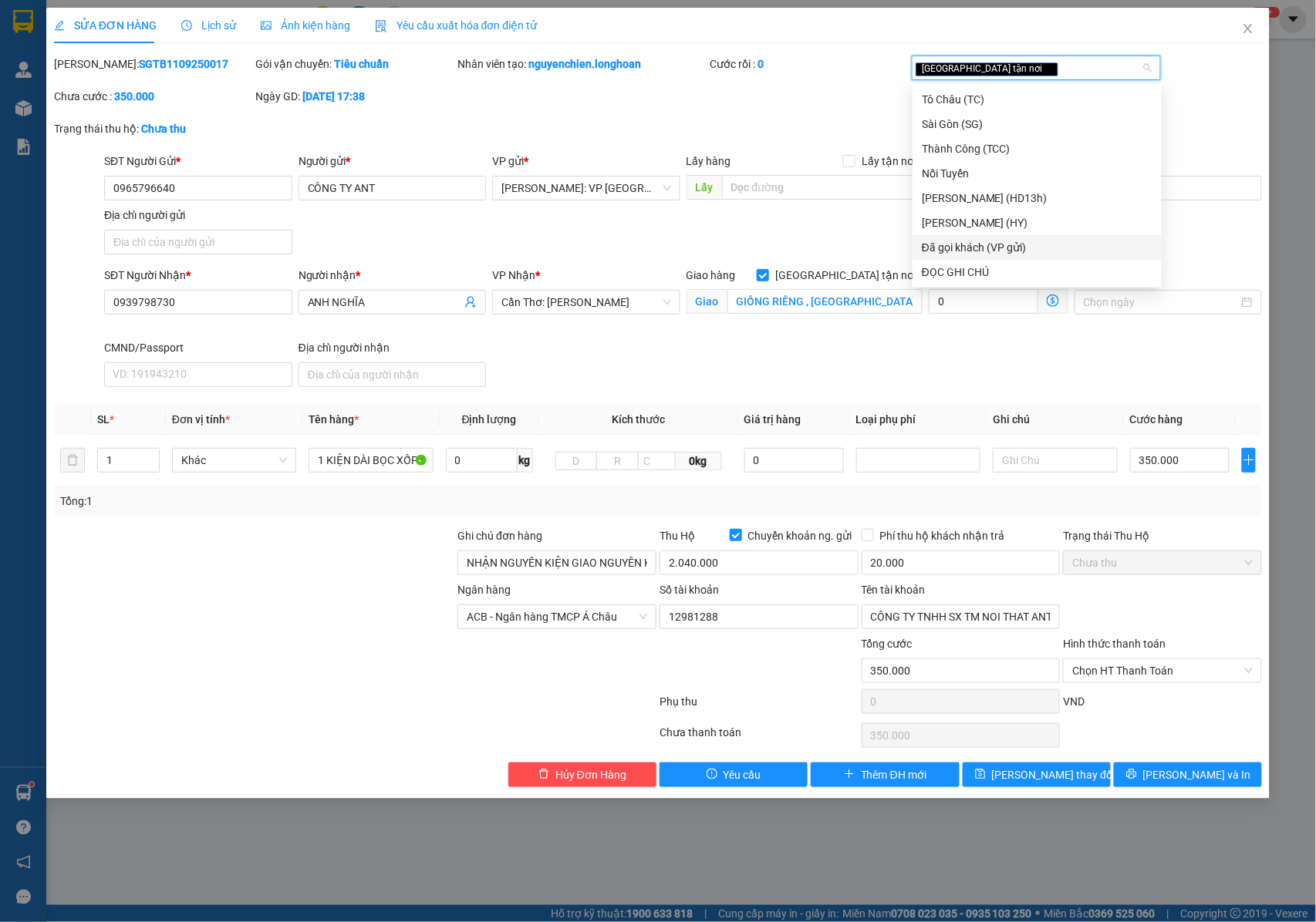
click at [994, 245] on div "Đã gọi khách (VP gửi)" at bounding box center [1037, 248] width 231 height 17
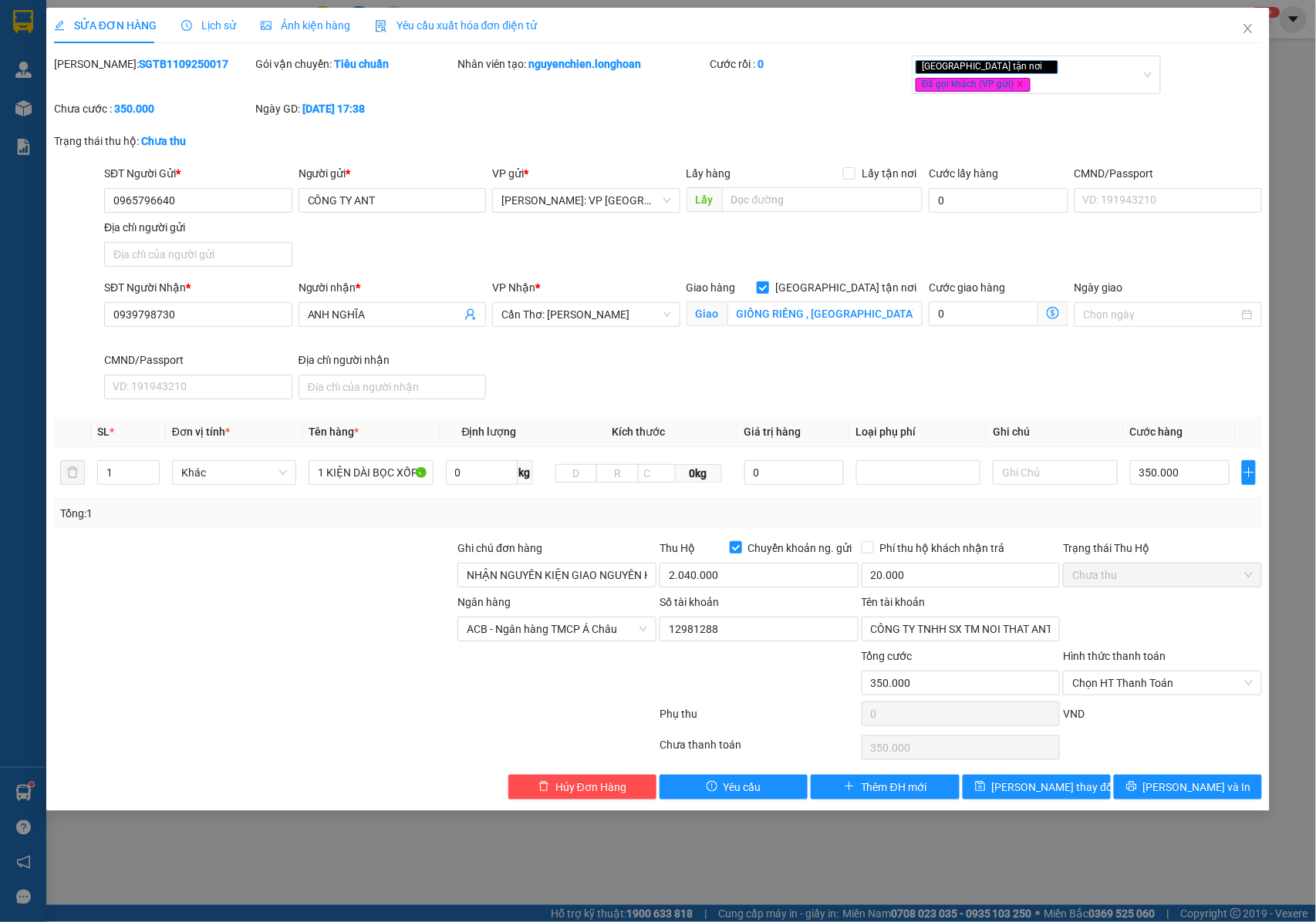
click at [747, 355] on div "SĐT Người Nhận * 0939798730 Người nhận * ANH NGHĨA VP Nhận * Cần Thơ: Kho Ninh …" at bounding box center [683, 342] width 1163 height 127
drag, startPoint x: 1025, startPoint y: 781, endPoint x: 1010, endPoint y: 767, distance: 20.5
click at [1025, 781] on span "[PERSON_NAME] thay đổi" at bounding box center [1053, 788] width 123 height 17
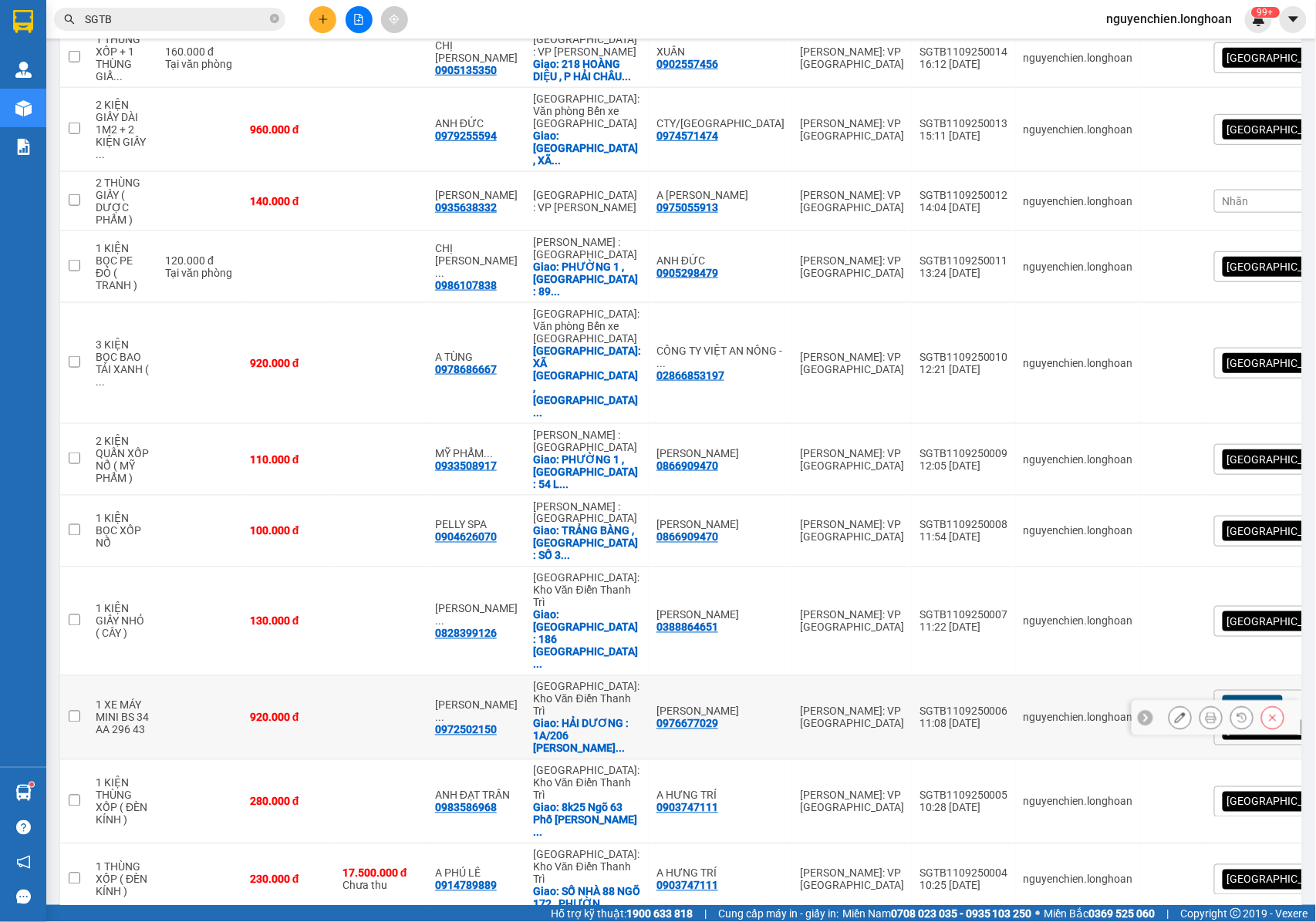
scroll to position [514, 0]
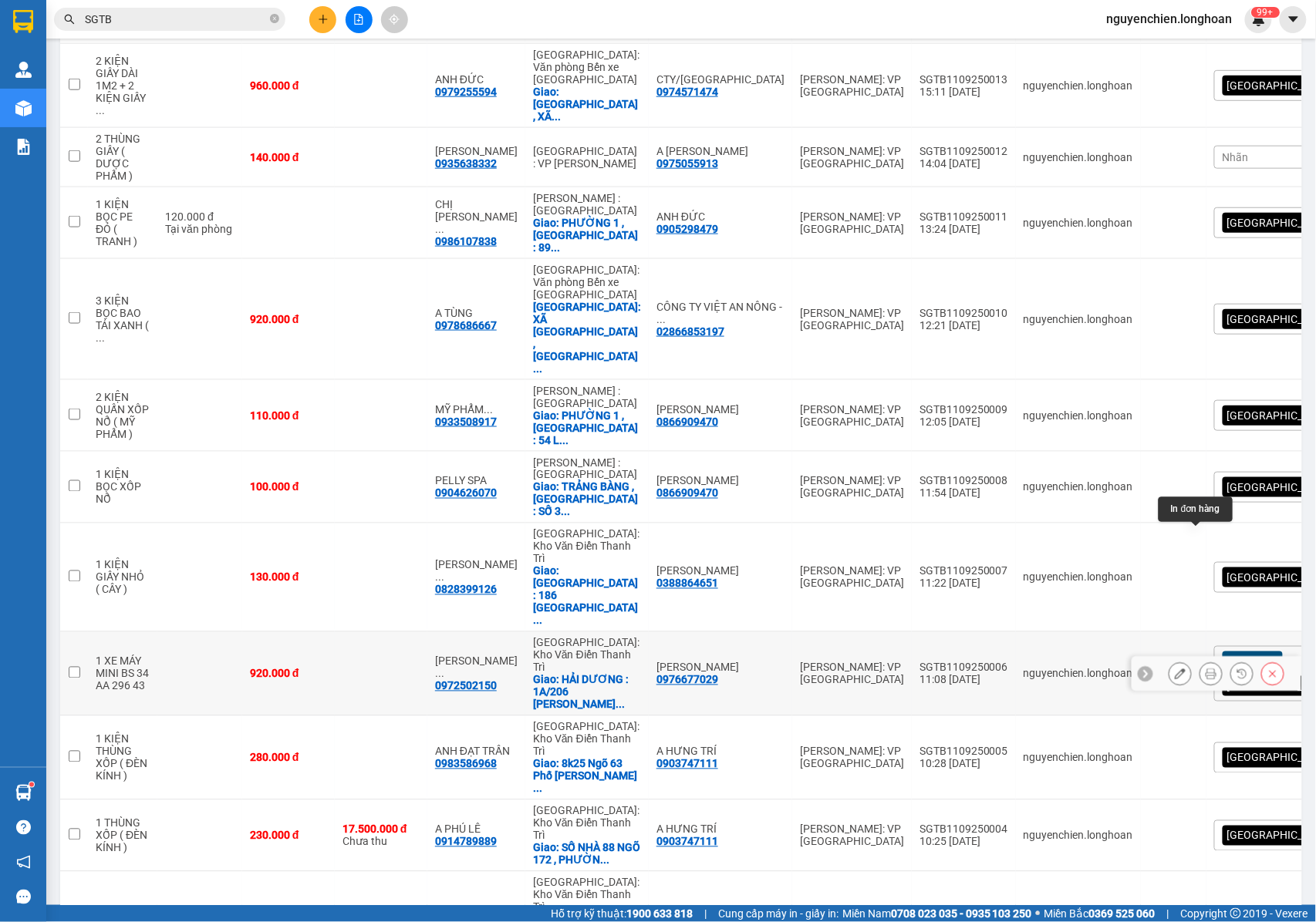
click at [1205, 668] on icon at bounding box center [1210, 673] width 10 height 10
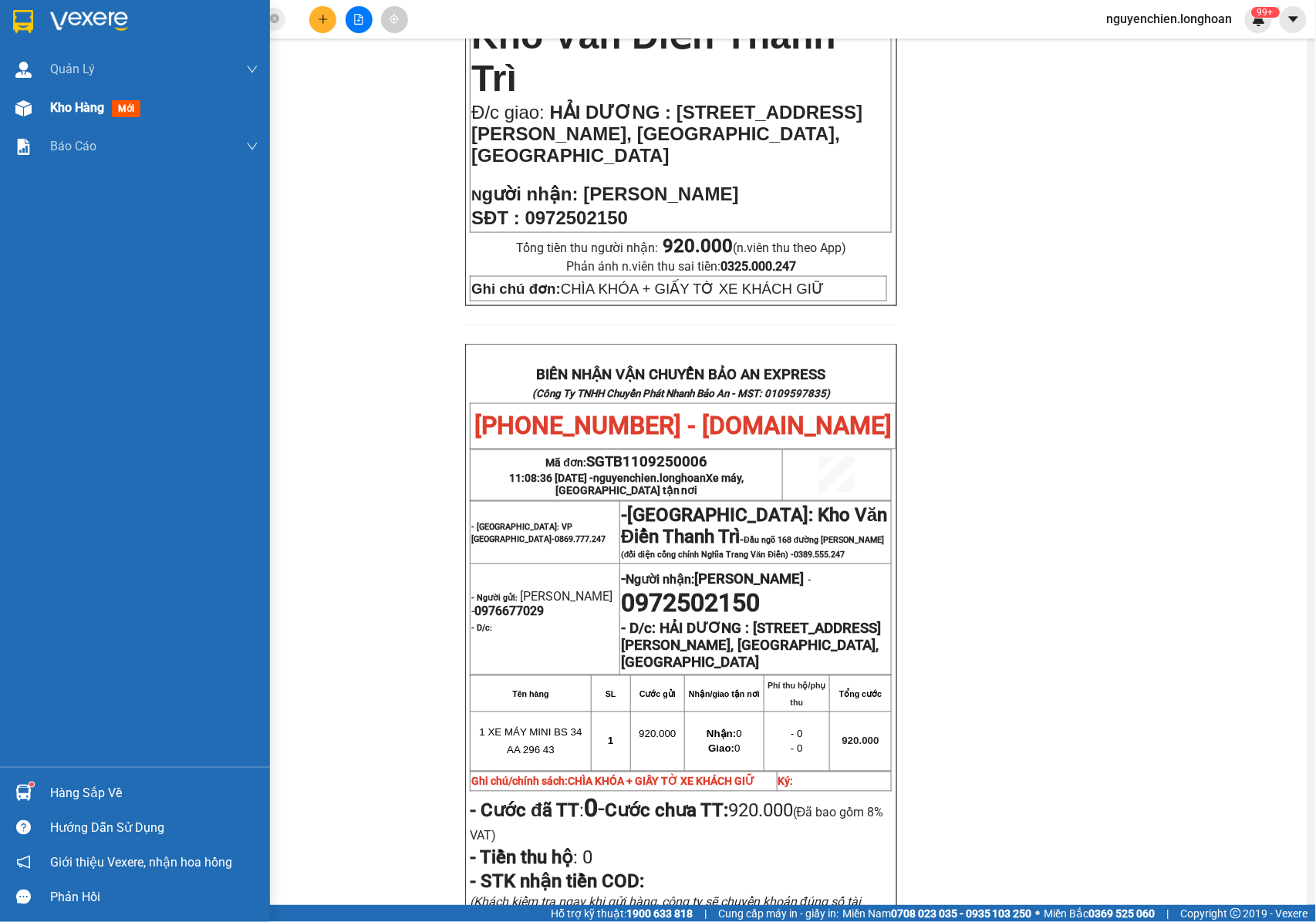
click at [22, 120] on div at bounding box center [24, 108] width 27 height 27
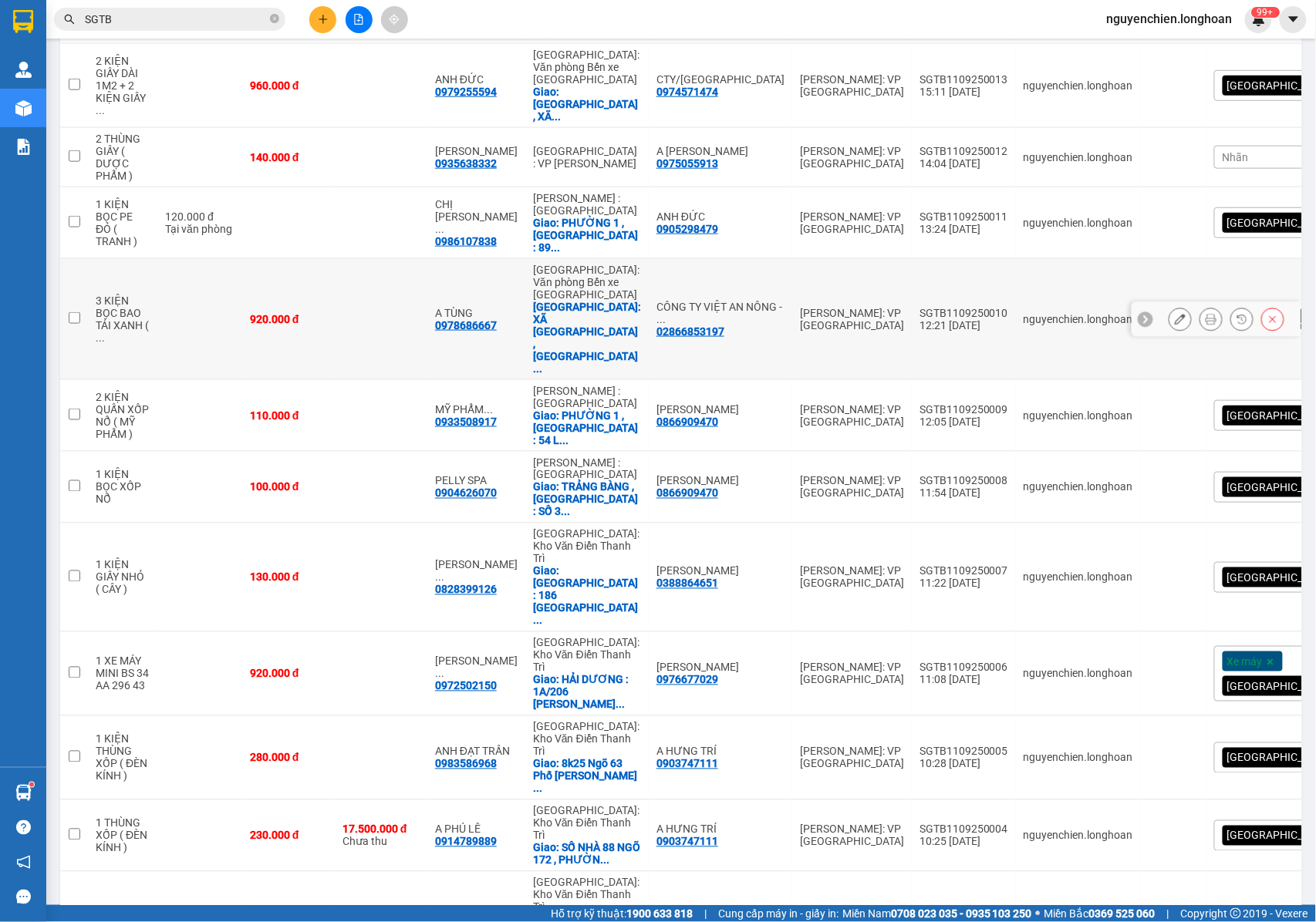
scroll to position [103, 0]
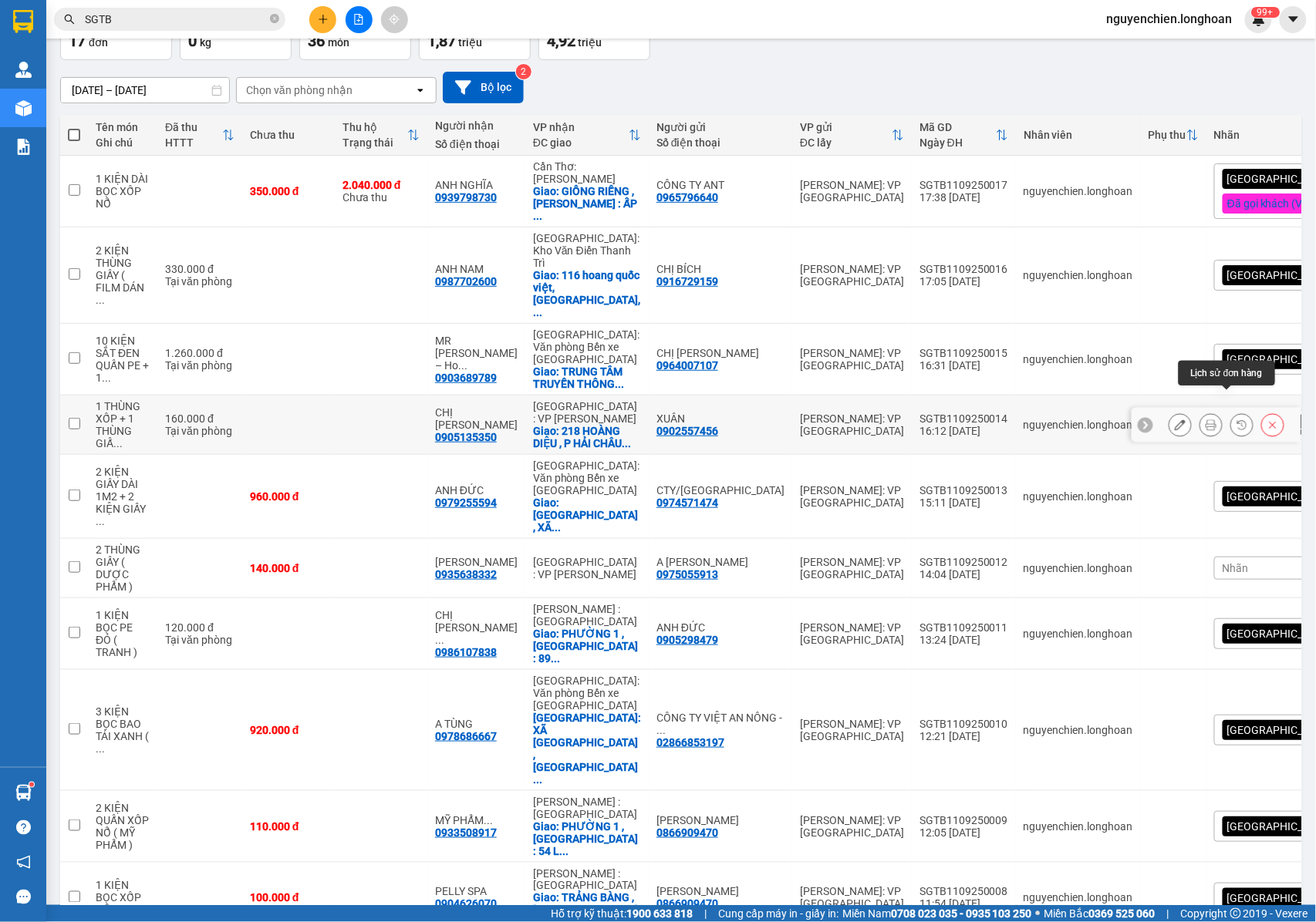
click at [1205, 420] on icon at bounding box center [1210, 424] width 10 height 10
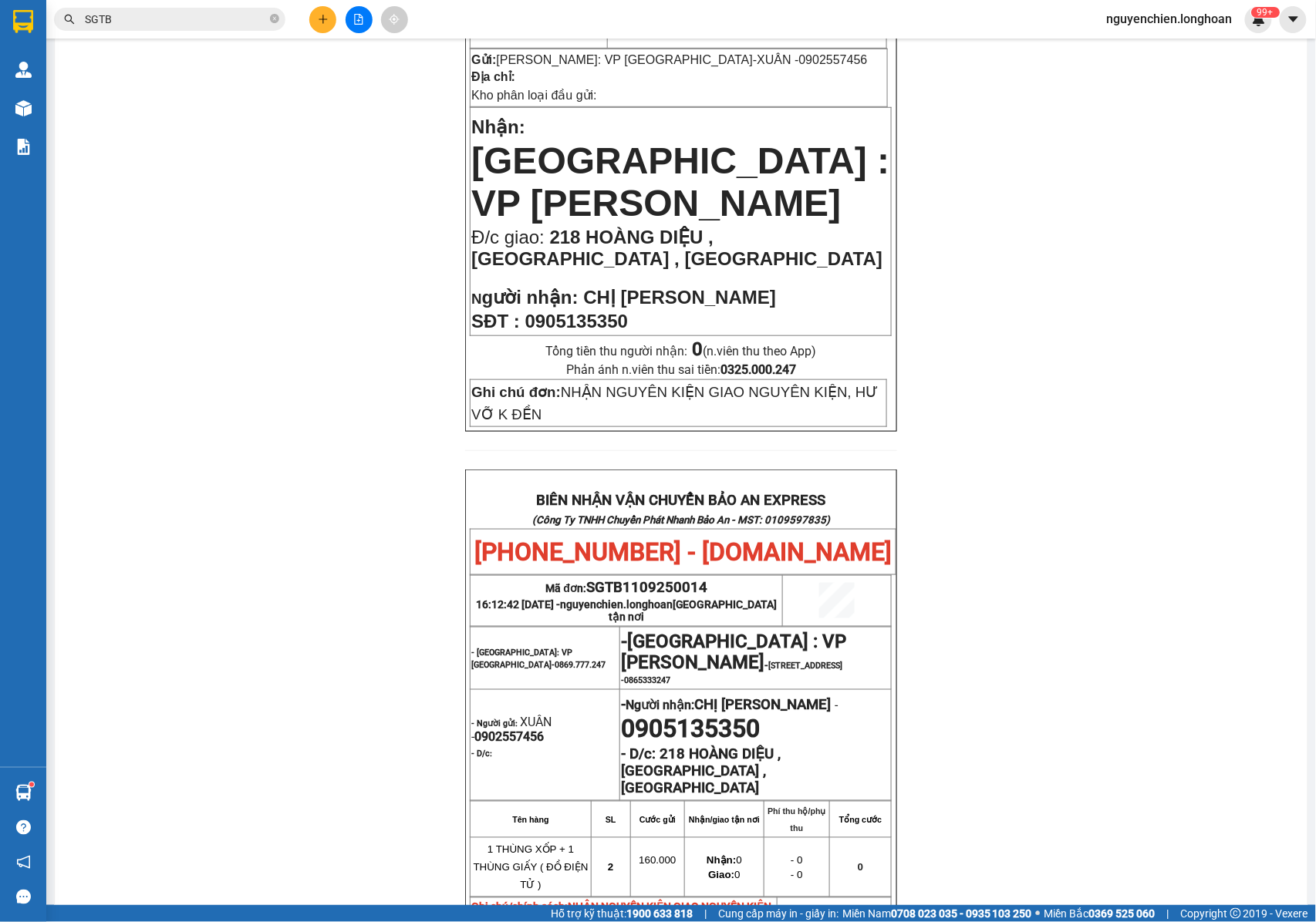
scroll to position [411, 0]
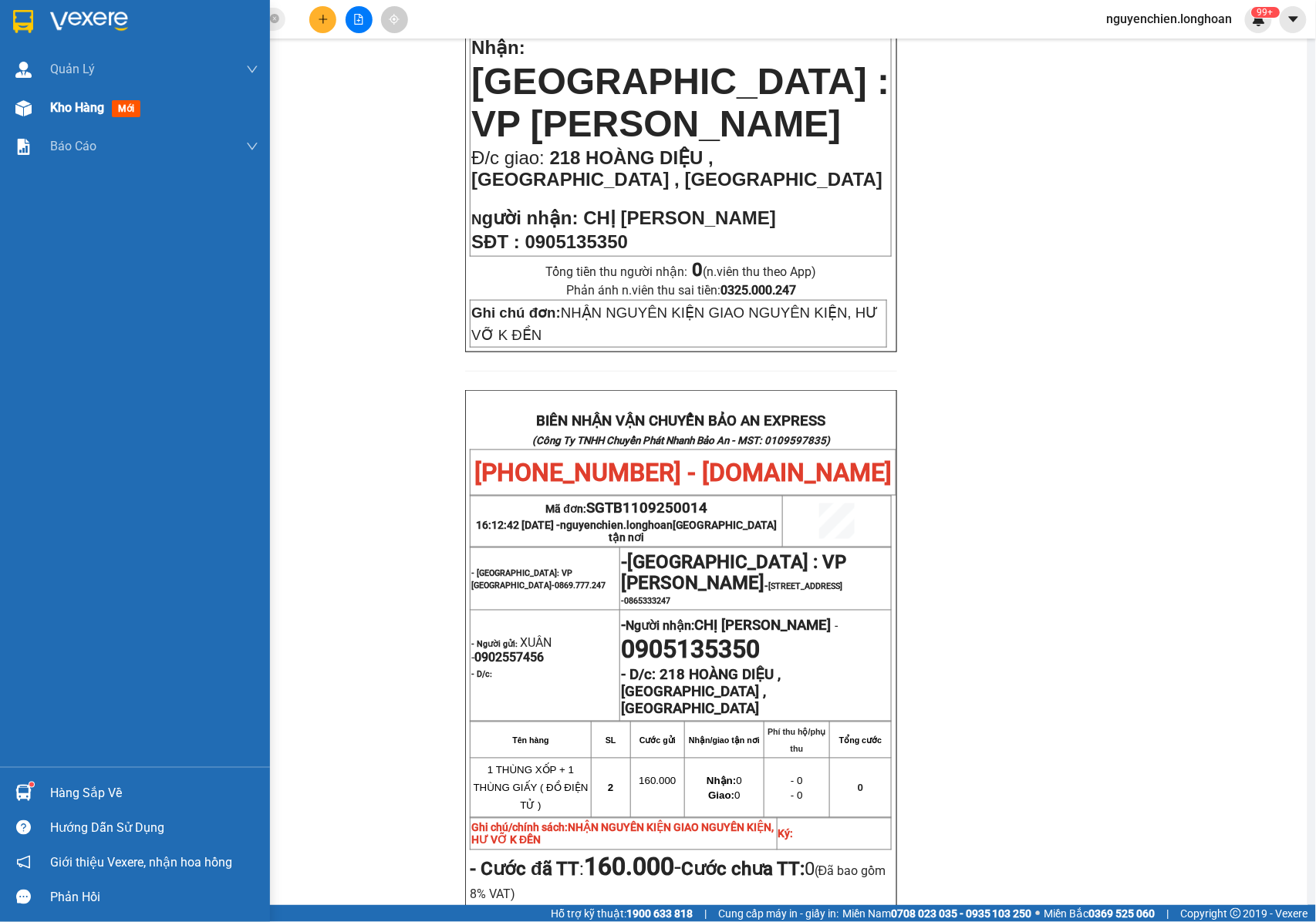
click at [23, 117] on div at bounding box center [24, 108] width 27 height 27
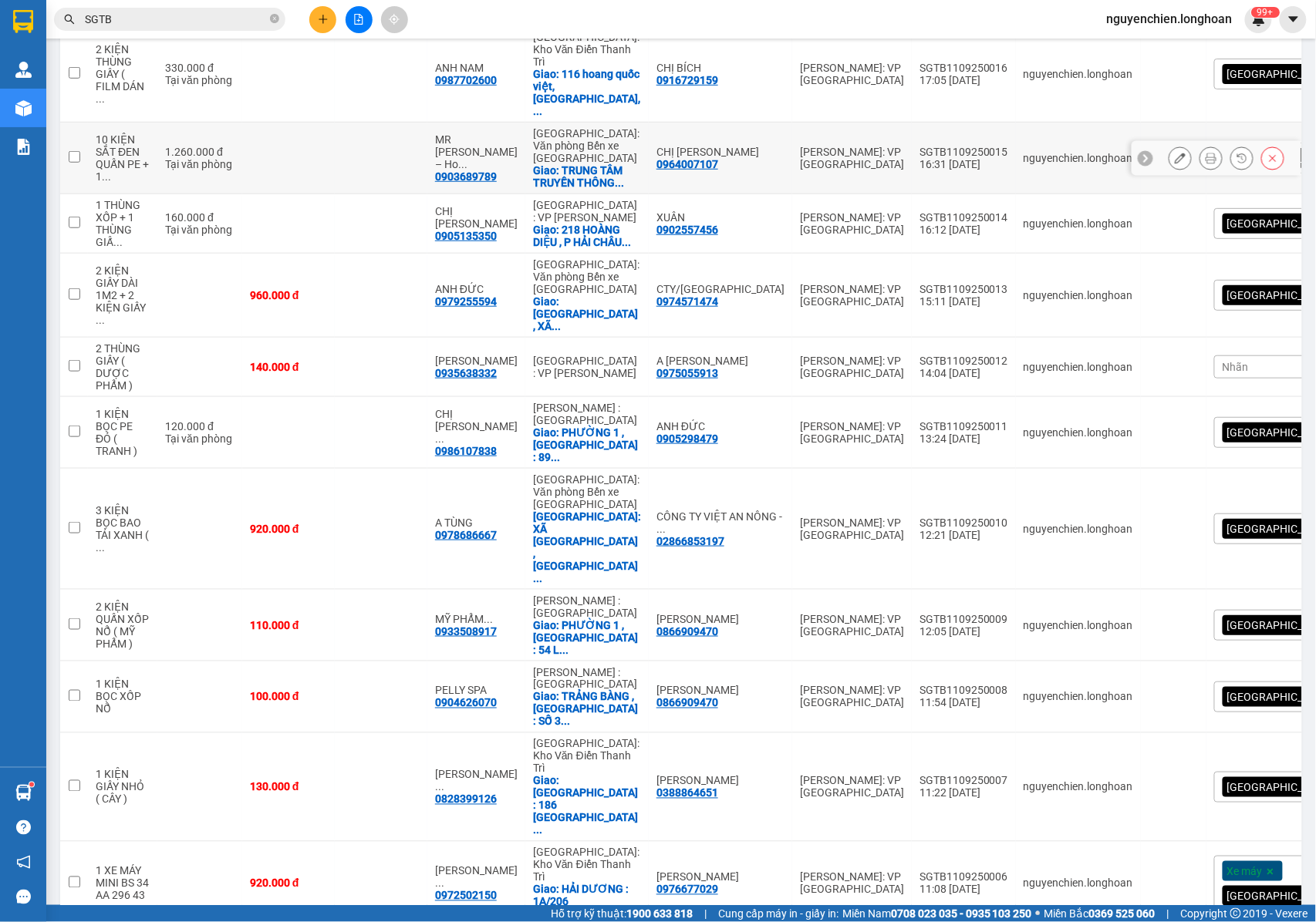
scroll to position [205, 0]
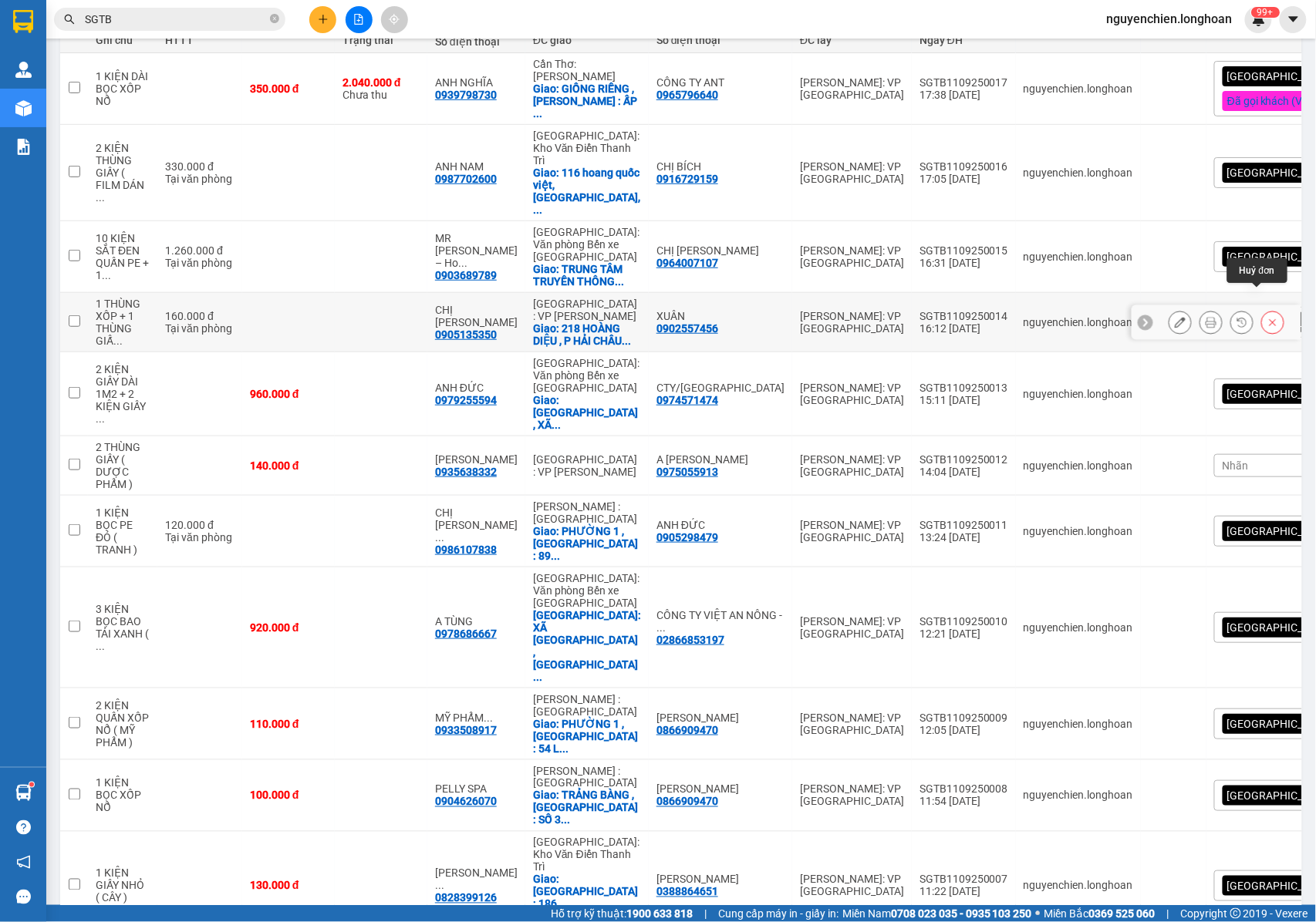
click at [1267, 317] on icon at bounding box center [1272, 321] width 10 height 10
click at [1246, 307] on div "[GEOGRAPHIC_DATA] tận nơi" at bounding box center [1302, 322] width 175 height 31
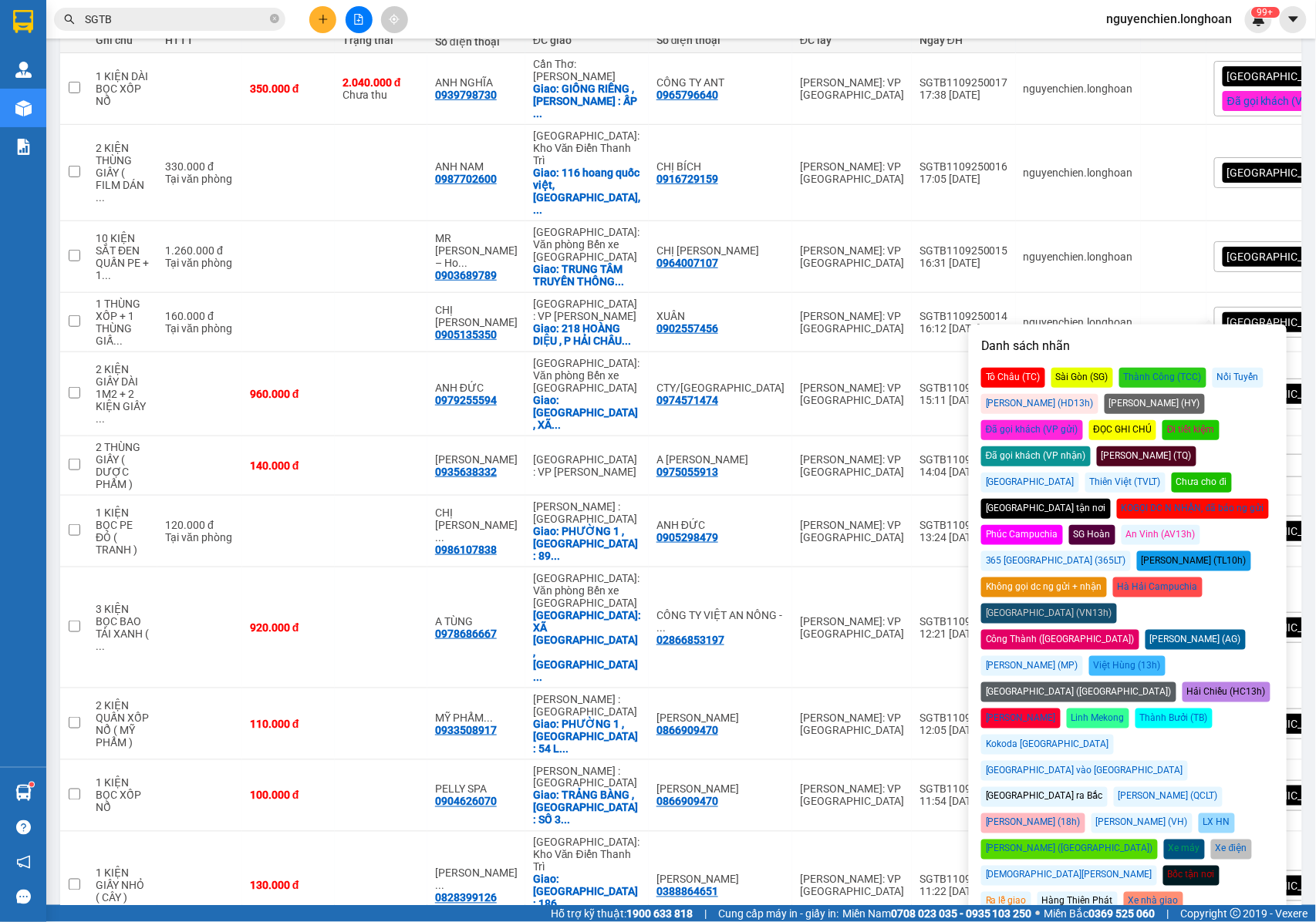
drag, startPoint x: 1185, startPoint y: 405, endPoint x: 1164, endPoint y: 400, distance: 21.6
click at [1082, 420] on div "Đã gọi khách (VP gửi)" at bounding box center [1032, 430] width 102 height 20
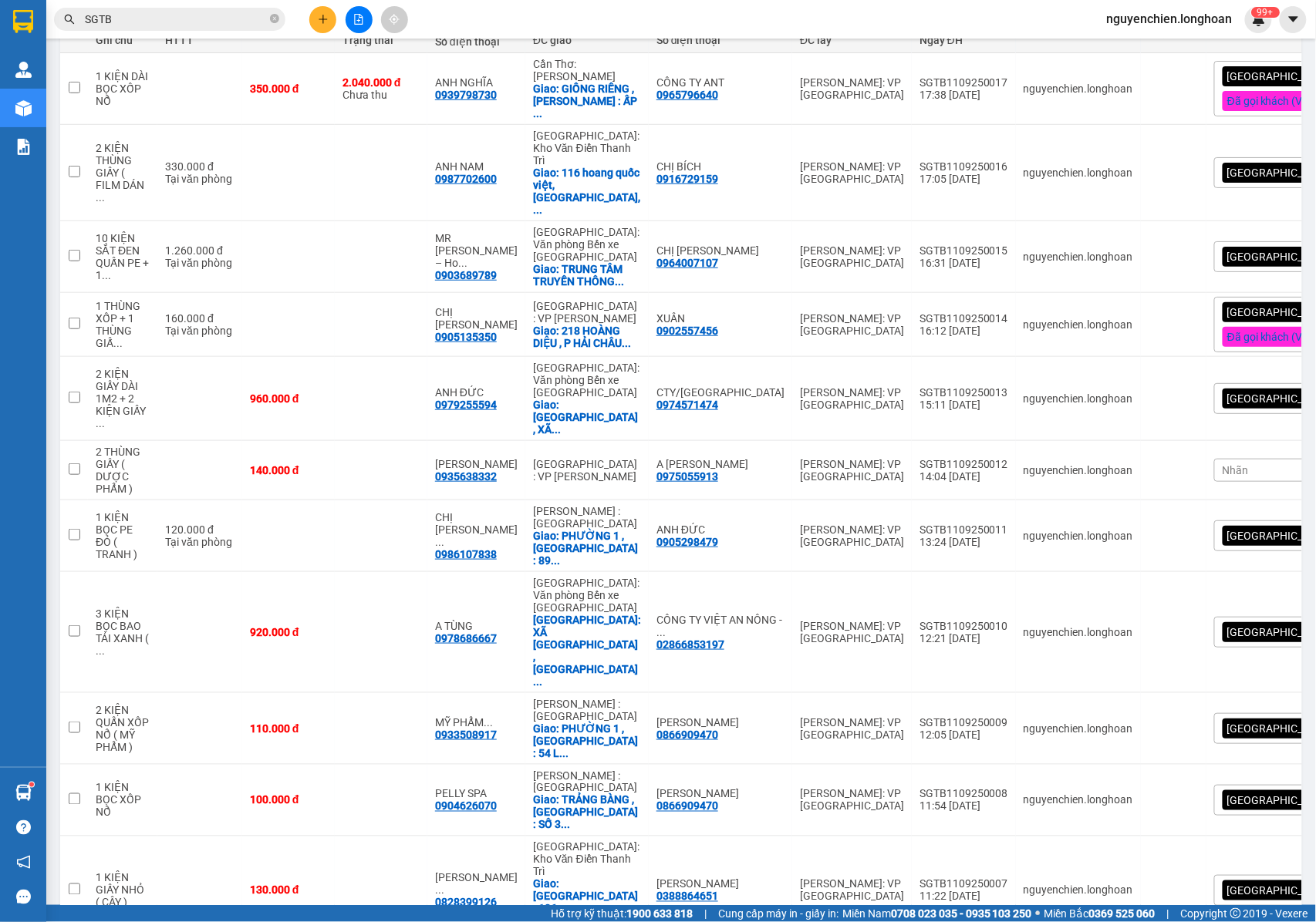
click at [989, 25] on div "Kết quả tìm kiếm ( 3196 ) Bộ lọc Mã ĐH Trạng thái Món hàng Thu hộ Tổng cước Chư…" at bounding box center [658, 19] width 1316 height 38
click at [1169, 385] on button at bounding box center [1180, 399] width 22 height 27
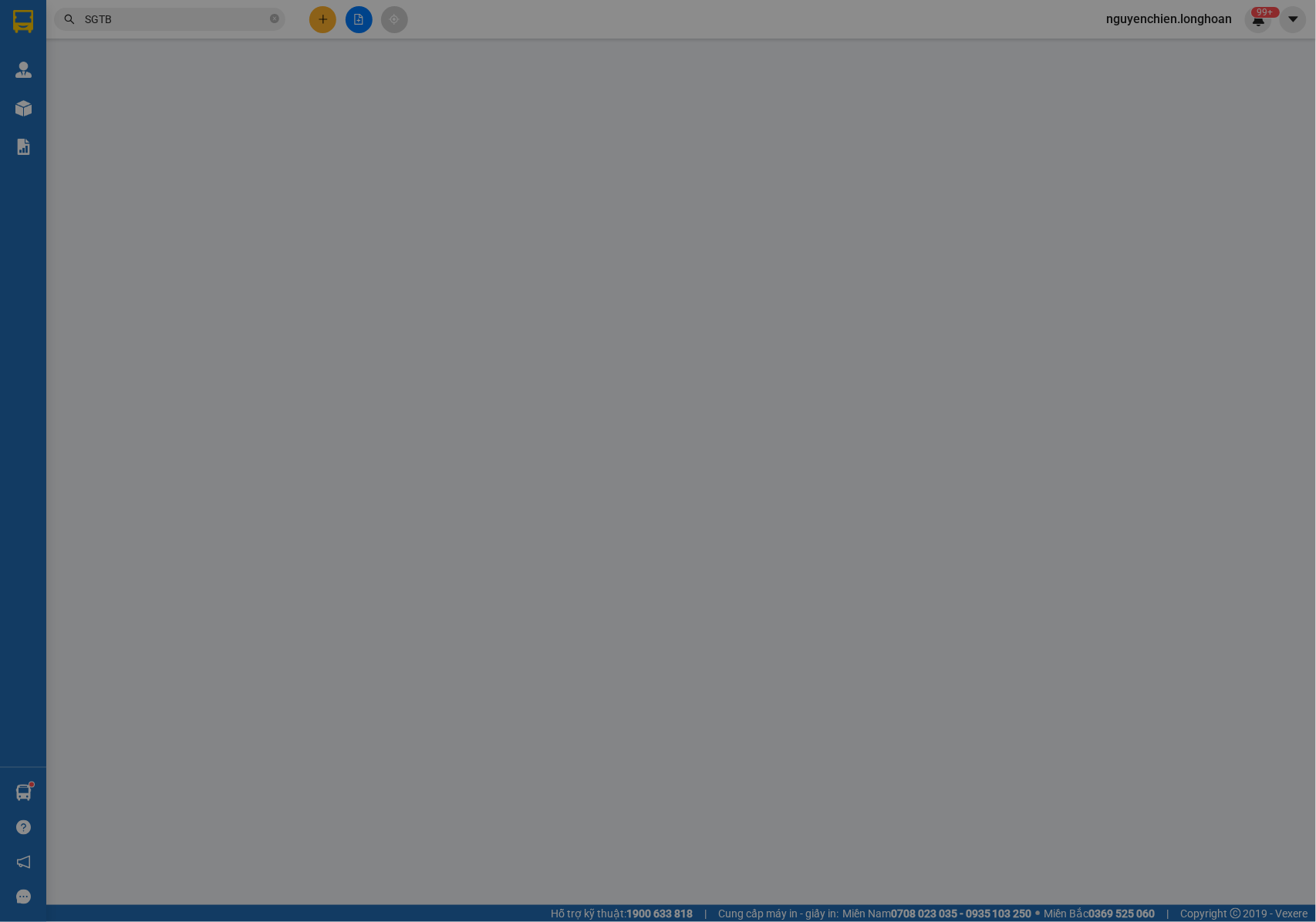
type input "0974571474"
type input "CTY/[GEOGRAPHIC_DATA]"
type input "0979255594"
type input "ANH ĐỨC"
checkbox input "true"
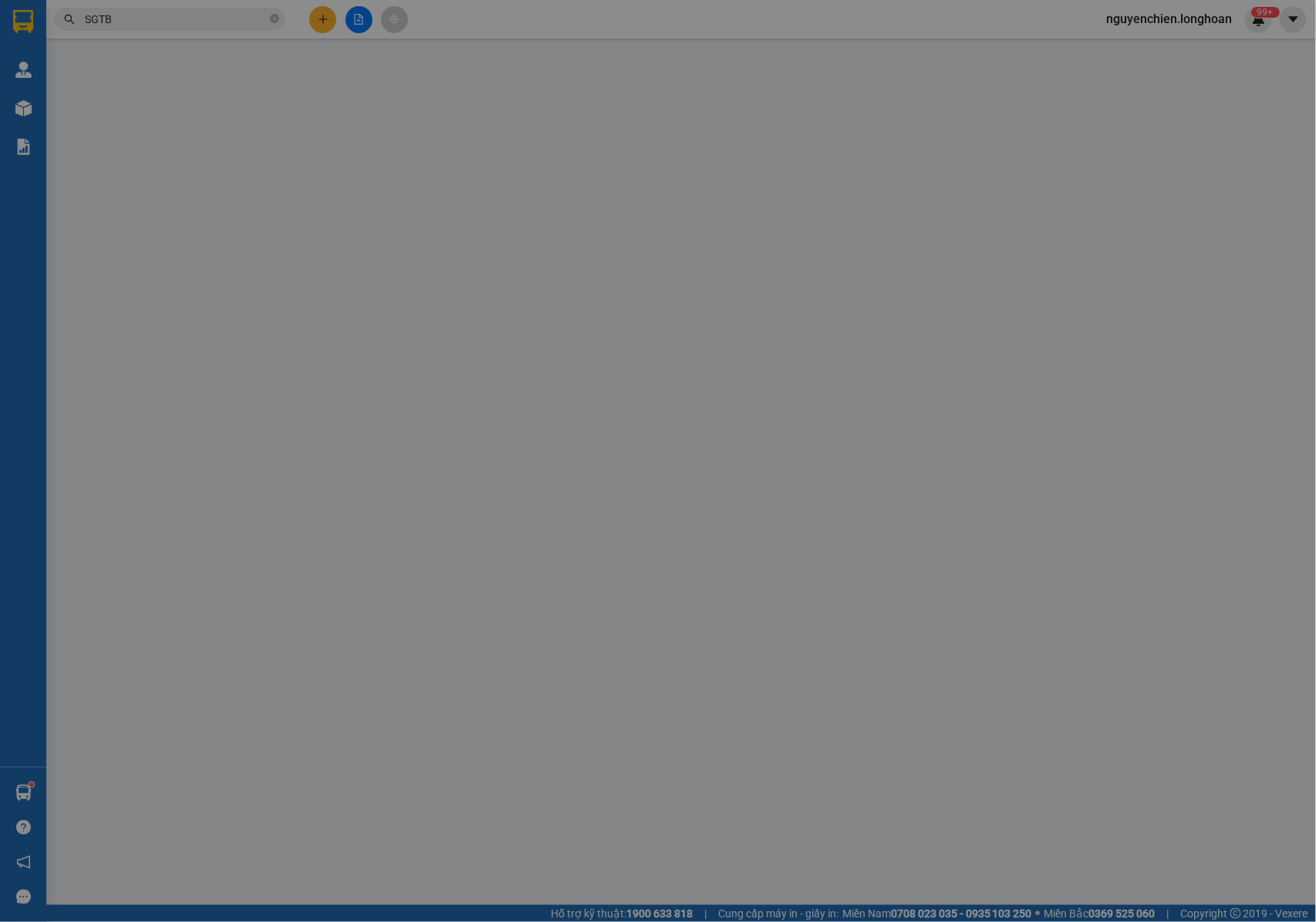
type input "VINHOMES DƯƠNG KINH , XÃ ĐẠI ĐỒNG , HUYỆN KIẾN THỤY , TP HẢI PHÒNG"
type input "NHẬN NGUYÊN KIỆN GIAO NGUYÊN KIỆN, HƯ VỠ K ĐỀN"
type input "960.000"
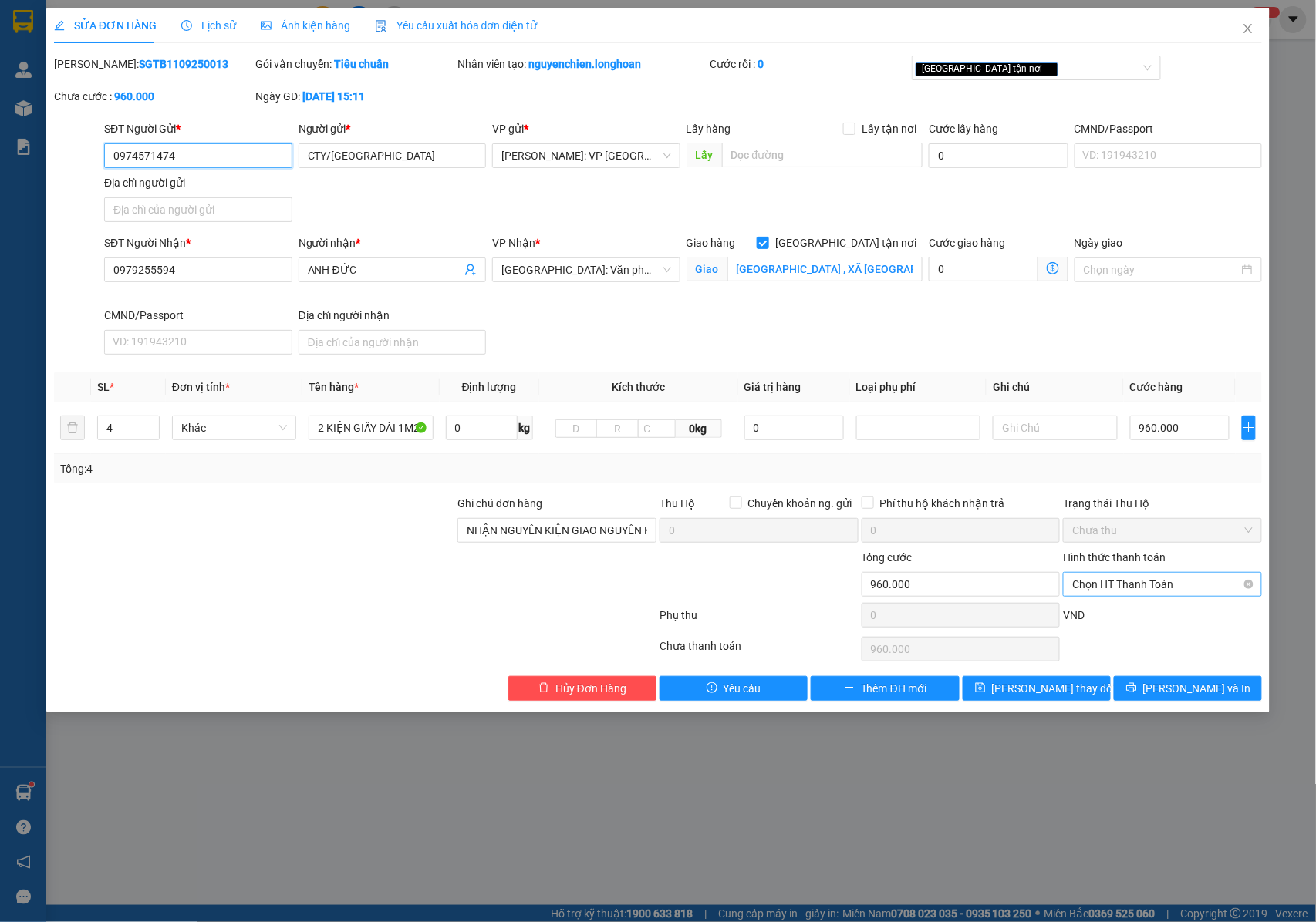
click at [1112, 584] on span "Chọn HT Thanh Toán" at bounding box center [1162, 584] width 180 height 23
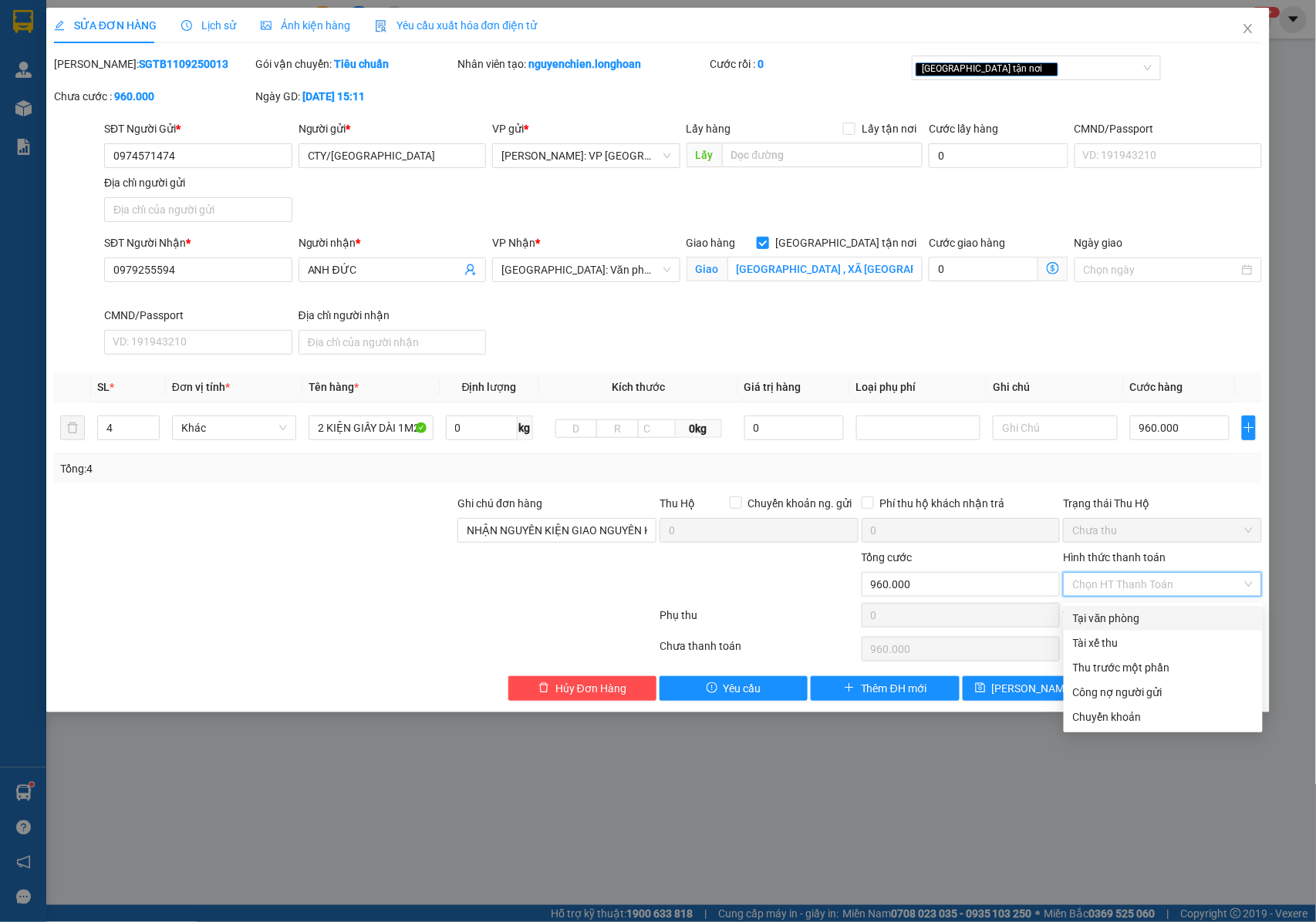
click at [1093, 618] on div "Tại văn phòng" at bounding box center [1162, 619] width 180 height 17
type input "0"
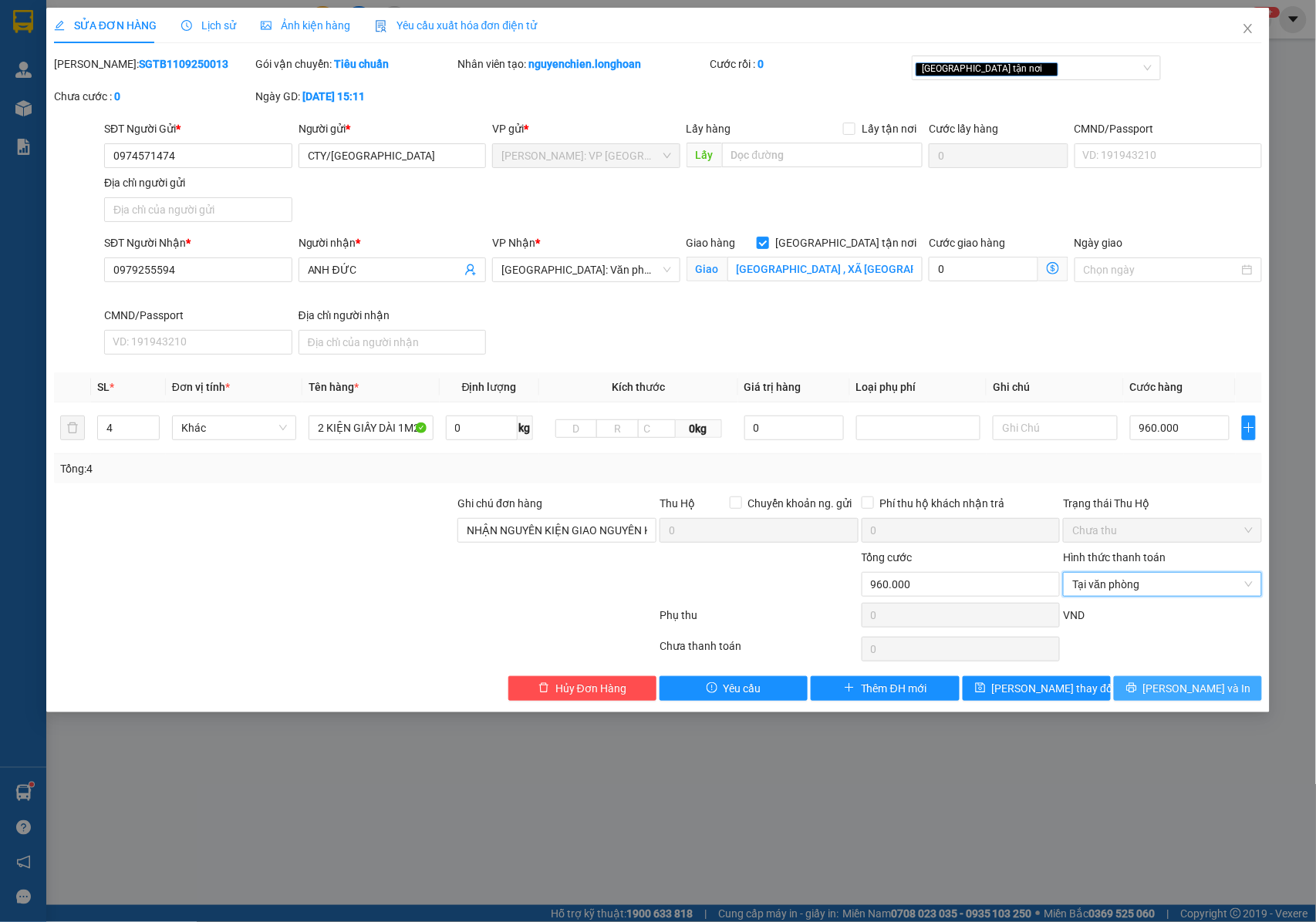
click at [1135, 688] on button "[PERSON_NAME] và In" at bounding box center [1187, 688] width 148 height 25
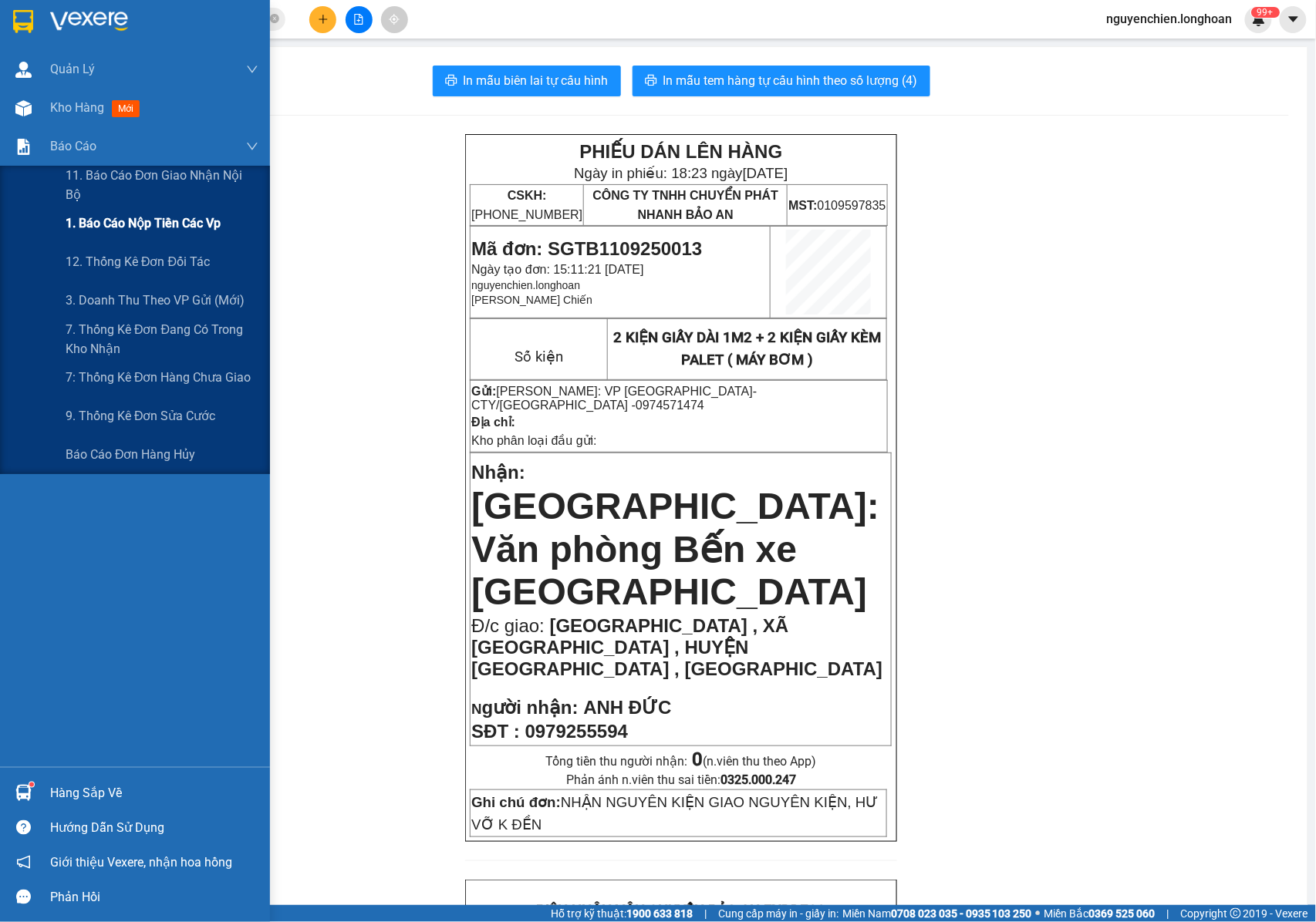
click at [125, 219] on span "1. Báo cáo nộp tiền các vp" at bounding box center [143, 223] width 155 height 19
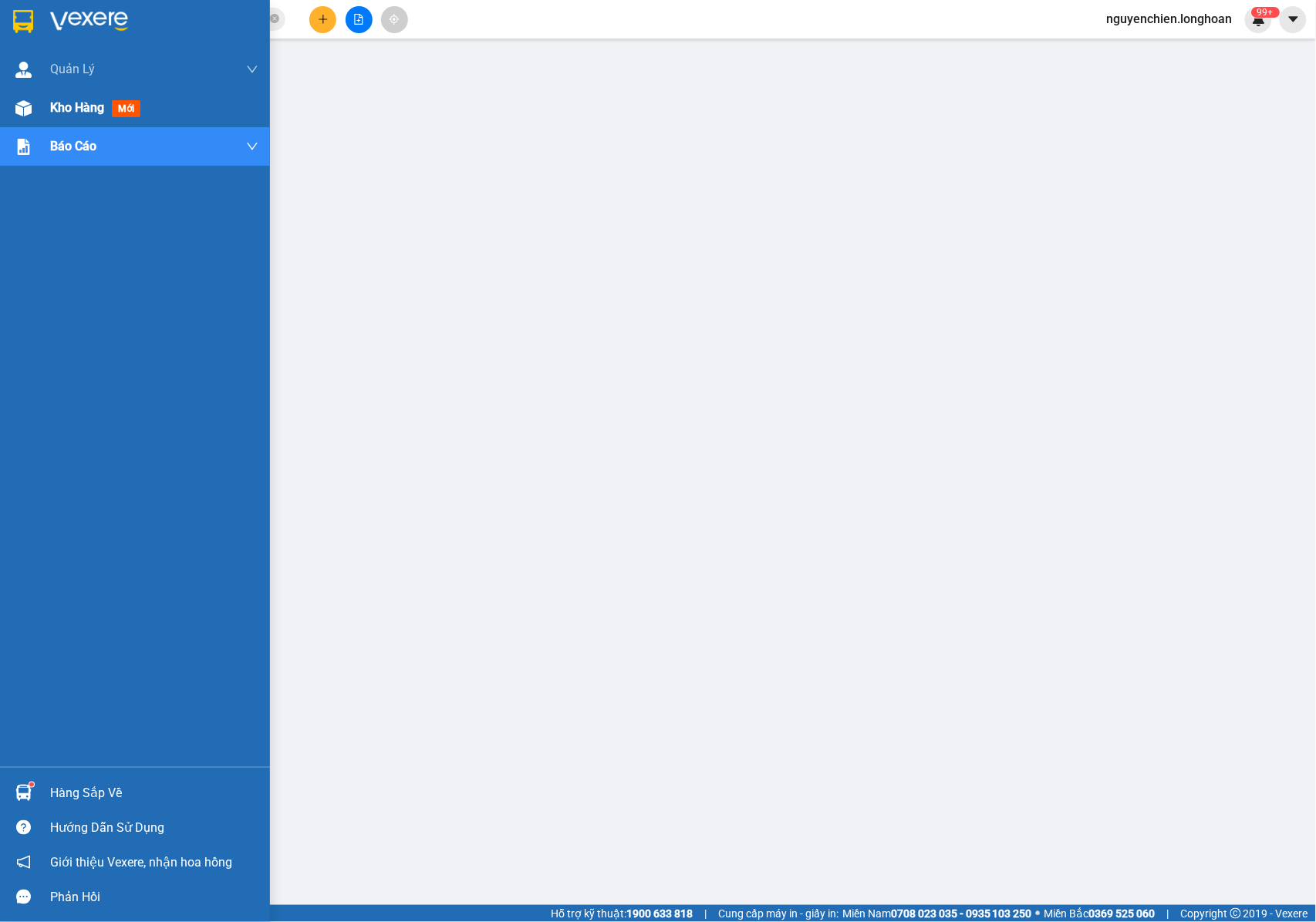
click at [30, 110] on img at bounding box center [23, 108] width 16 height 16
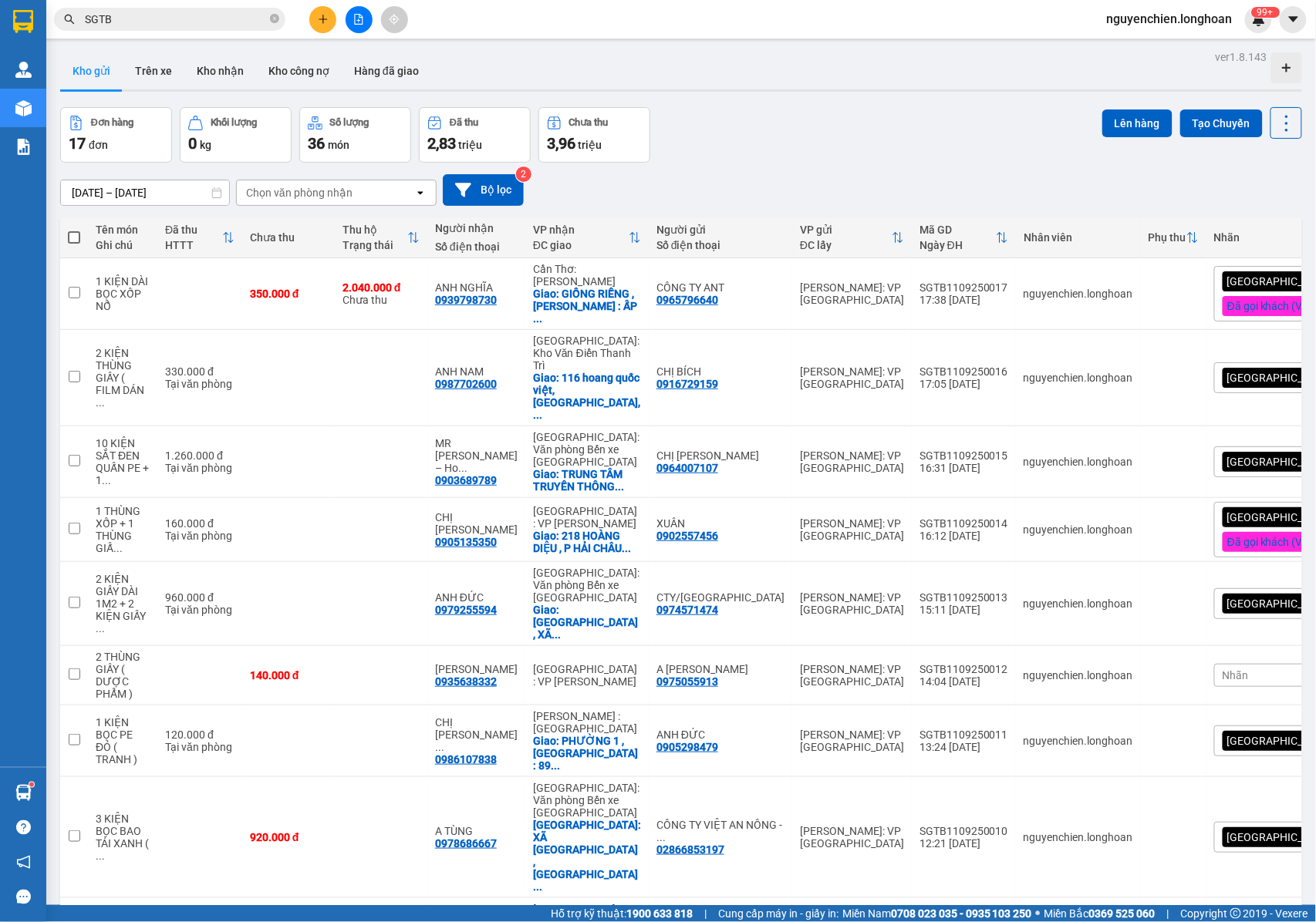
click at [1256, 588] on div "[GEOGRAPHIC_DATA] tận nơi" at bounding box center [1302, 604] width 175 height 31
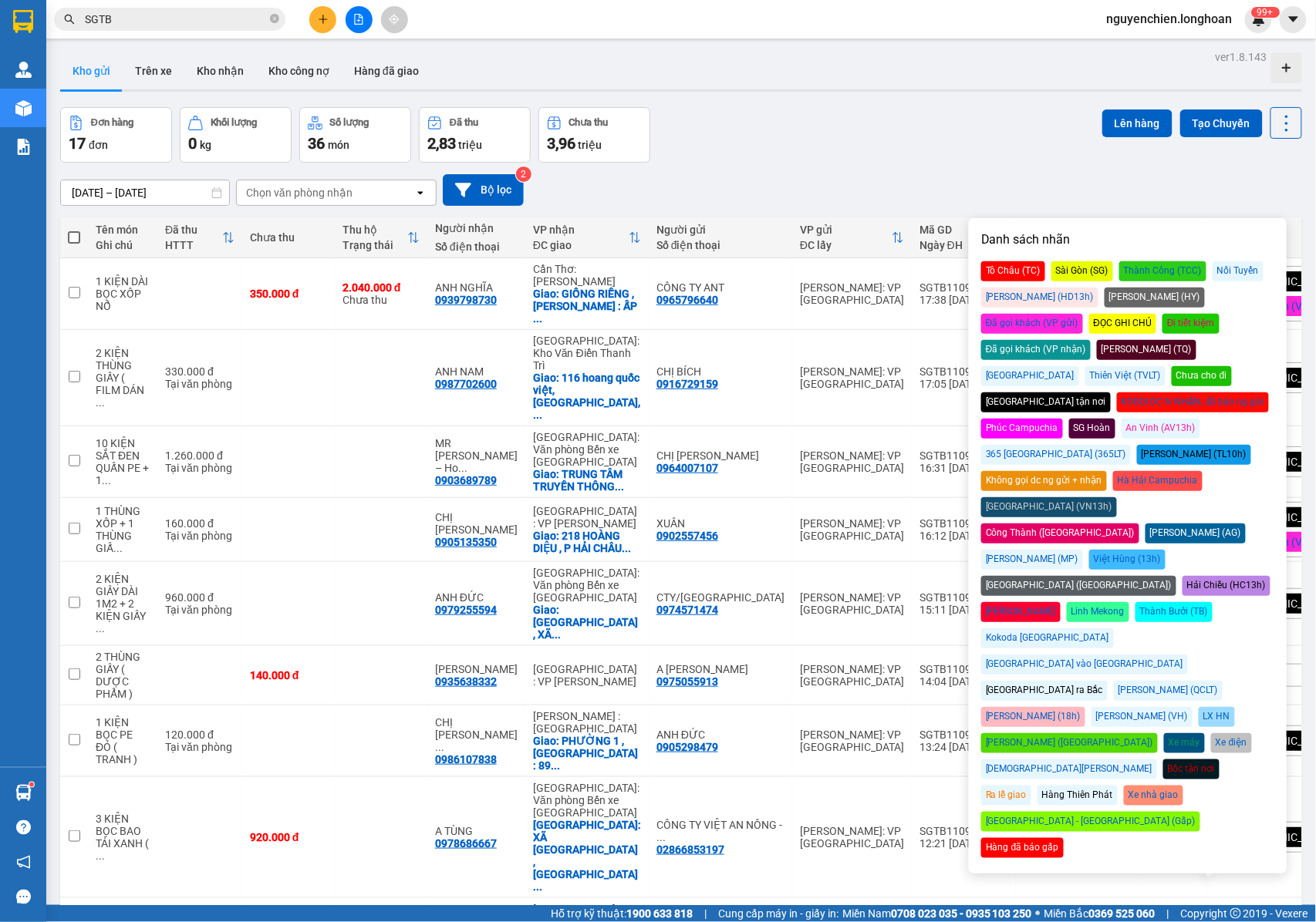
click at [1082, 314] on div "Đã gọi khách (VP gửi)" at bounding box center [1032, 323] width 102 height 20
drag, startPoint x: 832, startPoint y: 131, endPoint x: 1002, endPoint y: 273, distance: 221.5
click at [833, 131] on div "Đơn hàng 17 đơn Khối lượng 0 kg Số lượng 36 món Đã thu 2,83 triệu Chưa thu 3,96…" at bounding box center [681, 134] width 1242 height 55
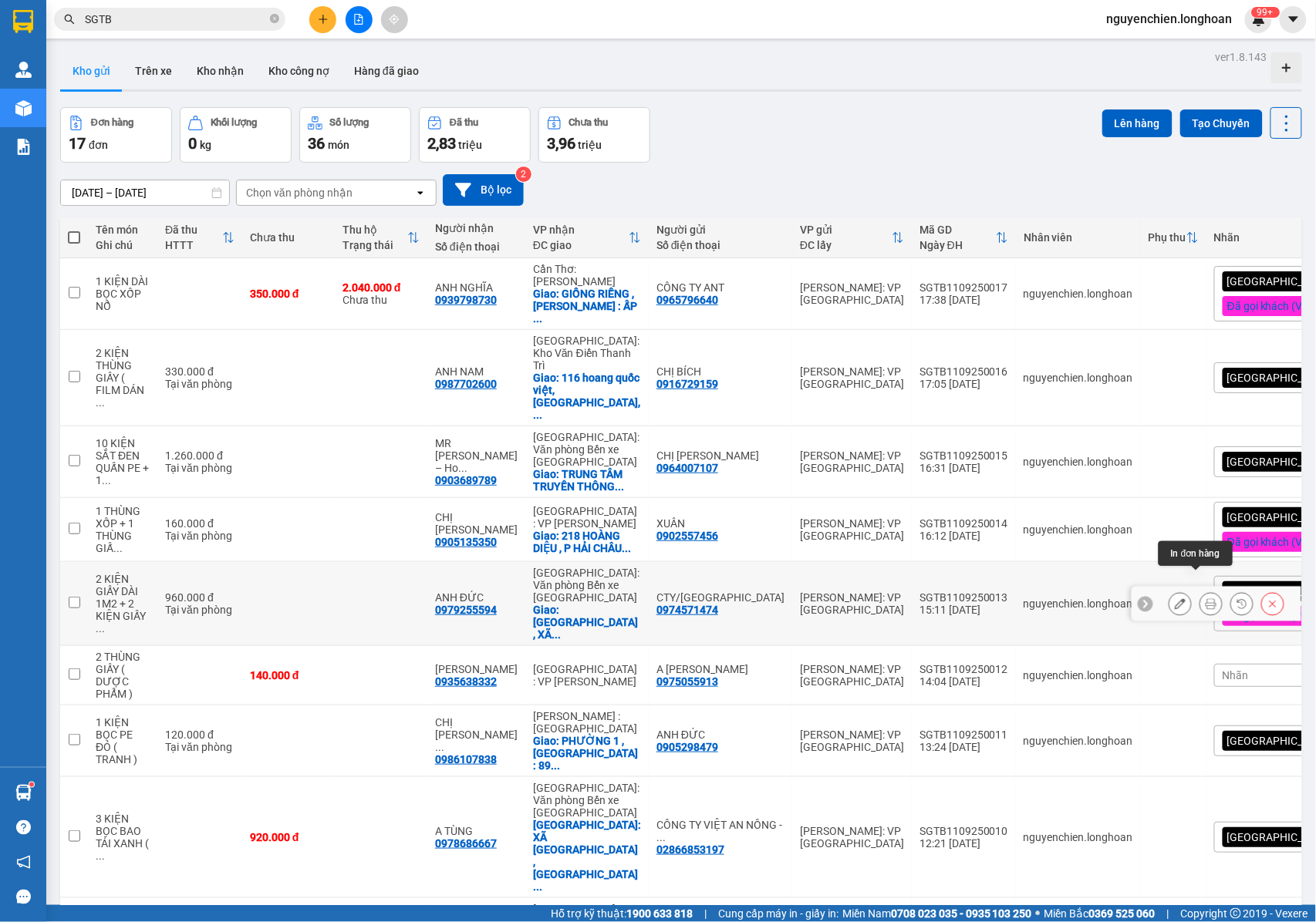
click at [1200, 590] on button at bounding box center [1210, 604] width 22 height 27
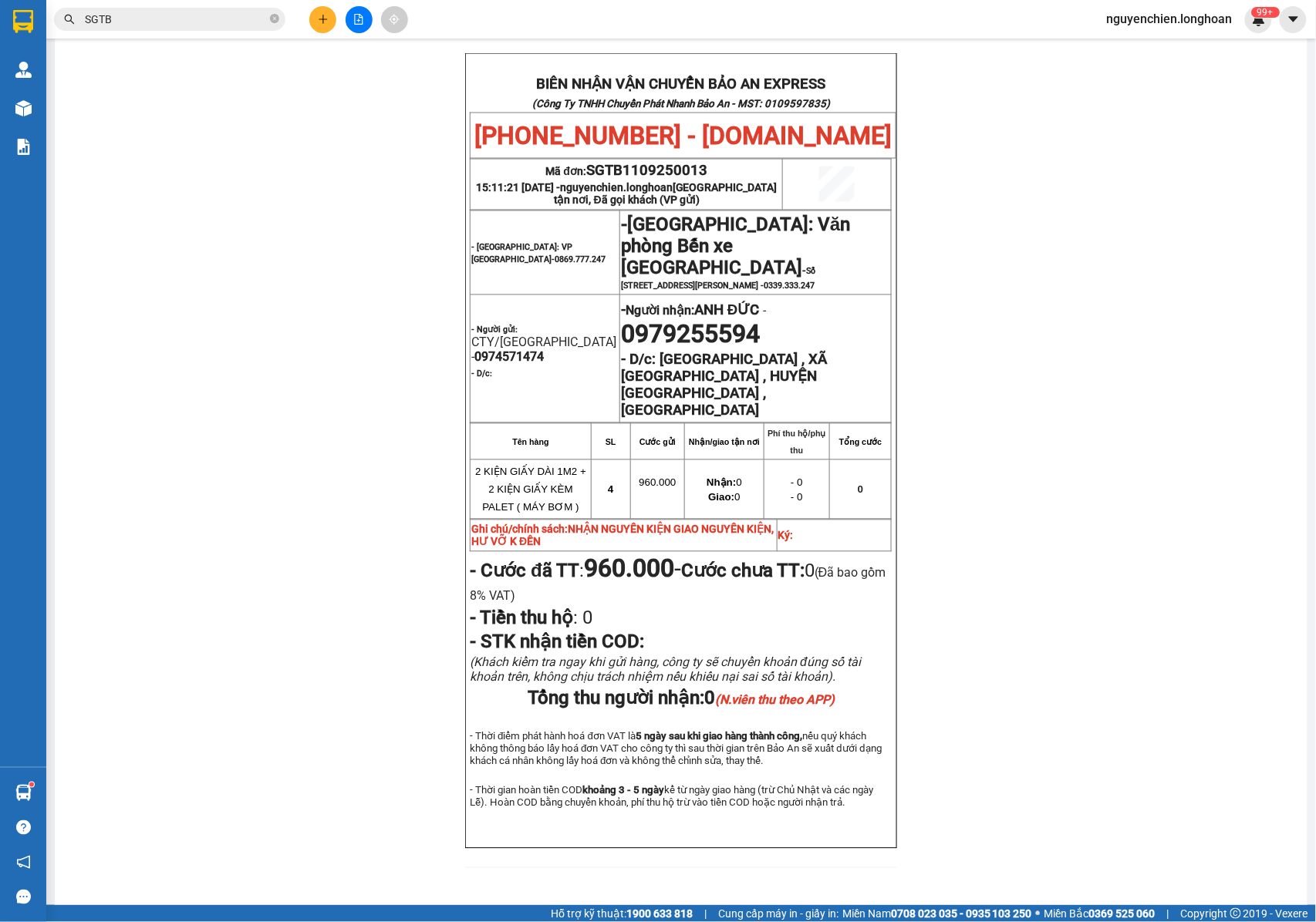
scroll to position [724, 0]
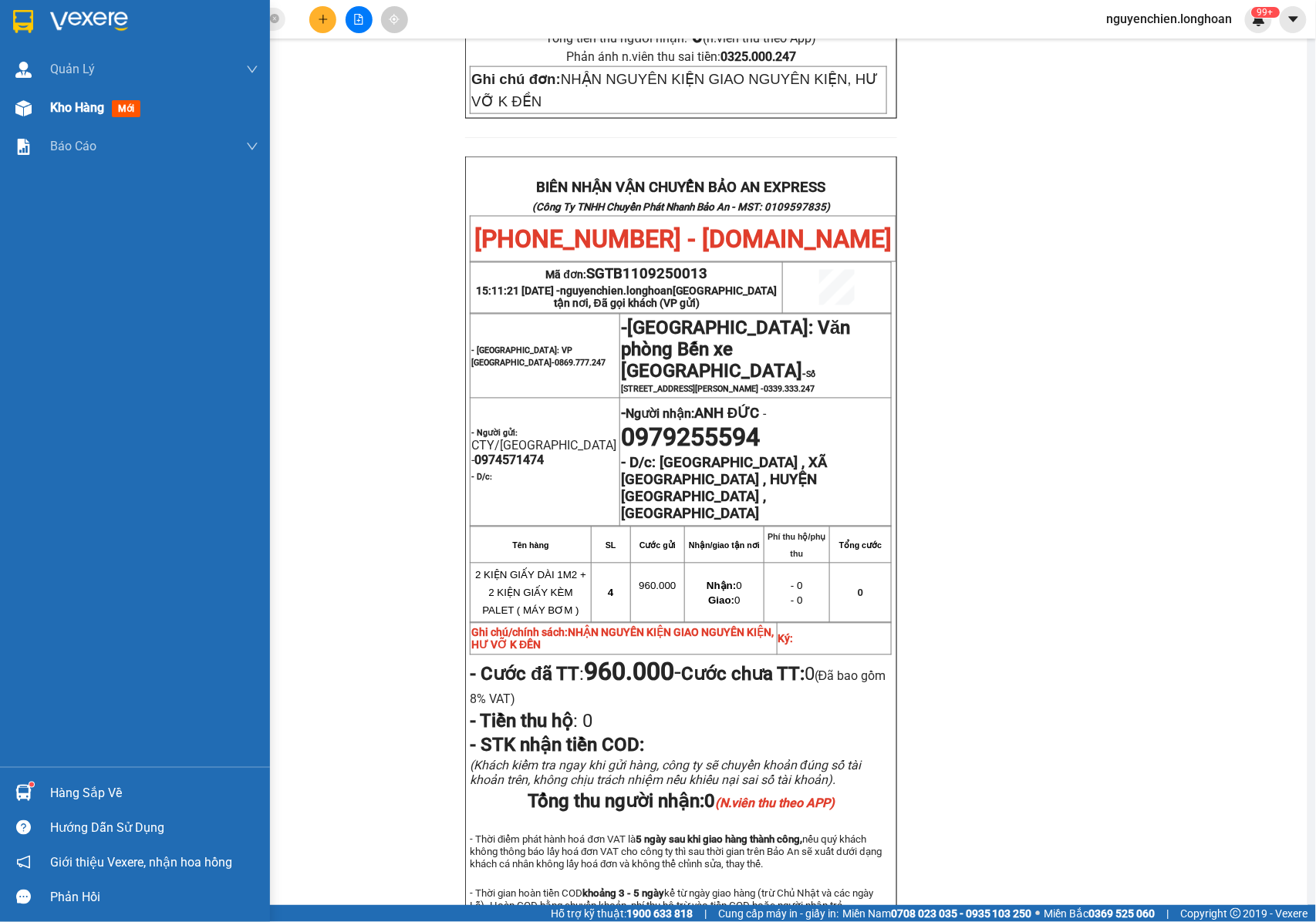
click at [30, 112] on img at bounding box center [23, 108] width 16 height 16
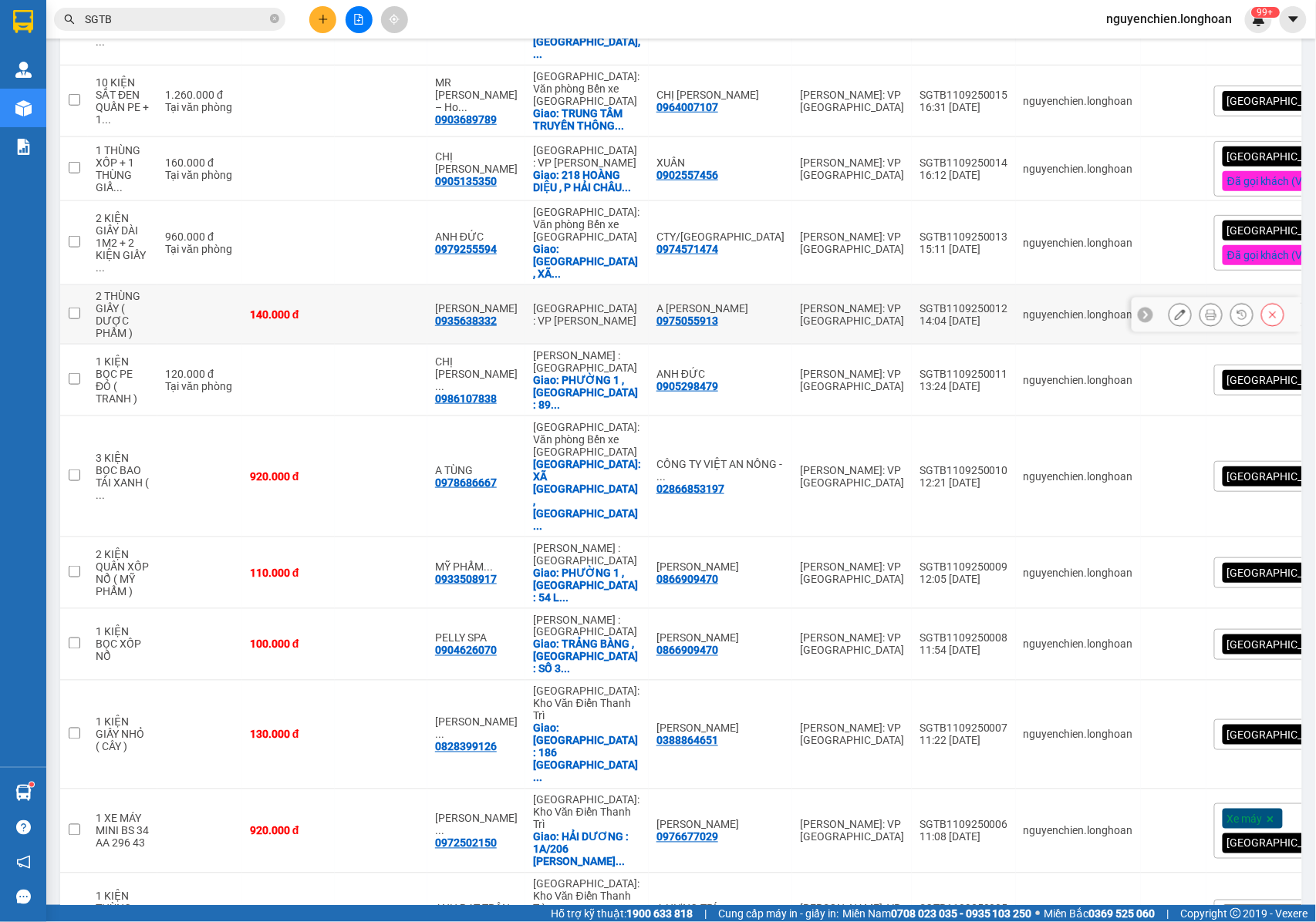
scroll to position [359, 0]
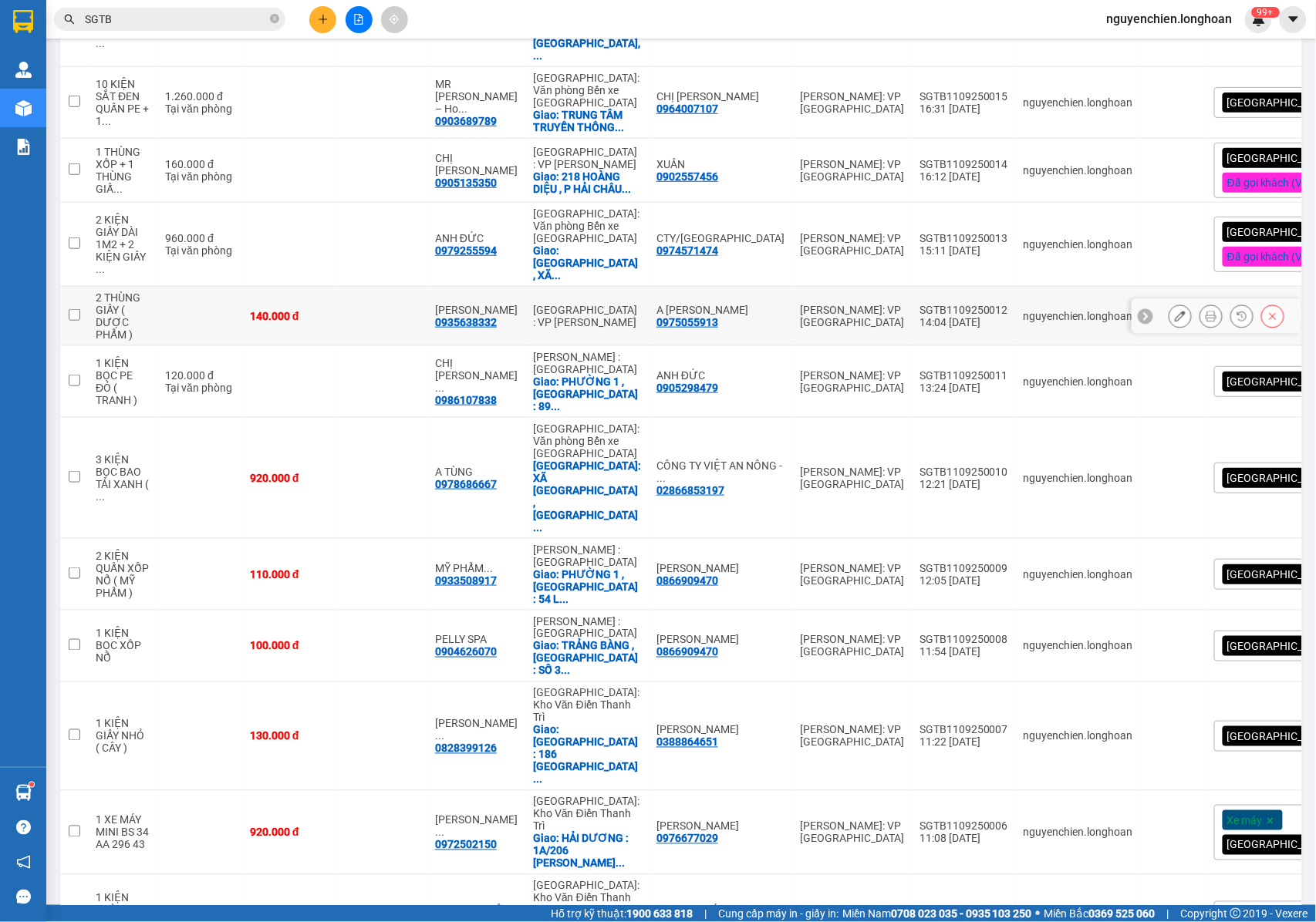
click at [1205, 311] on icon at bounding box center [1210, 316] width 10 height 10
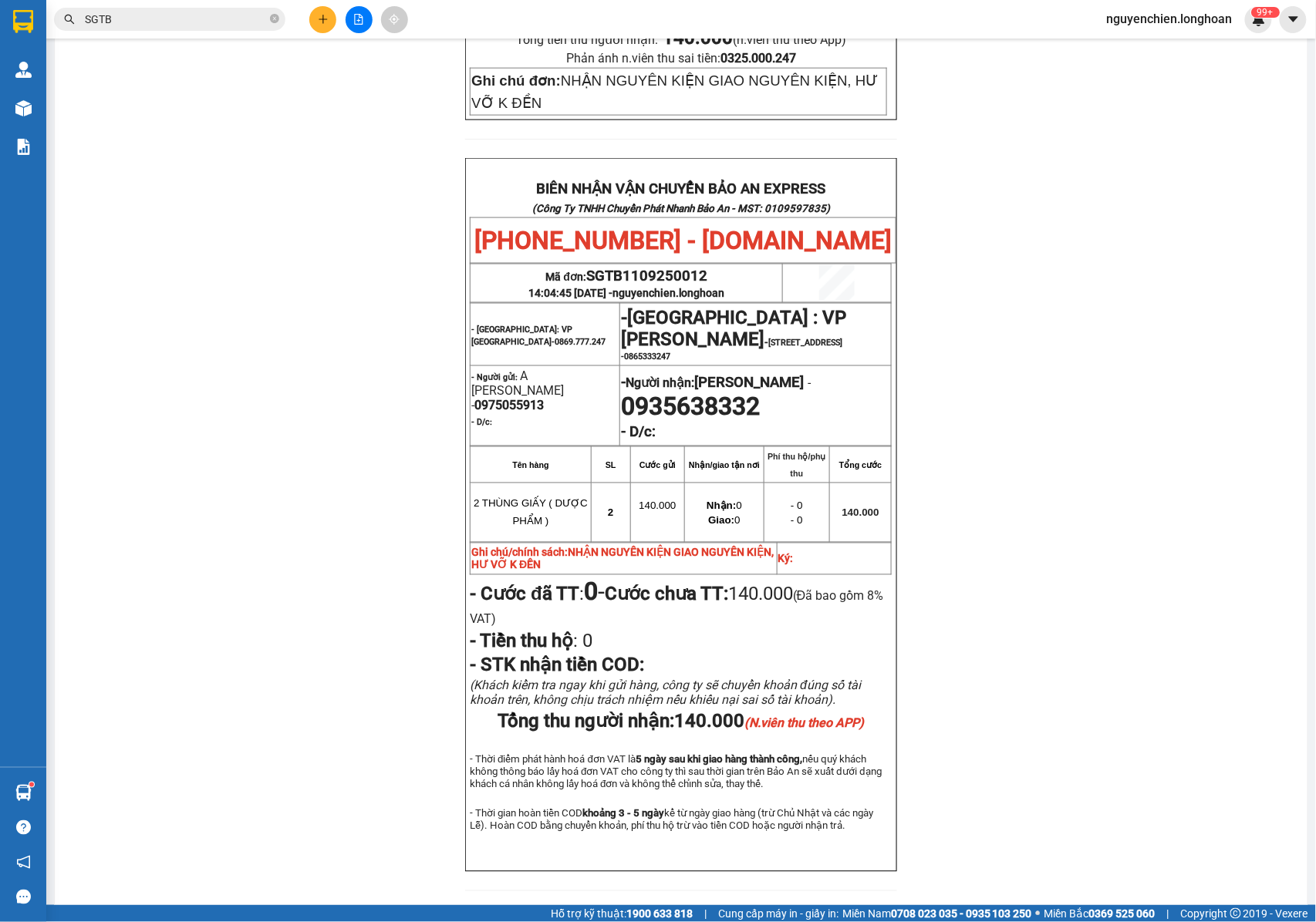
scroll to position [684, 0]
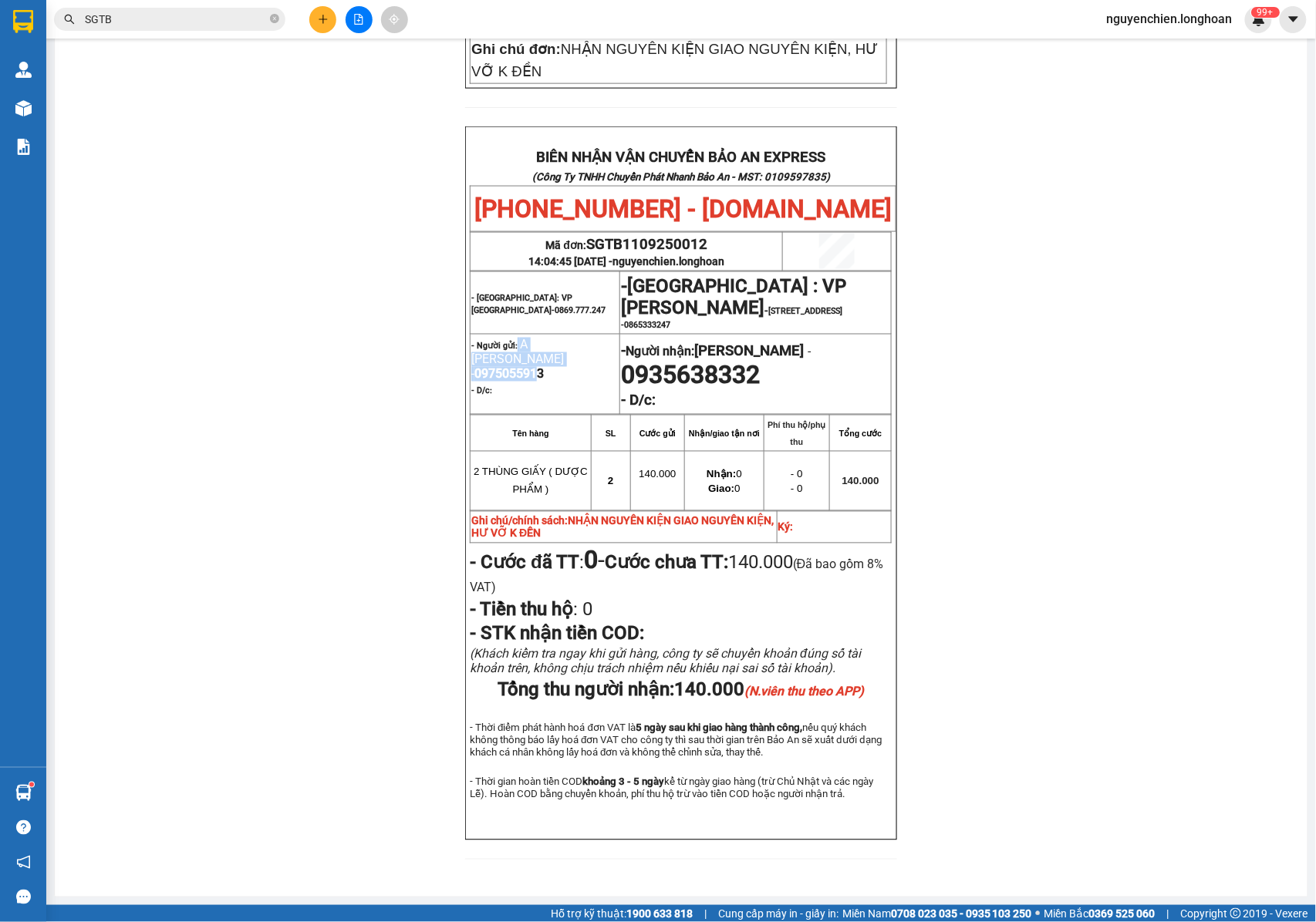
drag, startPoint x: 512, startPoint y: 307, endPoint x: 574, endPoint y: 321, distance: 63.6
click at [564, 341] on span "- Người gửi: A NGUYỄN VĂN TUÂN - 0975055913" at bounding box center [517, 360] width 93 height 39
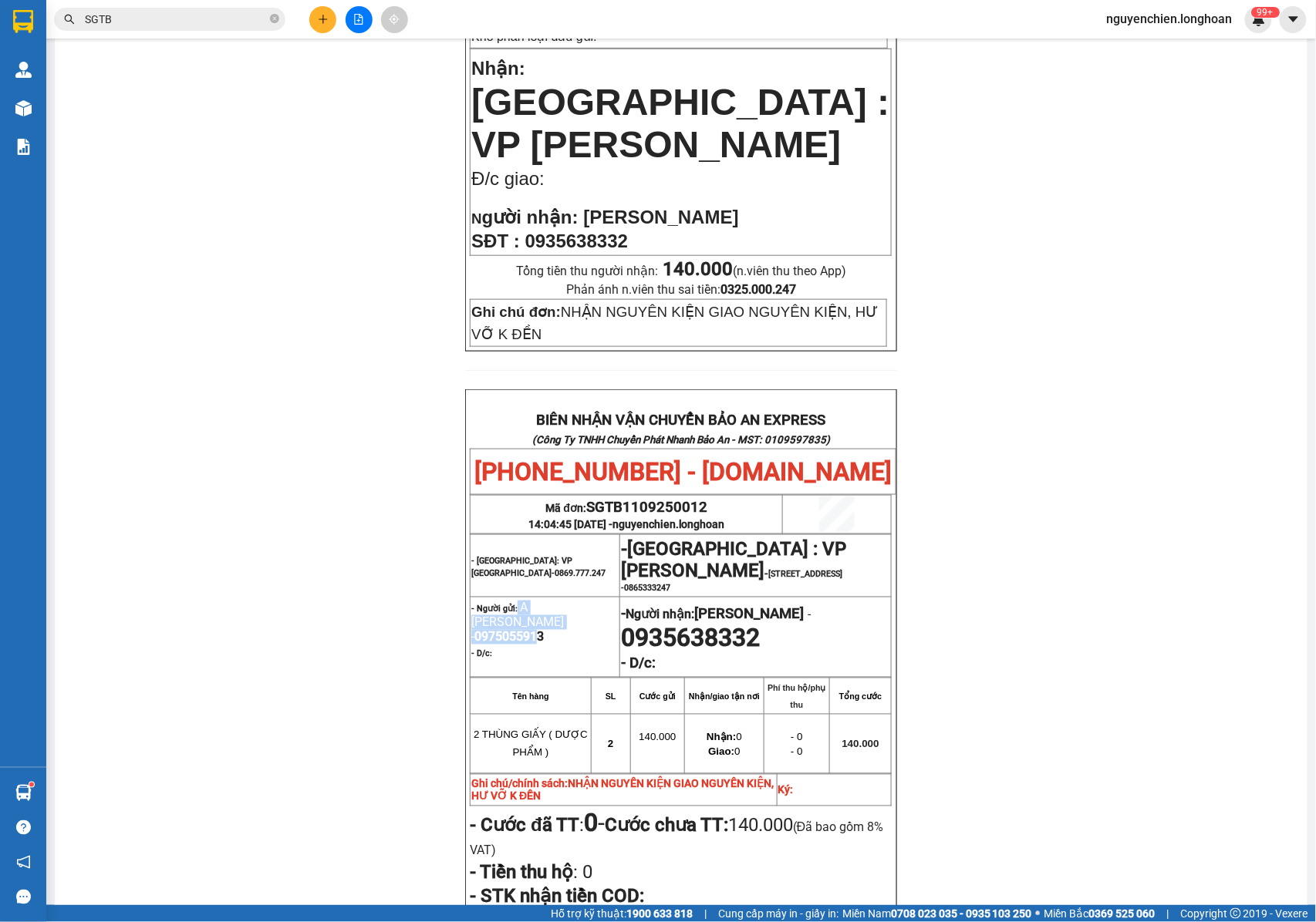
scroll to position [375, 0]
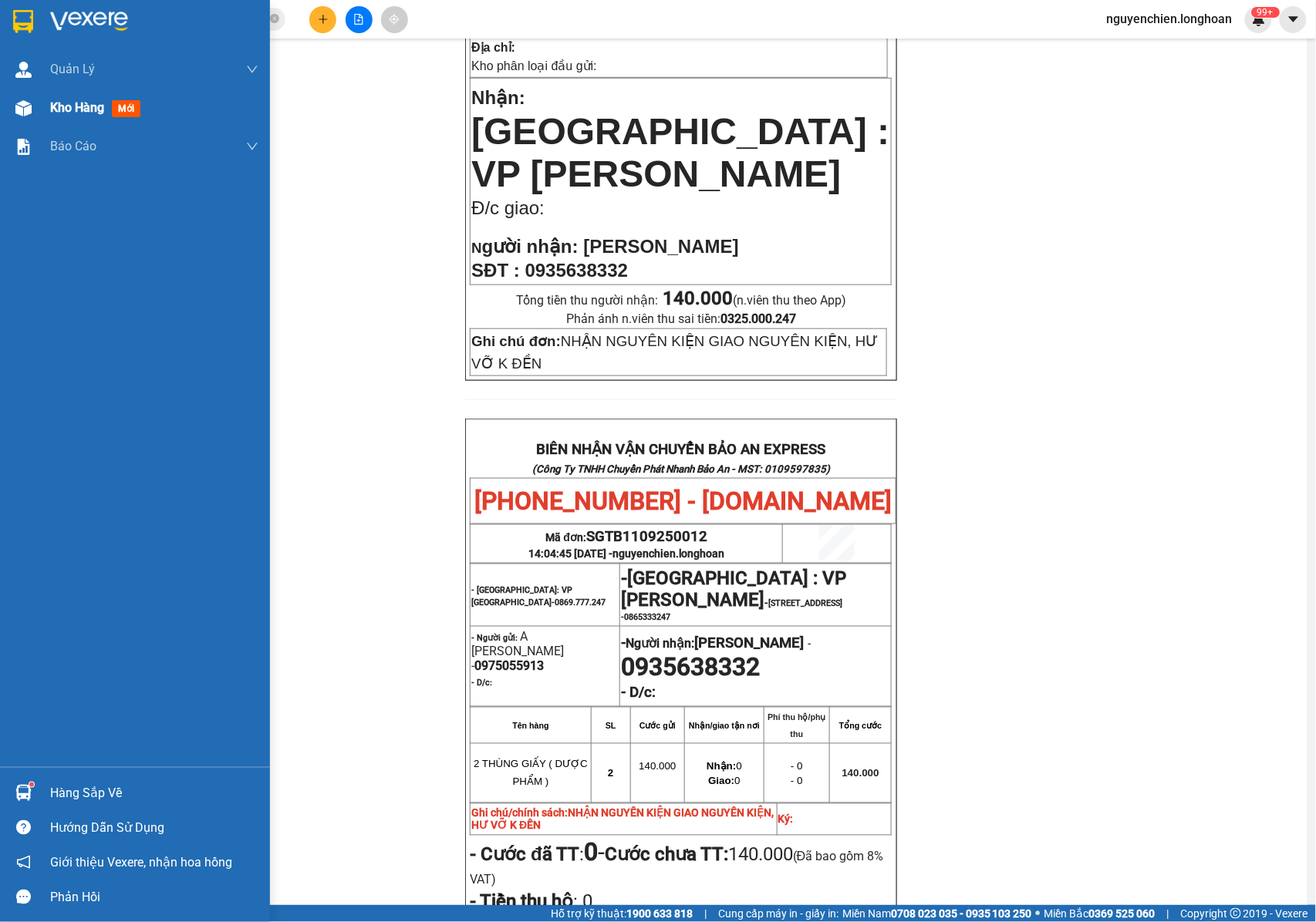
click at [26, 119] on div at bounding box center [24, 108] width 27 height 27
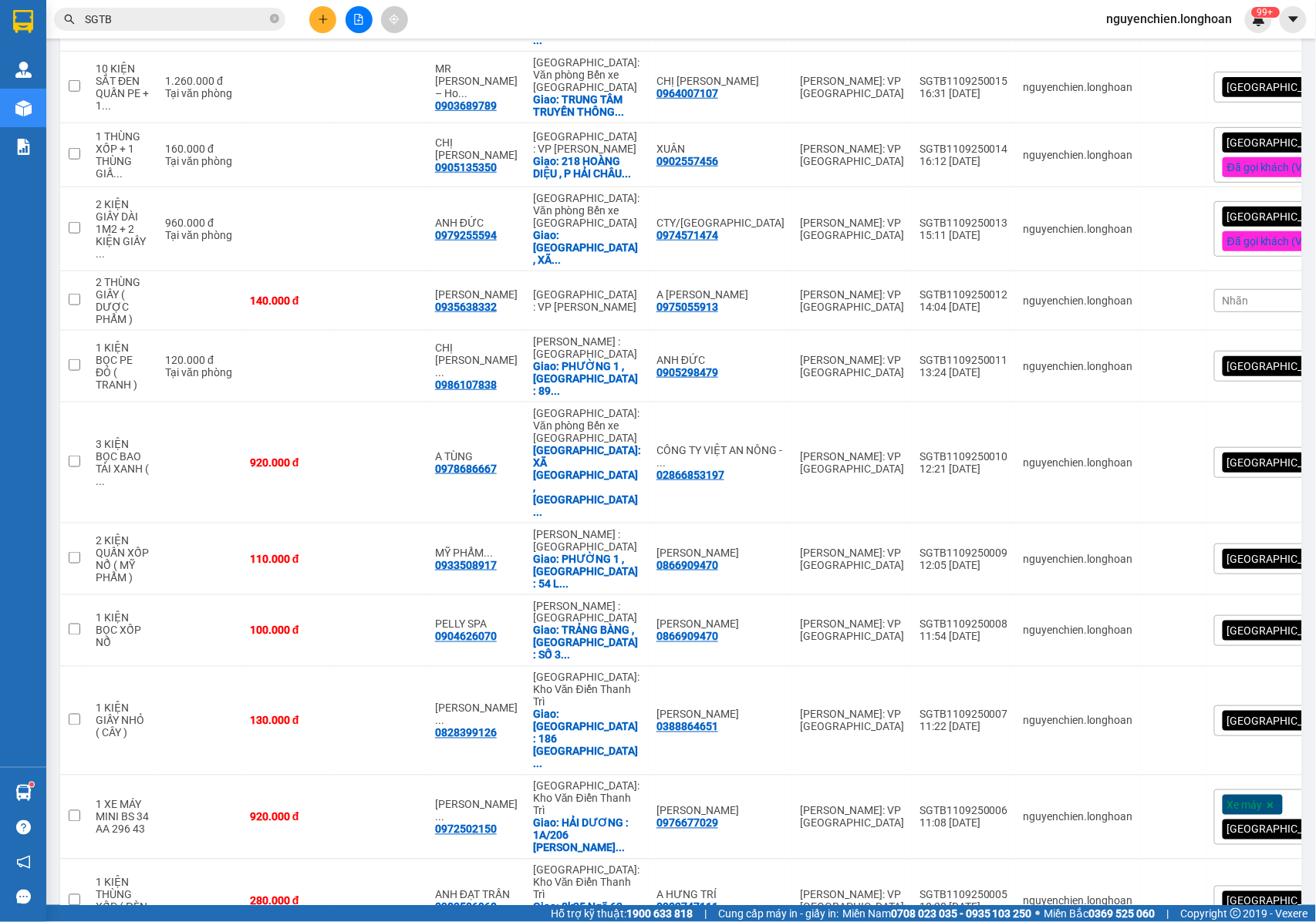
click at [1223, 289] on div "Nhãn" at bounding box center [1302, 300] width 175 height 23
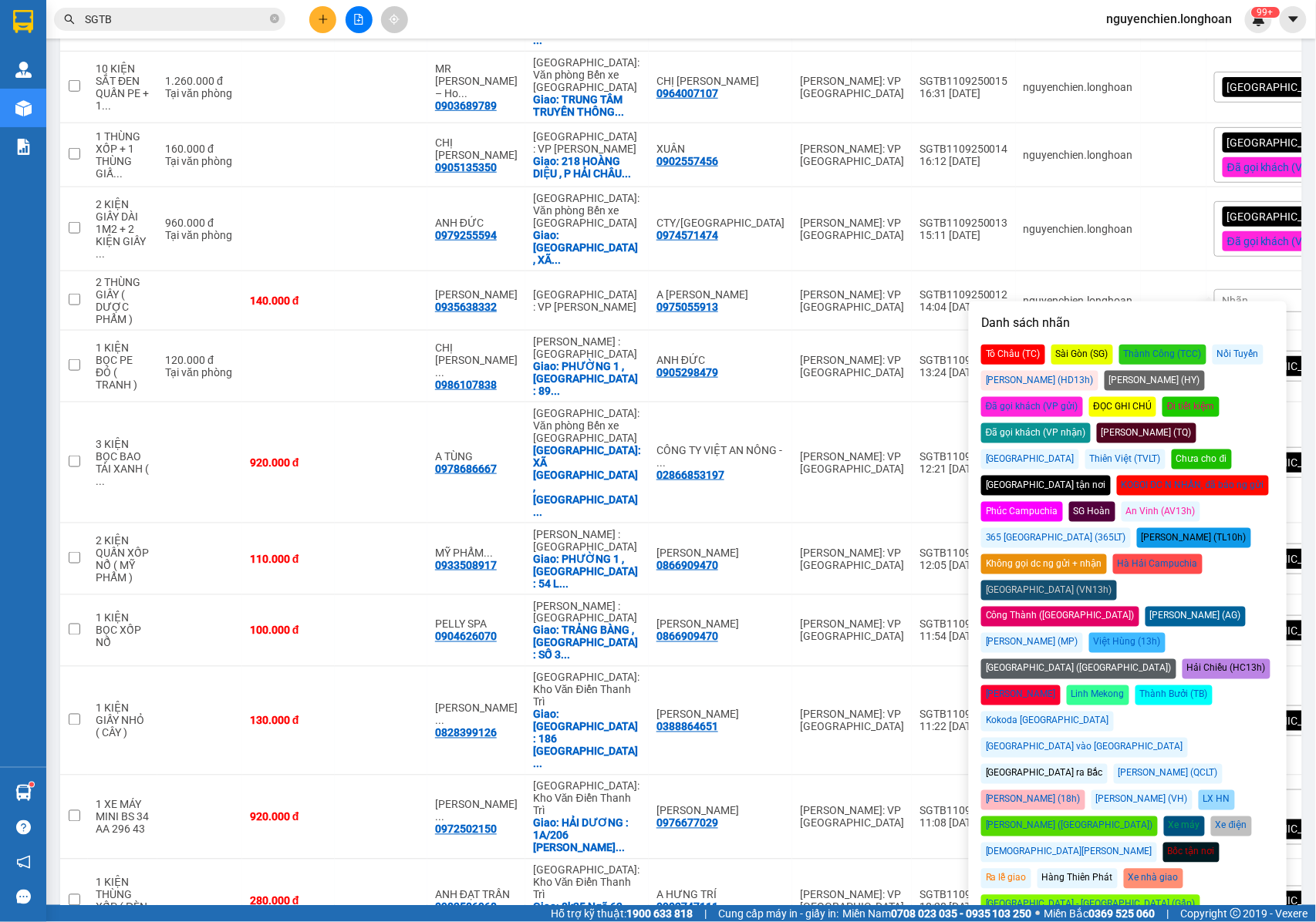
click at [1082, 397] on div "Đã gọi khách (VP gửi)" at bounding box center [1032, 406] width 102 height 20
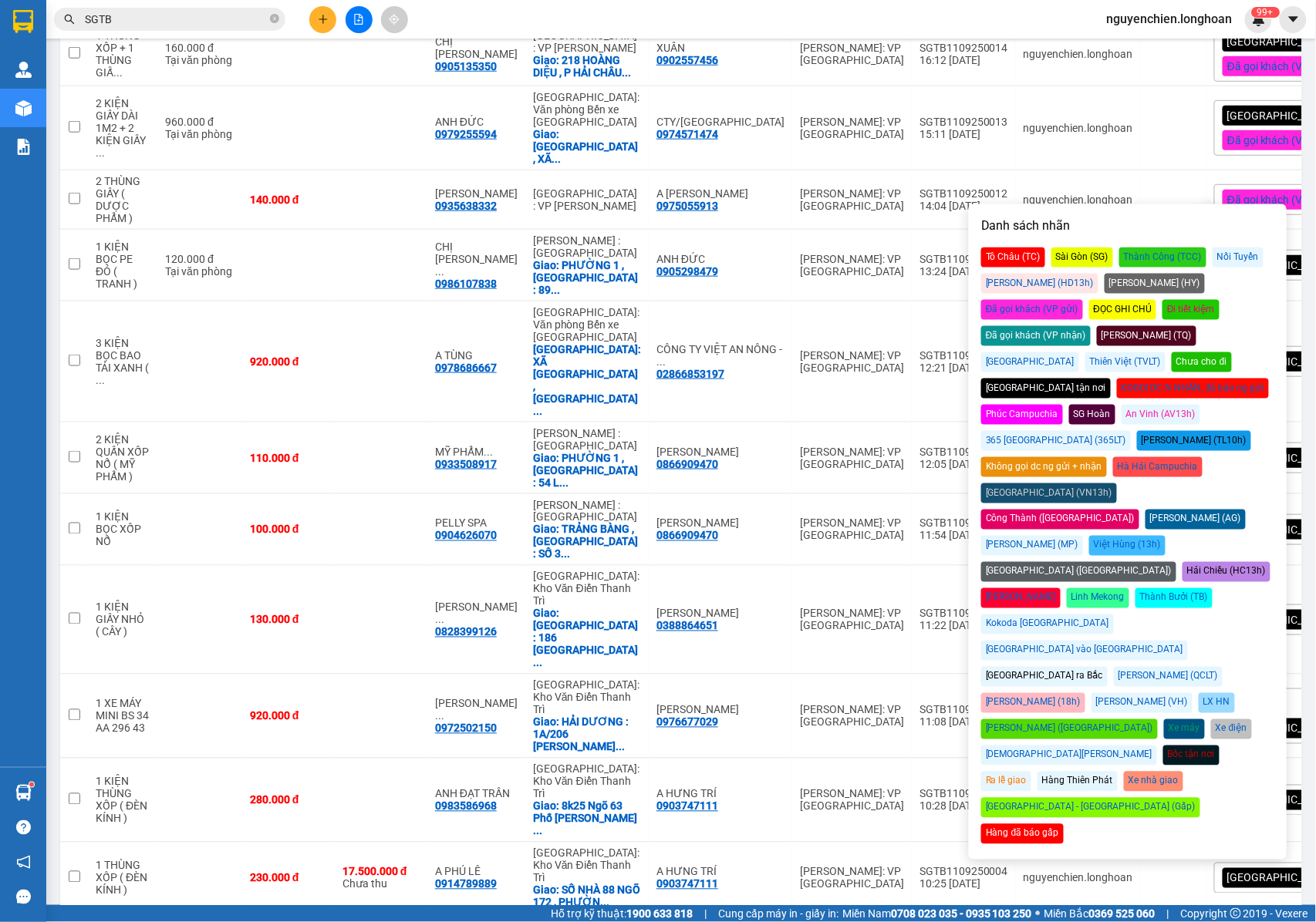
scroll to position [478, 0]
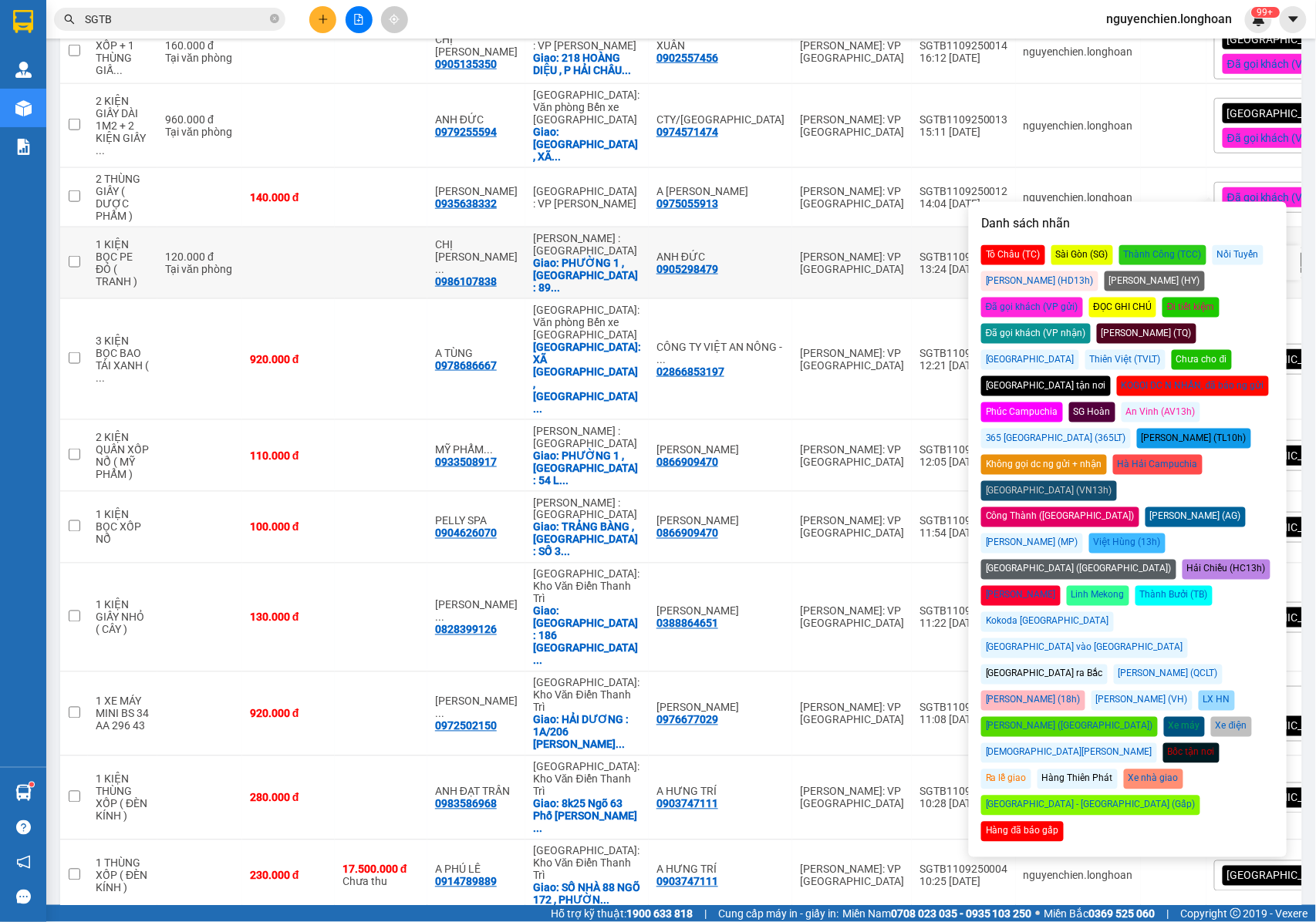
click at [800, 251] on div "[PERSON_NAME]: VP [GEOGRAPHIC_DATA]" at bounding box center [852, 263] width 104 height 25
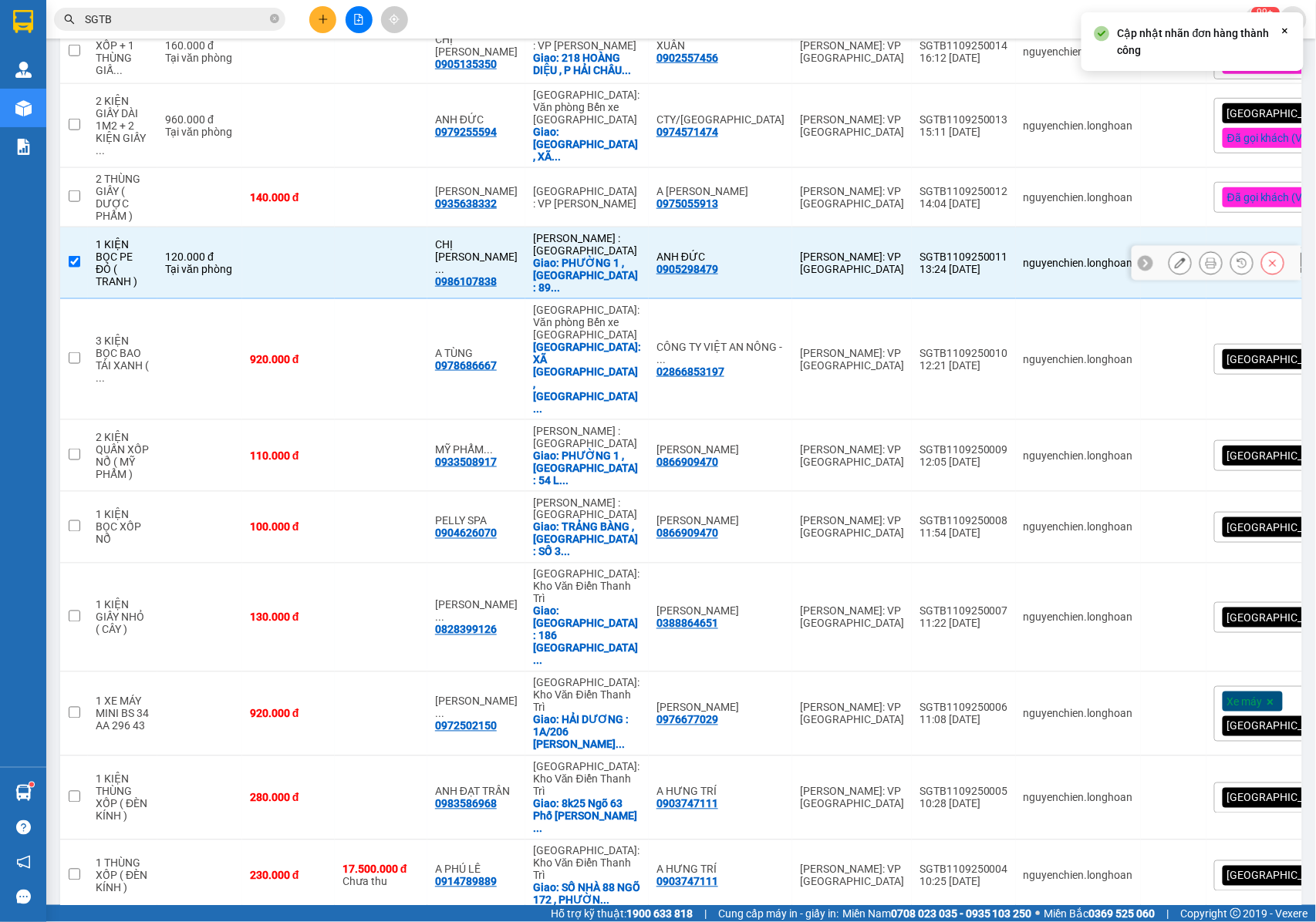
click at [67, 239] on td at bounding box center [73, 263] width 28 height 72
checkbox input "false"
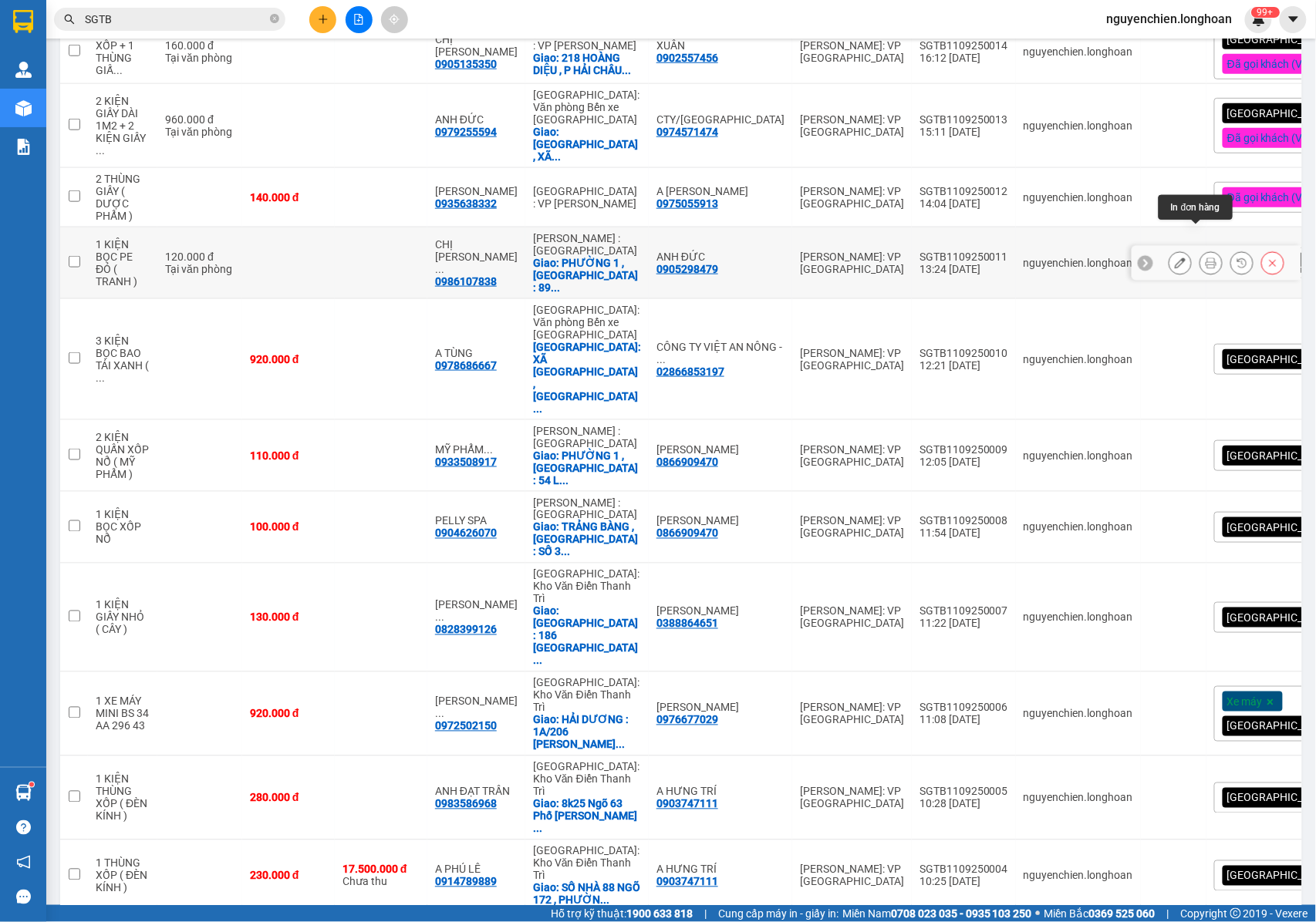
click at [1205, 257] on icon at bounding box center [1210, 262] width 10 height 10
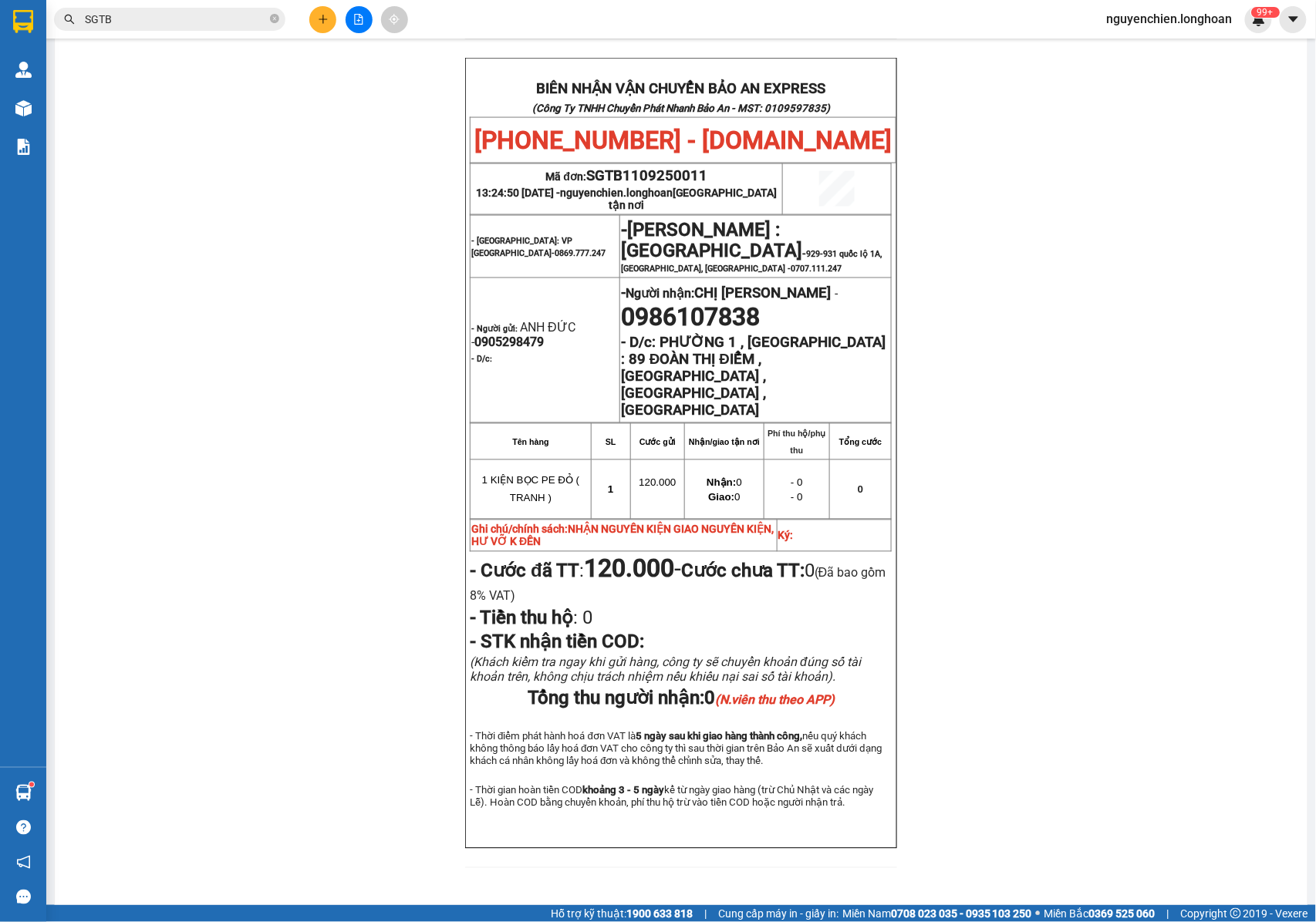
scroll to position [751, 0]
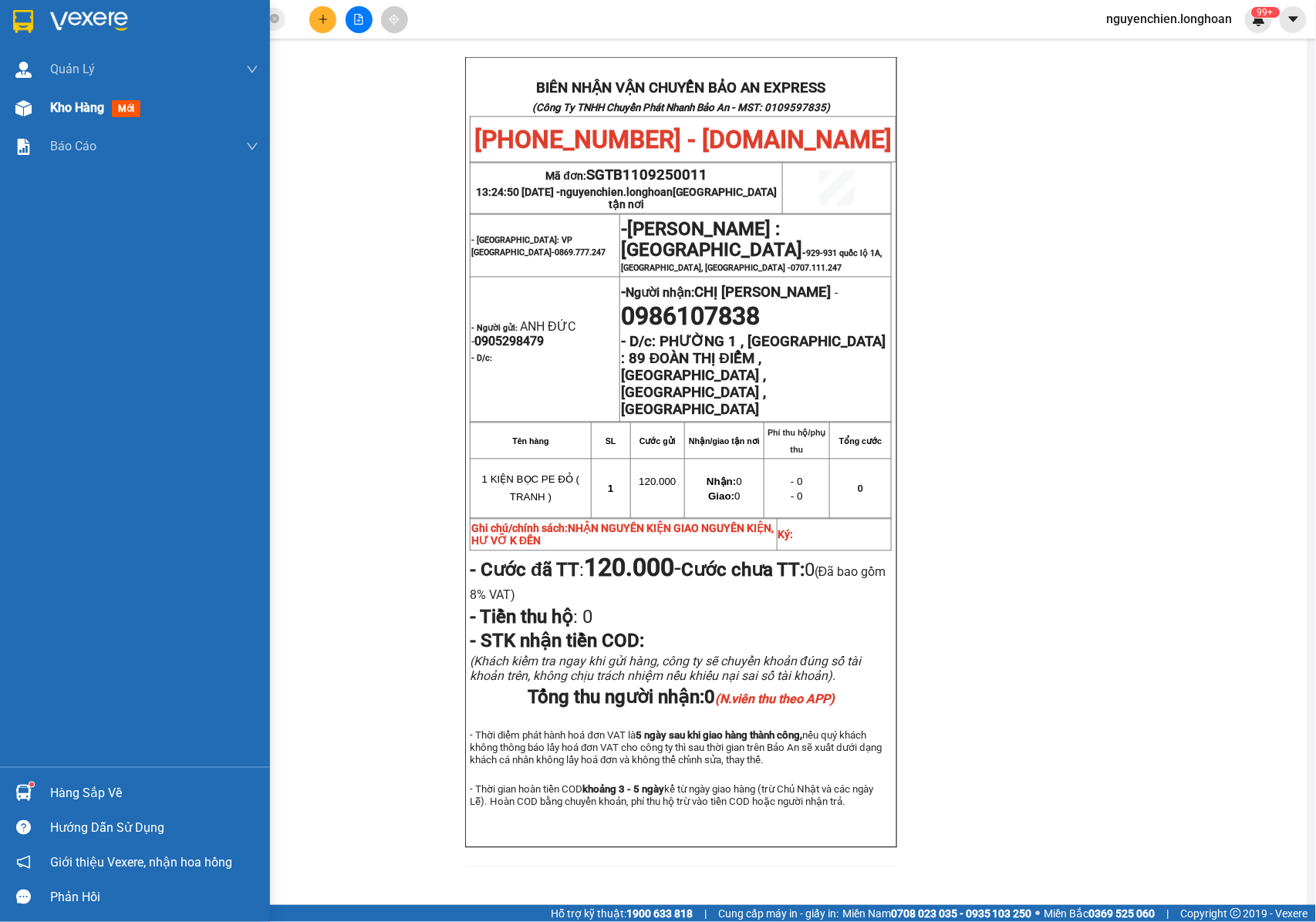
click at [51, 109] on span "Kho hàng" at bounding box center [77, 107] width 54 height 14
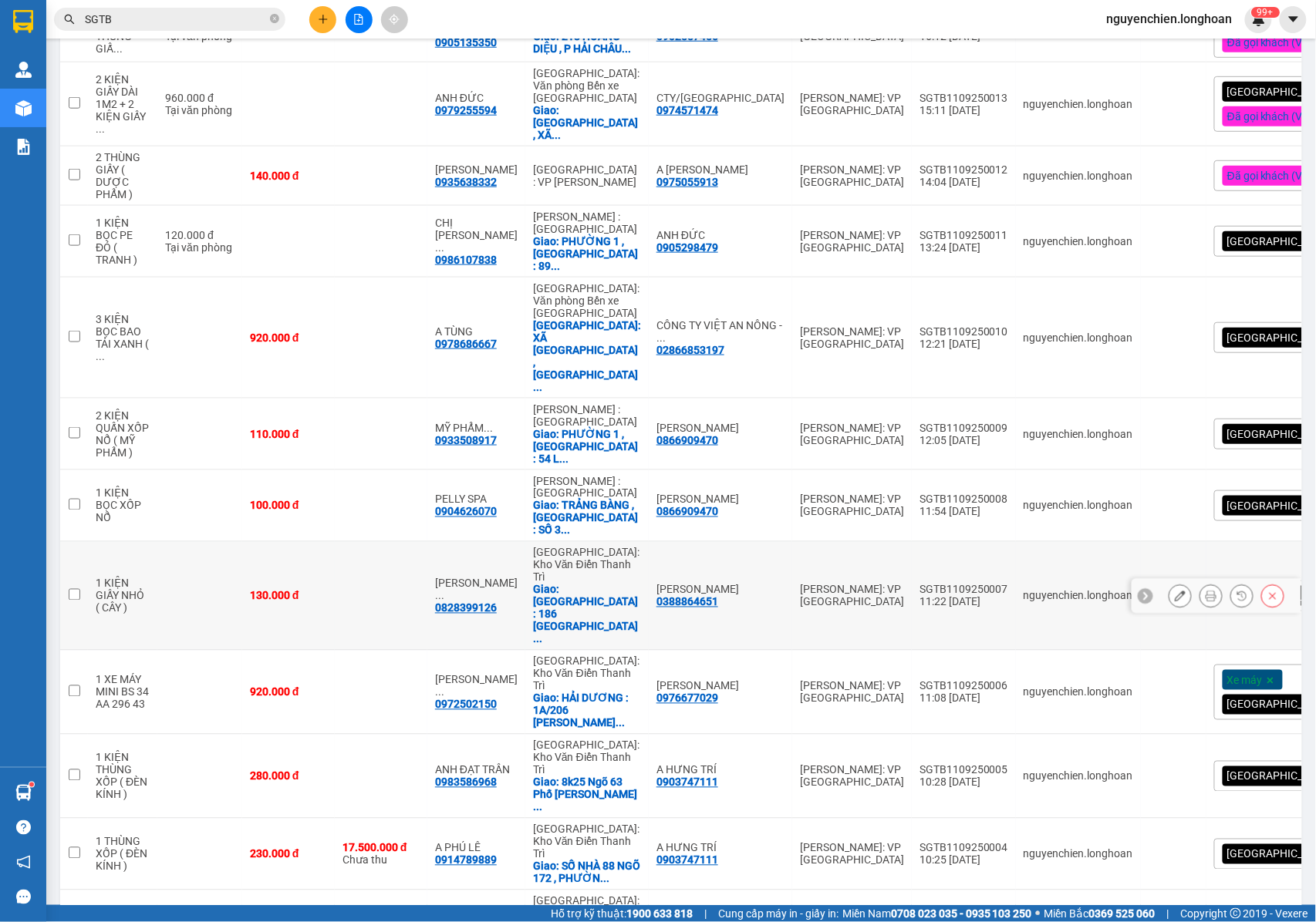
scroll to position [462, 0]
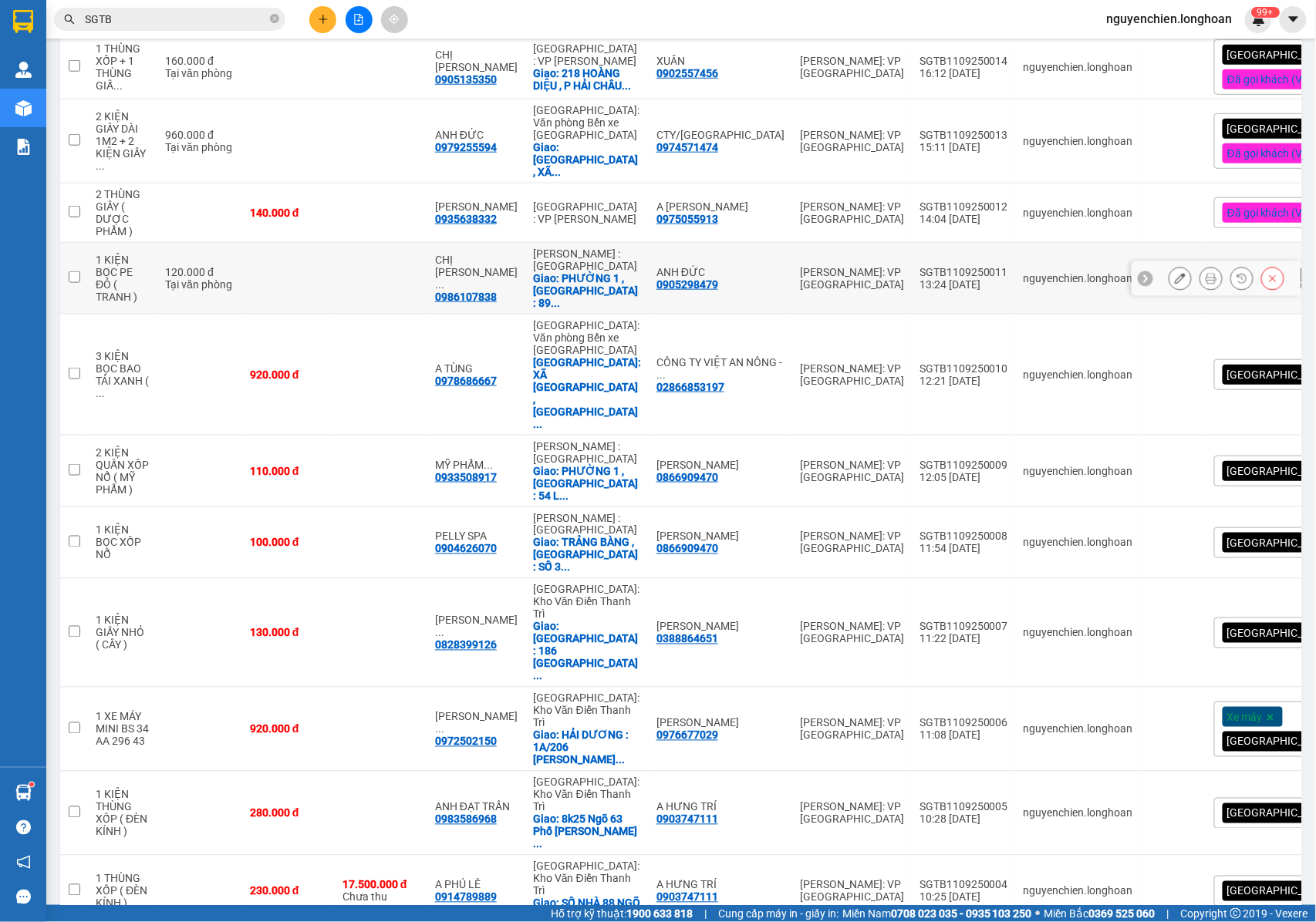
click at [1268, 267] on div at bounding box center [1272, 278] width 23 height 23
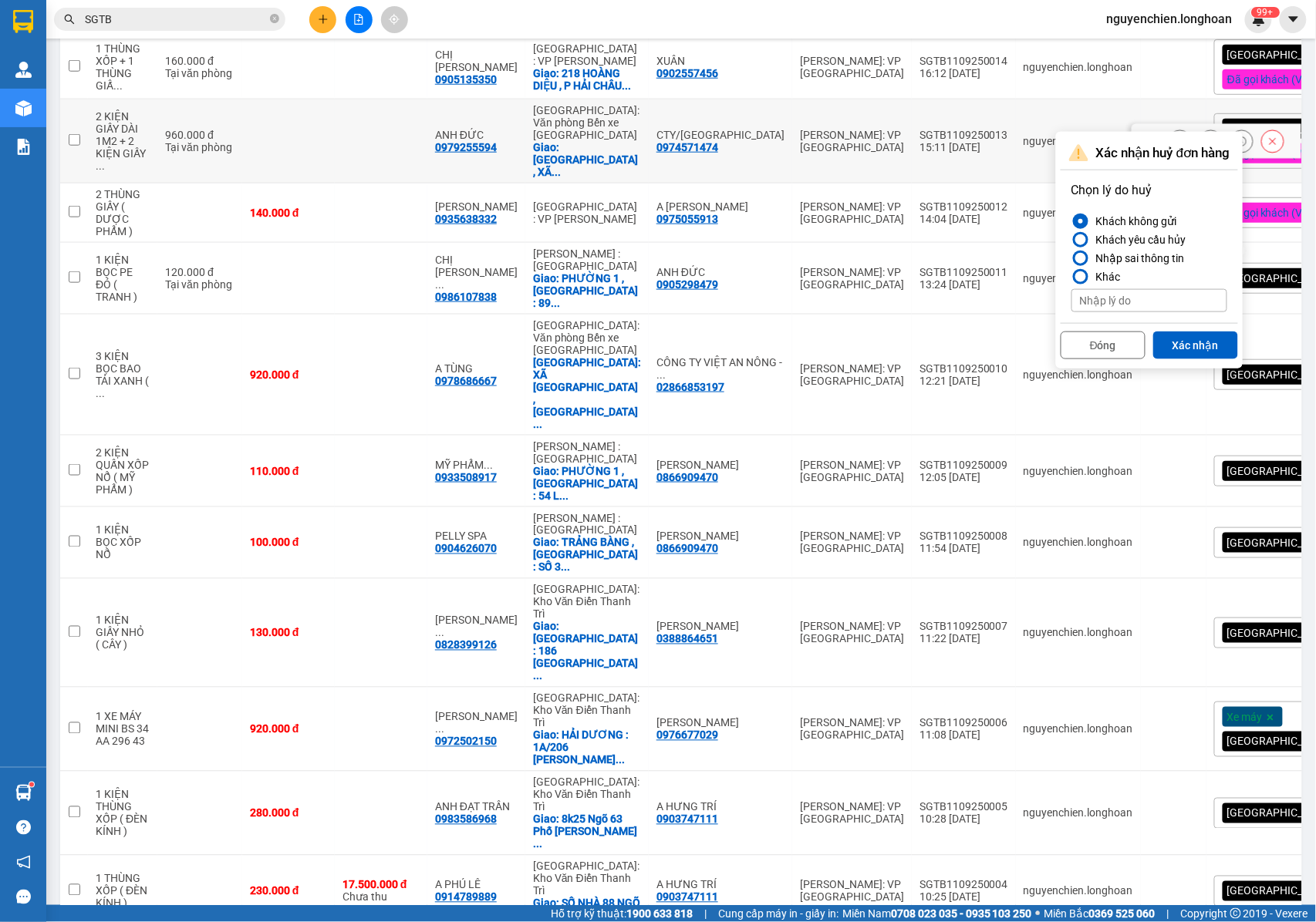
click at [1016, 74] on td "nguyenchien.longhoan" at bounding box center [1078, 67] width 125 height 64
checkbox input "true"
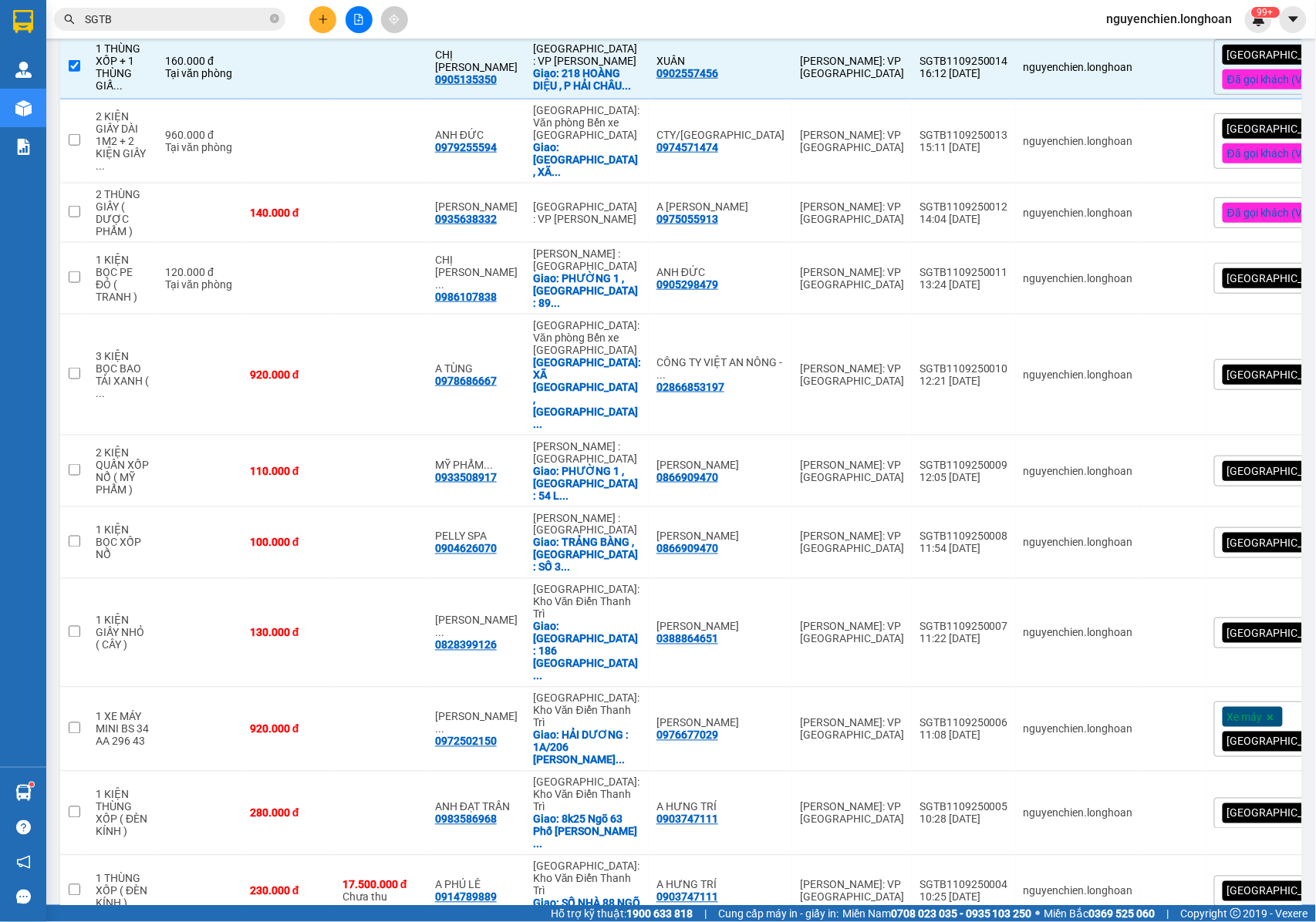
click at [1244, 263] on div "[GEOGRAPHIC_DATA] tận nơi" at bounding box center [1302, 278] width 175 height 31
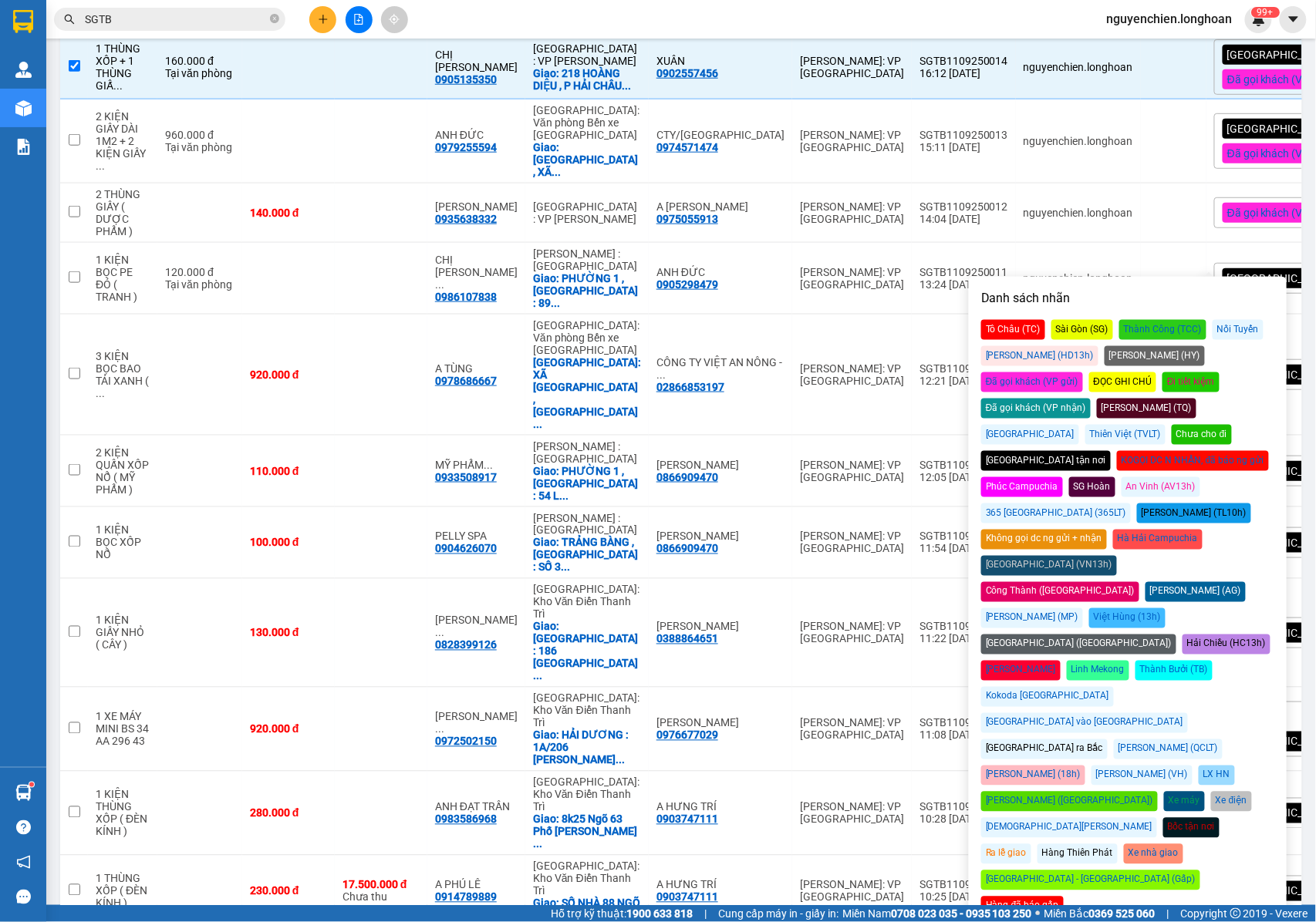
click at [1082, 373] on div "Đã gọi khách (VP gửi)" at bounding box center [1032, 382] width 102 height 20
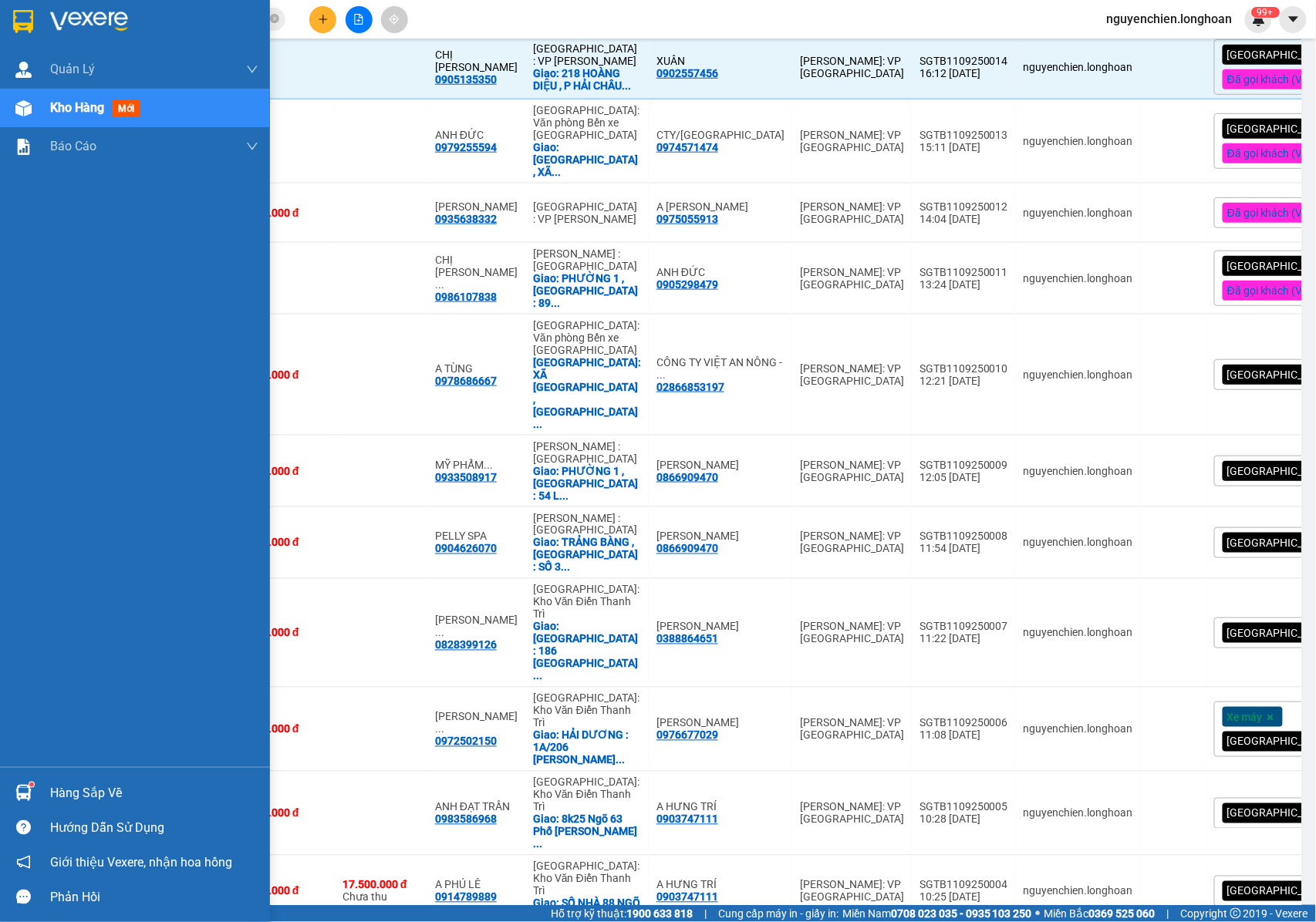
click at [38, 309] on div "Quản Lý Quản lý giao nhận mới Kho hàng mới Báo cáo 11. Báo cáo đơn giao nhận nộ…" at bounding box center [134, 409] width 270 height 717
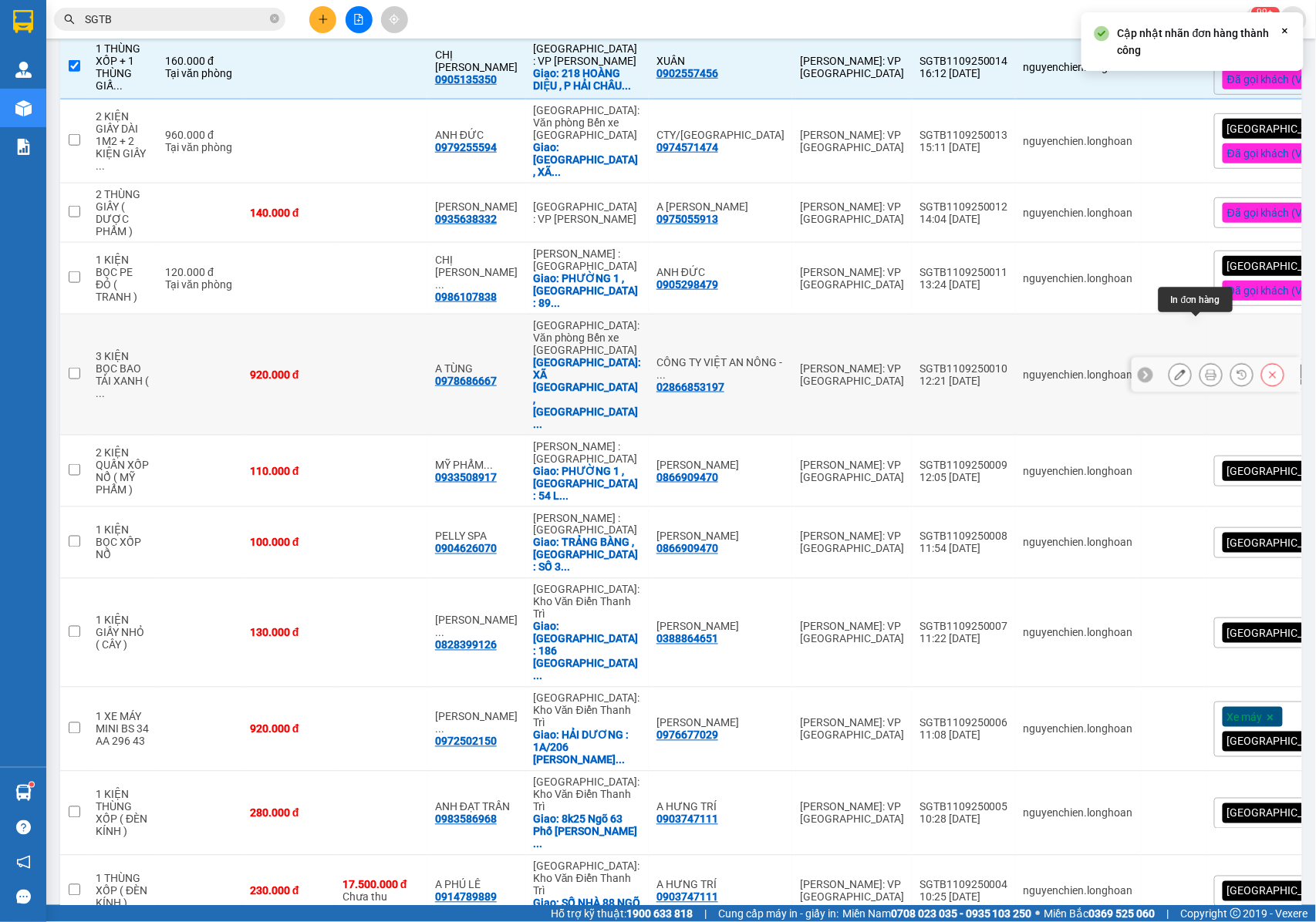
click at [1200, 361] on button at bounding box center [1210, 375] width 22 height 27
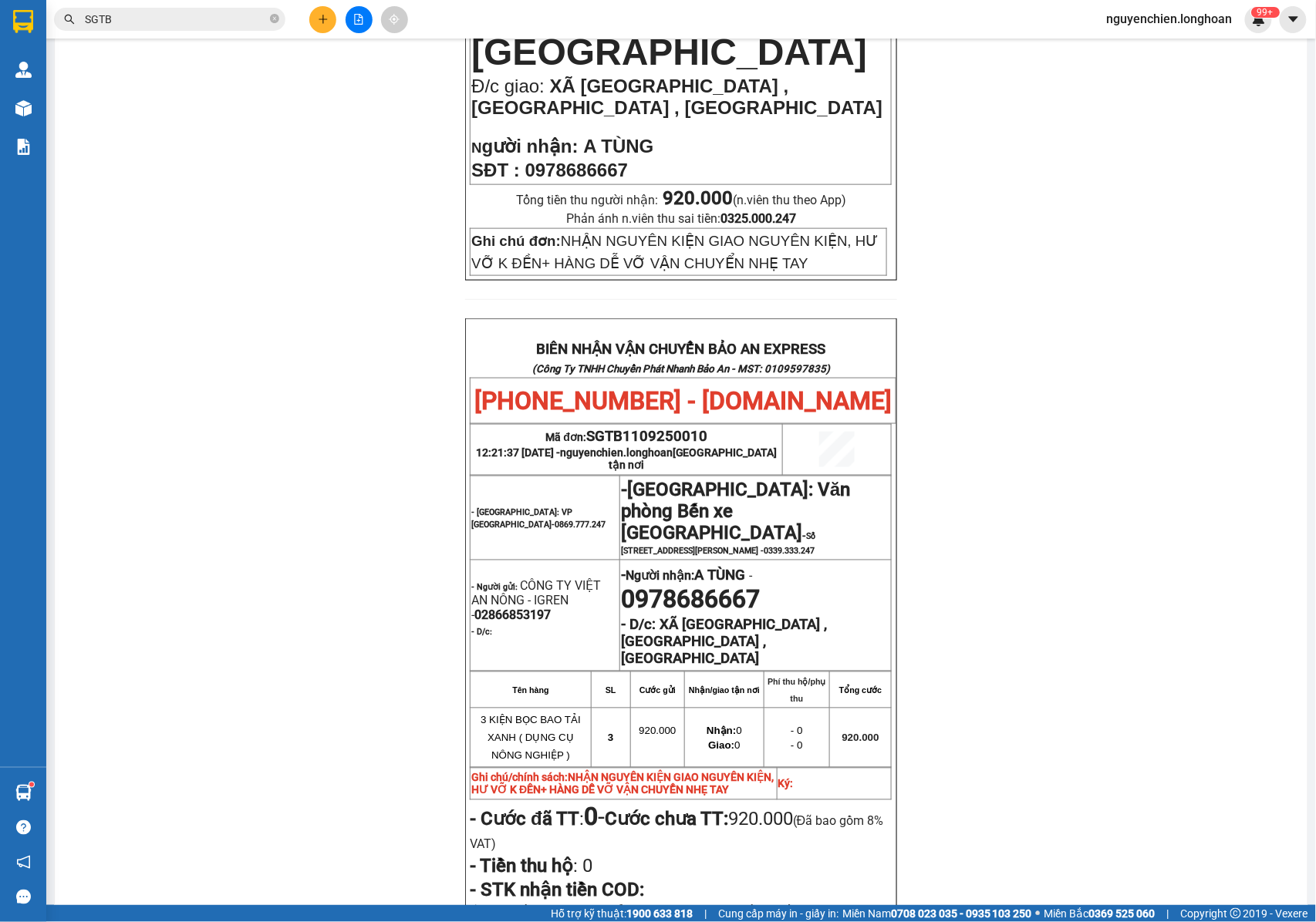
scroll to position [689, 0]
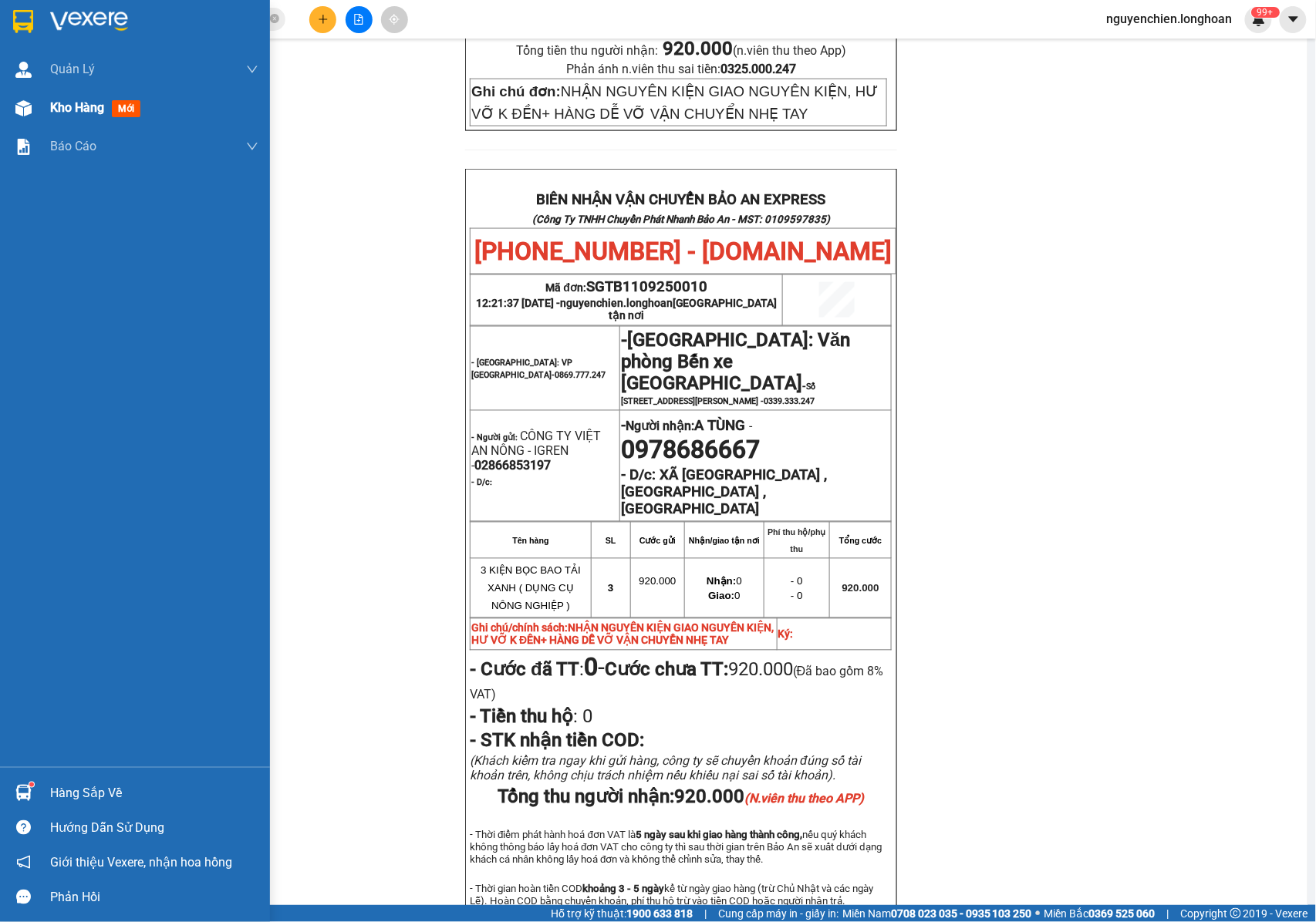
click at [15, 114] on img at bounding box center [23, 108] width 16 height 16
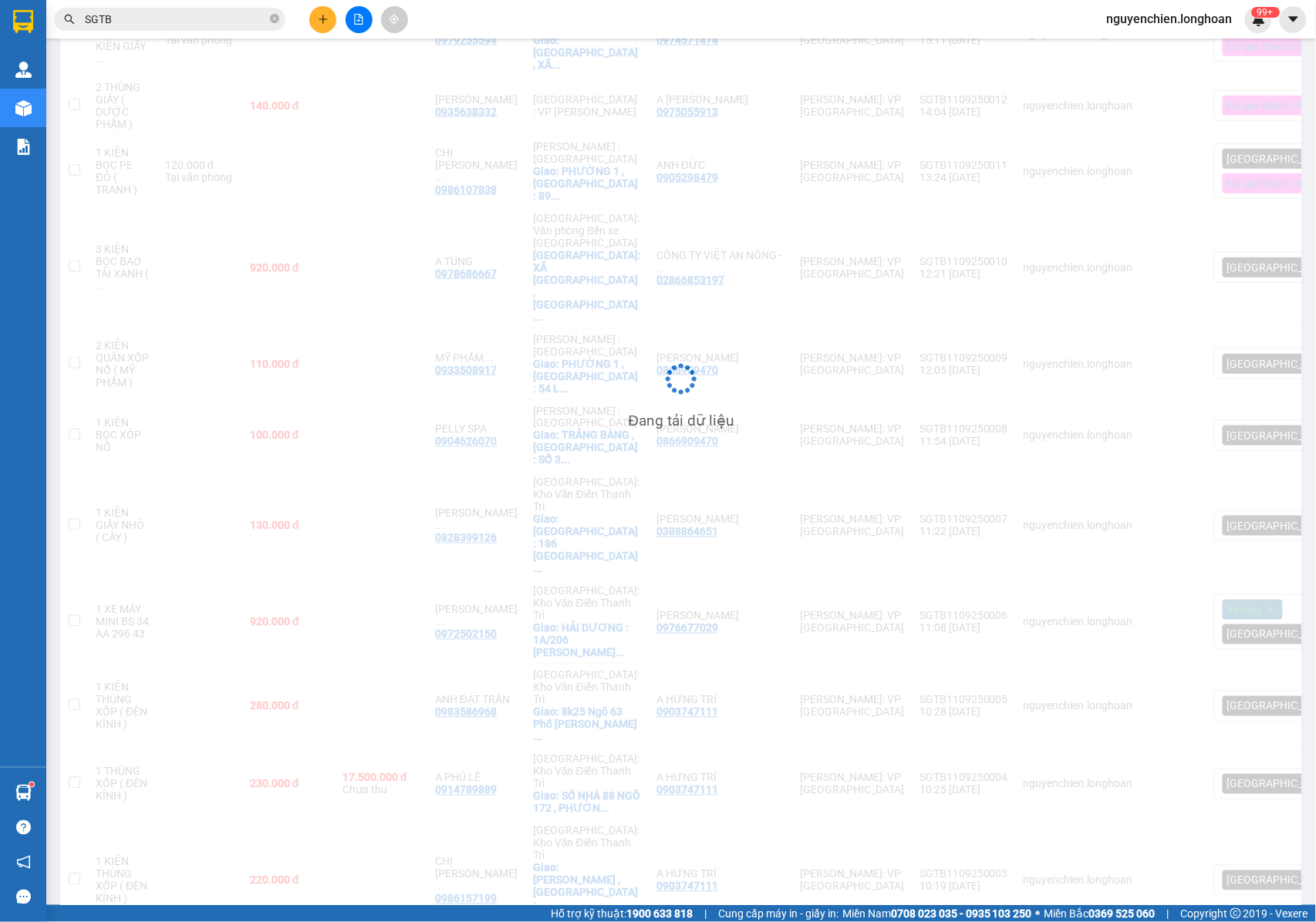
scroll to position [570, 0]
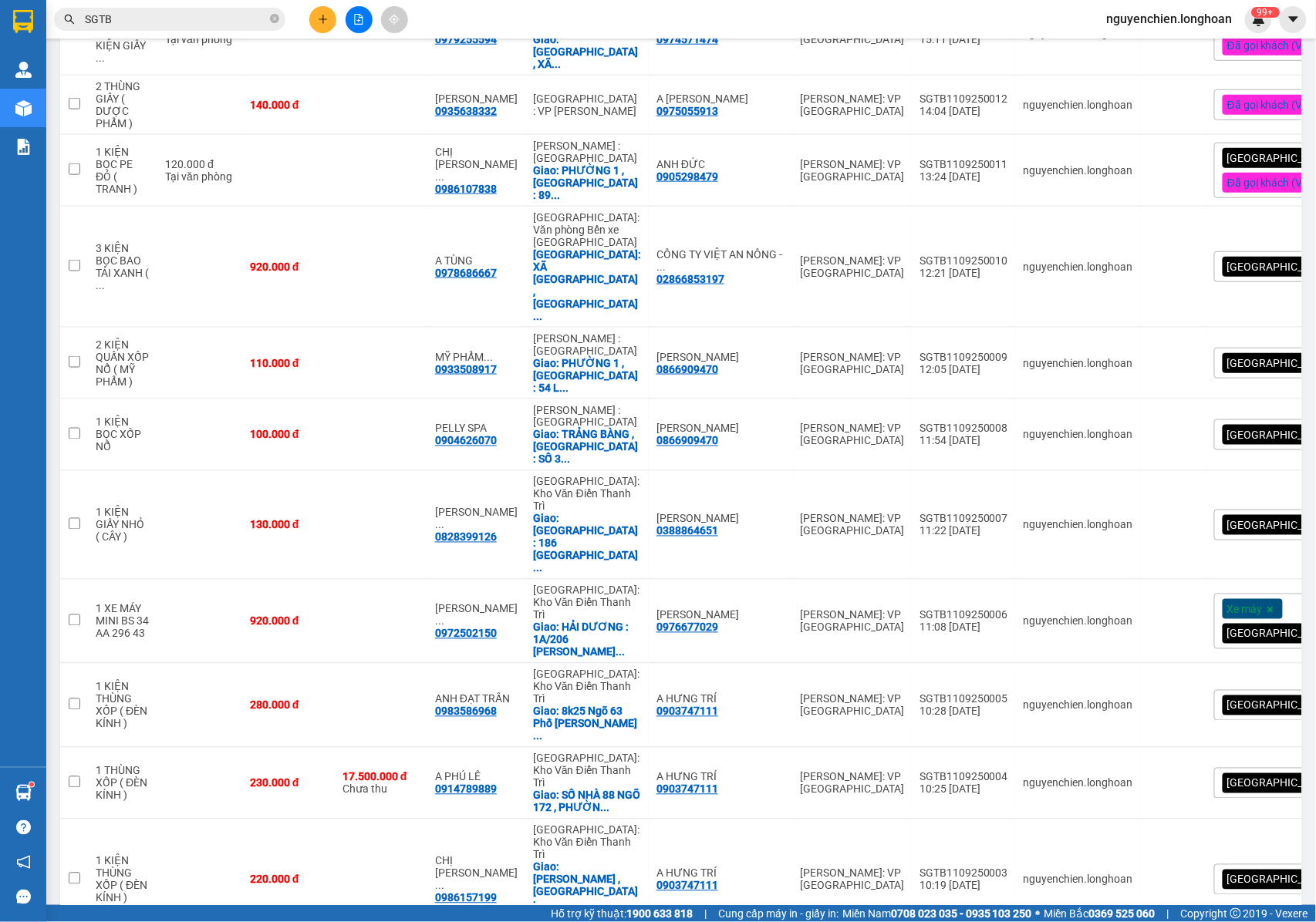
click at [1244, 252] on div "[GEOGRAPHIC_DATA] tận nơi" at bounding box center [1302, 267] width 175 height 31
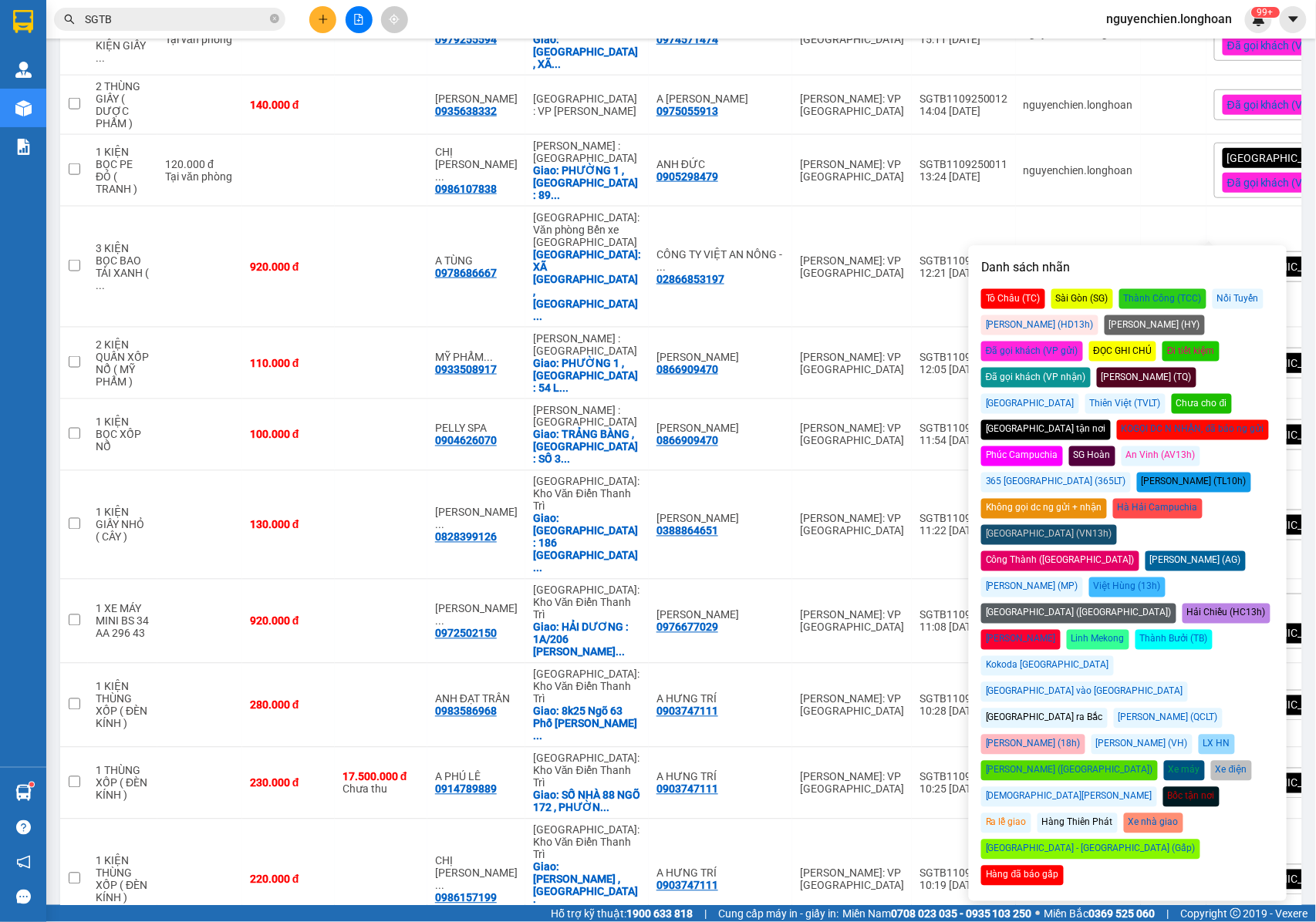
click at [1082, 341] on div "Đã gọi khách (VP gửi)" at bounding box center [1032, 351] width 102 height 20
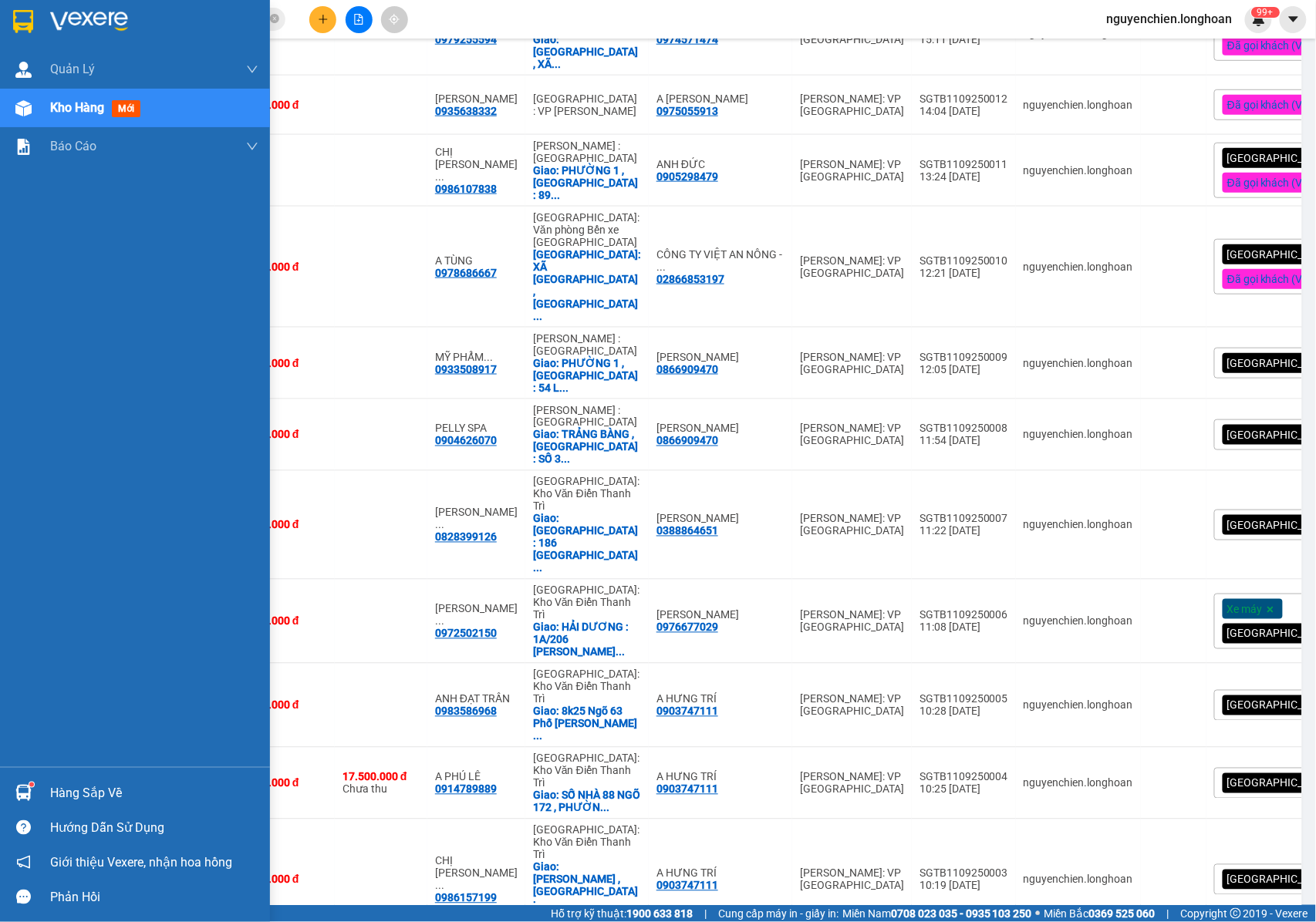
click at [31, 254] on div "Quản Lý Quản lý giao nhận mới Kho hàng mới Báo cáo 11. Báo cáo đơn giao nhận nộ…" at bounding box center [134, 409] width 270 height 717
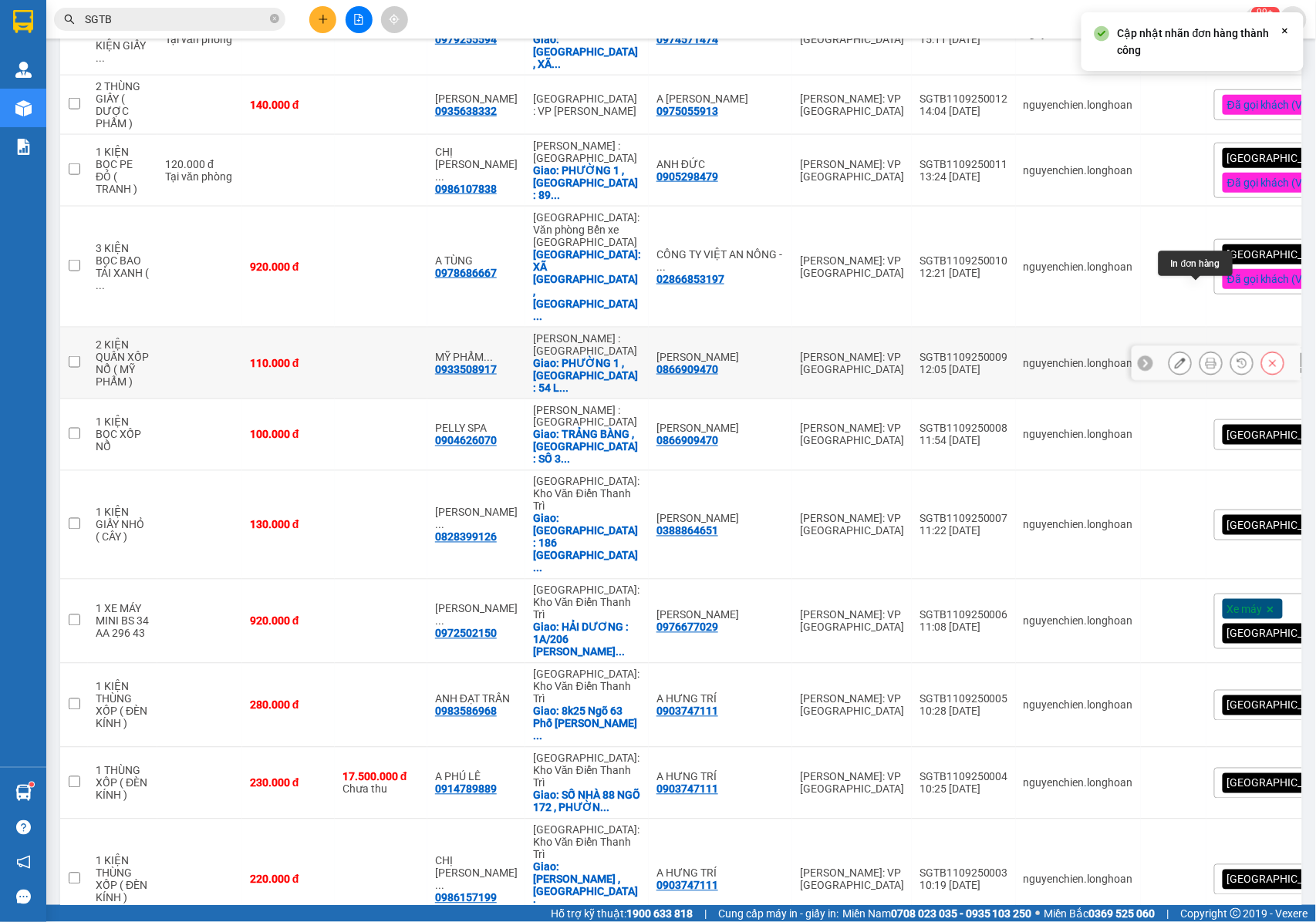
click at [1205, 358] on icon at bounding box center [1210, 362] width 10 height 10
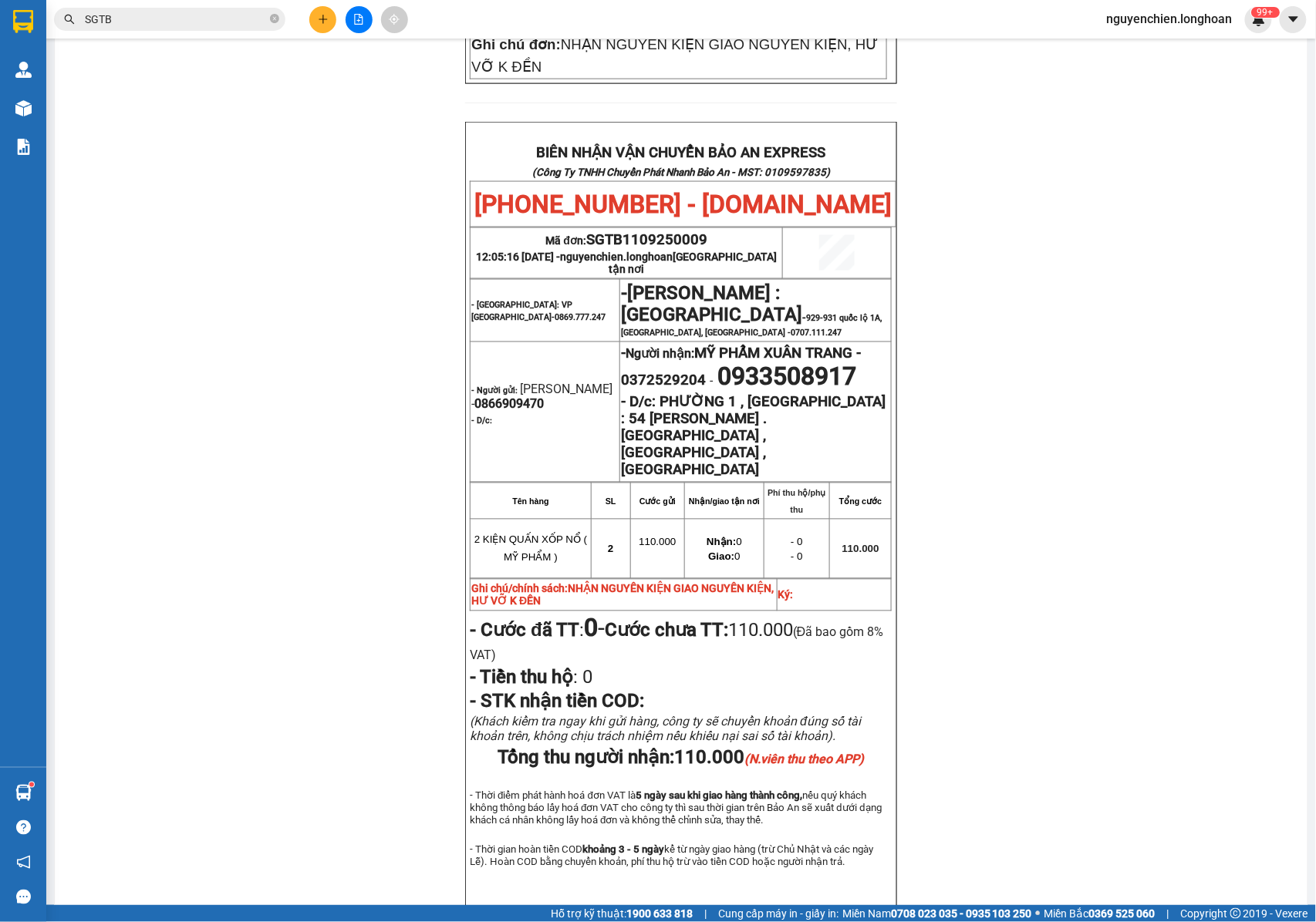
scroll to position [768, 0]
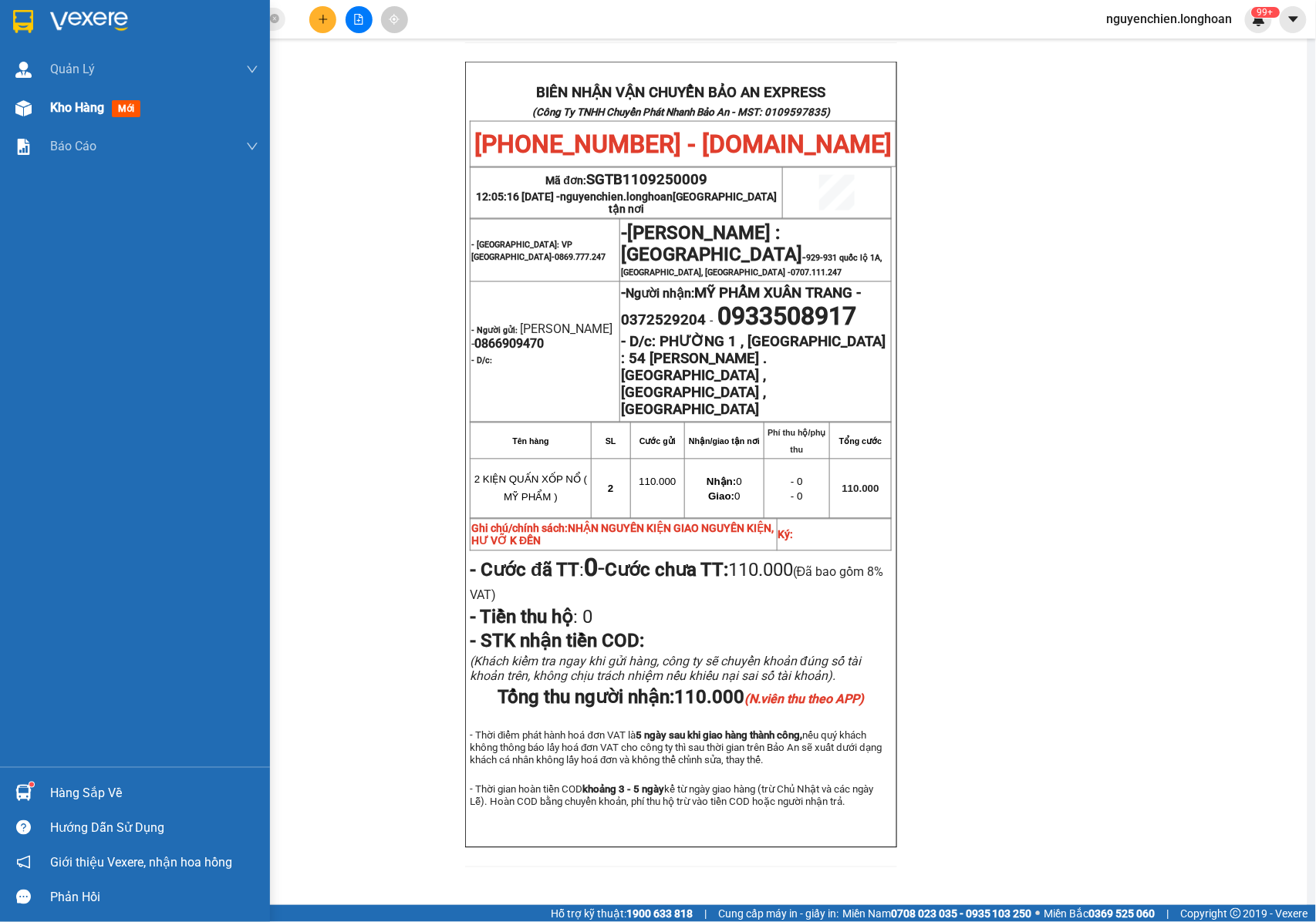
click at [35, 107] on div at bounding box center [24, 108] width 27 height 27
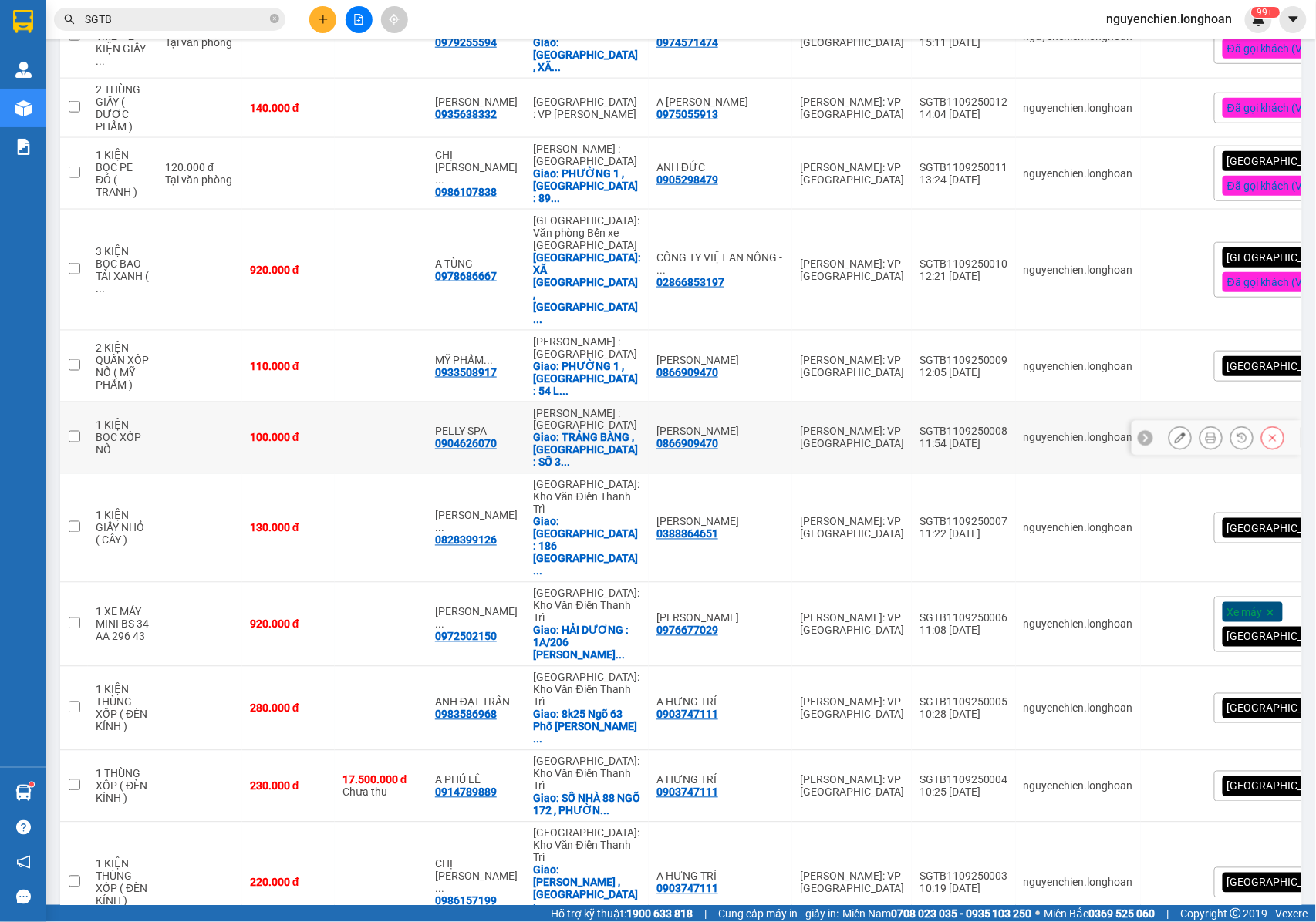
scroll to position [570, 0]
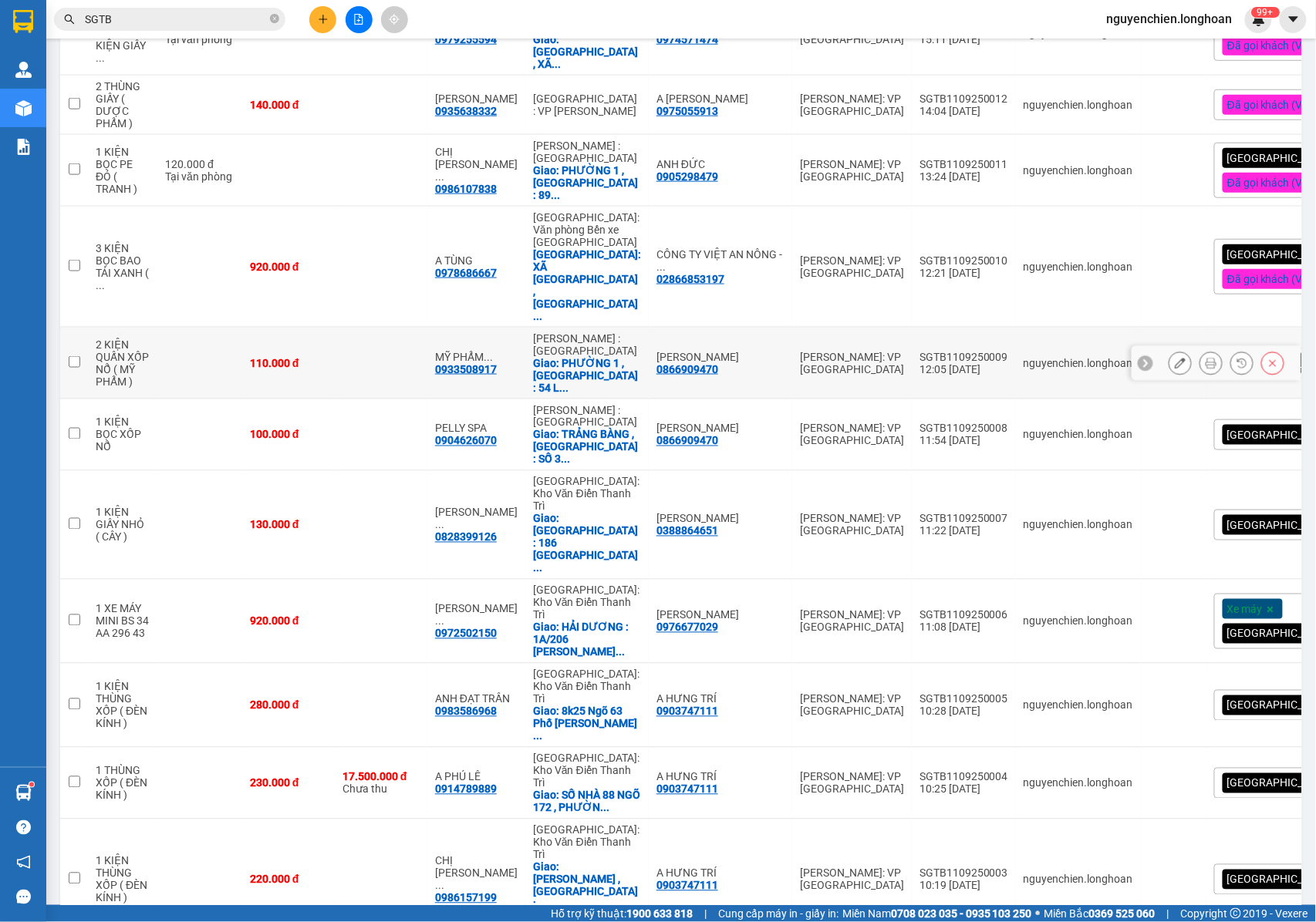
click at [1244, 352] on div at bounding box center [1225, 363] width 115 height 23
click at [1239, 348] on div "[GEOGRAPHIC_DATA] tận nơi" at bounding box center [1302, 363] width 175 height 31
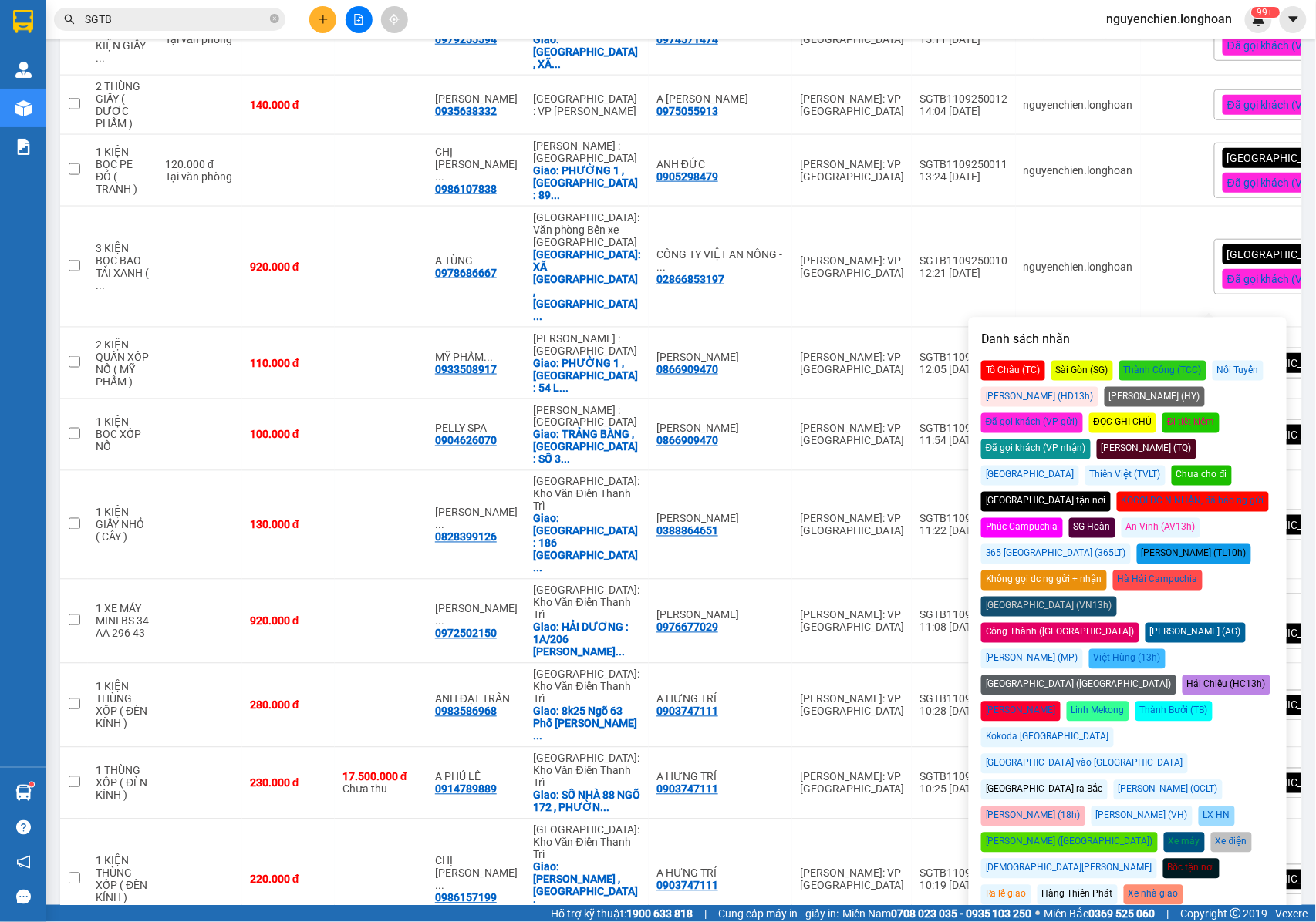
click at [1082, 413] on div "Đã gọi khách (VP gửi)" at bounding box center [1032, 422] width 102 height 20
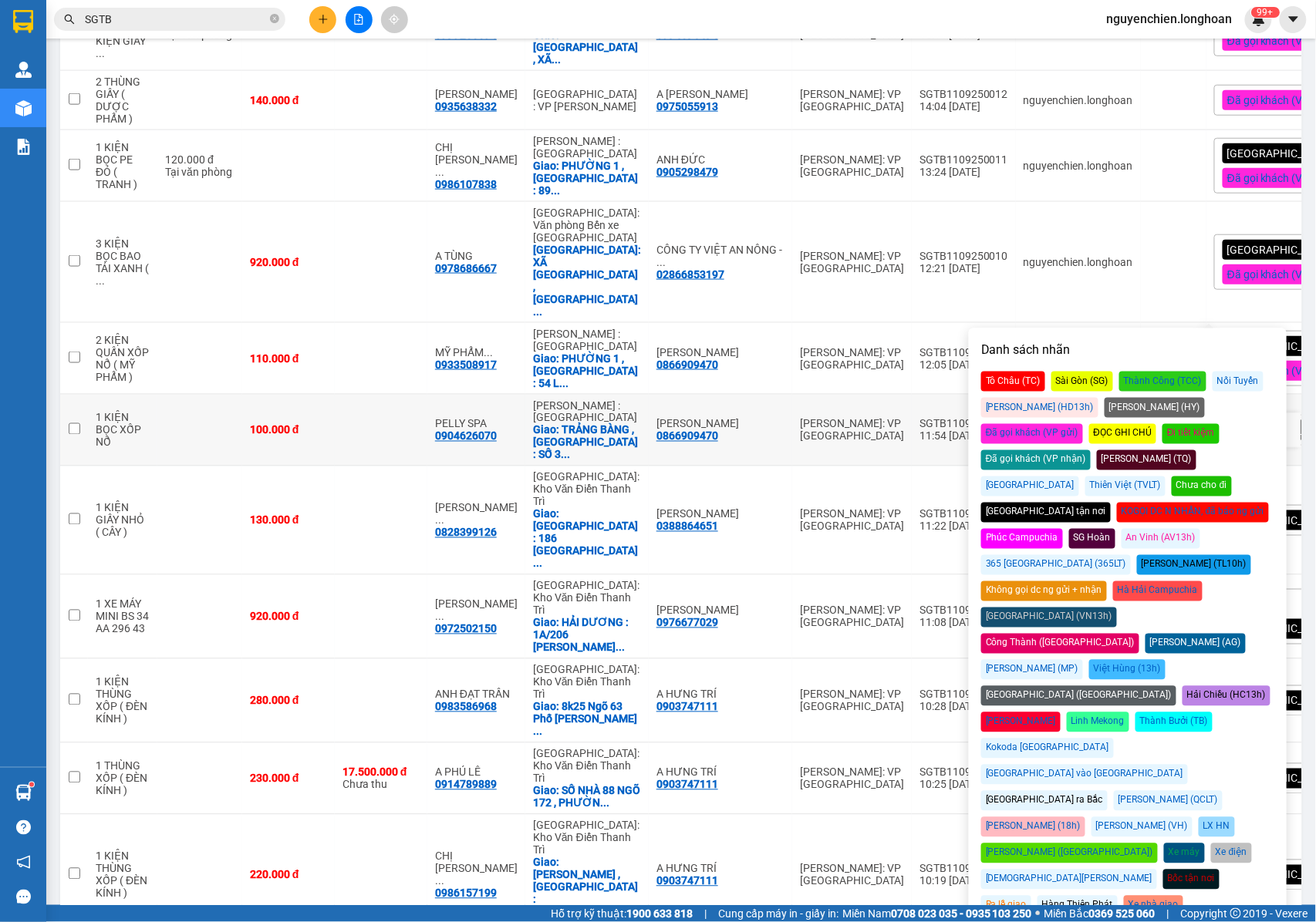
click at [572, 424] on div "Giao: TRẢNG BÀNG , TÂY NINH : SỐ 3 ..." at bounding box center [586, 442] width 108 height 37
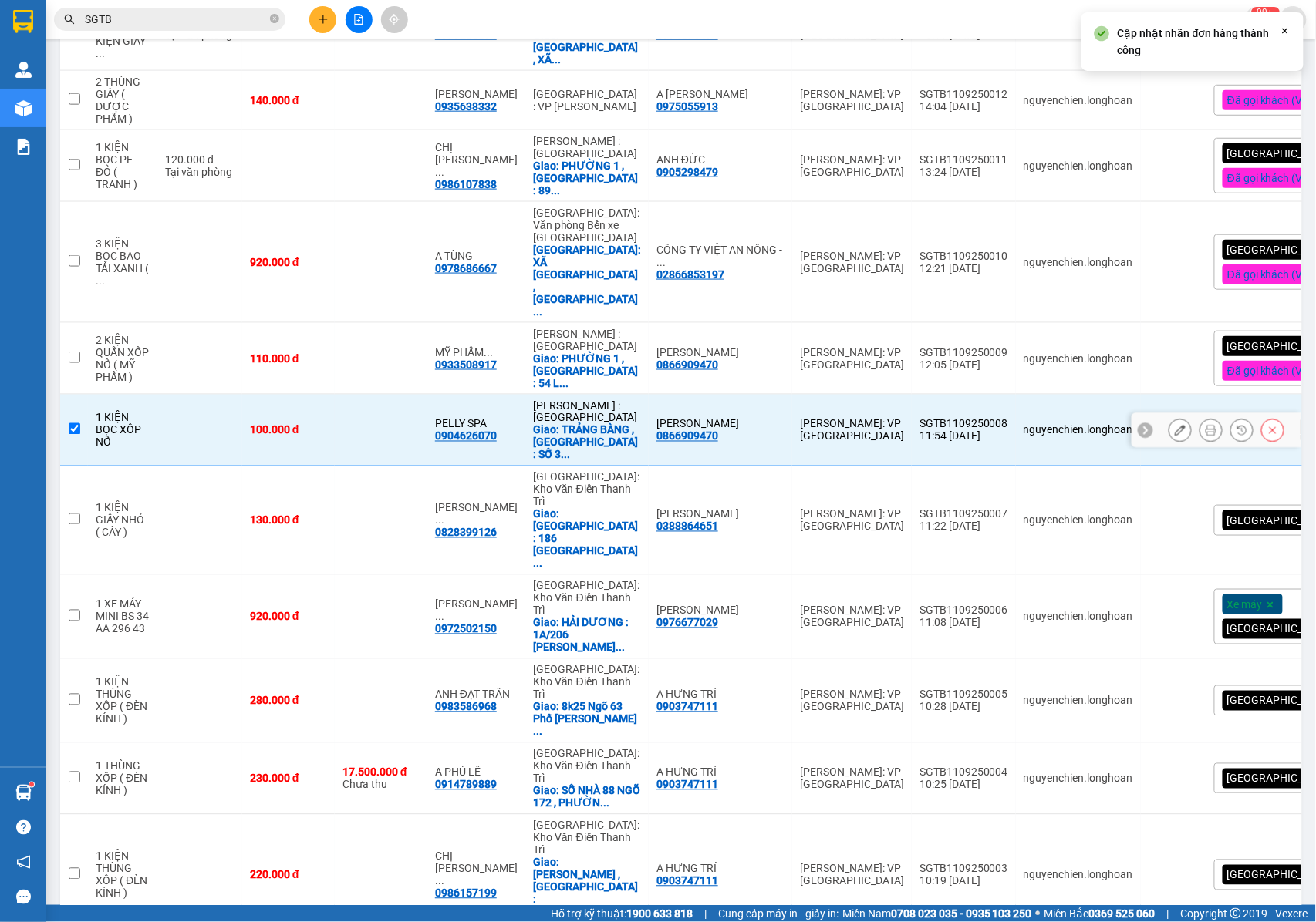
click at [78, 423] on input "checkbox" at bounding box center [74, 429] width 11 height 11
checkbox input "false"
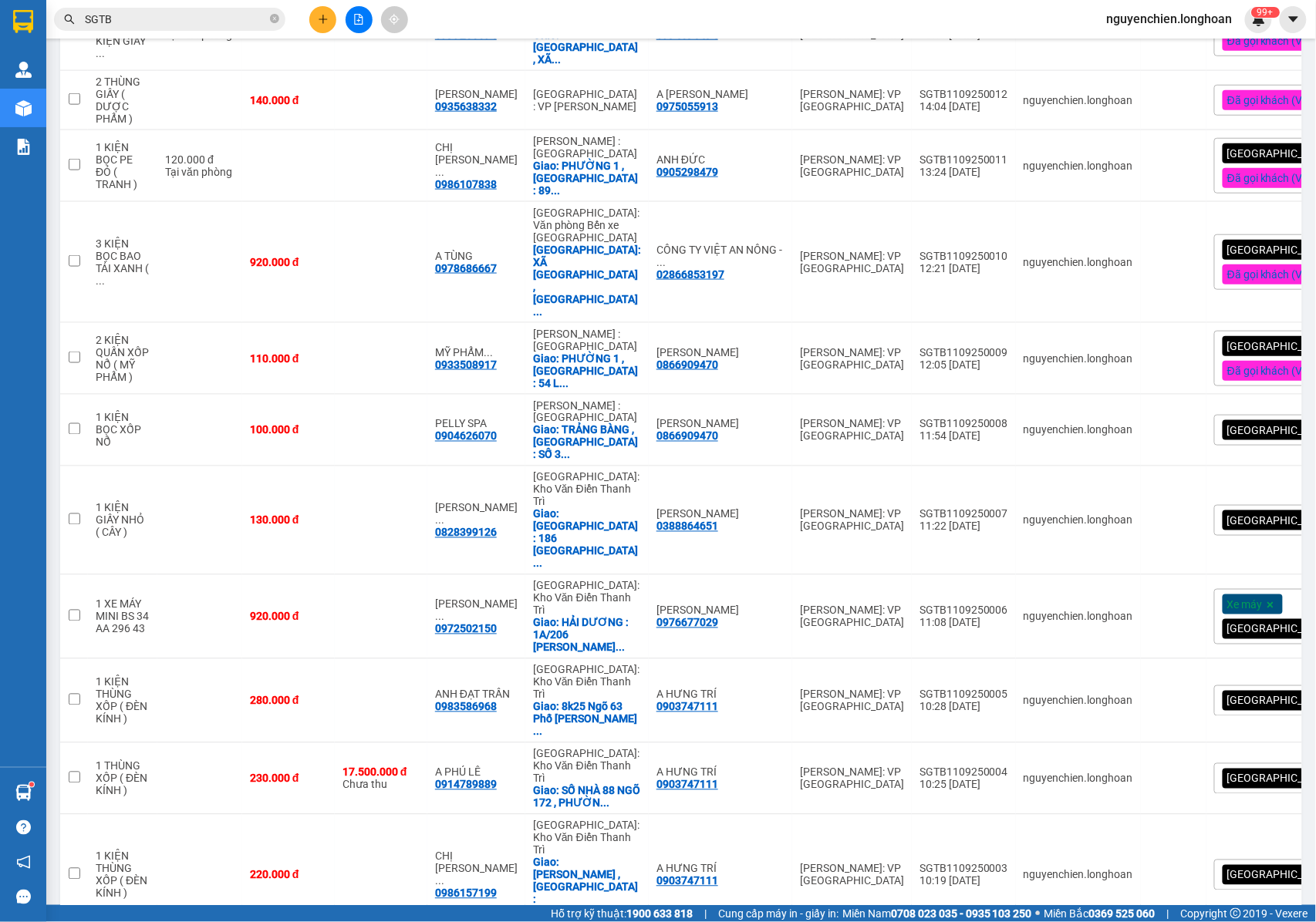
click at [1247, 415] on div "[GEOGRAPHIC_DATA] tận nơi" at bounding box center [1302, 430] width 175 height 31
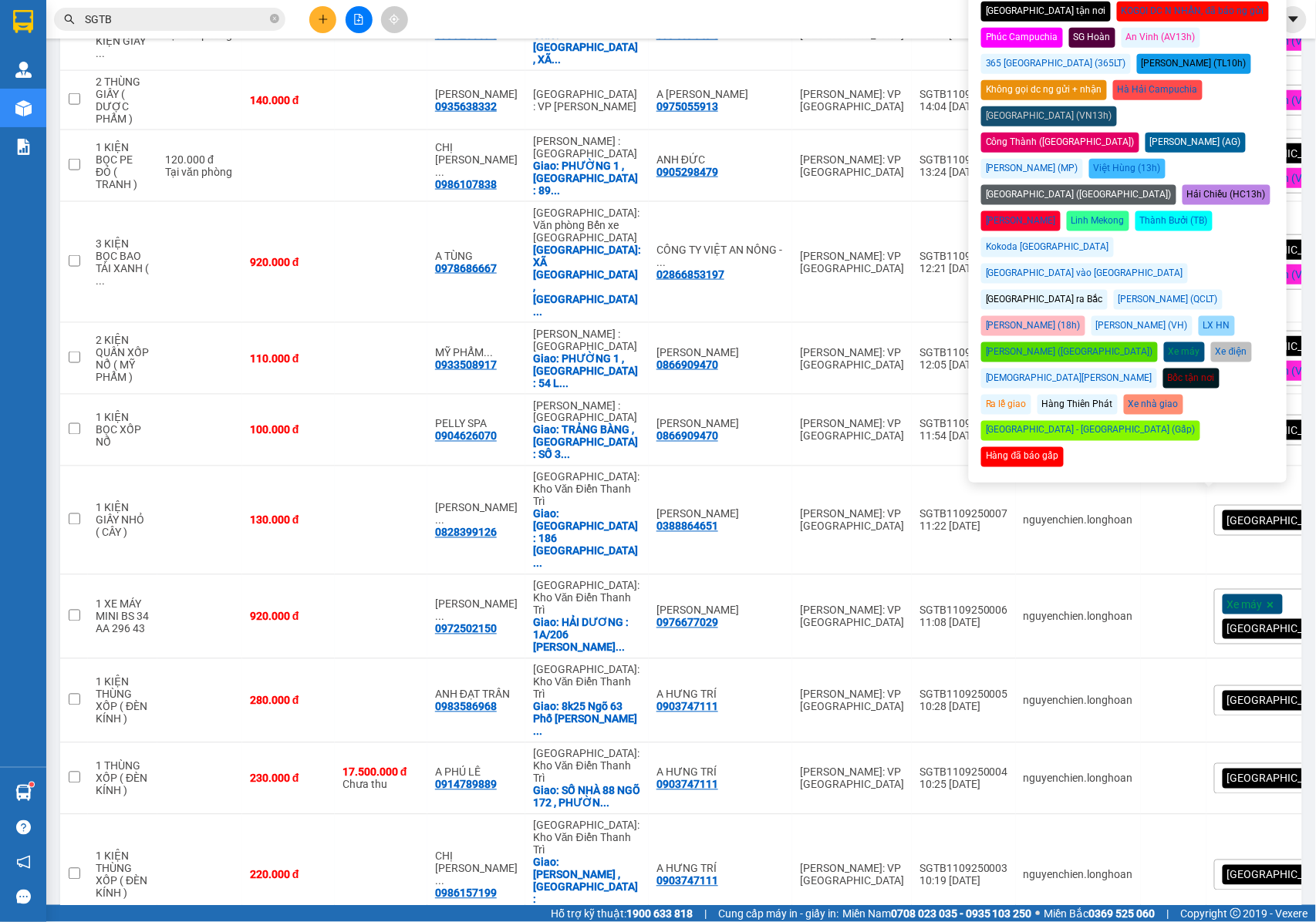
click at [1251, 415] on div "[GEOGRAPHIC_DATA] tận nơi" at bounding box center [1302, 430] width 175 height 31
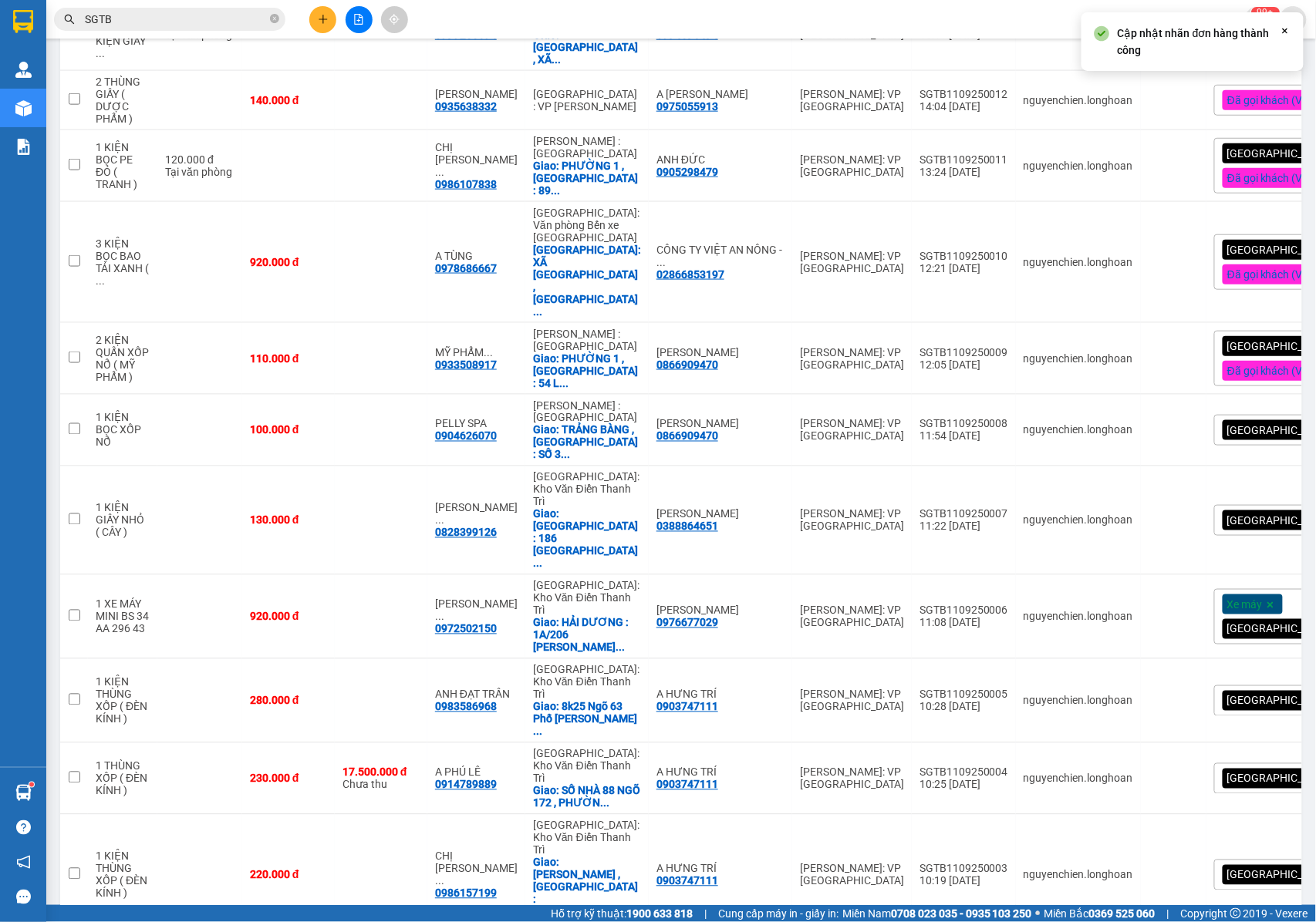
click at [1248, 415] on div "[GEOGRAPHIC_DATA] tận nơi" at bounding box center [1302, 430] width 175 height 31
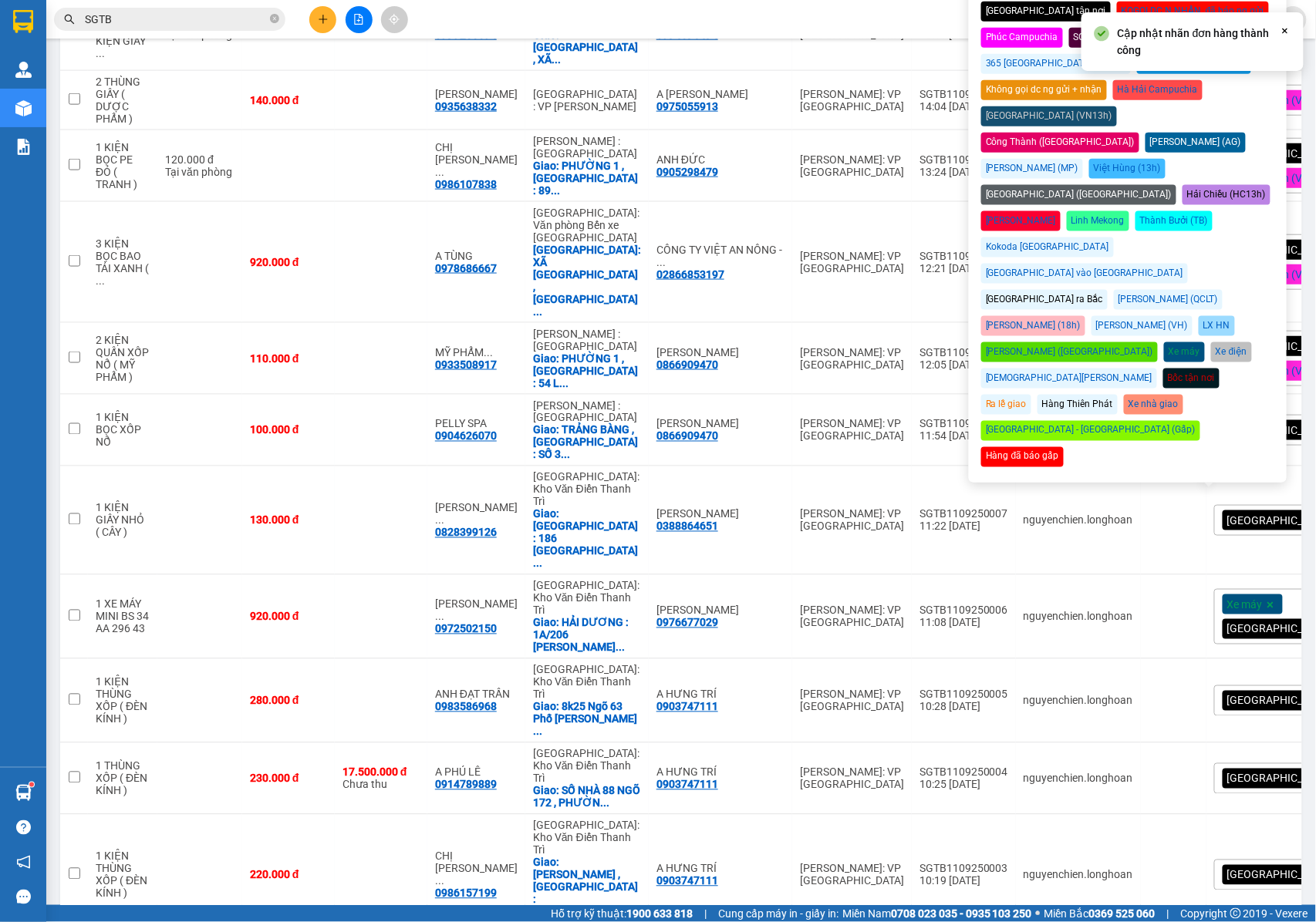
click at [1286, 31] on icon at bounding box center [1285, 31] width 6 height 6
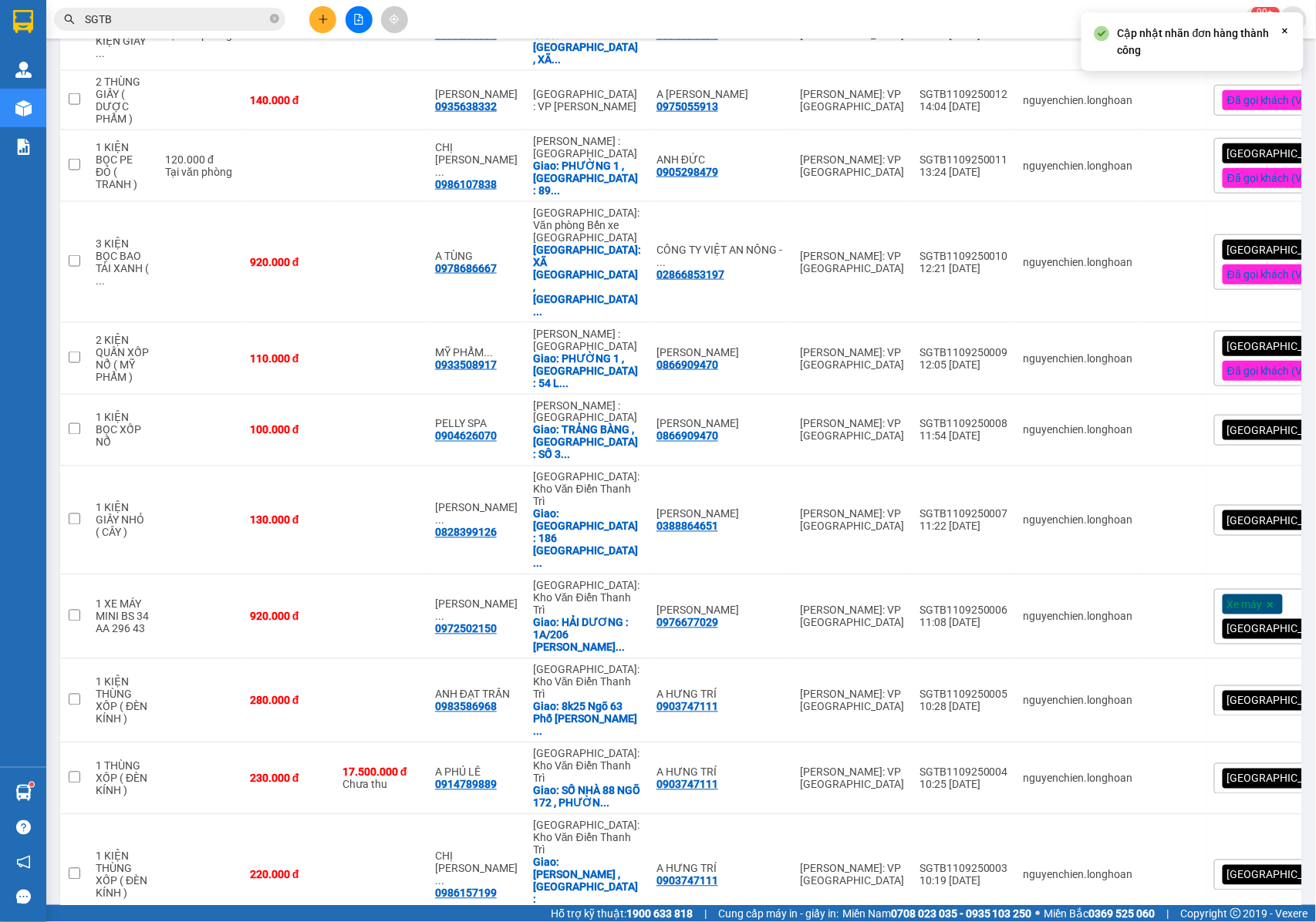
click at [1253, 415] on div "[GEOGRAPHIC_DATA] tận nơi" at bounding box center [1302, 430] width 175 height 31
click at [1286, 31] on div "Cập nhật nhãn đơn hàng thành công Close" at bounding box center [658, 41] width 1291 height 71
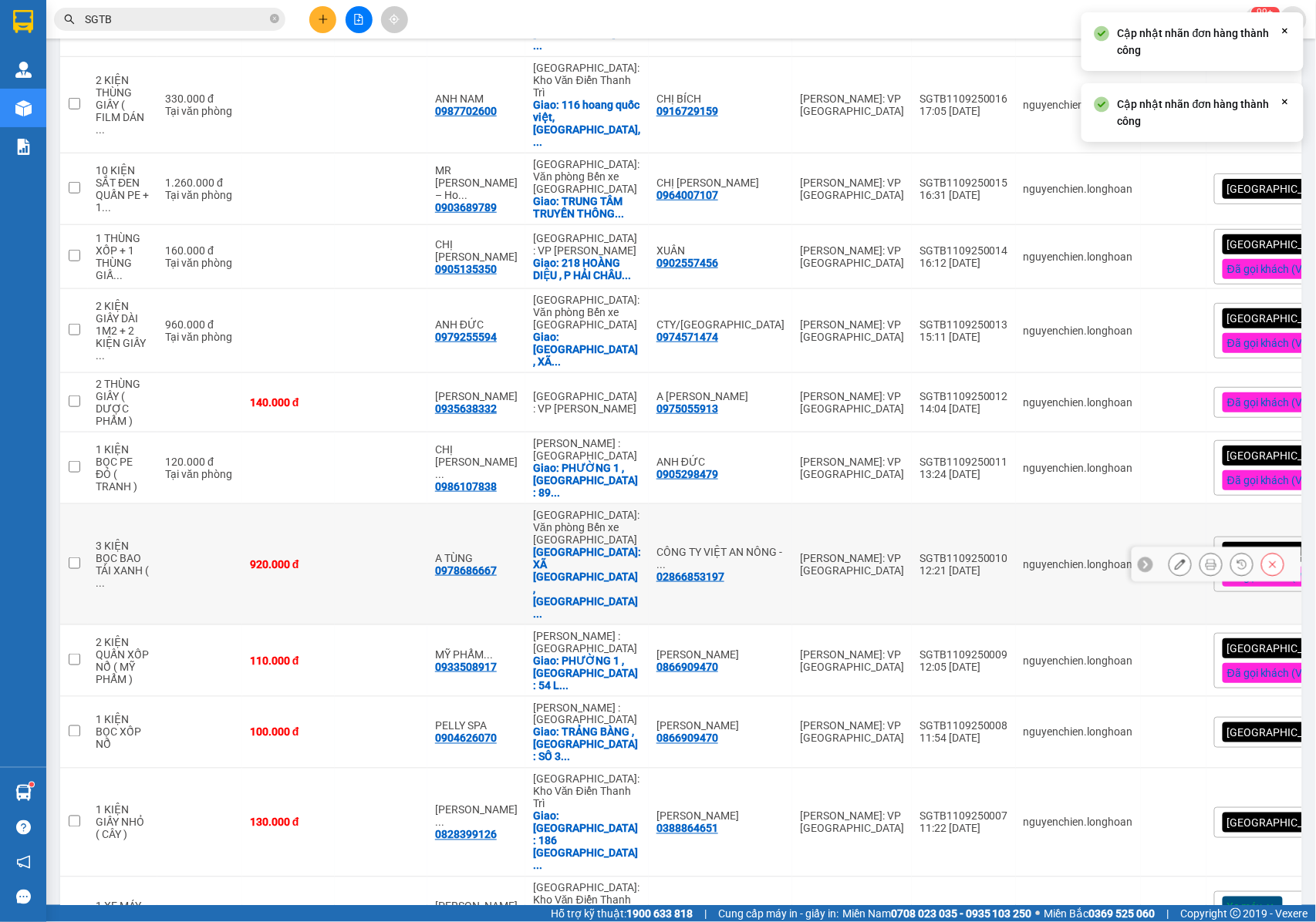
scroll to position [267, 0]
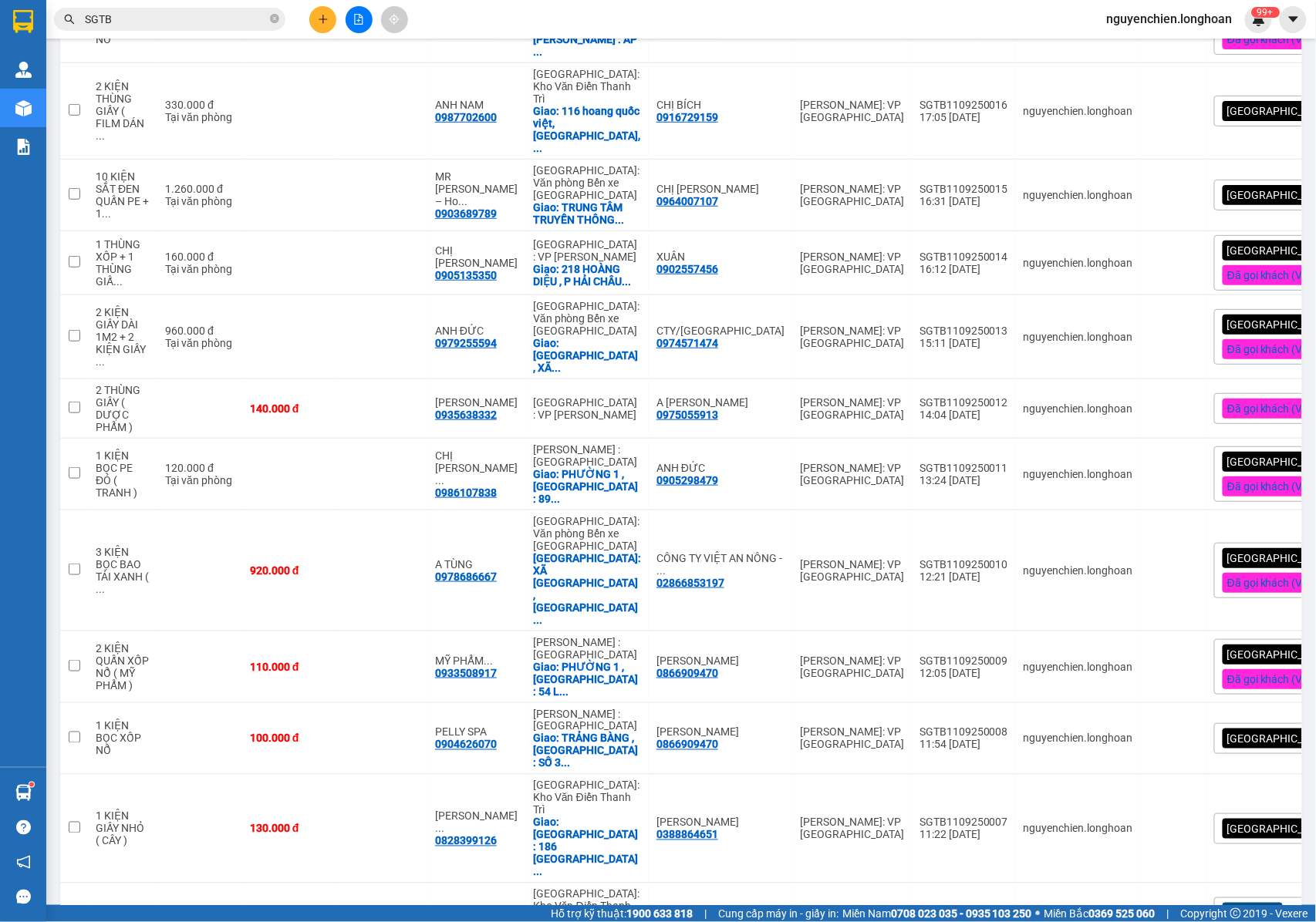
click at [1252, 724] on div "[GEOGRAPHIC_DATA] tận nơi" at bounding box center [1302, 739] width 175 height 31
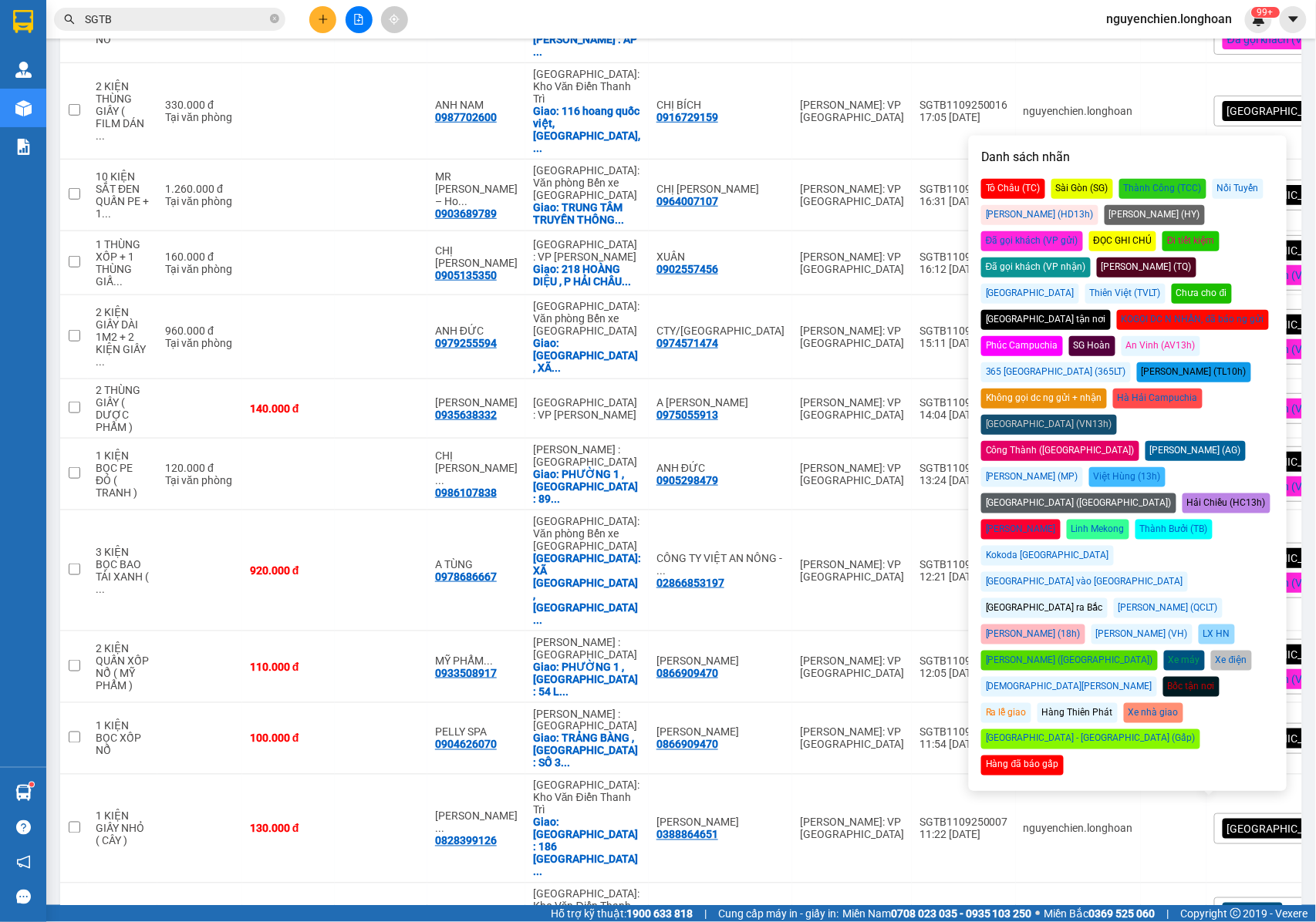
click at [1082, 232] on div "Đã gọi khách (VP gửi)" at bounding box center [1032, 241] width 102 height 20
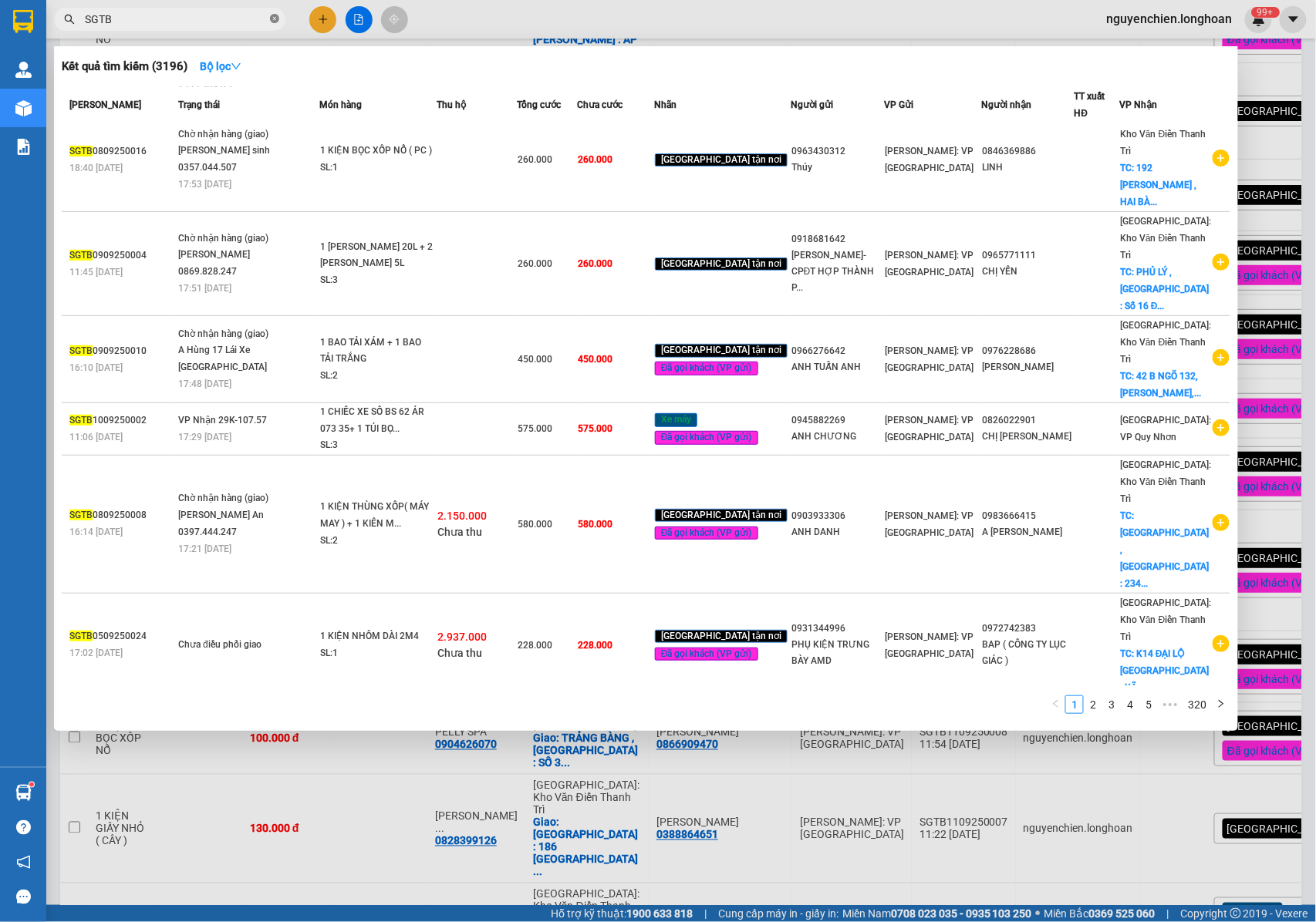
click at [278, 22] on icon "close-circle" at bounding box center [275, 19] width 10 height 10
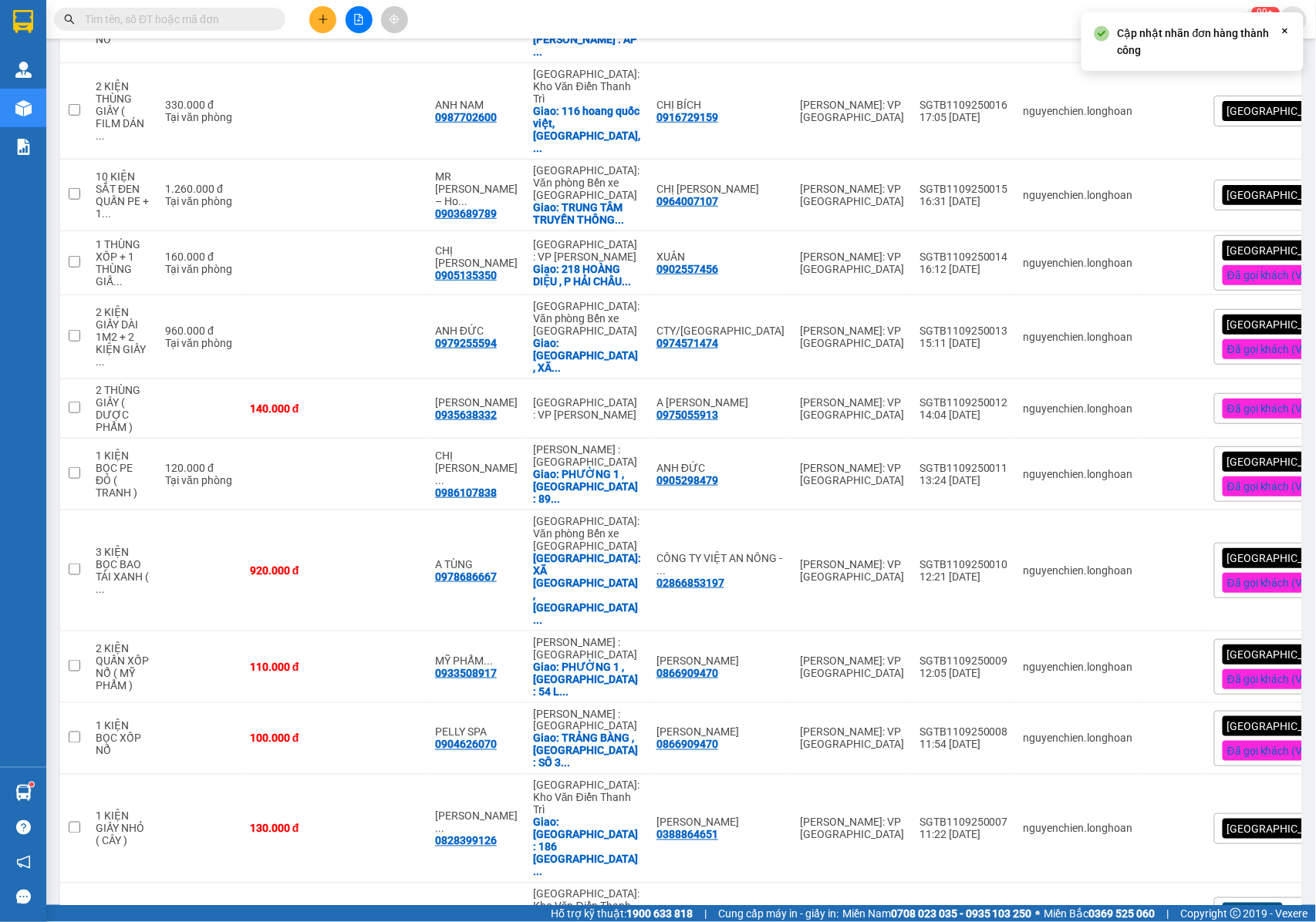
click at [235, 22] on input "text" at bounding box center [175, 19] width 182 height 17
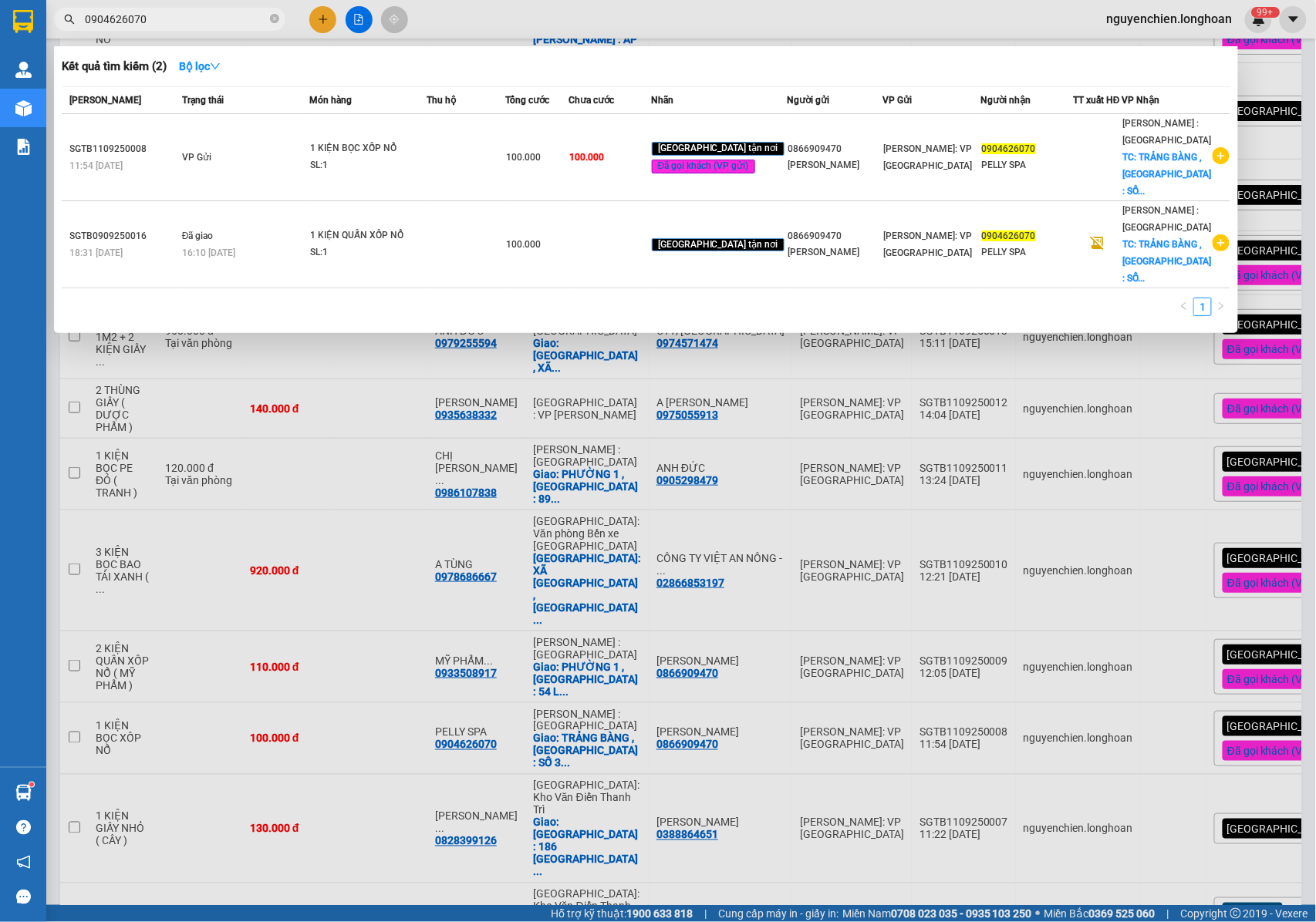
type input "0904626070"
click at [1296, 72] on div at bounding box center [658, 461] width 1316 height 922
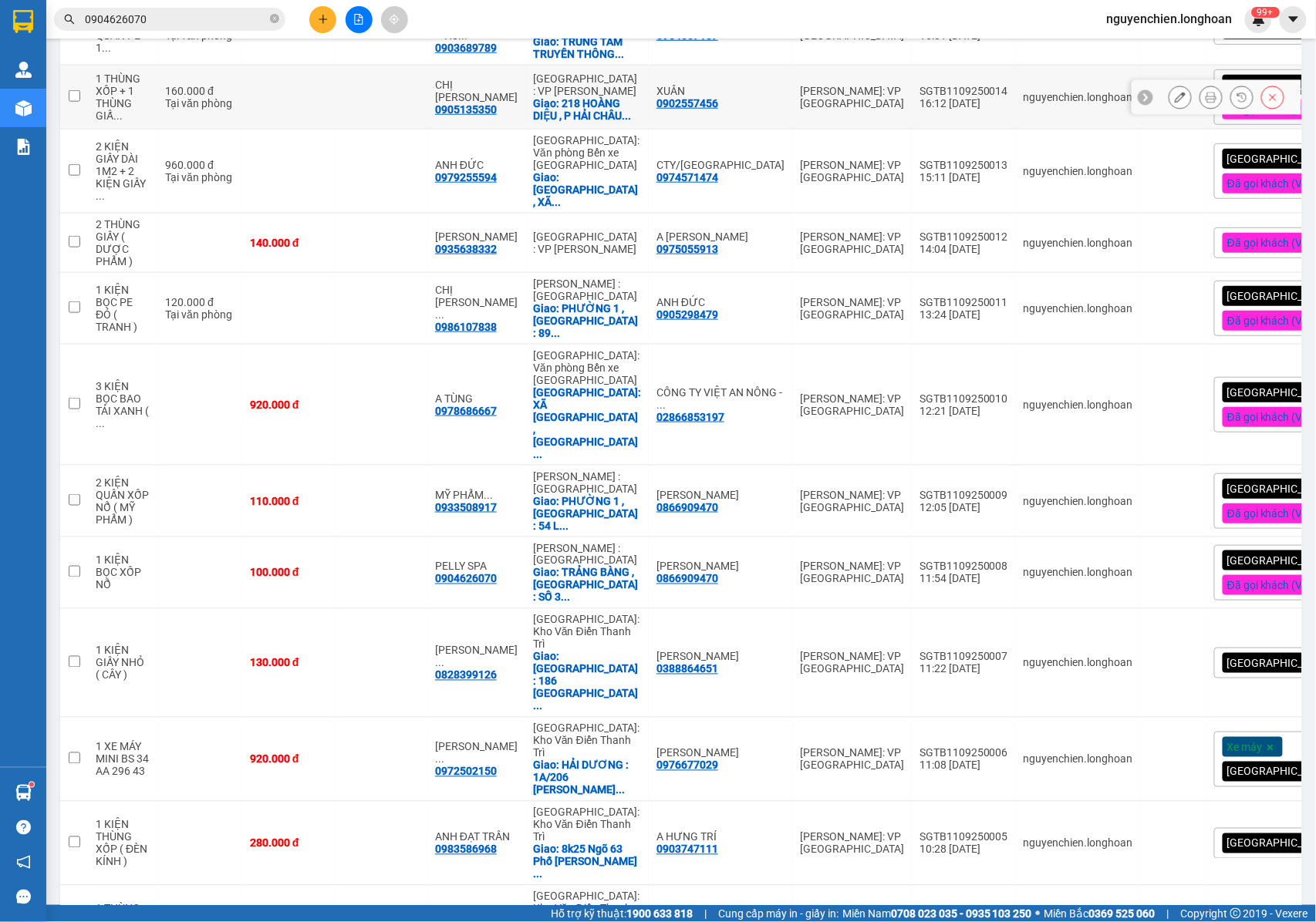
scroll to position [473, 0]
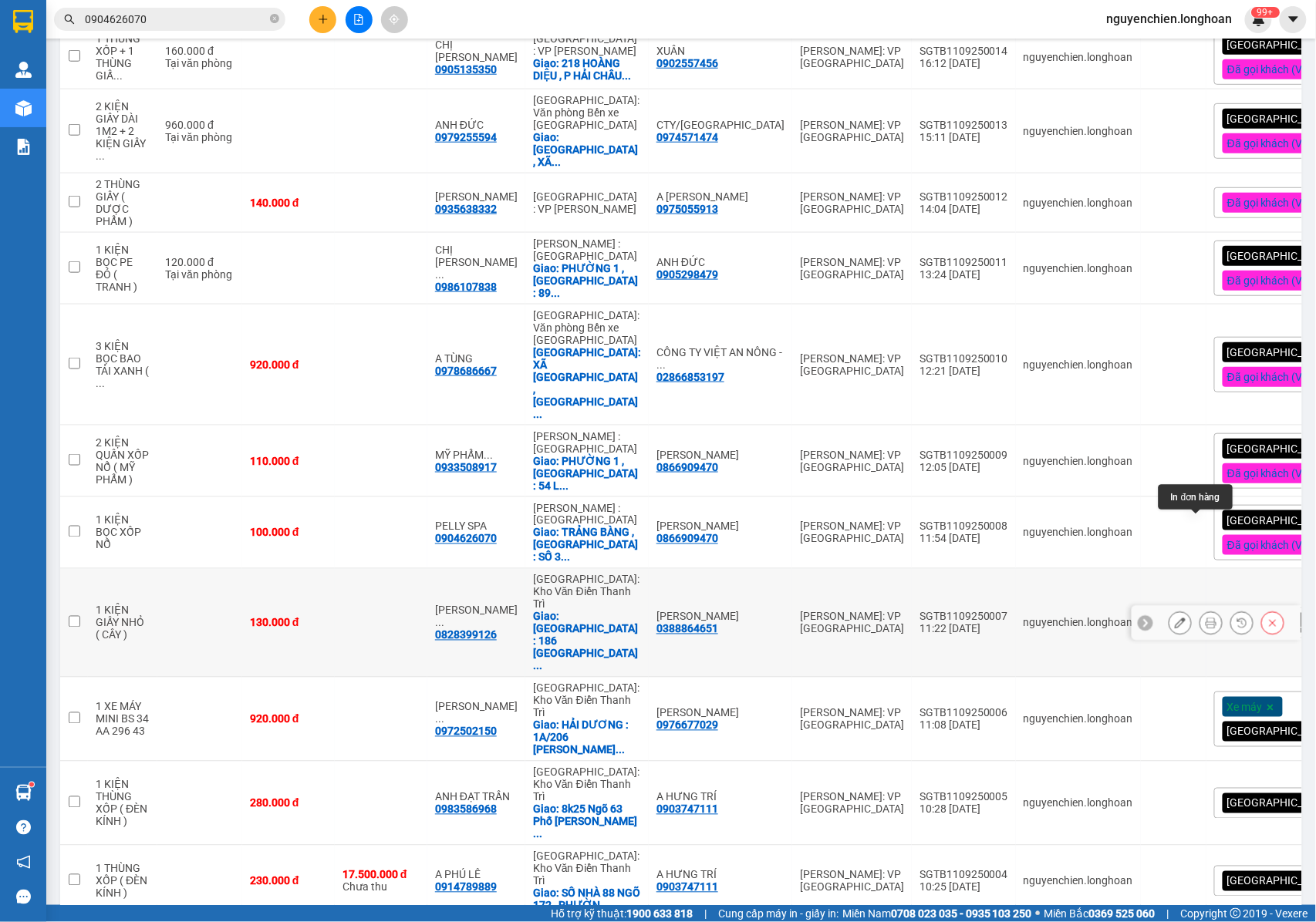
click at [1205, 618] on icon at bounding box center [1210, 623] width 10 height 10
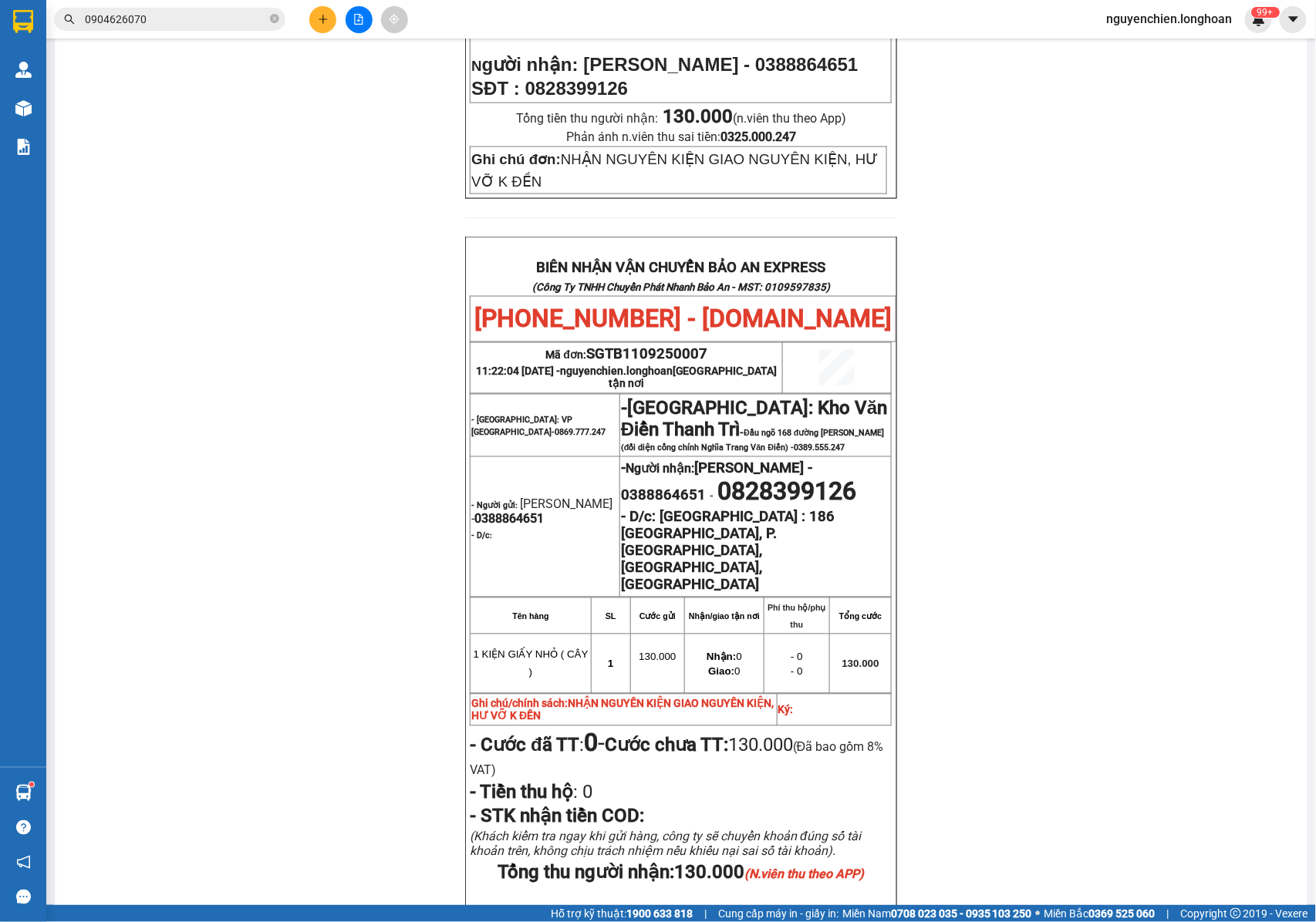
scroll to position [679, 0]
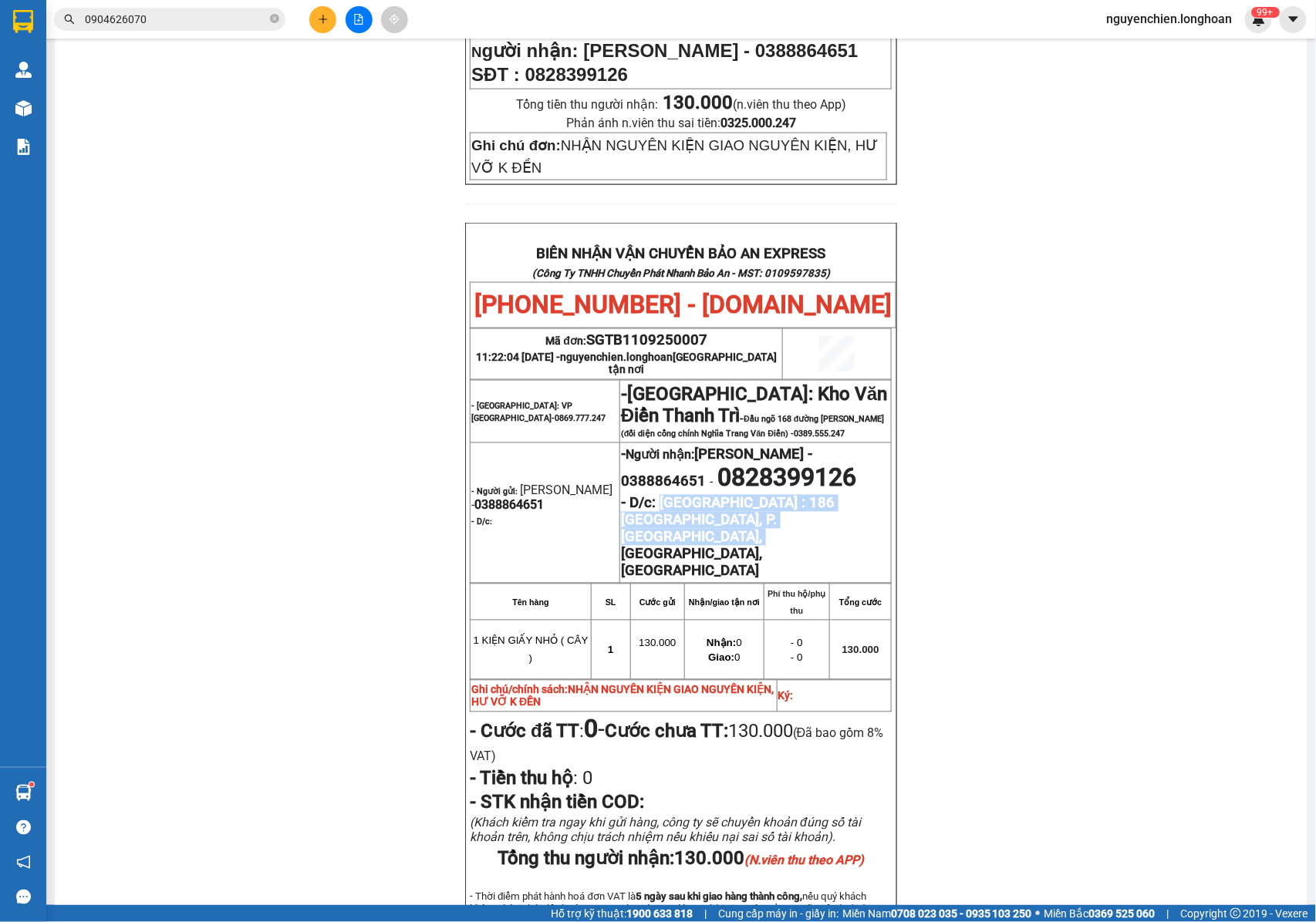
drag, startPoint x: 657, startPoint y: 438, endPoint x: 668, endPoint y: 482, distance: 45.4
click at [668, 495] on p "- D/c: TP HƯNG YÊN : 186 Chu Mạnh Trinh, P. Hiền Nam, Hưng Yên, Việt Nam" at bounding box center [755, 537] width 269 height 85
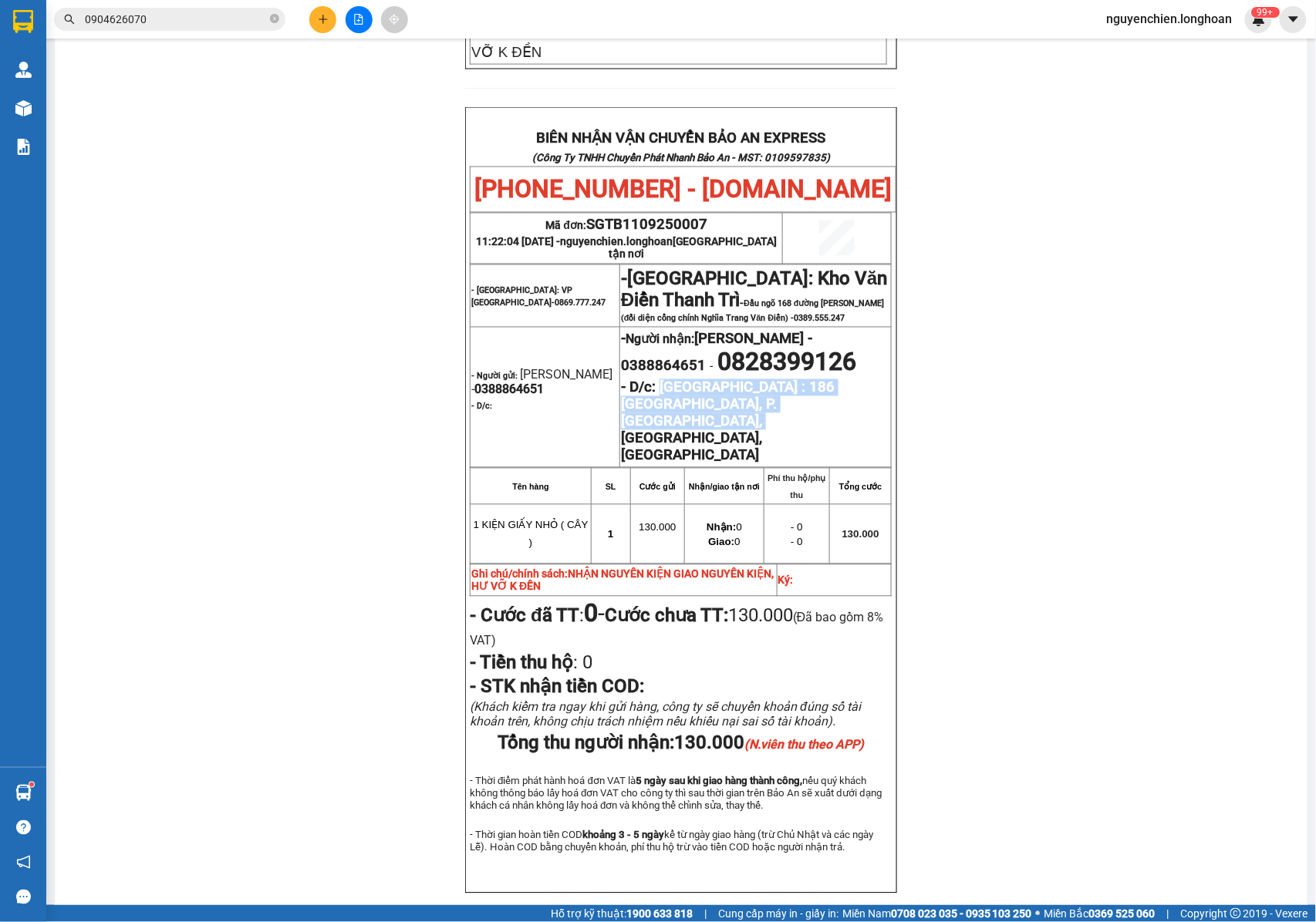
scroll to position [796, 0]
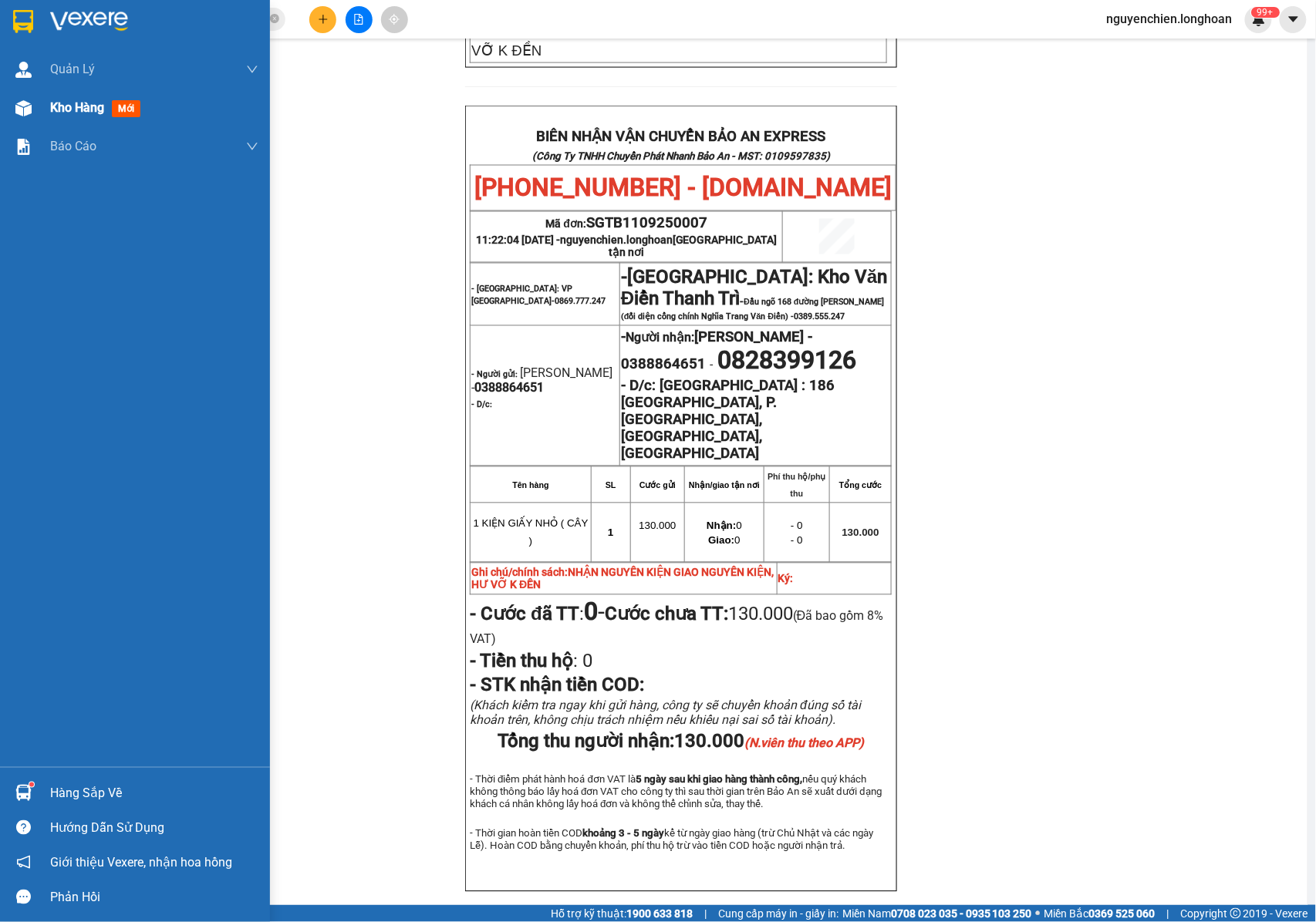
click at [28, 115] on div at bounding box center [24, 108] width 27 height 27
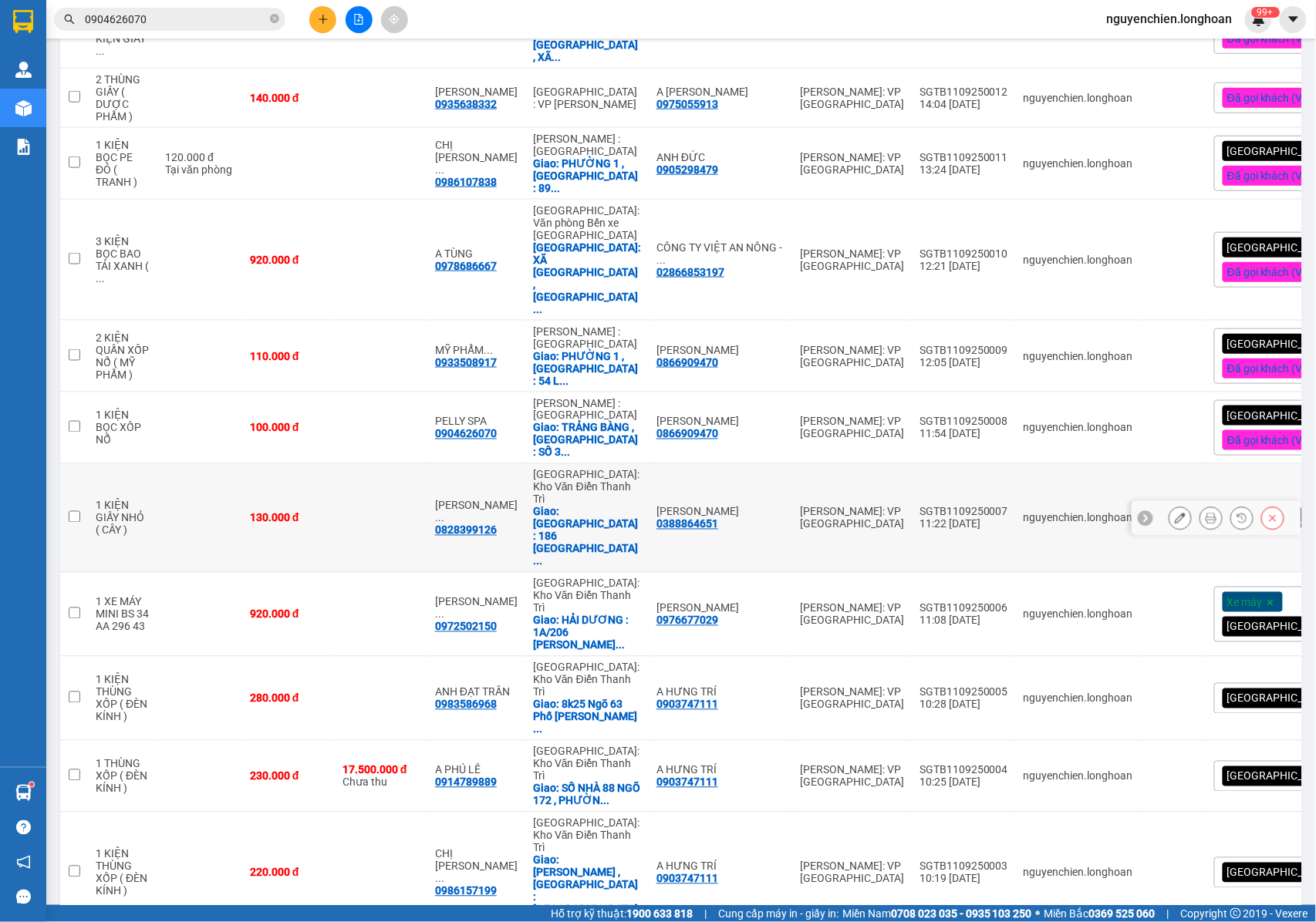
scroll to position [581, 0]
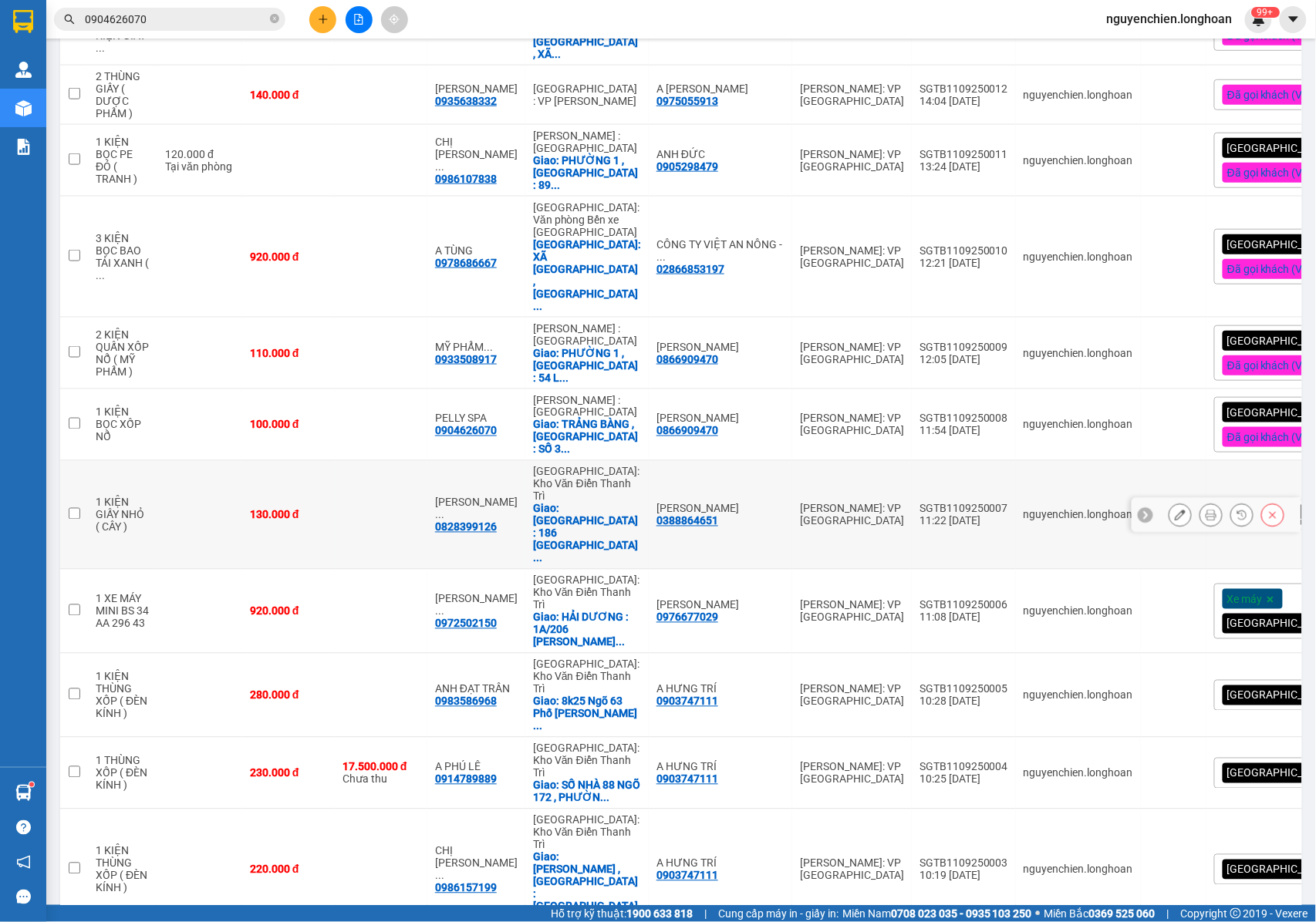
click at [1175, 510] on icon at bounding box center [1180, 515] width 10 height 10
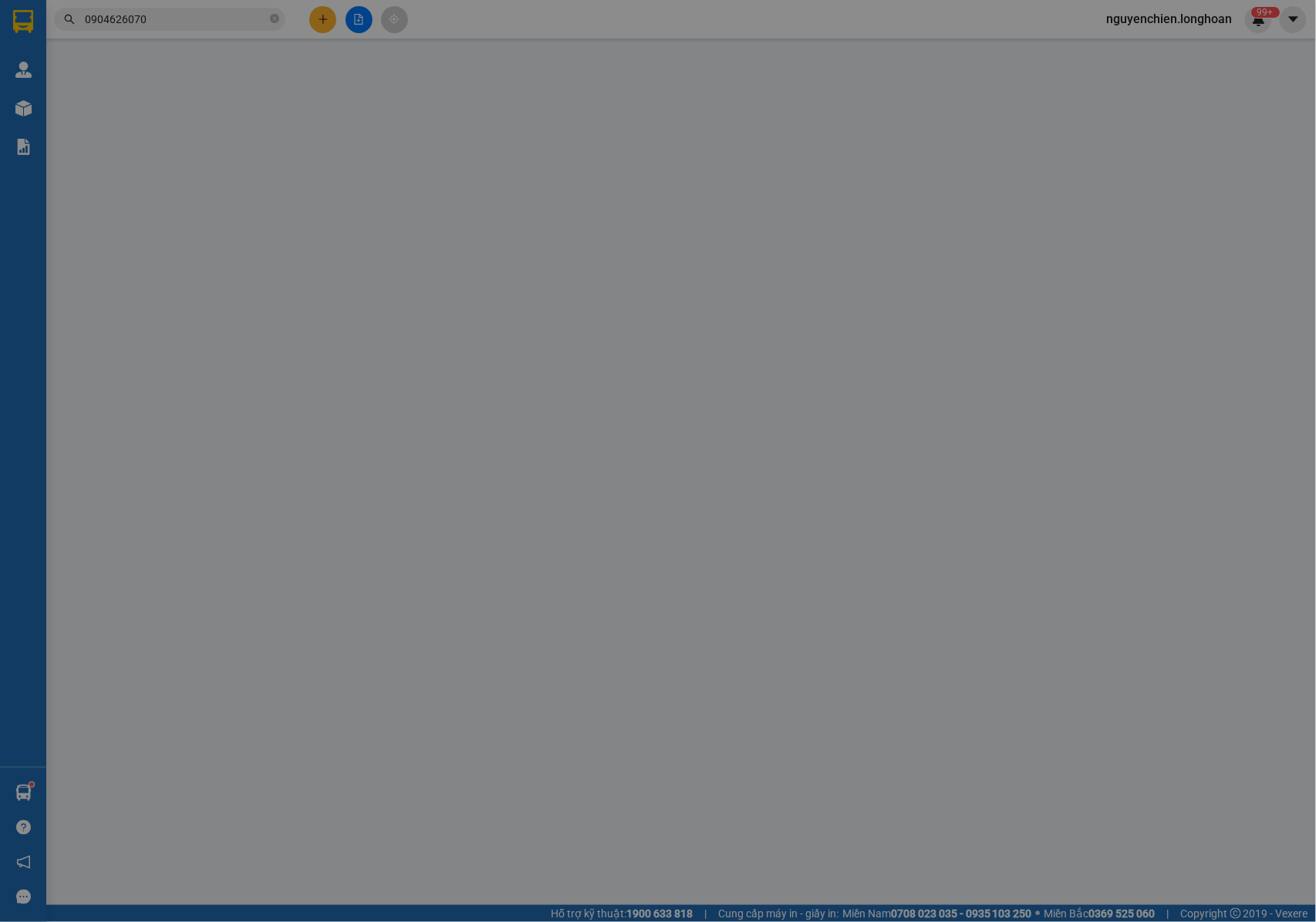
type input "0388864651"
type input "[PERSON_NAME]"
type input "0828399126"
type input "NGUYỄN ĐẶNG THÙY LINH - 0388864651"
checkbox input "true"
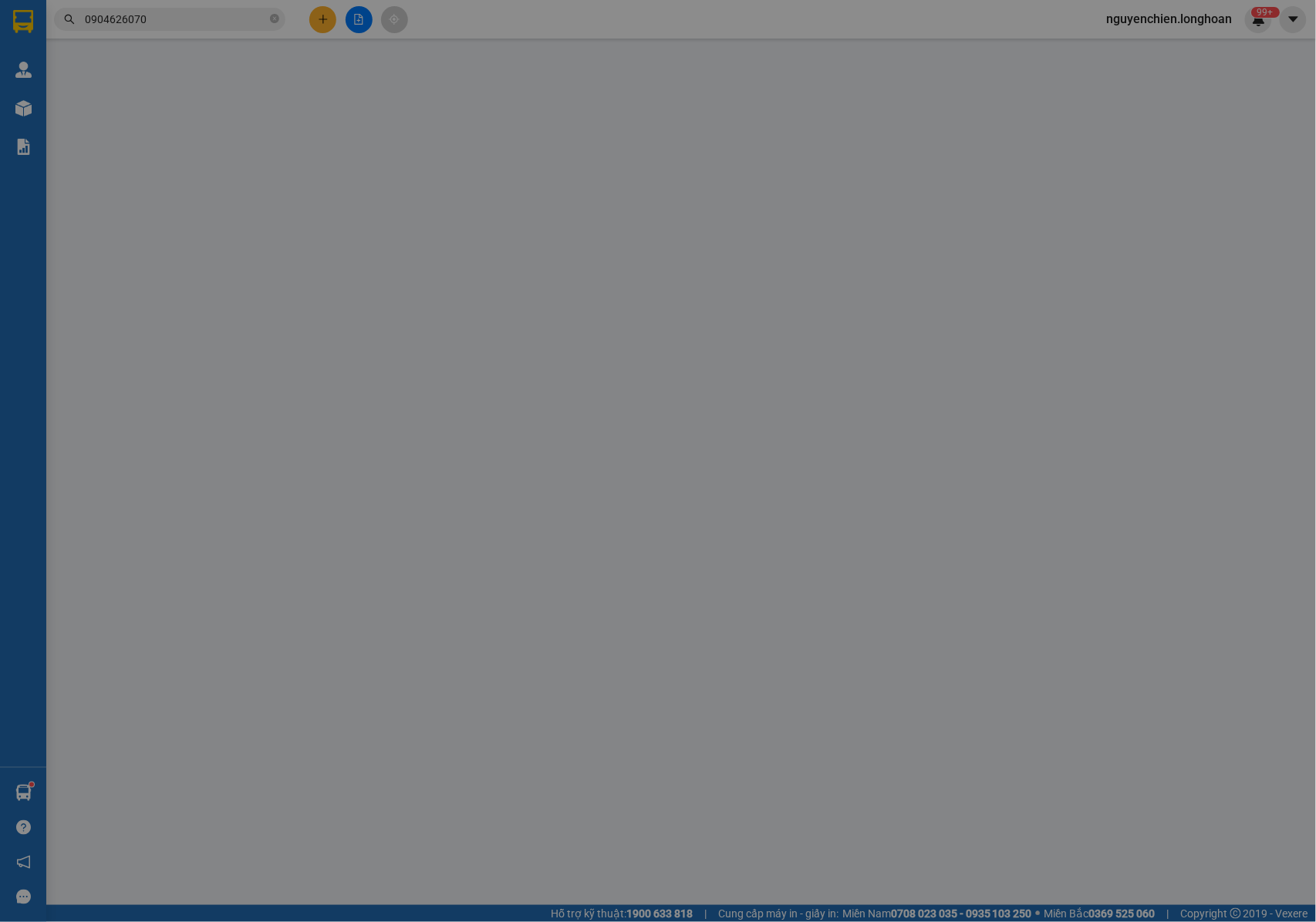
type input "TP HƯNG YÊN : 186 Chu Mạnh Trinh, P. Hiền Nam, Hưng Yên, Việt Nam"
type input "NHẬN NGUYÊN KIỆN GIAO NGUYÊN KIỆN, HƯ VỠ K ĐỀN"
type input "130.000"
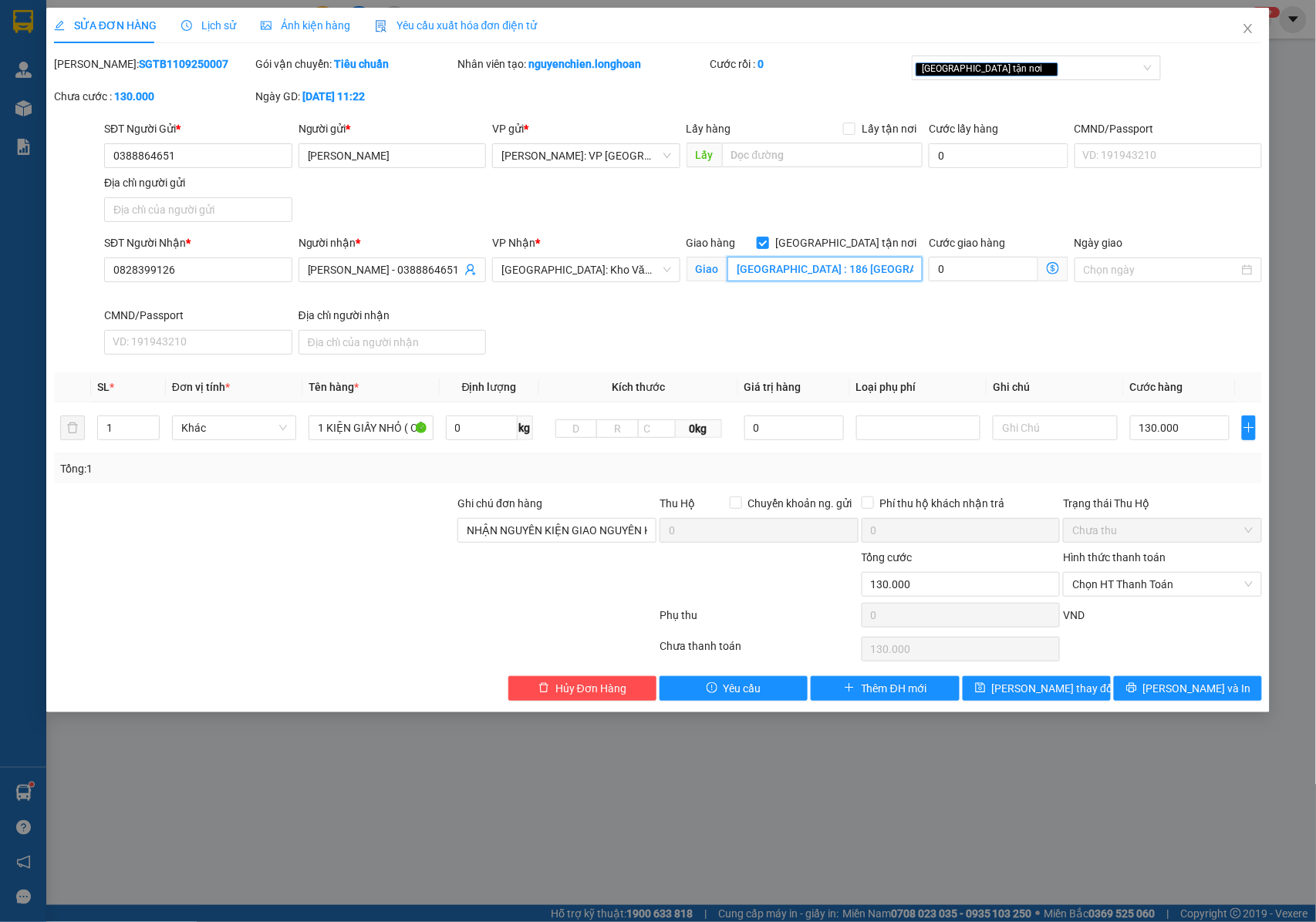
click at [872, 272] on input "TP HƯNG YÊN : 186 Chu Mạnh Trinh, P. Hiền Nam, Hưng Yên, Việt Nam" at bounding box center [825, 269] width 195 height 25
click at [819, 265] on input "TP HƯNG YÊN : 186 Chu Mạnh Trinh, P. Hiền Nam, Hưng Yên, Việt Nam" at bounding box center [825, 269] width 195 height 25
type input "TP HƯNG YÊN : 186 Chu Mạnh Trinh, P. Hiến Nam, Hưng Yên, Việt Nam"
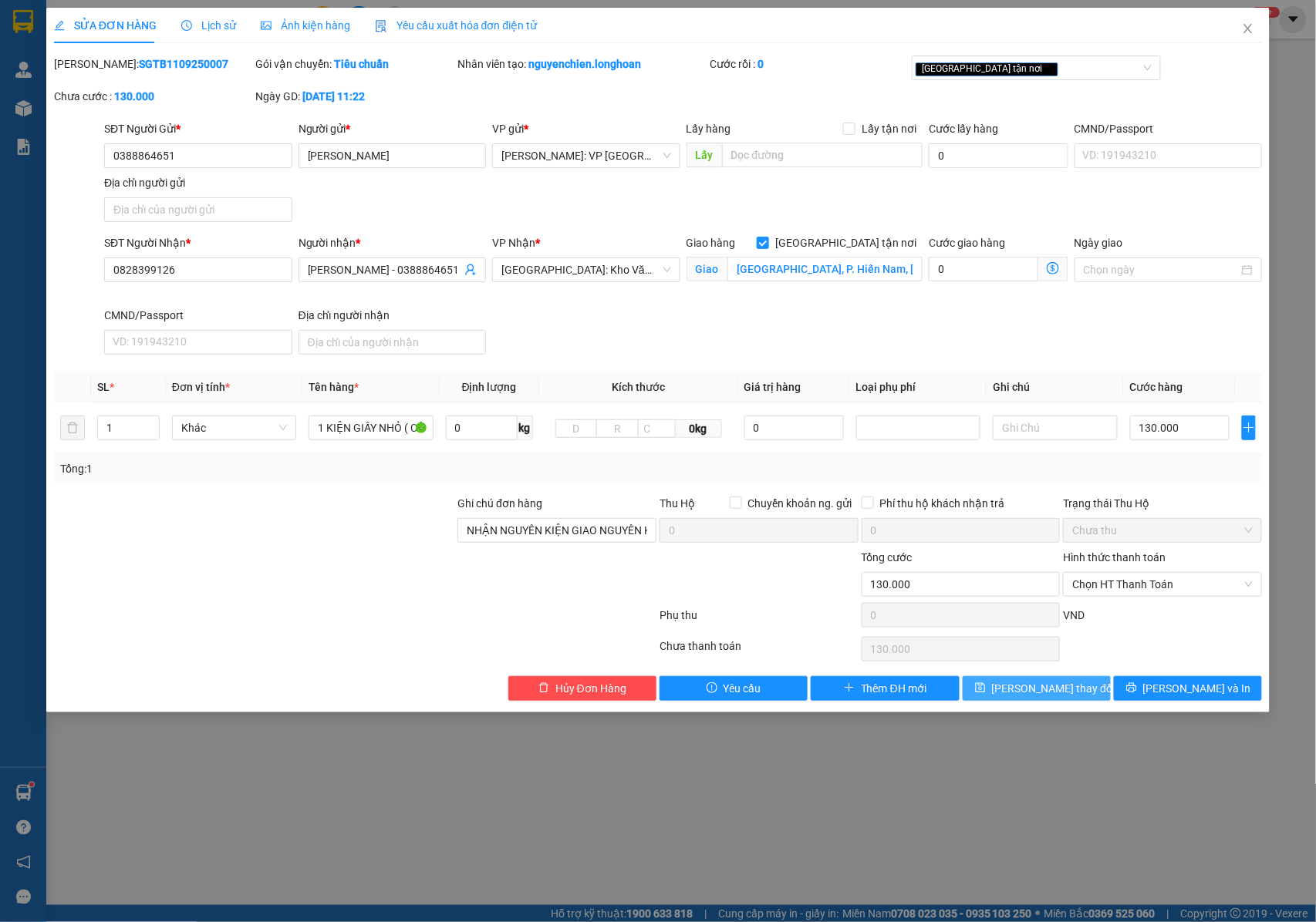
click at [1053, 695] on span "Lưu thay đổi" at bounding box center [1053, 688] width 123 height 17
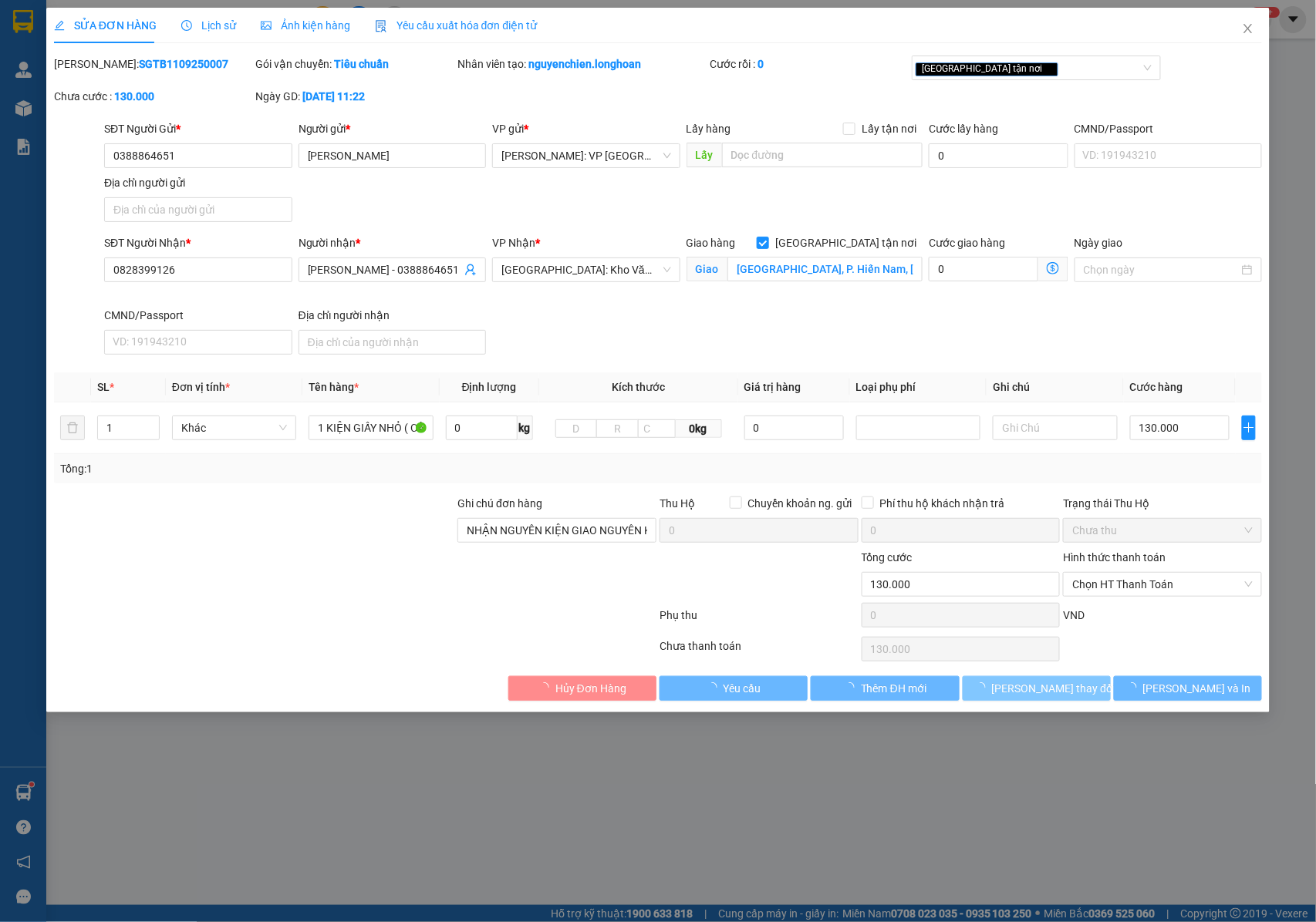
scroll to position [0, 0]
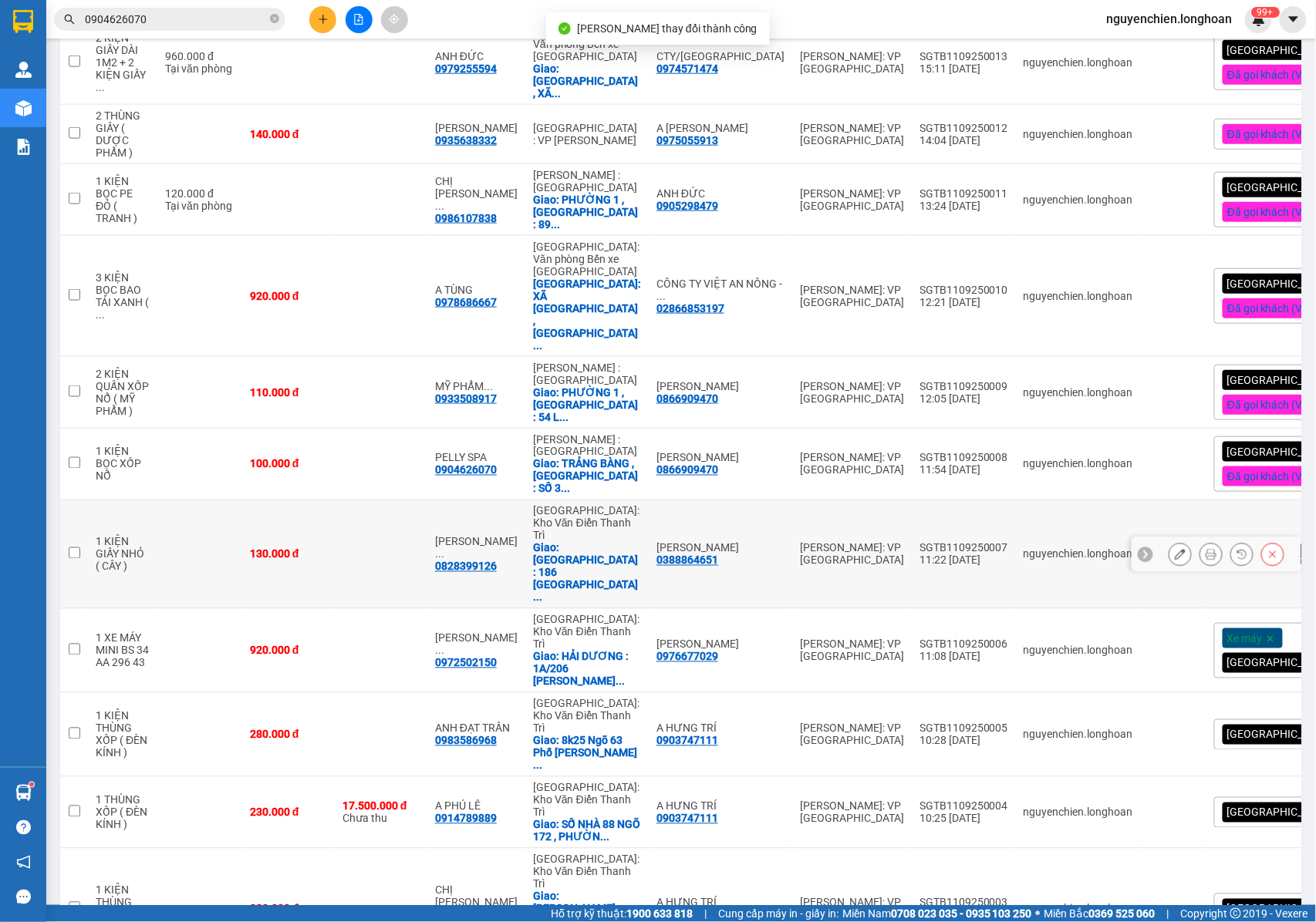
scroll to position [581, 0]
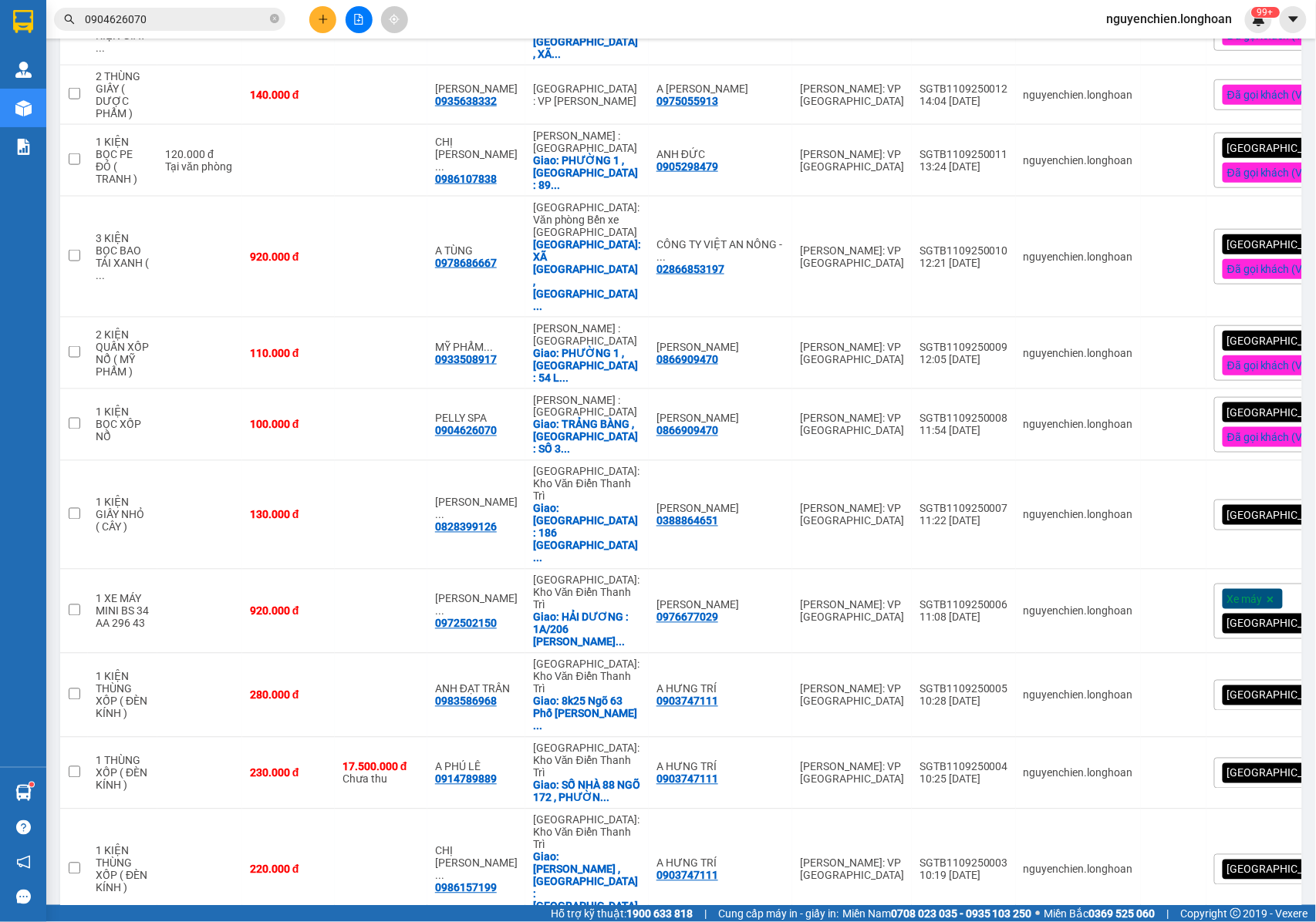
click at [1256, 500] on div "[GEOGRAPHIC_DATA] tận nơi" at bounding box center [1302, 515] width 175 height 31
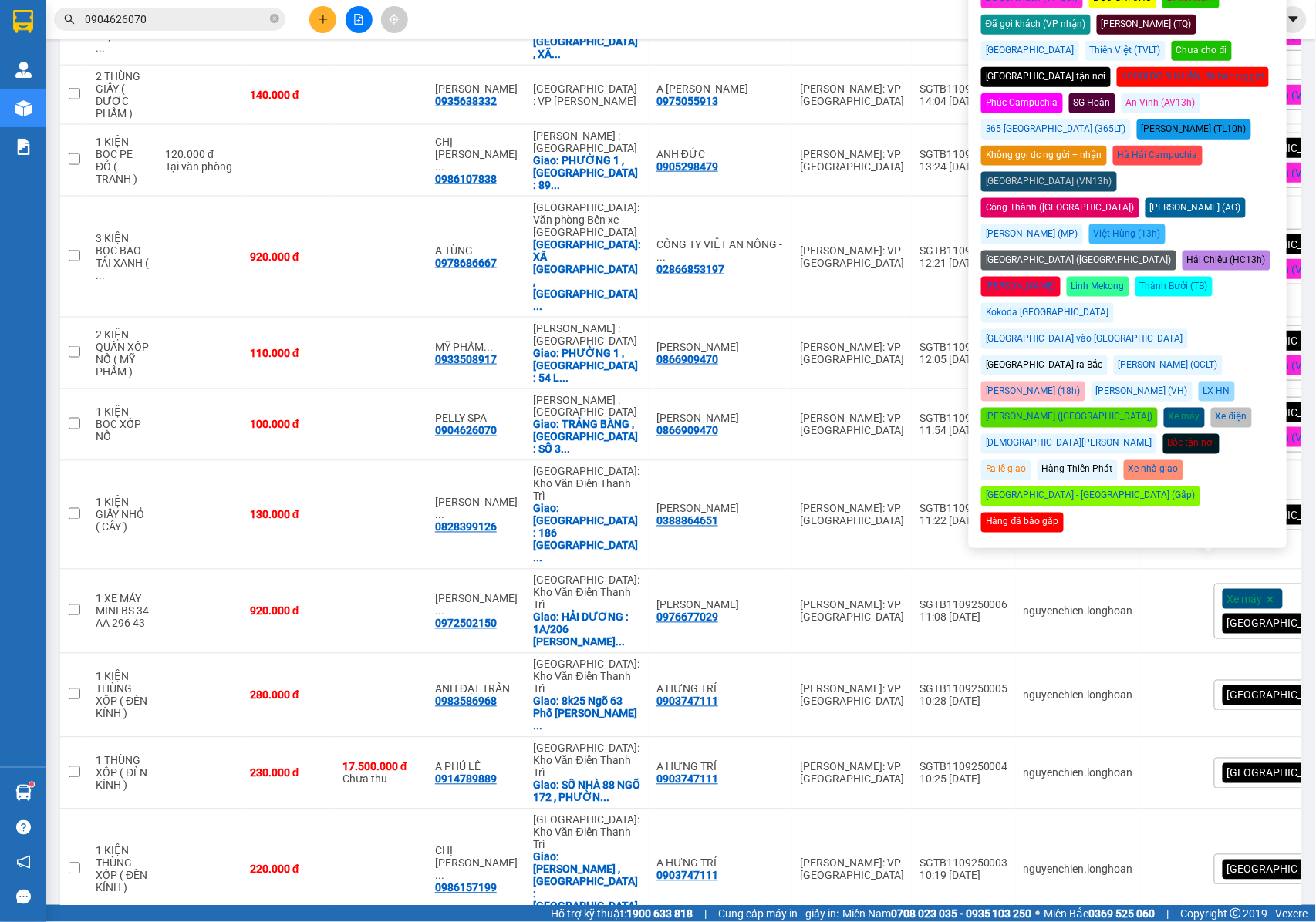
scroll to position [170, 0]
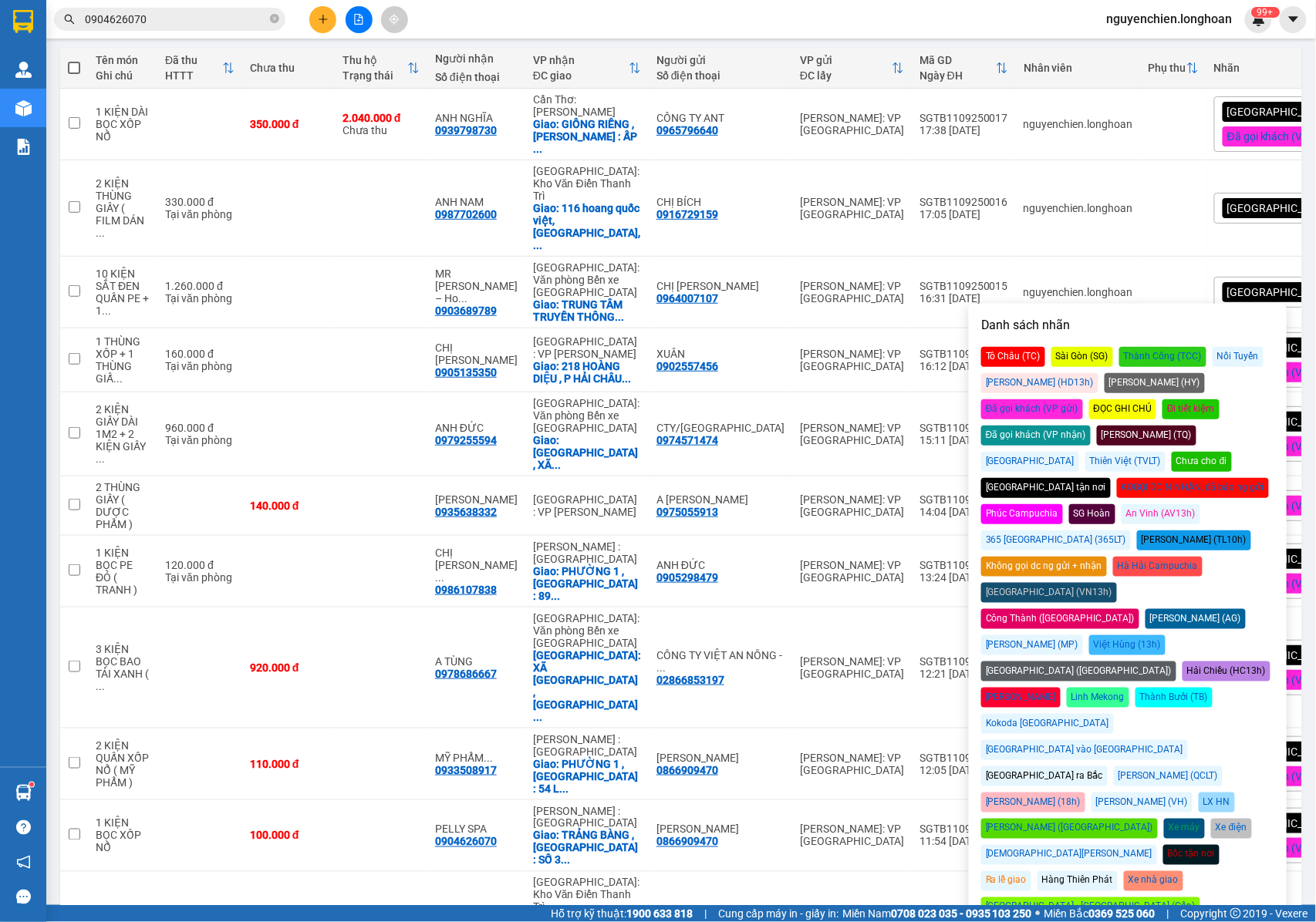
click at [1082, 400] on div "Đã gọi khách (VP gửi)" at bounding box center [1032, 409] width 102 height 20
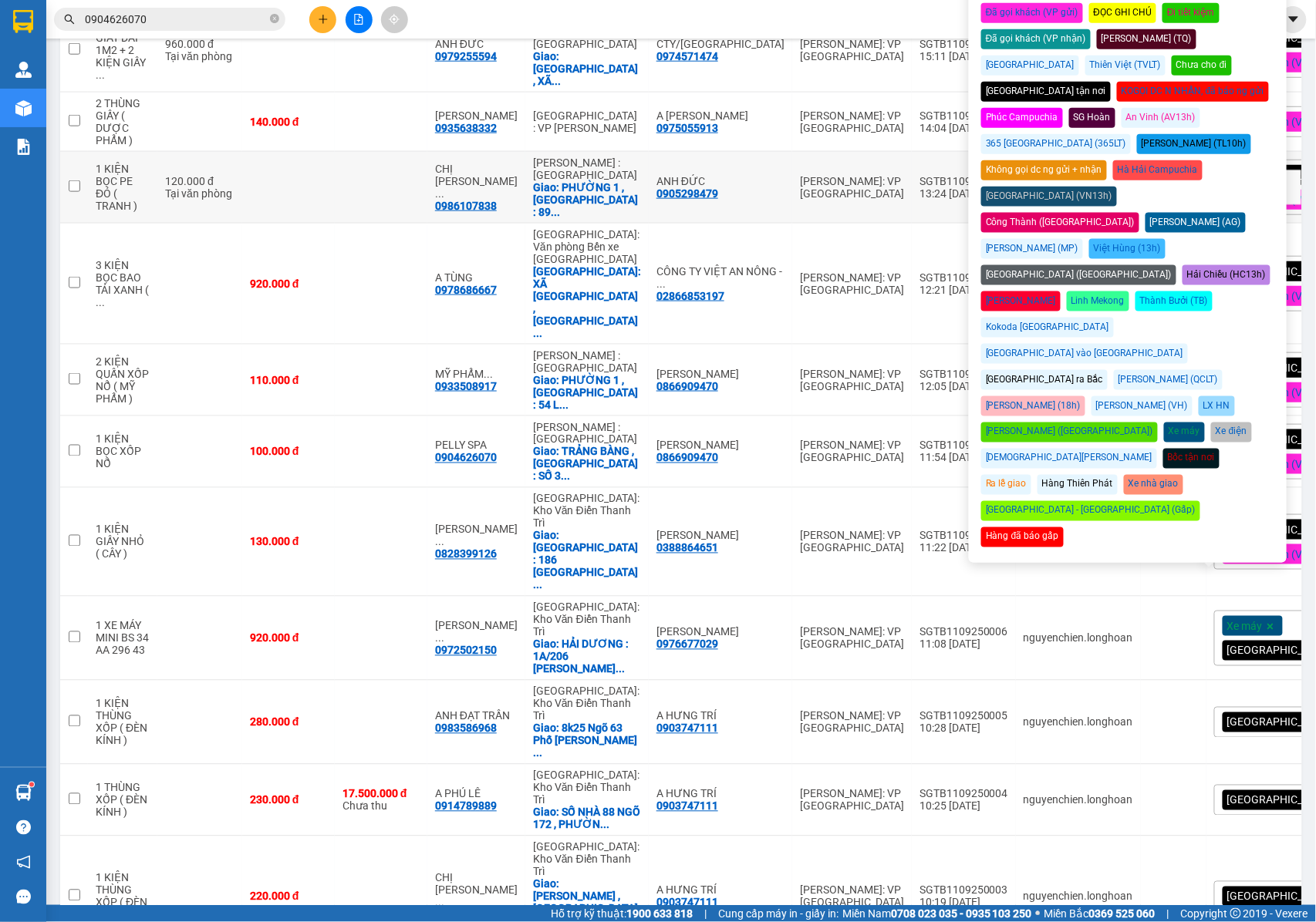
scroll to position [581, 0]
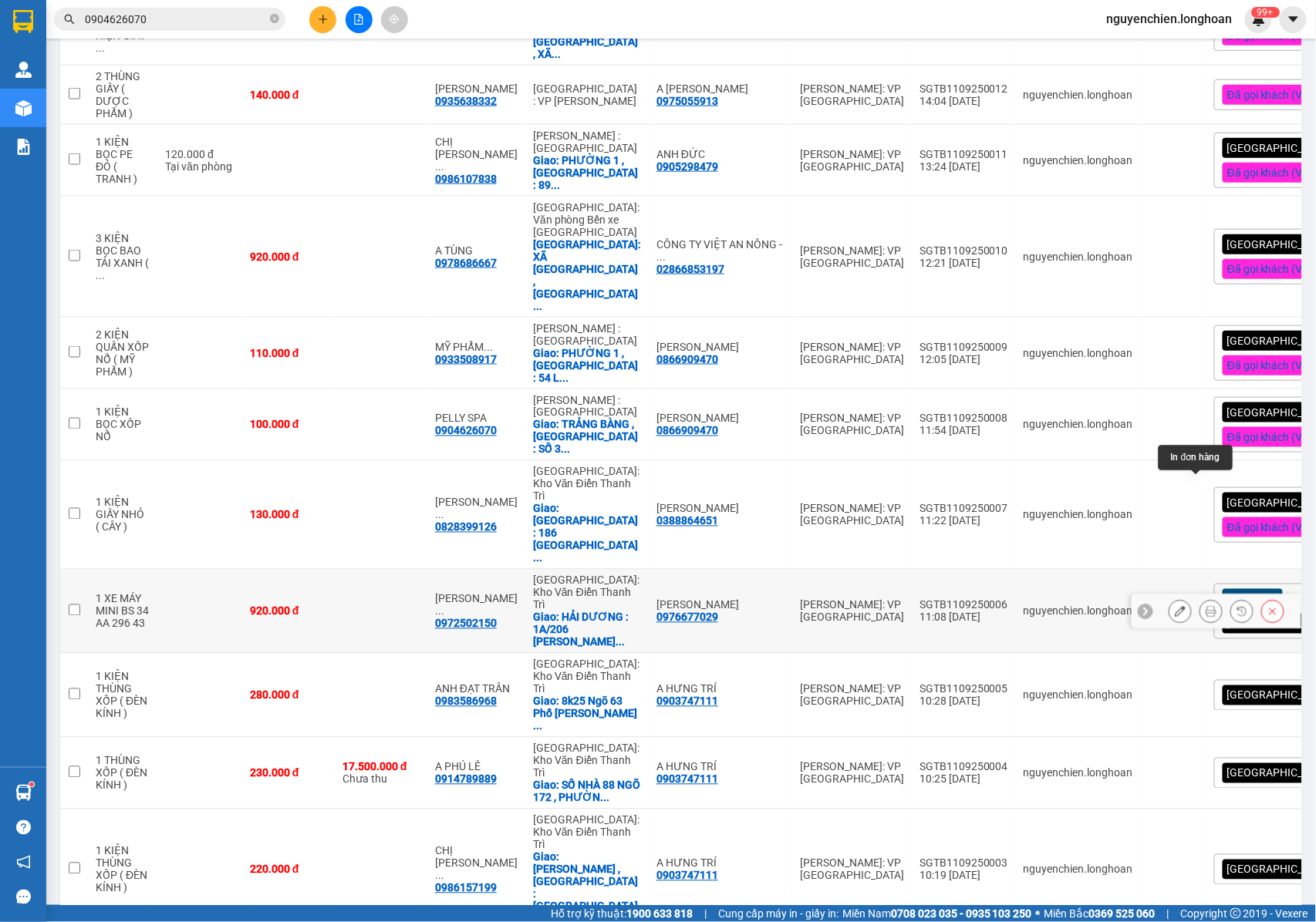
click at [1205, 606] on icon at bounding box center [1210, 611] width 10 height 10
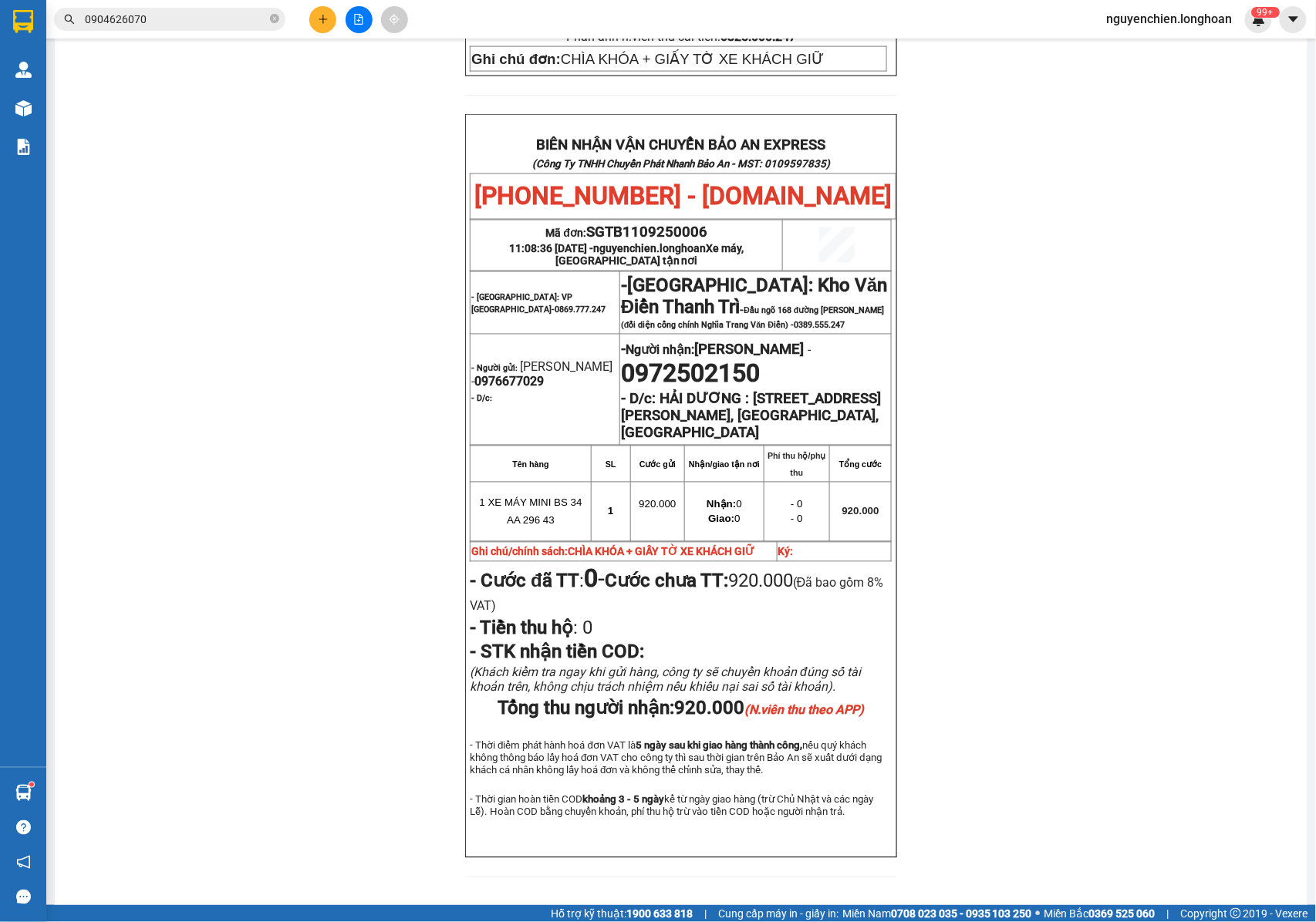
scroll to position [753, 0]
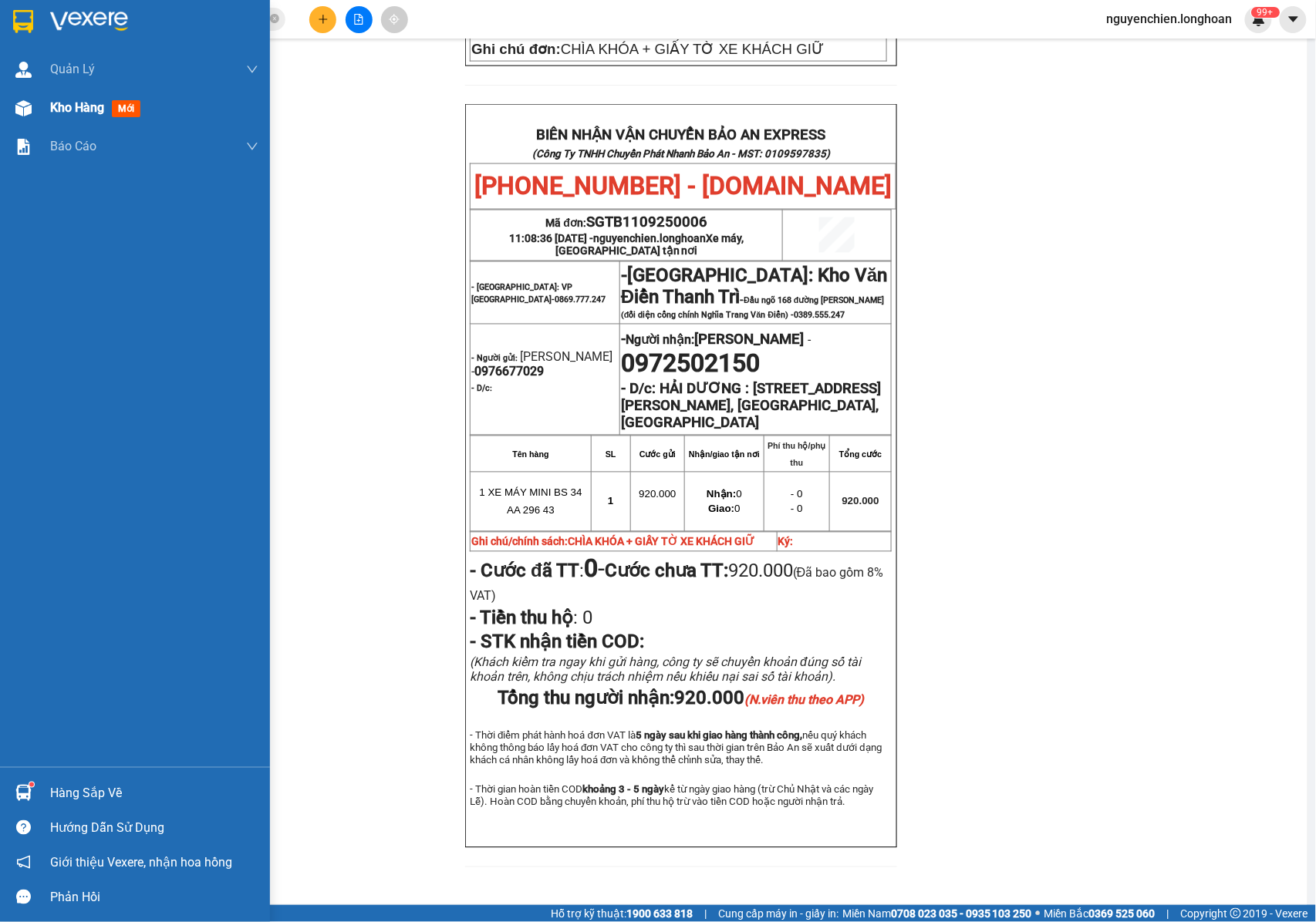
click at [28, 113] on img at bounding box center [23, 108] width 16 height 16
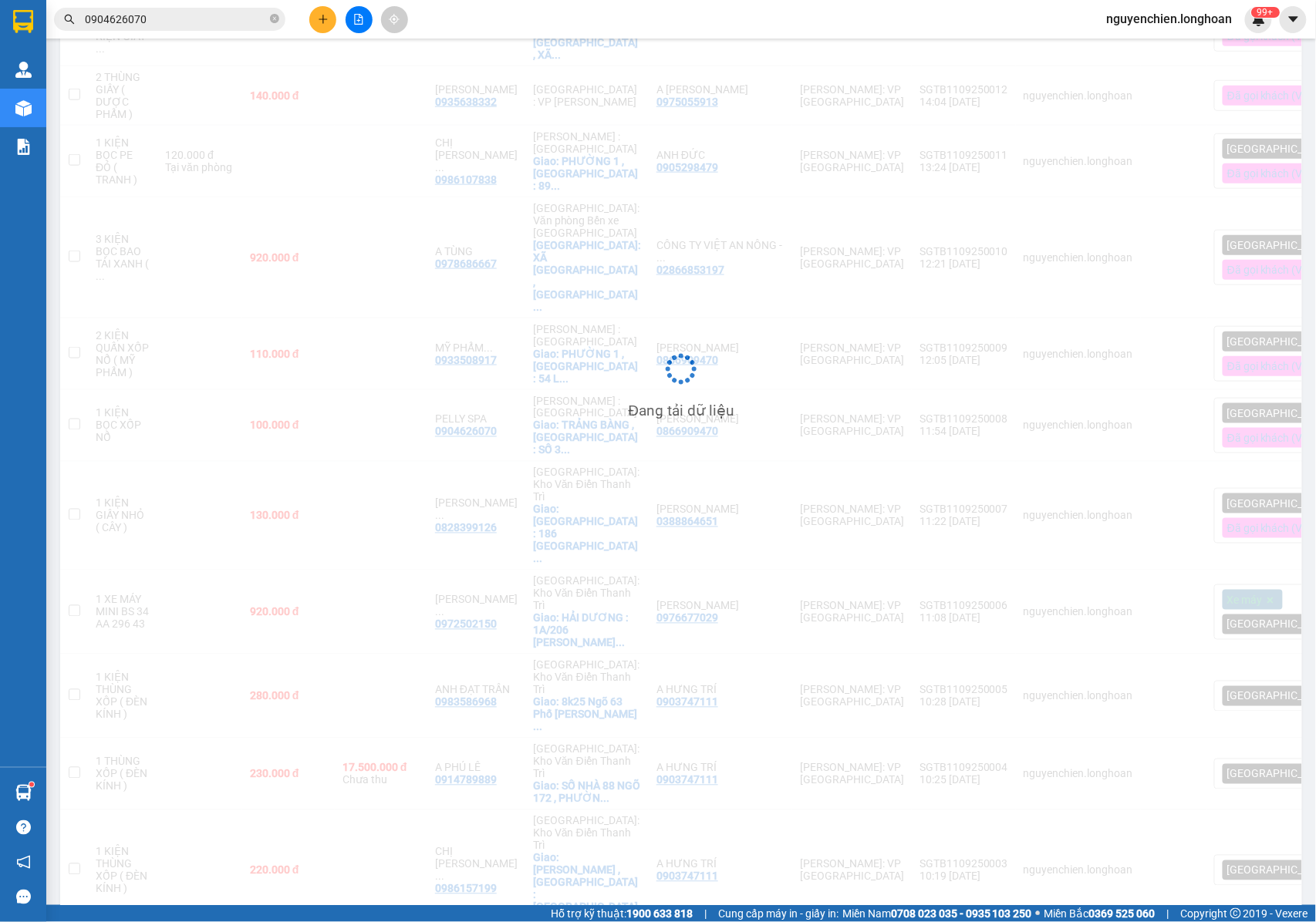
scroll to position [581, 0]
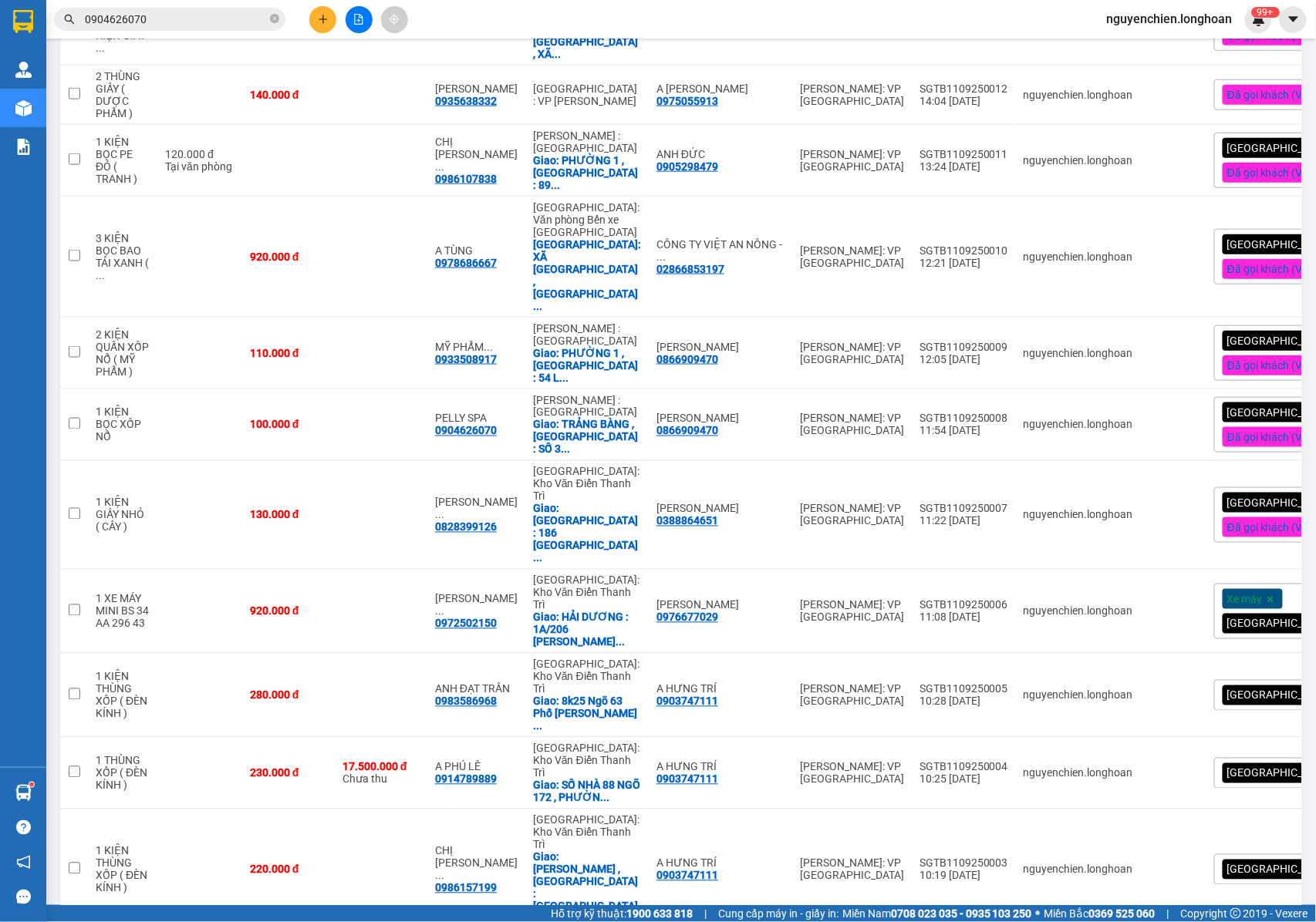
click at [1256, 584] on div "Xe máy Giao tận nơi" at bounding box center [1302, 611] width 175 height 55
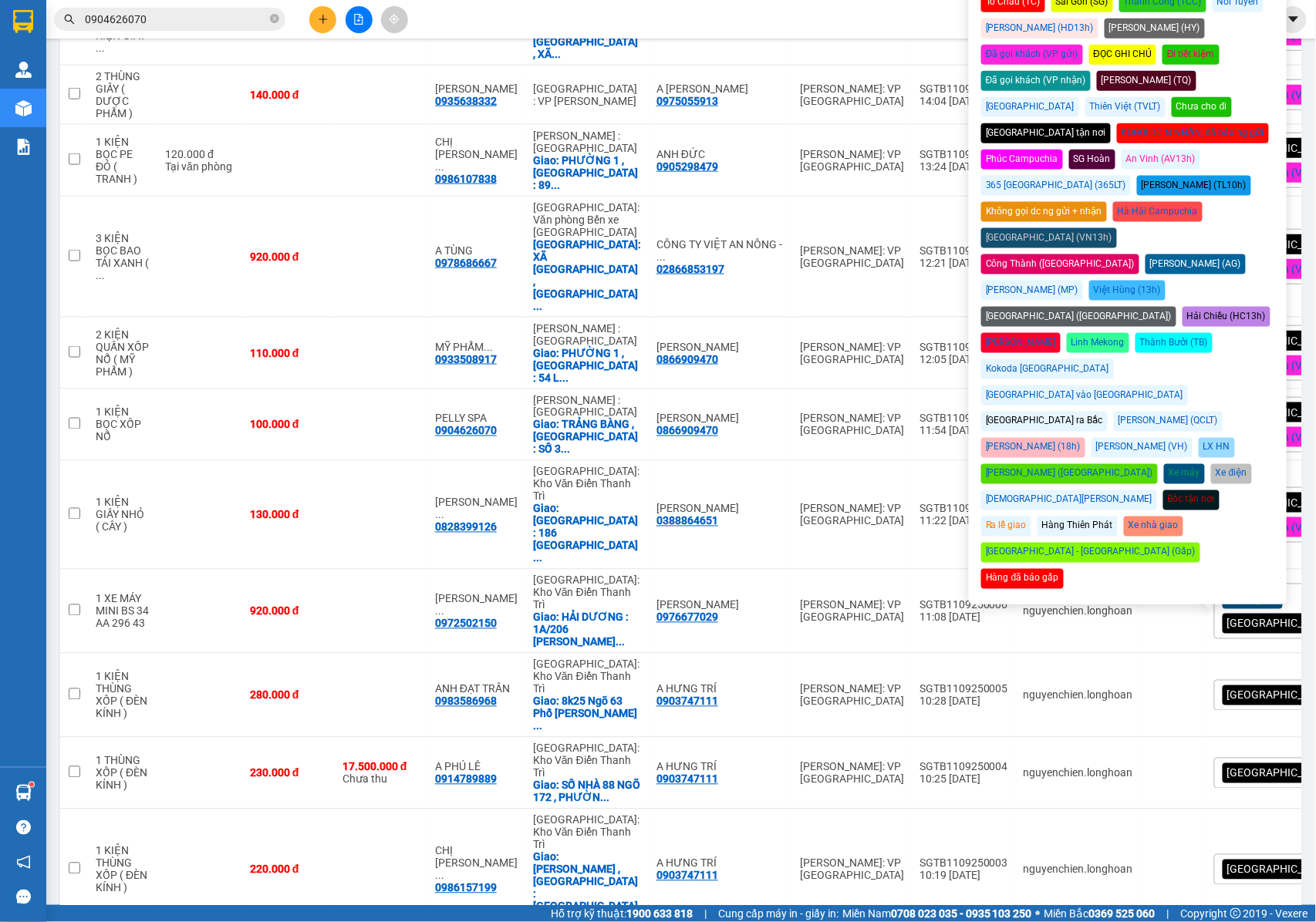
click at [1082, 45] on div "Đã gọi khách (VP gửi)" at bounding box center [1032, 54] width 102 height 20
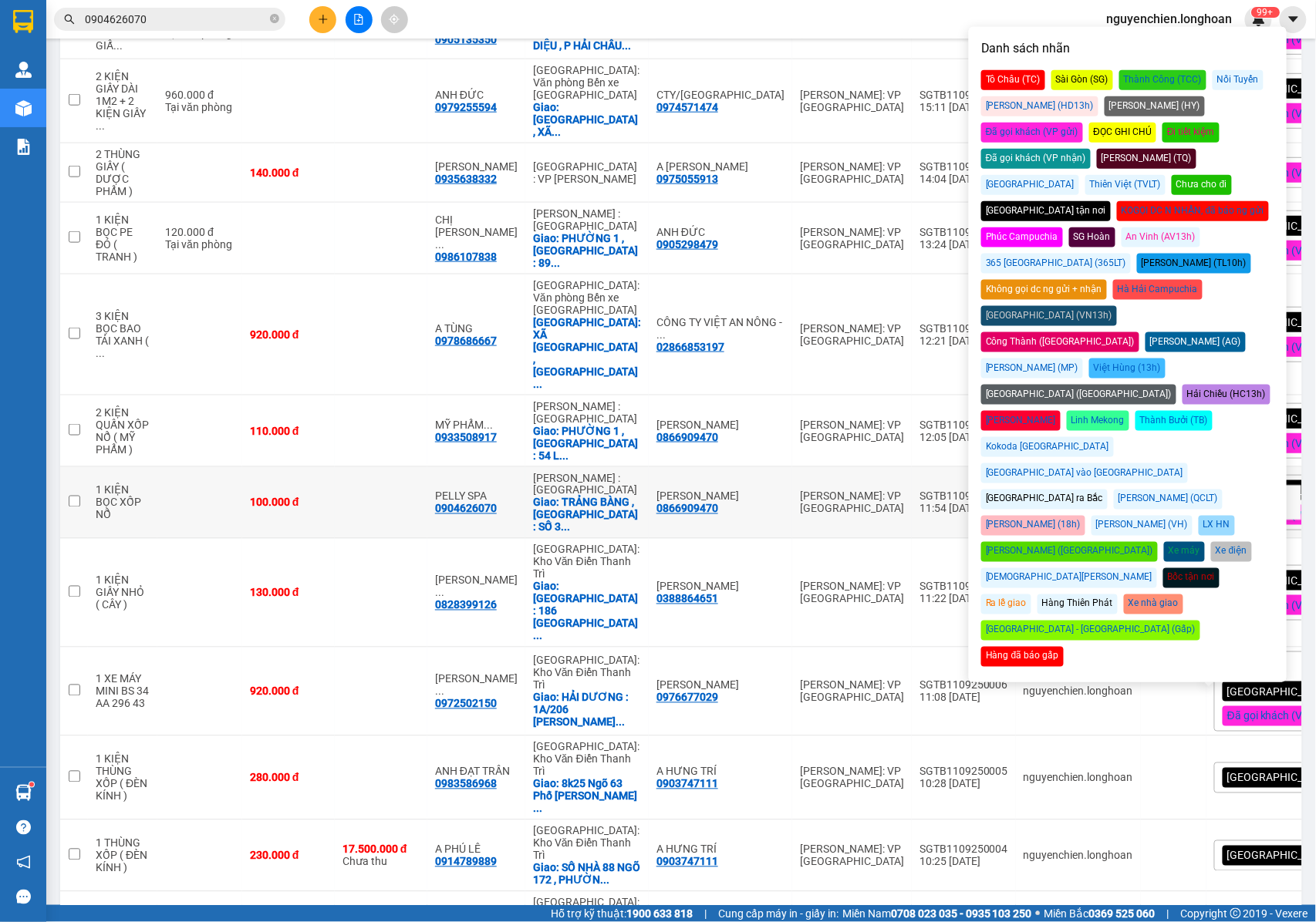
scroll to position [605, 0]
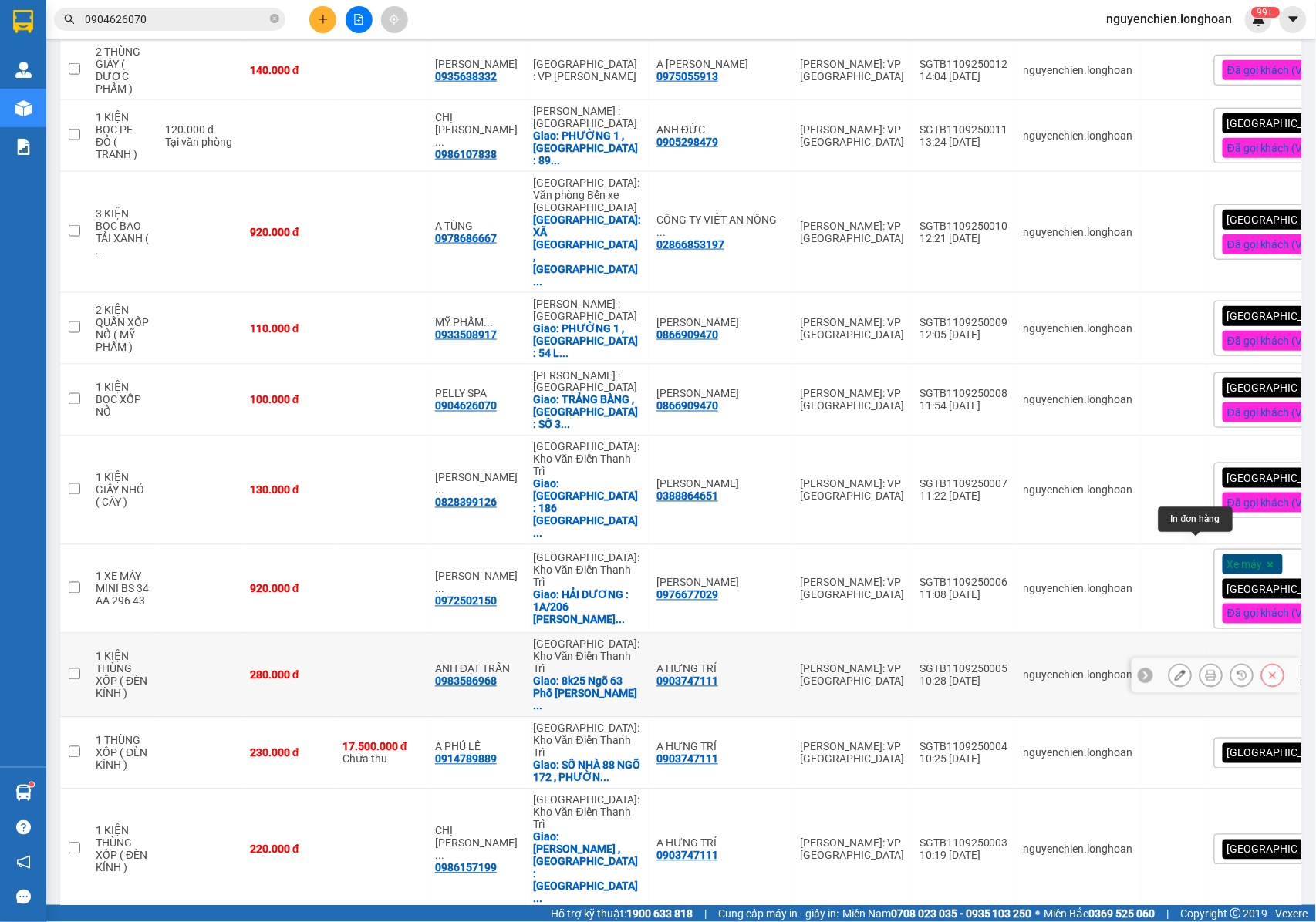
click at [1205, 670] on icon at bounding box center [1210, 675] width 10 height 10
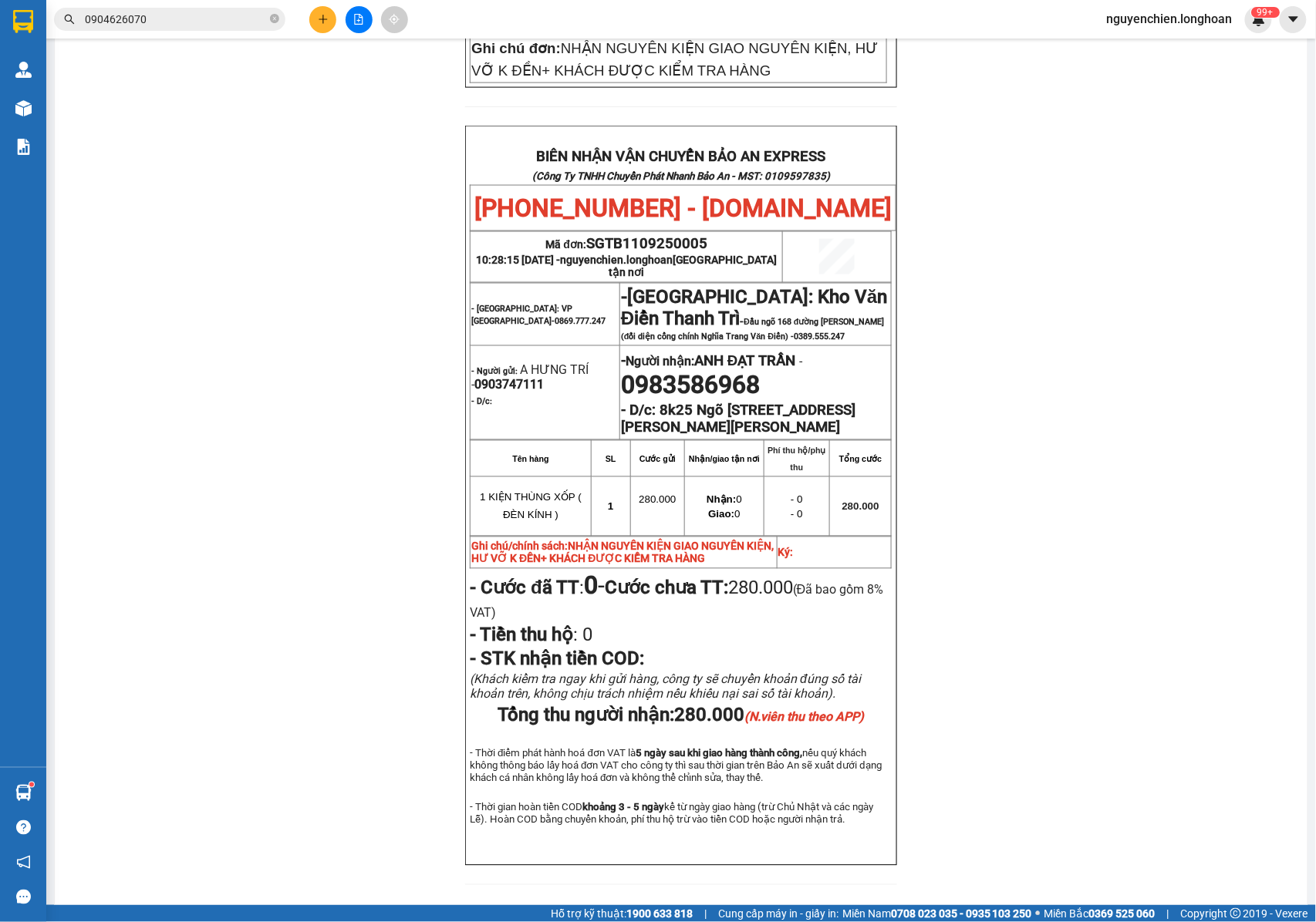
scroll to position [735, 0]
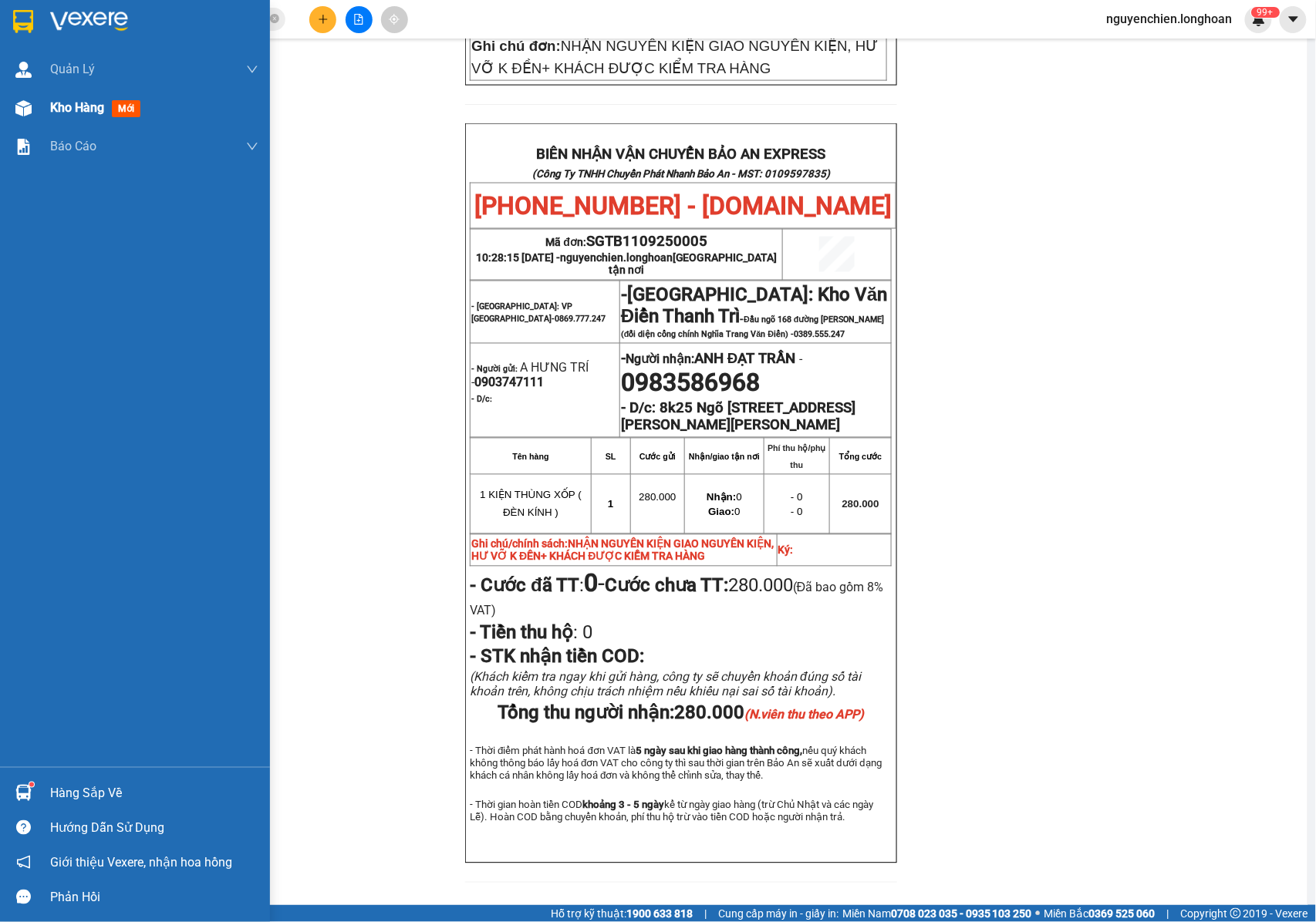
click at [28, 111] on img at bounding box center [23, 108] width 16 height 16
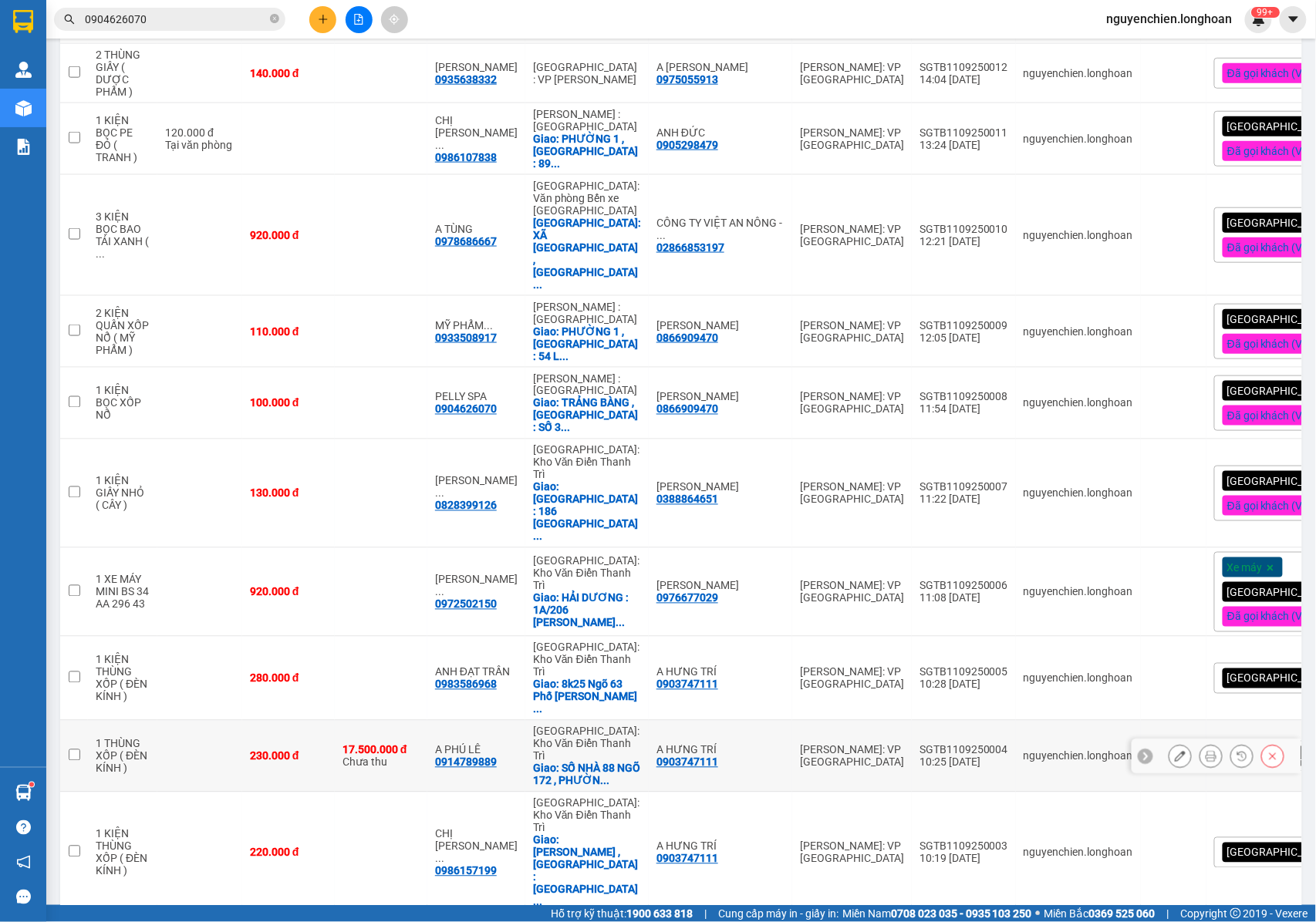
scroll to position [605, 0]
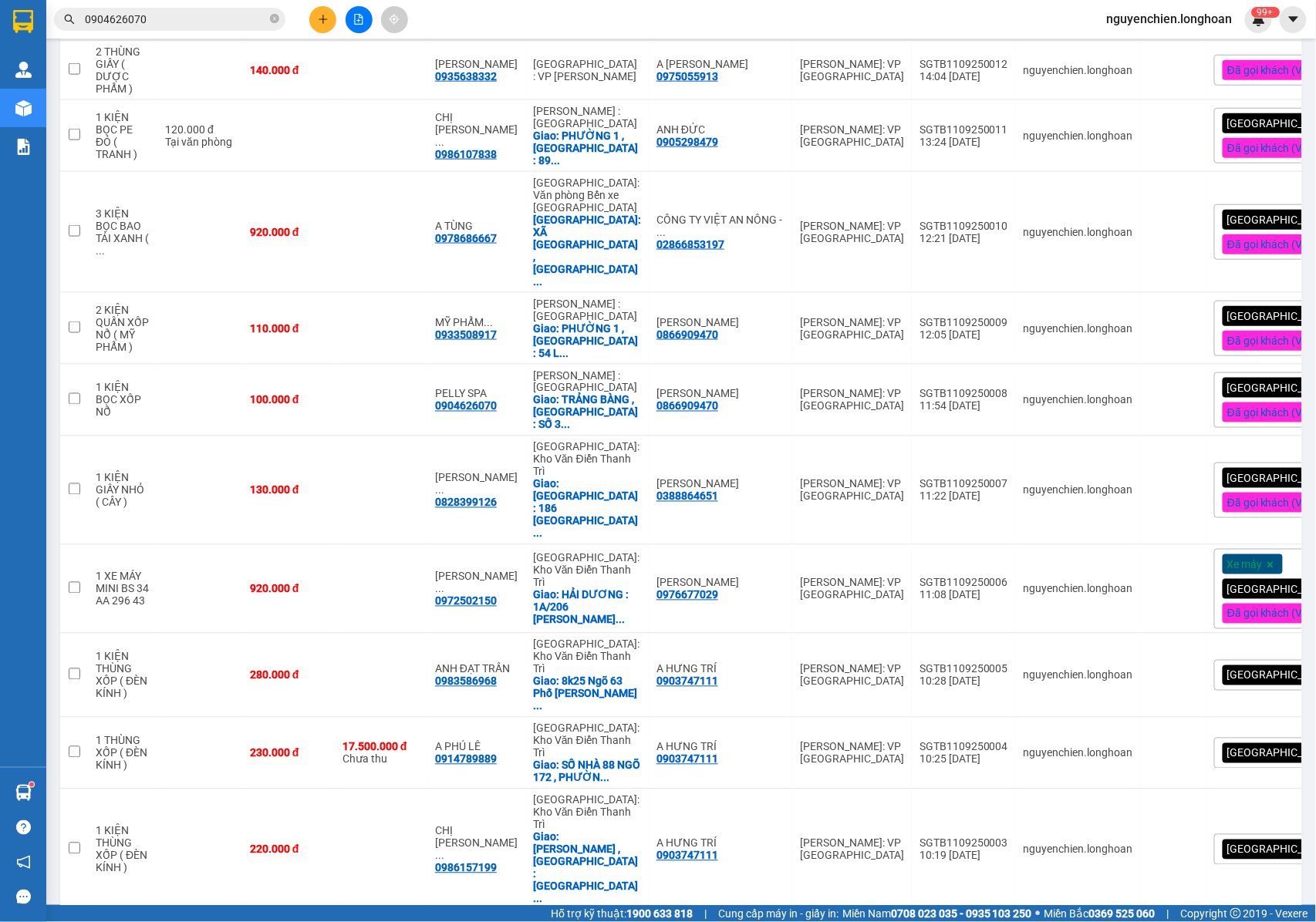
click at [1247, 660] on div "[GEOGRAPHIC_DATA] tận nơi" at bounding box center [1302, 675] width 175 height 31
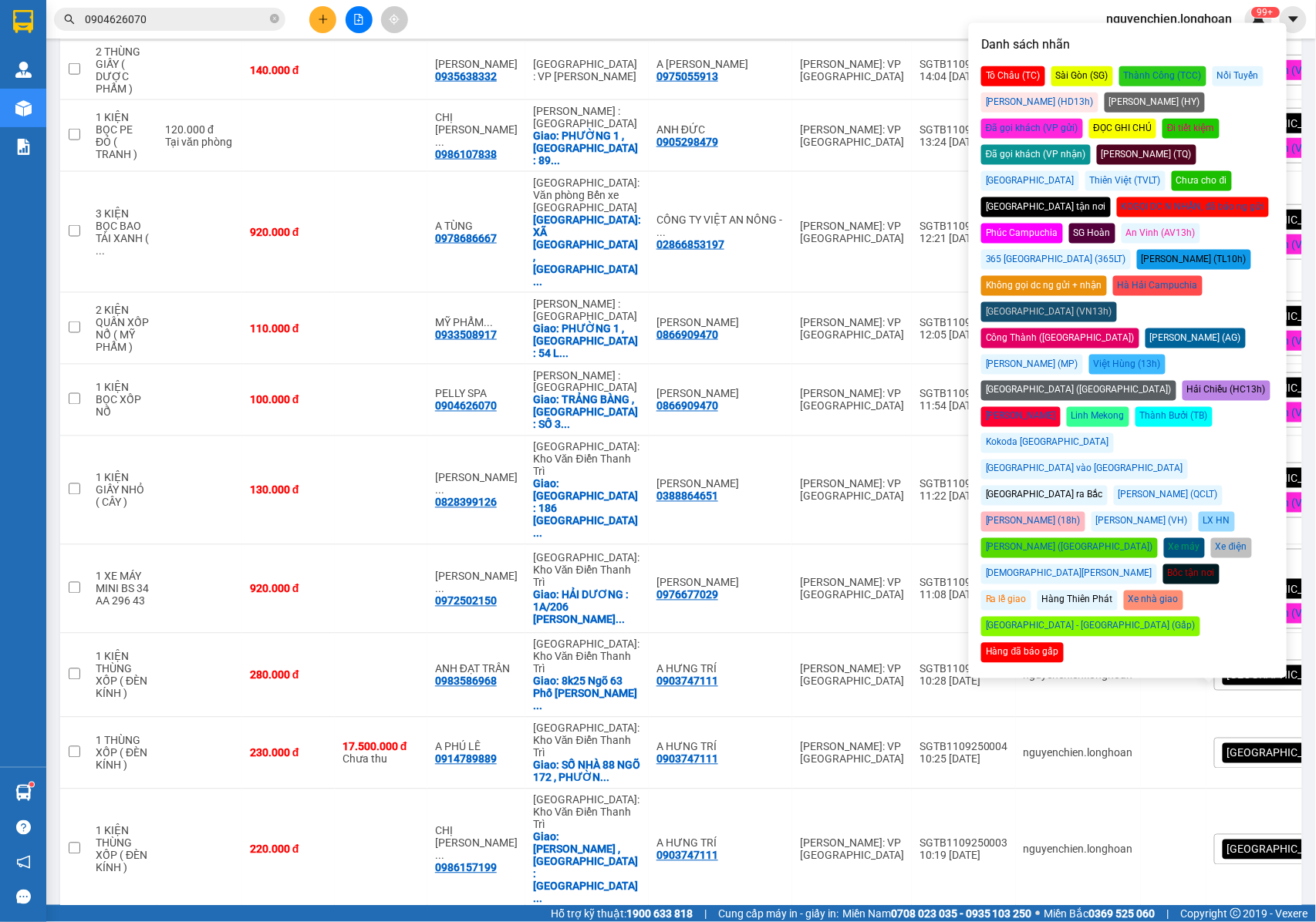
click at [1082, 119] on div "Đã gọi khách (VP gửi)" at bounding box center [1032, 129] width 102 height 20
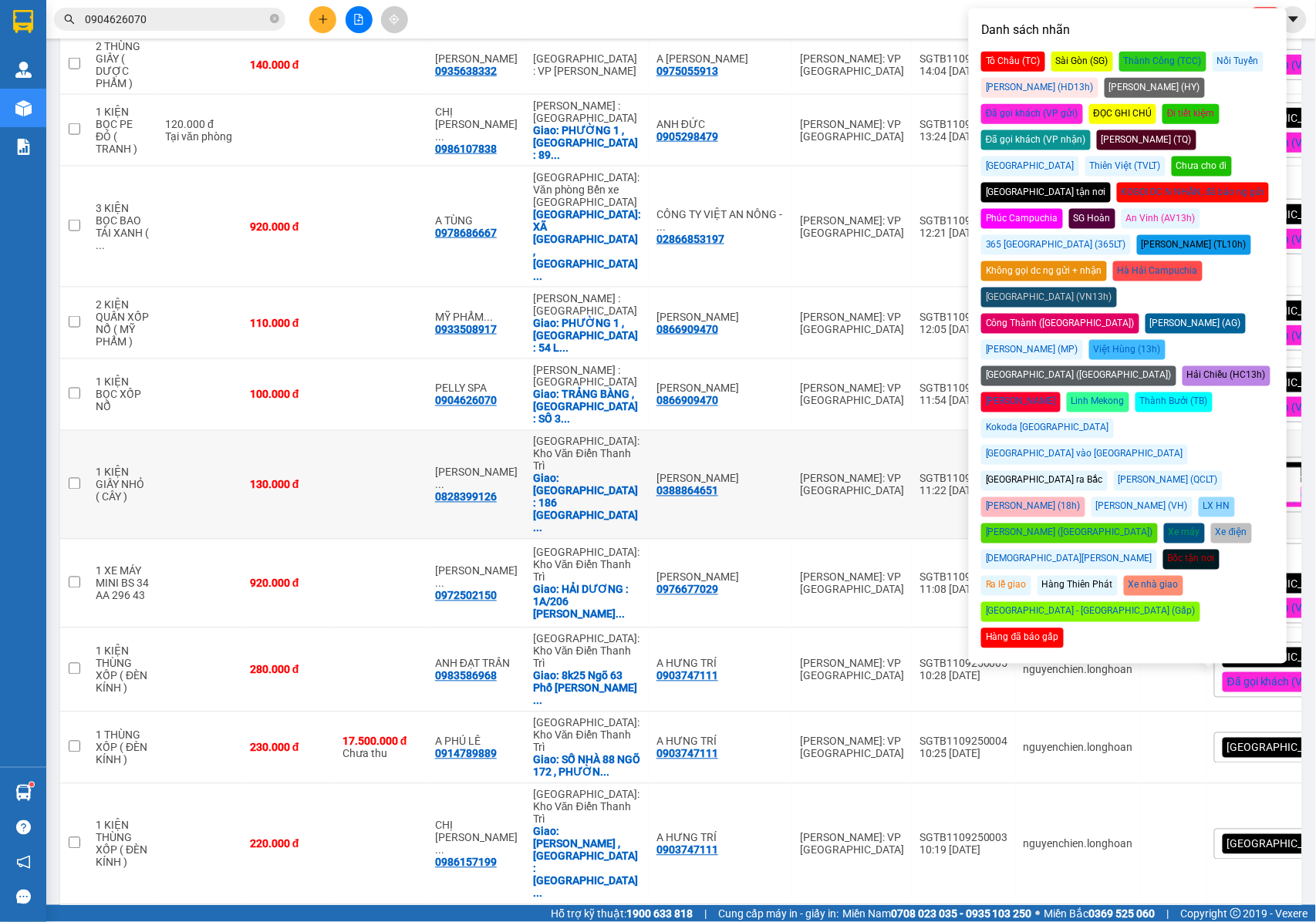
click at [372, 431] on td at bounding box center [380, 485] width 93 height 109
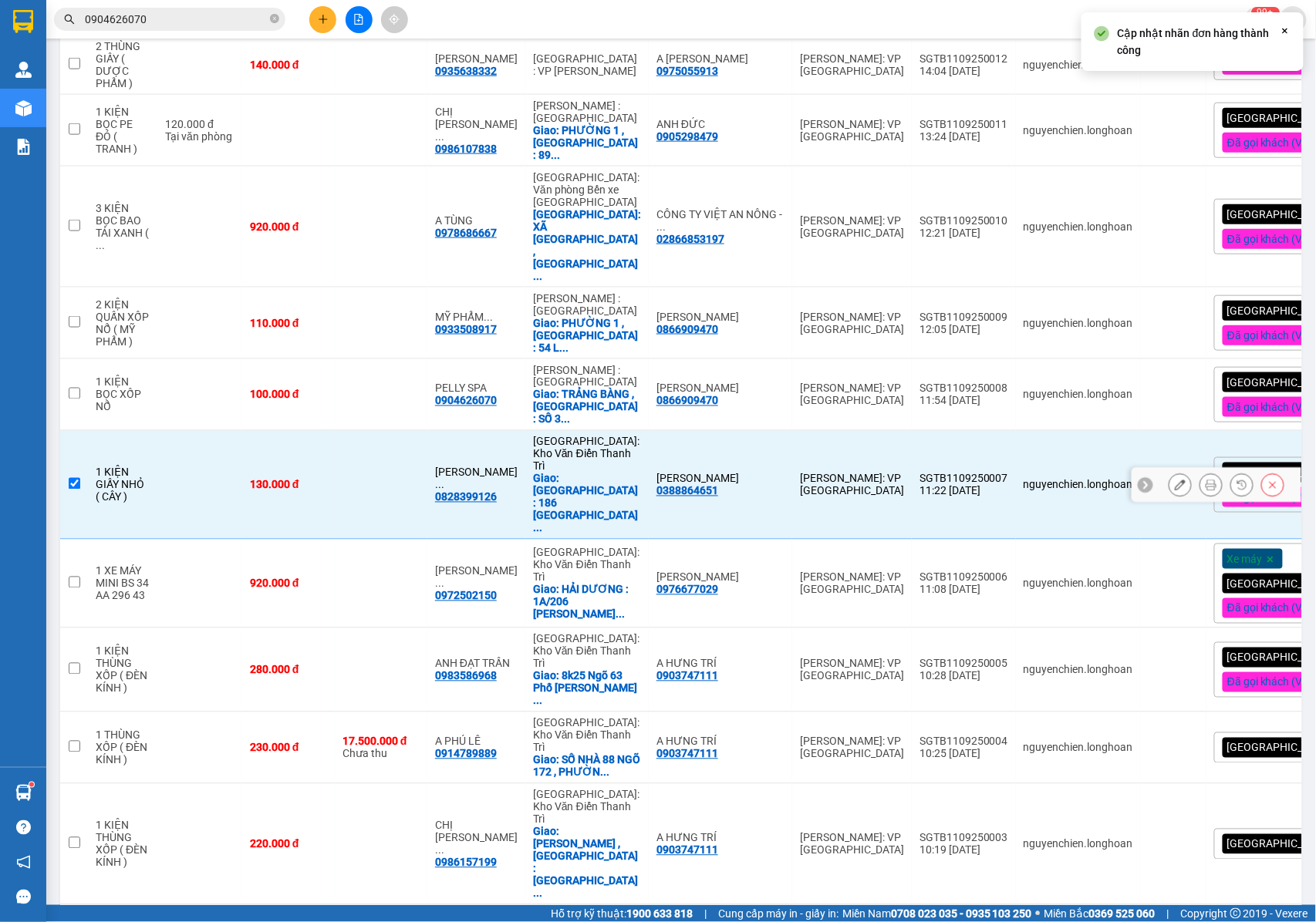
click at [75, 478] on input "checkbox" at bounding box center [74, 483] width 11 height 11
checkbox input "false"
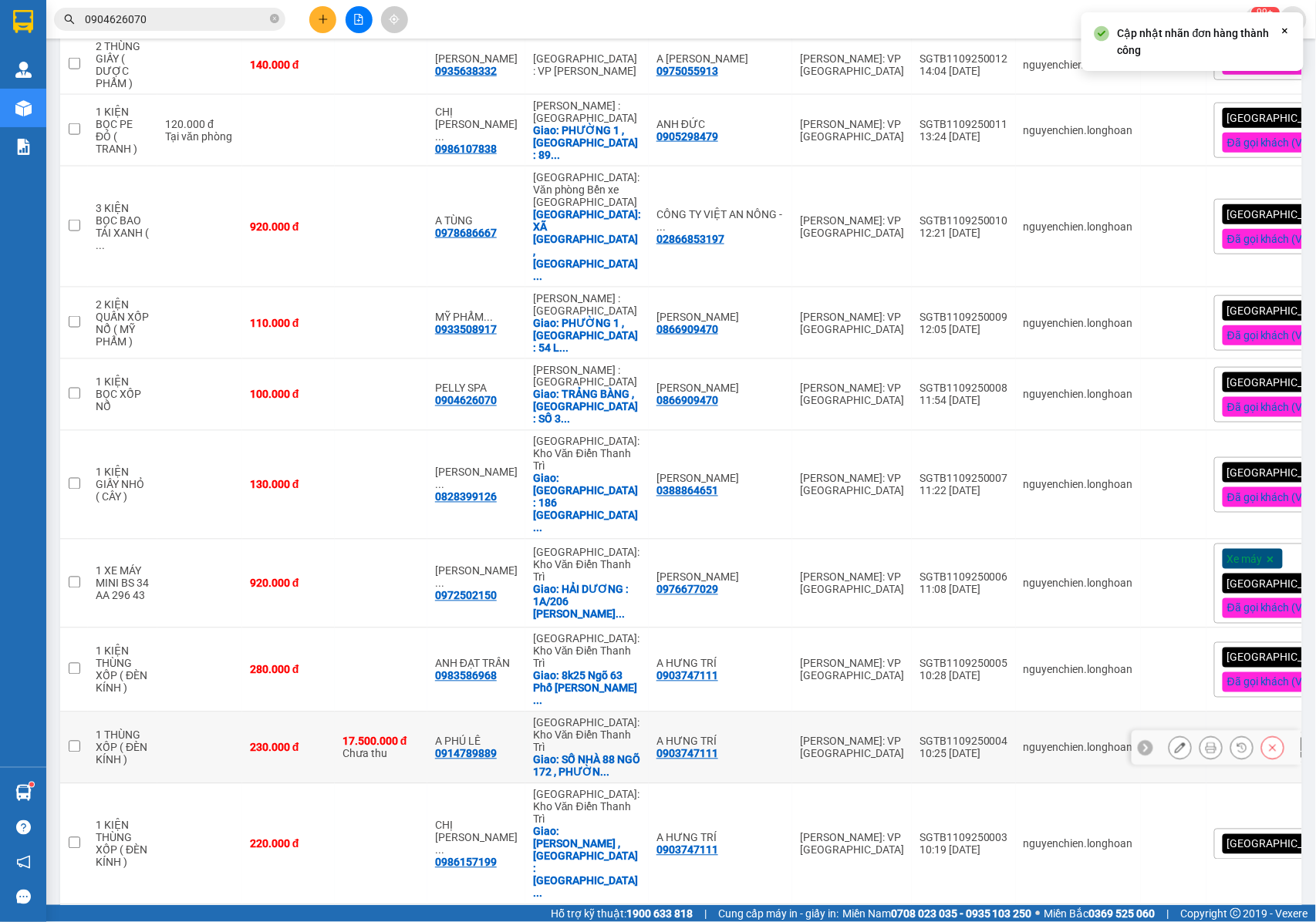
click at [80, 712] on td at bounding box center [73, 748] width 28 height 72
checkbox input "true"
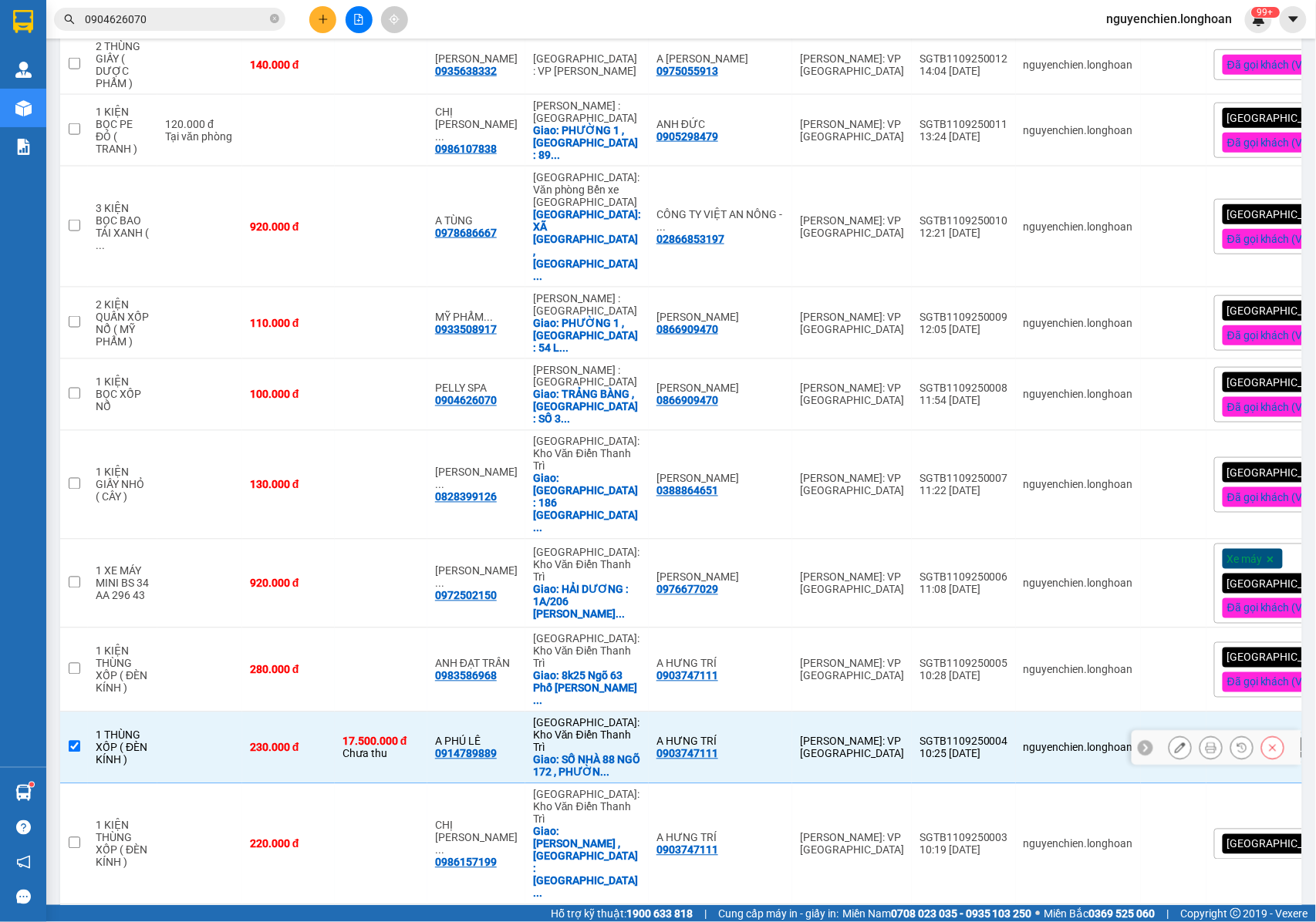
click at [1175, 743] on icon at bounding box center [1180, 748] width 10 height 10
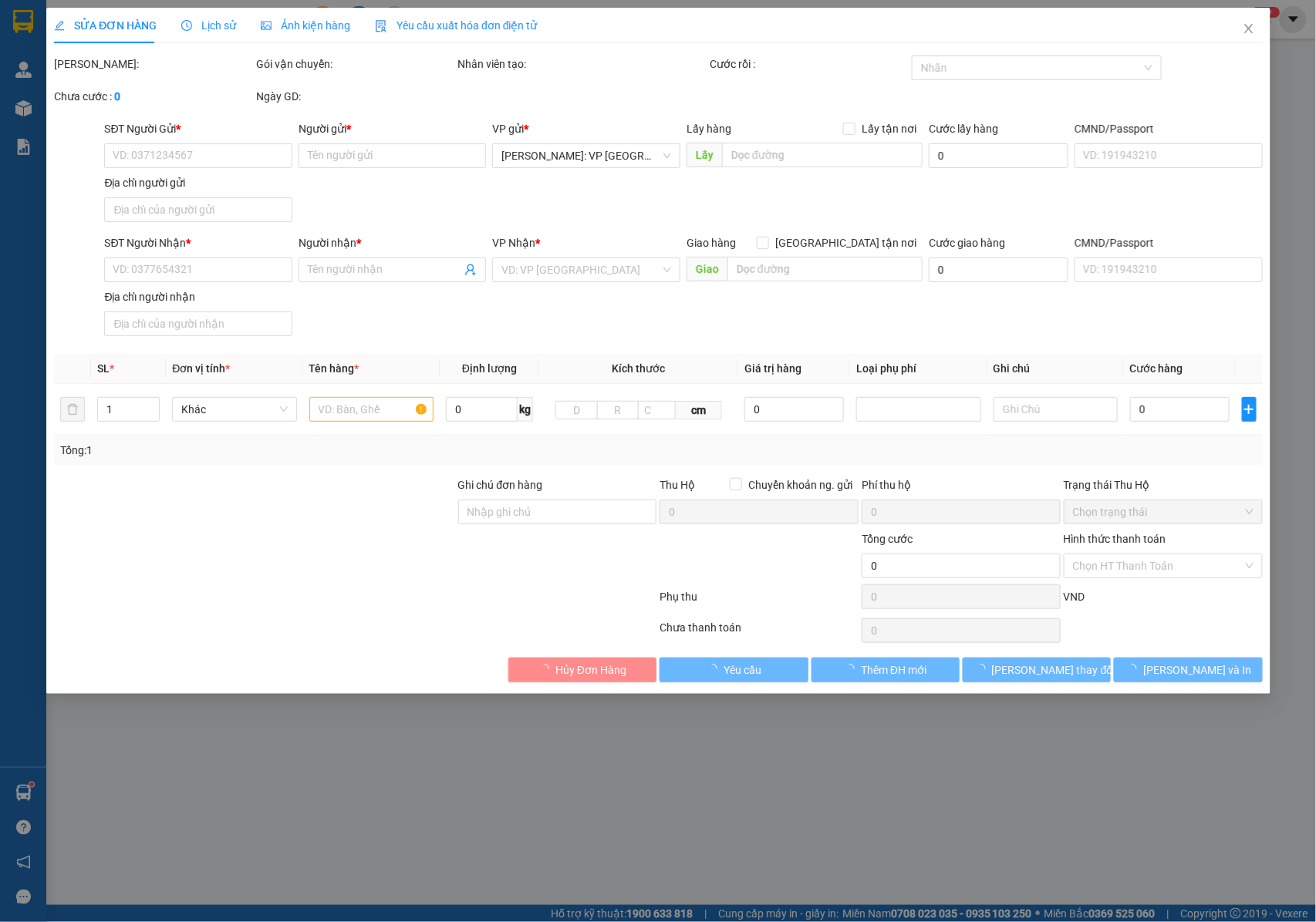
type input "0903747111"
type input "A HƯNG TRÍ"
type input "0914789889"
type input "A PHÚ LÊ"
checkbox input "true"
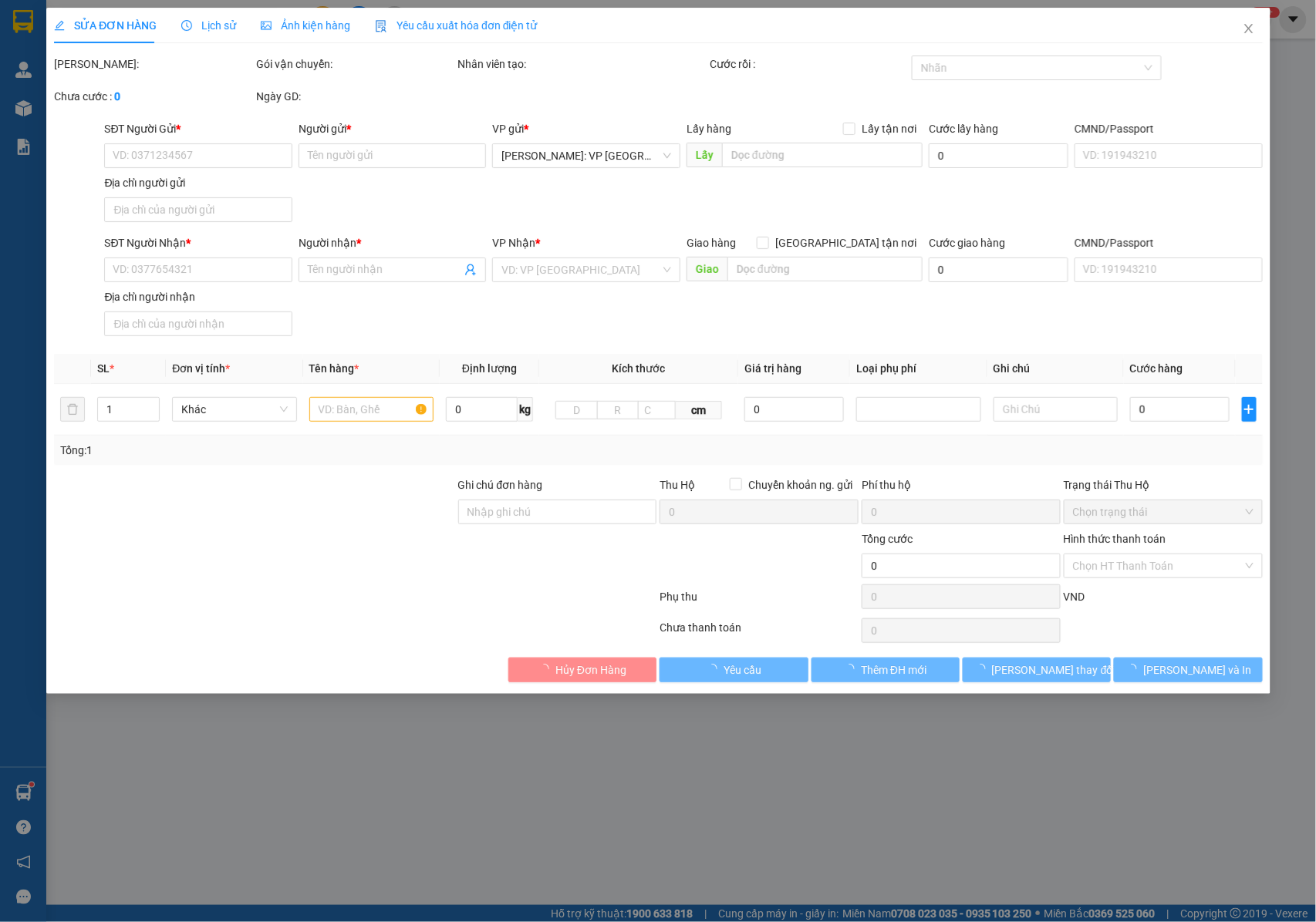
type input "SỐ NHÀ [STREET_ADDRESS]"
type input "NHẬN NGUYÊN KIỆN GIAO NGUYÊN KIỆN, HƯ VỠ K ĐỀN"
type input "230.000"
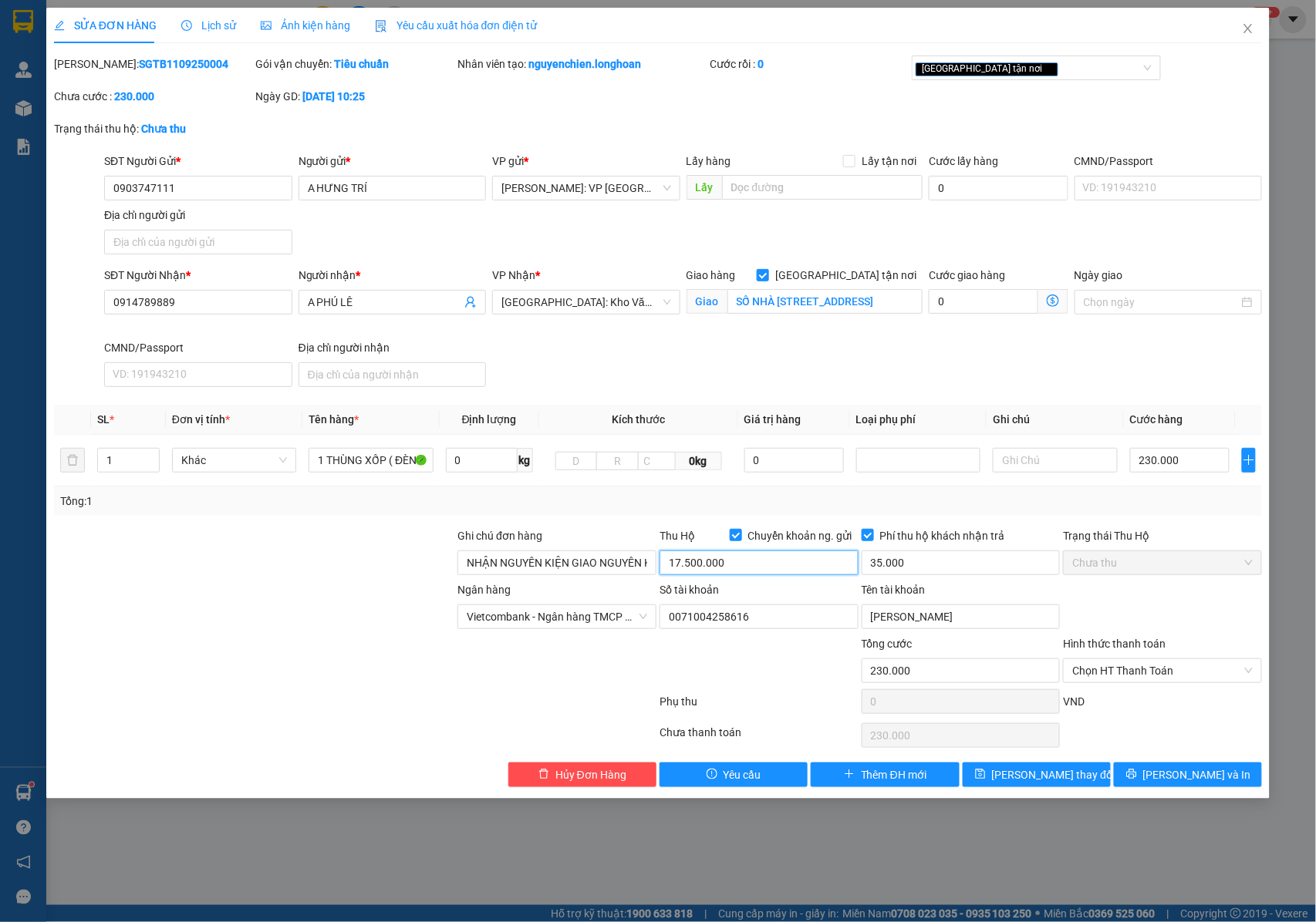
click at [679, 567] on input "17.500.000" at bounding box center [758, 563] width 199 height 25
click at [680, 567] on input "17.500.000" at bounding box center [758, 563] width 199 height 25
type input "16.500.000"
drag, startPoint x: 190, startPoint y: 56, endPoint x: 93, endPoint y: 67, distance: 97.6
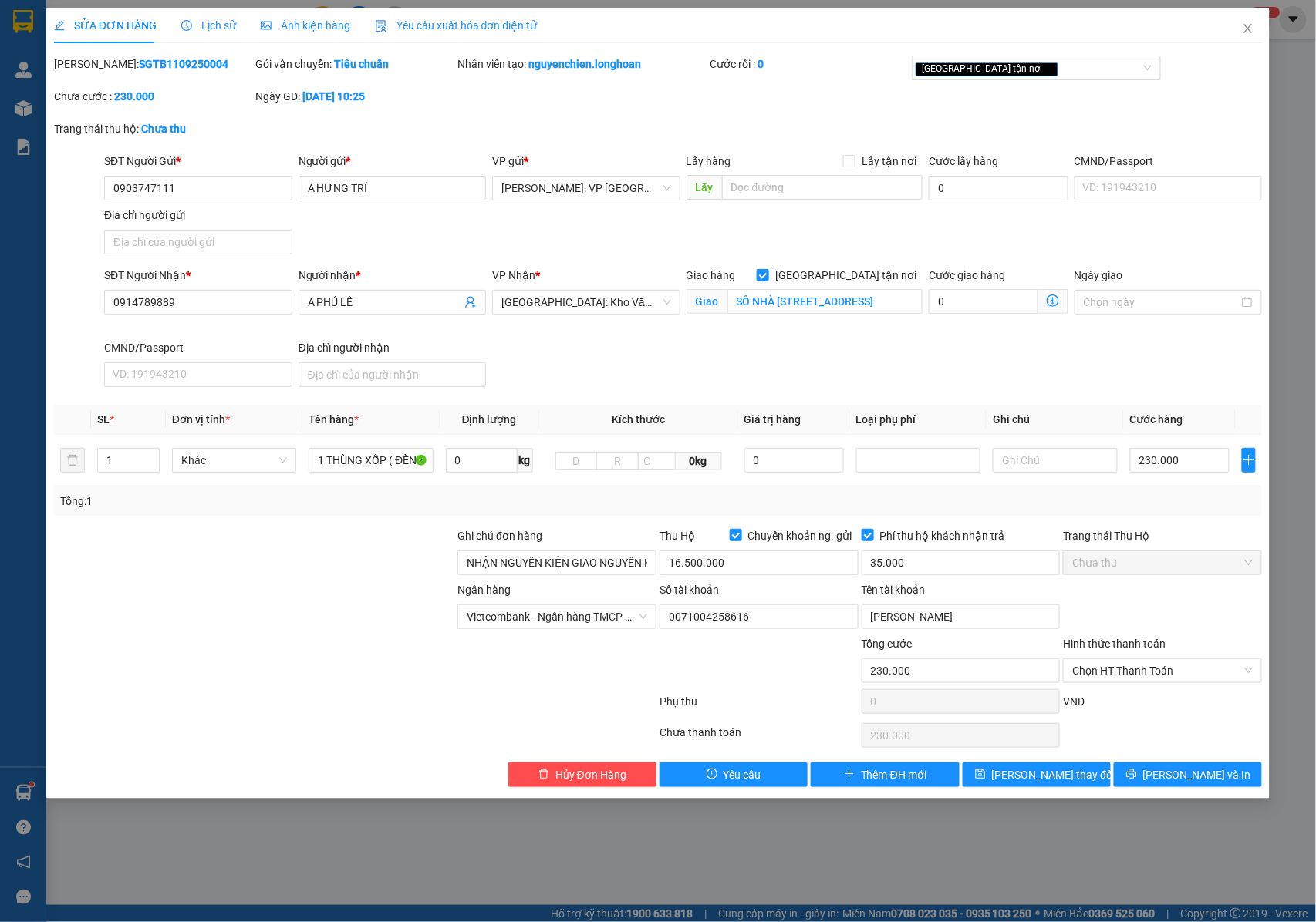
click at [93, 67] on div "Mã ĐH: SGTB1109250004" at bounding box center [154, 64] width 199 height 17
copy b "SGTB1109250004"
click at [1137, 778] on icon "printer" at bounding box center [1131, 773] width 10 height 10
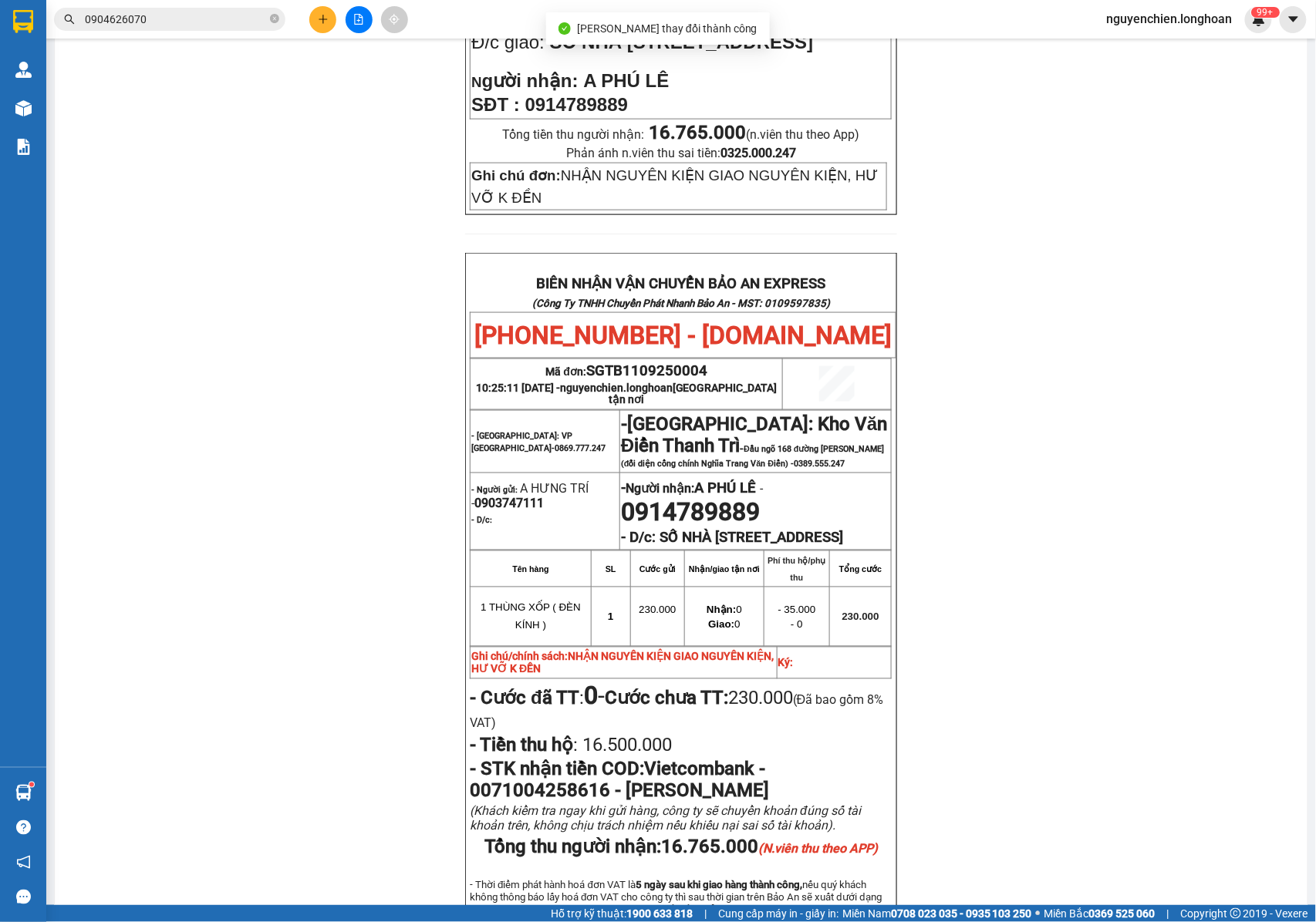
scroll to position [720, 0]
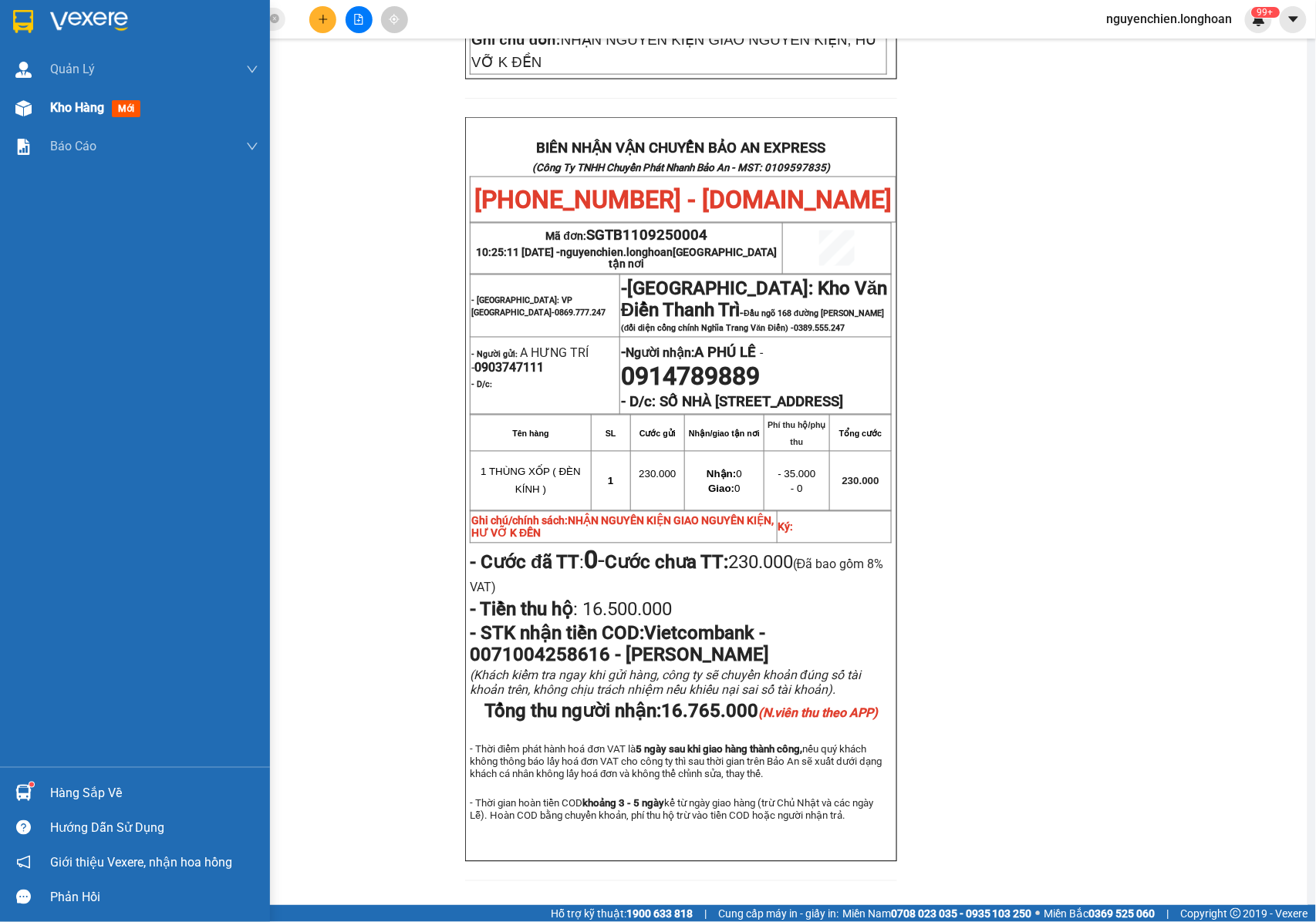
click at [18, 122] on div "Kho hàng mới" at bounding box center [134, 108] width 270 height 38
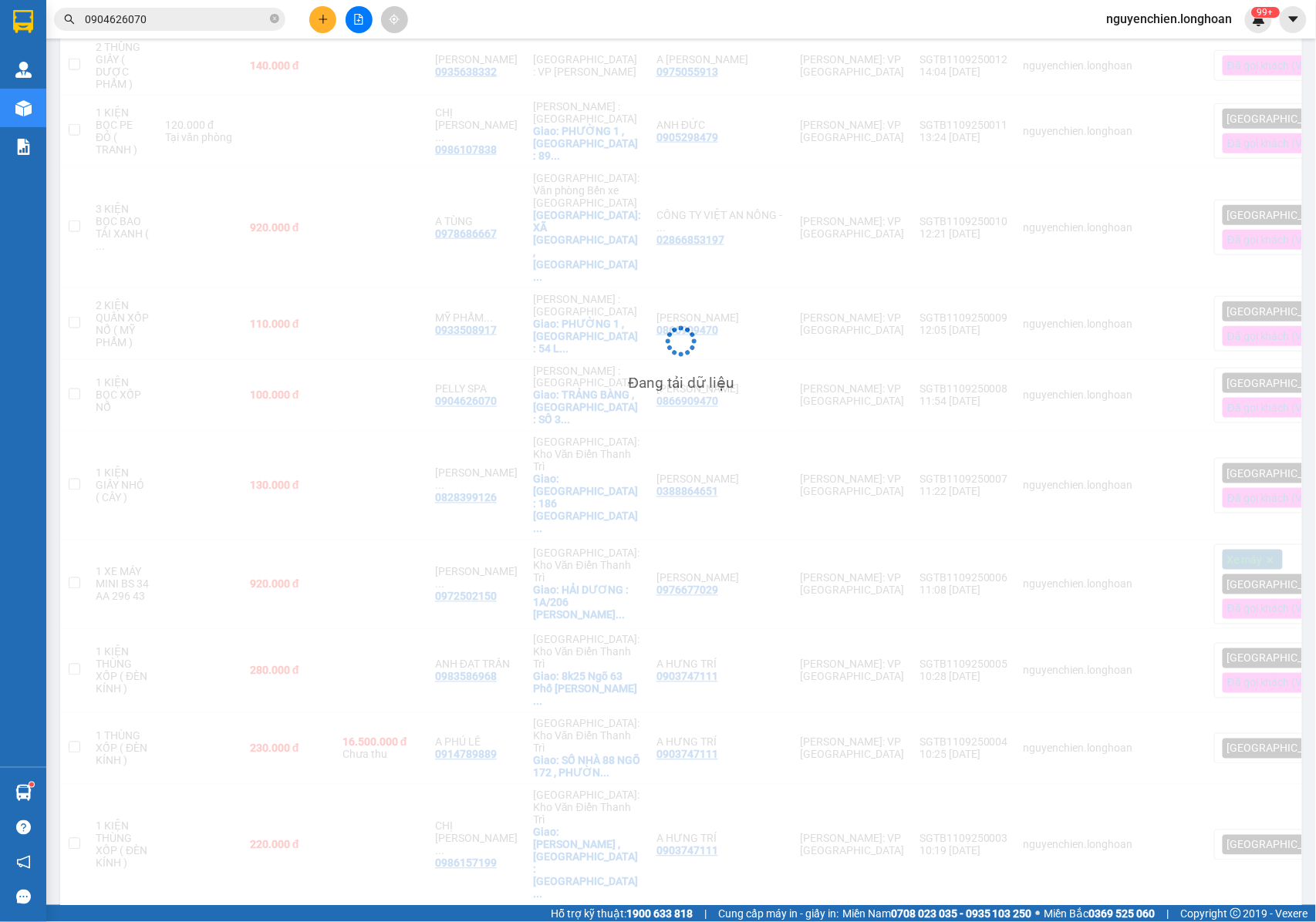
scroll to position [611, 0]
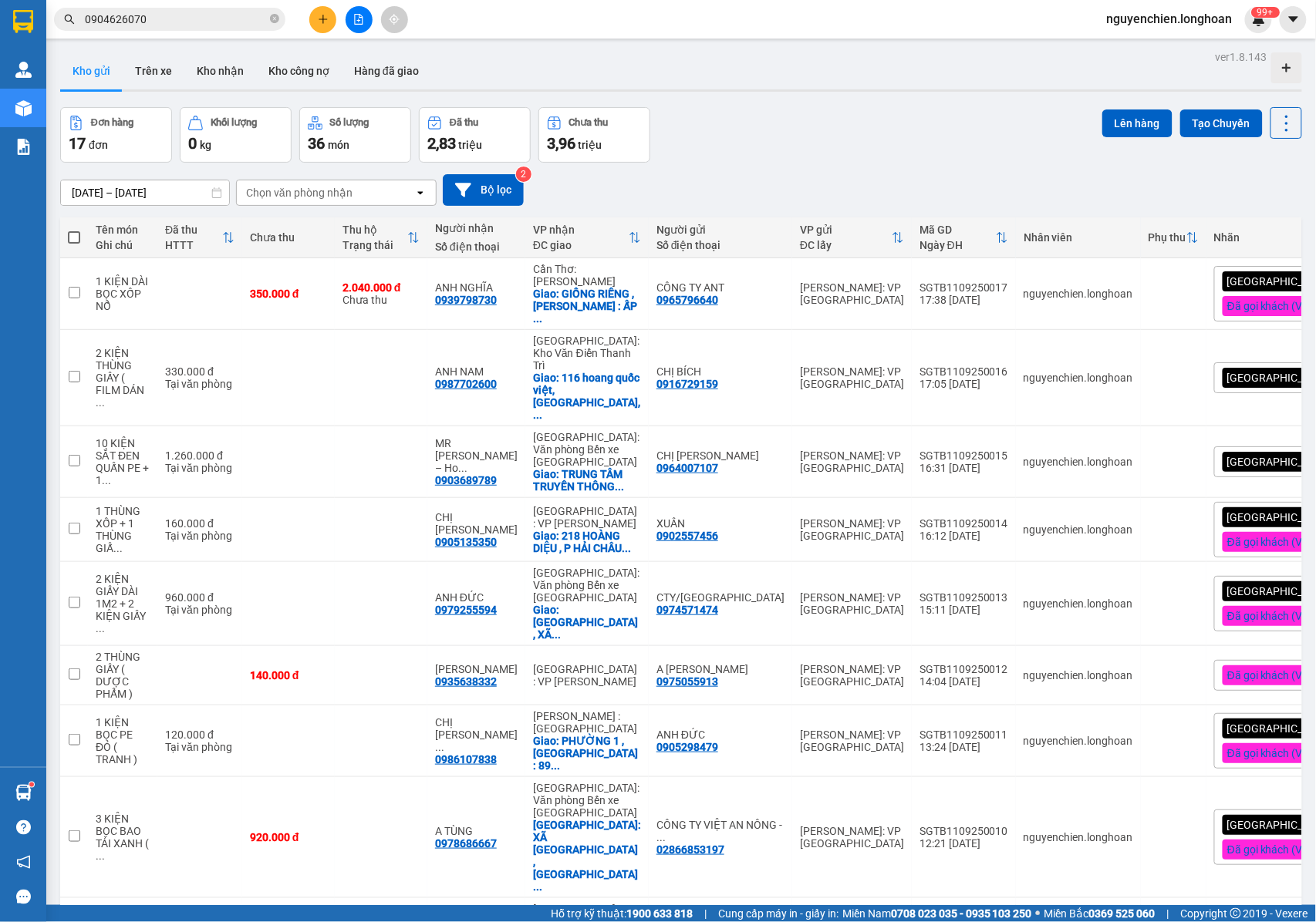
scroll to position [611, 0]
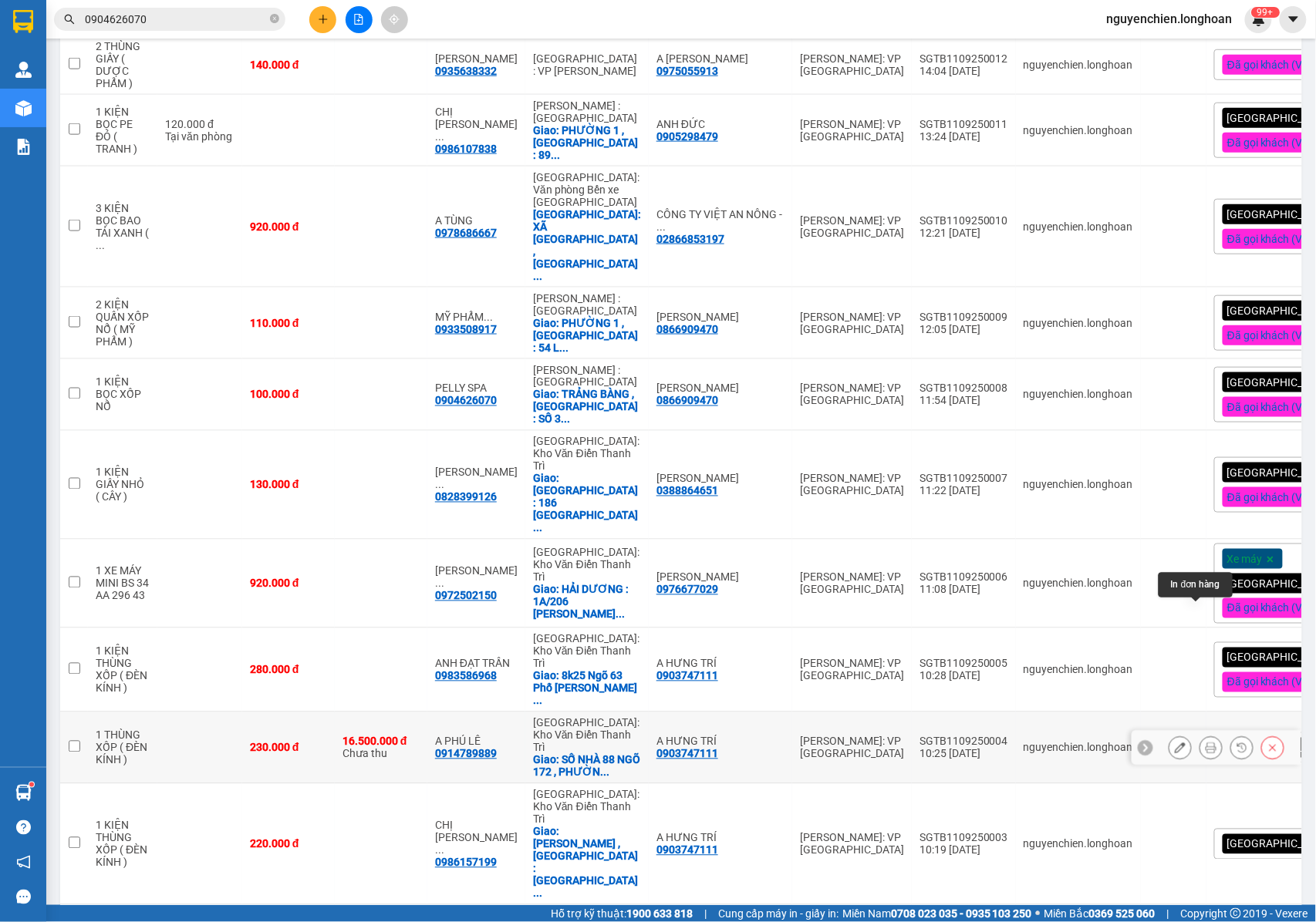
click at [1205, 743] on icon at bounding box center [1210, 748] width 10 height 10
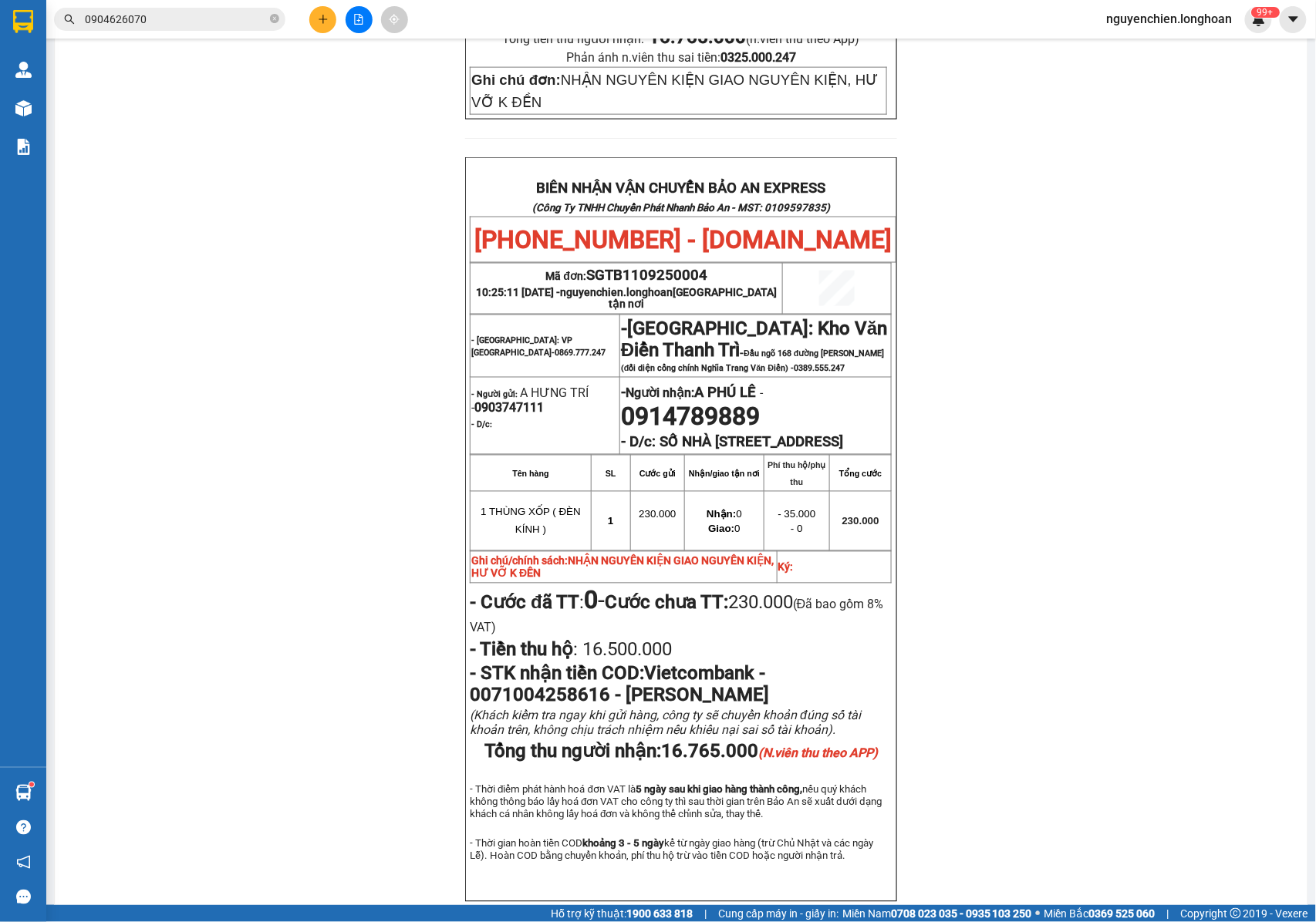
scroll to position [760, 0]
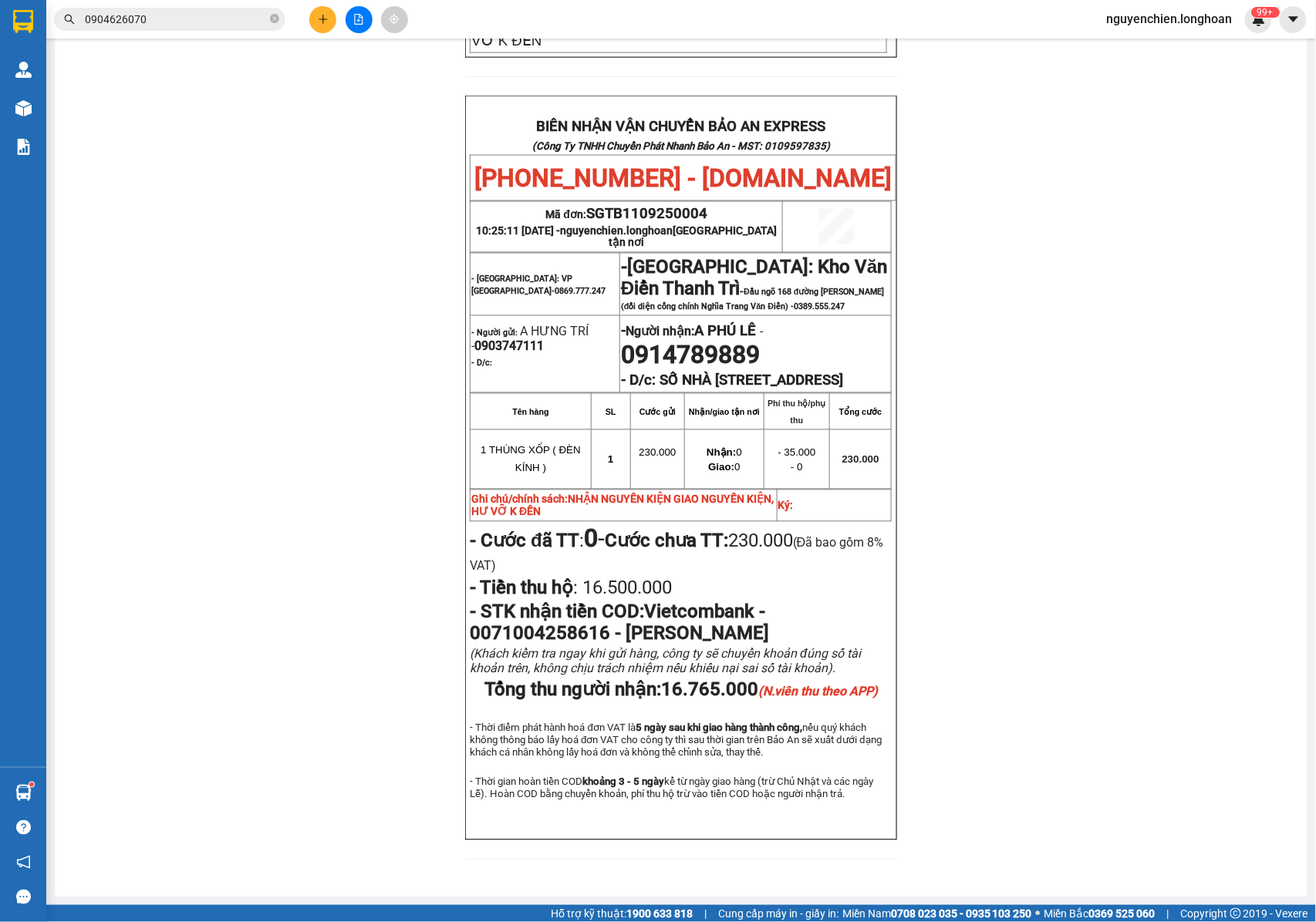
drag, startPoint x: 651, startPoint y: 321, endPoint x: 879, endPoint y: 344, distance: 229.2
click at [879, 373] on p "- D/c: [STREET_ADDRESS]" at bounding box center [755, 381] width 269 height 17
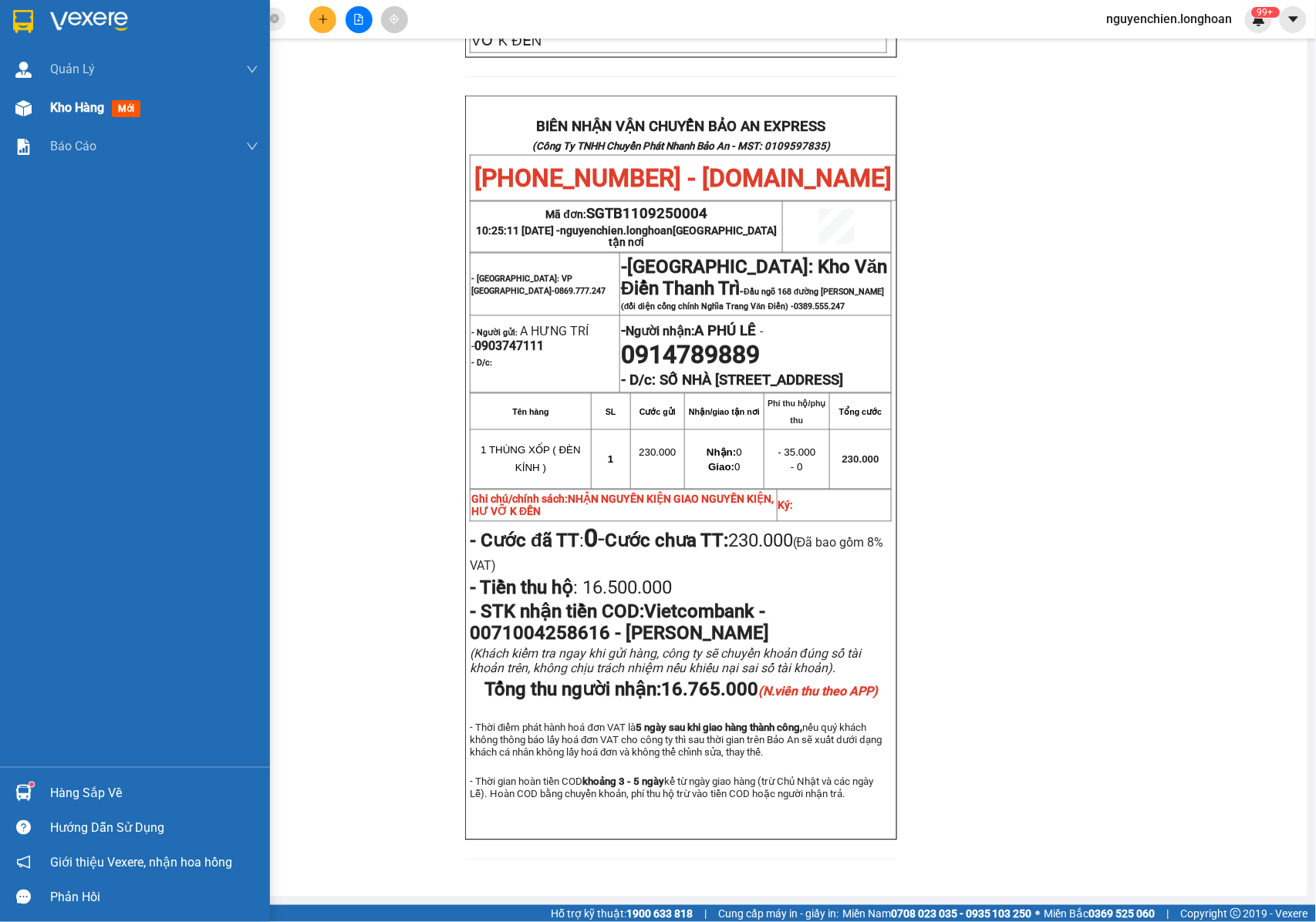
click at [32, 105] on div at bounding box center [24, 108] width 27 height 27
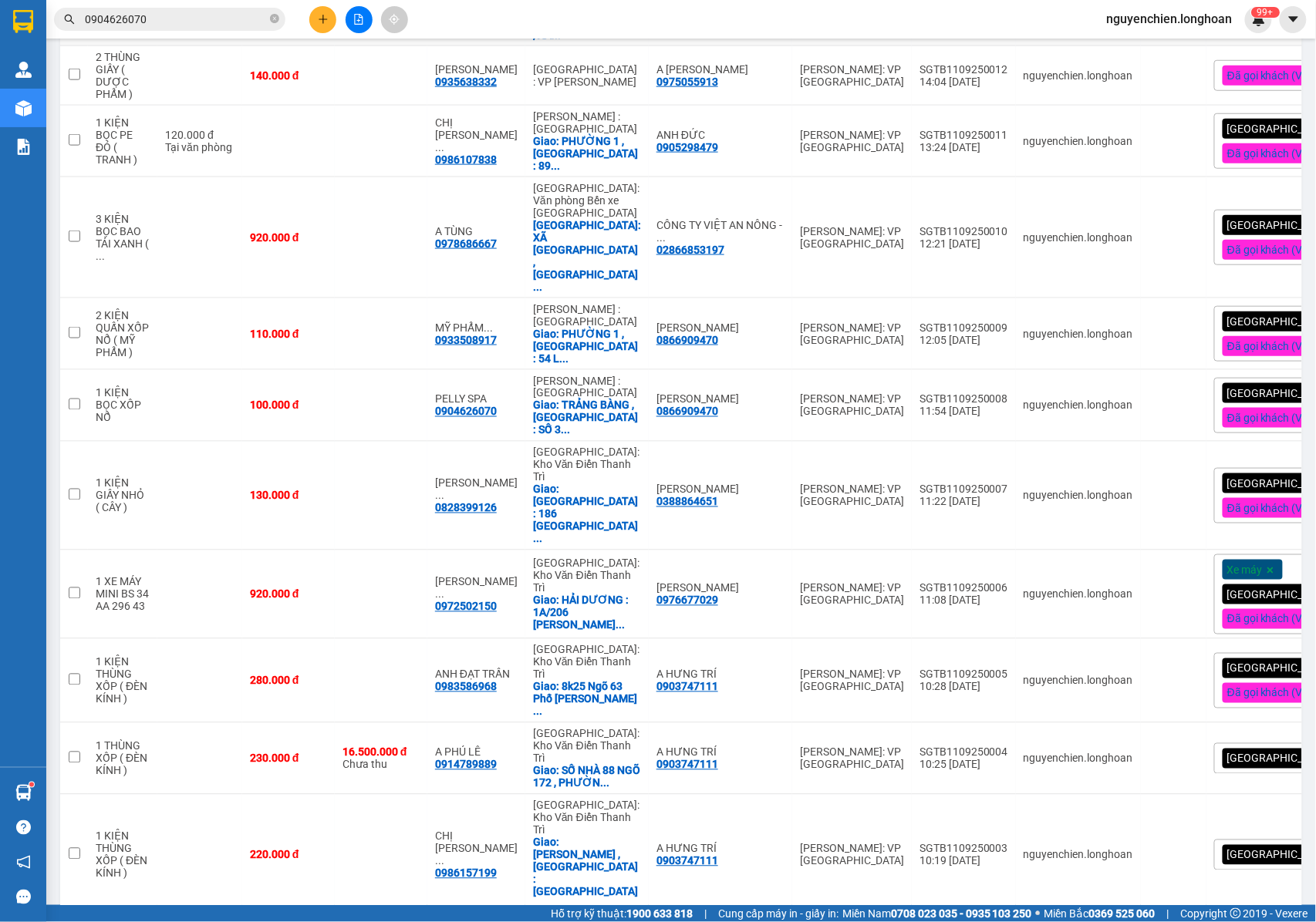
scroll to position [611, 0]
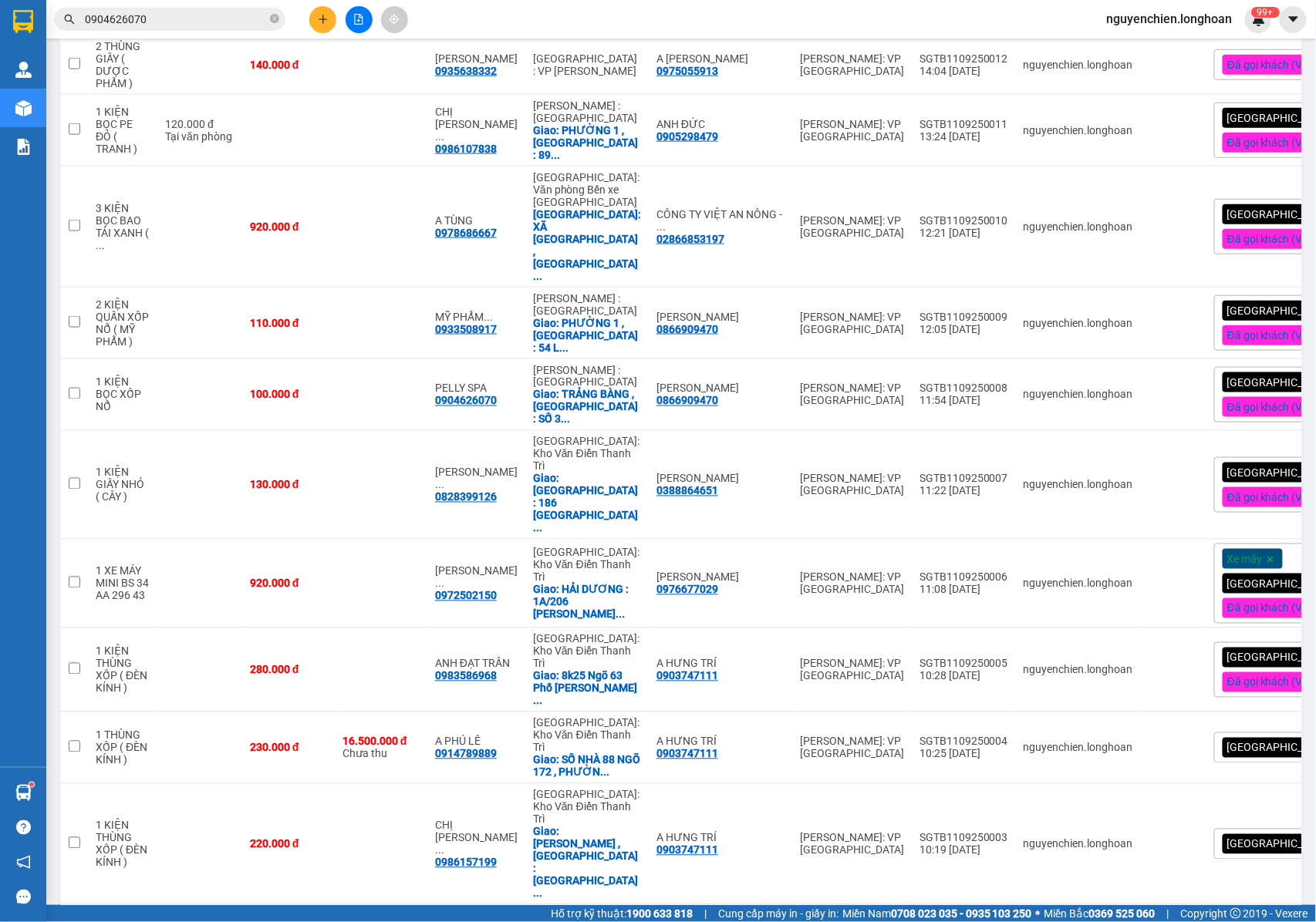
click at [1253, 732] on div "[GEOGRAPHIC_DATA] tận nơi" at bounding box center [1302, 748] width 175 height 31
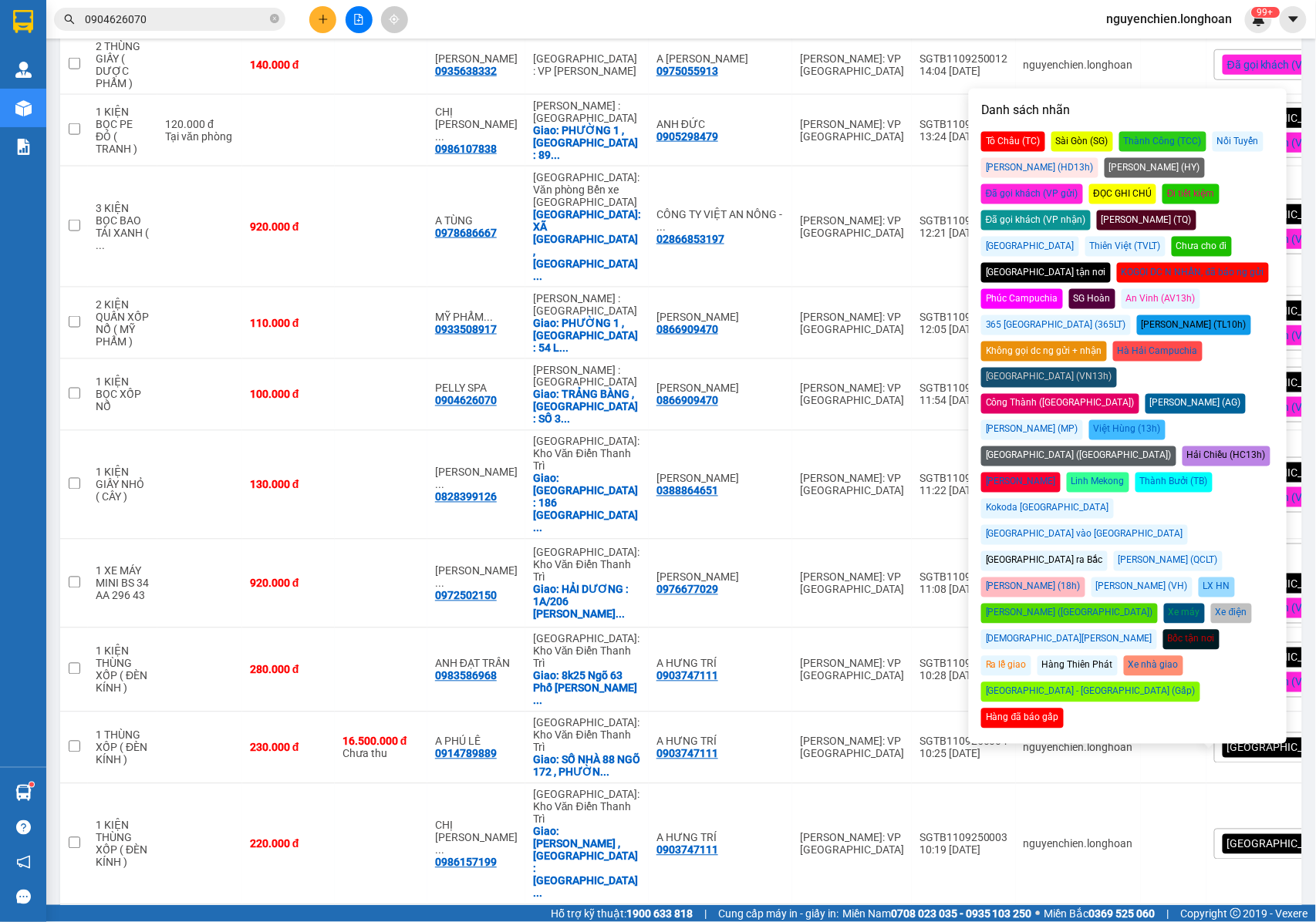
click at [1082, 184] on div "Đã gọi khách (VP gửi)" at bounding box center [1032, 194] width 102 height 20
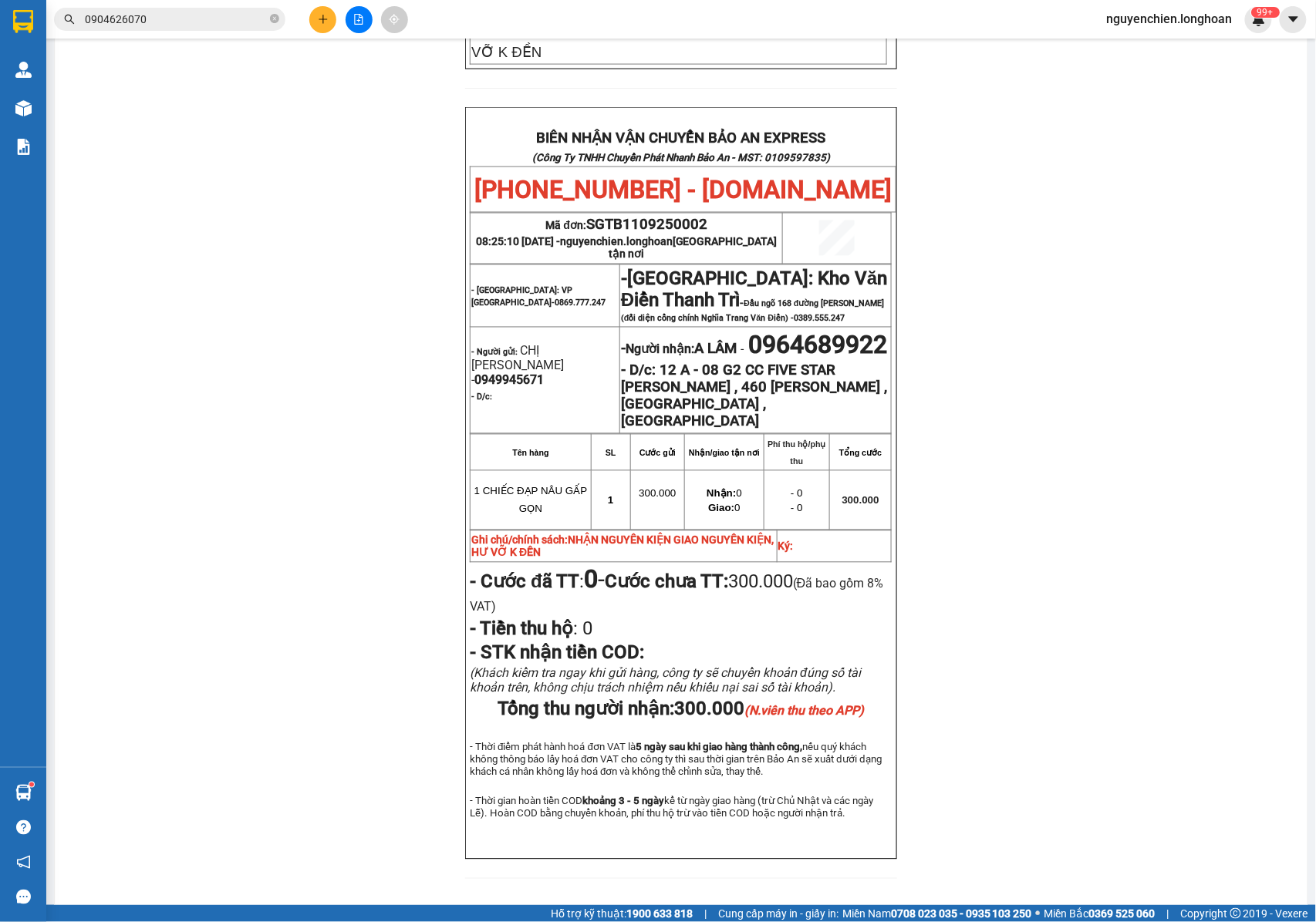
scroll to position [776, 0]
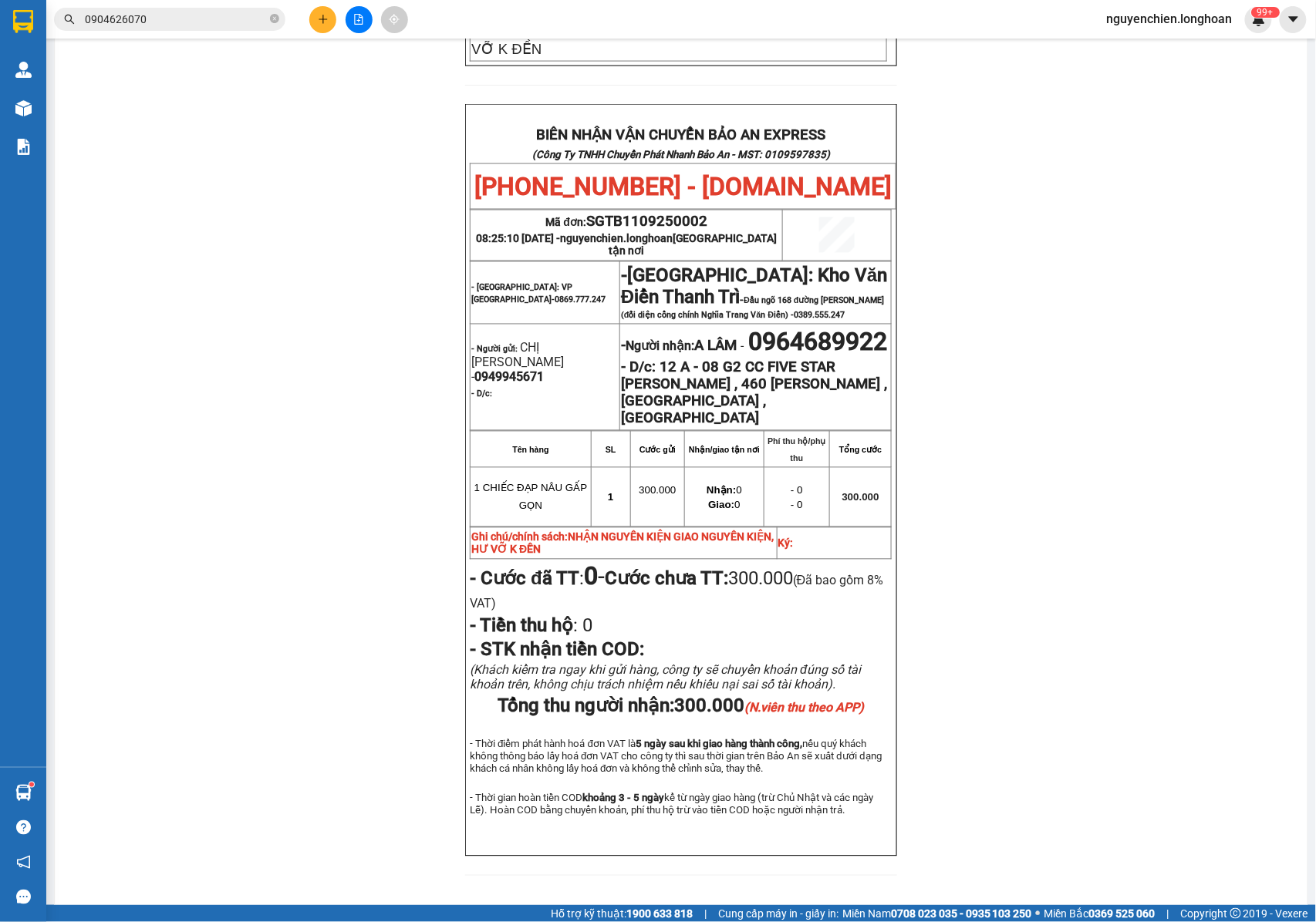
drag, startPoint x: 658, startPoint y: 565, endPoint x: 657, endPoint y: 547, distance: 18.0
click at [658, 565] on p "- Cước đã TT : 0 - Cước chưa TT: 300.000 (Đã bao gồm 8% VAT)" at bounding box center [681, 587] width 422 height 51
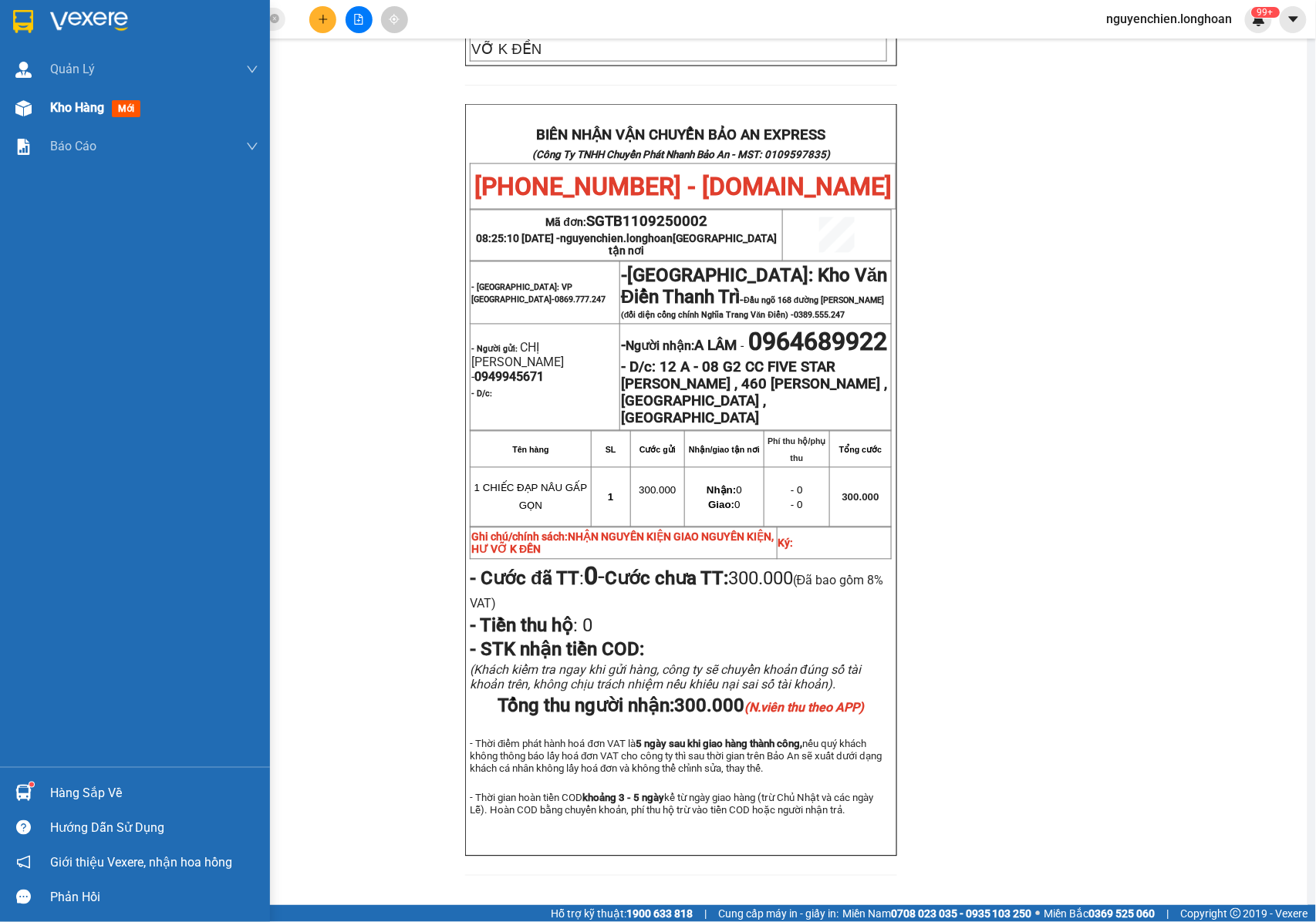
click at [70, 115] on div "Kho hàng mới" at bounding box center [98, 108] width 96 height 19
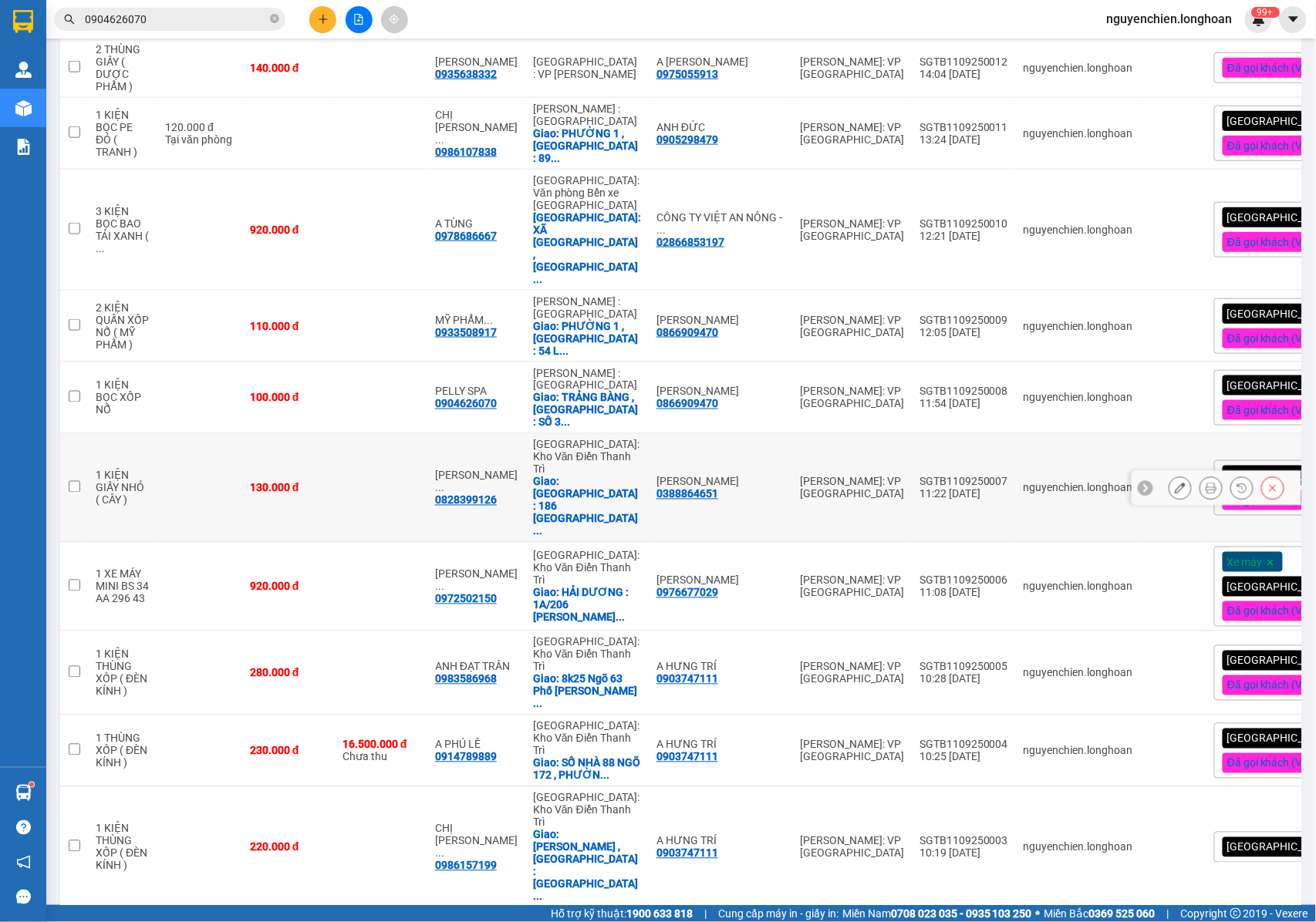
scroll to position [611, 0]
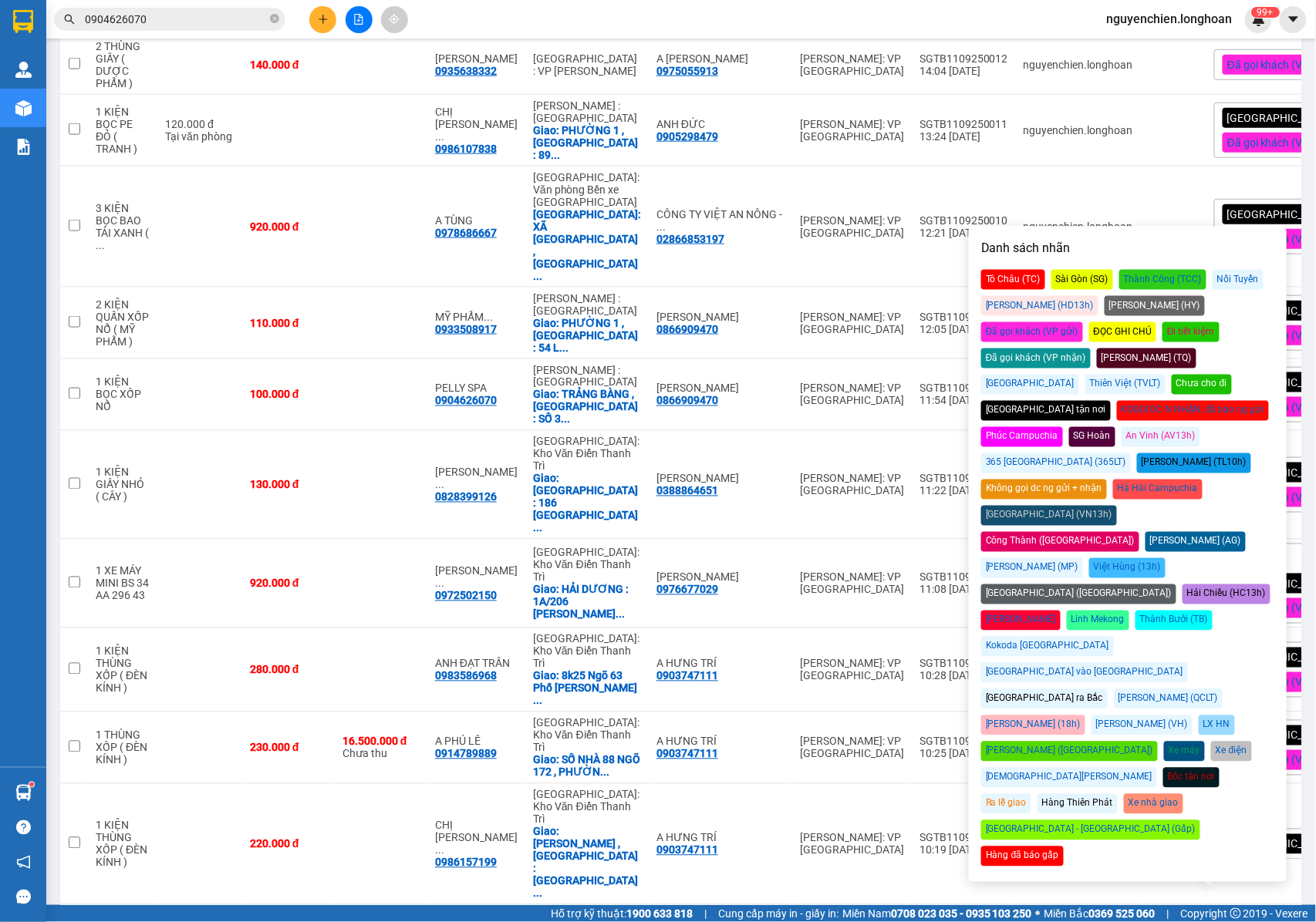
click at [1082, 322] on div "Đã gọi khách (VP gửi)" at bounding box center [1032, 332] width 102 height 20
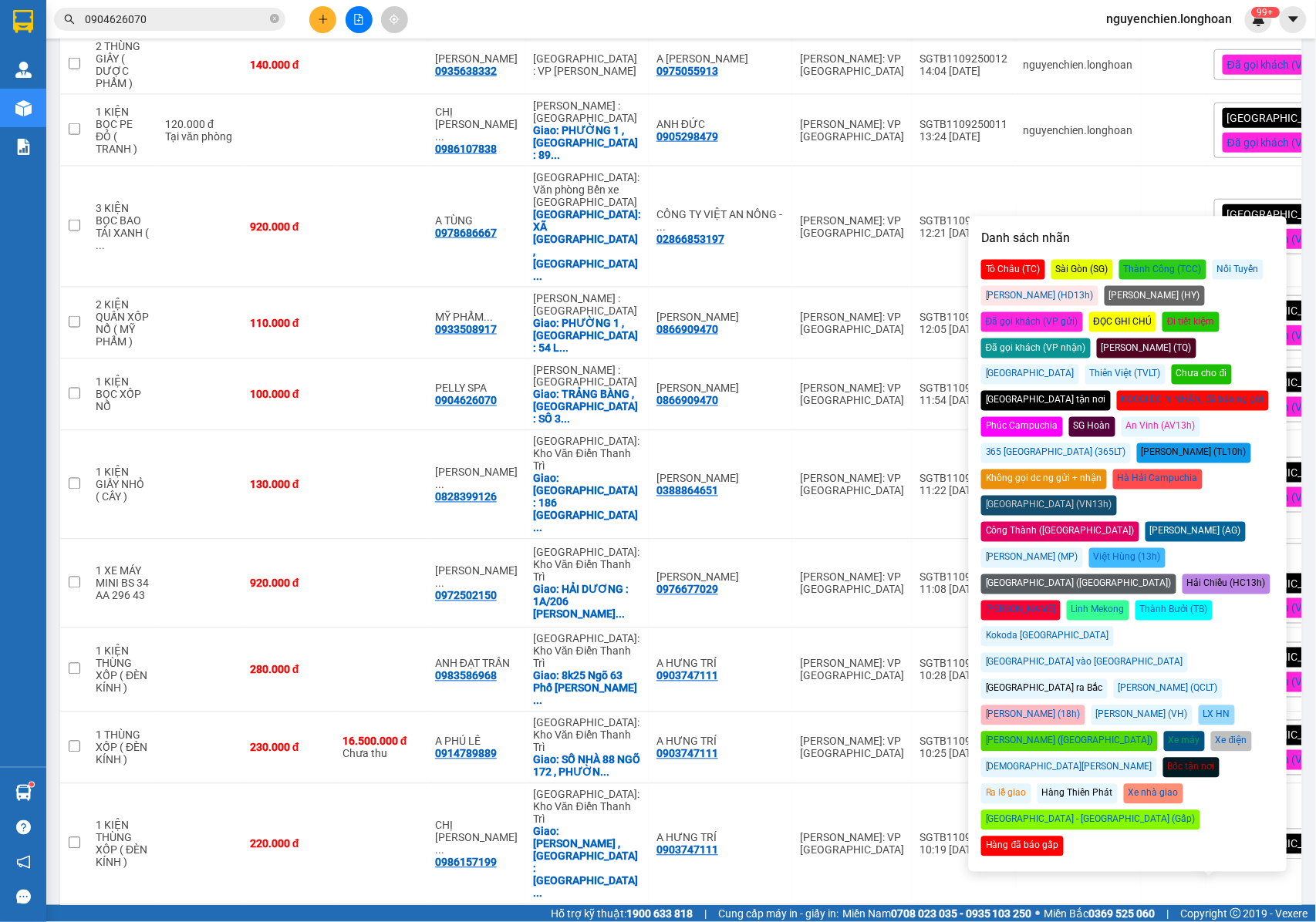
scroll to position [615, 0]
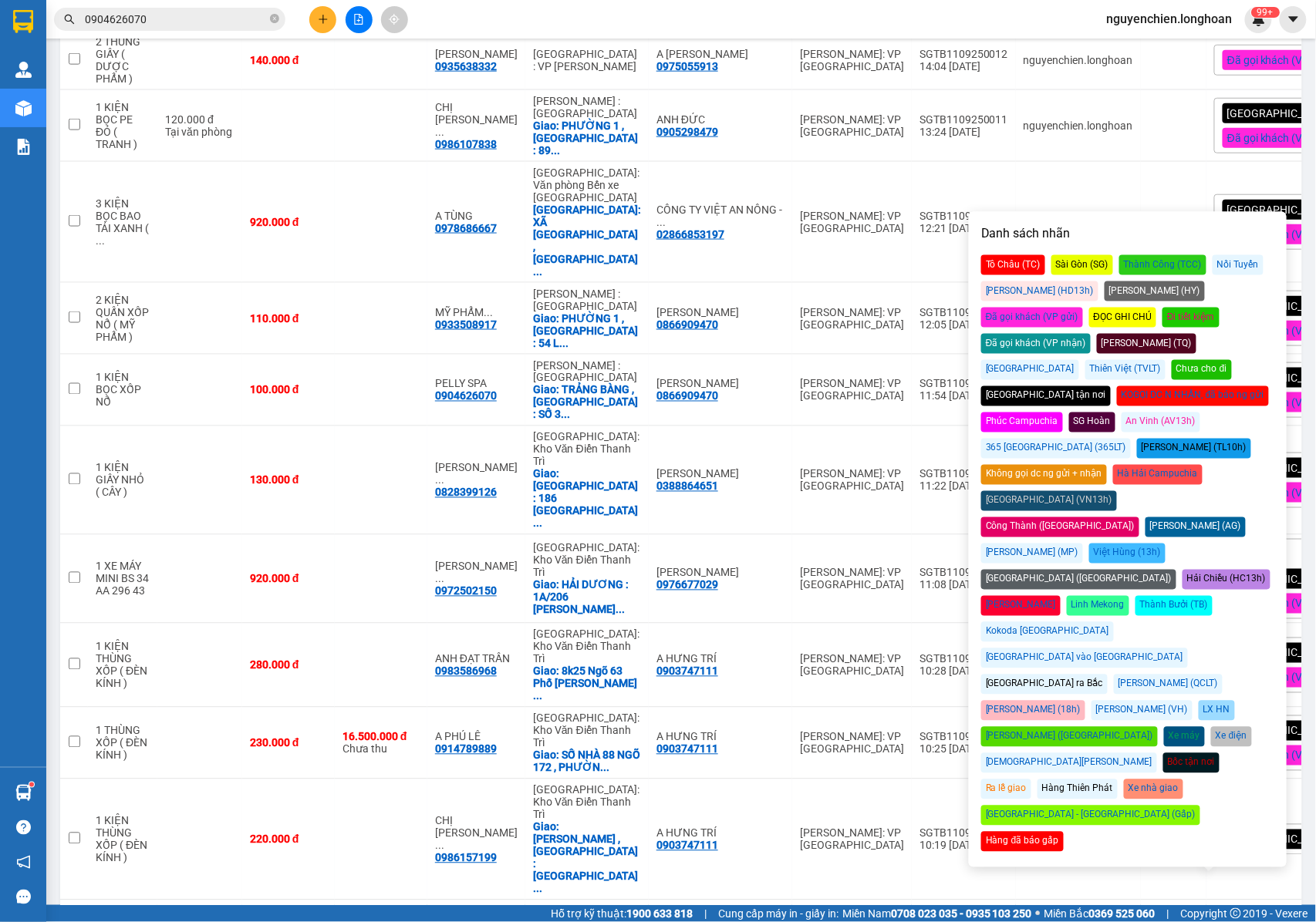
click at [568, 10] on div "Kết quả tìm kiếm ( 2 ) Bộ lọc Mã ĐH Trạng thái Món hàng Thu hộ Tổng cước Chưa c…" at bounding box center [658, 19] width 1316 height 38
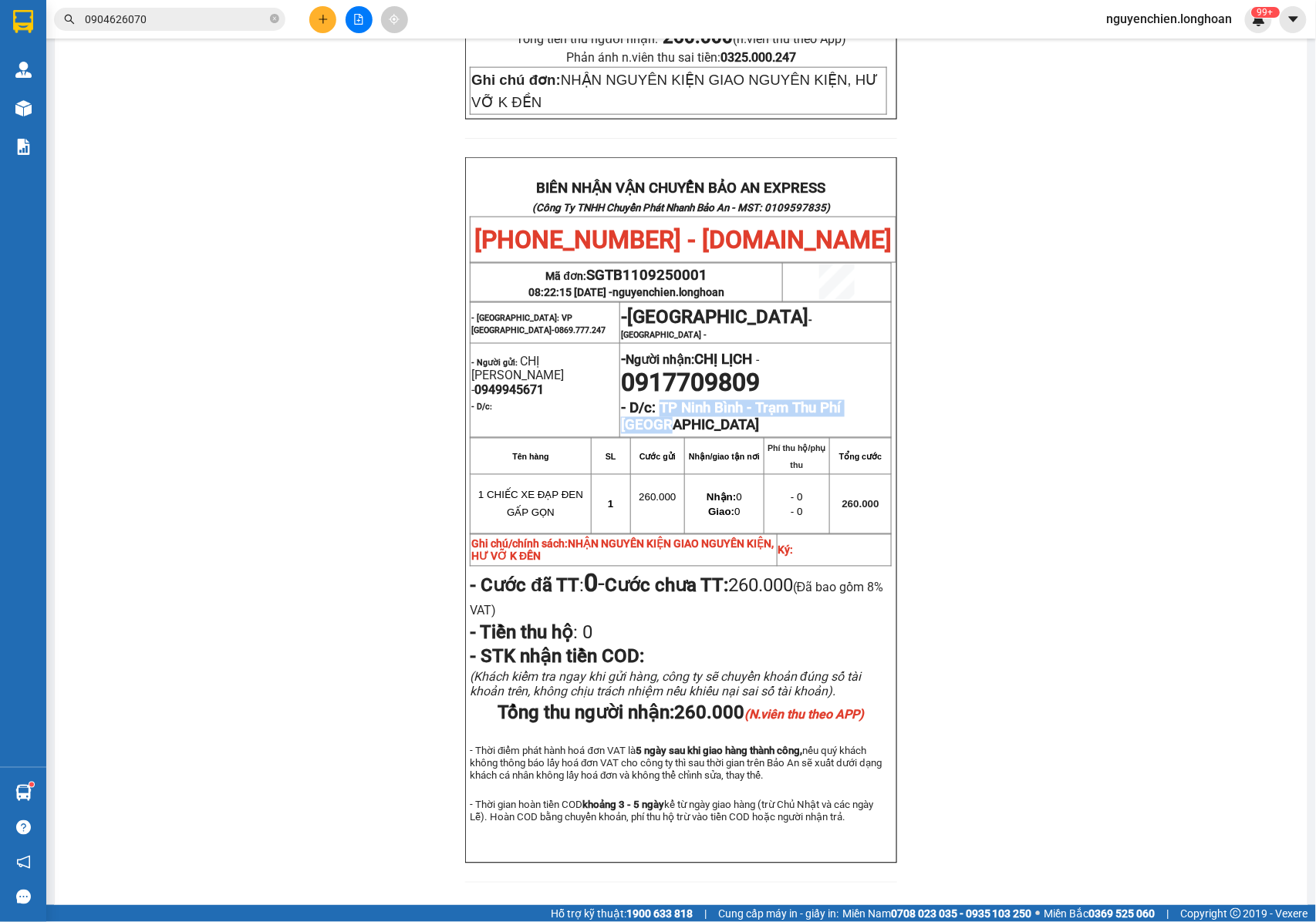
drag, startPoint x: 655, startPoint y: 361, endPoint x: 631, endPoint y: 389, distance: 36.9
click at [631, 400] on strong "TP Ninh Bình - Trạm Thu Phí [GEOGRAPHIC_DATA]" at bounding box center [730, 418] width 219 height 34
click at [651, 400] on span "- D/c: [GEOGRAPHIC_DATA] - Trạm Thu Phí [GEOGRAPHIC_DATA]" at bounding box center [730, 418] width 219 height 34
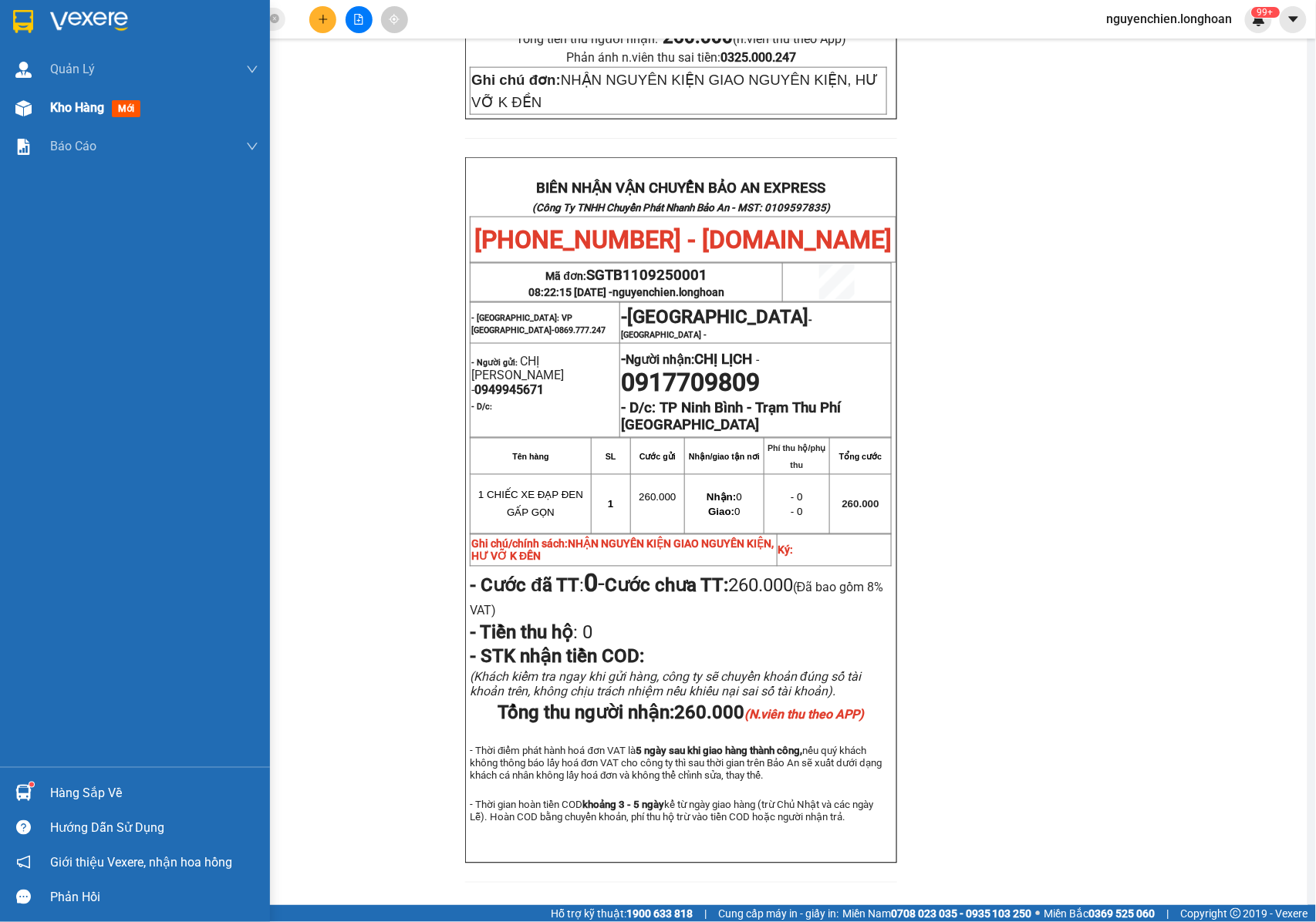
click at [17, 111] on img at bounding box center [23, 108] width 16 height 16
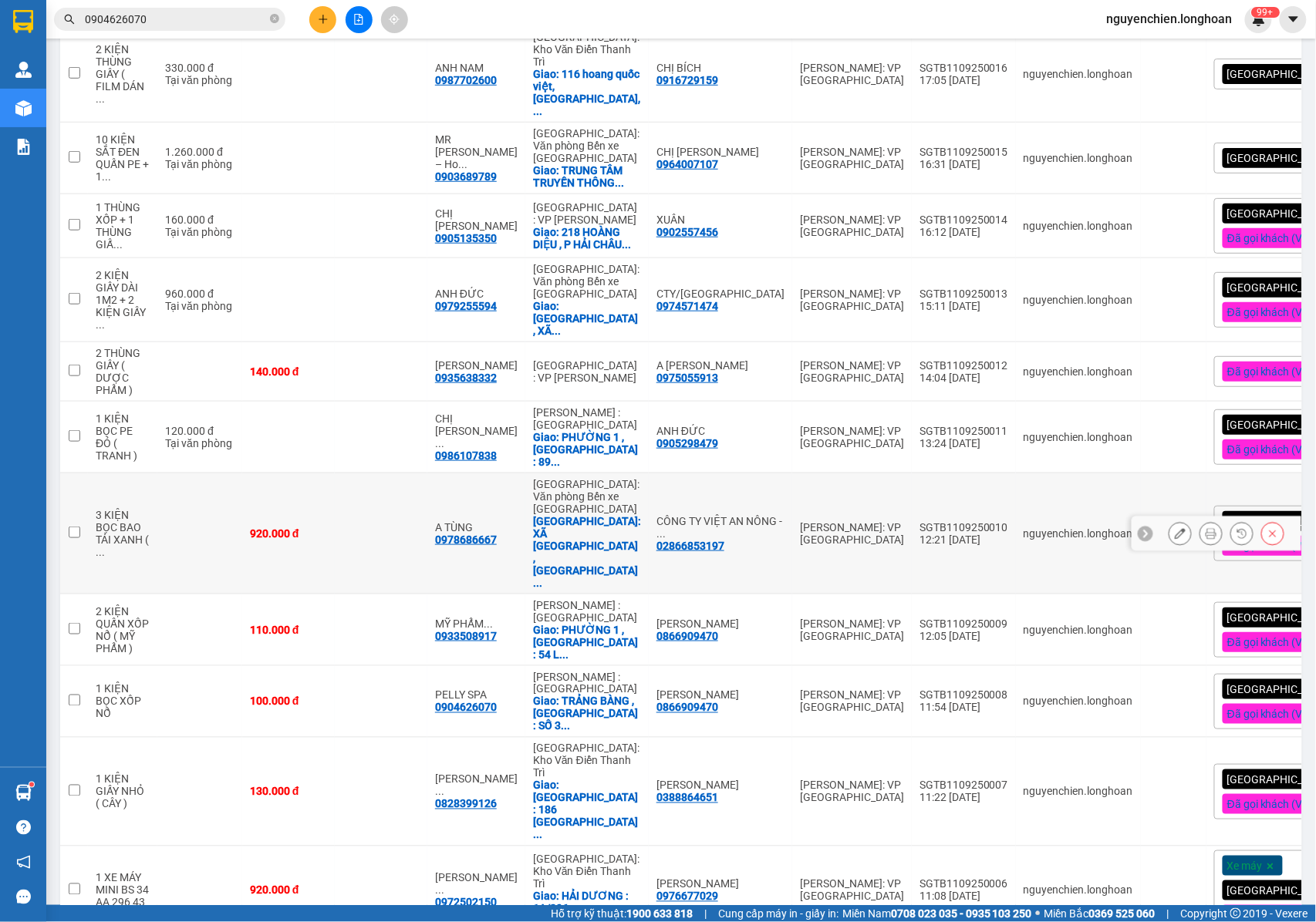
scroll to position [615, 0]
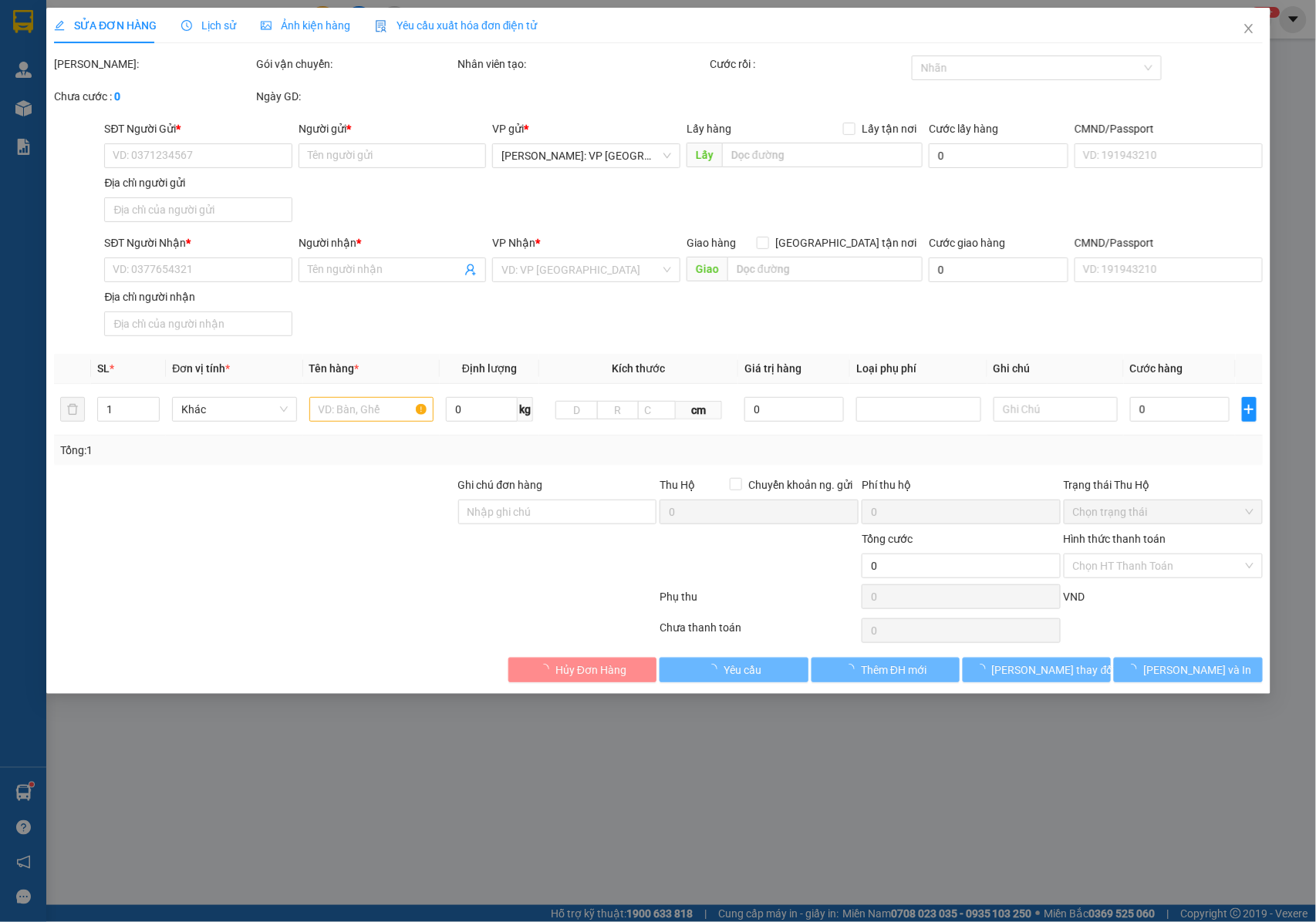
type input "0949945671"
type input "CHỊ [PERSON_NAME]"
type input "0917709809"
type input "CHỊ LỊCH"
type input "TP Ninh Bình - Trạm Thu Phí [GEOGRAPHIC_DATA]"
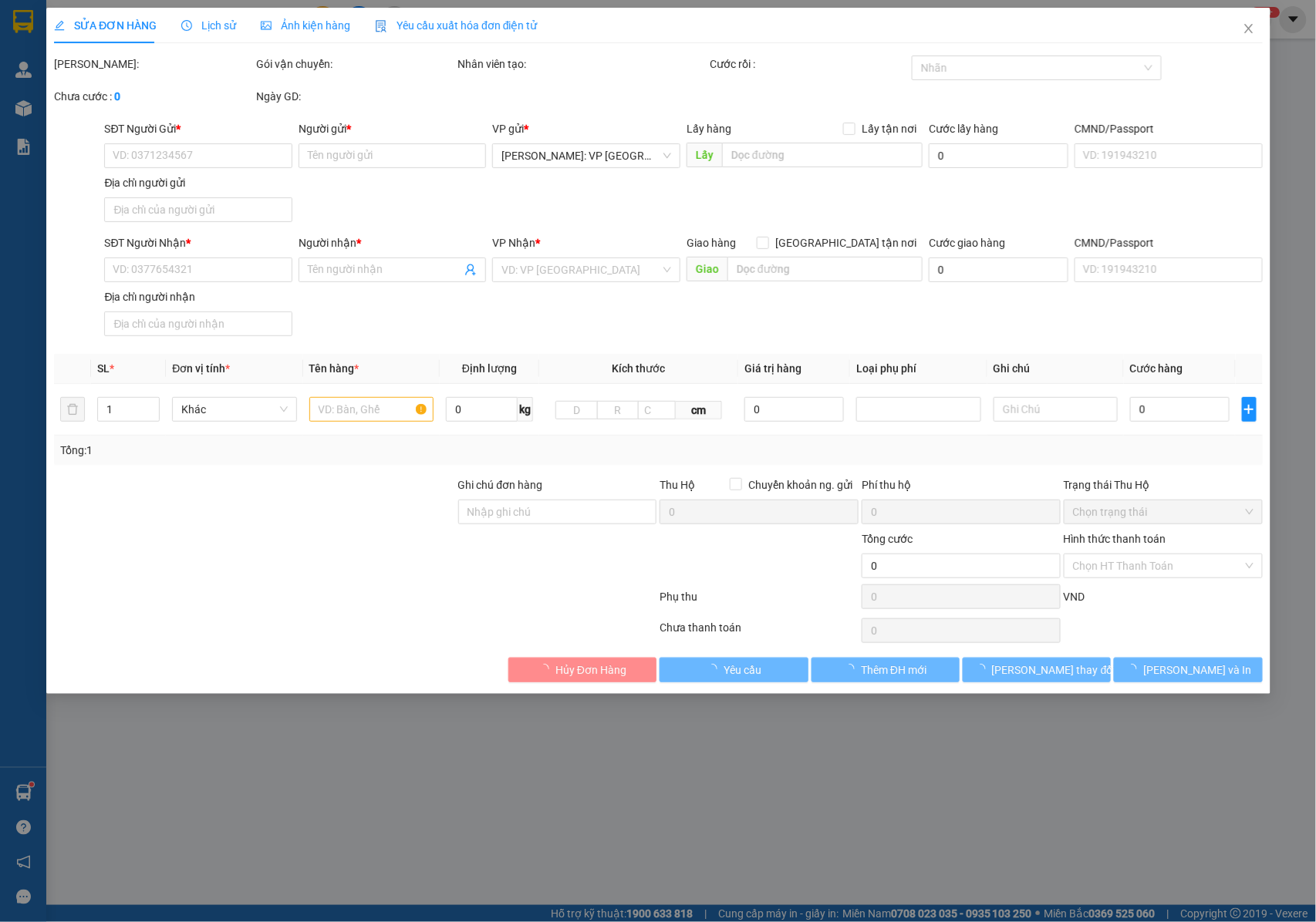
type input "NHẬN NGUYÊN KIỆN GIAO NGUYÊN KIỆN, HƯ VỠ K ĐỀN"
type input "260.000"
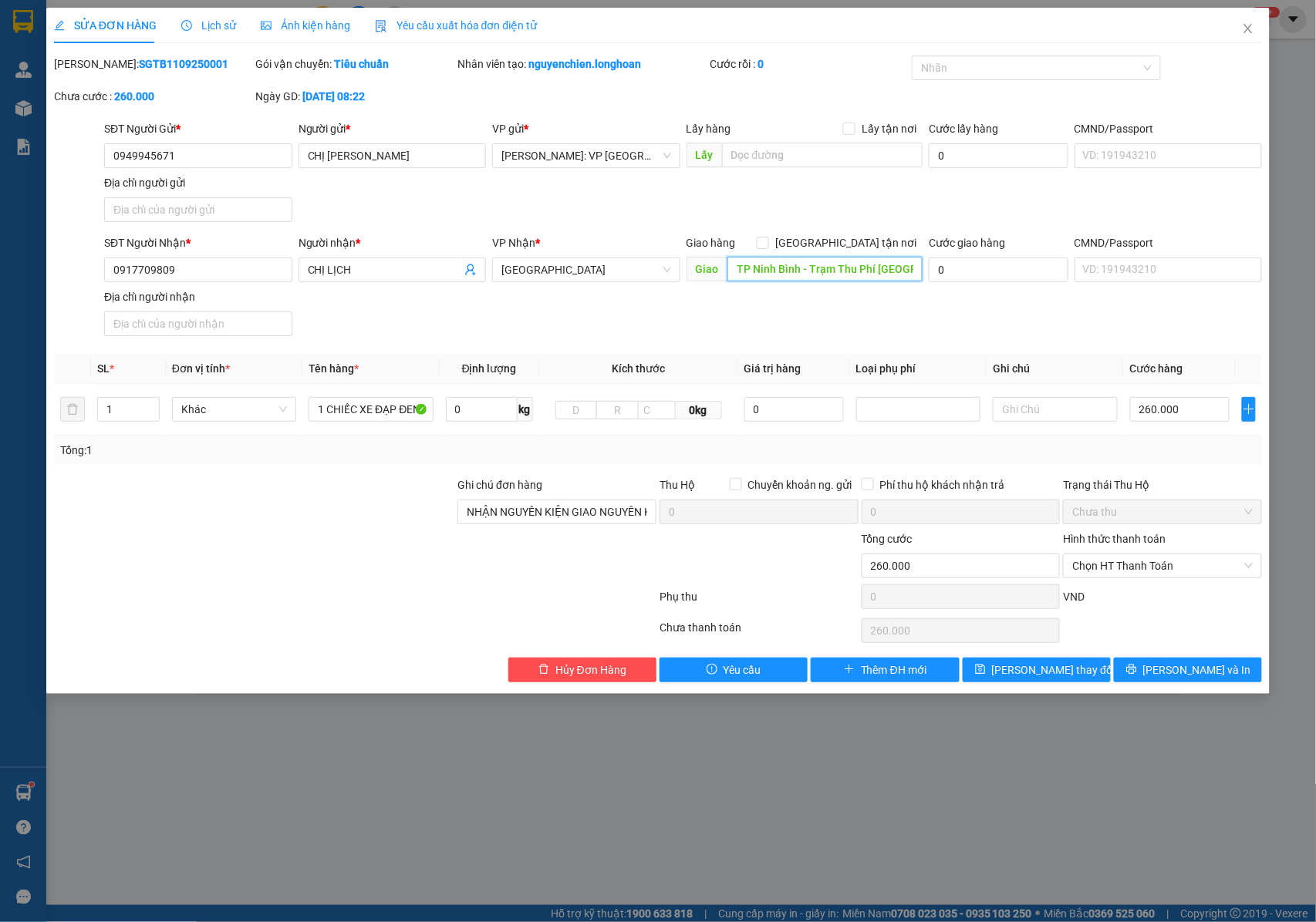
click at [827, 276] on input "TP Ninh Bình - Trạm Thu Phí [GEOGRAPHIC_DATA]" at bounding box center [825, 269] width 195 height 25
click at [857, 267] on input "TP Ninh Bình - Trạm Thu Phí [GEOGRAPHIC_DATA]" at bounding box center [825, 269] width 195 height 25
type input "T"
click at [828, 277] on input "text" at bounding box center [825, 269] width 195 height 25
paste input "TP Ninh Bình - Đường tránh [GEOGRAPHIC_DATA]"
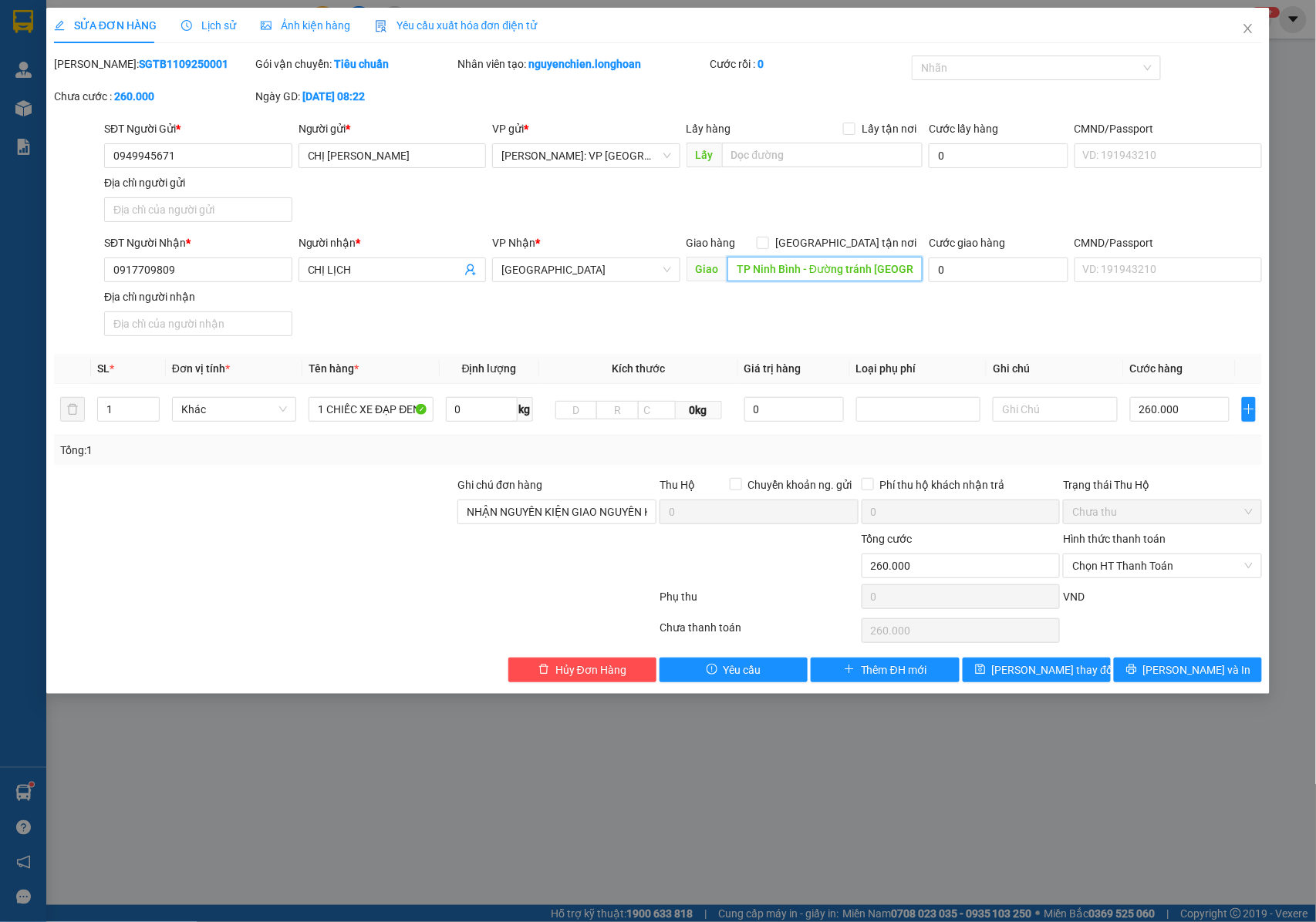
scroll to position [0, 26]
click at [941, 71] on div at bounding box center [1028, 67] width 226 height 18
type input "TP Ninh Bình - Đường tránh [GEOGRAPHIC_DATA]"
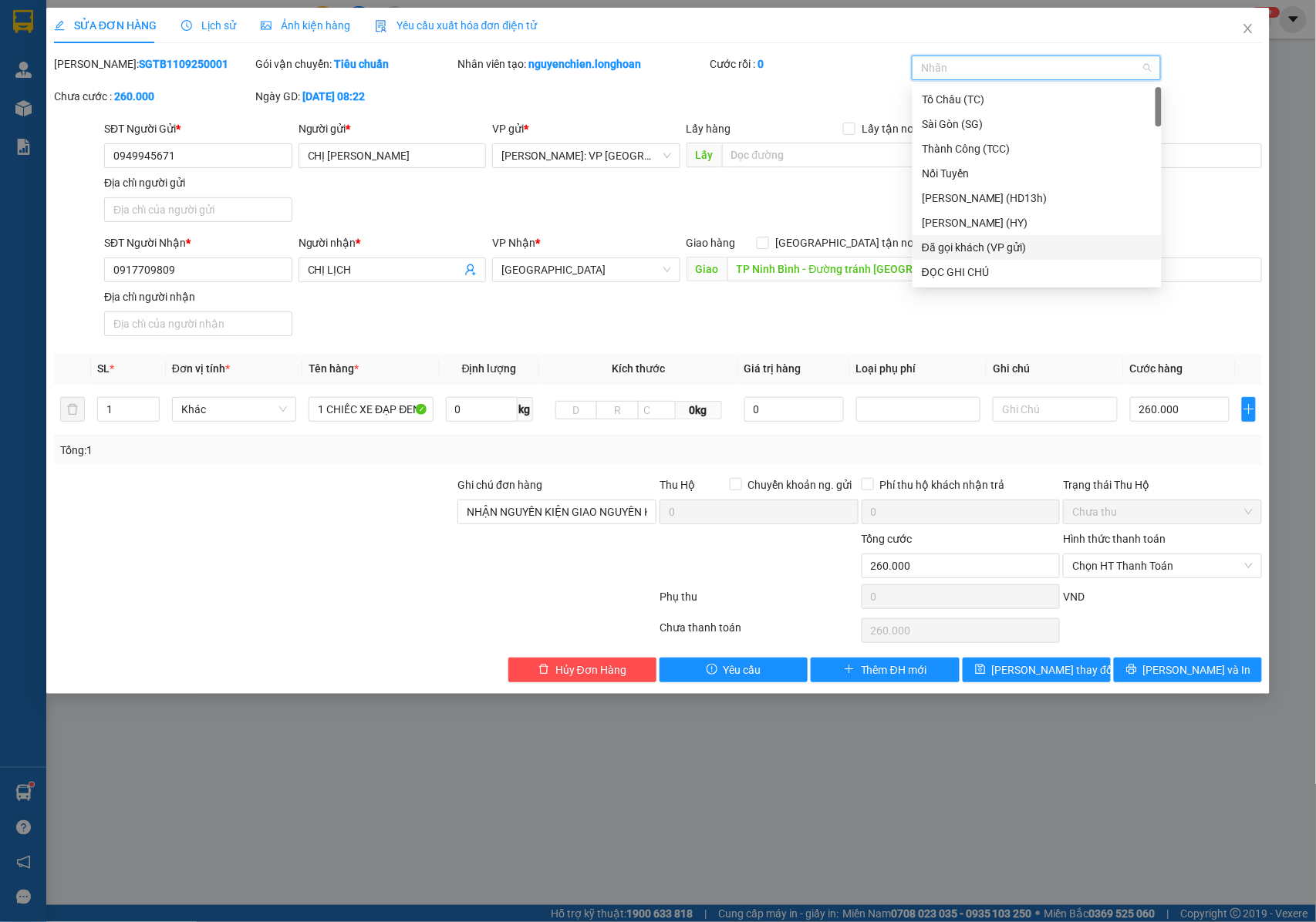
click at [974, 248] on div "Đã gọi khách (VP gửi)" at bounding box center [1037, 248] width 231 height 17
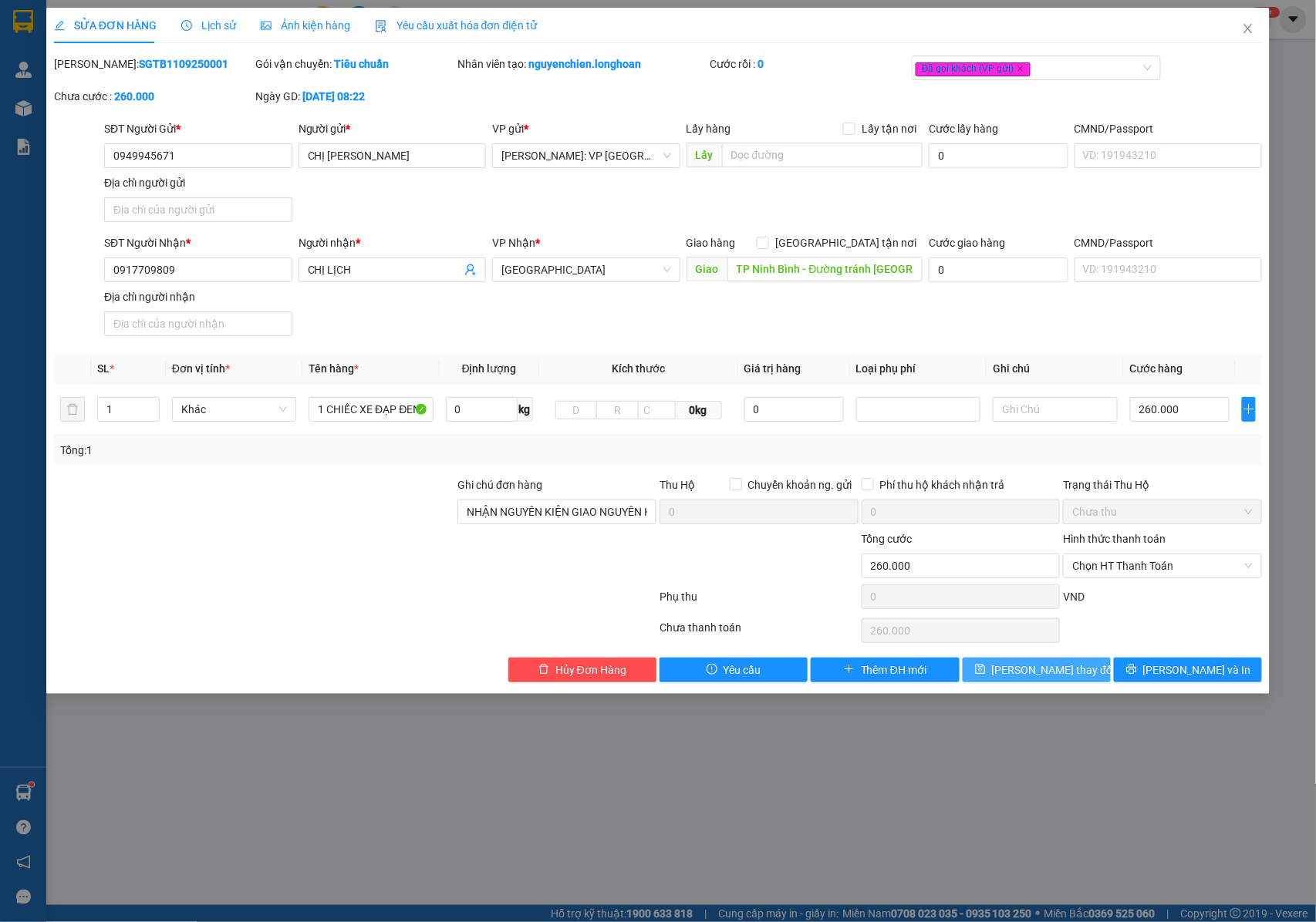
click at [1028, 665] on span "[PERSON_NAME] thay đổi" at bounding box center [1053, 670] width 123 height 17
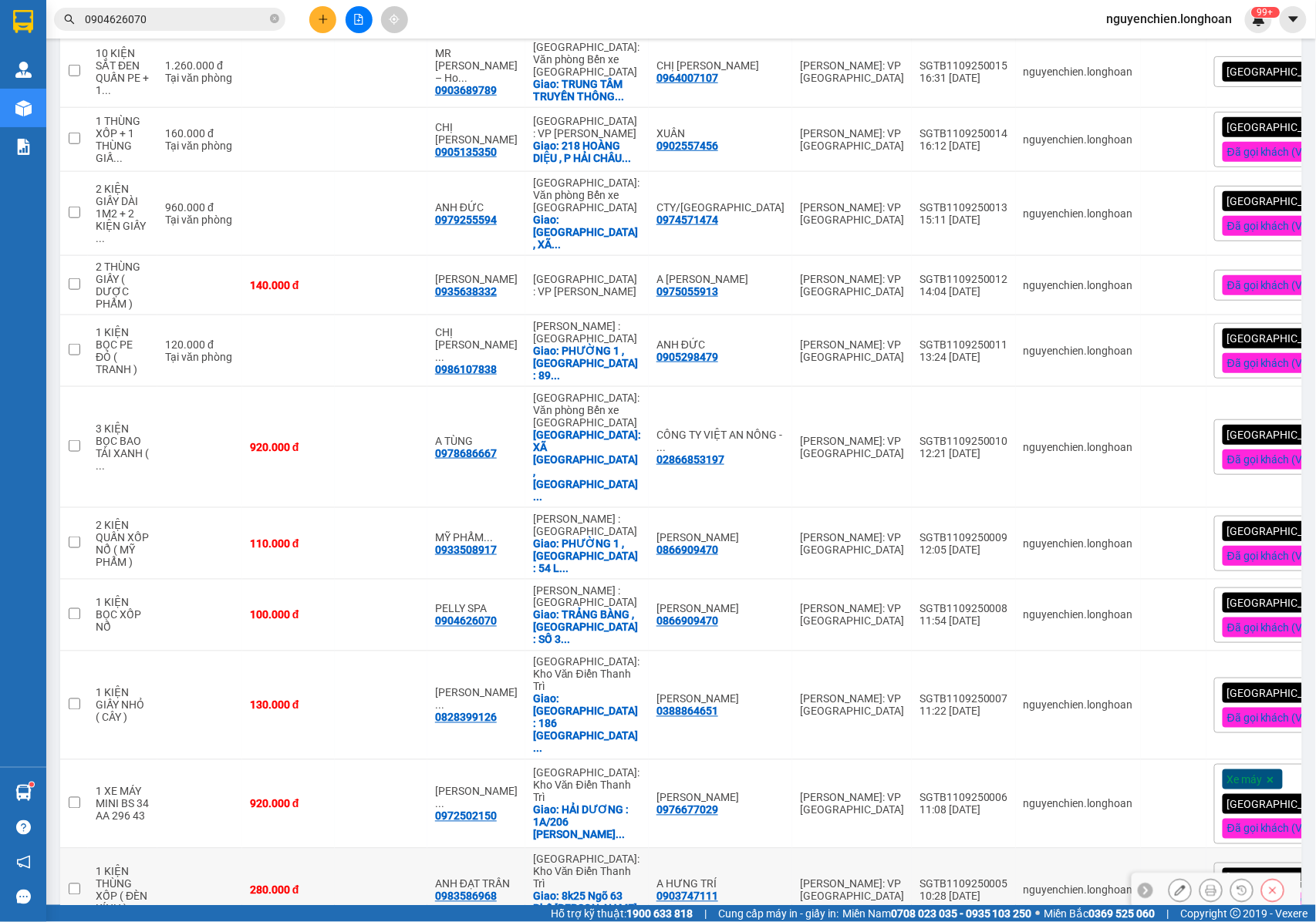
scroll to position [603, 0]
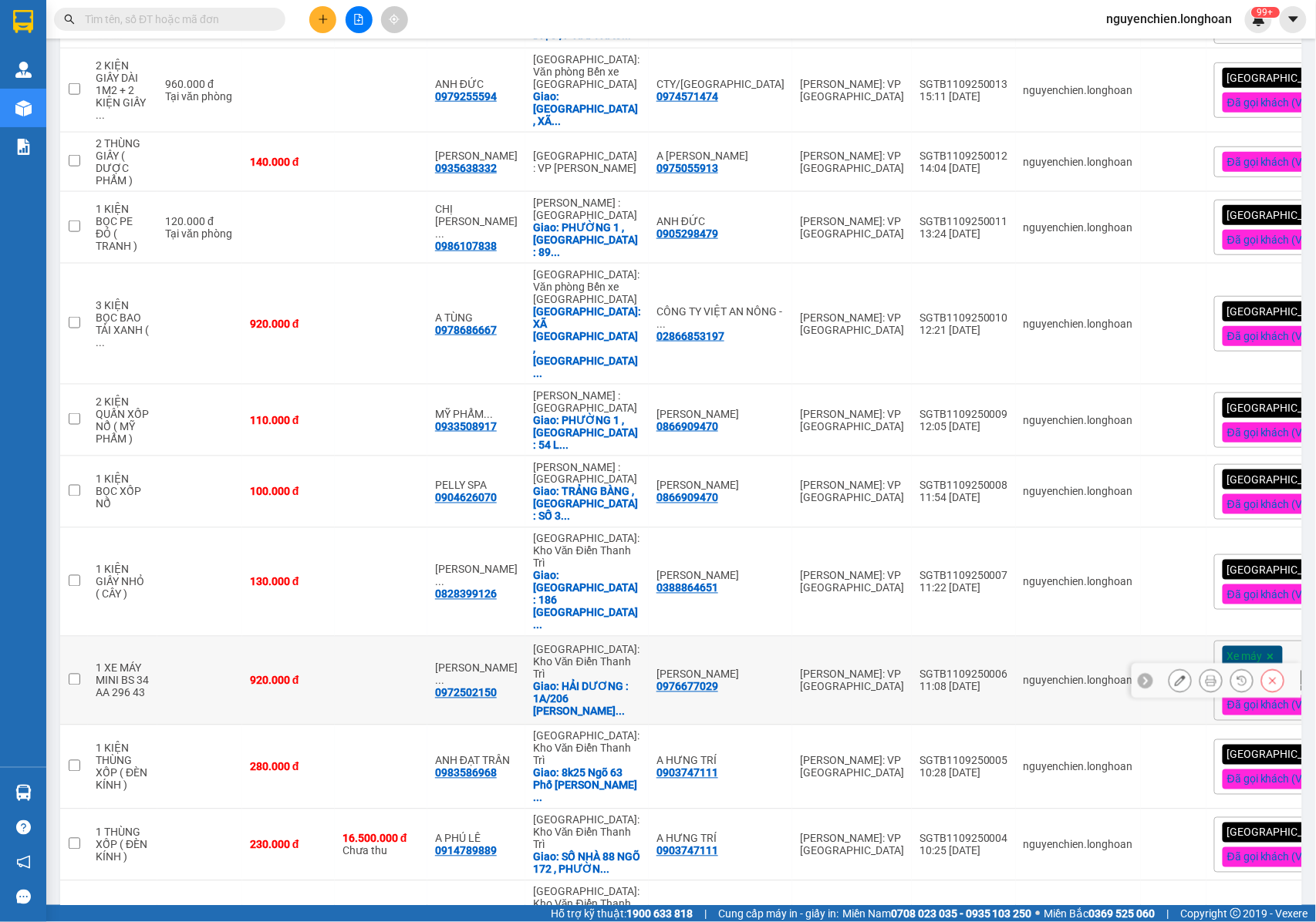
scroll to position [603, 0]
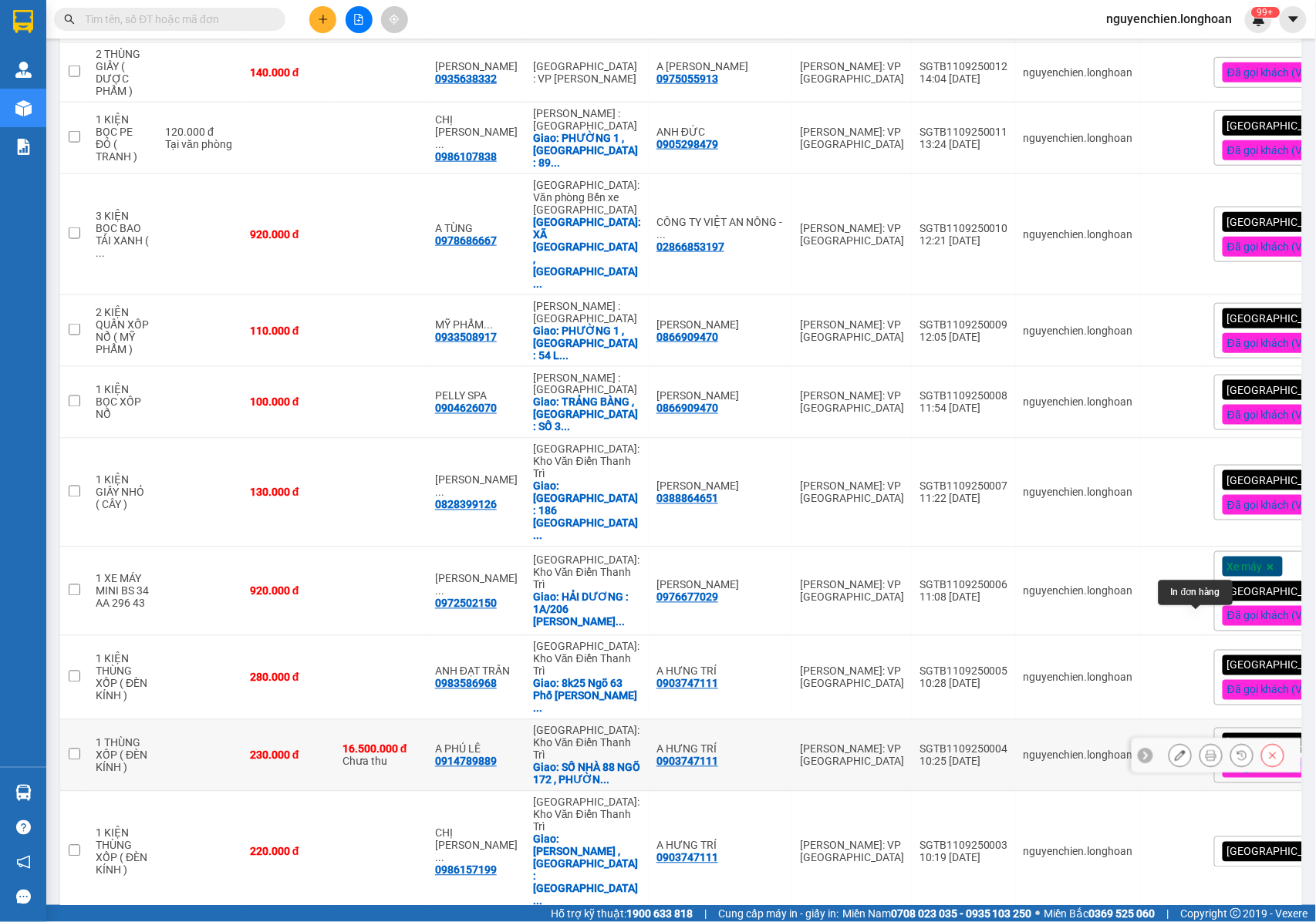
drag, startPoint x: 1194, startPoint y: 621, endPoint x: 1083, endPoint y: 559, distance: 127.1
click at [1205, 750] on icon at bounding box center [1210, 755] width 10 height 10
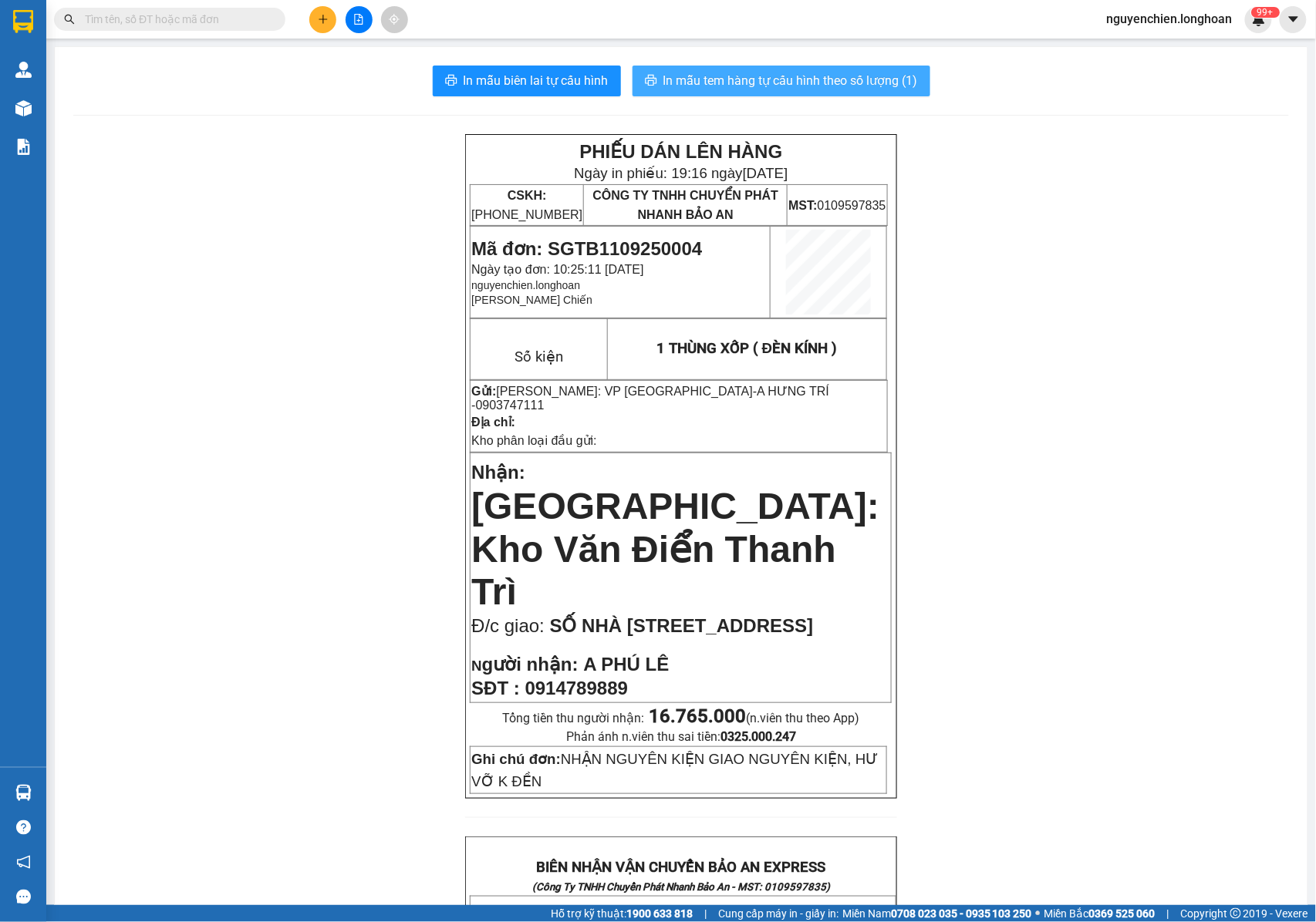
click at [707, 77] on span "In mẫu tem hàng tự cấu hình theo số lượng (1)" at bounding box center [790, 80] width 255 height 19
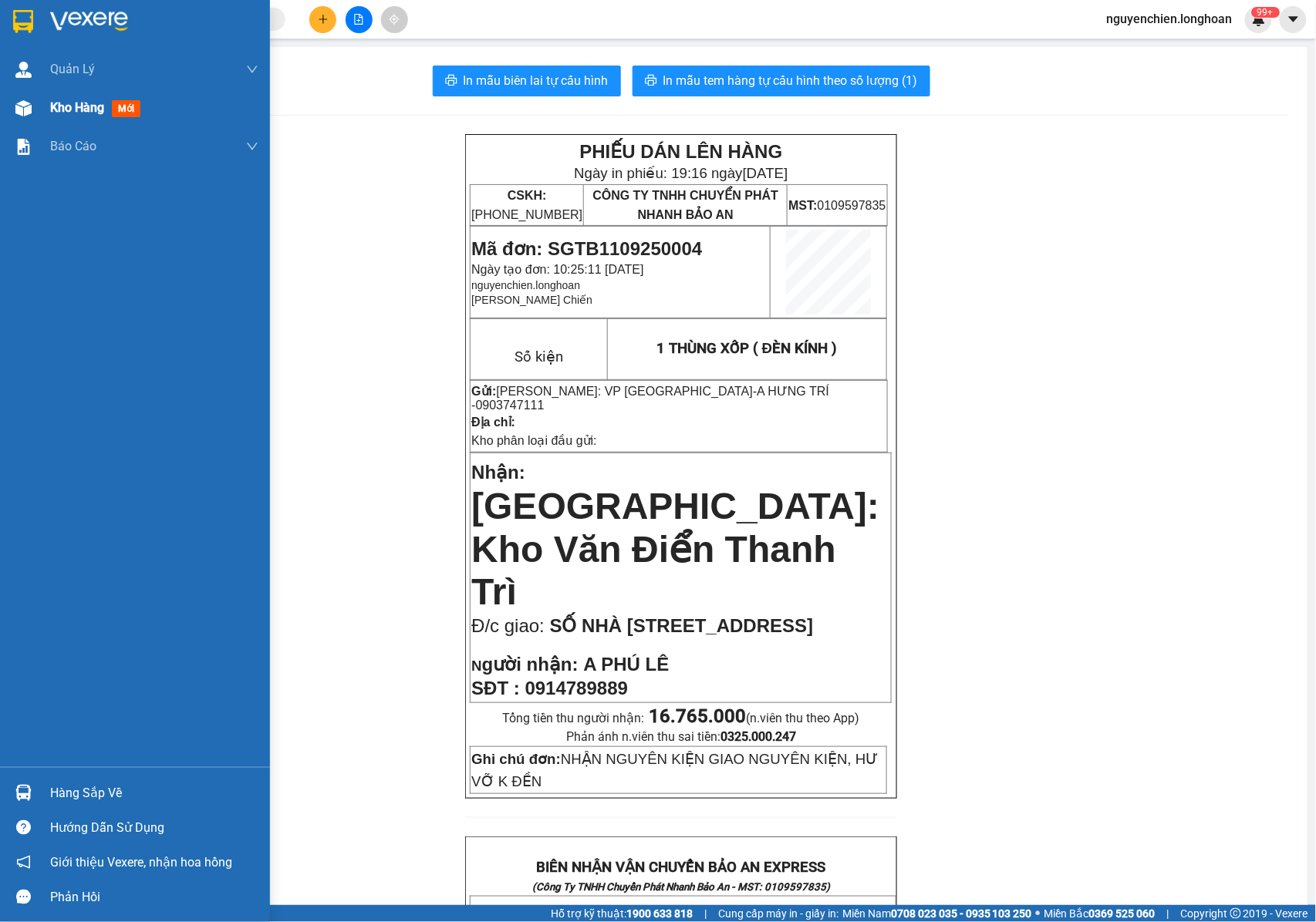
click at [22, 109] on img at bounding box center [23, 108] width 16 height 16
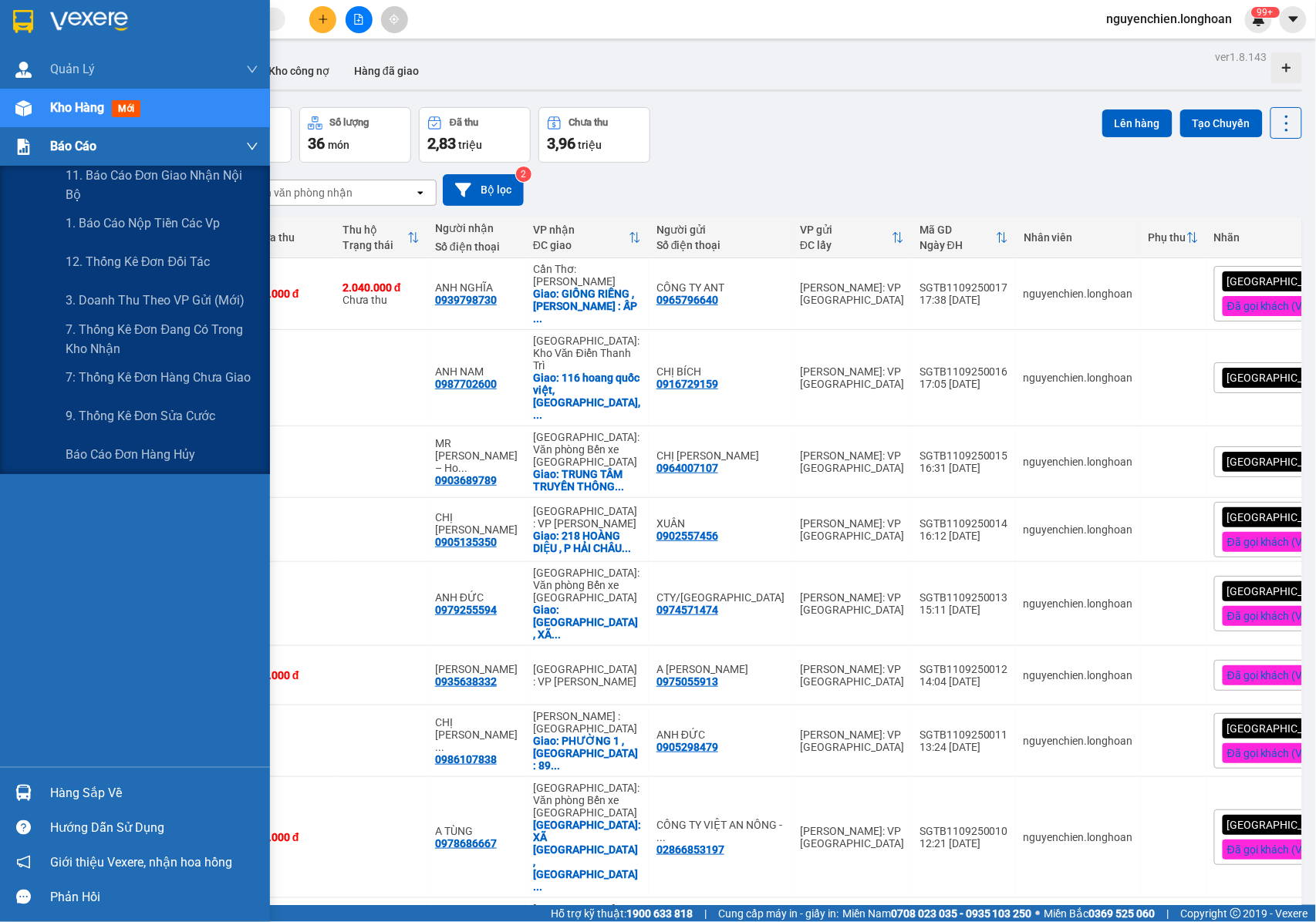
click at [103, 159] on div "Báo cáo" at bounding box center [154, 146] width 208 height 38
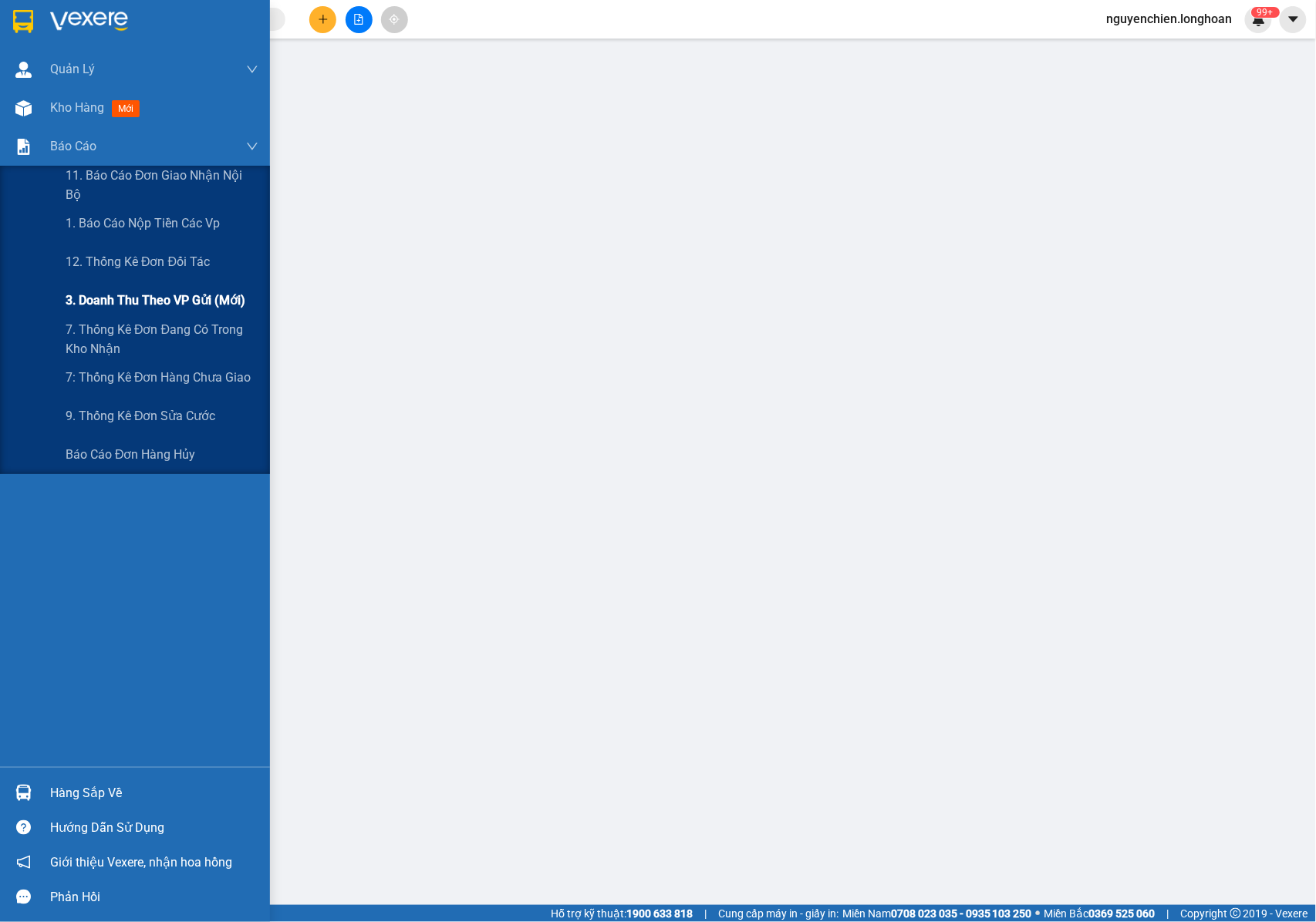
drag, startPoint x: 130, startPoint y: 305, endPoint x: 217, endPoint y: 308, distance: 87.1
click at [136, 305] on span "3. Doanh Thu theo VP Gửi (mới)" at bounding box center [155, 300] width 179 height 19
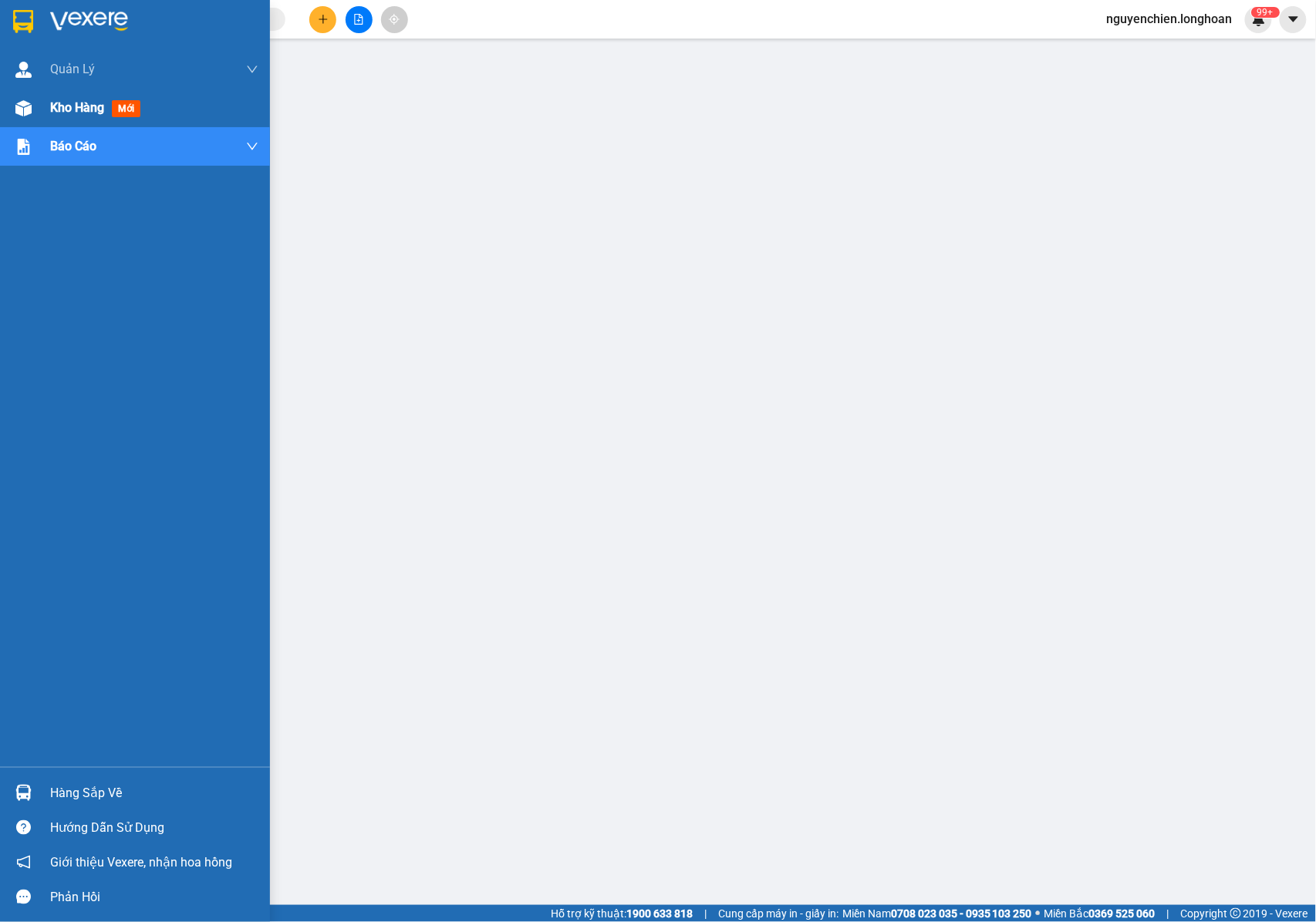
drag, startPoint x: 26, startPoint y: 119, endPoint x: 63, endPoint y: 103, distance: 40.3
click at [25, 118] on div at bounding box center [24, 108] width 27 height 27
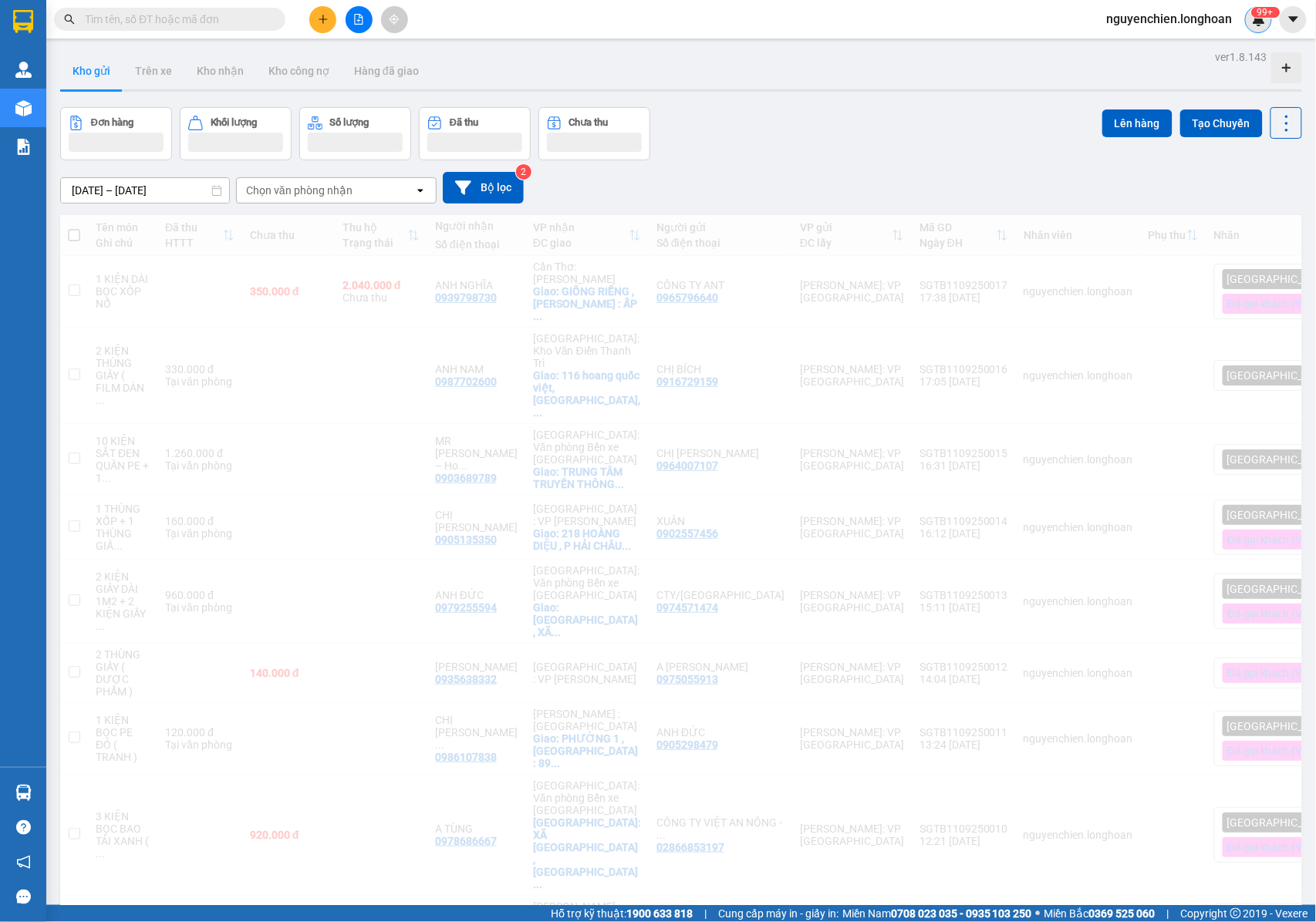
click at [1250, 20] on div "99+" at bounding box center [1258, 19] width 27 height 27
